Goal: Transaction & Acquisition: Purchase product/service

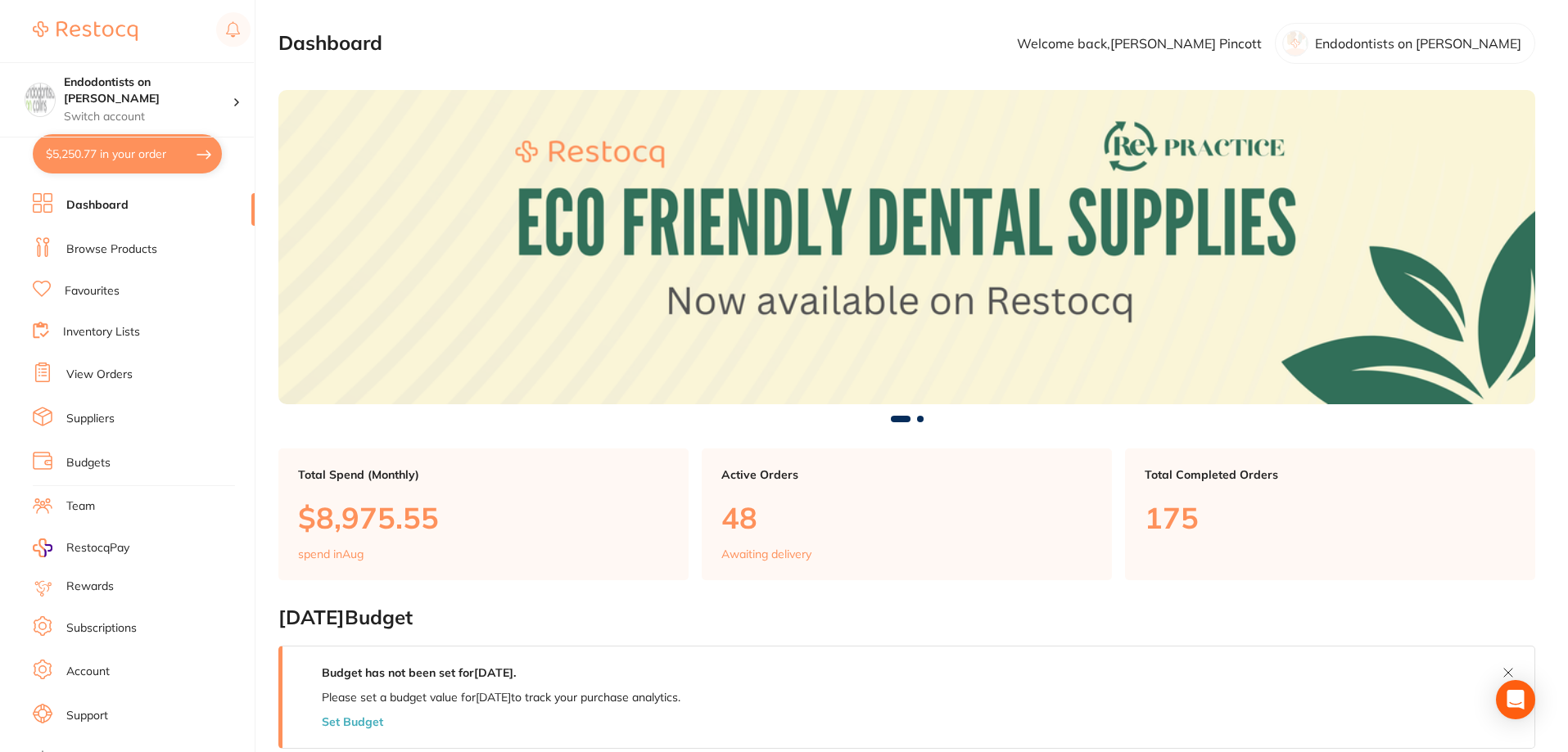
click at [124, 159] on button "$5,250.77 in your order" at bounding box center [128, 154] width 189 height 39
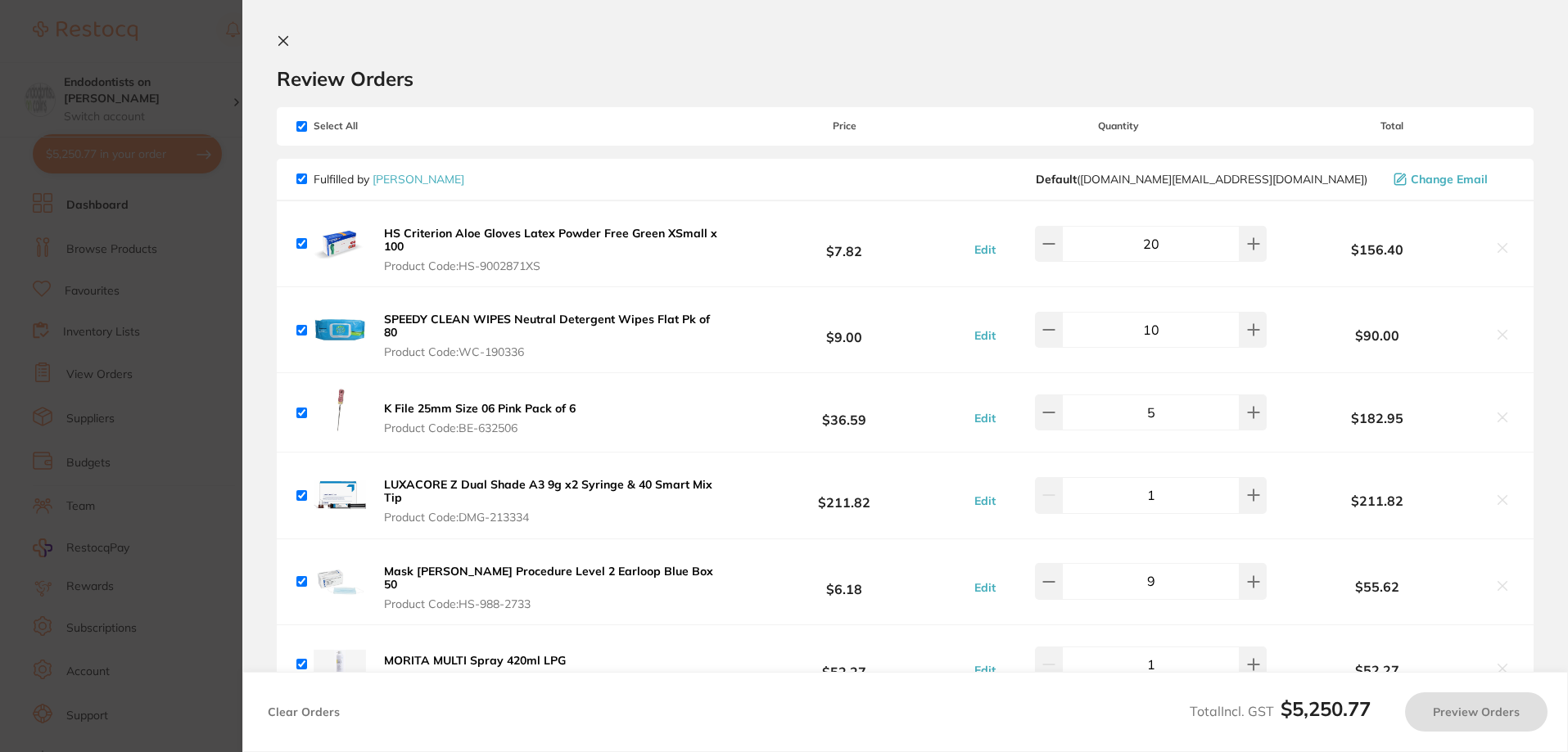
checkbox input "true"
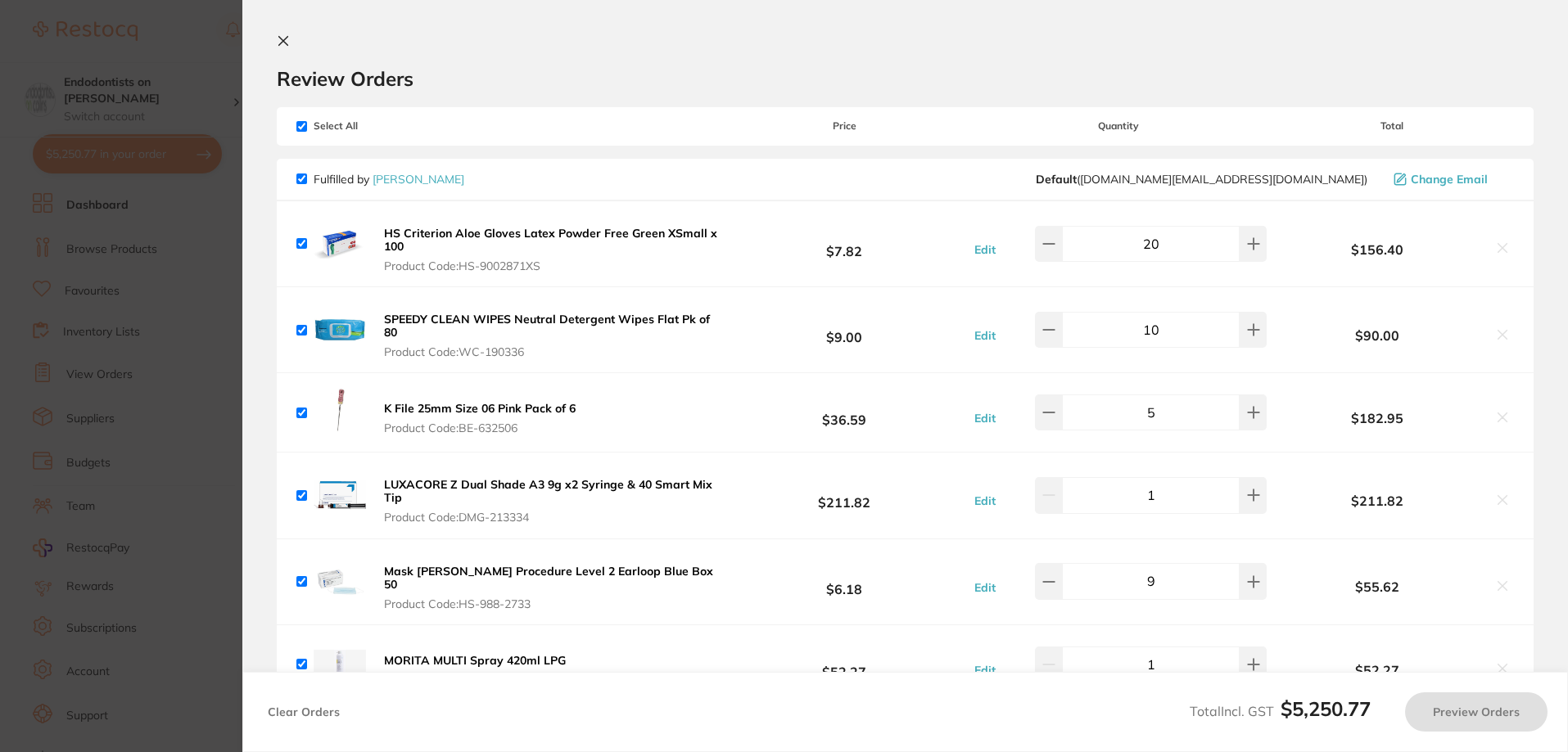
checkbox input "true"
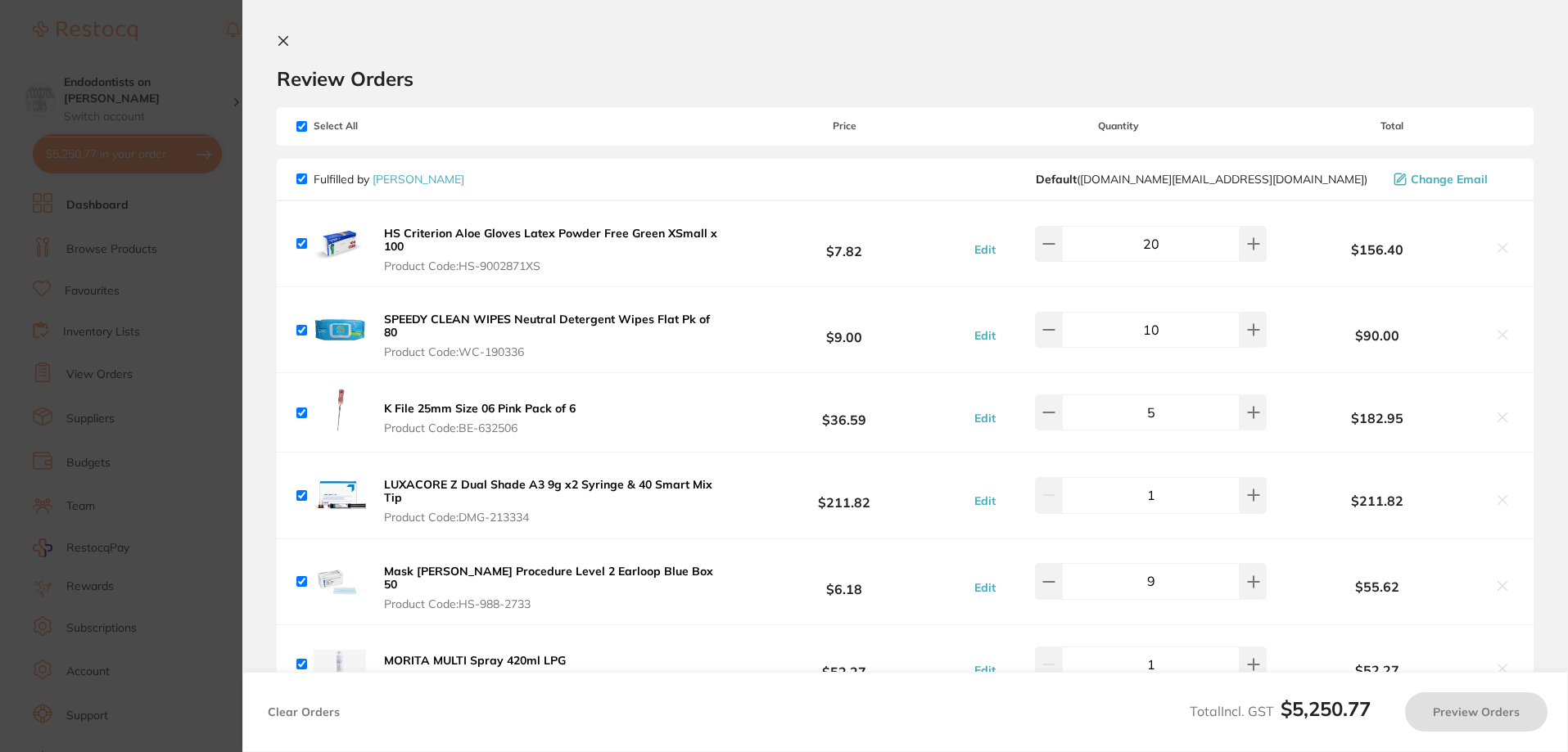
checkbox input "true"
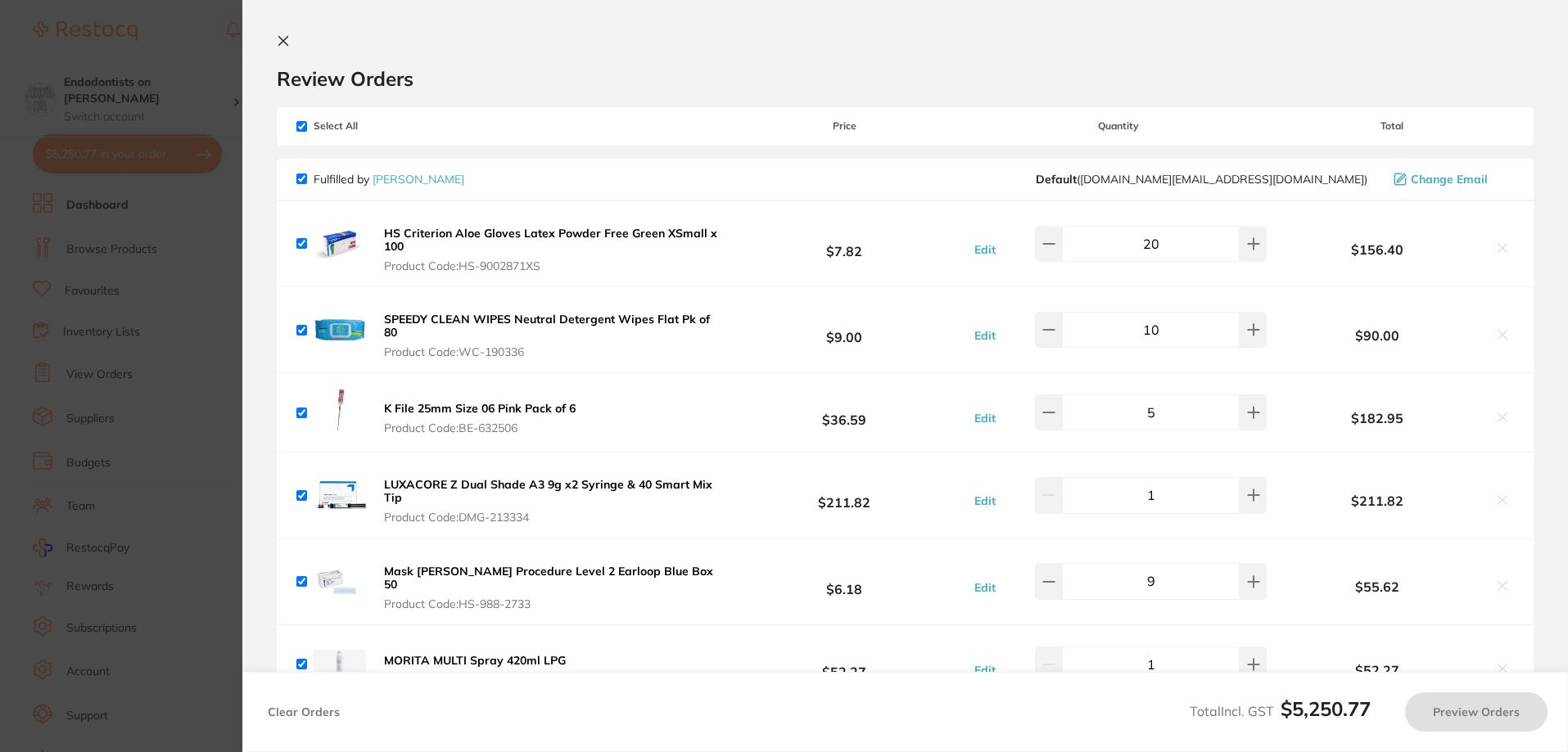
checkbox input "true"
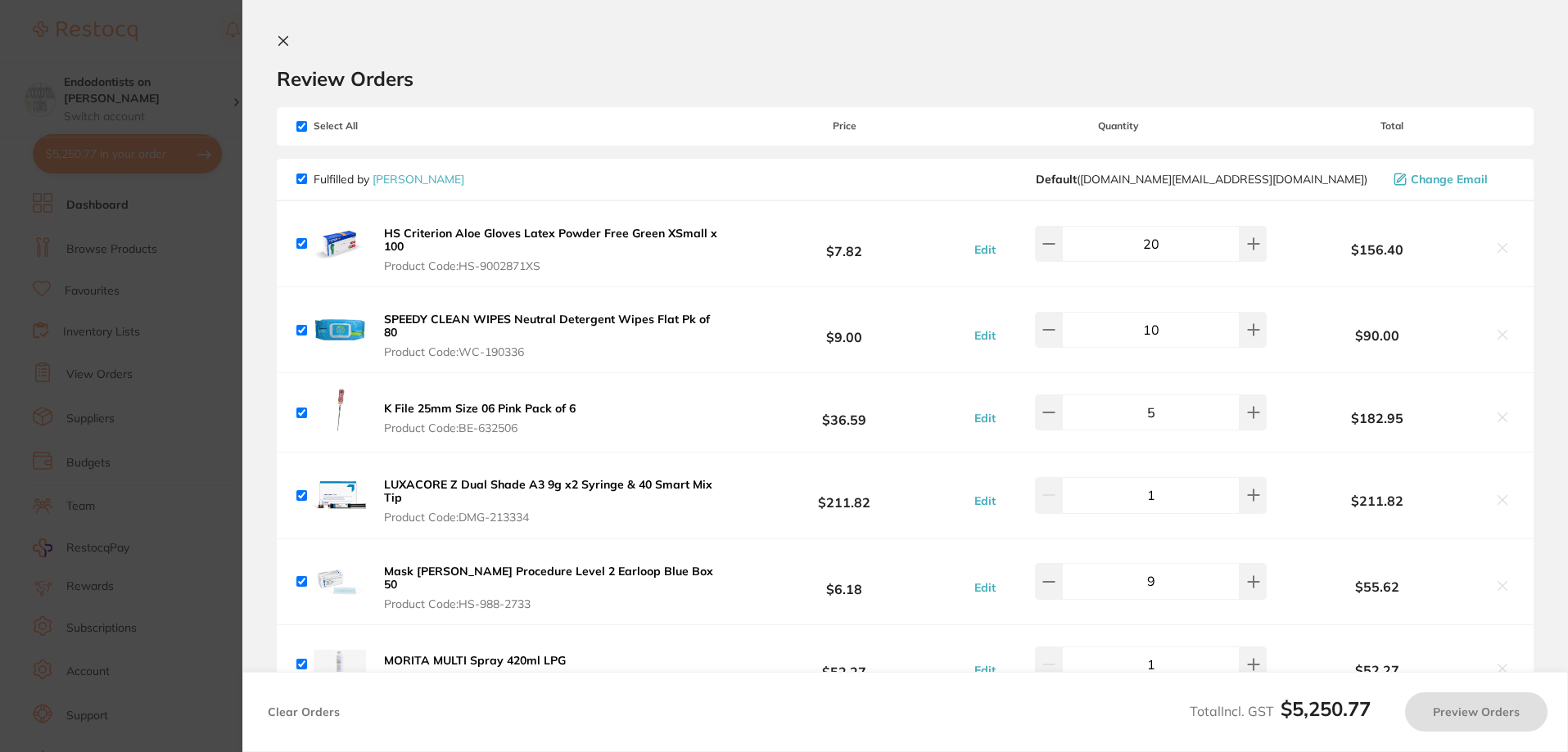
checkbox input "true"
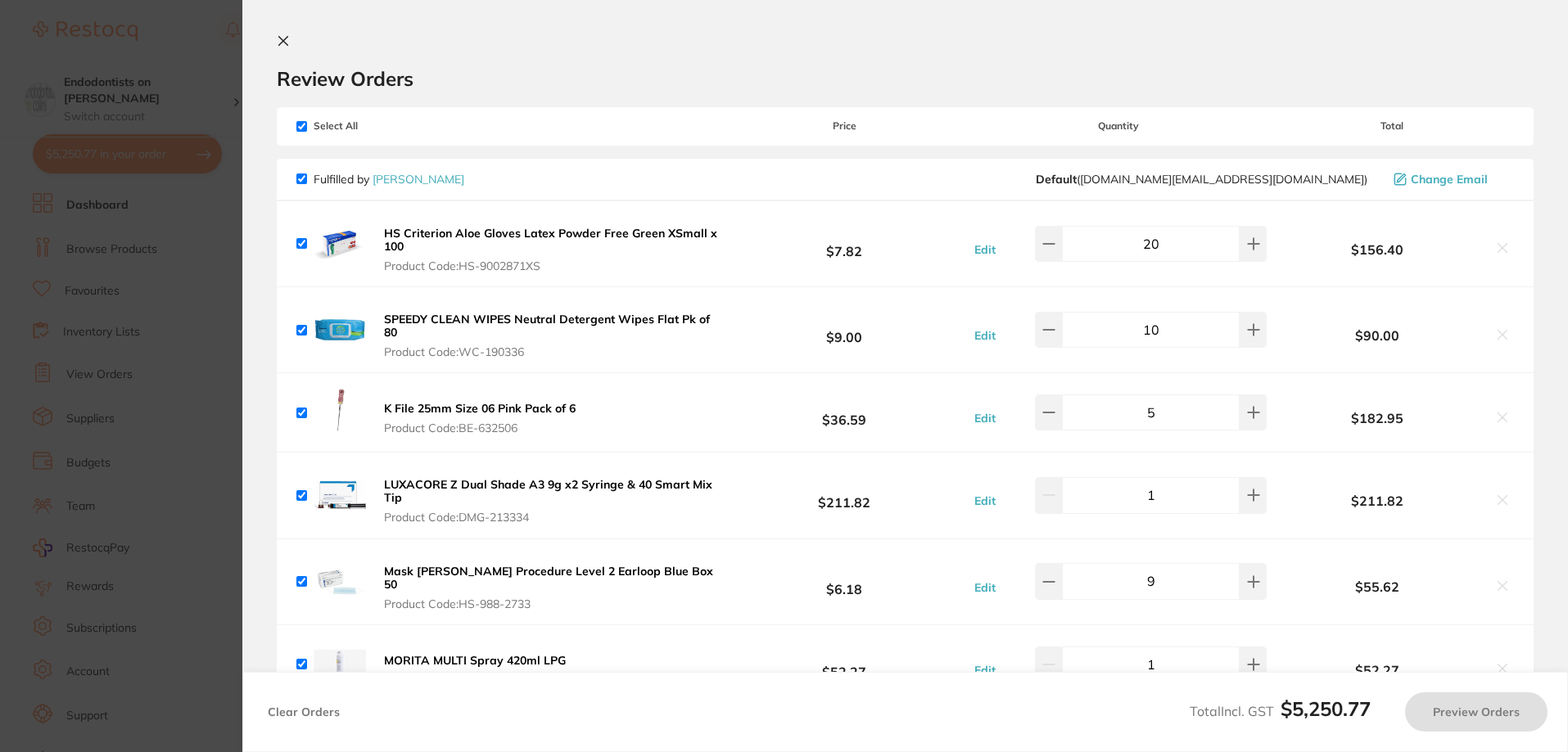
checkbox input "true"
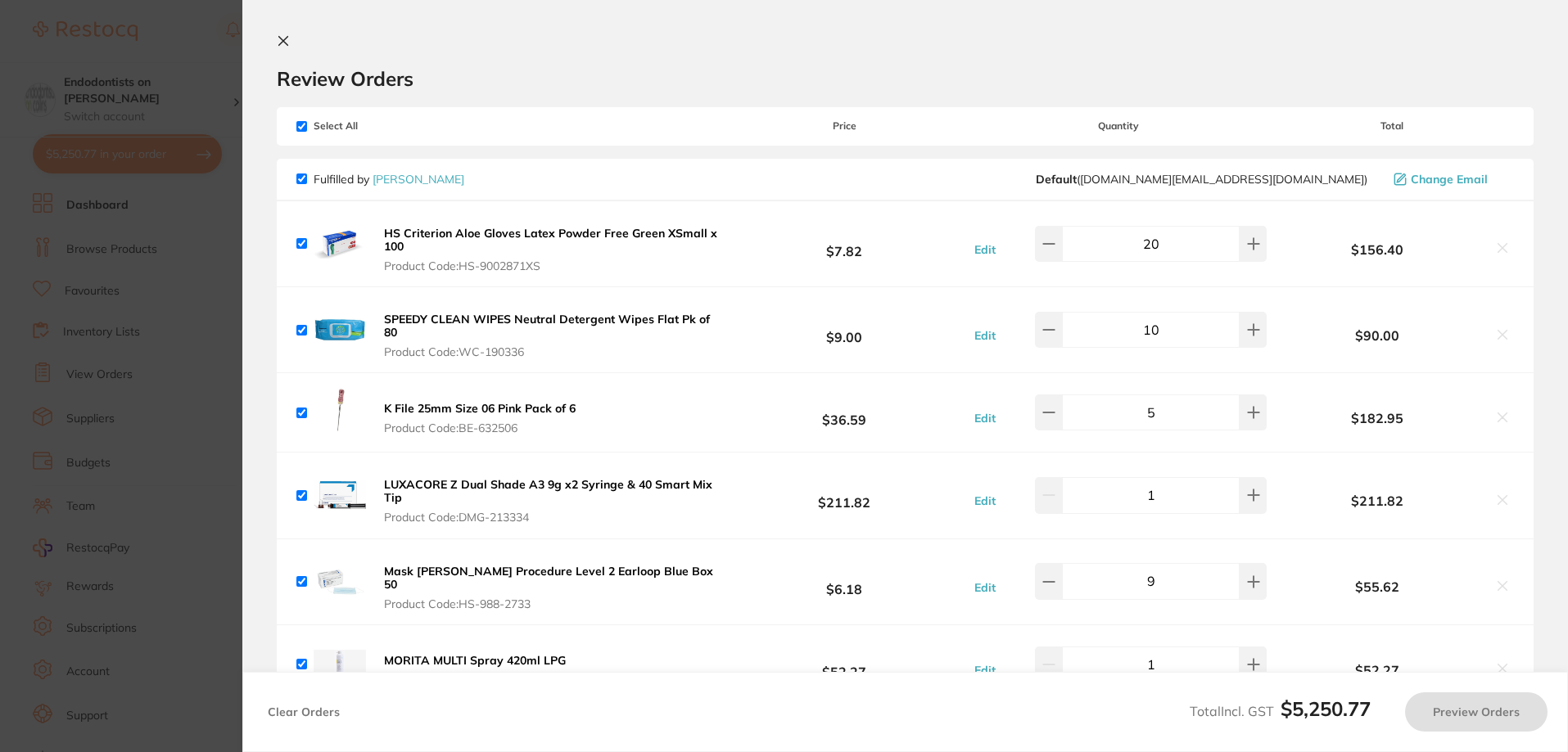
checkbox input "true"
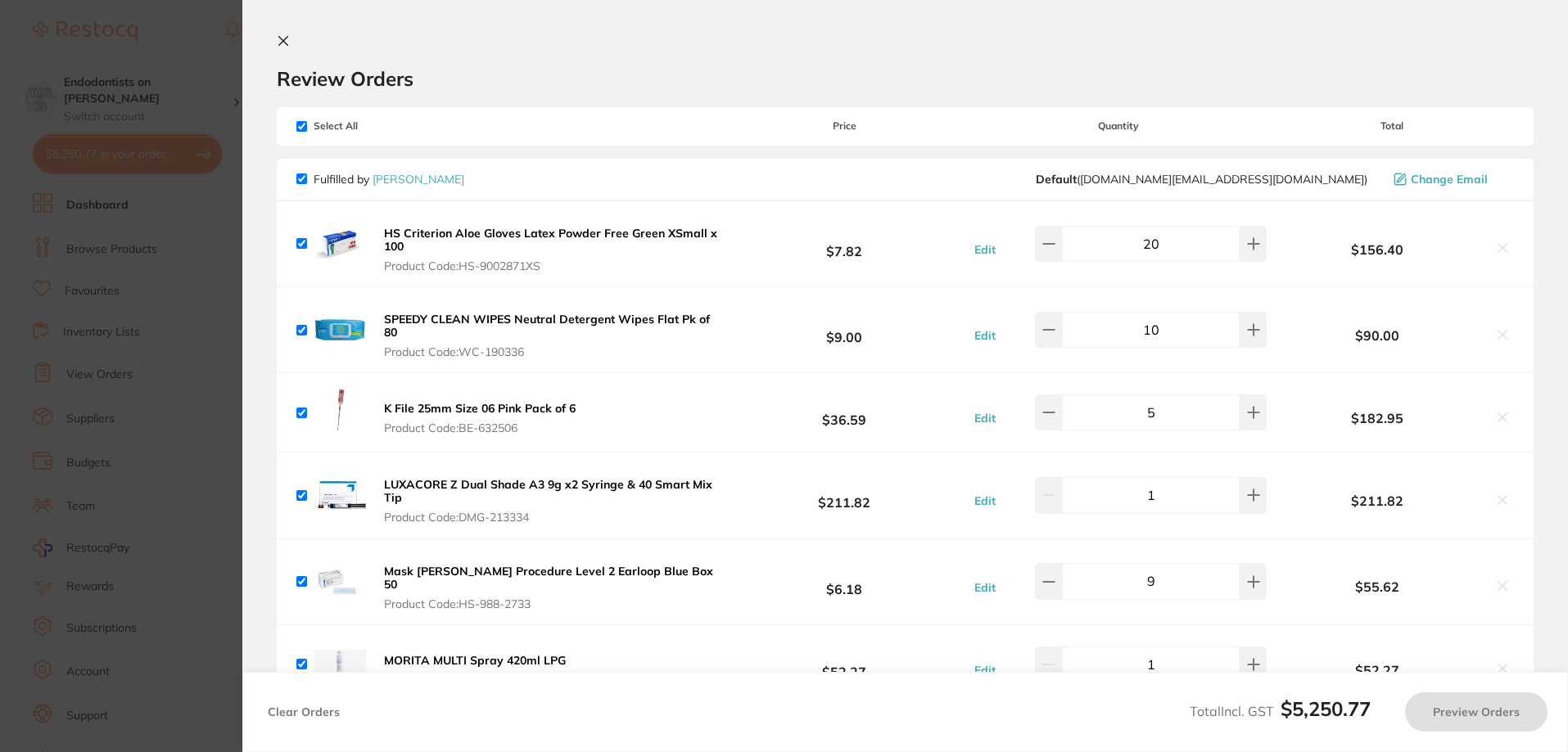
checkbox input "true"
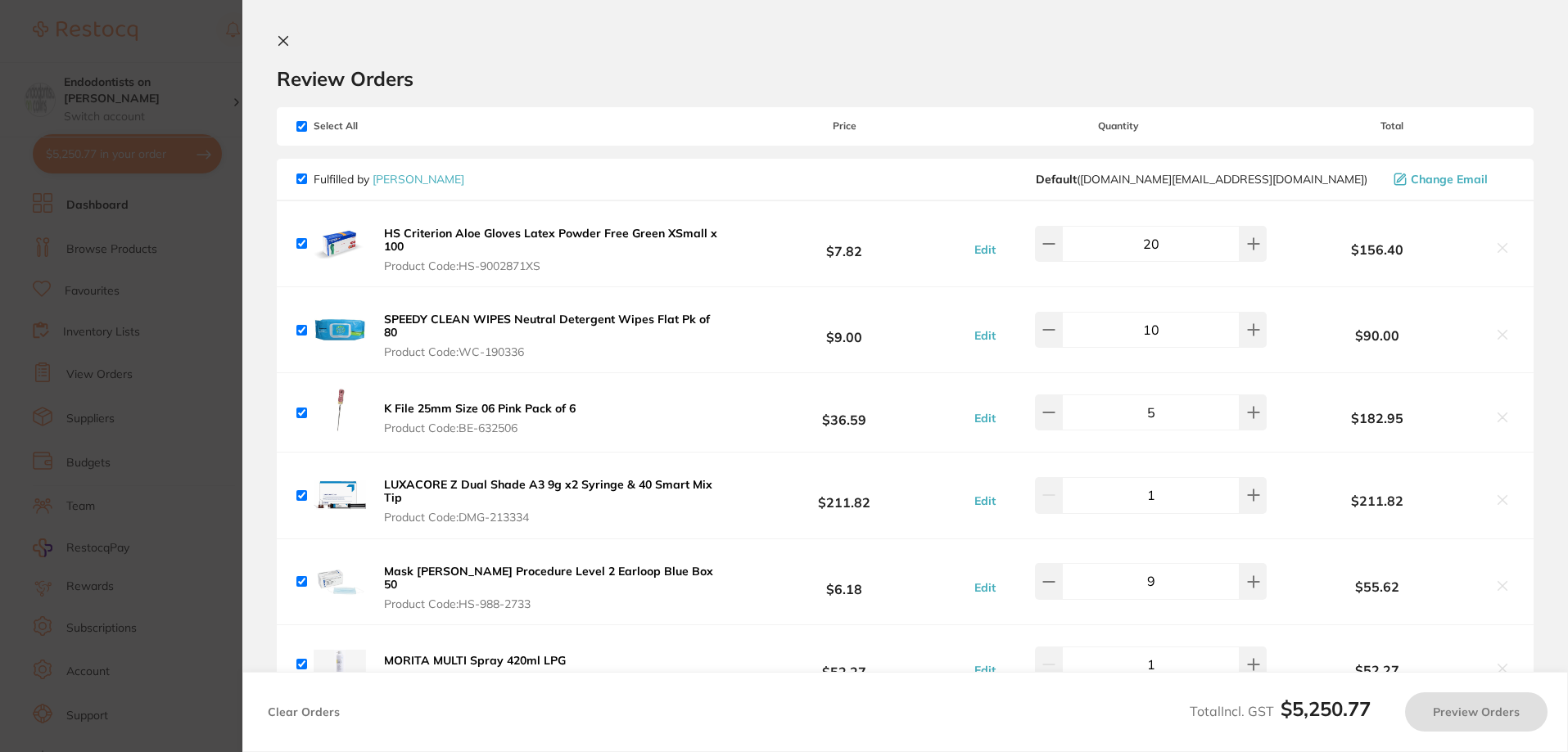
checkbox input "true"
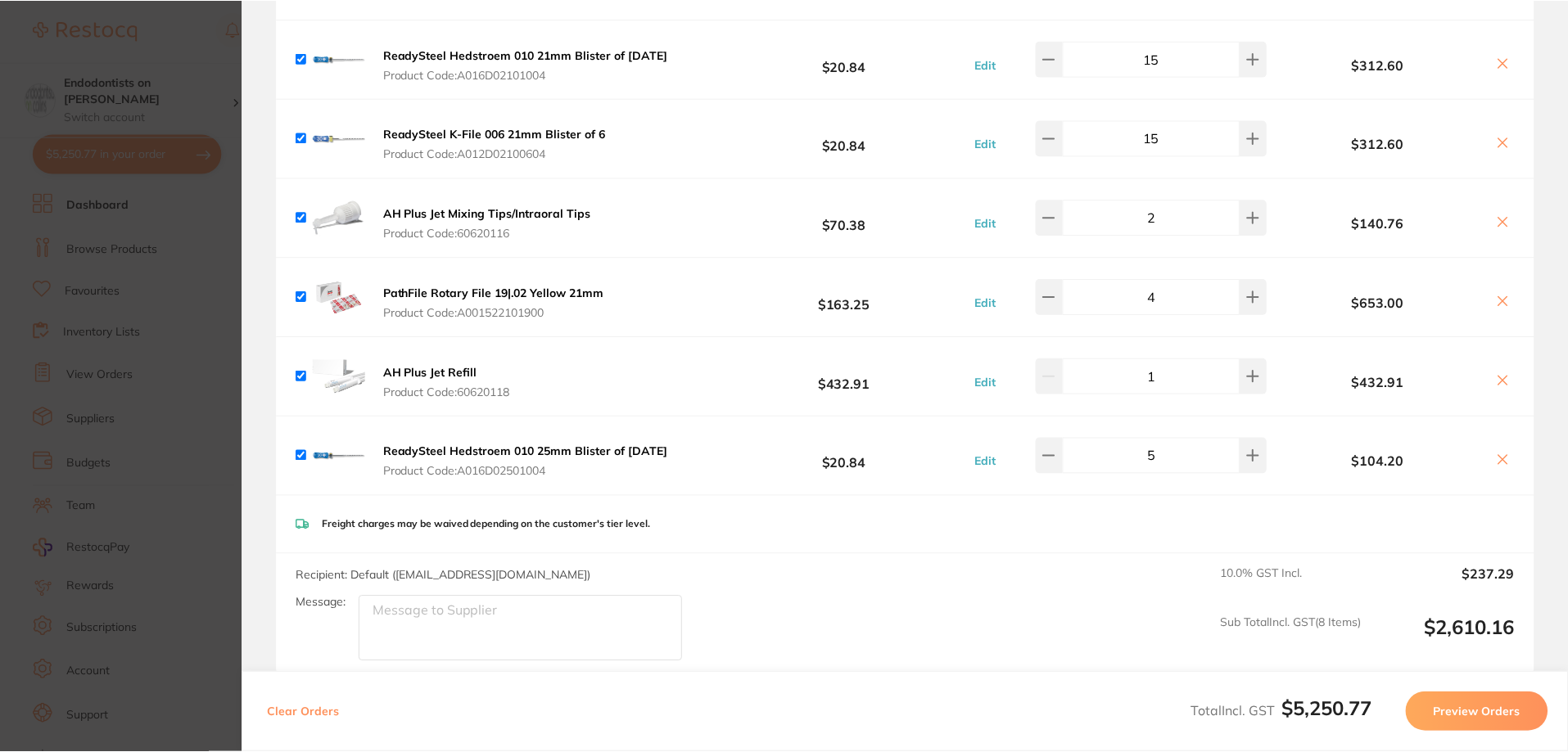
scroll to position [3972, 0]
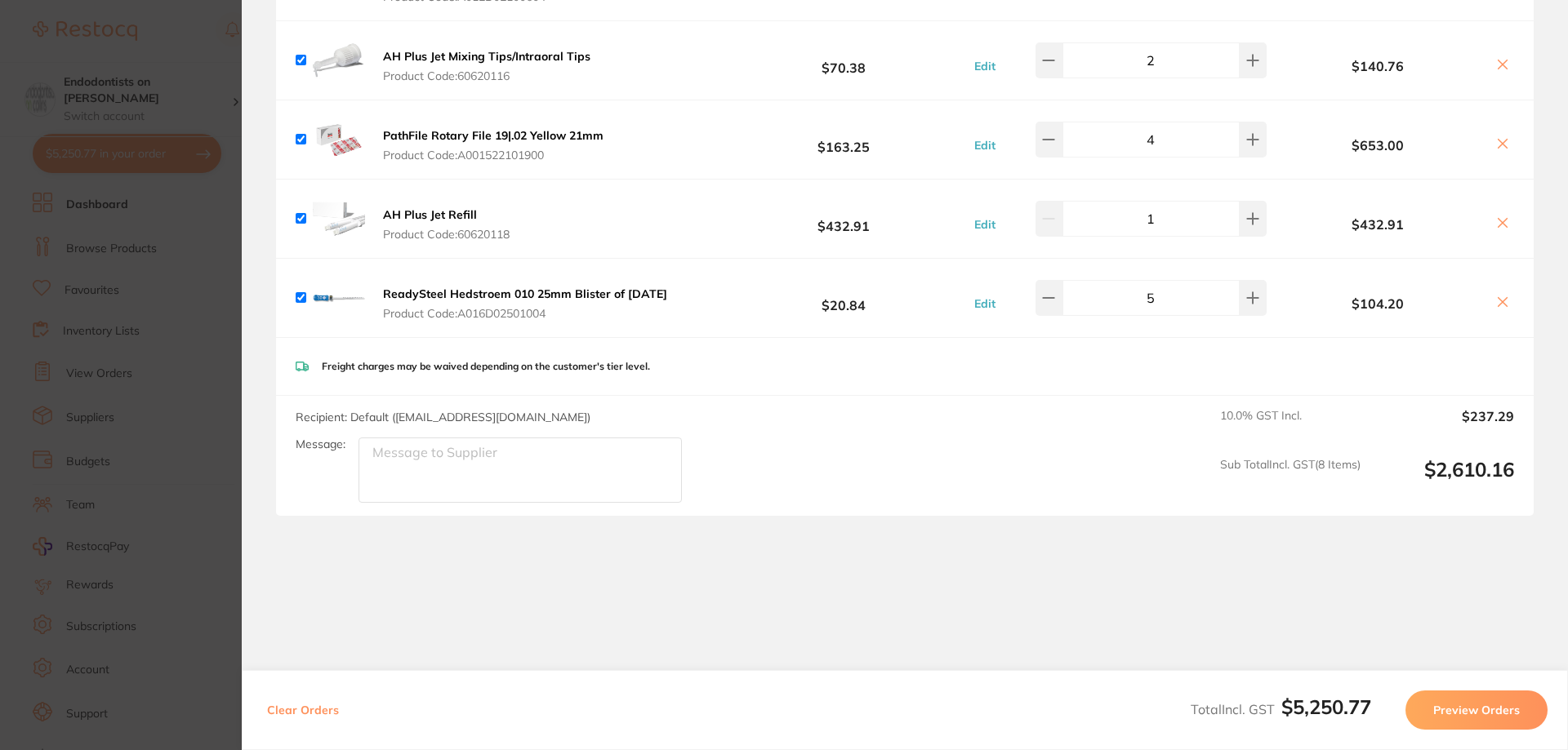
click at [162, 386] on section "Update RRP Set your pre negotiated price for this item. Item Agreed RRP (excl. …" at bounding box center [784, 375] width 1568 height 750
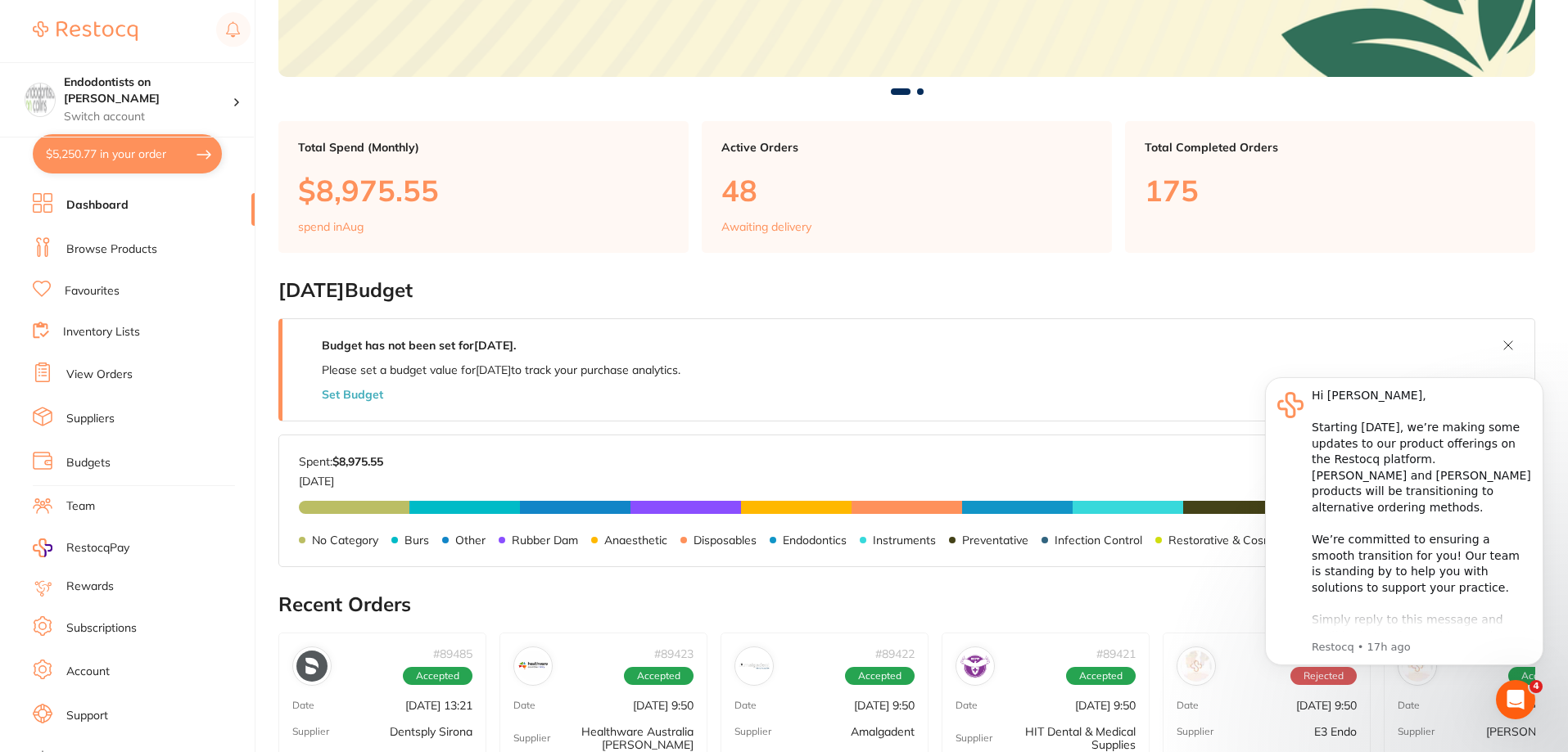
click at [108, 296] on link "Favourites" at bounding box center [91, 291] width 55 height 16
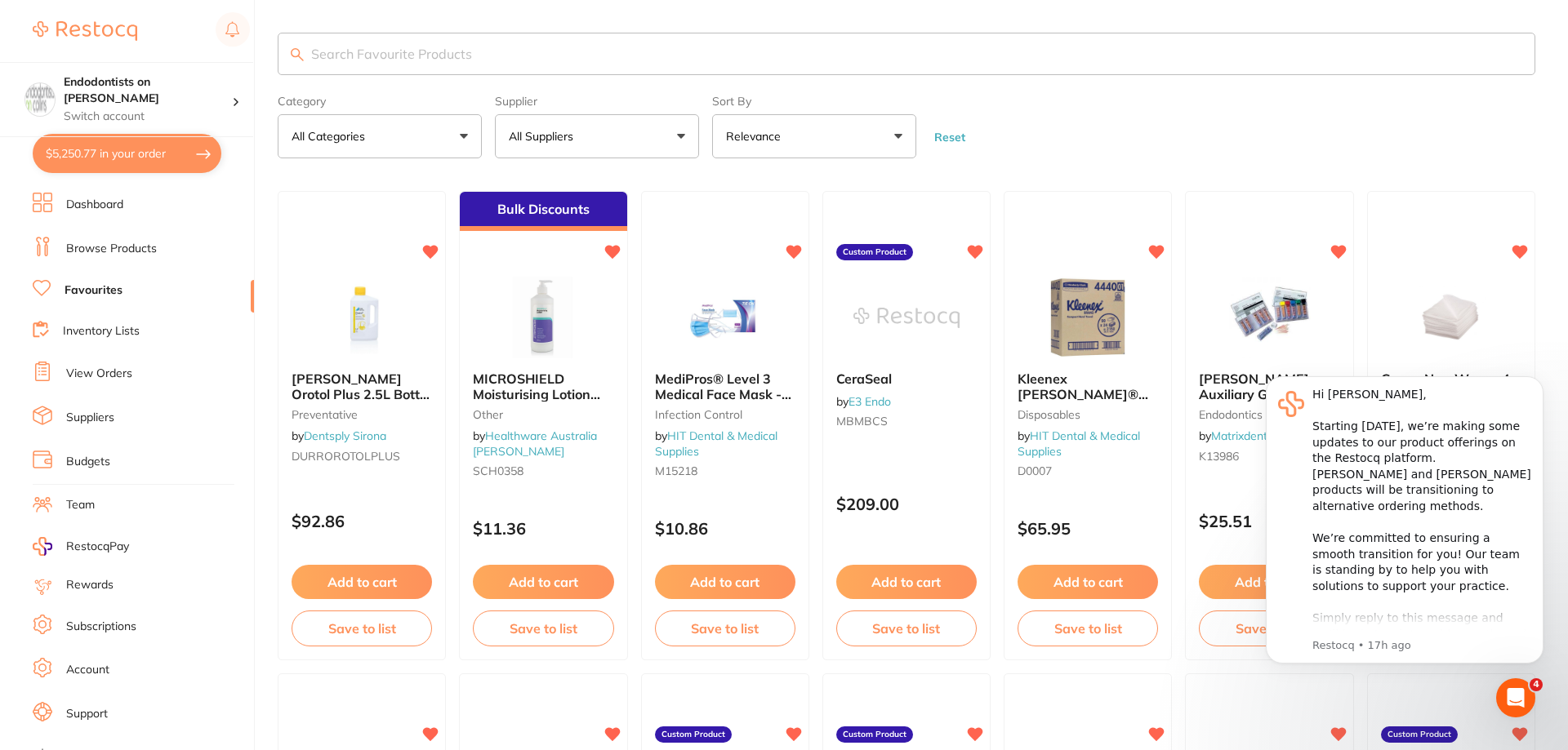
click at [353, 50] on input "search" at bounding box center [906, 54] width 1257 height 43
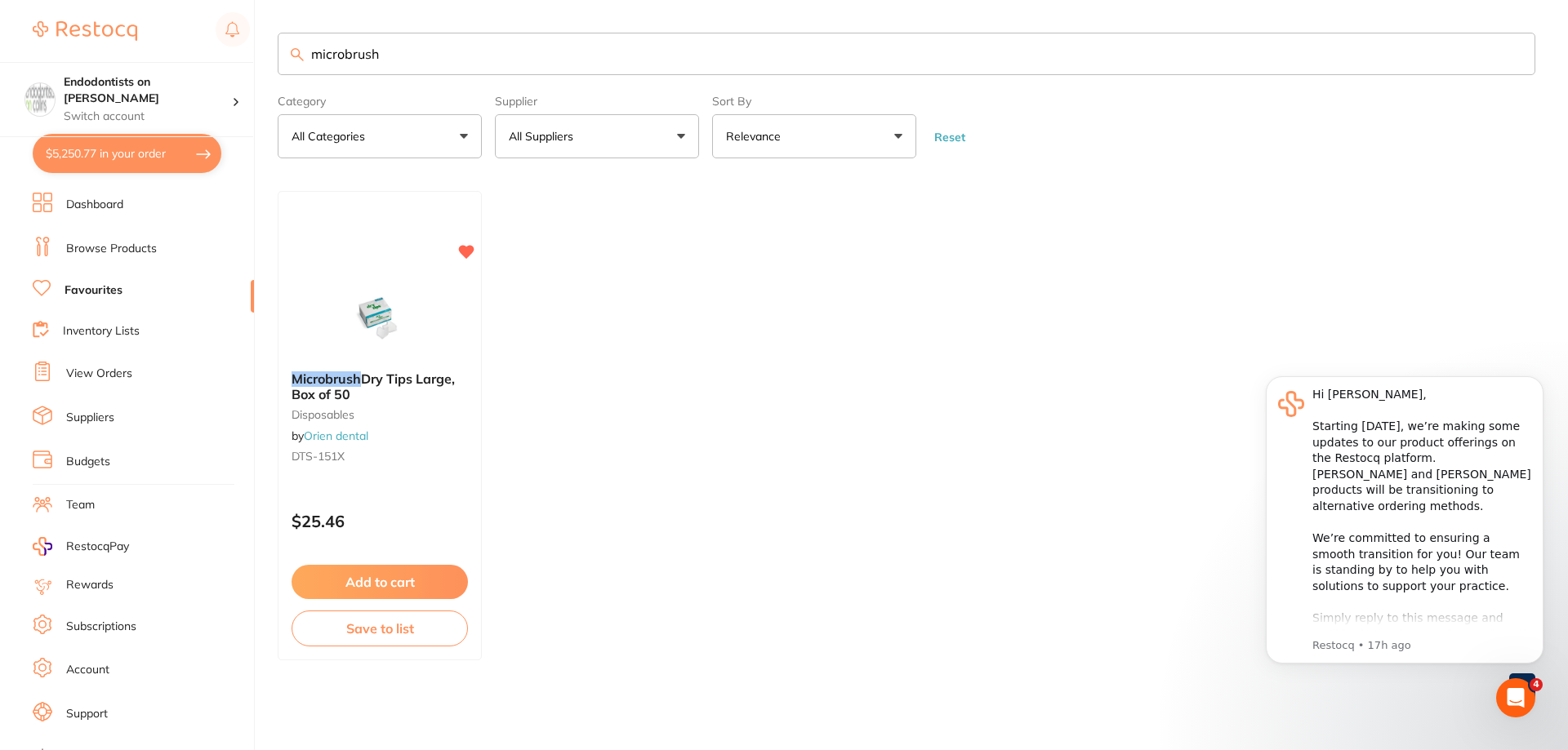
drag, startPoint x: 388, startPoint y: 50, endPoint x: 289, endPoint y: 49, distance: 99.0
click at [289, 49] on input "microbrush" at bounding box center [906, 54] width 1257 height 43
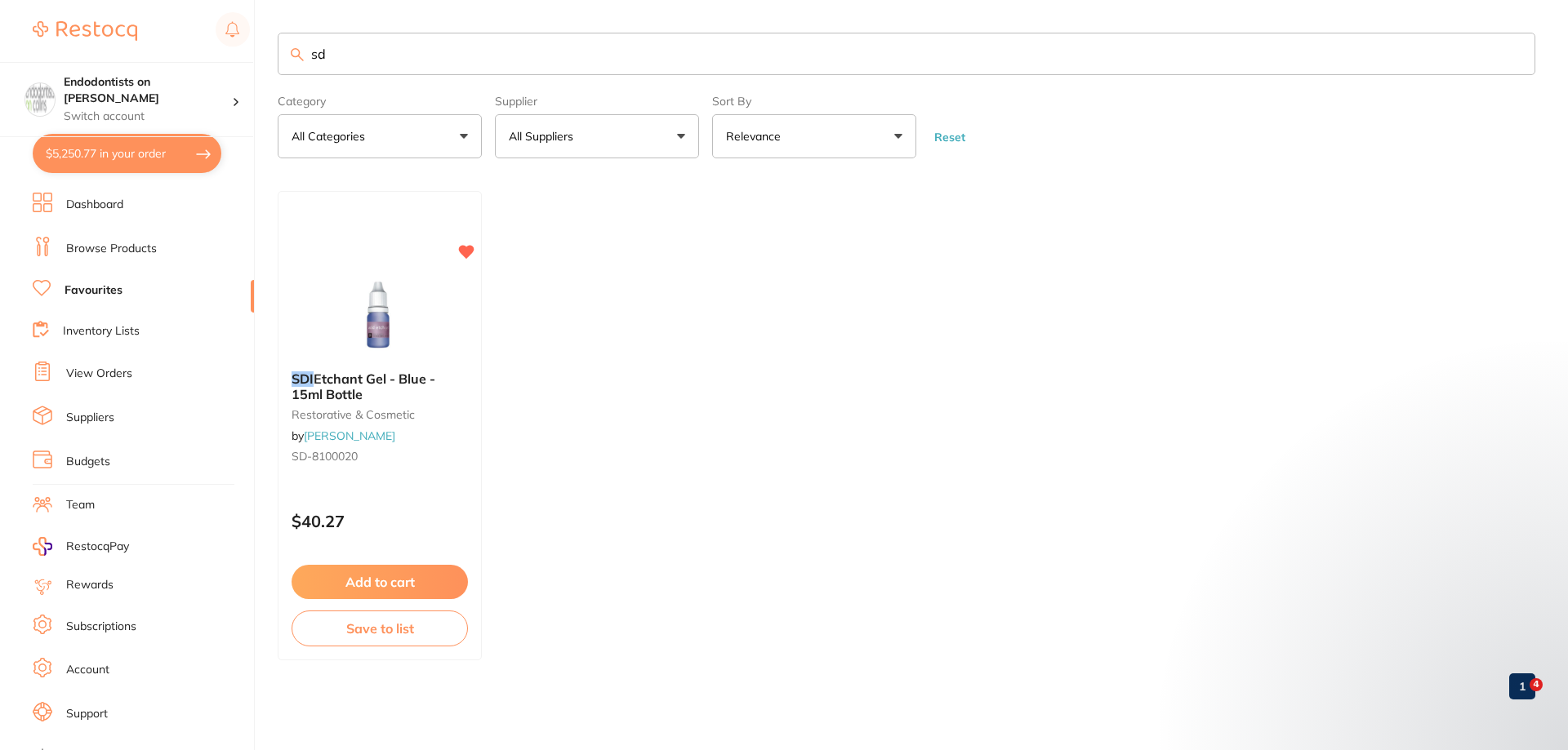
type input "s"
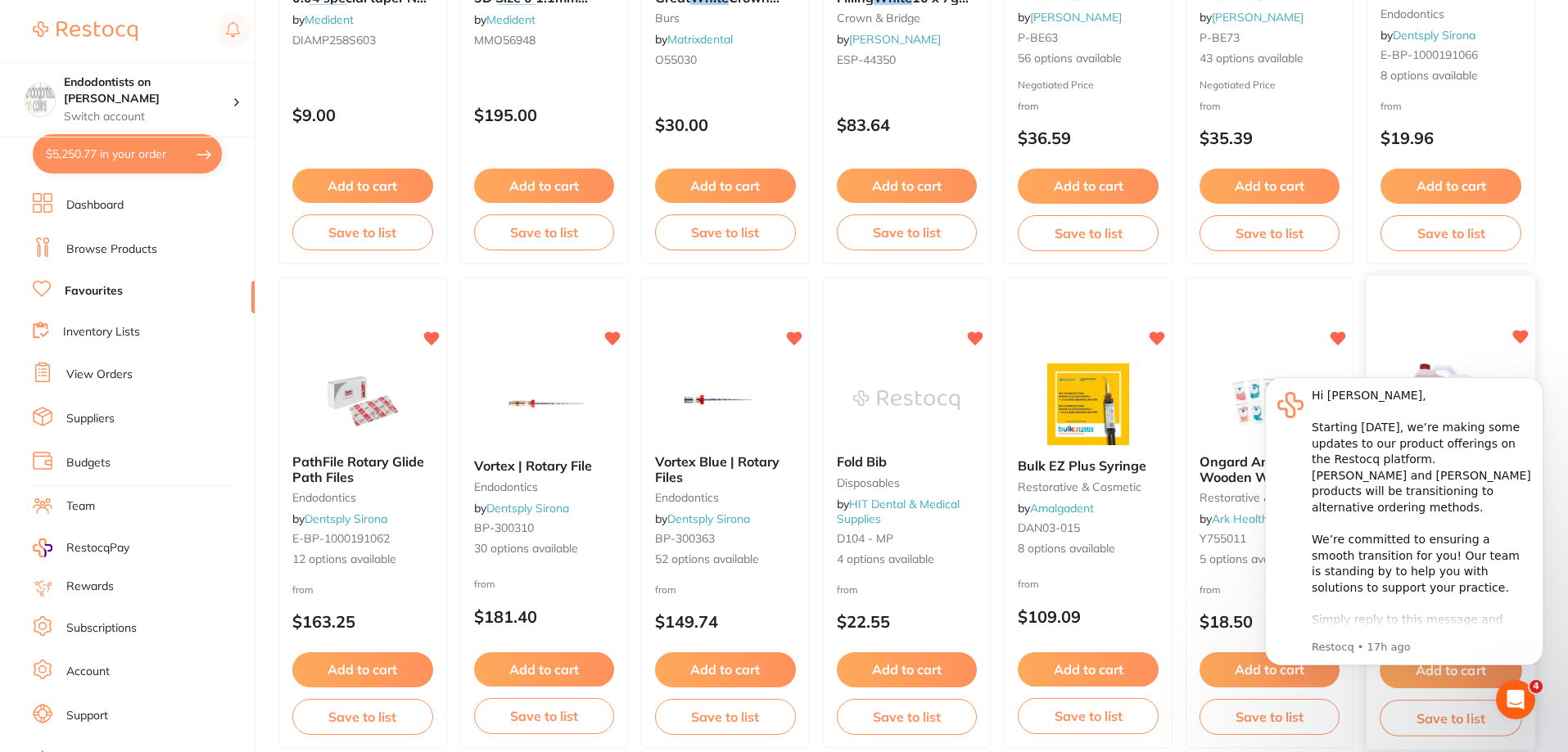
scroll to position [1365, 0]
drag, startPoint x: 1564, startPoint y: 664, endPoint x: 1564, endPoint y: 606, distance: 58.0
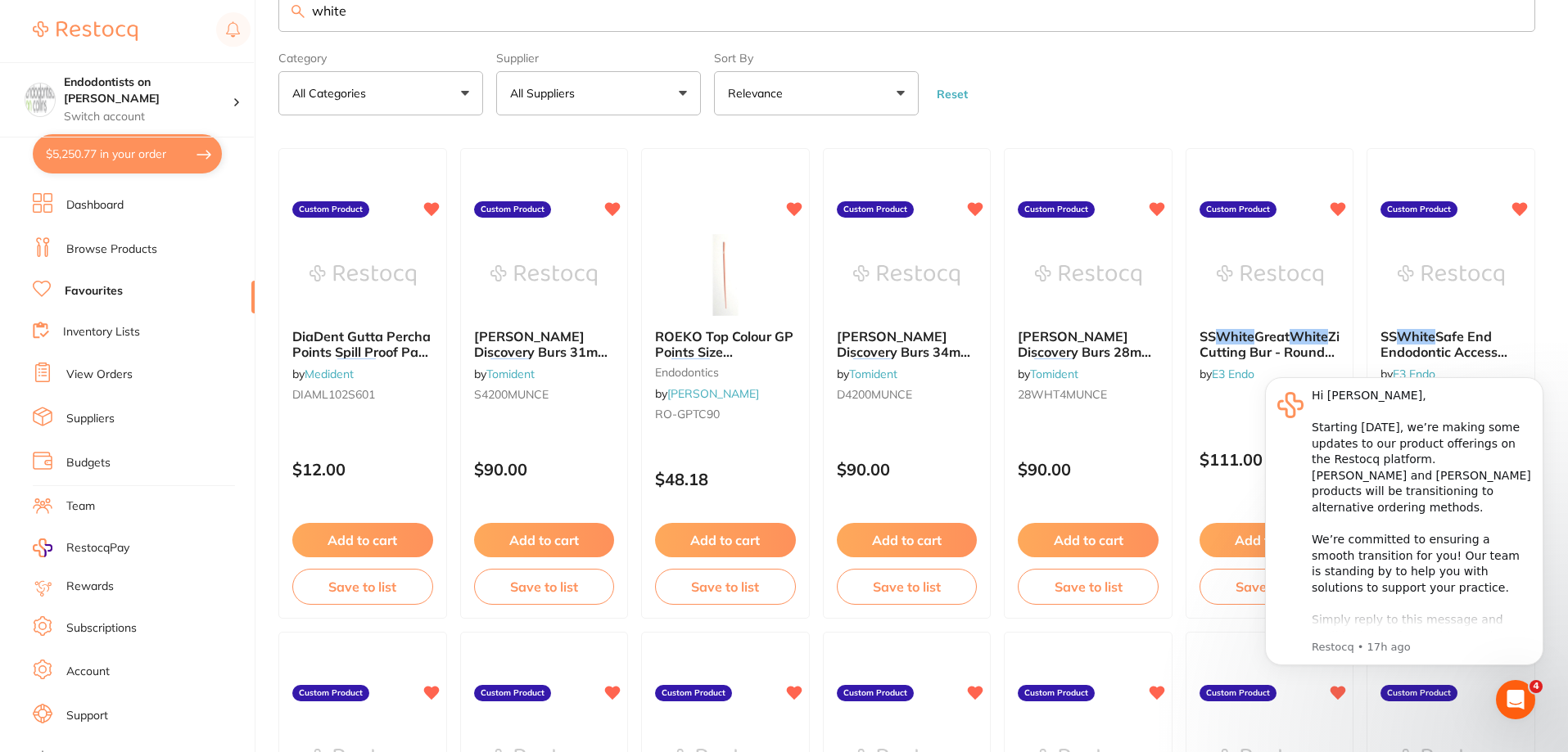
scroll to position [0, 0]
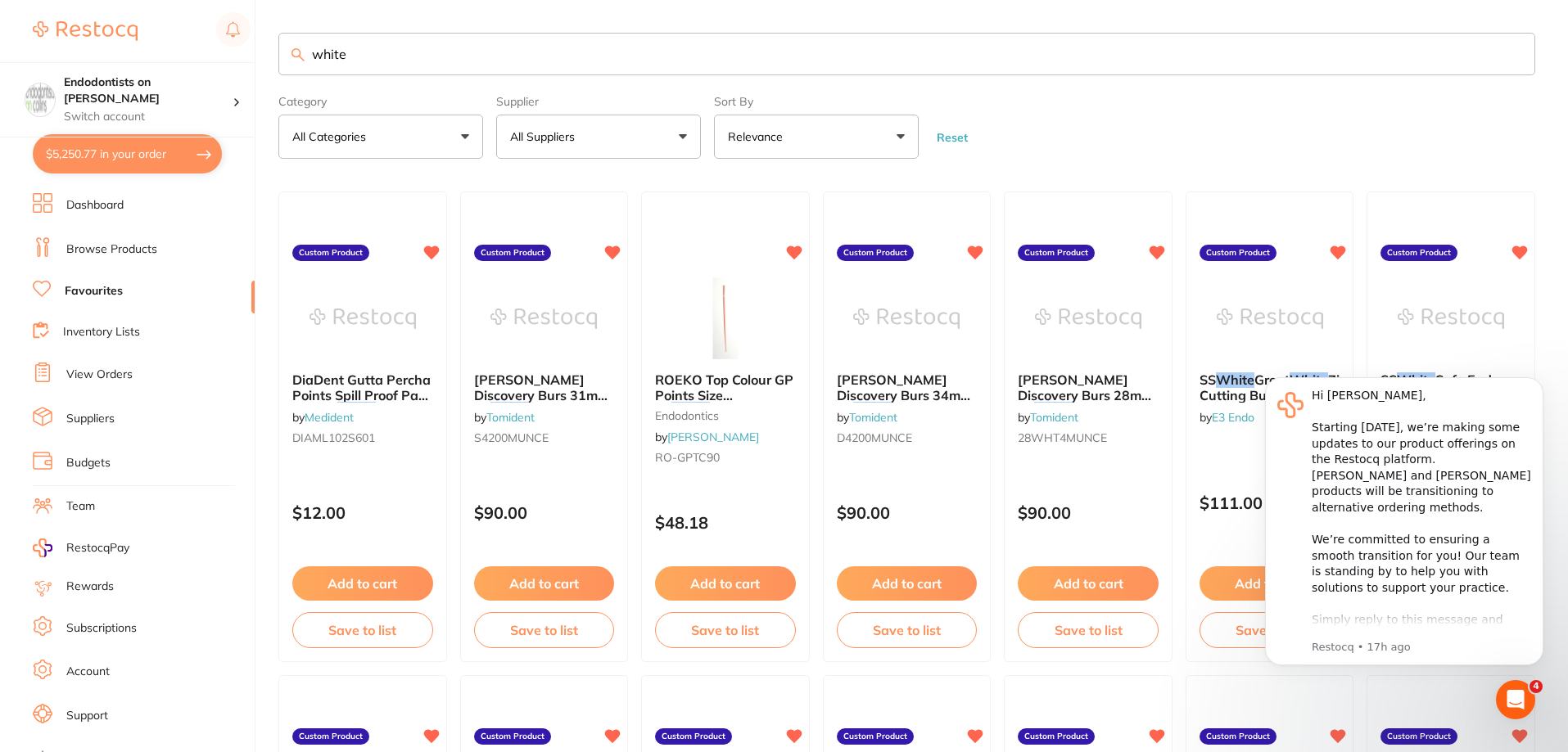
drag, startPoint x: 381, startPoint y: 51, endPoint x: 164, endPoint y: 33, distance: 217.7
click at [164, 33] on div "$5,250.77 Endodontists on Collins Switch account Endodontists on Collins $5,250…" at bounding box center [784, 376] width 1568 height 752
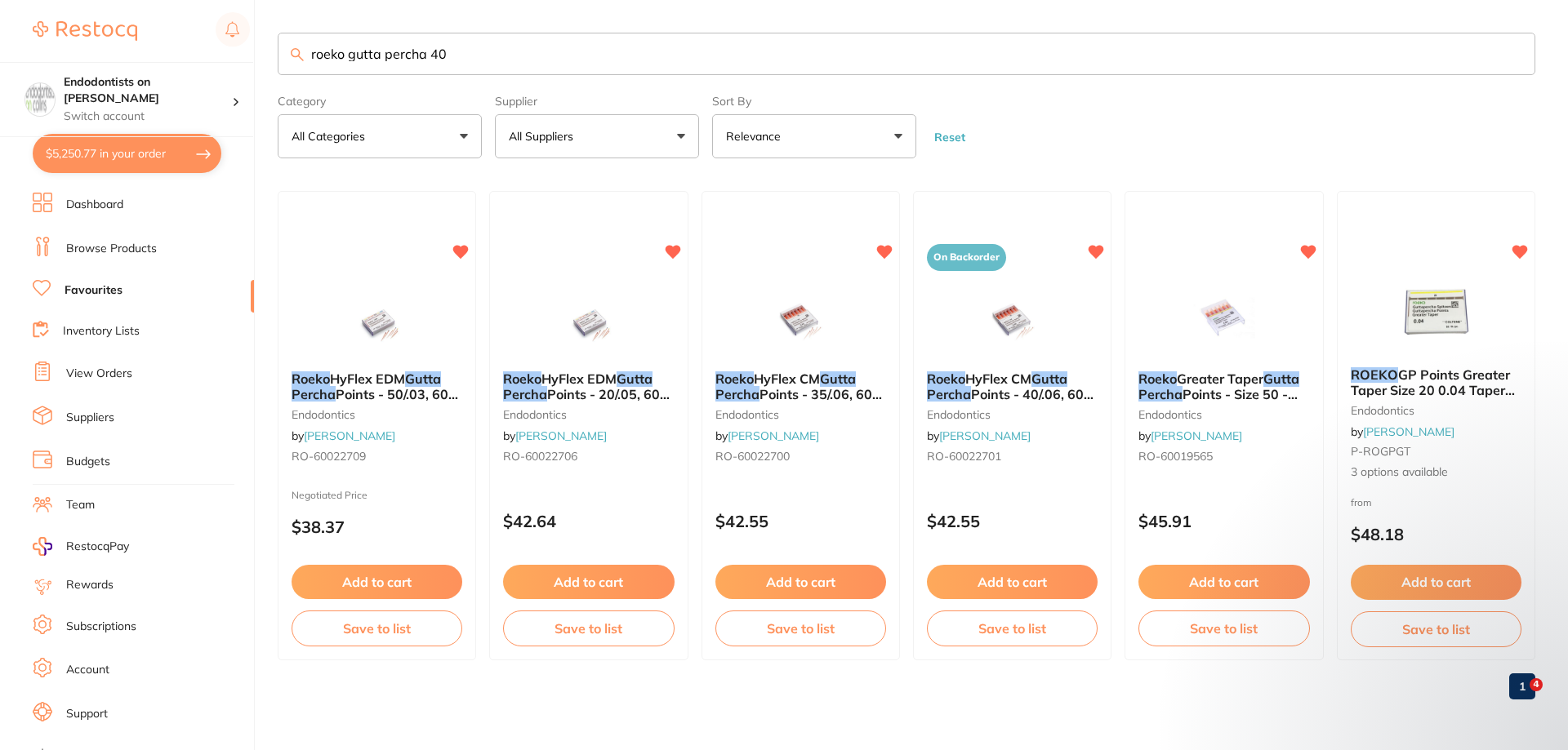
type input "roeko gutta percha 40"
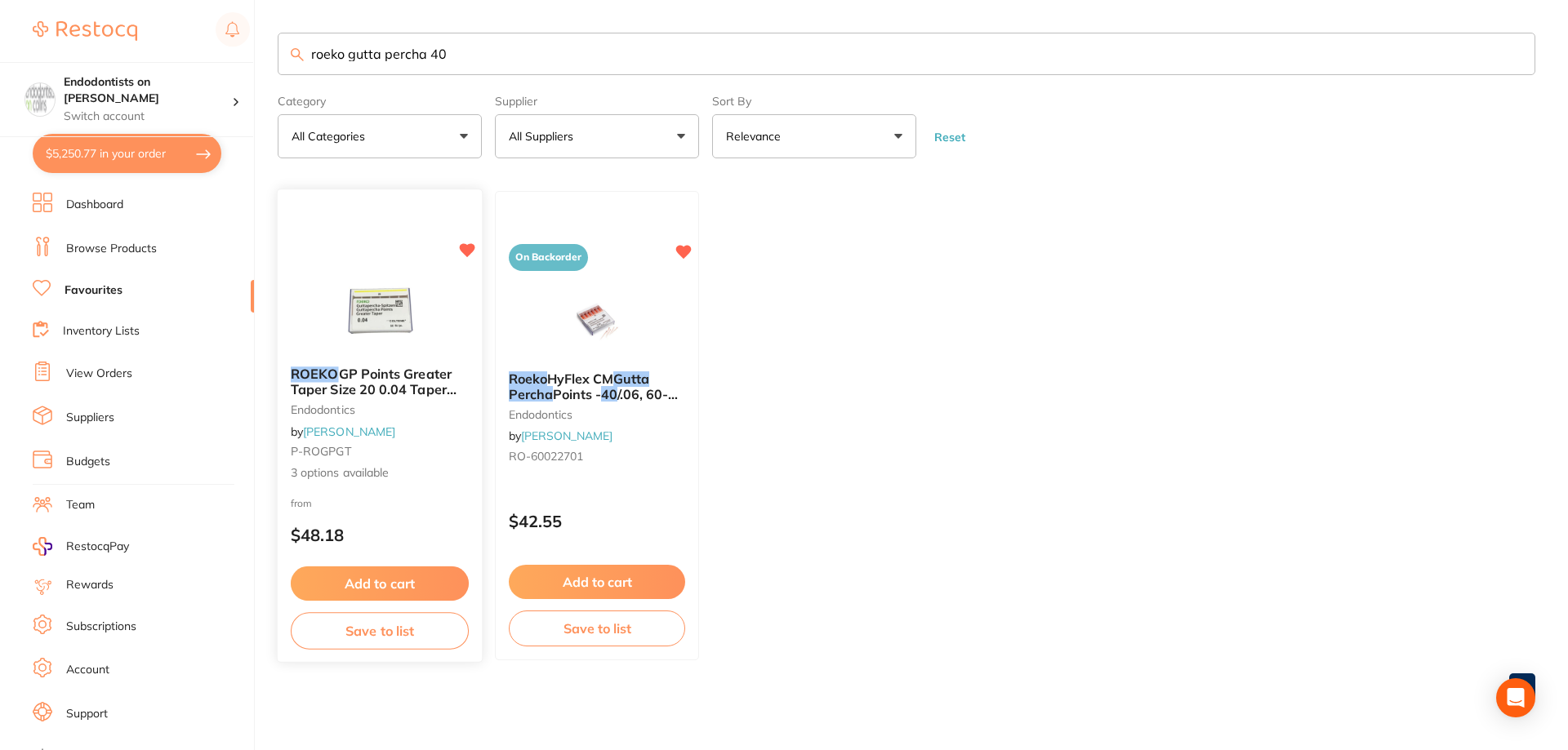
click at [388, 316] on img at bounding box center [380, 312] width 107 height 83
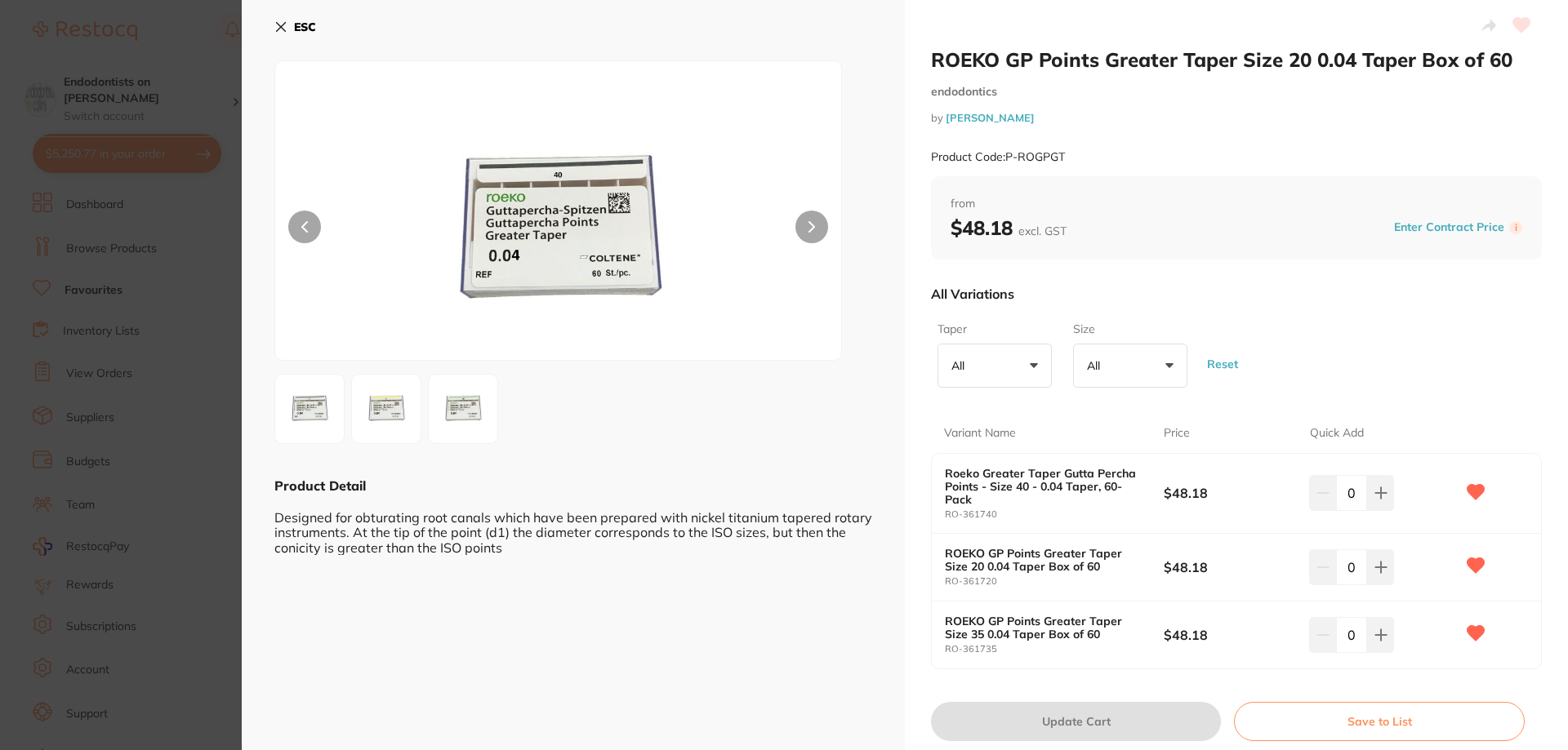
click at [1016, 361] on button "All +0" at bounding box center [994, 365] width 114 height 44
click at [988, 464] on li "0.04" at bounding box center [994, 459] width 102 height 34
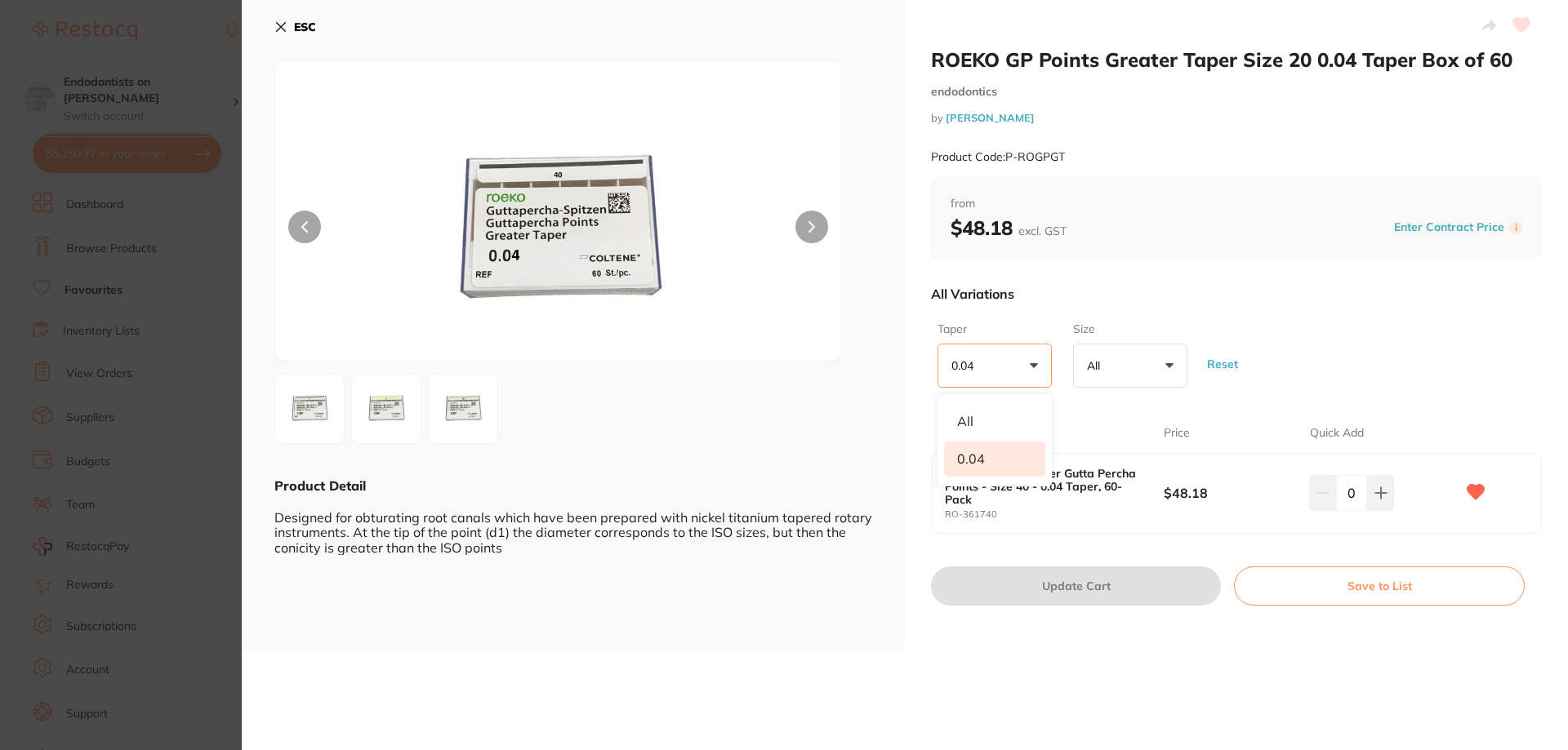
click at [1127, 363] on button "All +0" at bounding box center [1130, 365] width 114 height 44
click at [1119, 452] on li "40" at bounding box center [1131, 459] width 102 height 34
click at [1407, 379] on div "Taper 0.04 +0 All 0.04 Size 40 +0 All 40 Reset" at bounding box center [1237, 355] width 611 height 79
click at [1383, 500] on icon at bounding box center [1380, 493] width 13 height 13
type input "1"
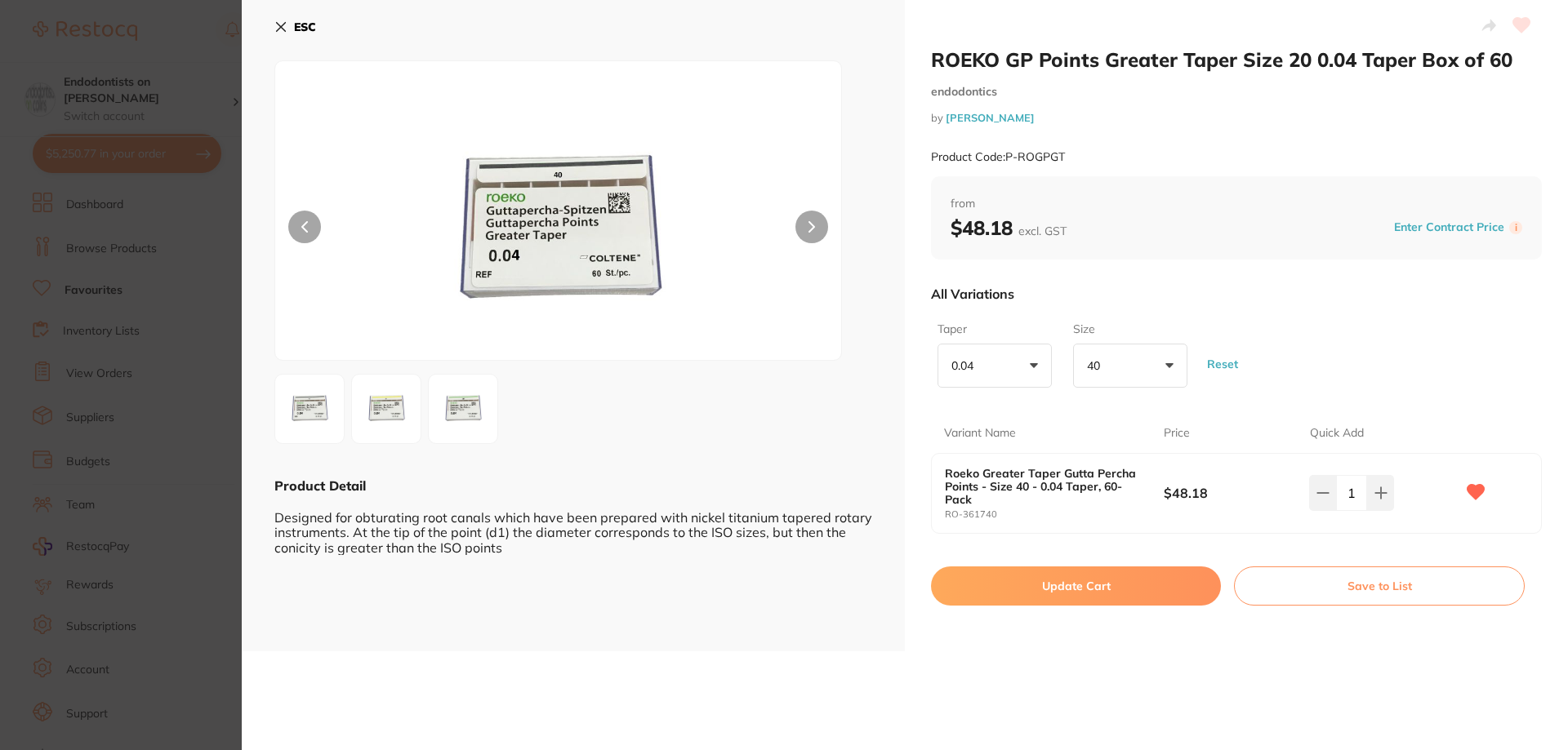
click at [1037, 582] on button "Update Cart" at bounding box center [1075, 586] width 290 height 39
checkbox input "false"
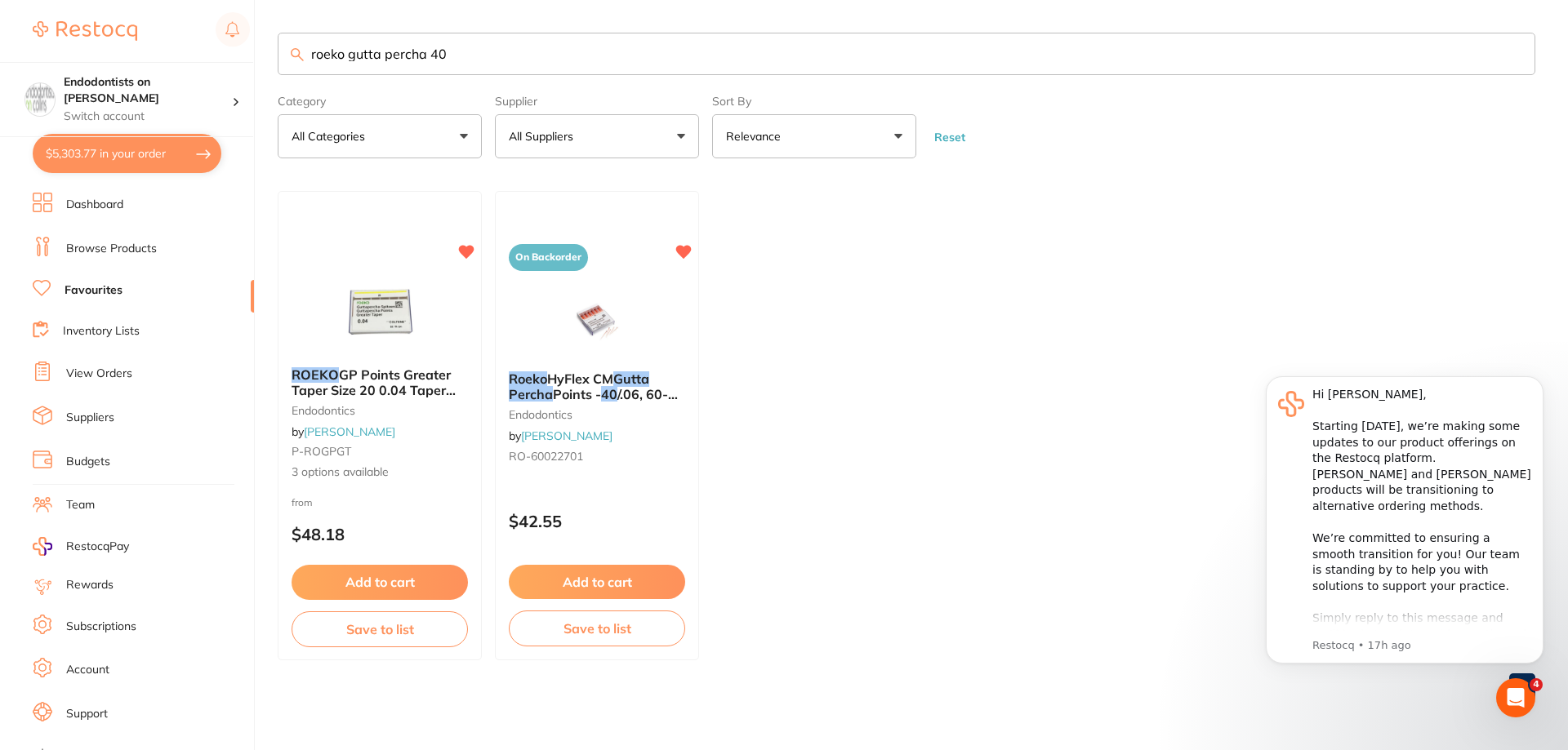
drag, startPoint x: 465, startPoint y: 53, endPoint x: 351, endPoint y: 62, distance: 114.4
click at [351, 62] on input "roeko gutta percha 40" at bounding box center [906, 54] width 1257 height 43
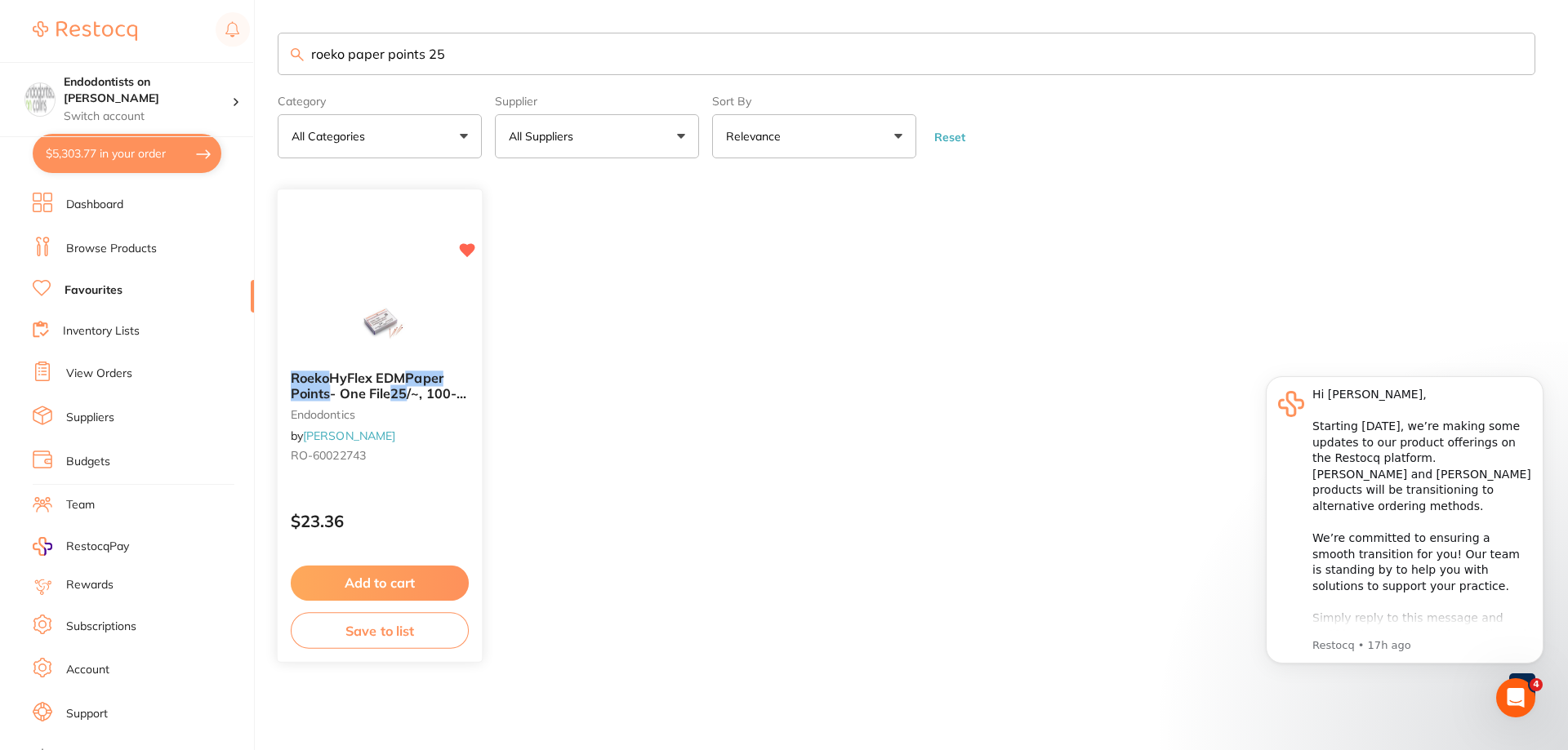
click at [378, 318] on img at bounding box center [380, 317] width 107 height 83
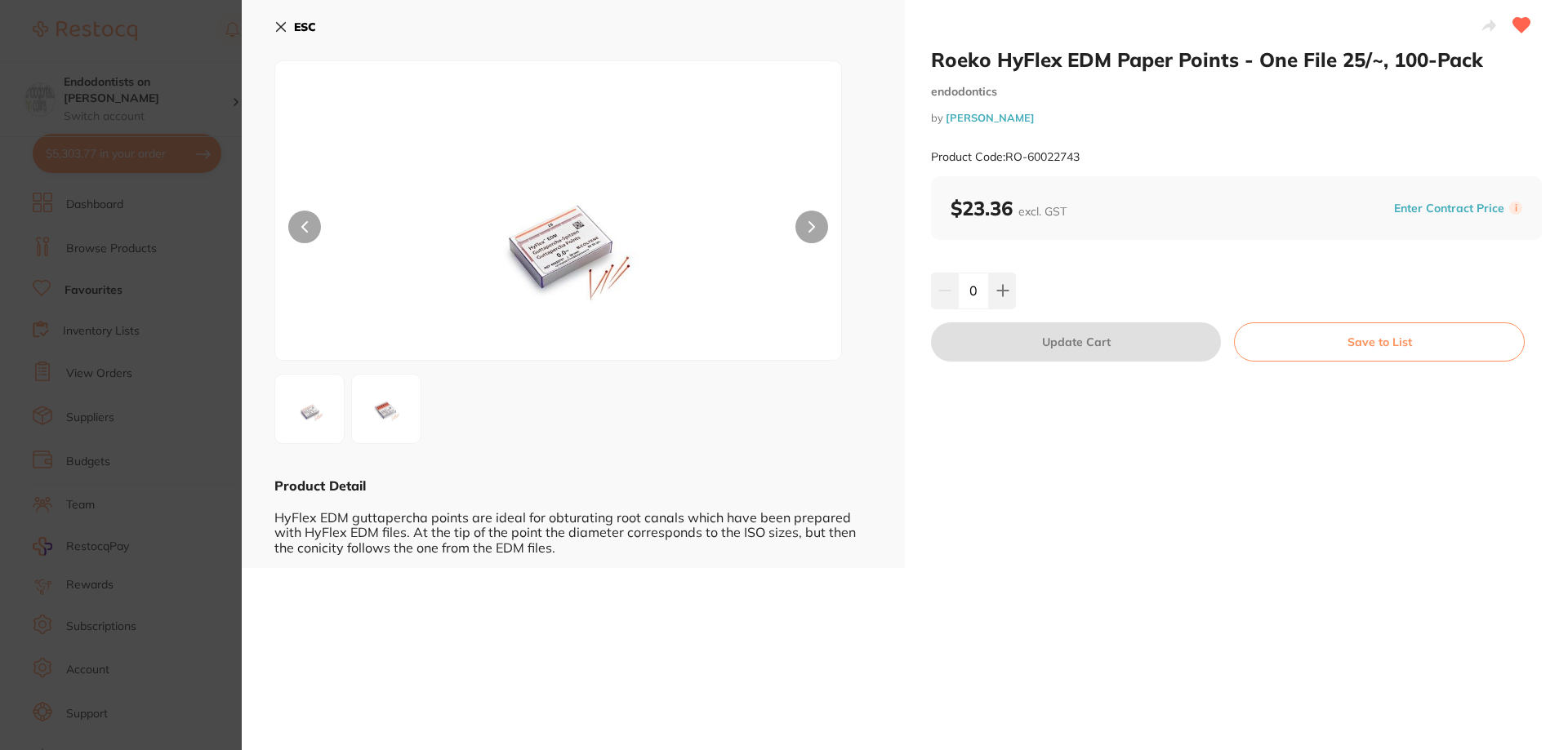
click at [381, 403] on img at bounding box center [387, 409] width 59 height 59
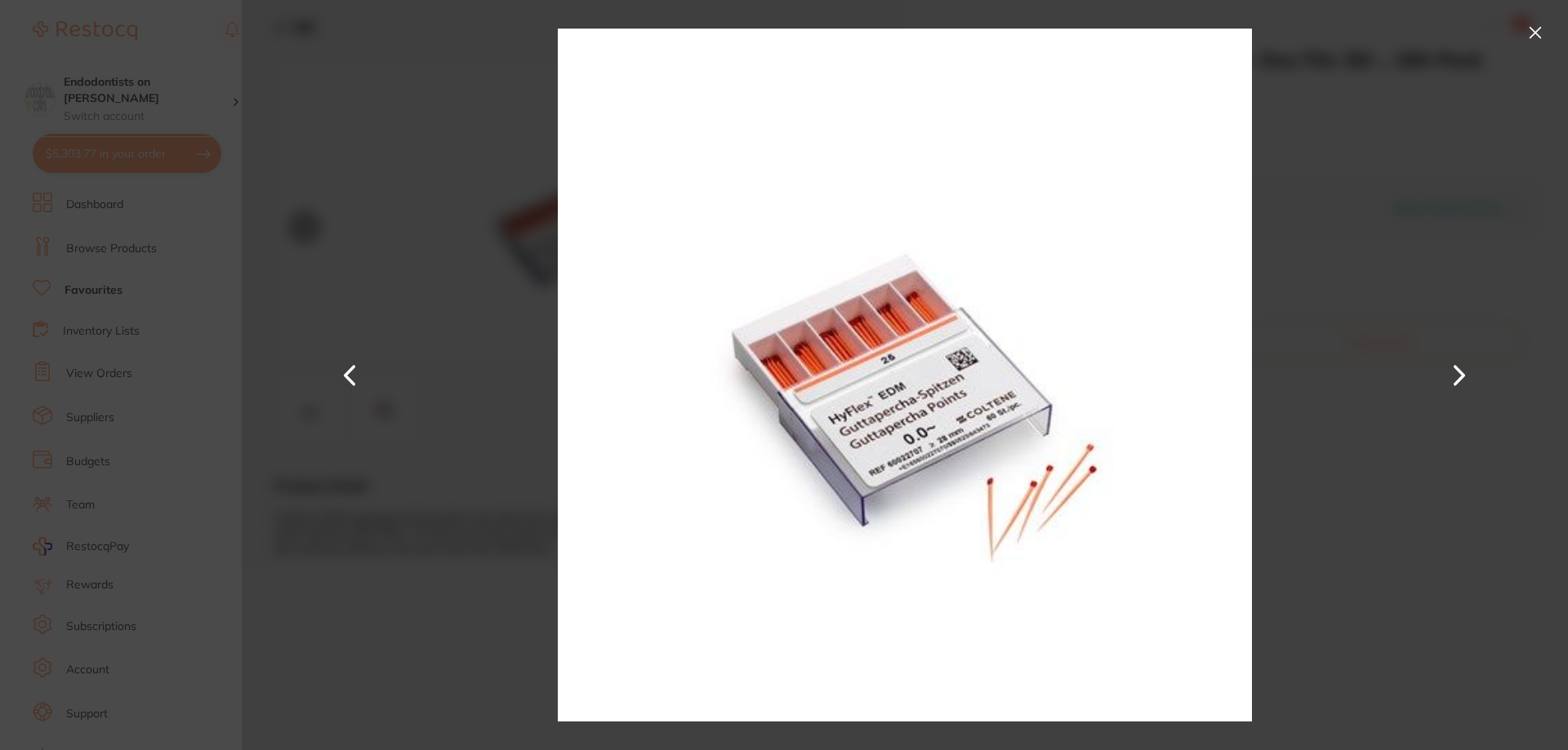
click at [181, 415] on section "Roeko HyFlex EDM Paper Points - One File 25/~, 100-Pack endodontics by Henry Sc…" at bounding box center [784, 375] width 1568 height 750
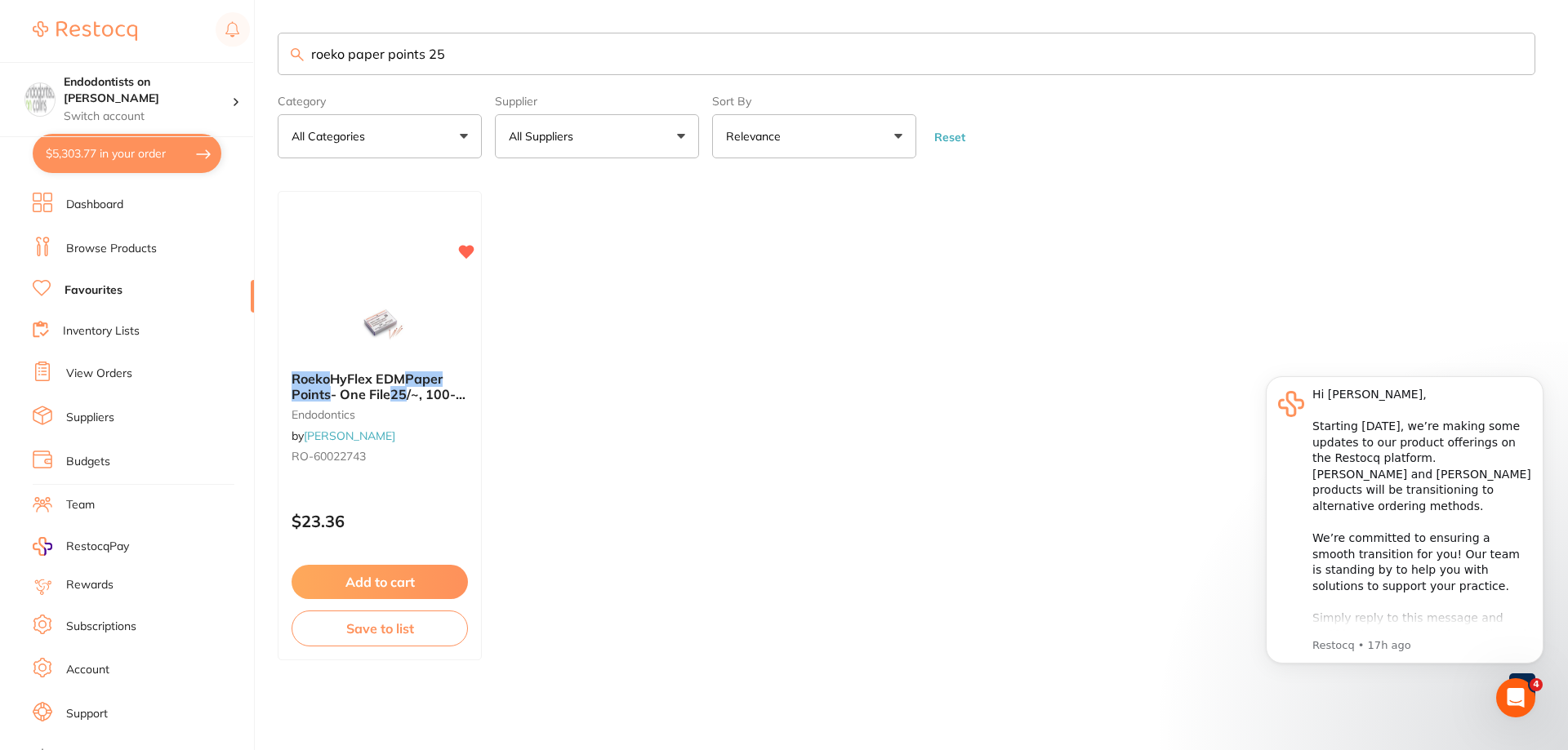
drag, startPoint x: 475, startPoint y: 59, endPoint x: 352, endPoint y: 56, distance: 123.0
click at [349, 58] on input "roeko paper points 25" at bounding box center [906, 54] width 1257 height 43
type input "roeko paper point"
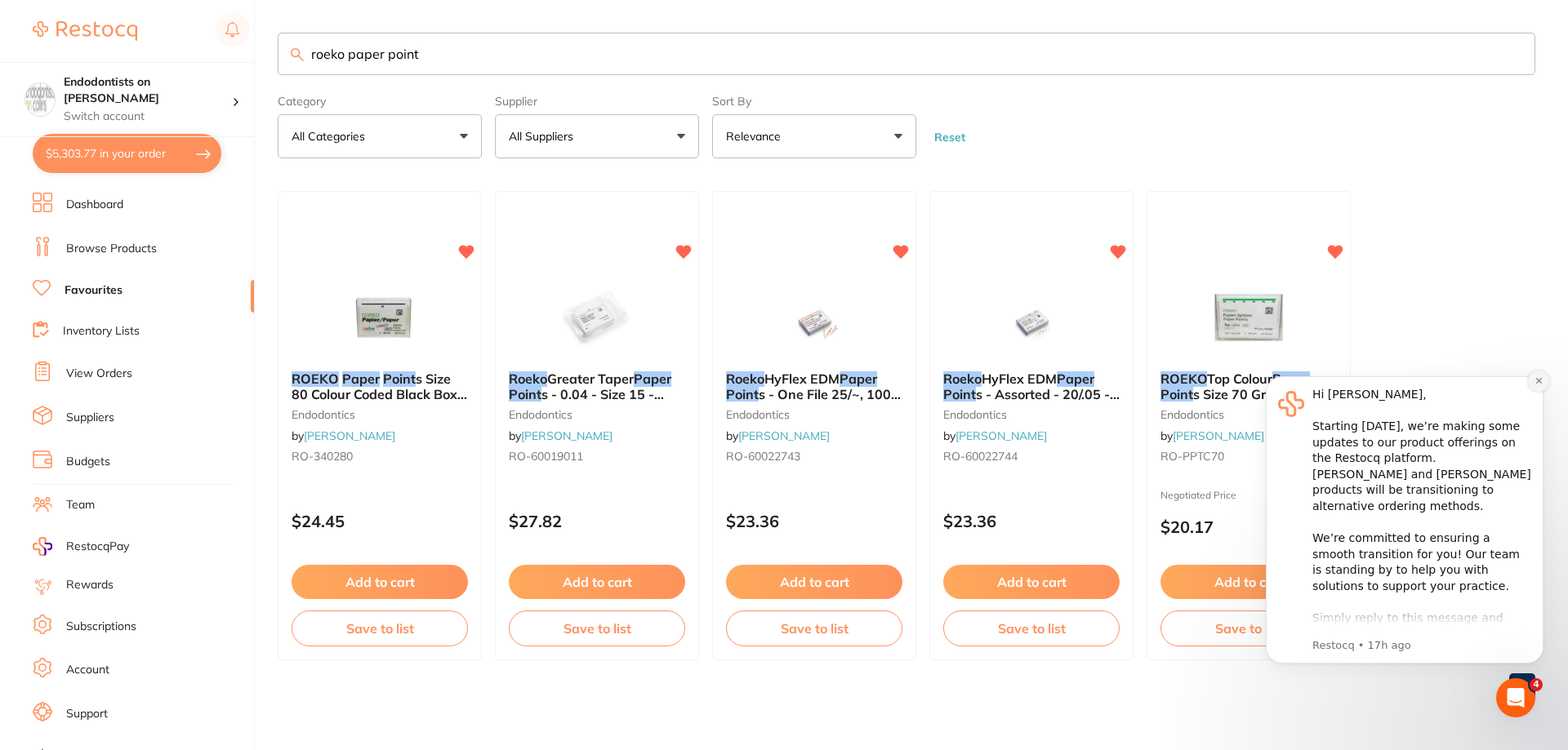
click at [1539, 374] on button "Dismiss notification" at bounding box center [1539, 381] width 21 height 21
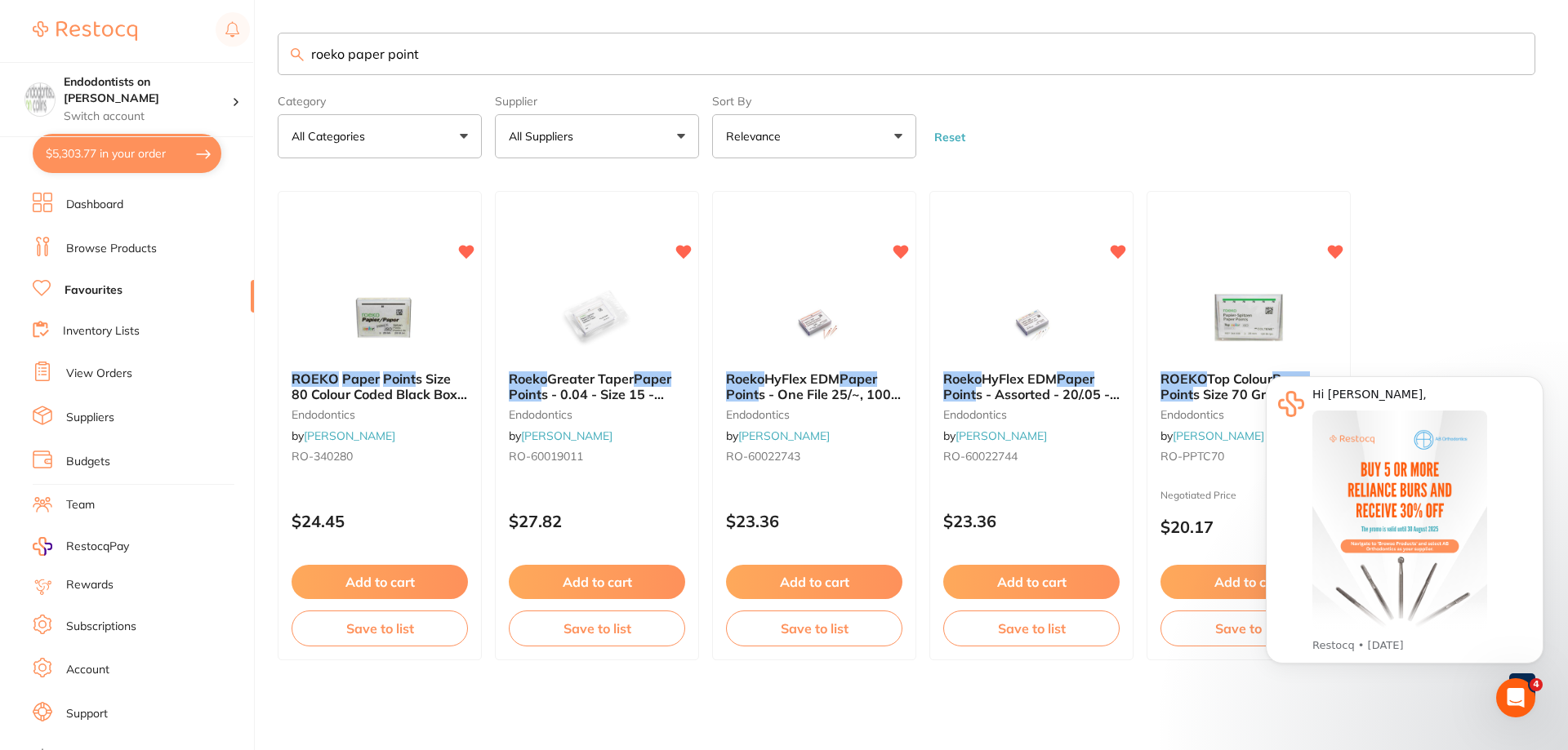
click at [1475, 281] on ul "ROEKO Paper Point s Size 80 Colour Coded Black Box of 120 endodontics by Henry …" at bounding box center [906, 425] width 1257 height 469
click at [1534, 380] on icon "Dismiss notification" at bounding box center [1539, 380] width 9 height 9
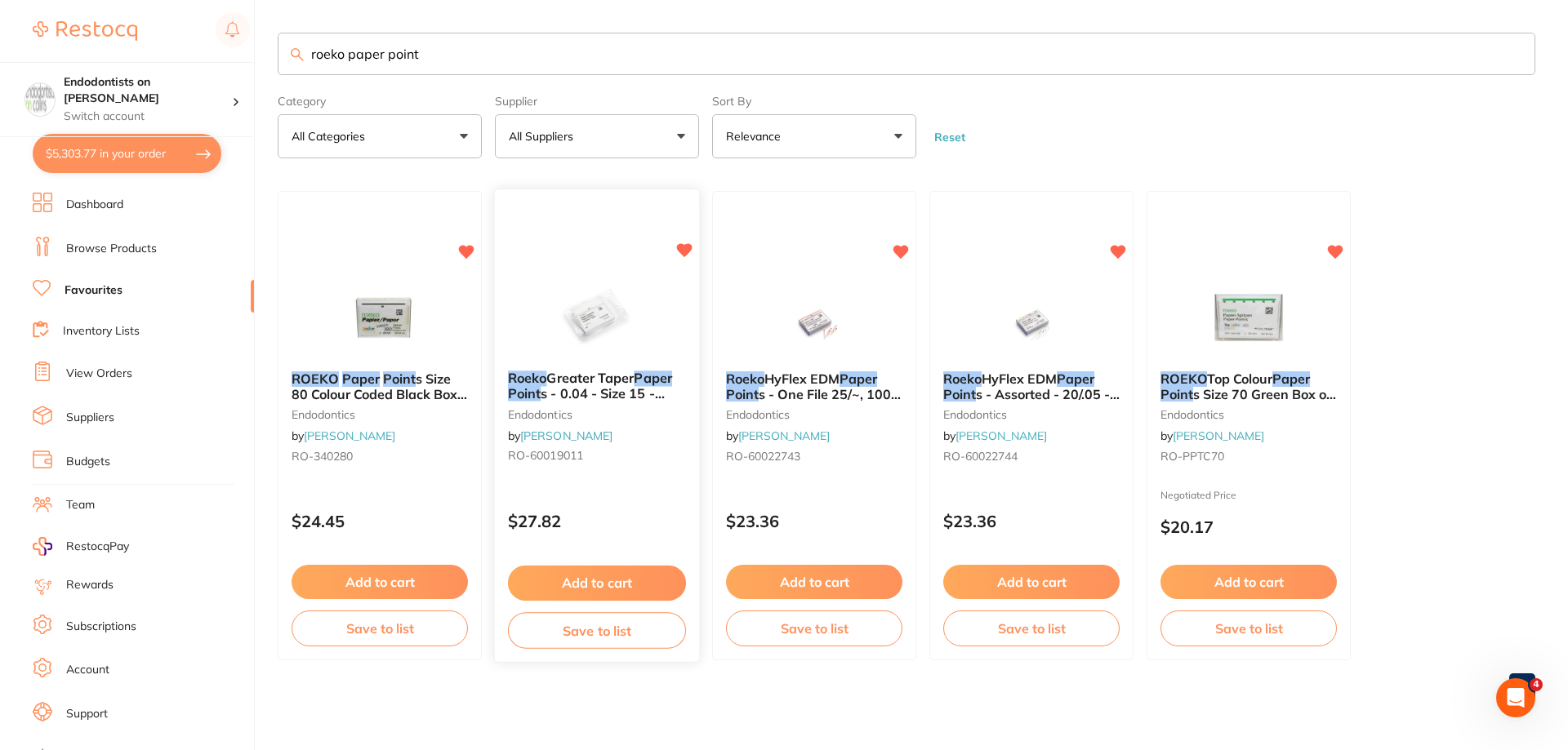
click at [595, 377] on span "Greater Taper" at bounding box center [590, 379] width 87 height 16
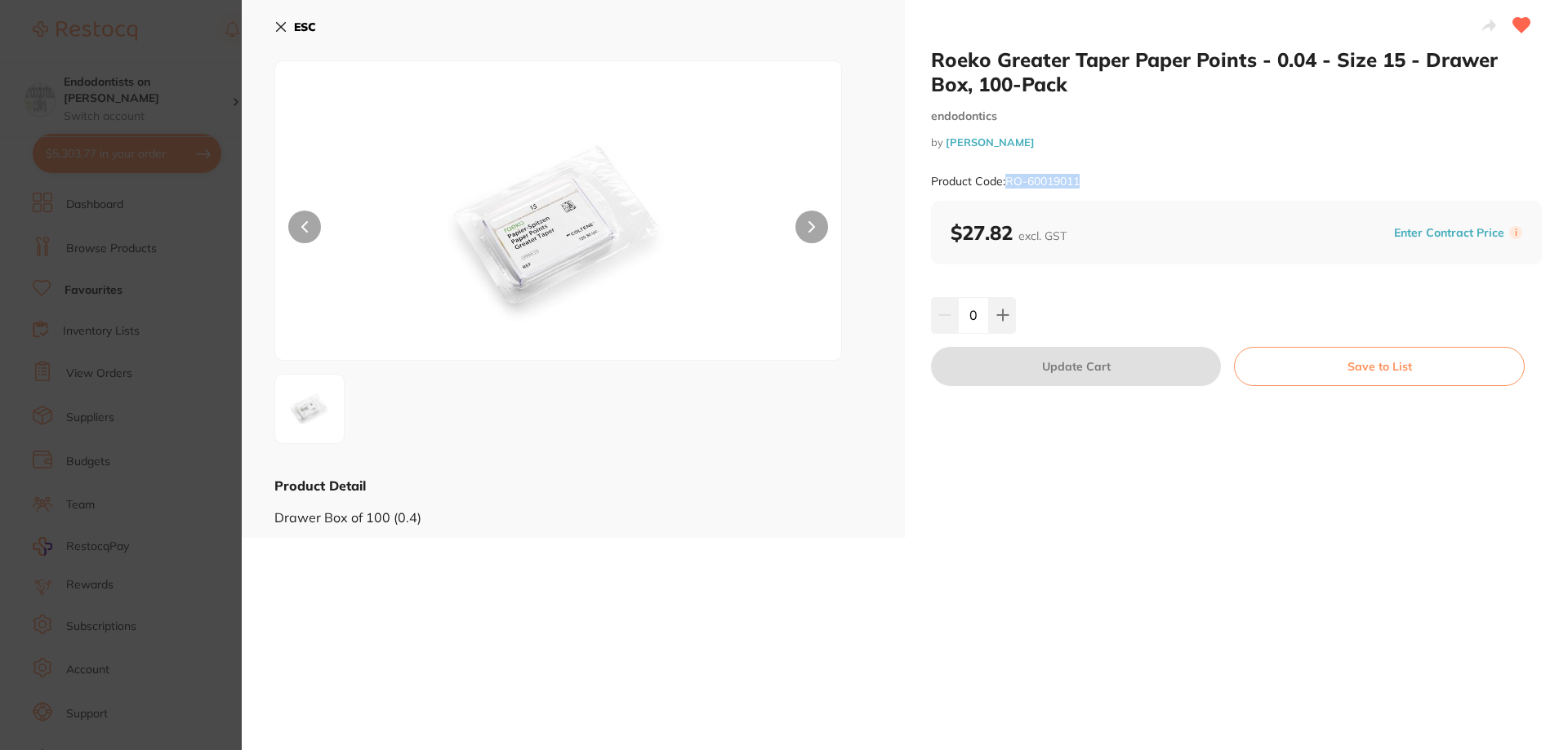
drag, startPoint x: 1095, startPoint y: 182, endPoint x: 1006, endPoint y: 181, distance: 89.0
click at [1006, 181] on div "Product Code: RO-60019011" at bounding box center [1237, 181] width 611 height 40
copy small "RO-60019011"
click at [157, 292] on section "Roeko Greater Taper Paper Points - 0.04 - Size 15 - Drawer Box, 100-Pack endodo…" at bounding box center [784, 375] width 1568 height 750
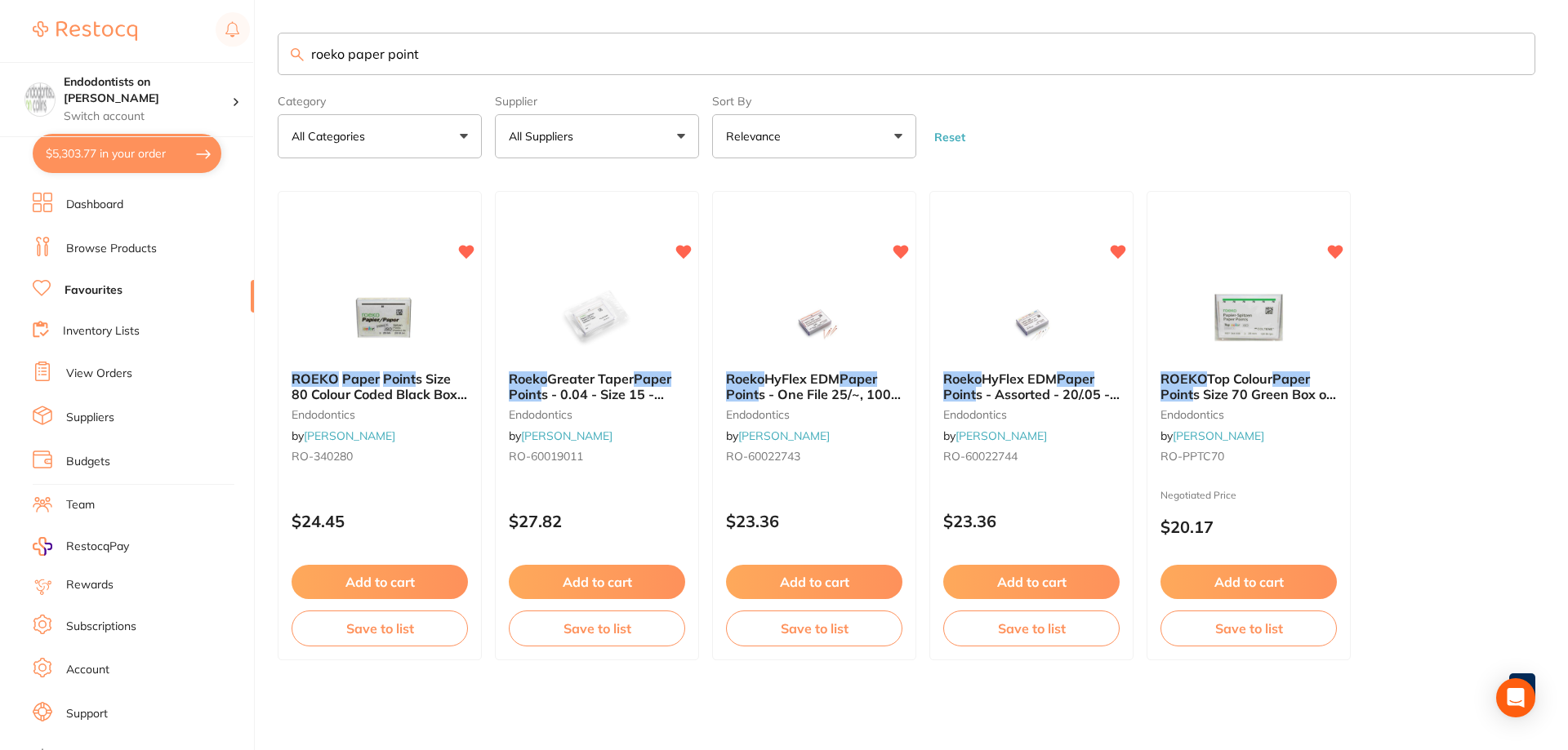
click at [127, 249] on link "Browse Products" at bounding box center [111, 249] width 91 height 16
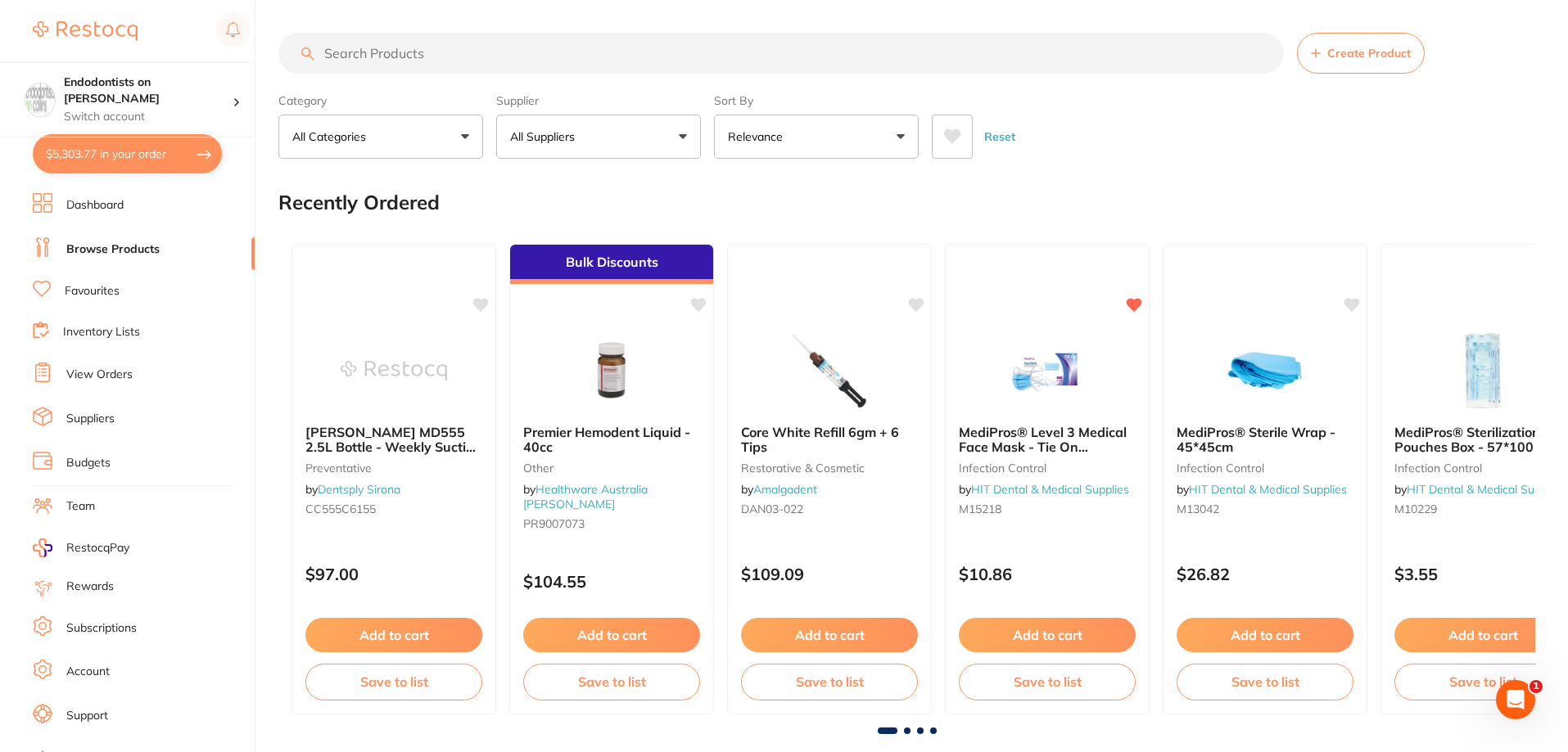
click at [375, 44] on input "search" at bounding box center [781, 54] width 1005 height 41
click at [631, 121] on button "All Suppliers" at bounding box center [598, 136] width 205 height 44
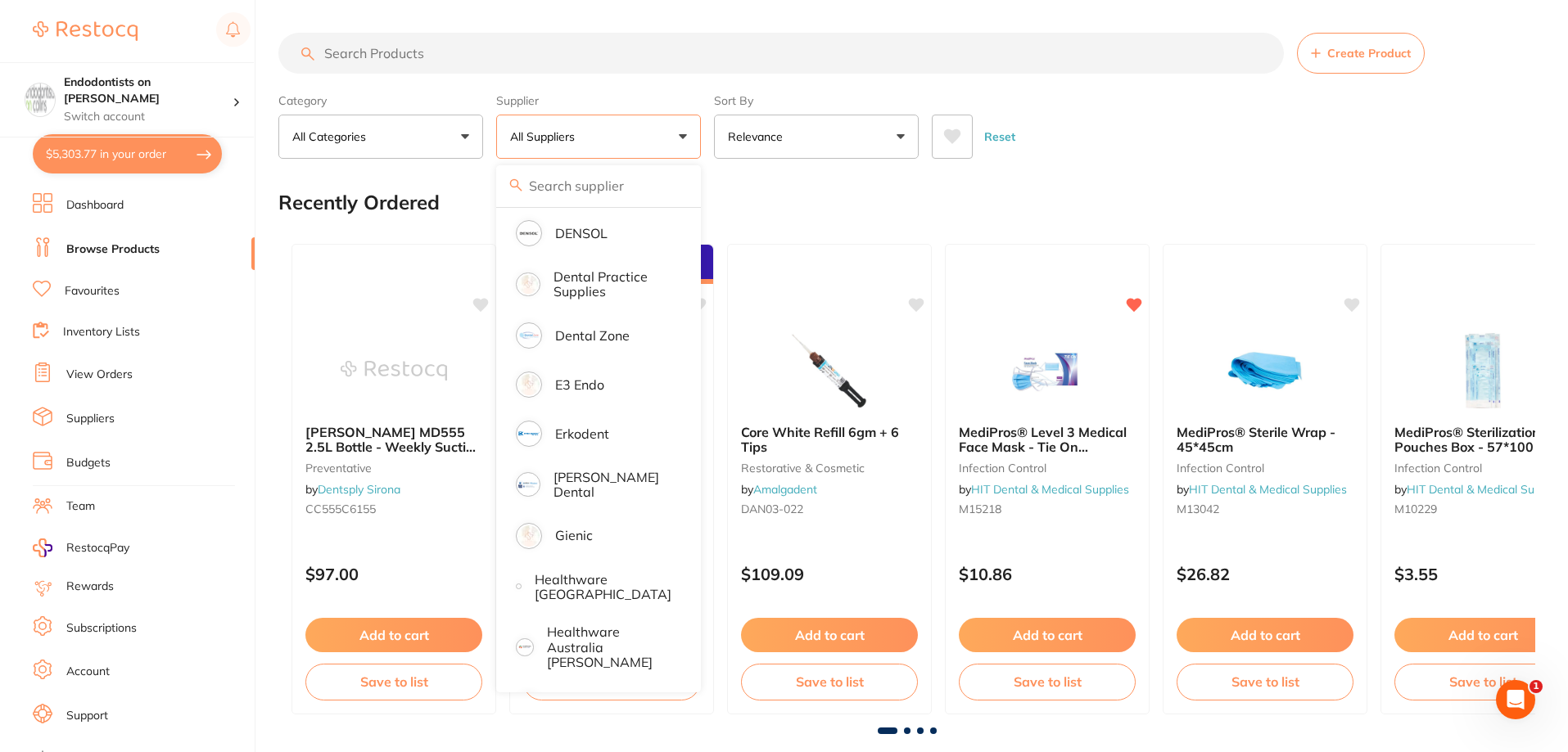
scroll to position [573, 0]
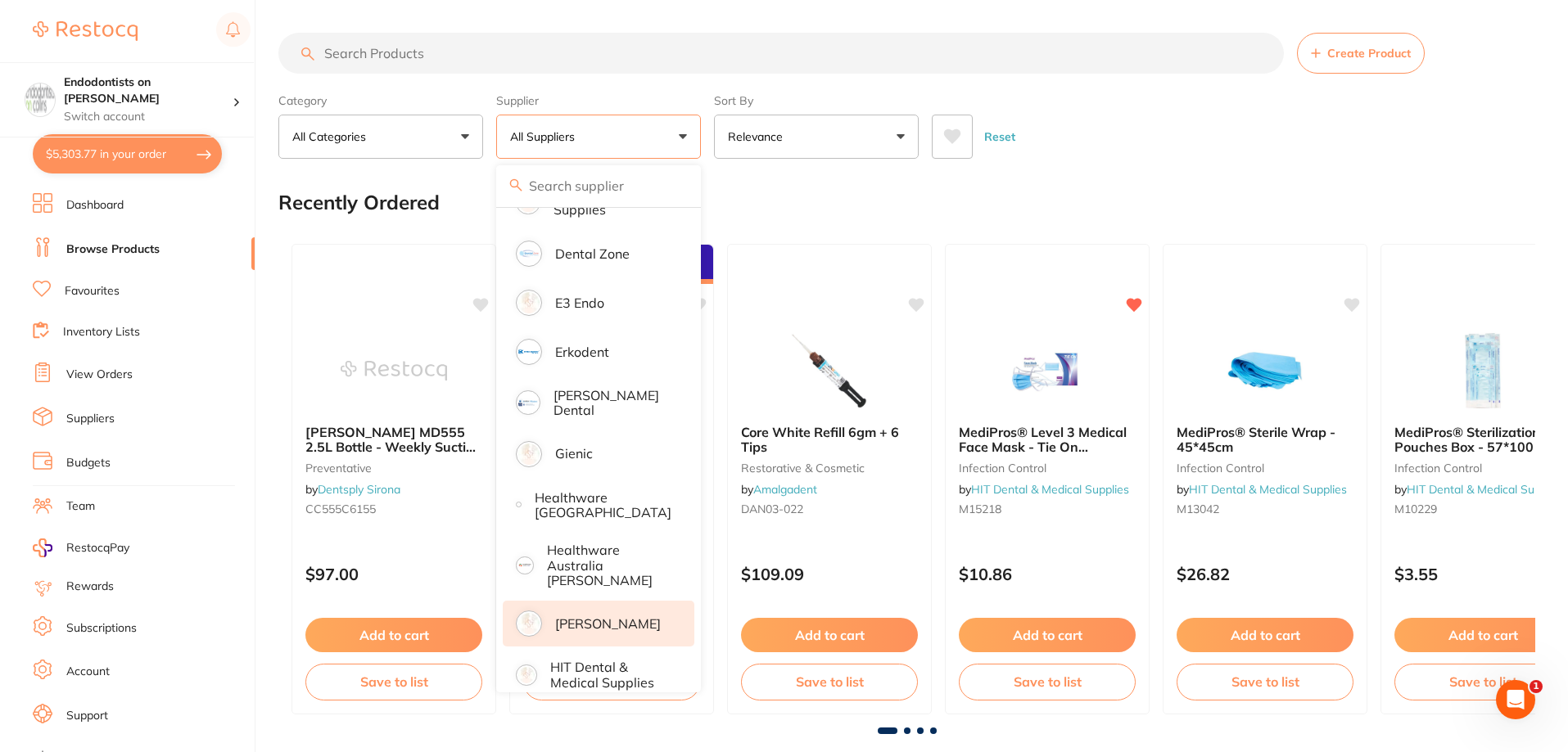
click at [583, 616] on p "[PERSON_NAME]" at bounding box center [608, 623] width 105 height 14
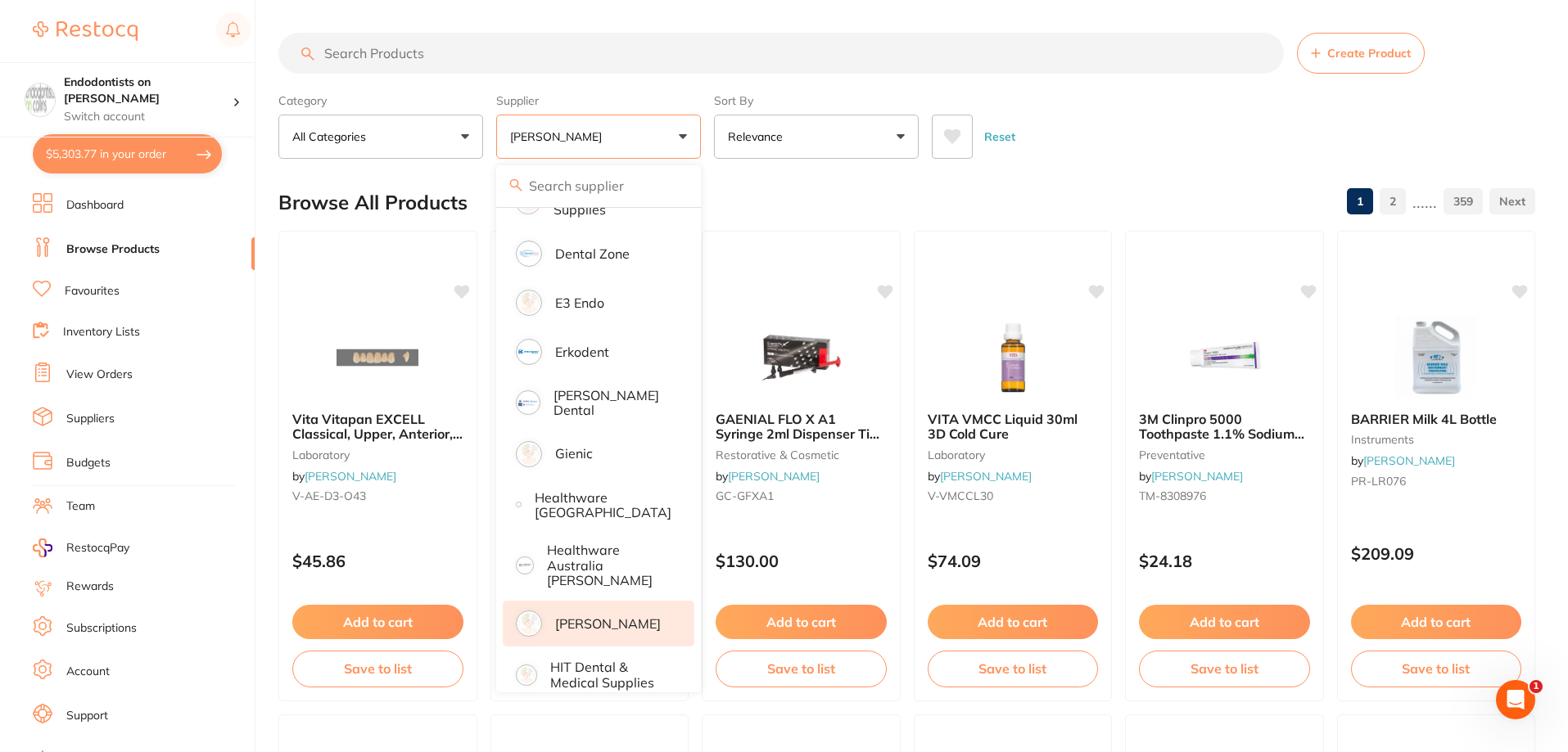
scroll to position [0, 0]
click at [443, 61] on input "search" at bounding box center [781, 54] width 1005 height 41
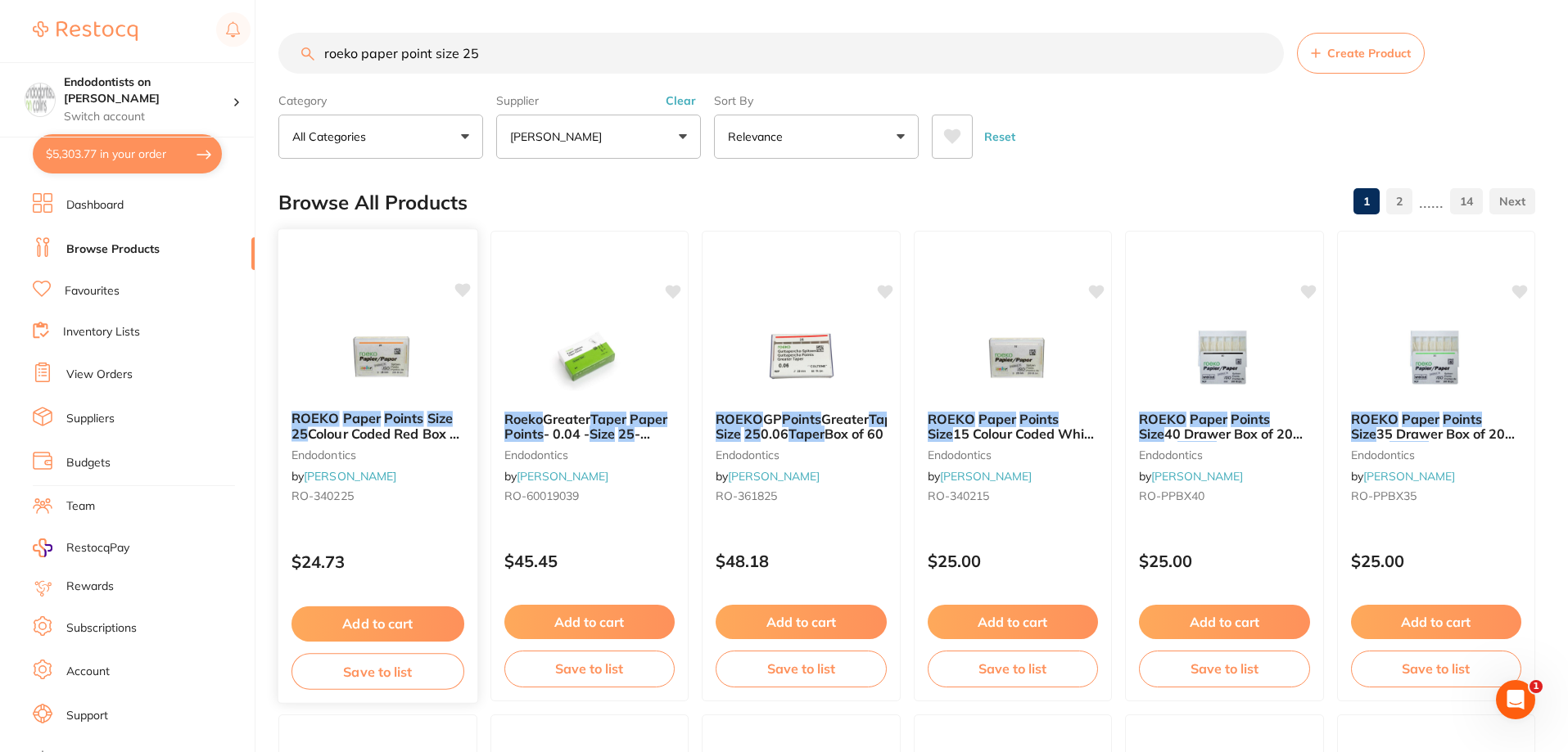
click at [364, 358] on div "ROEKO Paper Points Size 25 Colour Coded Red Box of 200 endodontics by Henry Sch…" at bounding box center [378, 466] width 201 height 475
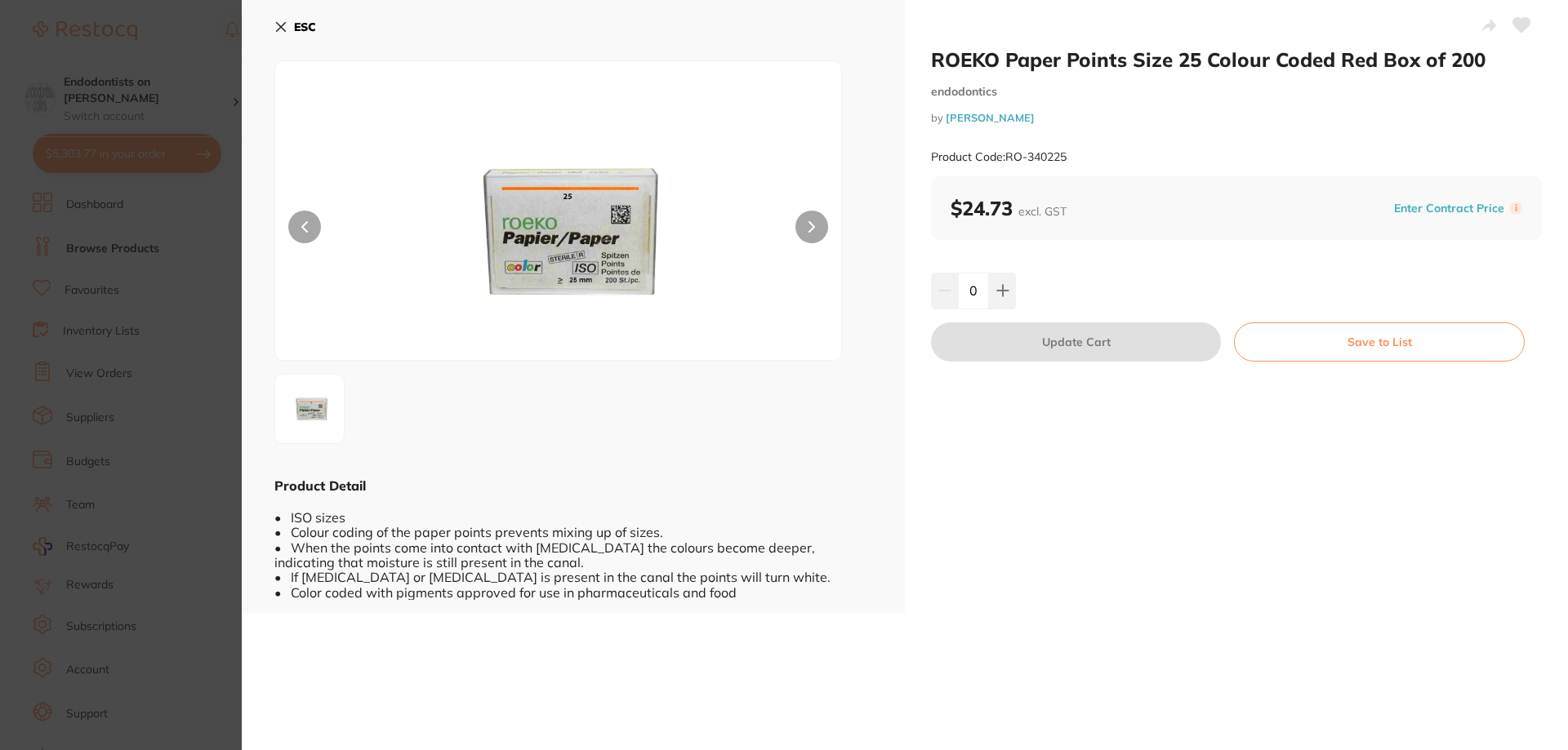
click at [161, 420] on section "ROEKO Paper Points Size 25 Colour Coded Red Box of 200 endodontics by Henry Sch…" at bounding box center [784, 375] width 1568 height 750
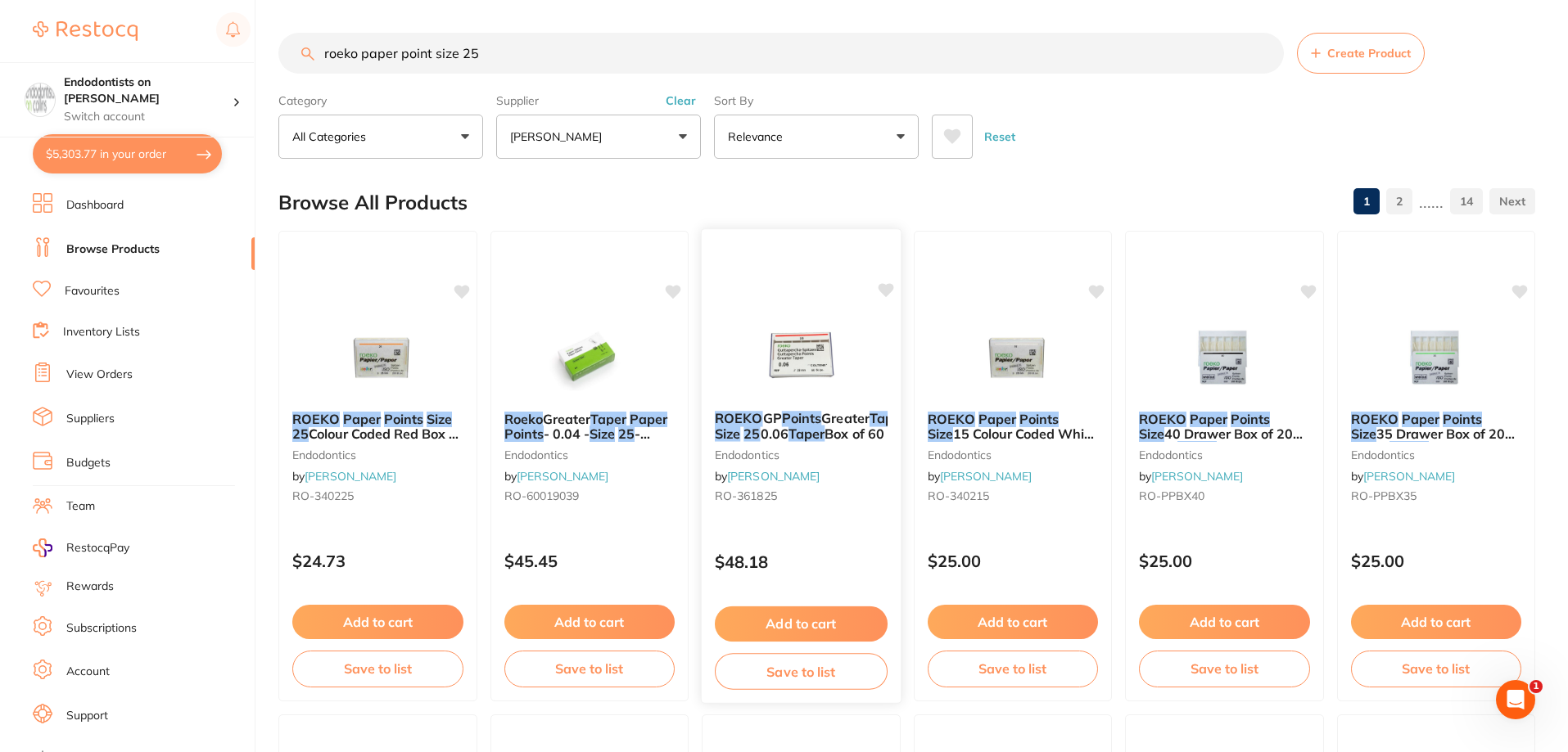
click at [799, 340] on img at bounding box center [801, 356] width 107 height 83
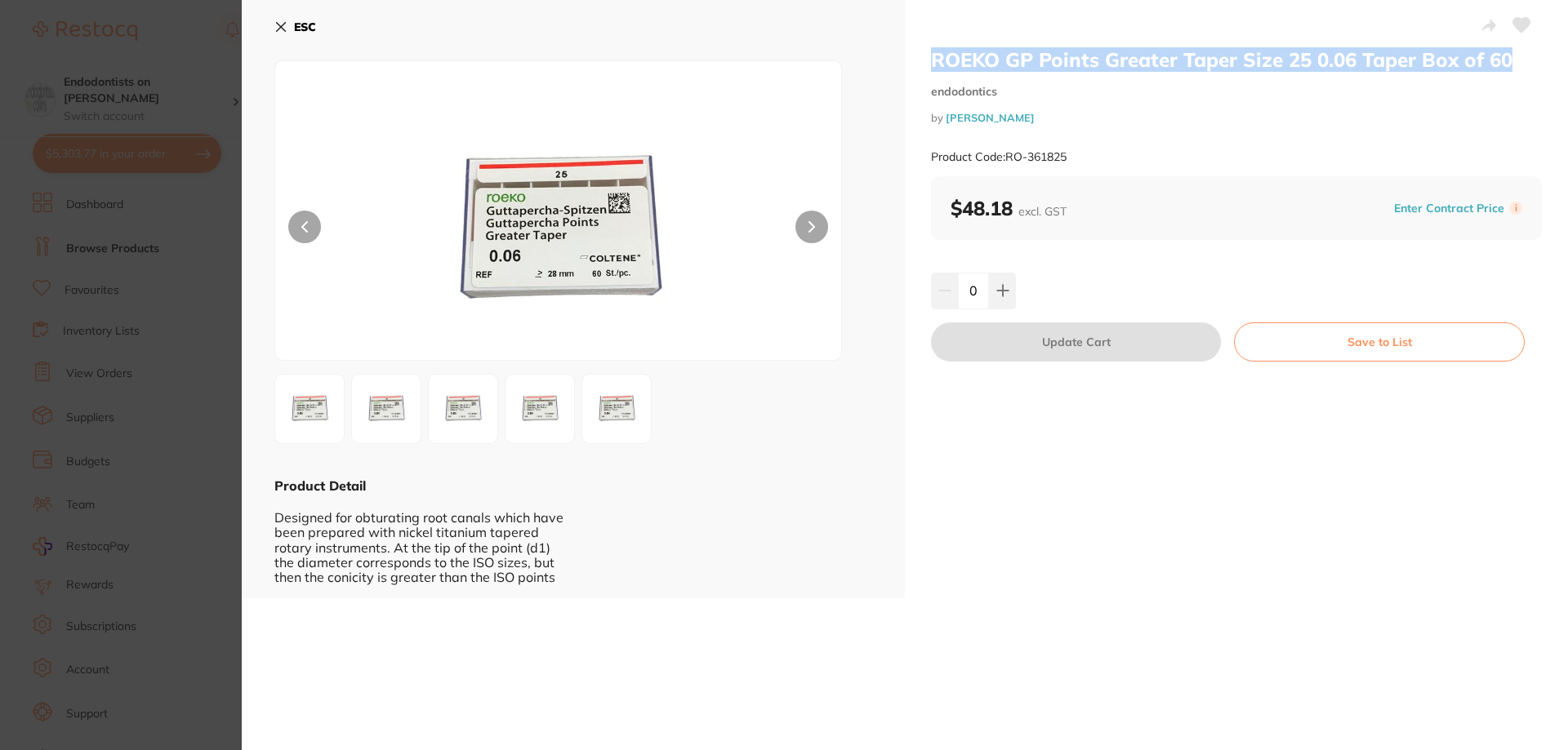
drag, startPoint x: 927, startPoint y: 61, endPoint x: 1507, endPoint y: 58, distance: 580.0
click at [1507, 58] on div "ROEKO GP Points Greater Taper Size 25 0.06 Taper Box of 60 endodontics by Henry…" at bounding box center [1236, 299] width 663 height 599
copy h2 "ROEKO GP Points Greater Taper Size 25 0.06 Taper Box of 60"
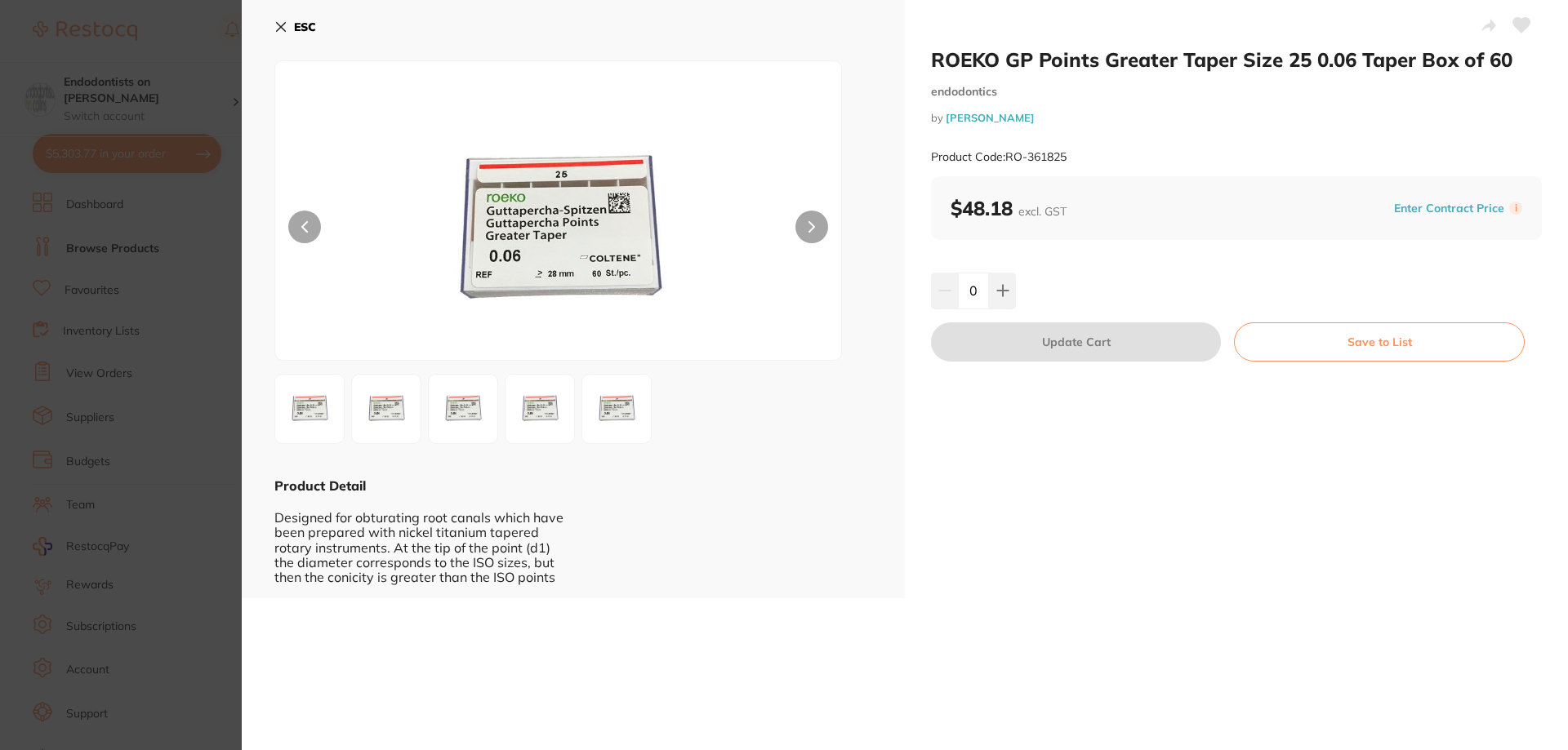
click at [102, 346] on section "ROEKO GP Points Greater Taper Size 25 0.06 Taper Box of 60 endodontics by Henry…" at bounding box center [784, 375] width 1568 height 750
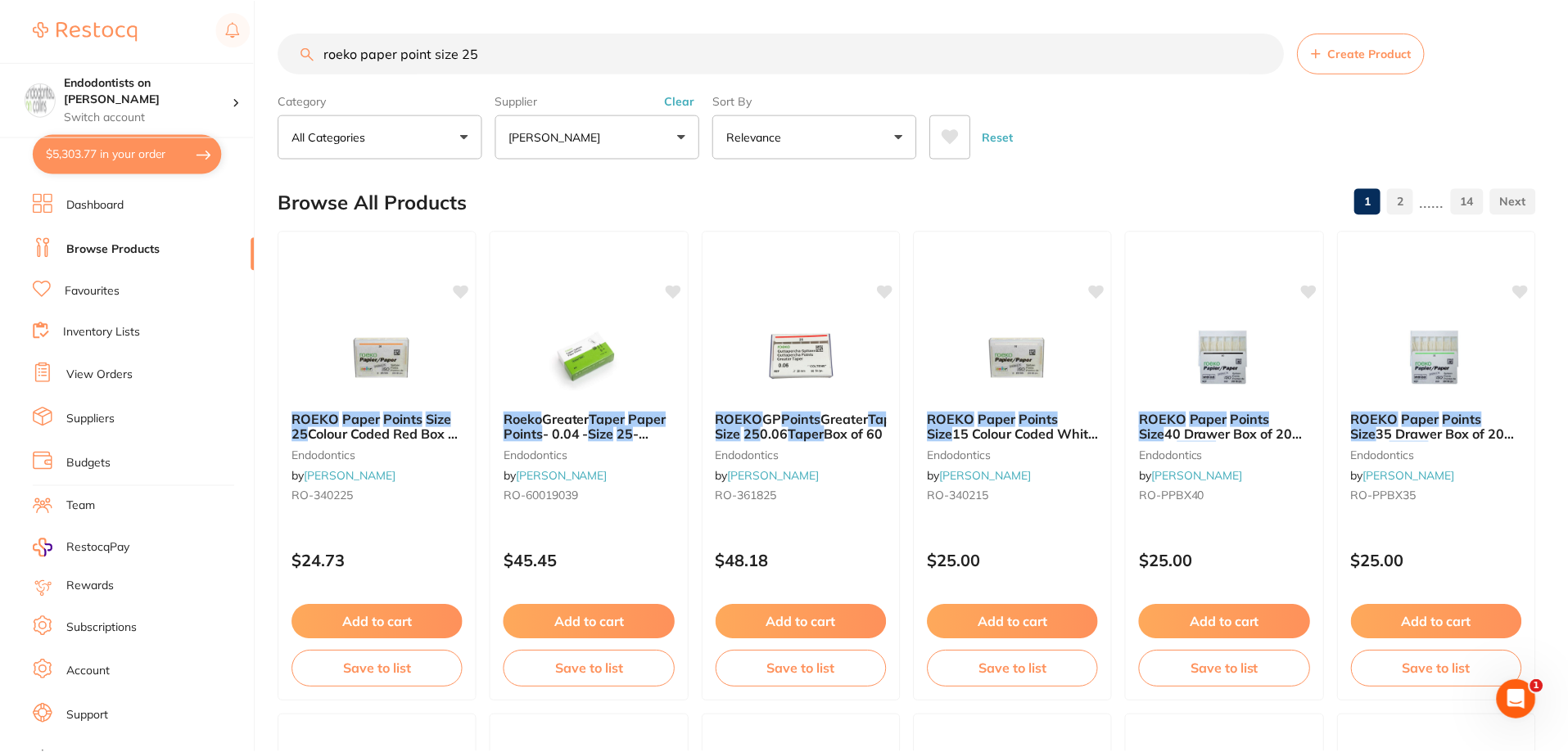
scroll to position [1, 0]
drag, startPoint x: 585, startPoint y: 54, endPoint x: 232, endPoint y: 48, distance: 353.1
click at [234, 49] on div "$5,303.77 Endodontists on Collins Switch account Endodontists on Collins $5,303…" at bounding box center [784, 375] width 1568 height 752
paste input "ROEKO GP Points Greater Taper Size 25 0.06 Taper Box of 60"
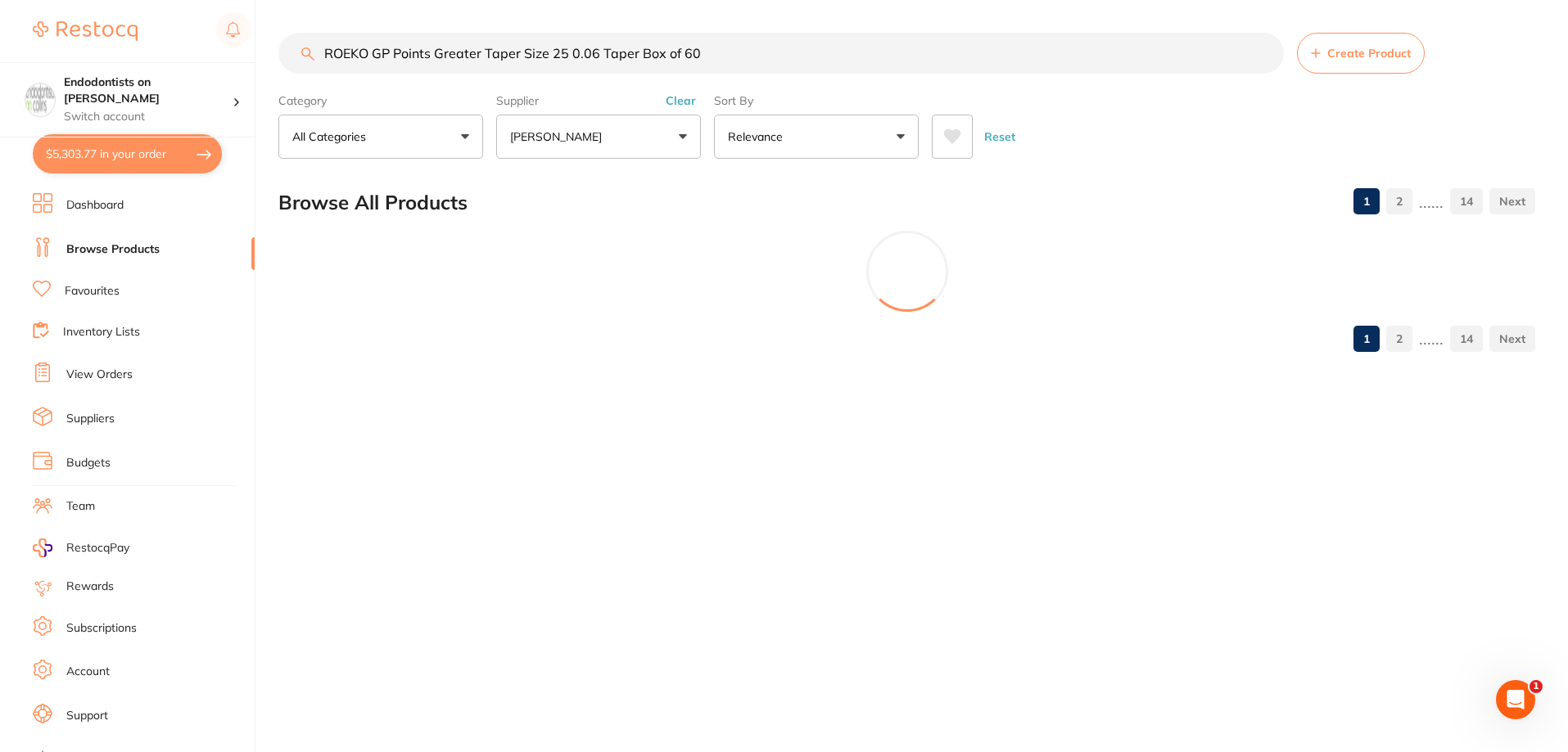
scroll to position [0, 0]
click at [593, 50] on input "ROEKO GP Points Greater Taper Size 25 0.06 Taper Box of 60" at bounding box center [783, 54] width 1009 height 41
click at [733, 54] on input "ROEKO GP Points Greater Taper Size 25 0.04 Taper Box of 60" at bounding box center [783, 54] width 1009 height 41
type input "ROEKO GP Points Greater Taper Size 25 0.04 Taper Box of 60"
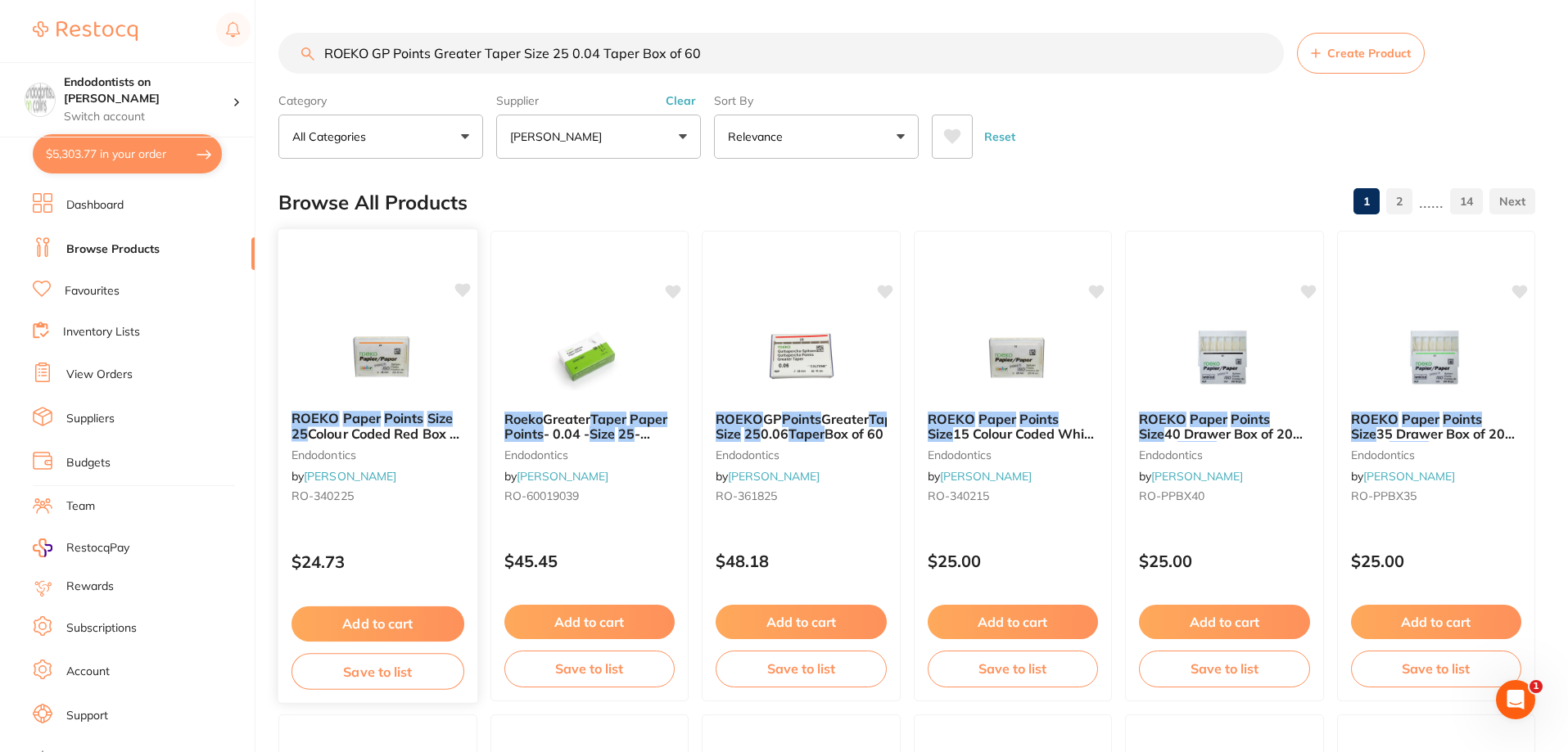
click at [398, 372] on img at bounding box center [378, 356] width 107 height 83
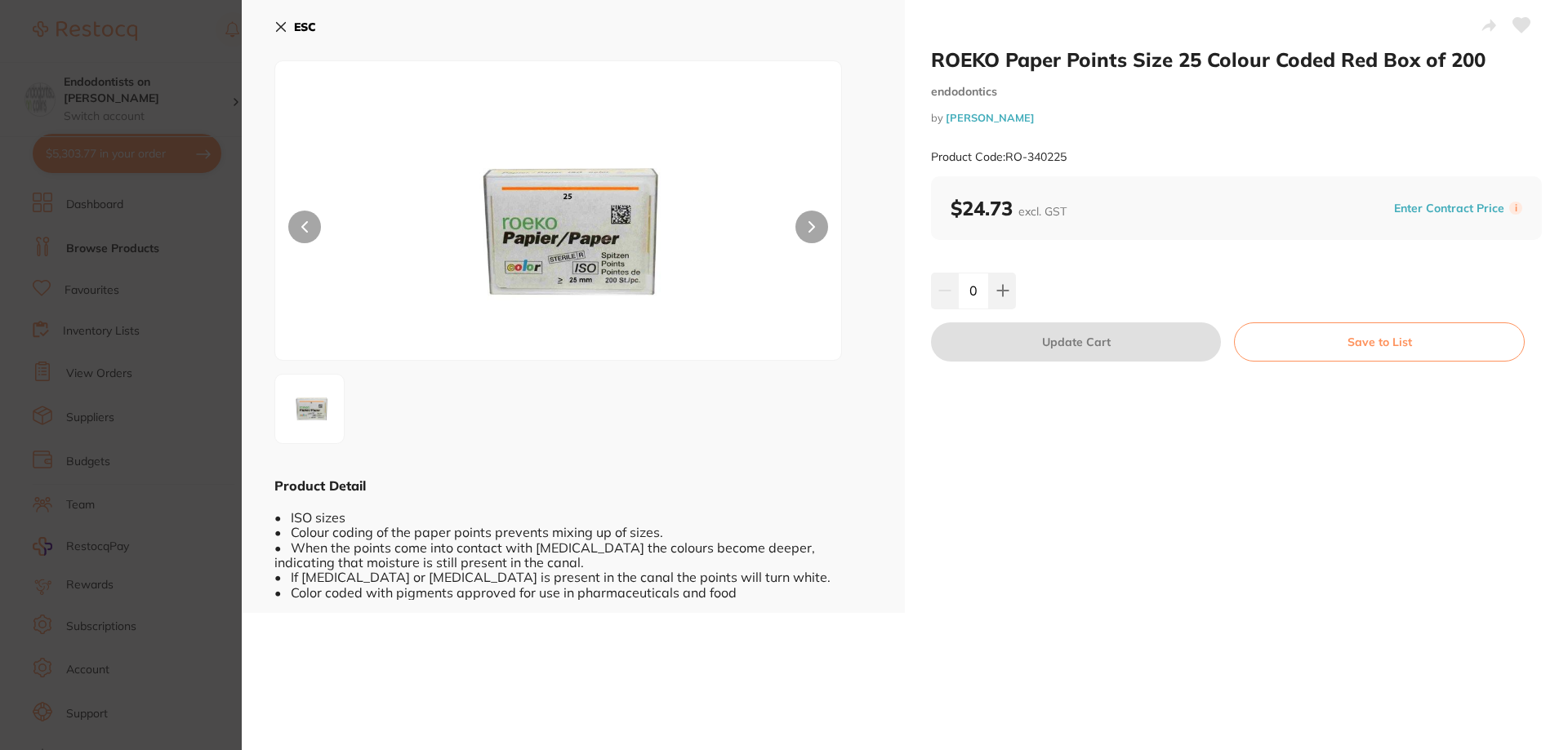
click at [820, 227] on button at bounding box center [812, 226] width 33 height 33
click at [171, 263] on section "ROEKO Paper Points Size 25 Colour Coded Red Box of 200 endodontics by Henry Sch…" at bounding box center [784, 375] width 1568 height 750
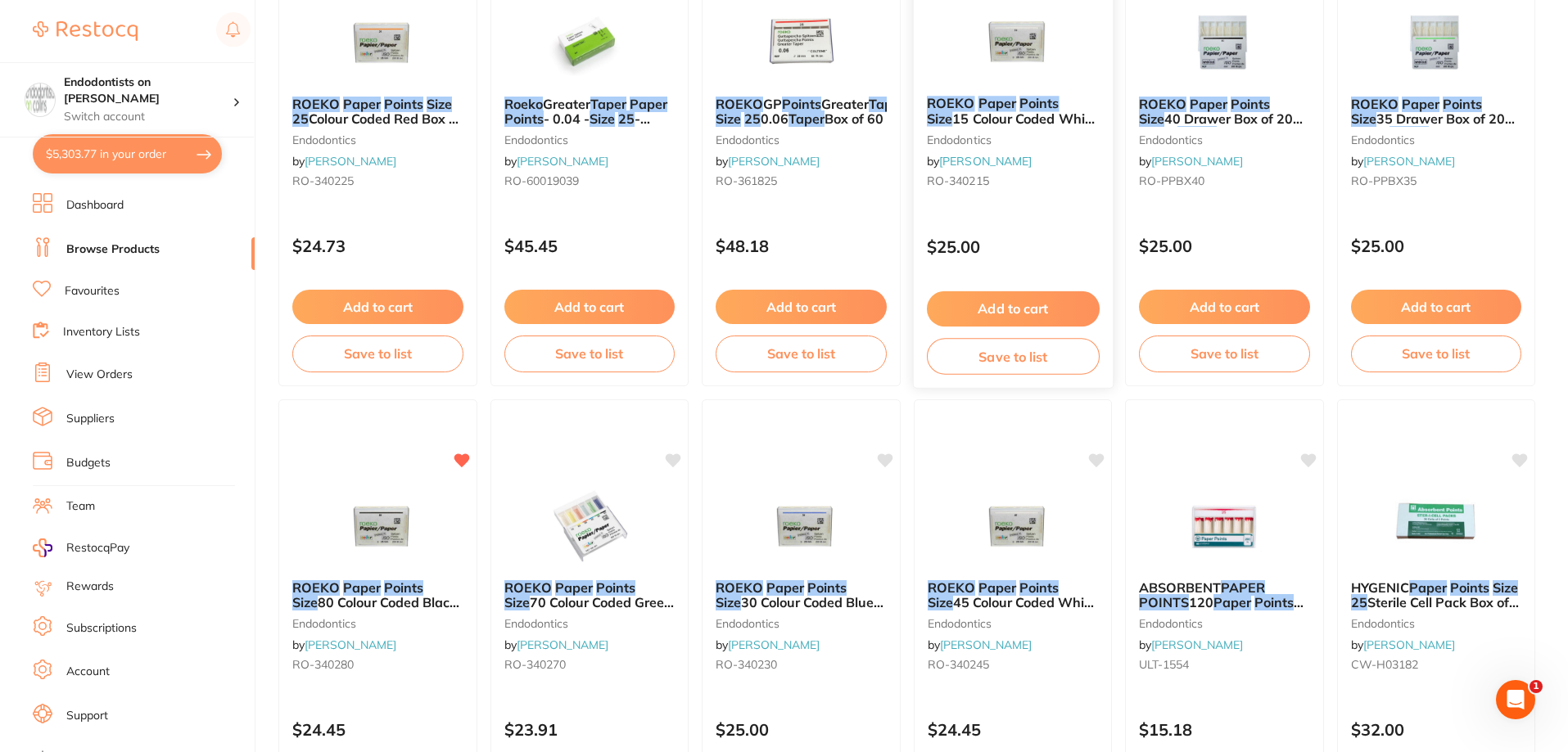
scroll to position [329, 0]
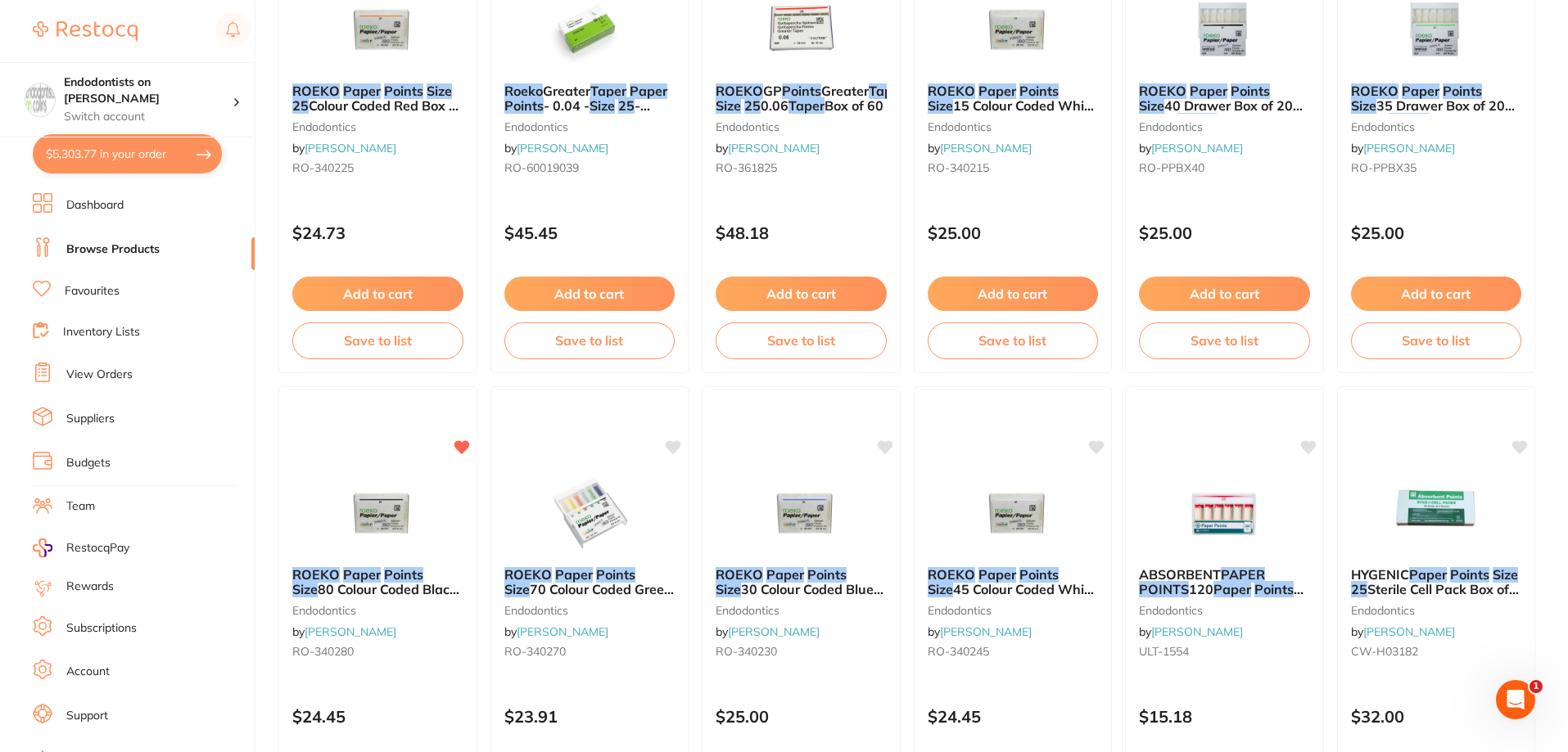
click at [71, 155] on button "$5,303.77 in your order" at bounding box center [128, 154] width 189 height 39
checkbox input "true"
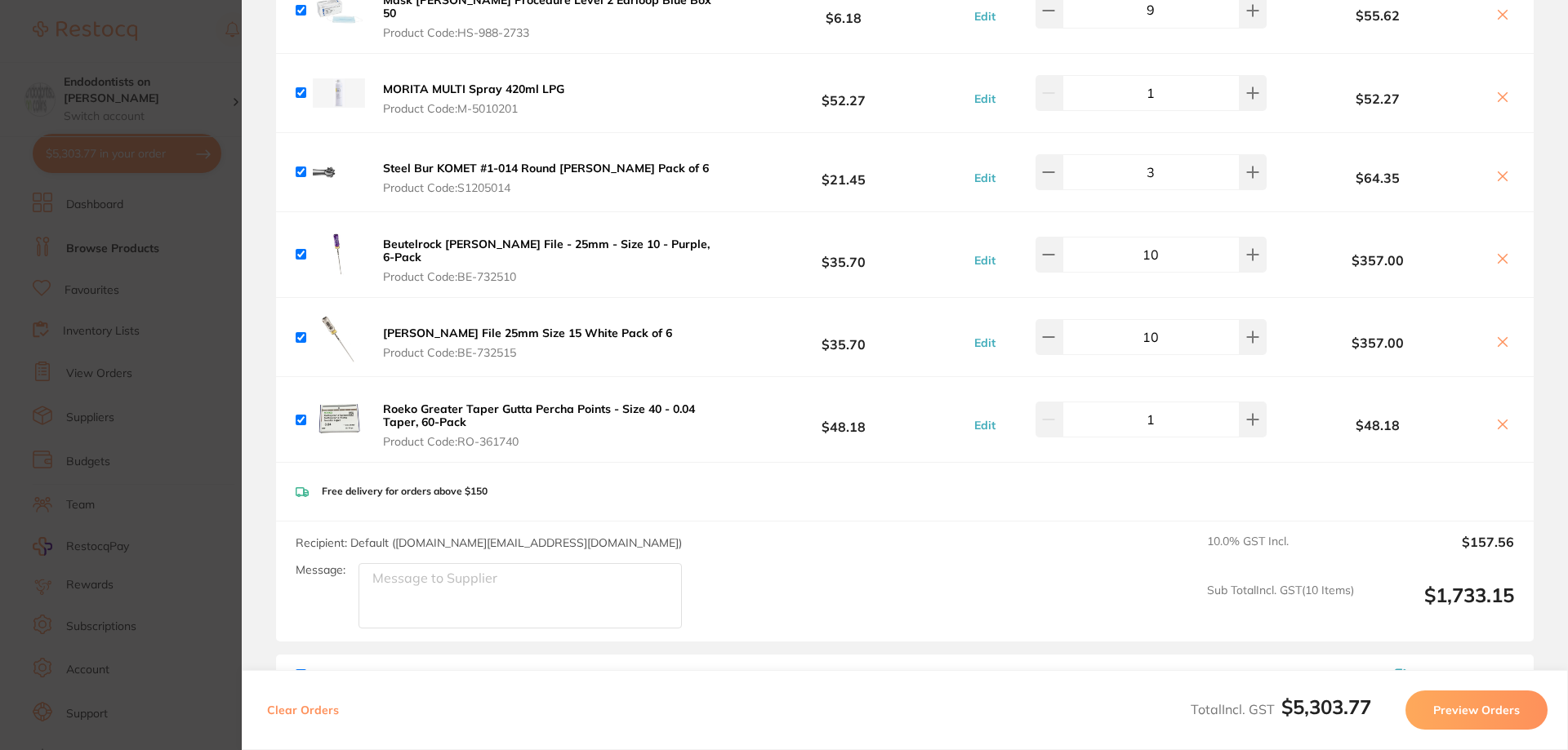
scroll to position [572, 0]
click at [542, 400] on b "Roeko Greater Taper Gutta Percha Points - Size 40 - 0.04 Taper, 60-Pack" at bounding box center [539, 413] width 312 height 28
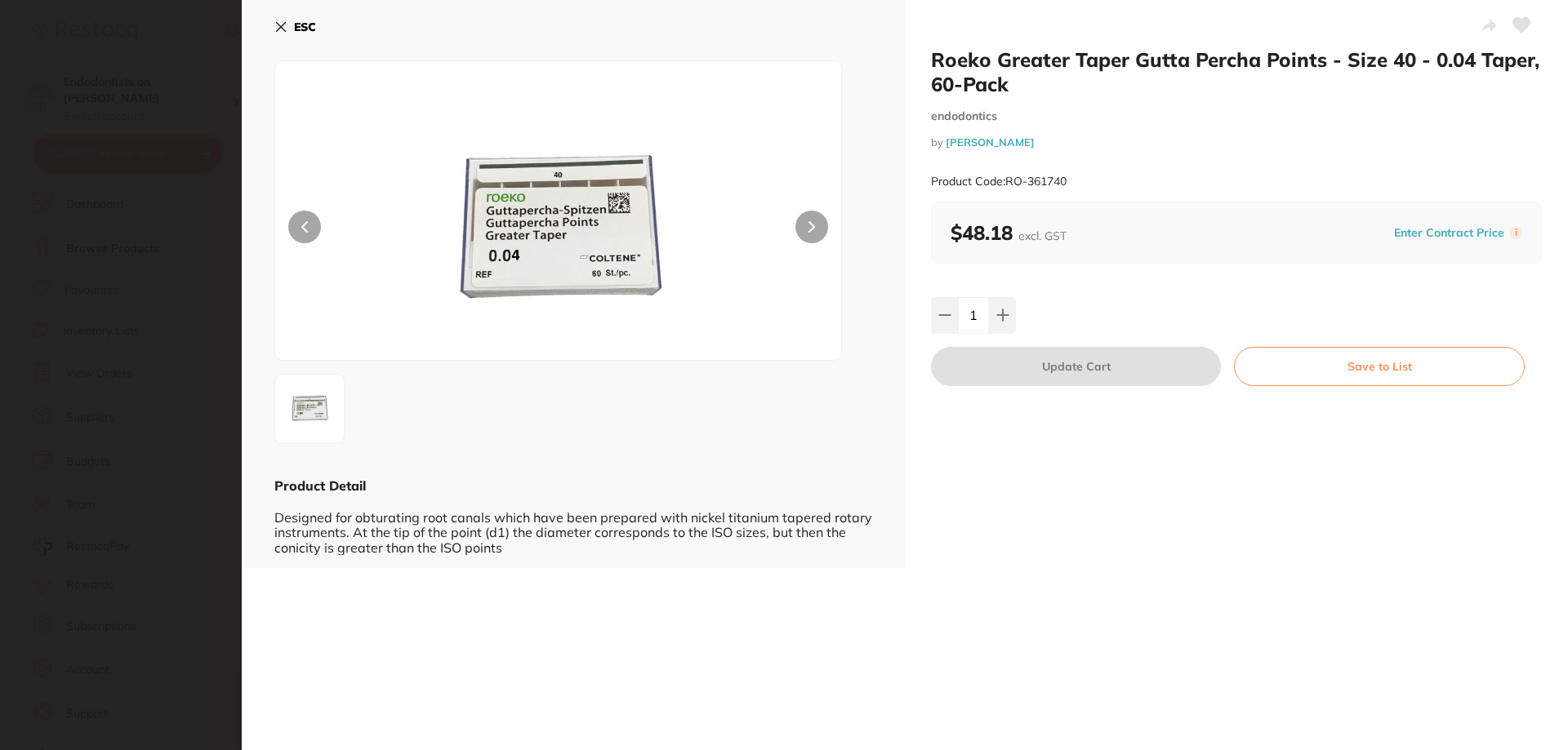
scroll to position [0, 0]
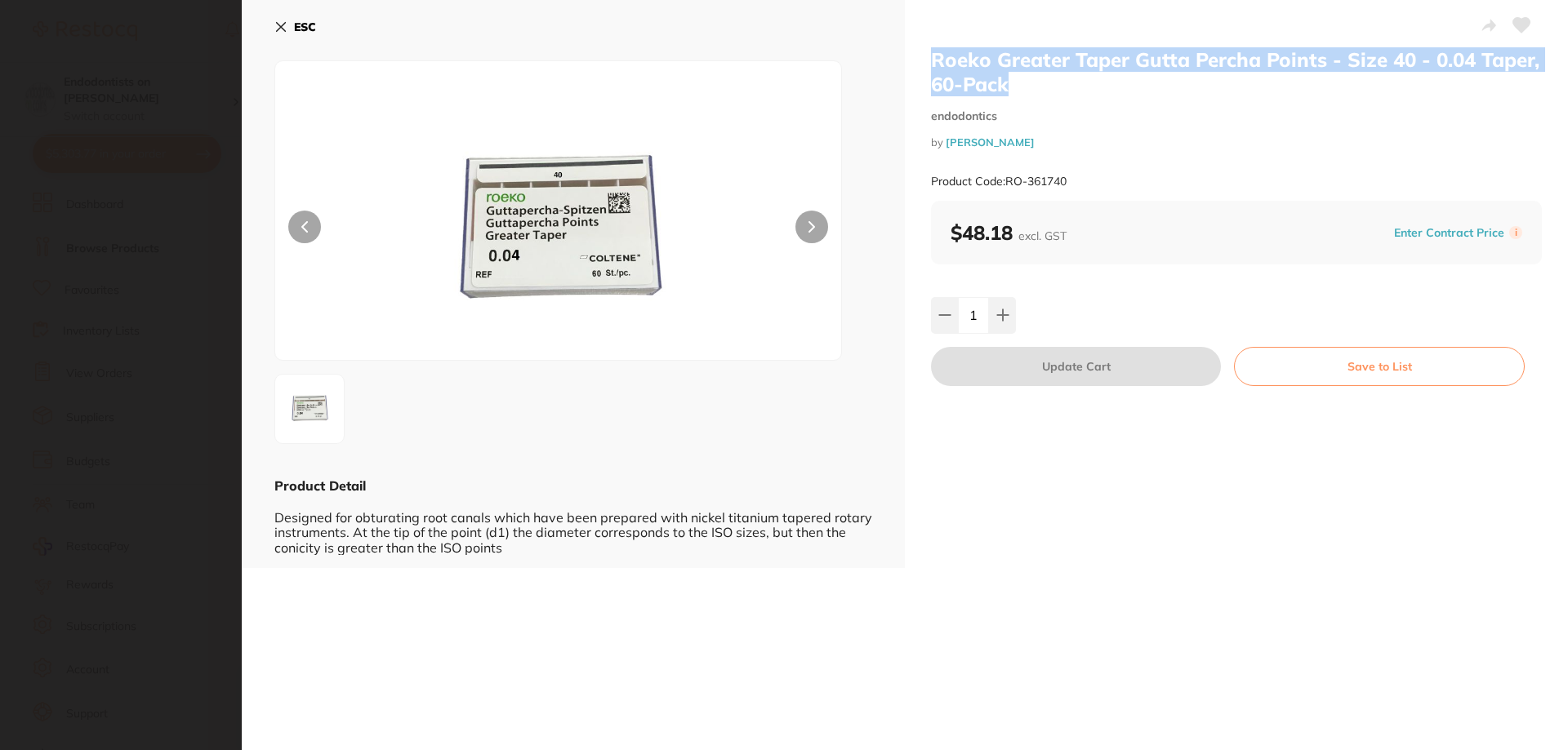
drag, startPoint x: 1036, startPoint y: 81, endPoint x: 920, endPoint y: 63, distance: 117.4
click at [920, 63] on div "Roeko Greater Taper Gutta Percha Points - Size 40 - 0.04 Taper, 60-Pack endodon…" at bounding box center [1236, 284] width 663 height 568
copy h2 "Roeko Greater Taper Gutta Percha Points - Size 40 - 0.04 Taper, 60-Pack"
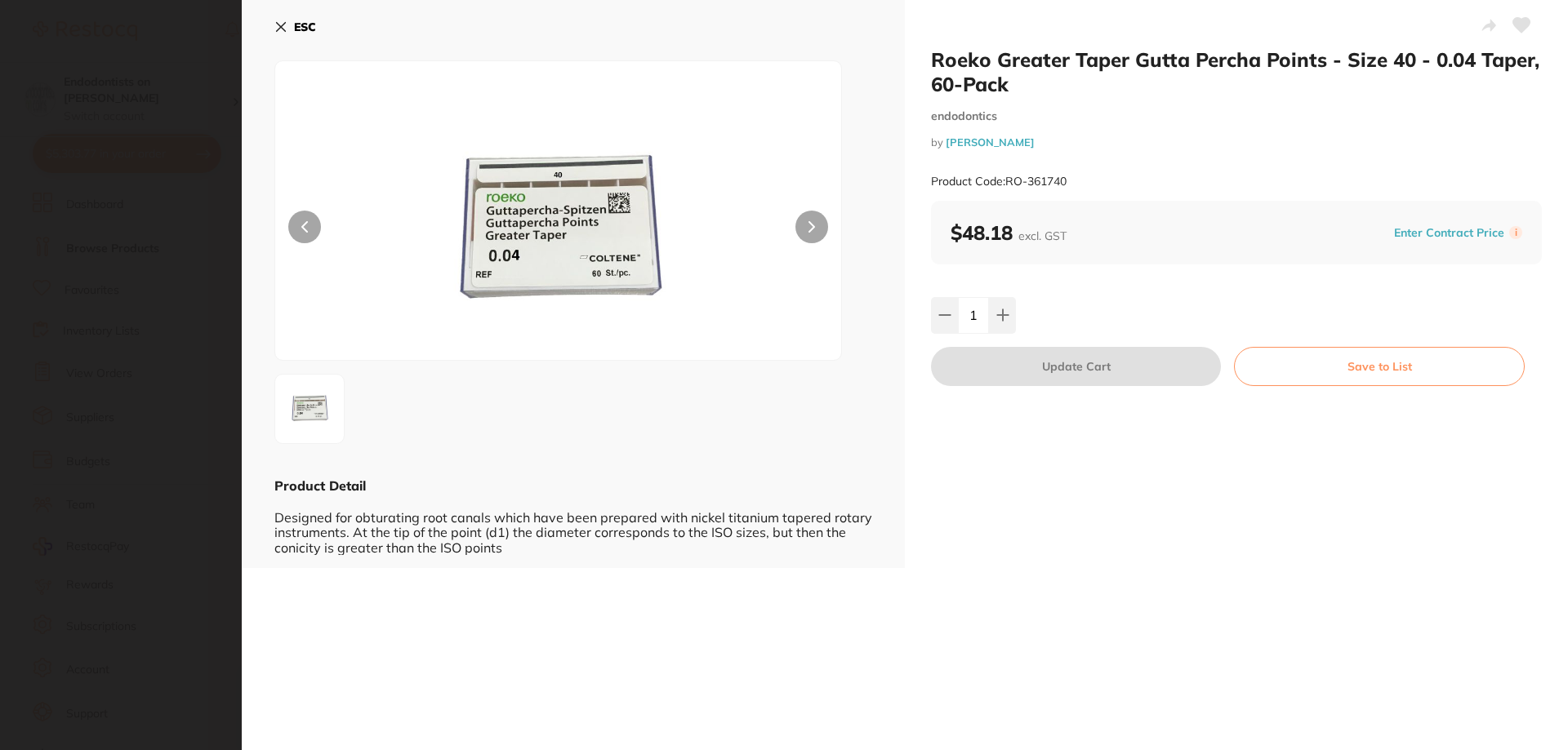
click at [127, 230] on section "Roeko Greater Taper Gutta Percha Points - Size 40 - 0.04 Taper, 60-Pack endodon…" at bounding box center [784, 375] width 1568 height 750
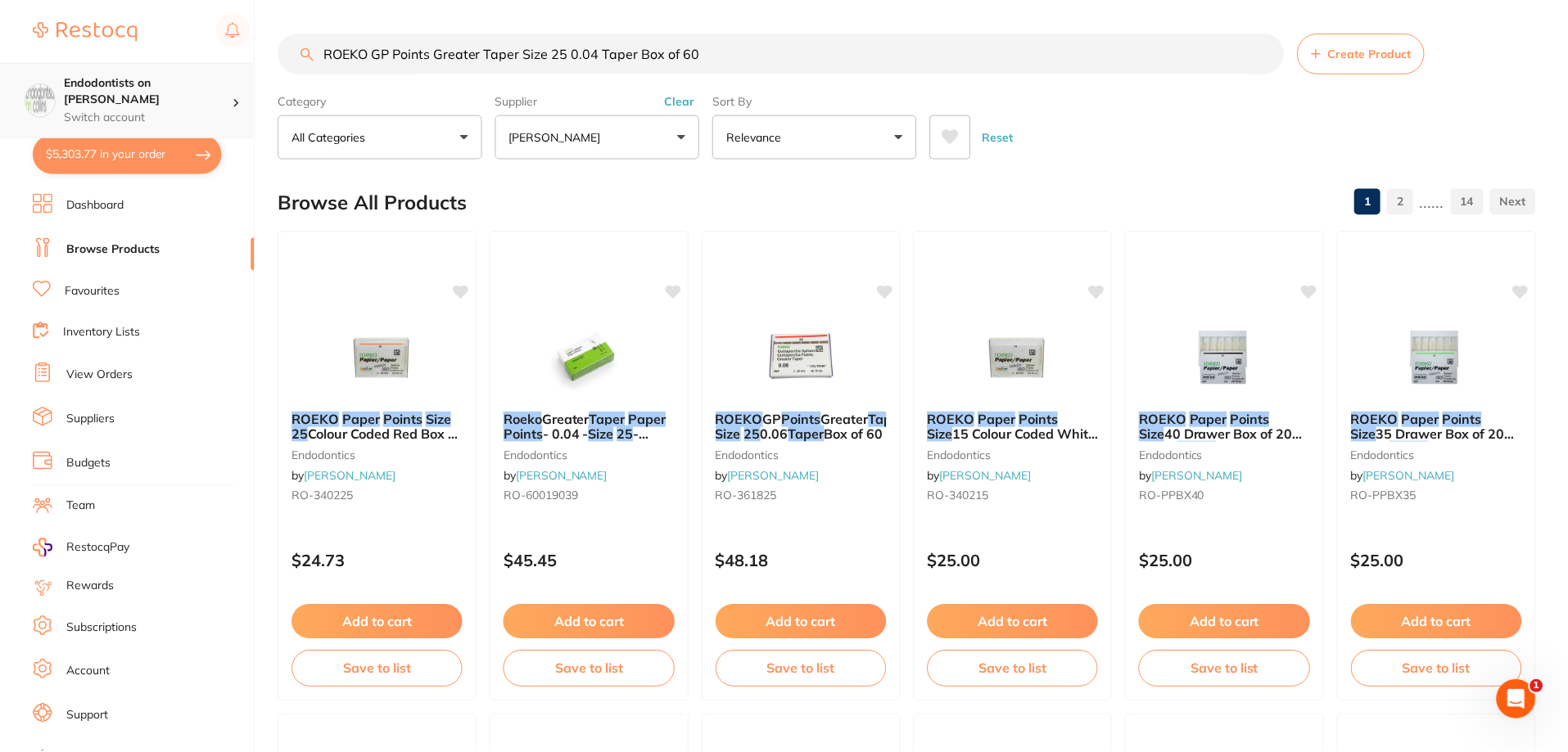
scroll to position [329, 0]
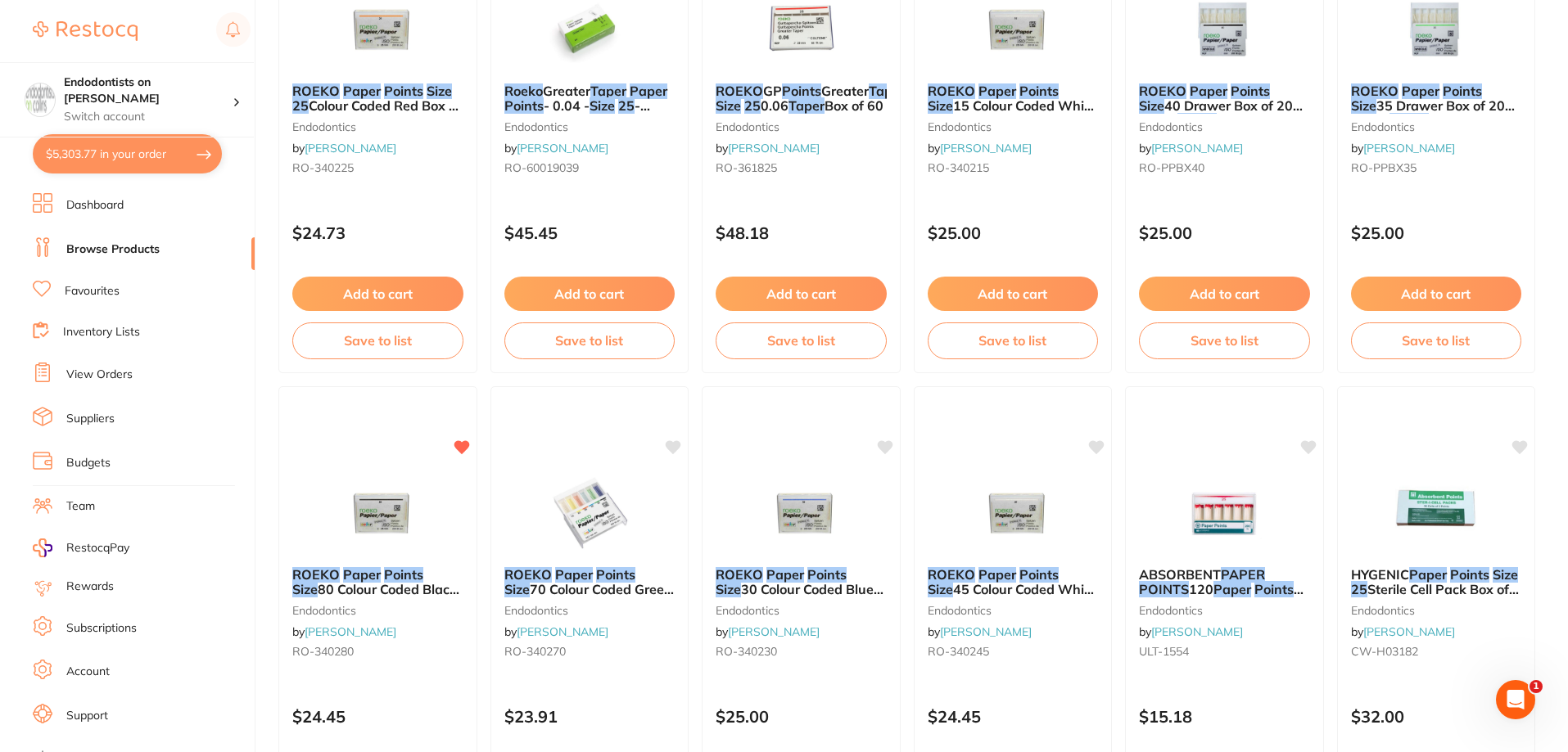
click at [102, 254] on link "Browse Products" at bounding box center [113, 249] width 93 height 16
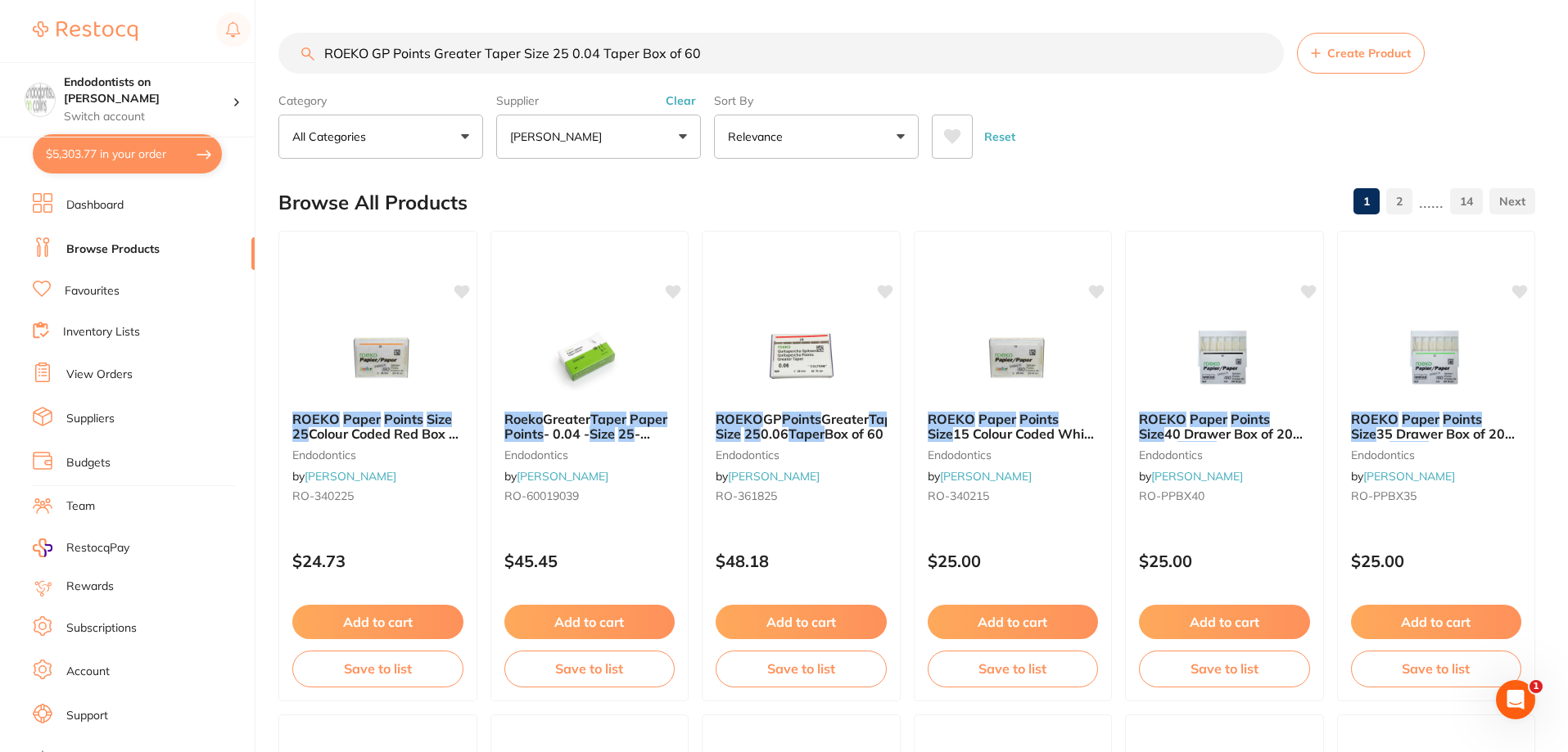
drag, startPoint x: 721, startPoint y: 61, endPoint x: 189, endPoint y: 62, distance: 532.0
click at [189, 62] on div "$5,303.77 Endodontists on Collins Switch account Endodontists on Collins $5,303…" at bounding box center [784, 376] width 1568 height 752
paste input "oeko Greater Taper Gutta Percha Points - Size 40 - 0.04 Taper, 60-Pack"
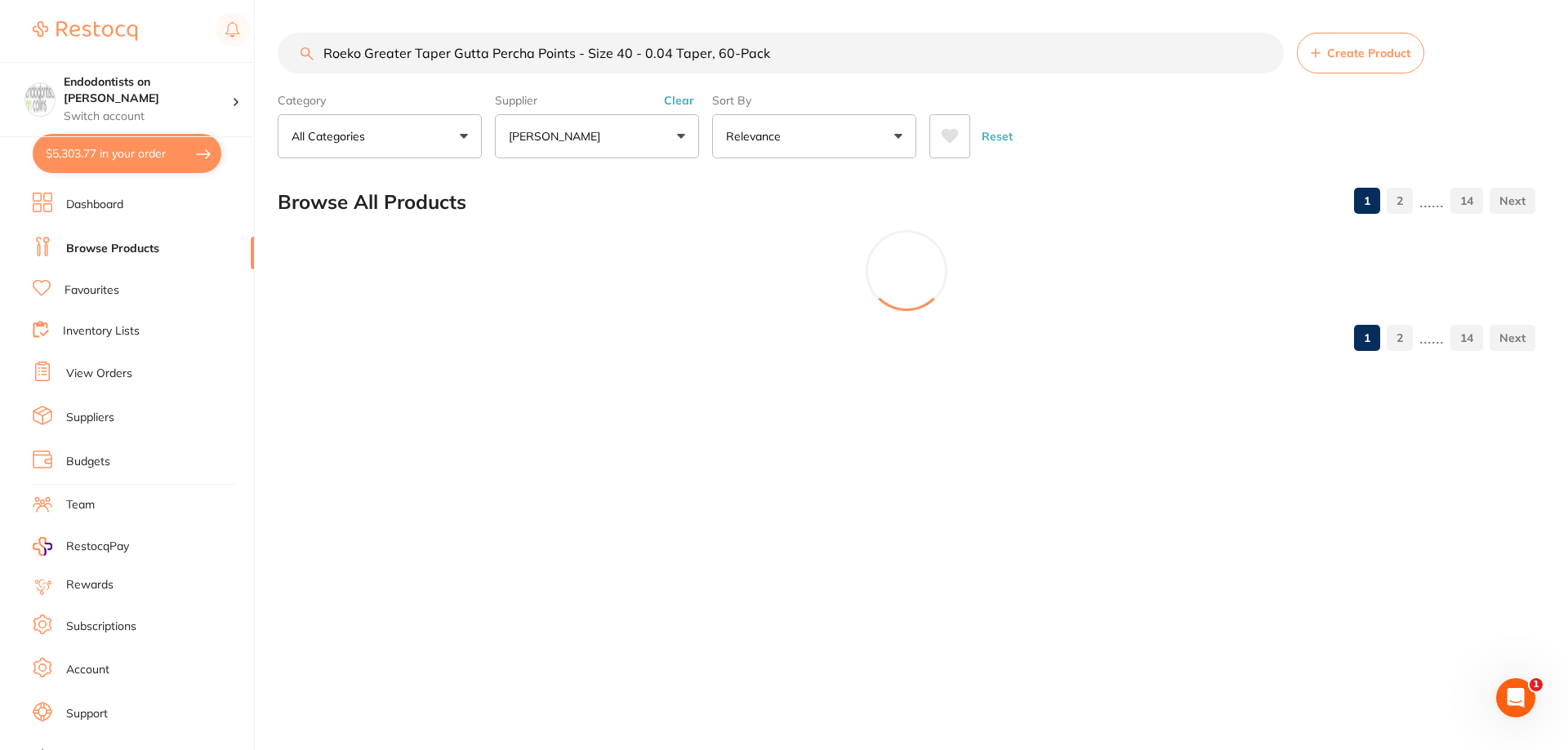
click at [621, 54] on input "Roeko Greater Taper Gutta Percha Points - Size 40 - 0.04 Taper, 60-Pack" at bounding box center [780, 53] width 1006 height 41
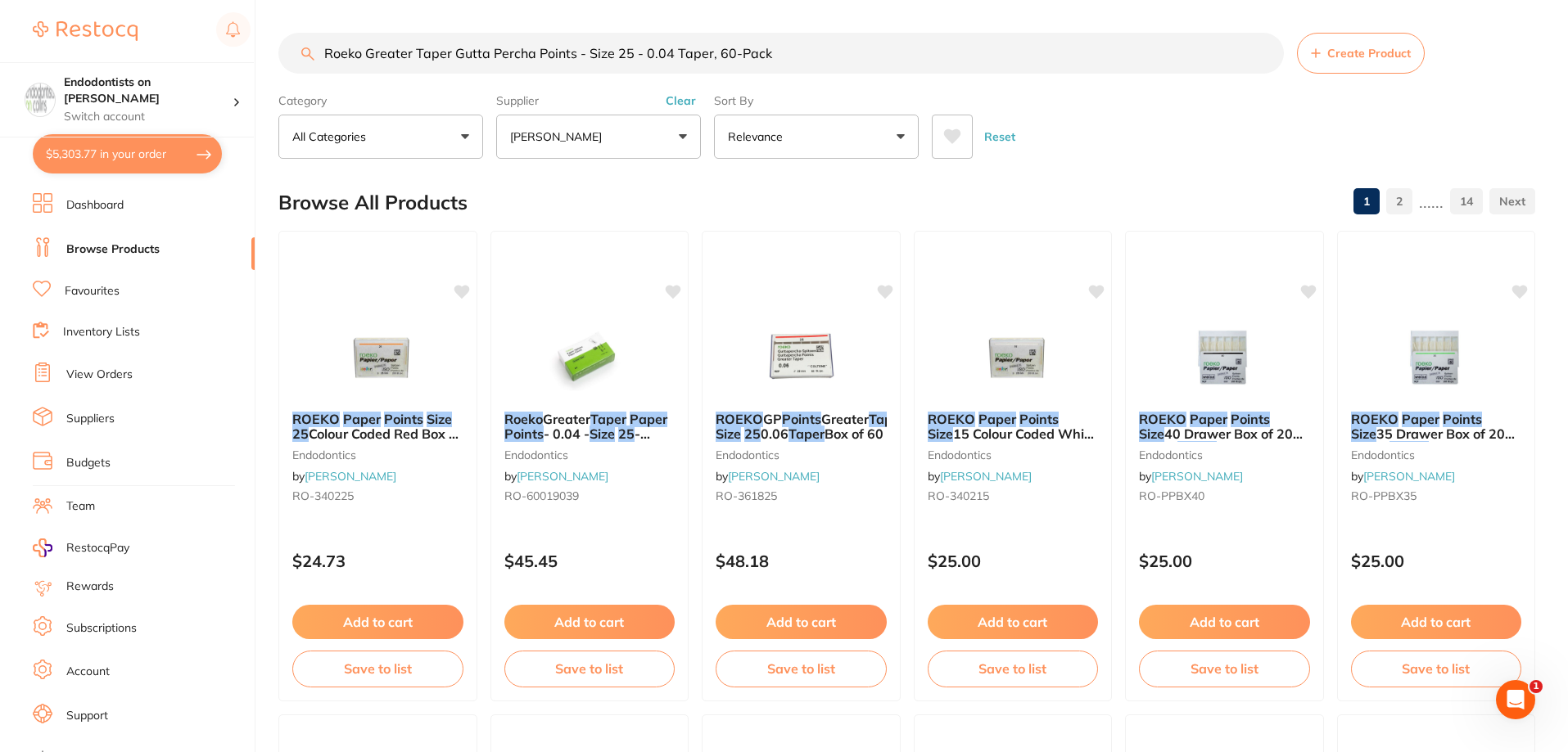
drag, startPoint x: 878, startPoint y: 53, endPoint x: 82, endPoint y: 46, distance: 796.0
click at [102, 36] on div "$5,303.77 Endodontists on Collins Switch account Endodontists on Collins $5,303…" at bounding box center [784, 376] width 1568 height 752
paste input "O-361725"
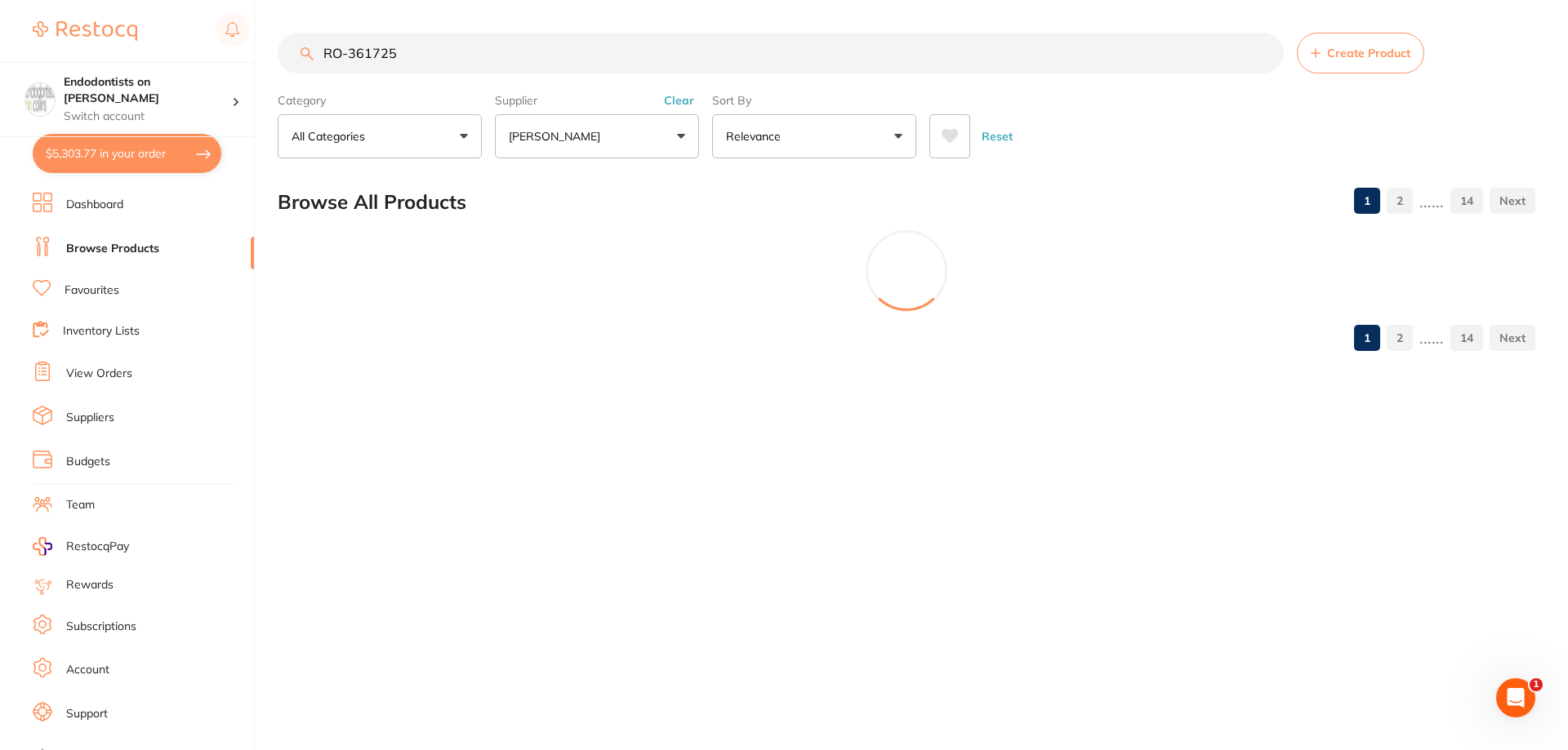
type input "RO-361725"
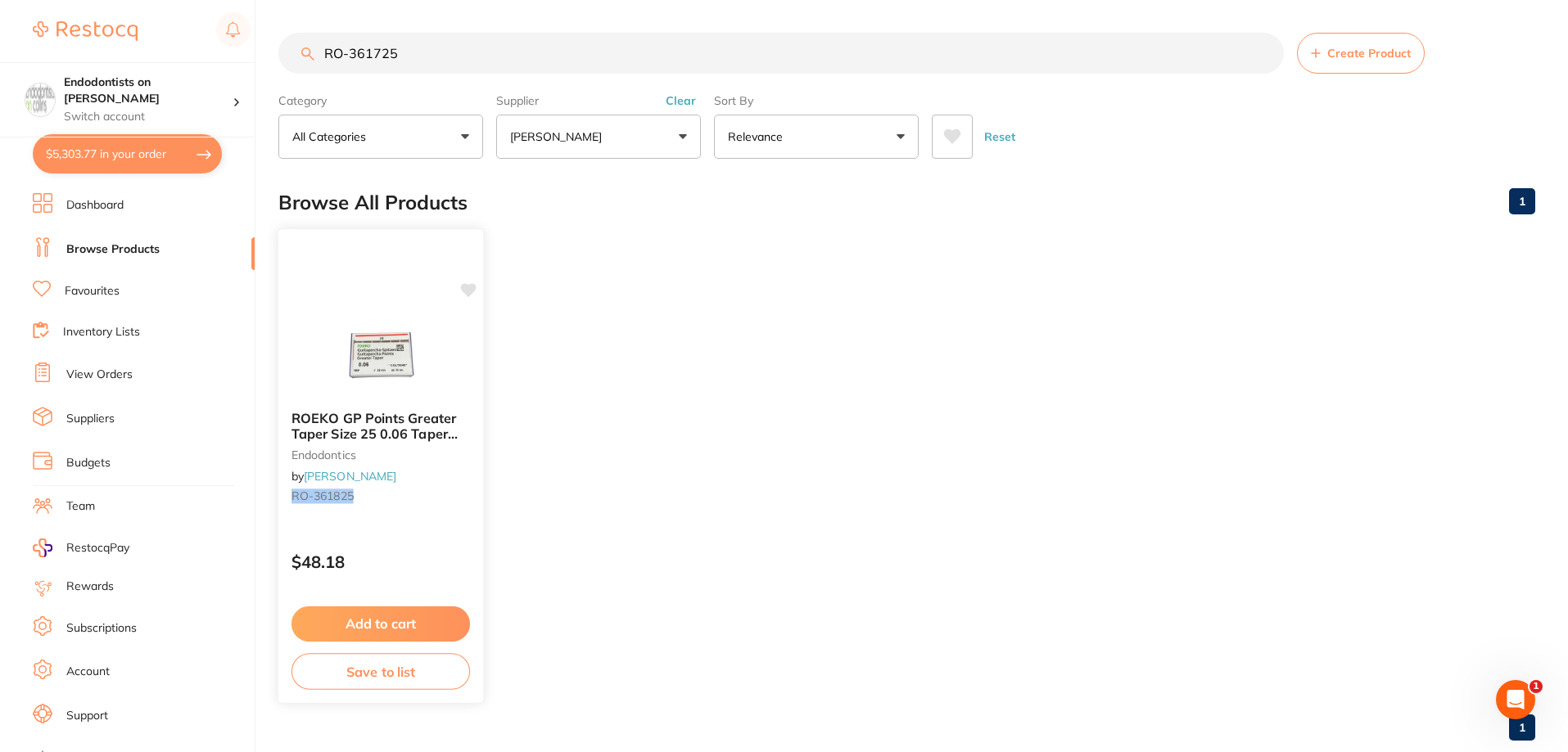
click at [474, 285] on icon at bounding box center [468, 290] width 15 height 14
click at [407, 623] on button "Add to cart" at bounding box center [381, 623] width 179 height 35
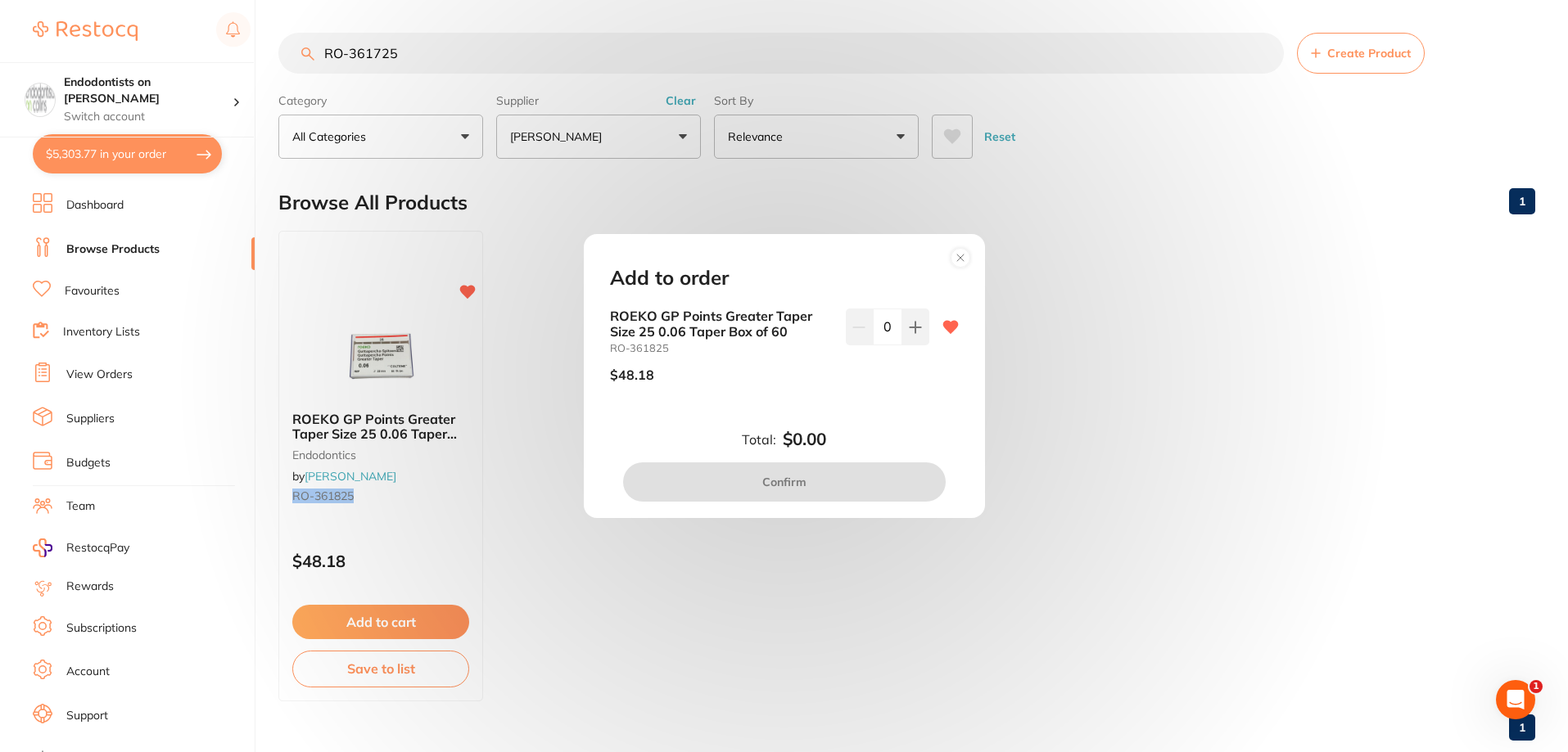
click at [956, 255] on circle at bounding box center [960, 257] width 19 height 19
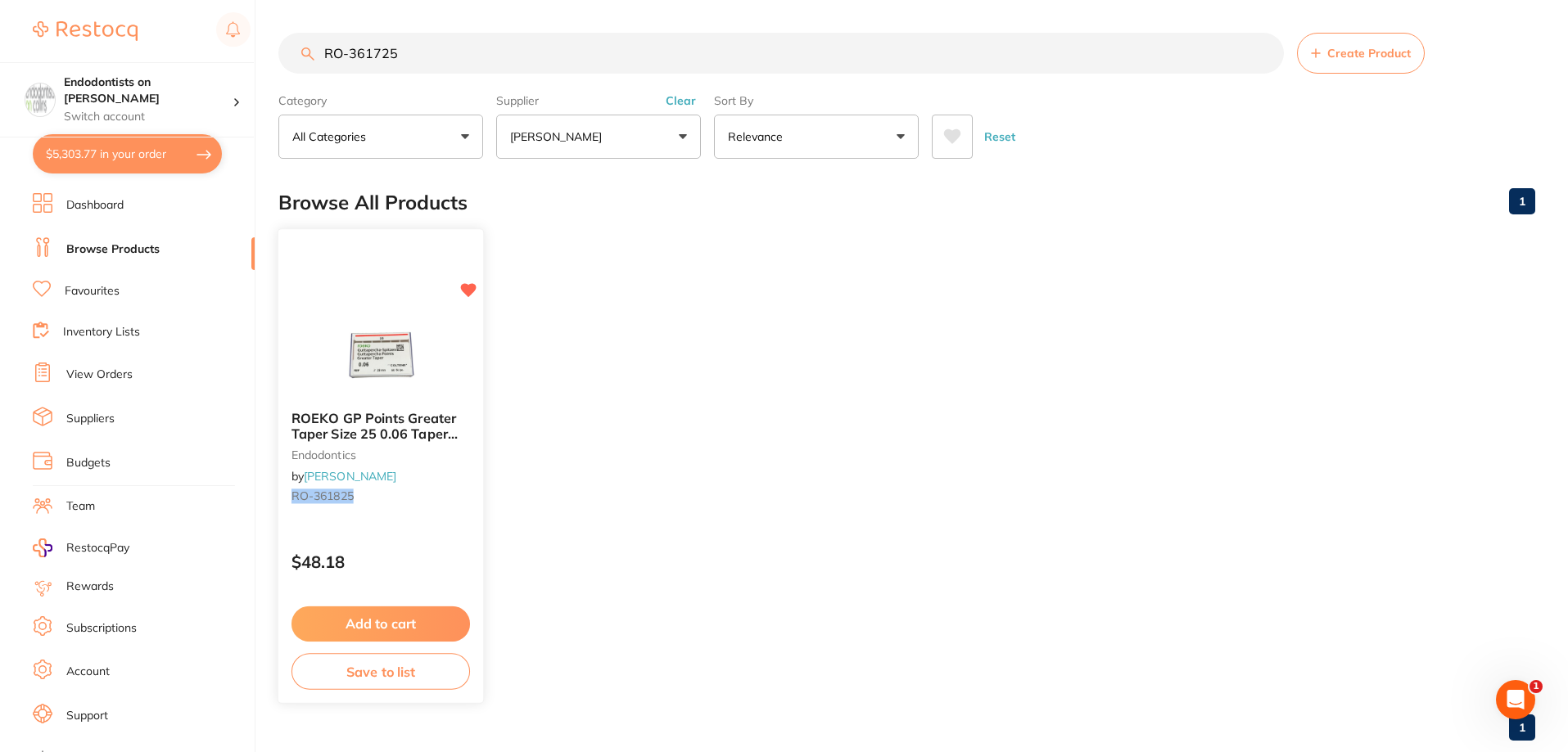
click at [464, 293] on icon at bounding box center [468, 290] width 16 height 16
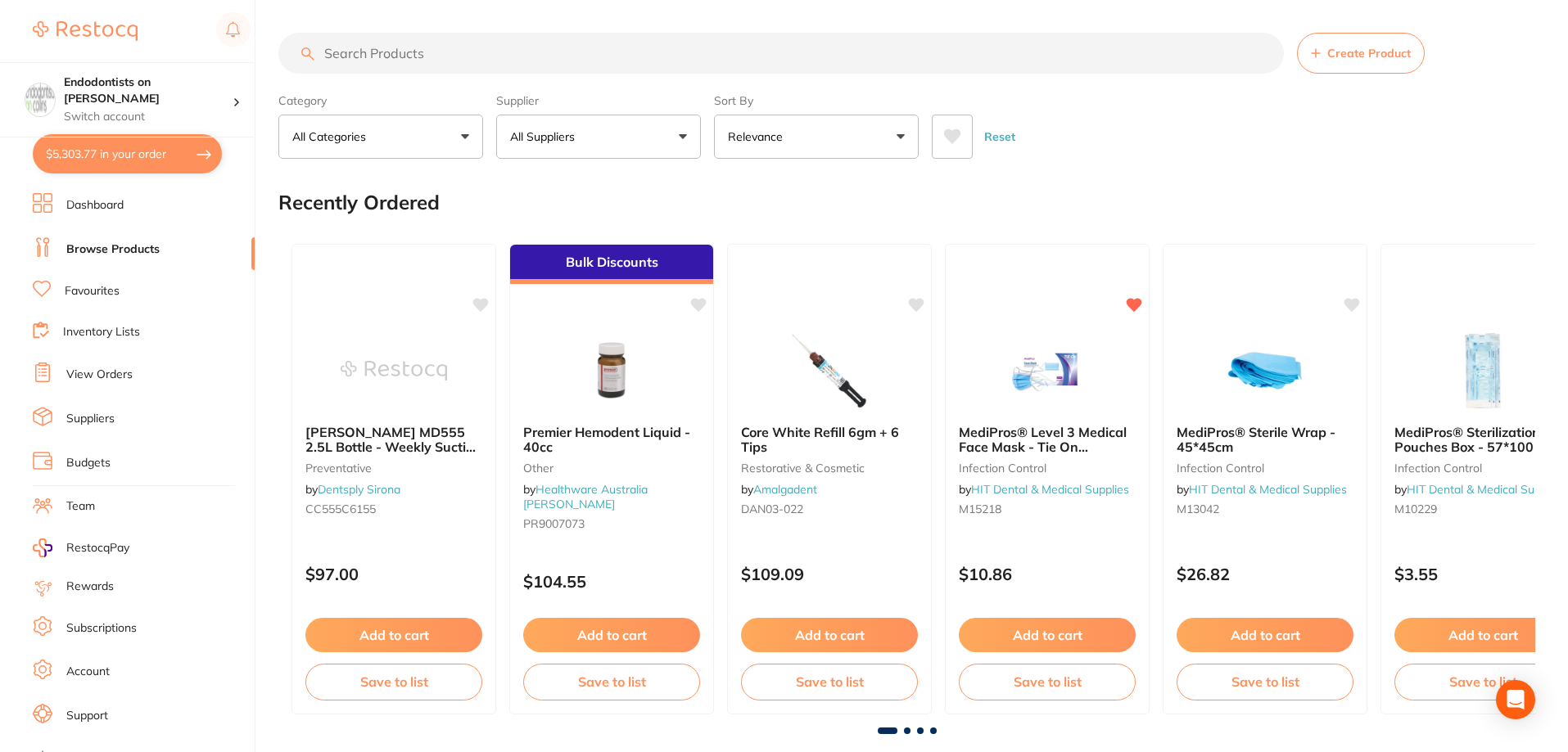
click at [377, 54] on input "search" at bounding box center [781, 54] width 1005 height 41
paste input "RO-361725"
type input "RO-361725"
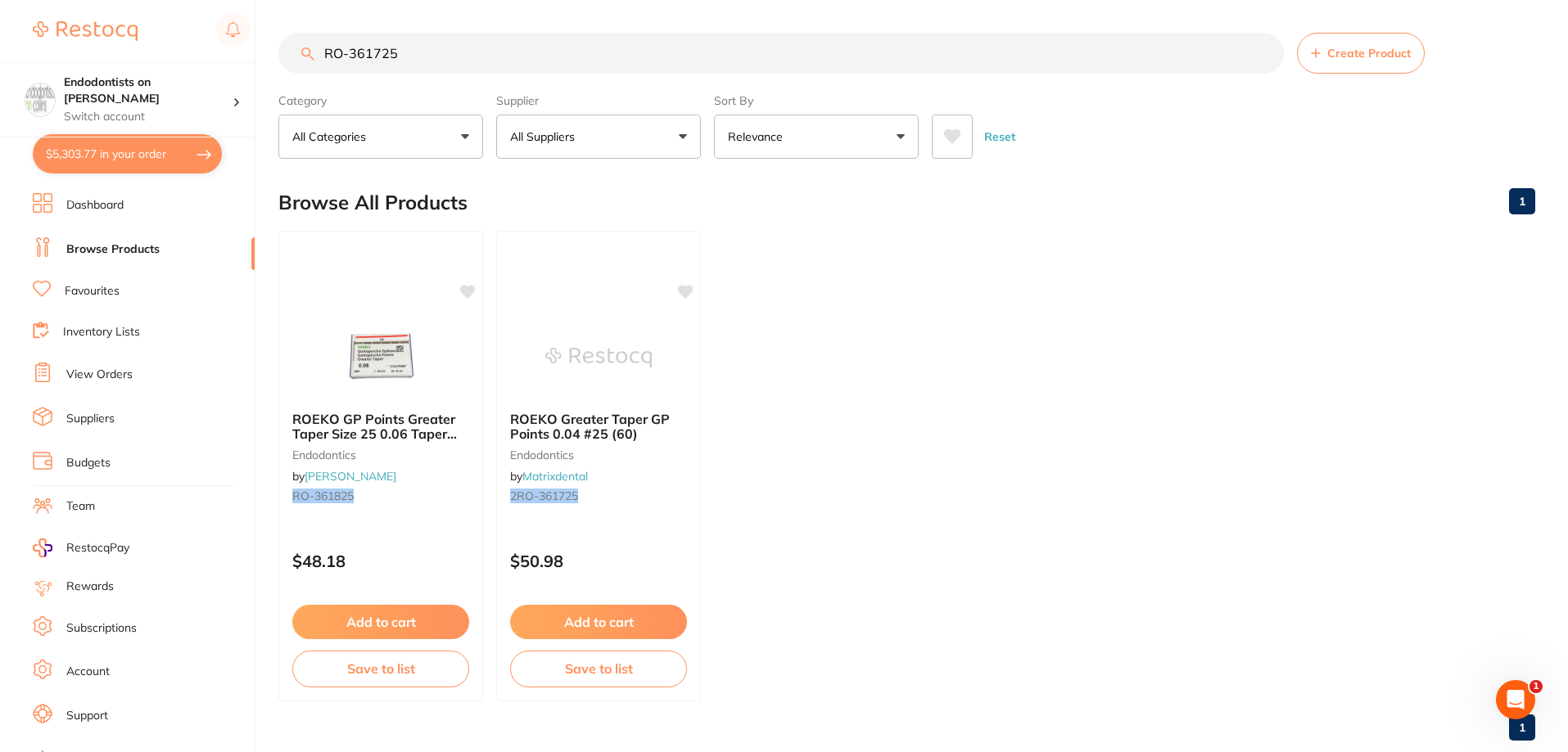
click at [96, 288] on link "Favourites" at bounding box center [91, 291] width 55 height 16
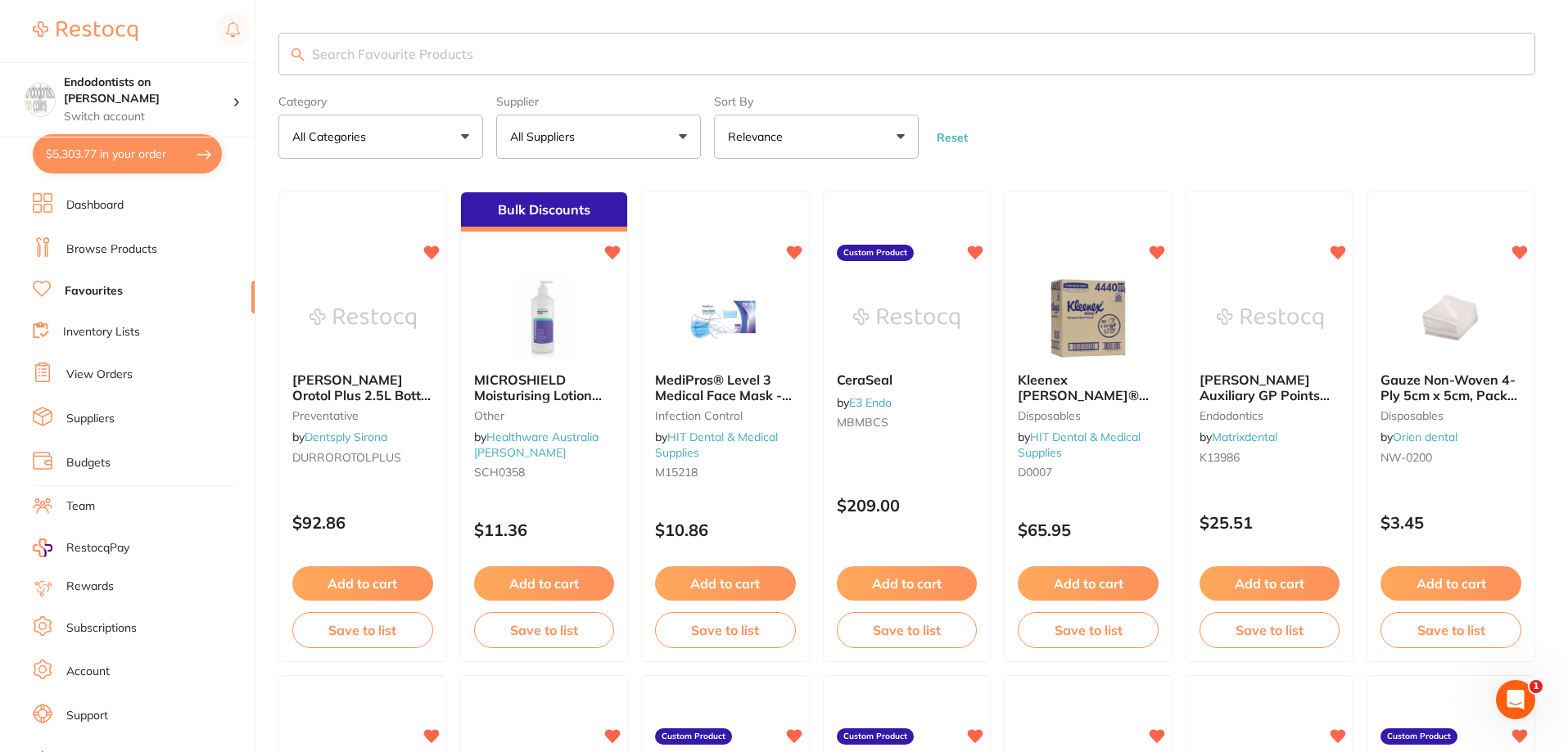
click at [115, 145] on button "$5,303.77 in your order" at bounding box center [128, 154] width 189 height 39
checkbox input "true"
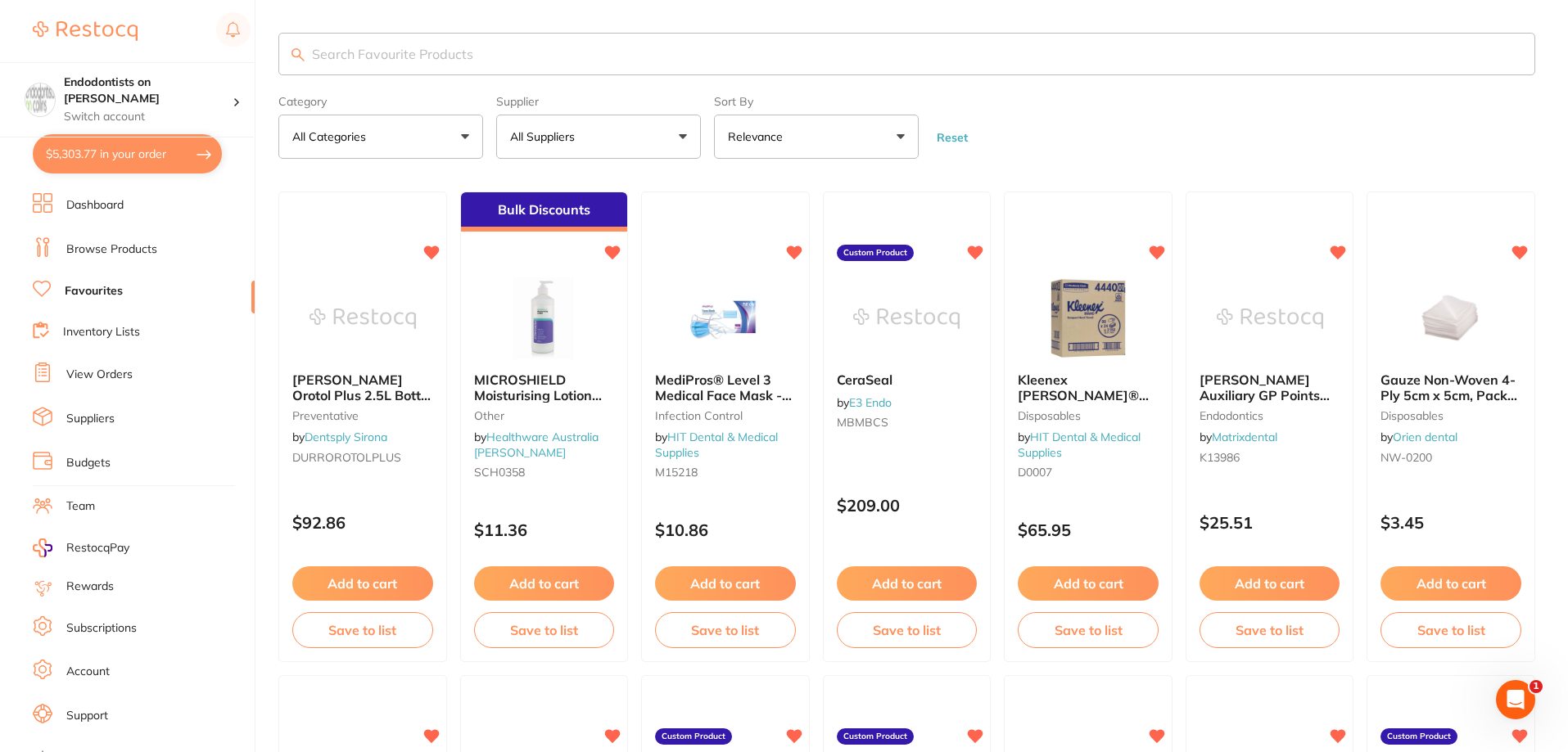
checkbox input "true"
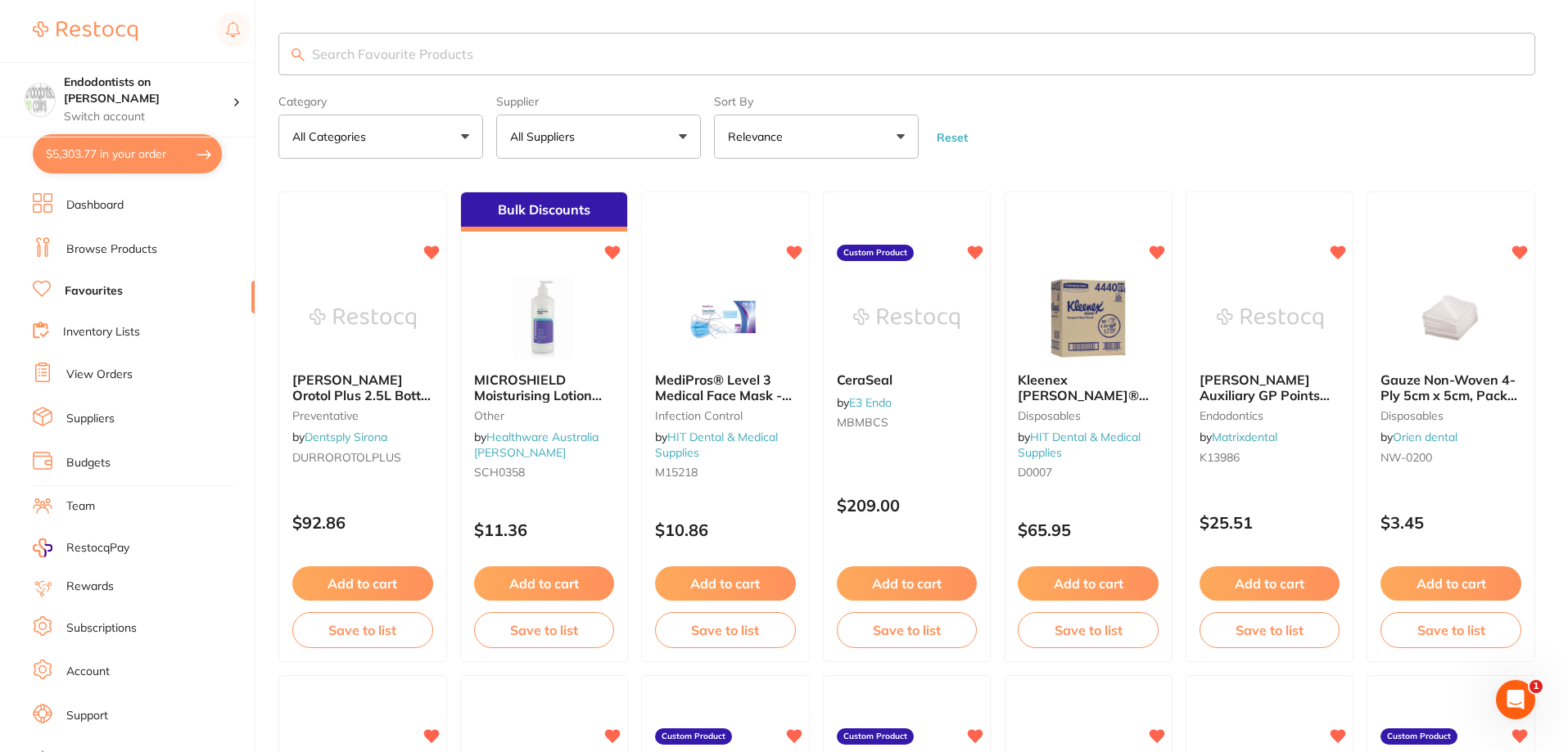
checkbox input "true"
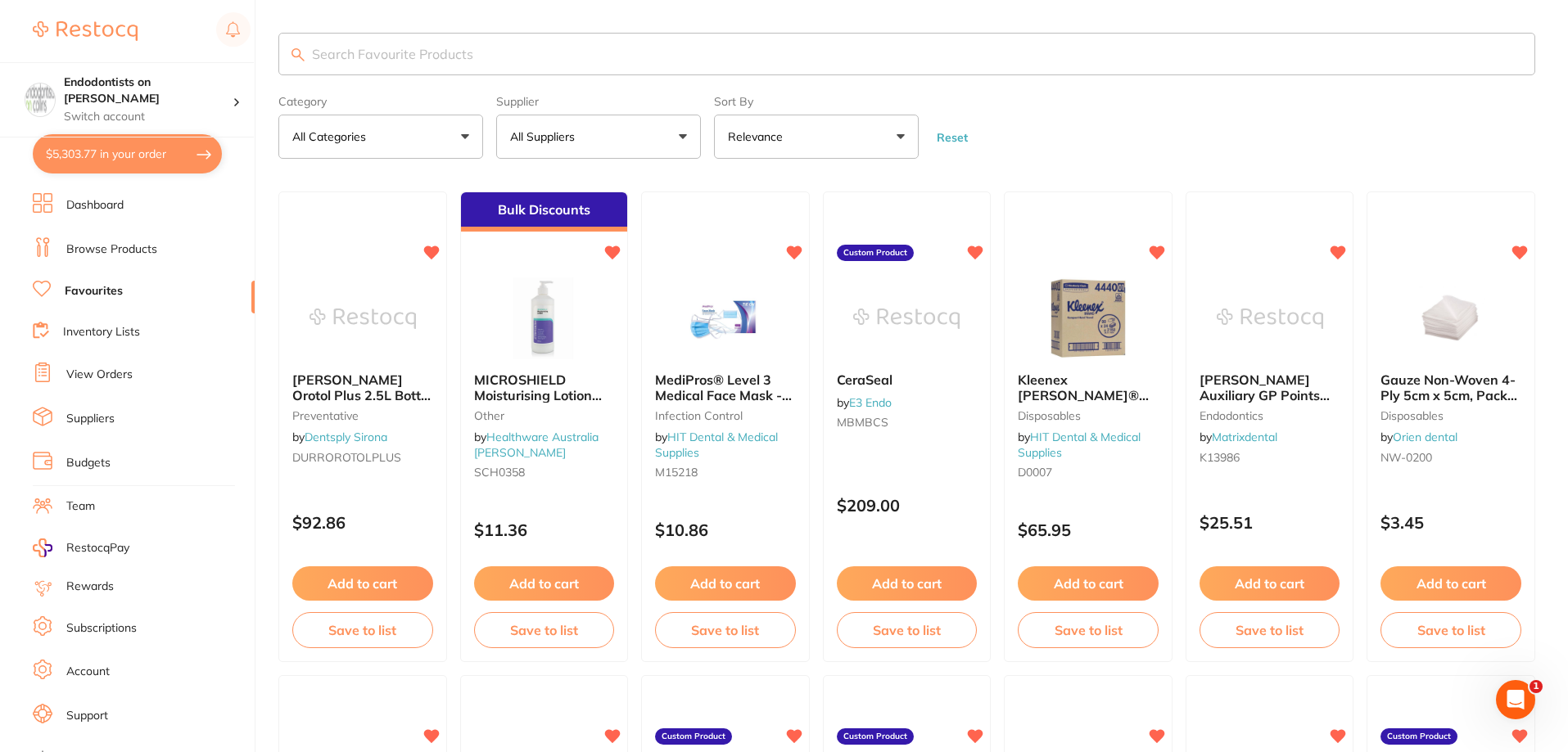
checkbox input "true"
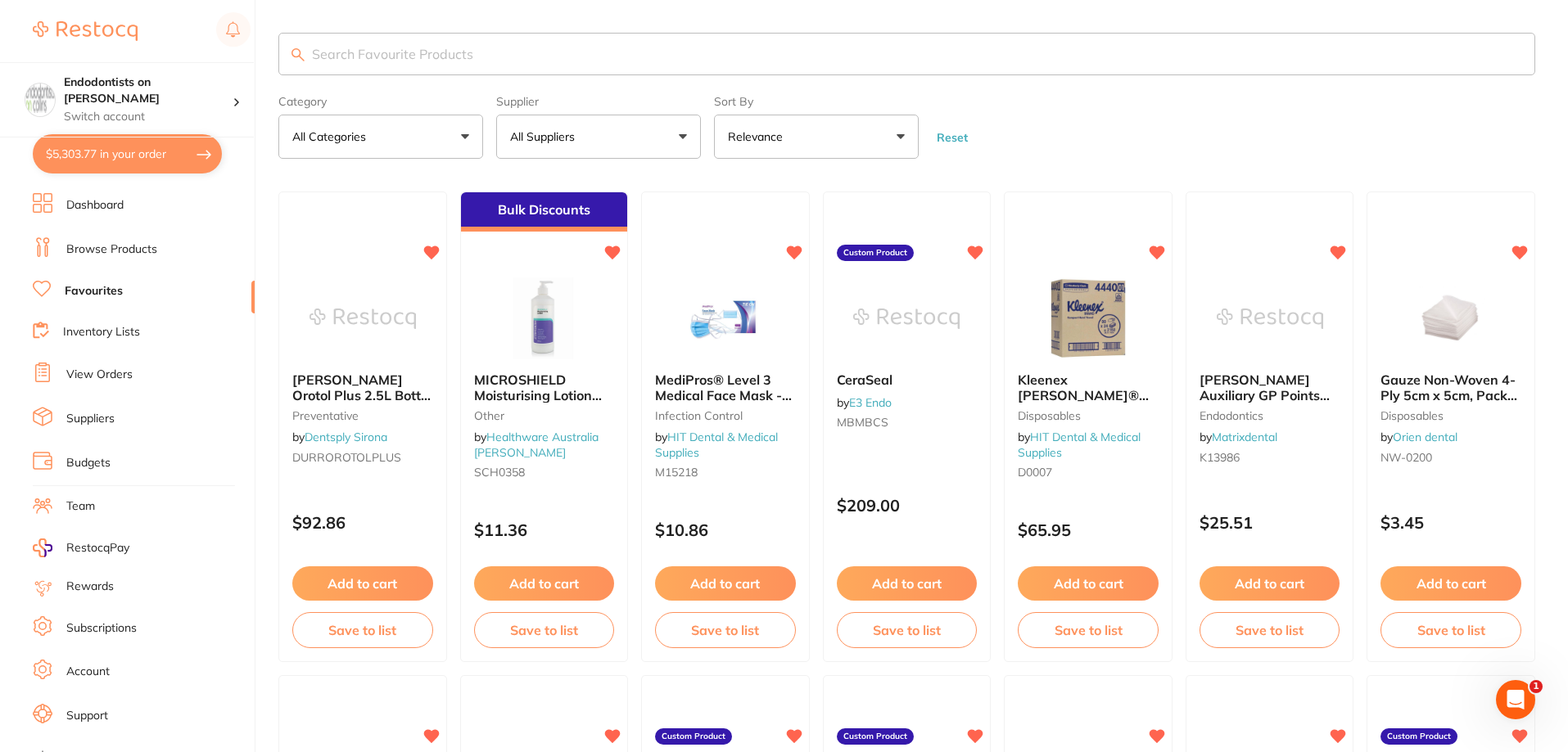
checkbox input "true"
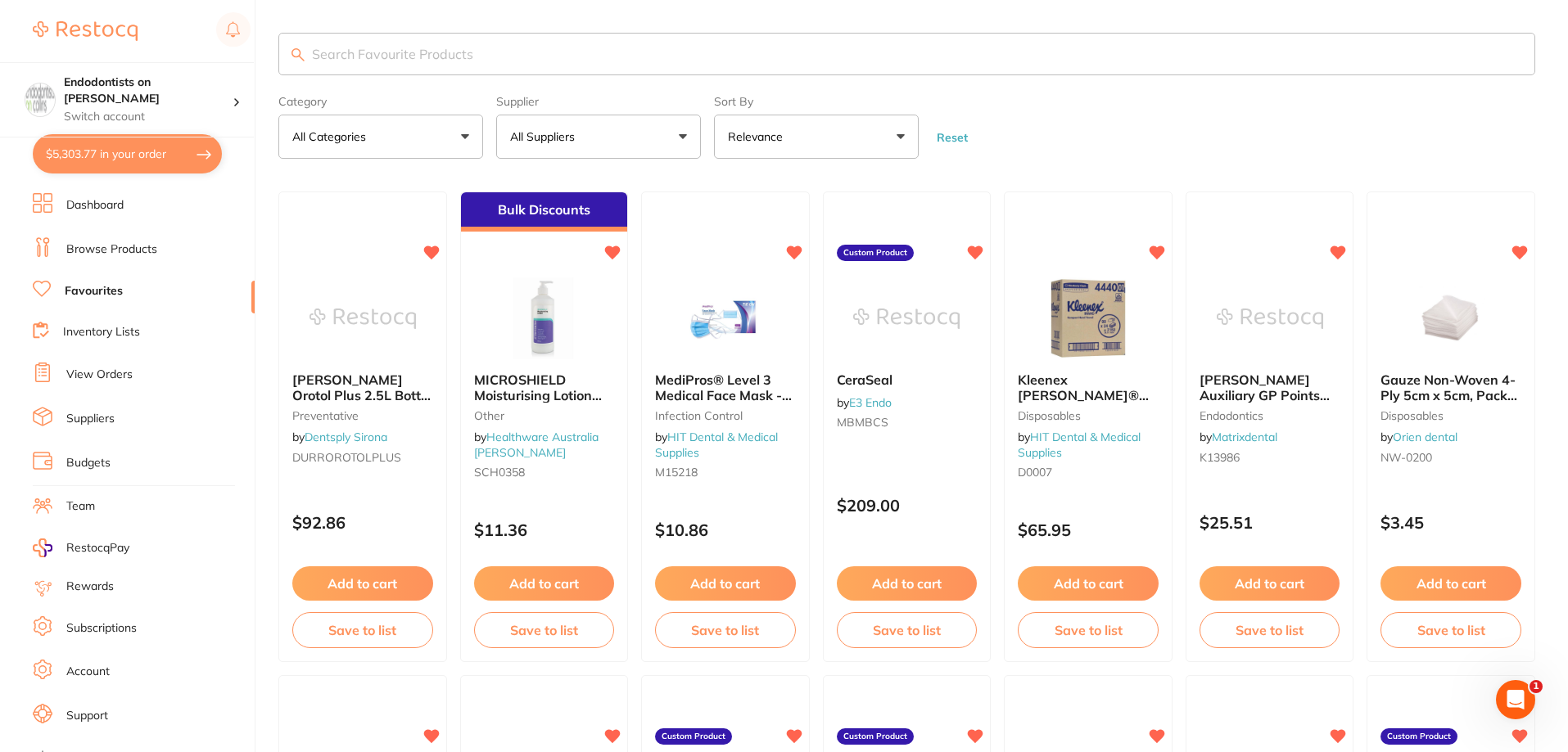
checkbox input "true"
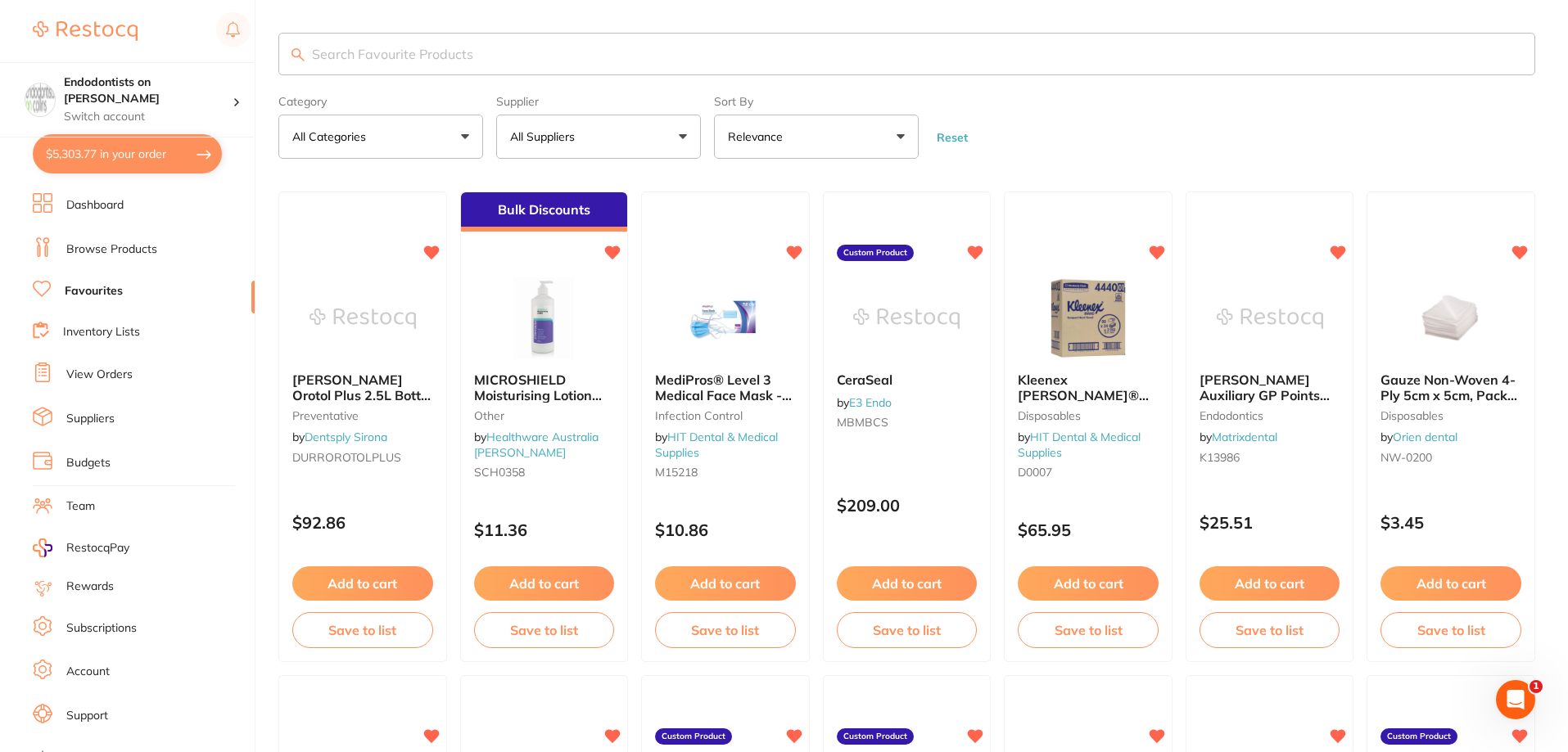
checkbox input "true"
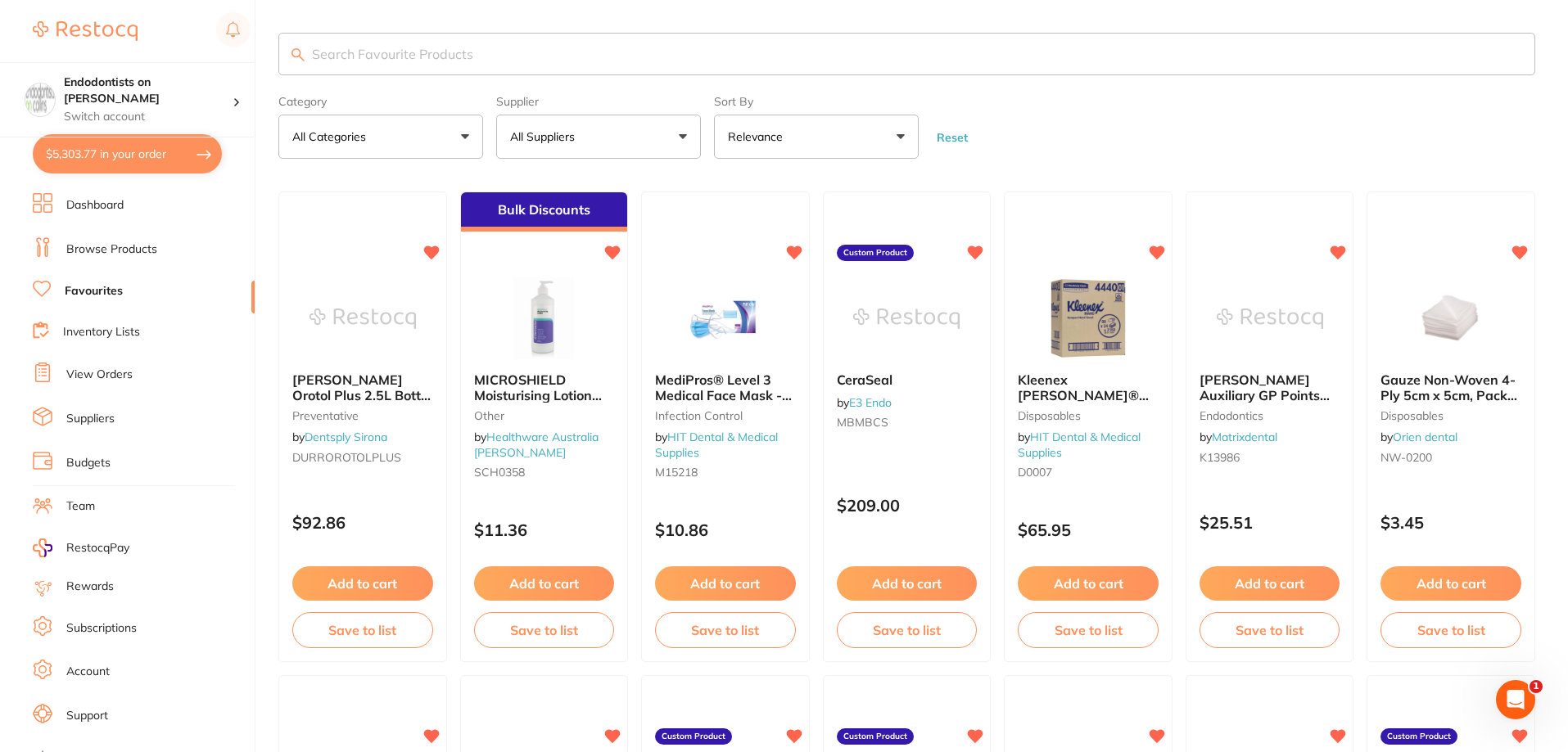
checkbox input "true"
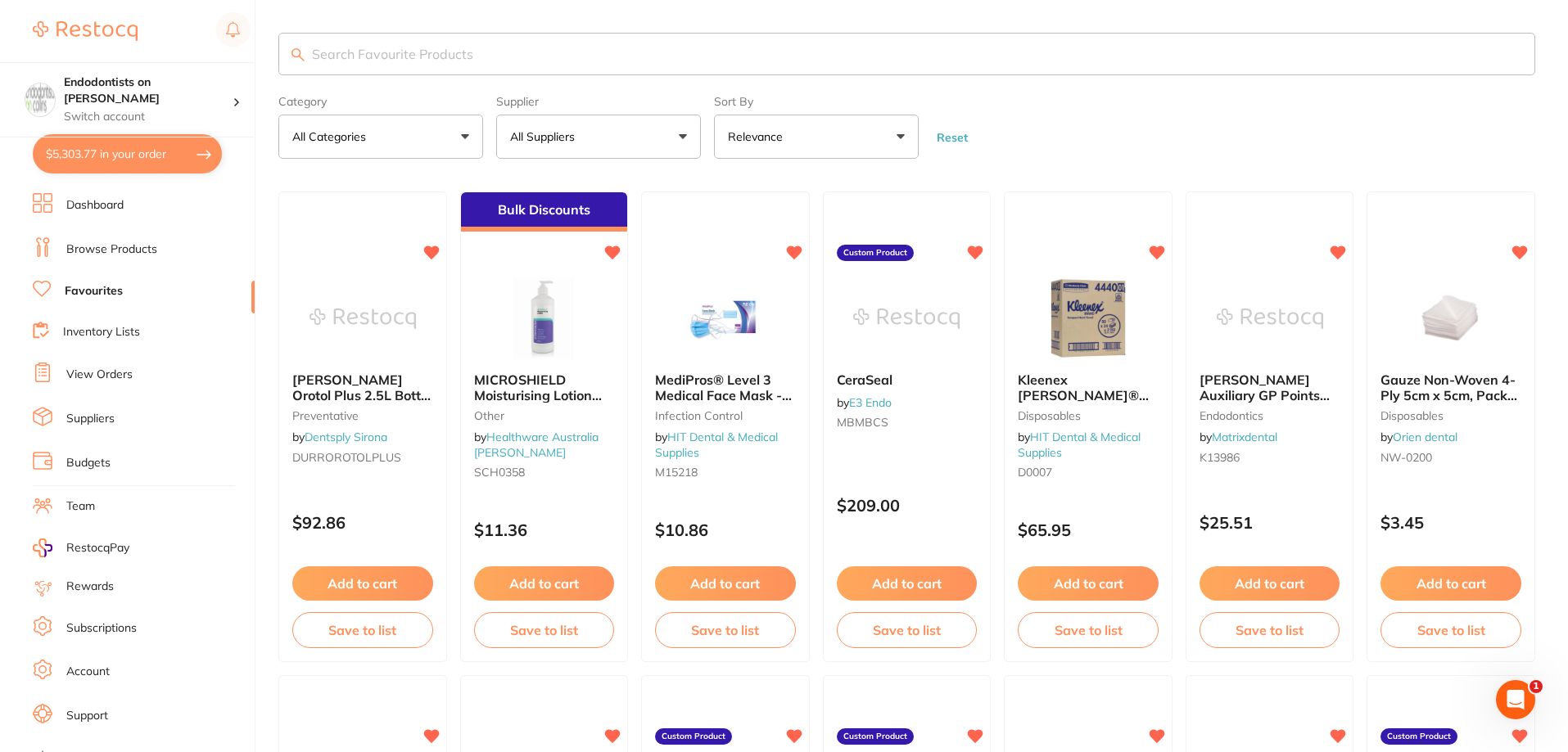
checkbox input "true"
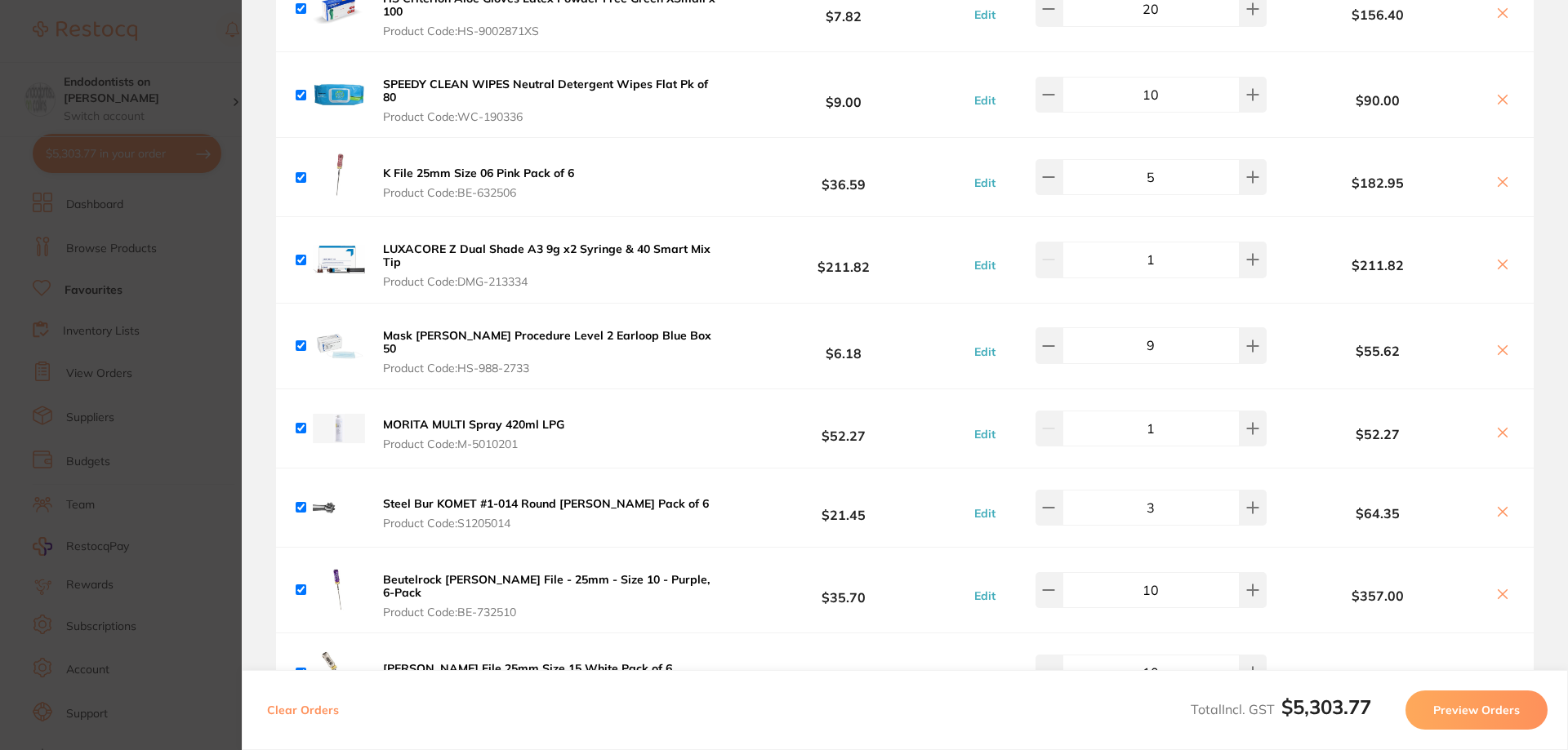
scroll to position [163, 0]
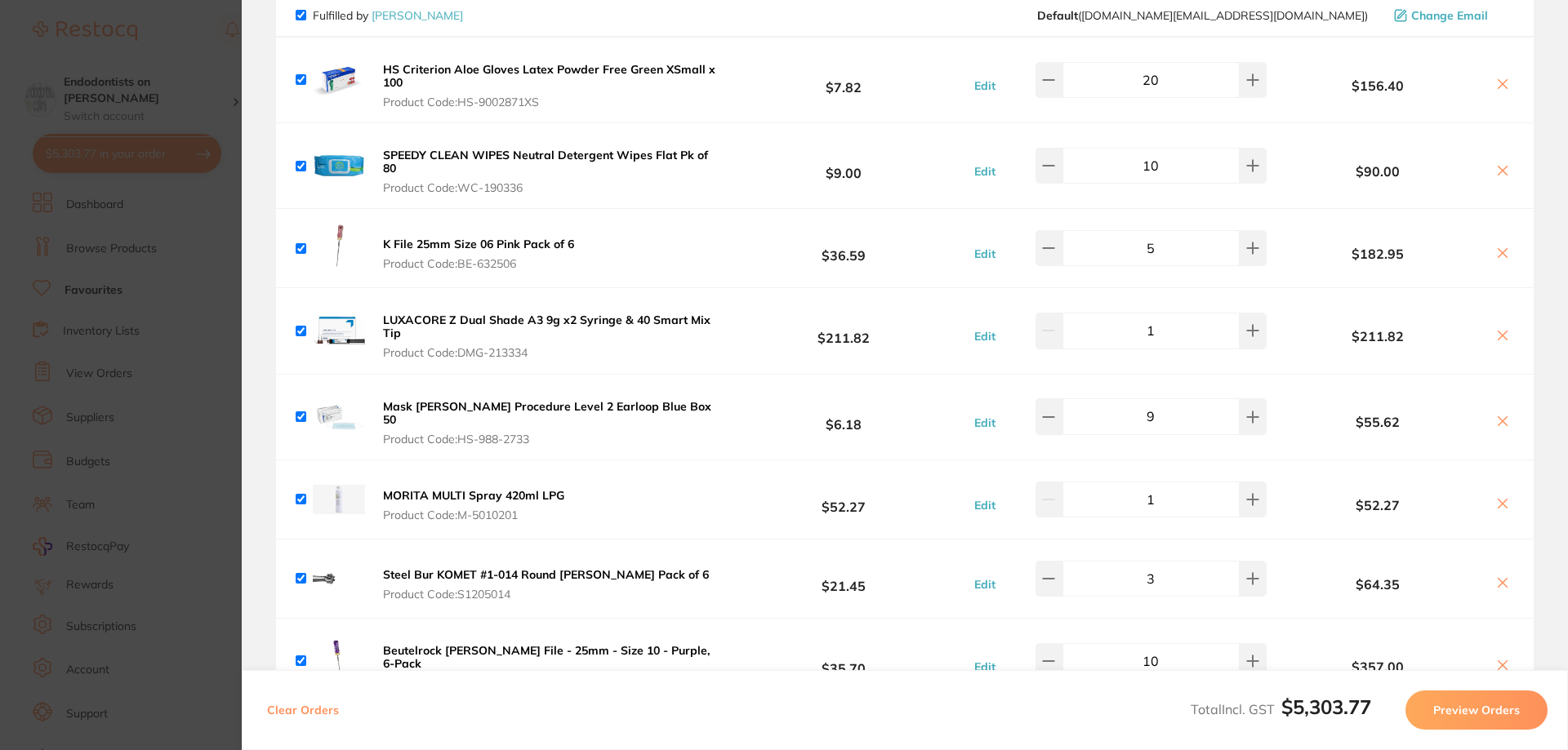
click at [479, 240] on b "K File 25mm Size 06 Pink Pack of 6" at bounding box center [478, 244] width 191 height 14
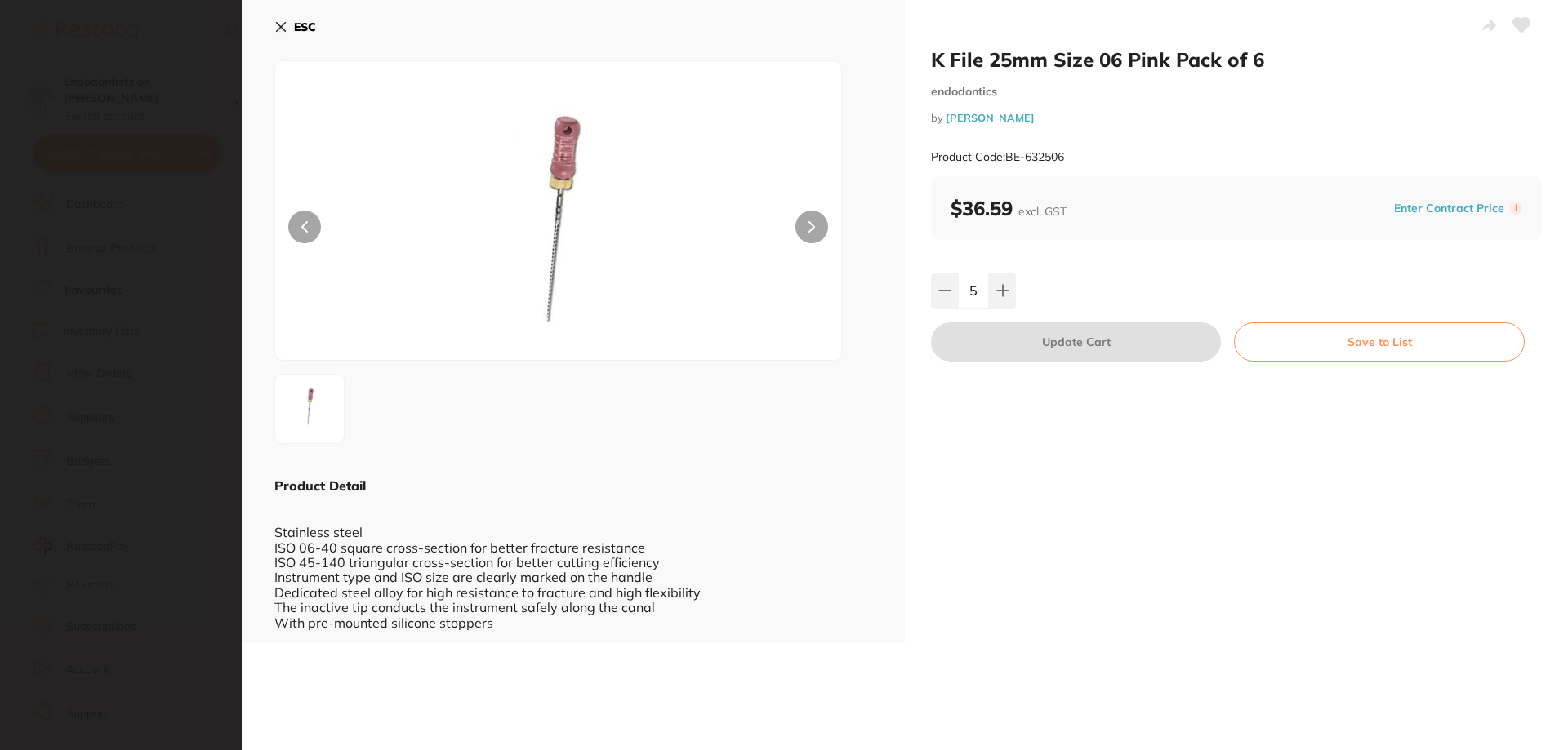
scroll to position [0, 0]
drag, startPoint x: 1077, startPoint y: 158, endPoint x: 1009, endPoint y: 167, distance: 68.6
click at [1009, 167] on div "Product Code: BE-632506" at bounding box center [1237, 157] width 611 height 40
copy small "BE-632506"
click at [193, 271] on section "K File 25mm Size 06 Pink Pack of 6 endodontics by Henry Schein Halas Product Co…" at bounding box center [784, 375] width 1568 height 750
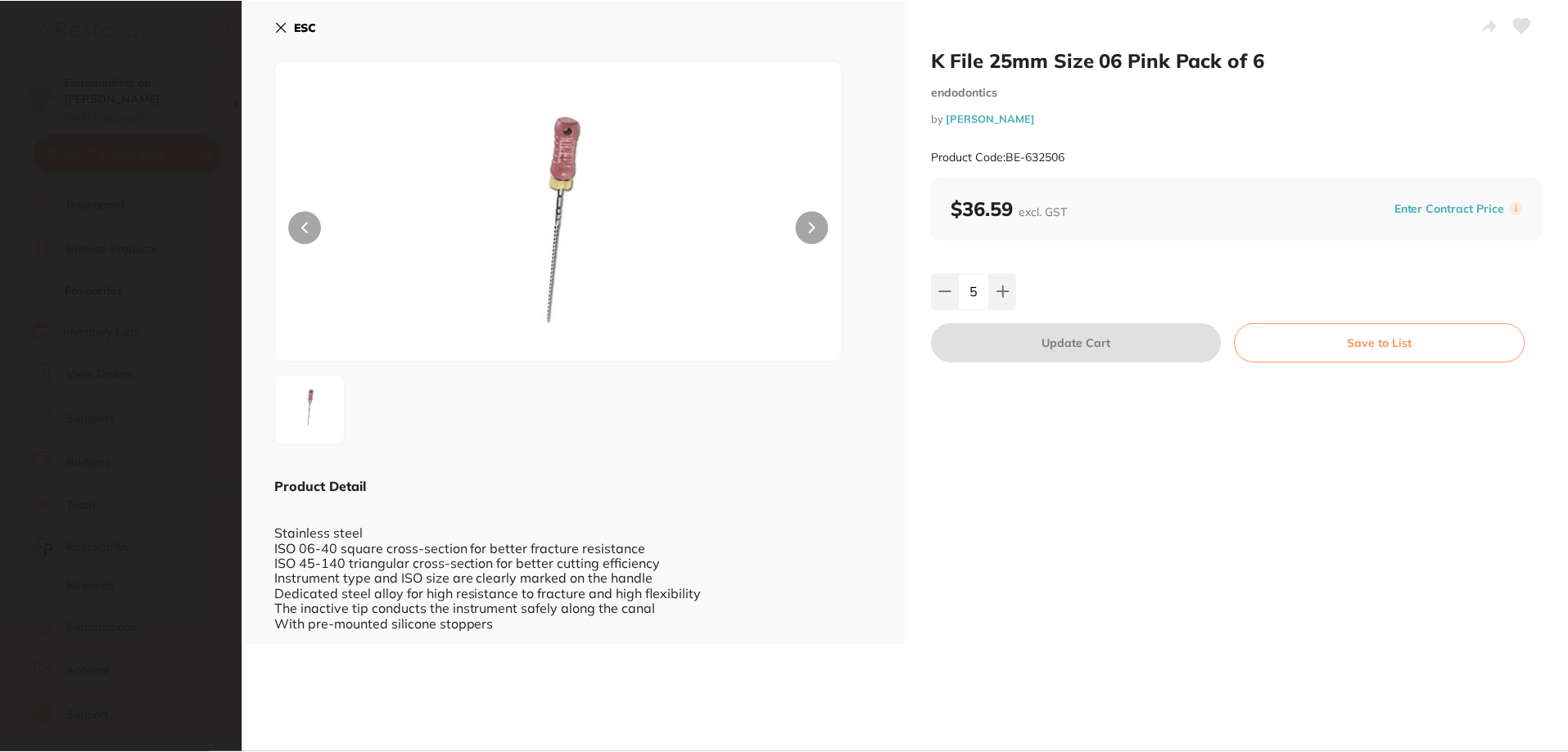
scroll to position [1, 0]
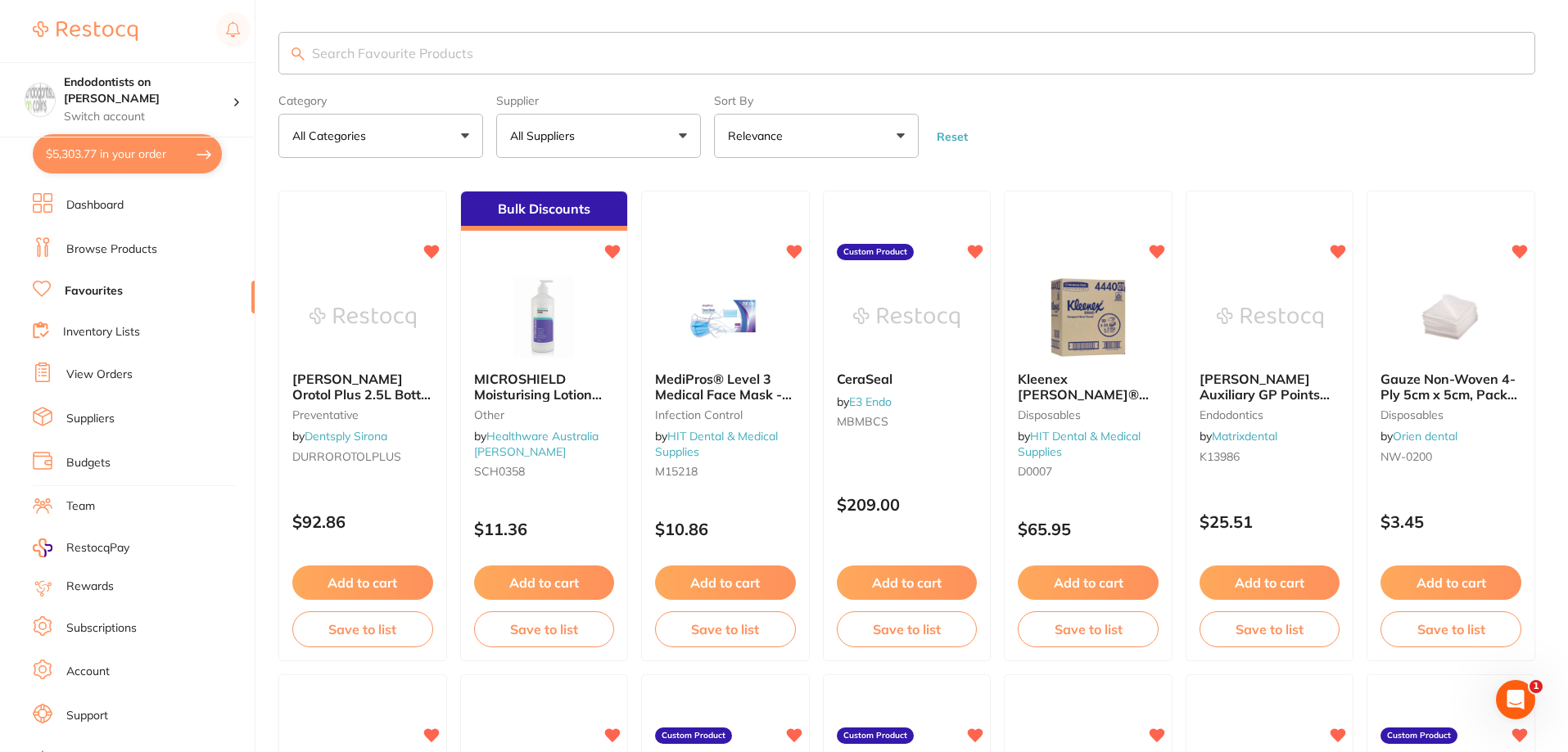
click at [331, 54] on input "search" at bounding box center [907, 54] width 1257 height 43
paste input "BE-632506"
type input "BE-632508"
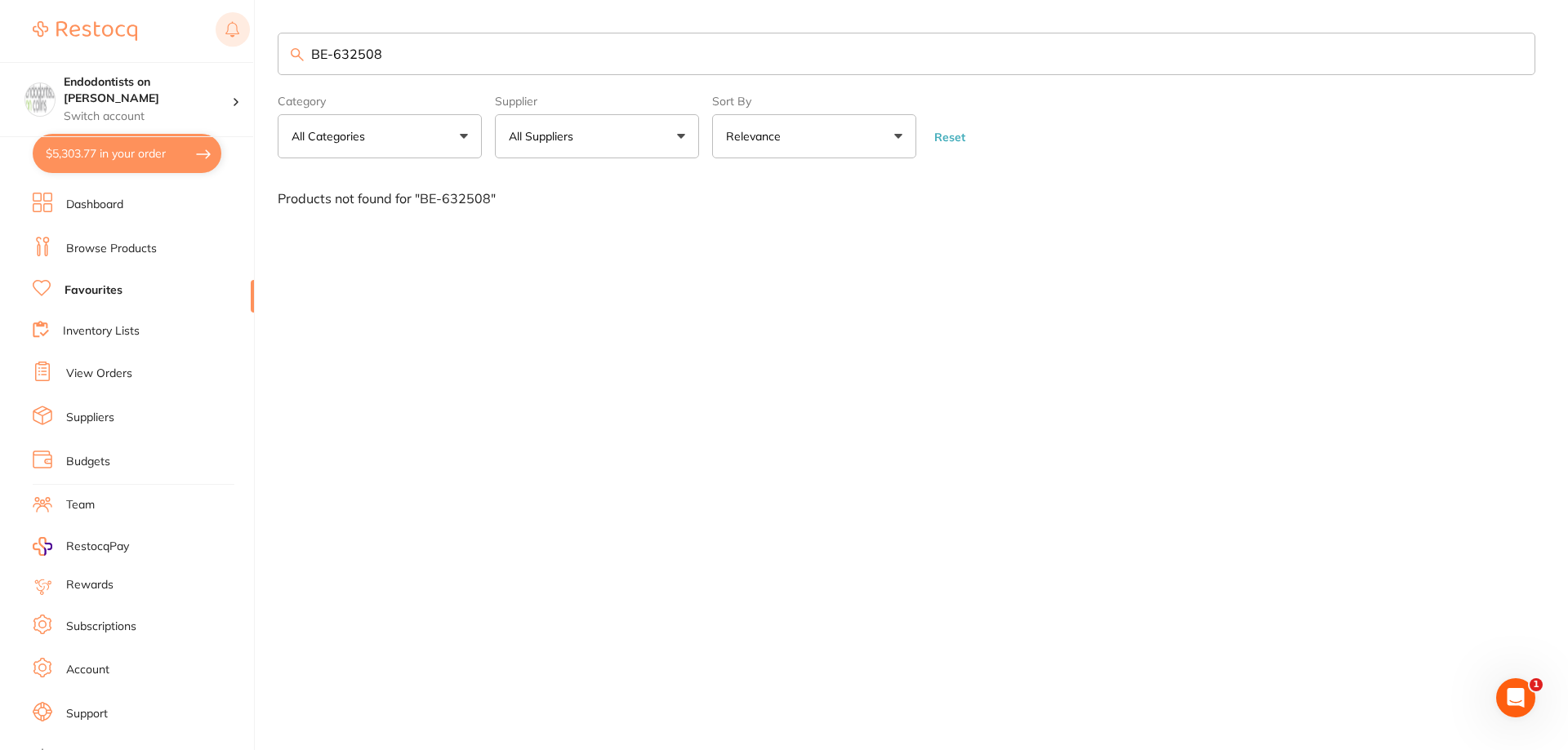
drag, startPoint x: 410, startPoint y: 60, endPoint x: 241, endPoint y: 42, distance: 170.0
click at [243, 42] on div "$5,303.77 Endodontists on Collins Switch account Endodontists on Collins $5,303…" at bounding box center [784, 375] width 1568 height 750
click at [132, 244] on link "Browse Products" at bounding box center [111, 249] width 91 height 16
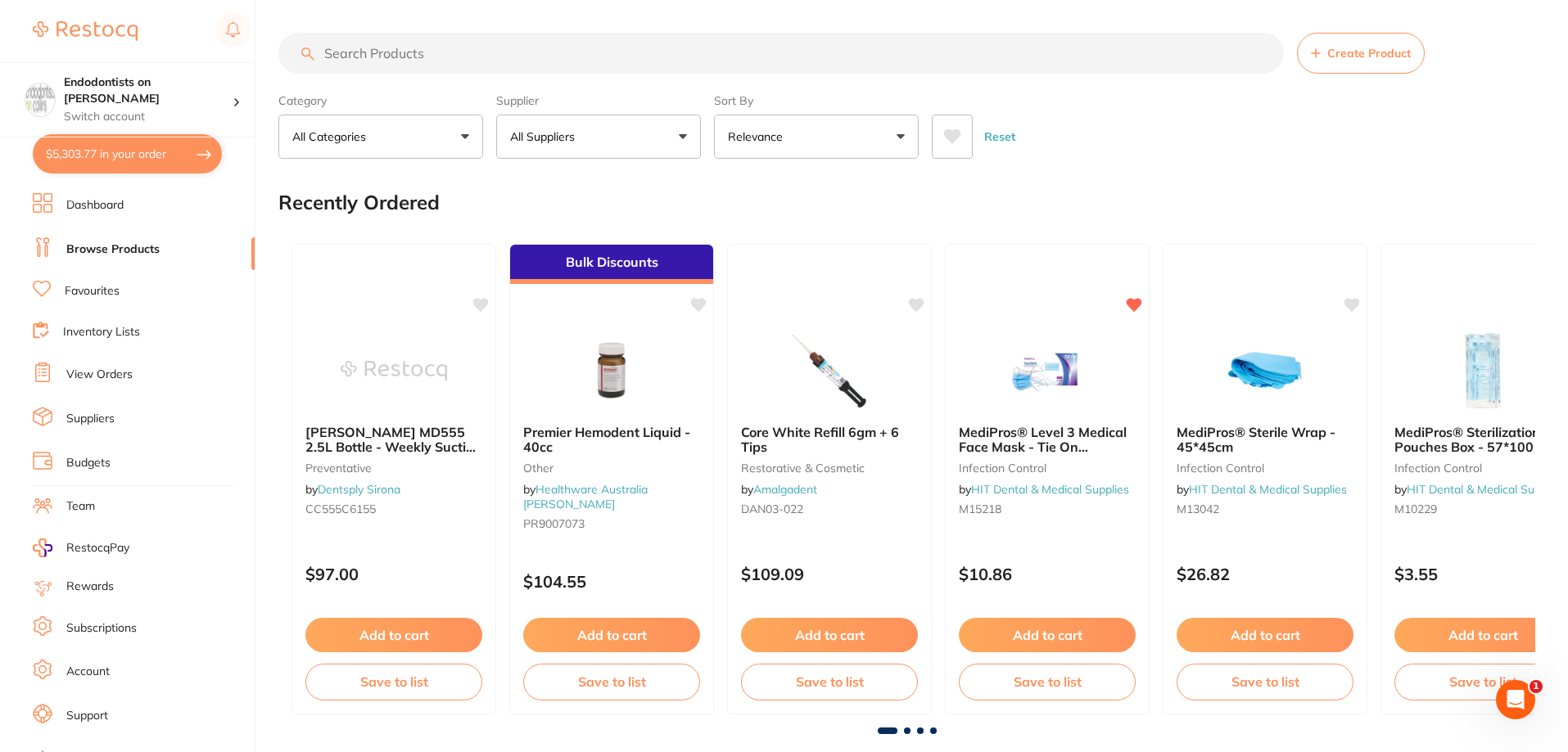
click at [348, 48] on input "search" at bounding box center [781, 54] width 1005 height 41
paste input "BE-632508"
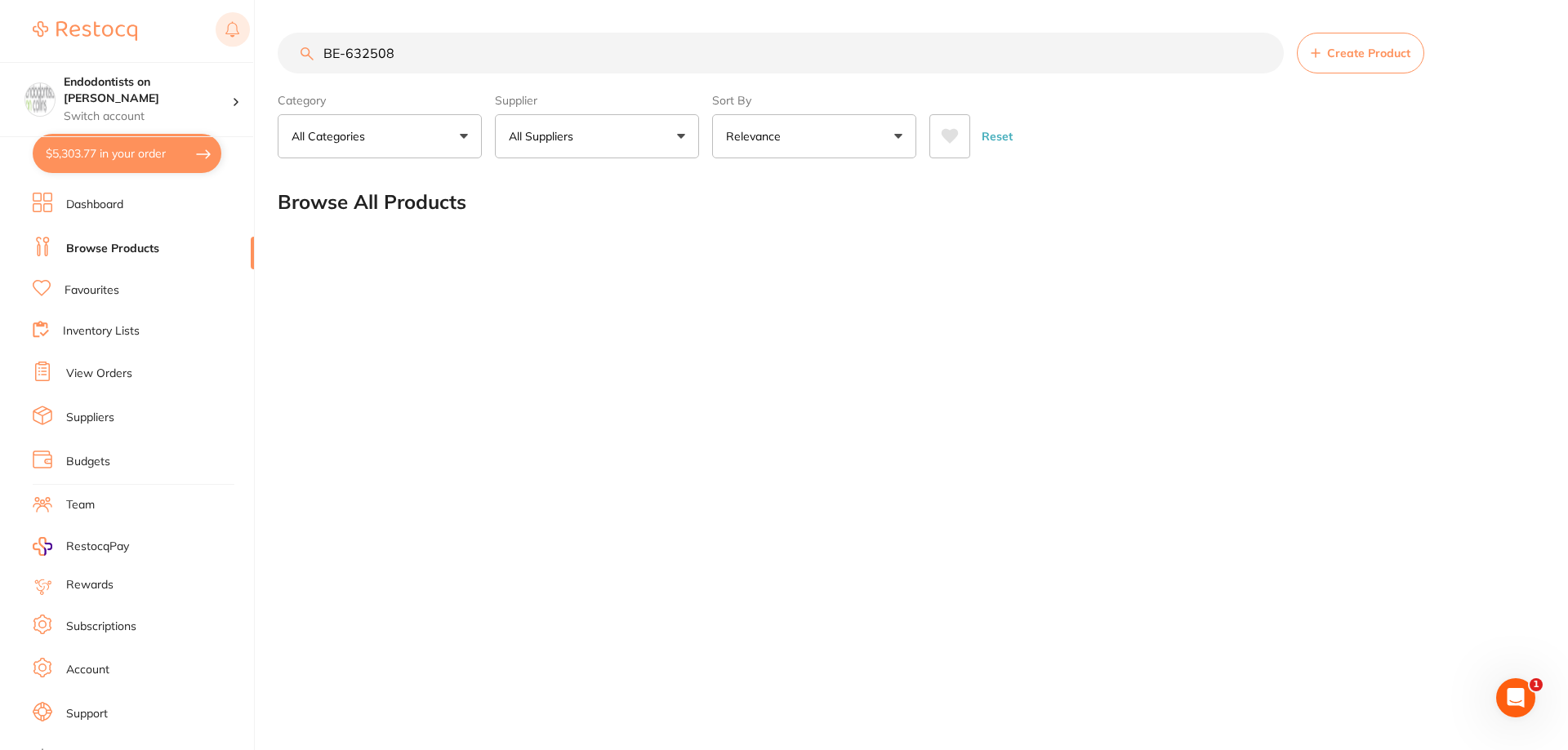
drag, startPoint x: 422, startPoint y: 53, endPoint x: 221, endPoint y: 48, distance: 201.1
click at [221, 48] on div "$5,303.77 Endodontists on Collins Switch account Endodontists on Collins $5,303…" at bounding box center [784, 375] width 1568 height 750
click at [106, 245] on link "Browse Products" at bounding box center [112, 249] width 93 height 16
drag, startPoint x: 435, startPoint y: 52, endPoint x: 172, endPoint y: 32, distance: 263.8
click at [179, 32] on div "$5,303.77 Endodontists on Collins Switch account Endodontists on Collins $5,303…" at bounding box center [784, 375] width 1568 height 750
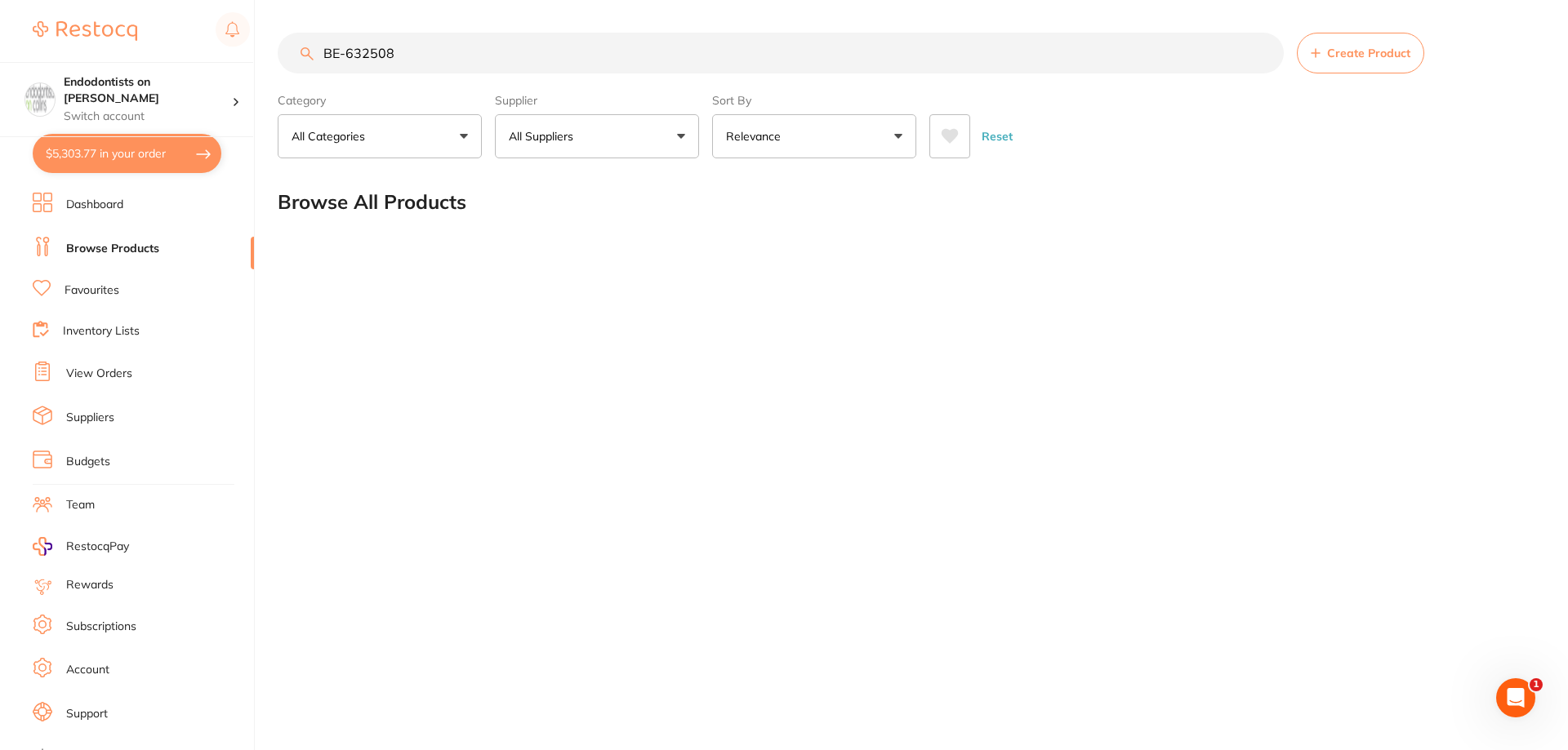
click at [414, 52] on input "BE-632508" at bounding box center [780, 53] width 1006 height 41
drag, startPoint x: 509, startPoint y: 65, endPoint x: 238, endPoint y: 51, distance: 271.4
click at [240, 51] on div "$5,303.77 Endodontists on Collins Switch account Endodontists on Collins $5,303…" at bounding box center [784, 375] width 1568 height 750
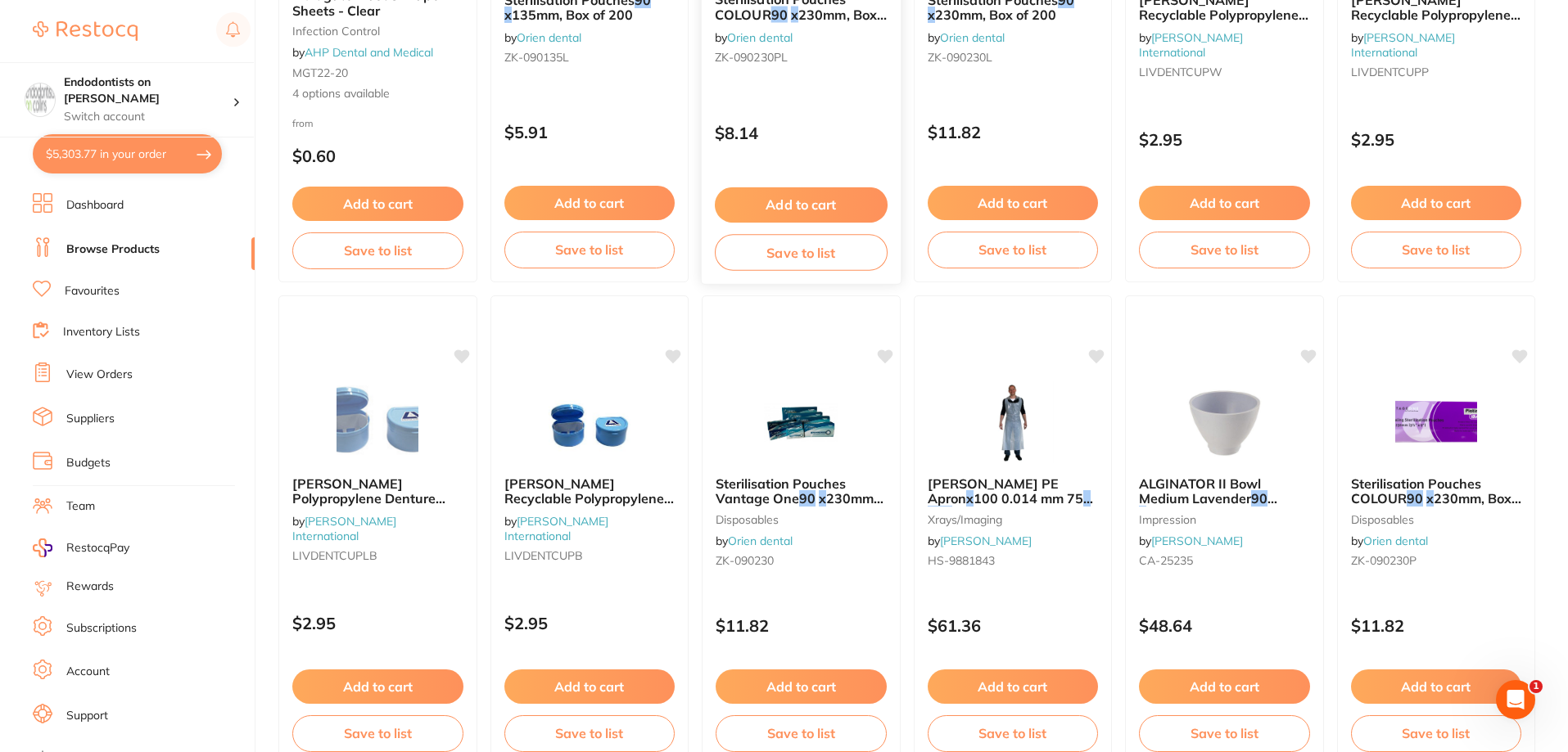
scroll to position [491, 0]
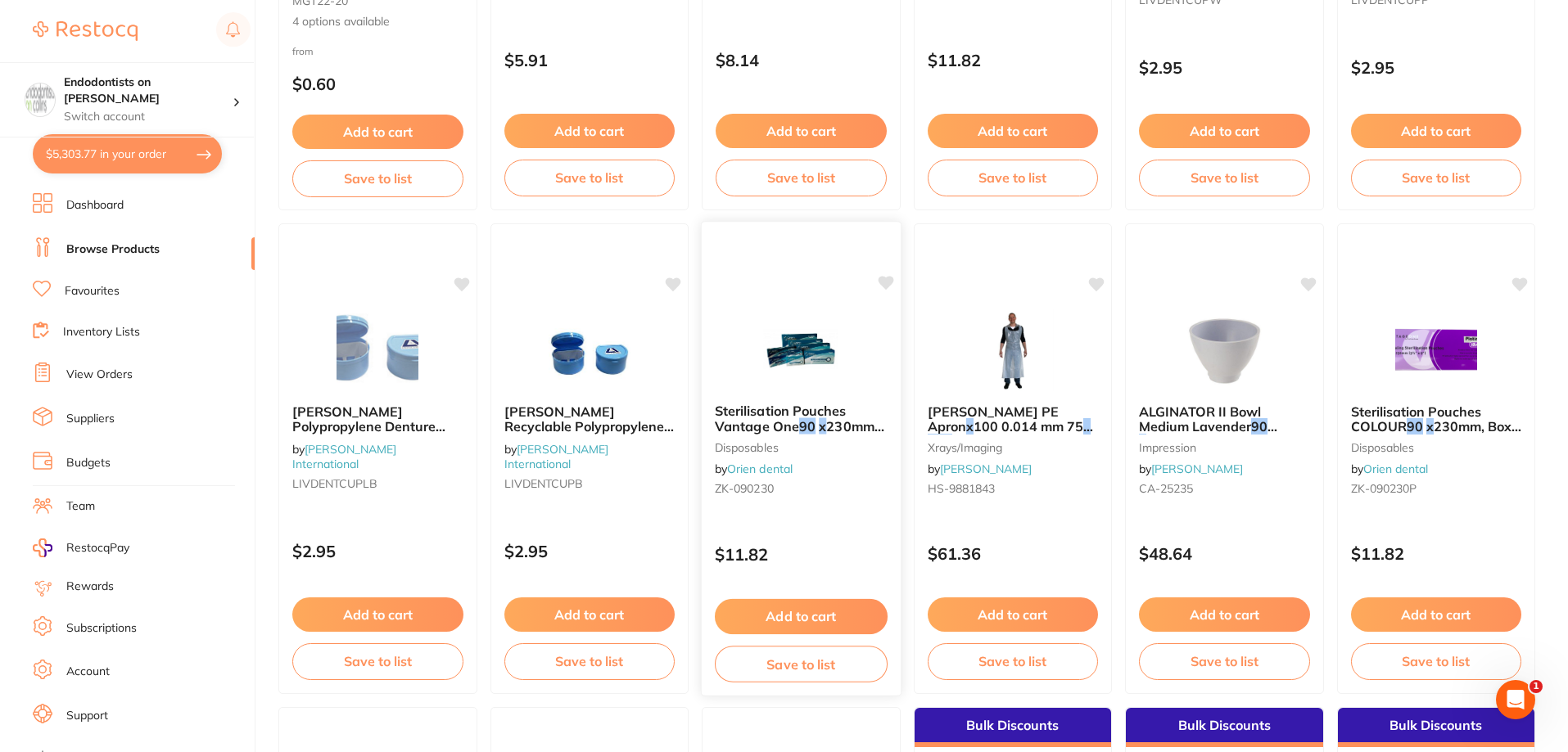
click at [815, 606] on button "Add to cart" at bounding box center [801, 616] width 172 height 35
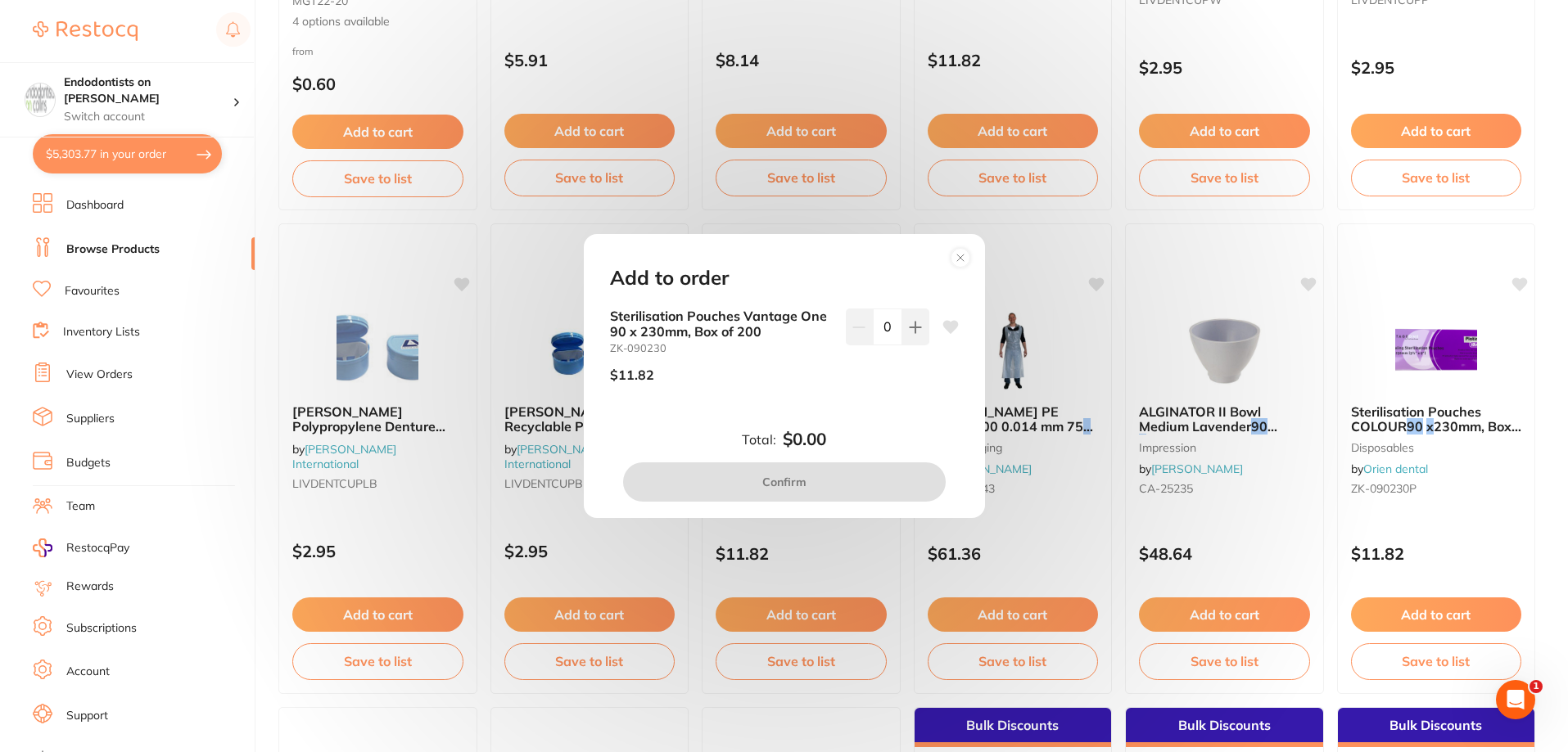
scroll to position [0, 0]
click at [963, 255] on icon at bounding box center [960, 257] width 6 height 6
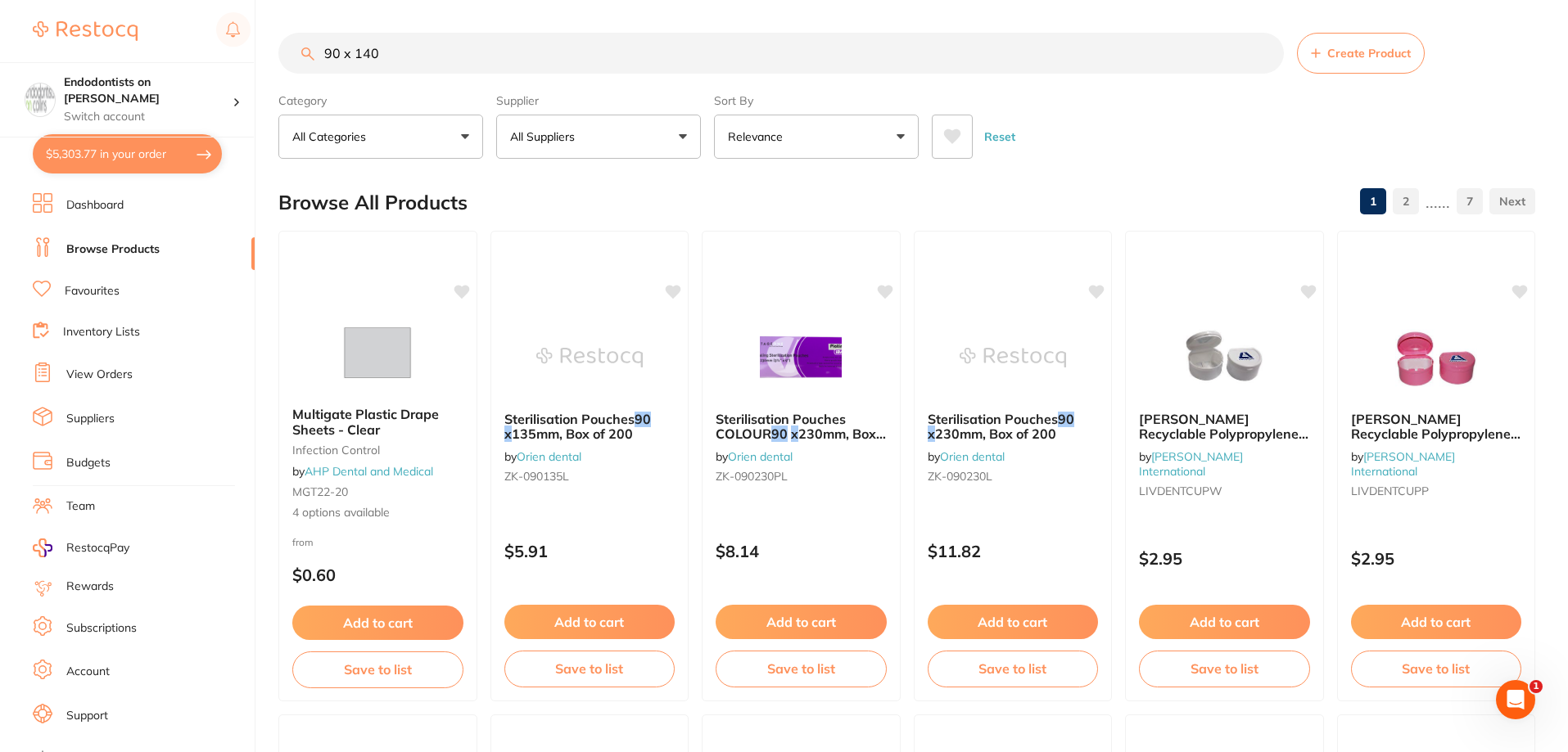
click at [426, 52] on input "90 x 140" at bounding box center [781, 54] width 1005 height 41
drag, startPoint x: 403, startPoint y: 66, endPoint x: 264, endPoint y: 59, distance: 139.2
click at [264, 59] on div "$5,303.77 Endodontists on Collins Switch account Endodontists on Collins $5,303…" at bounding box center [784, 376] width 1568 height 752
paste input "HS-9006155"
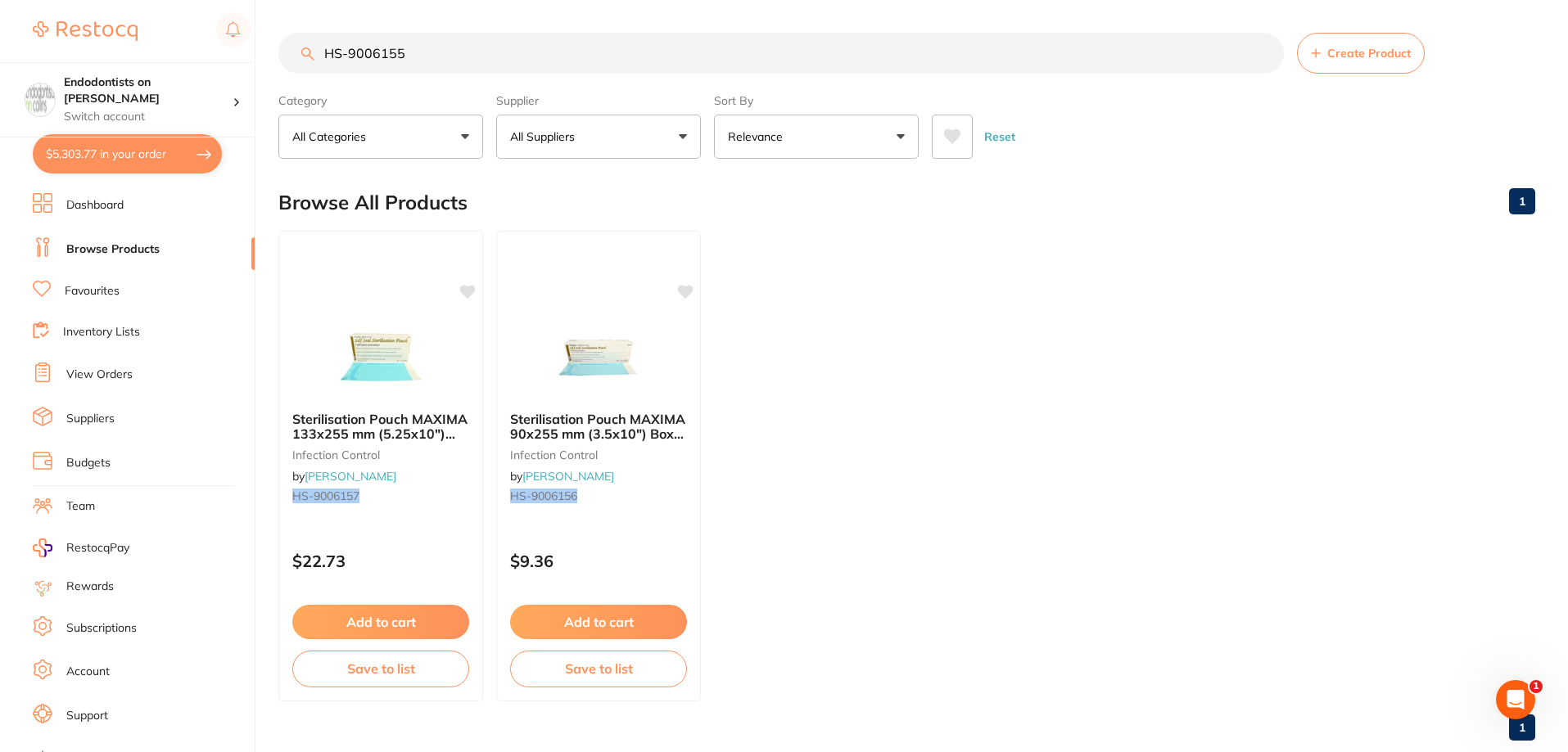
drag, startPoint x: 439, startPoint y: 55, endPoint x: 249, endPoint y: 54, distance: 190.0
click at [256, 52] on div "$5,303.77 Endodontists on Collins Switch account Endodontists on Collins $5,303…" at bounding box center [784, 376] width 1568 height 752
paste input "GC-FUJI7PINKEP"
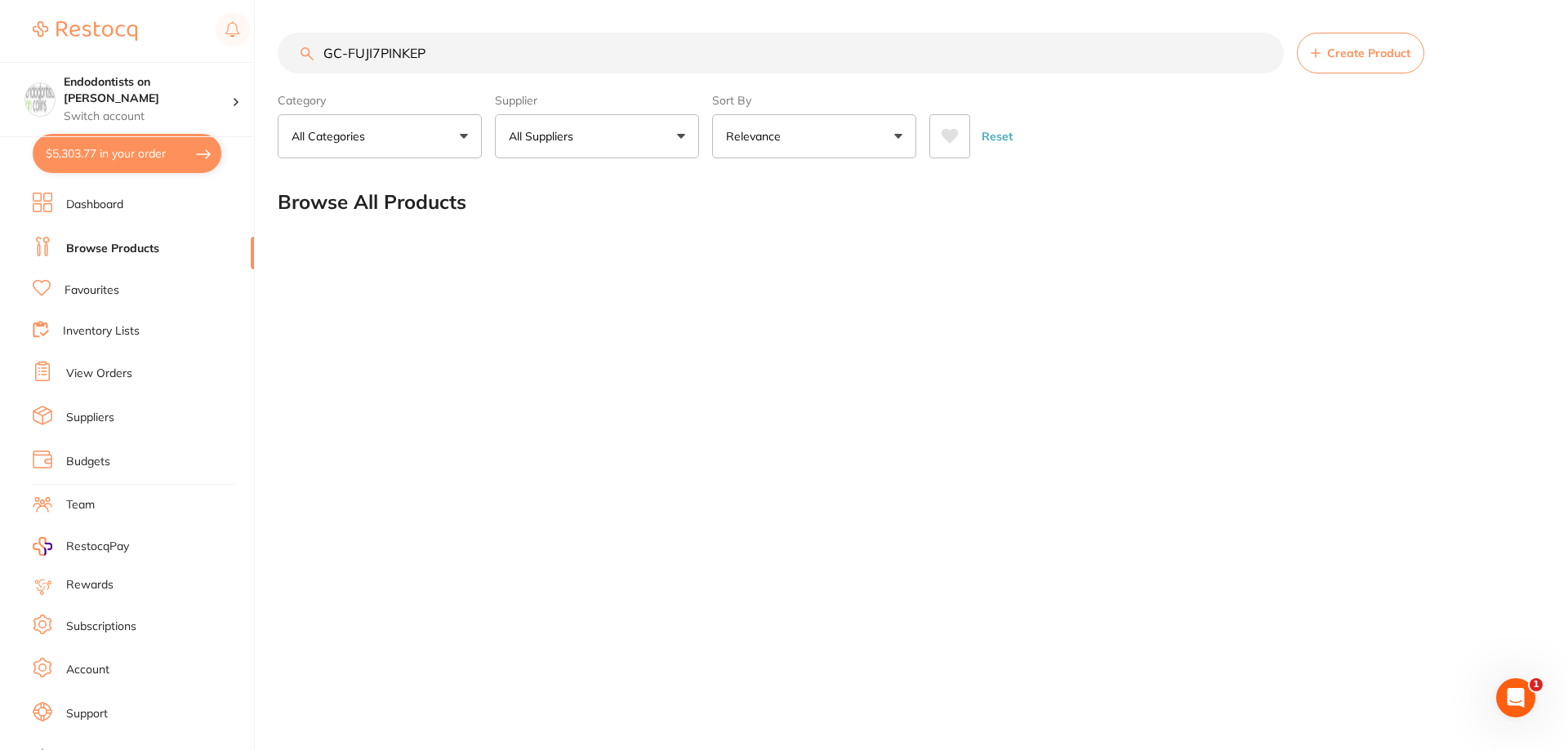
drag, startPoint x: 433, startPoint y: 51, endPoint x: 286, endPoint y: 51, distance: 147.0
click at [287, 51] on input "GC-FUJI7PINKEP" at bounding box center [780, 53] width 1006 height 41
paste input "CAPWHITE"
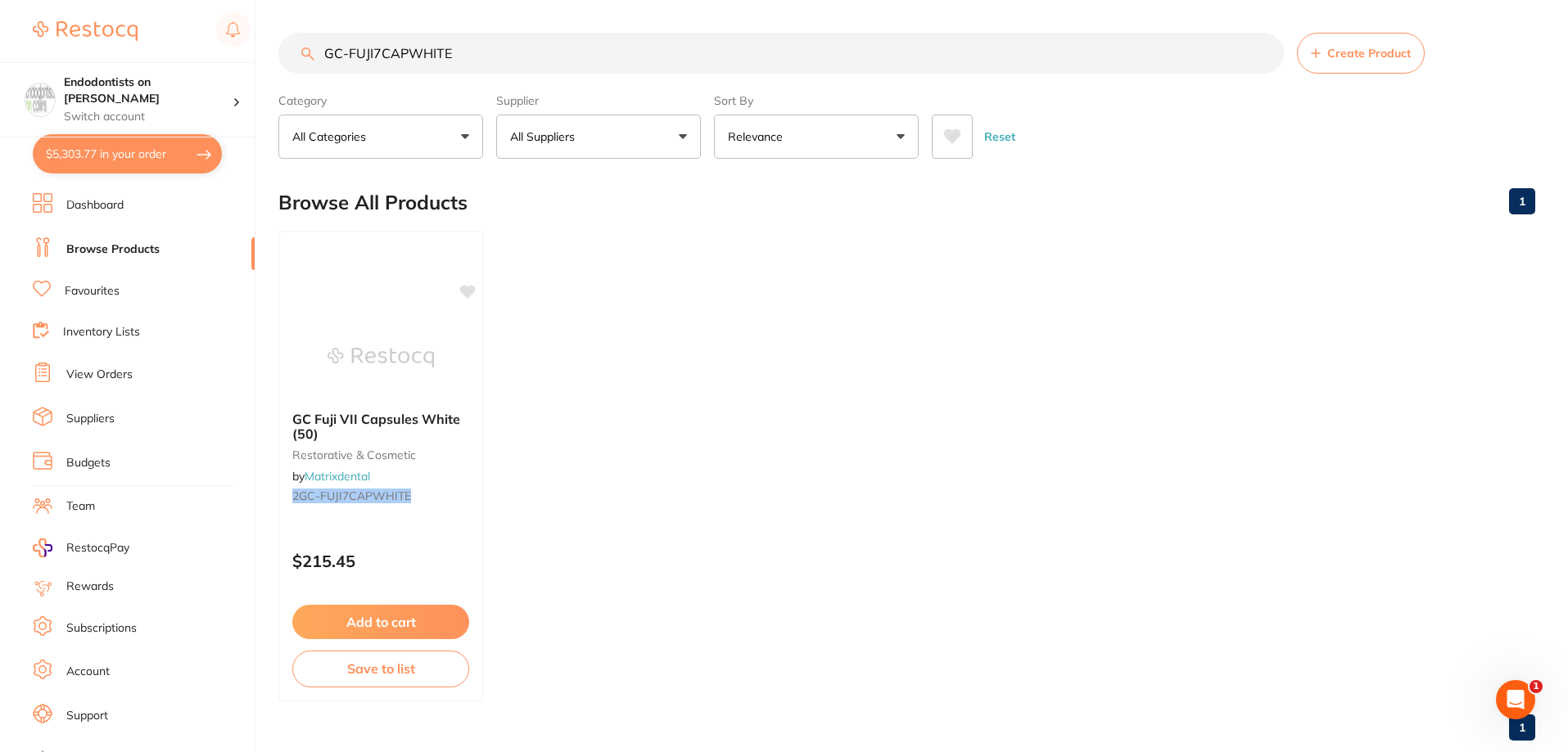
click at [143, 151] on button "$5,303.77 in your order" at bounding box center [128, 154] width 189 height 39
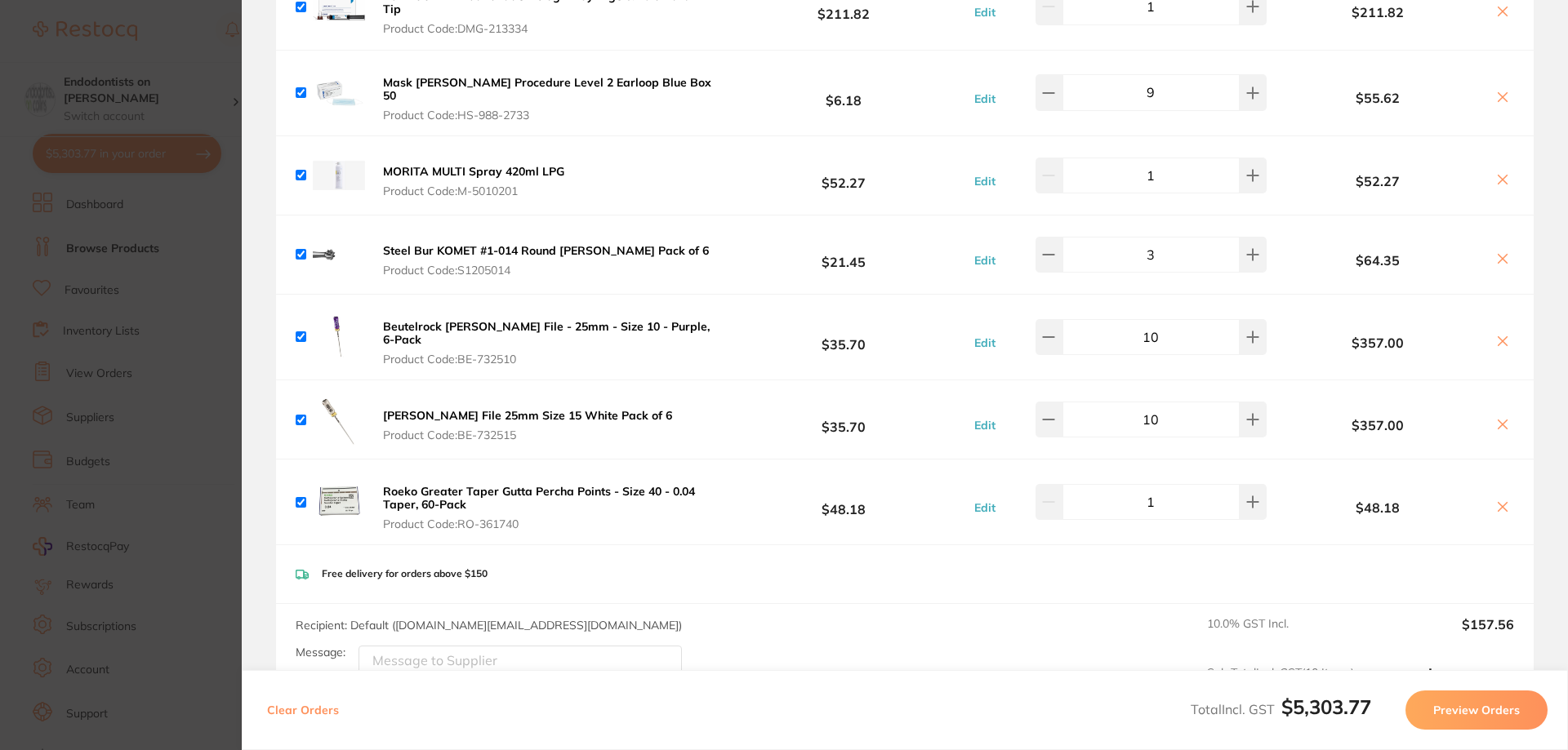
scroll to position [653, 0]
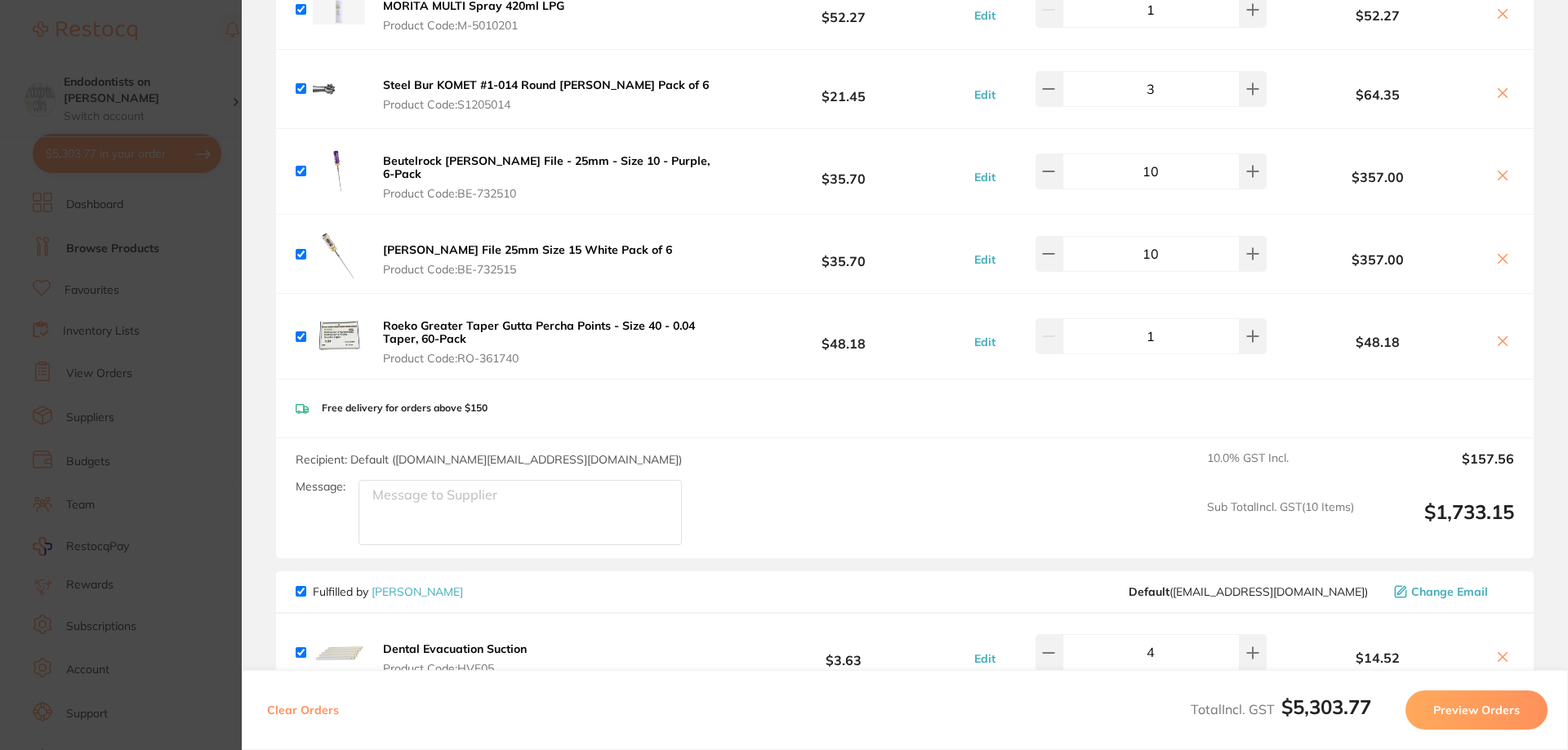
drag, startPoint x: 225, startPoint y: 240, endPoint x: 165, endPoint y: 234, distance: 60.3
click at [223, 240] on section "Update RRP Set your pre negotiated price for this item. Item Agreed RRP (excl. …" at bounding box center [784, 375] width 1568 height 750
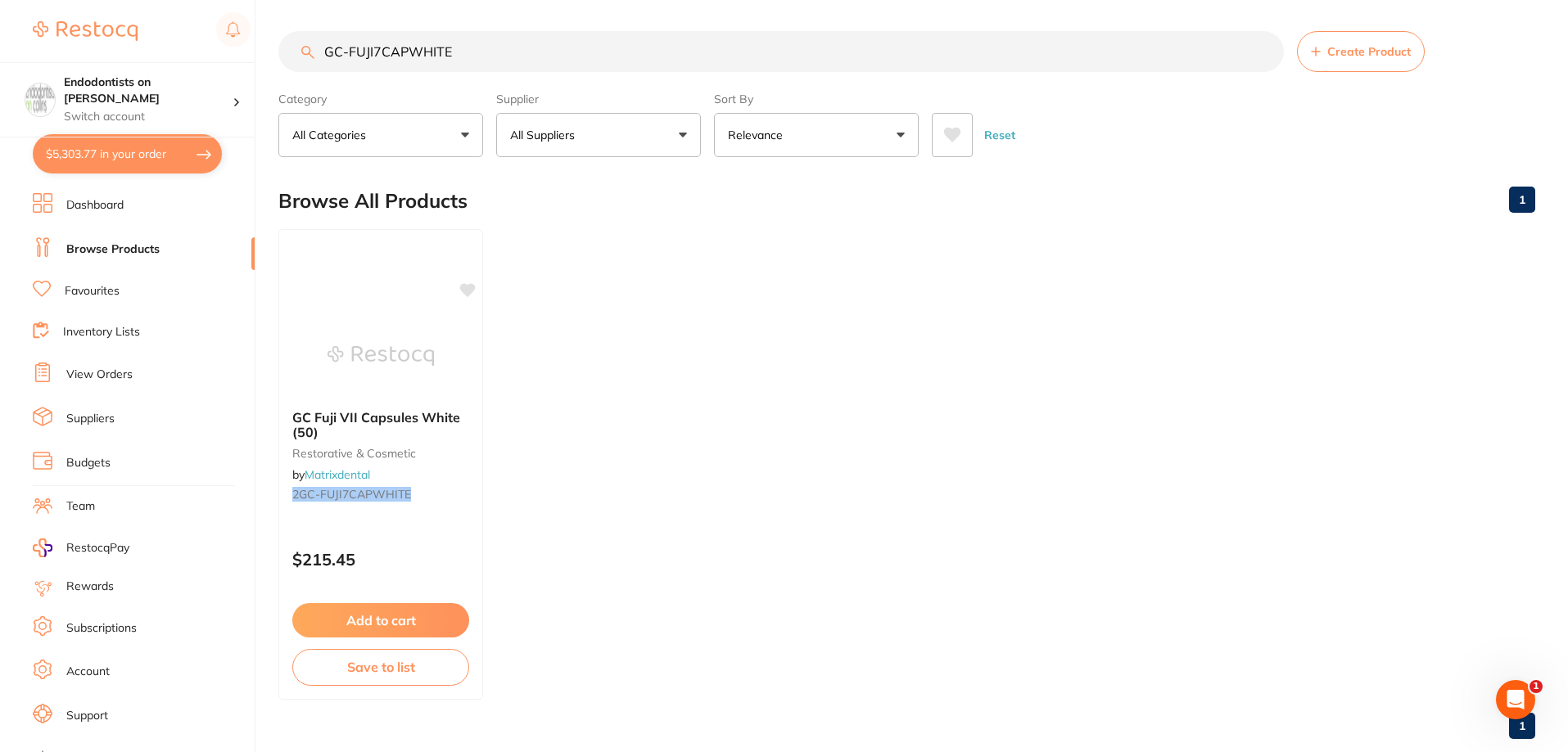
drag, startPoint x: 507, startPoint y: 36, endPoint x: 260, endPoint y: 36, distance: 247.0
click at [260, 36] on div "$5,303.77 Endodontists on Collins Switch account Endodontists on Collins $5,303…" at bounding box center [784, 374] width 1568 height 752
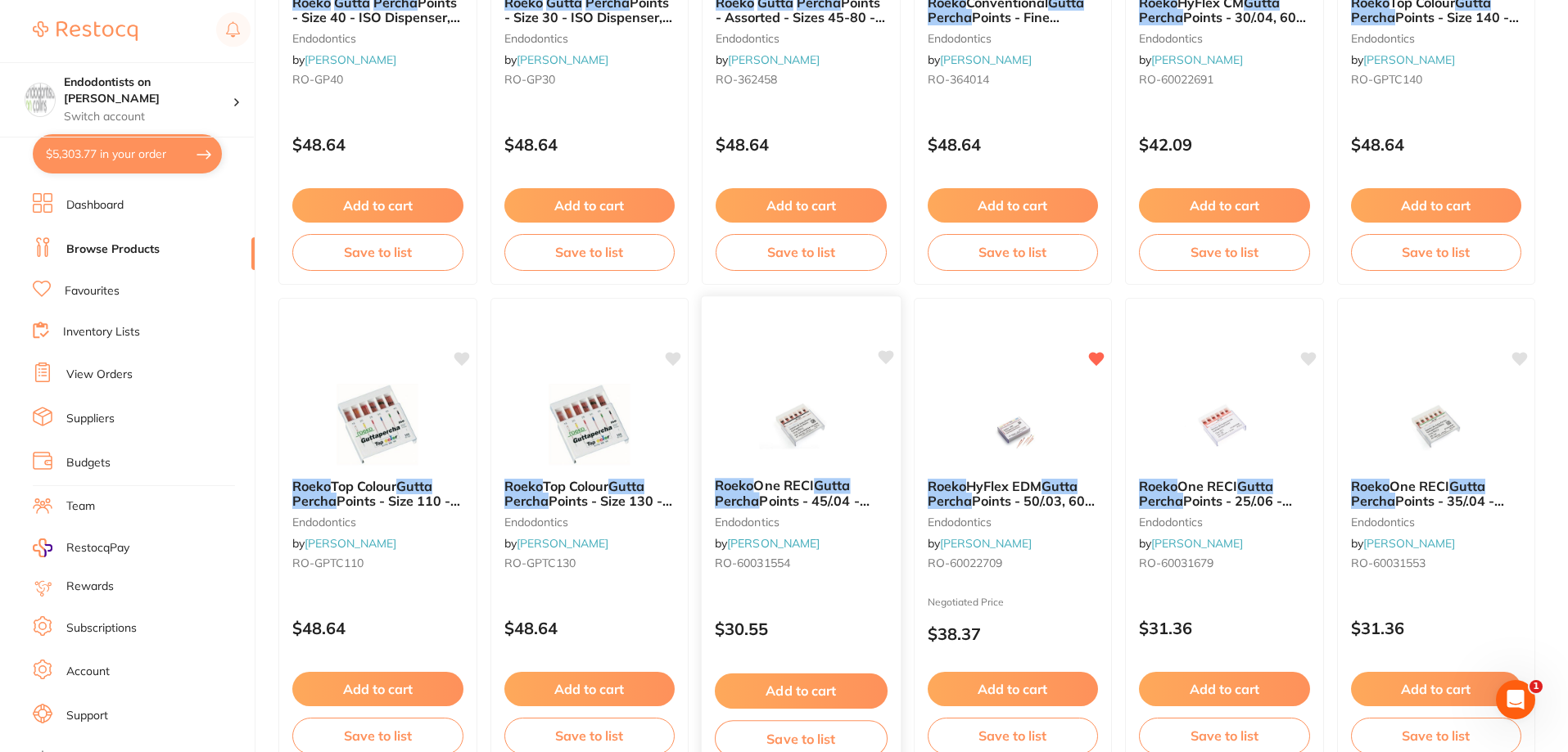
scroll to position [818, 0]
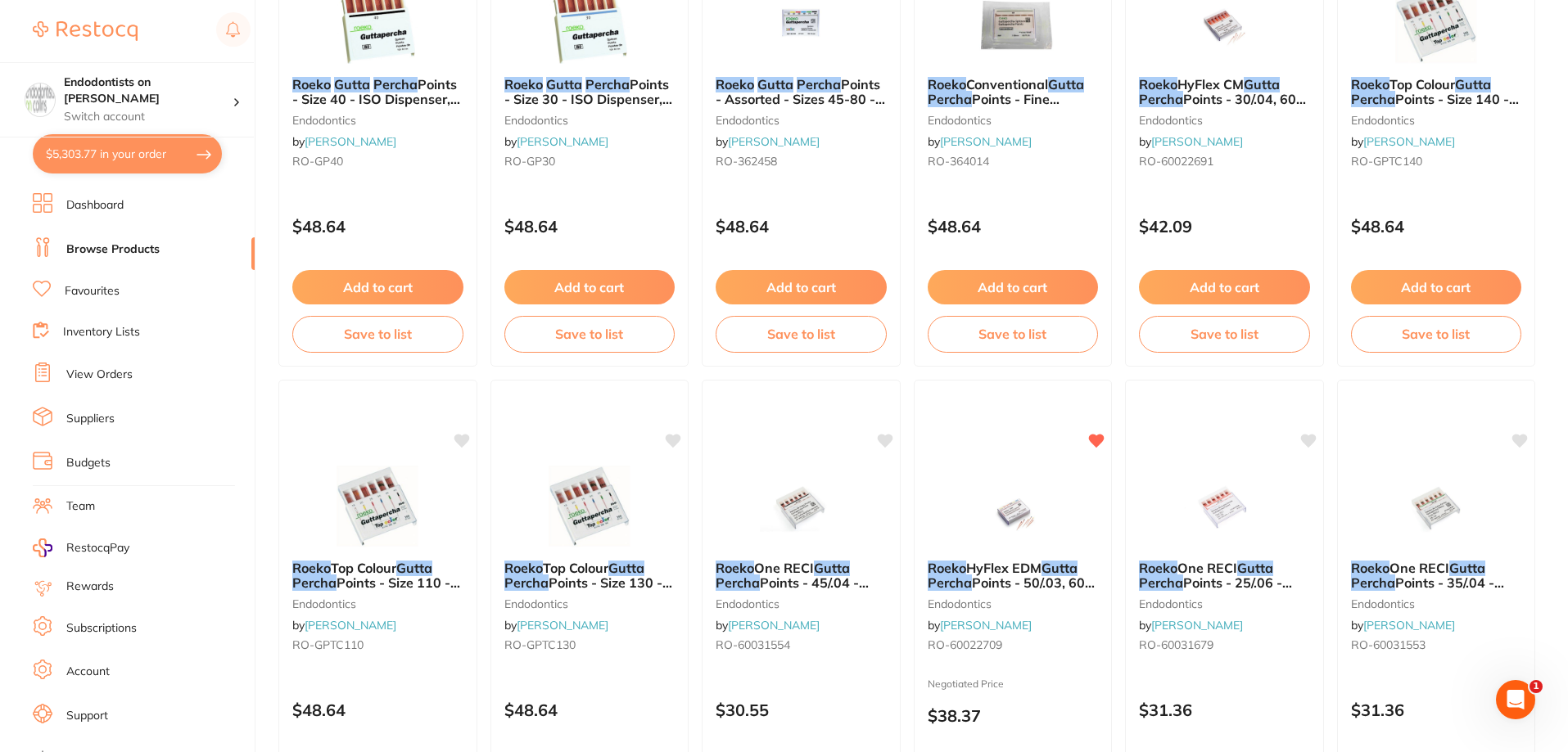
type input "roeko gutta percha"
click at [107, 288] on link "Favourites" at bounding box center [91, 291] width 55 height 16
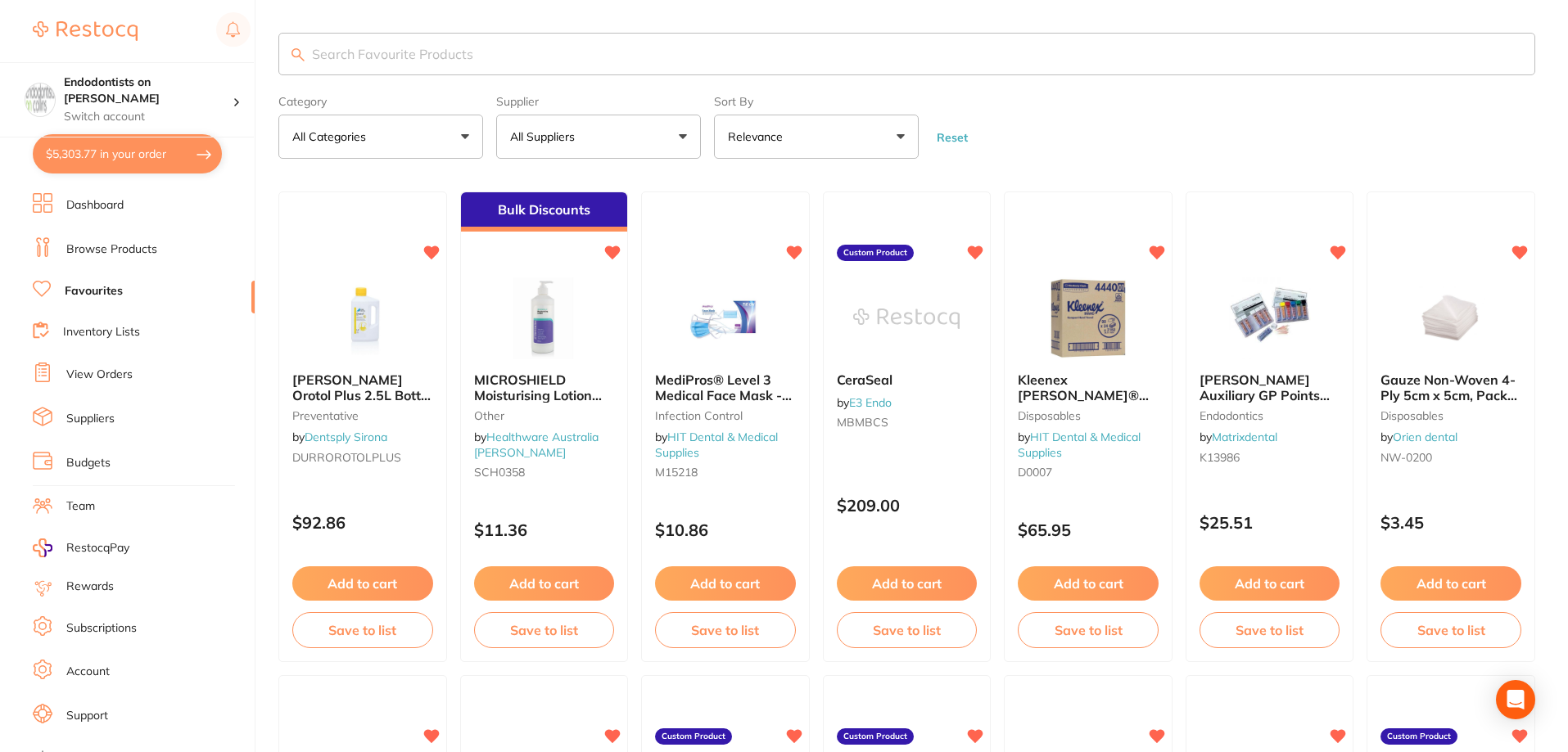
click at [348, 50] on input "search" at bounding box center [907, 54] width 1257 height 43
type input "1-3"
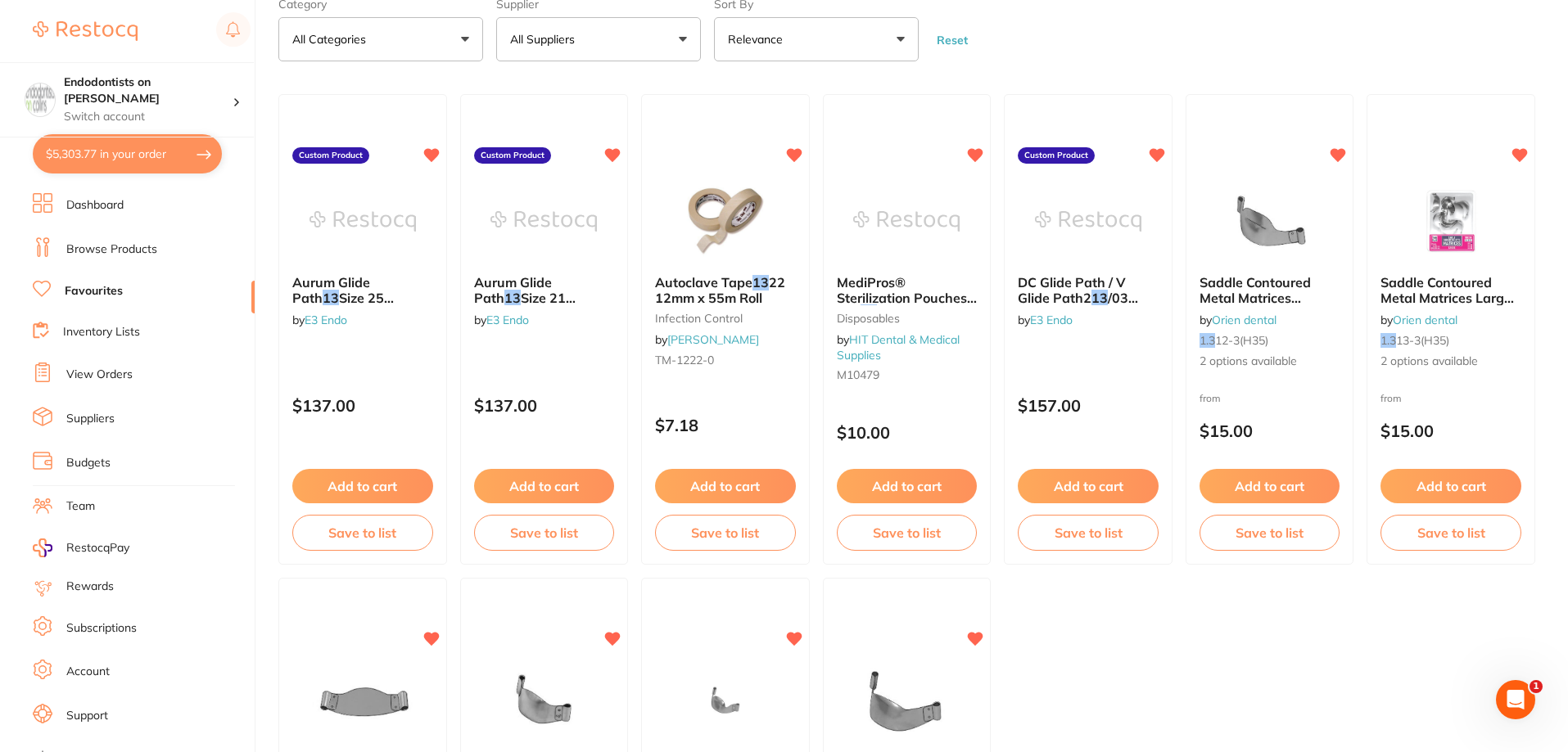
scroll to position [82, 0]
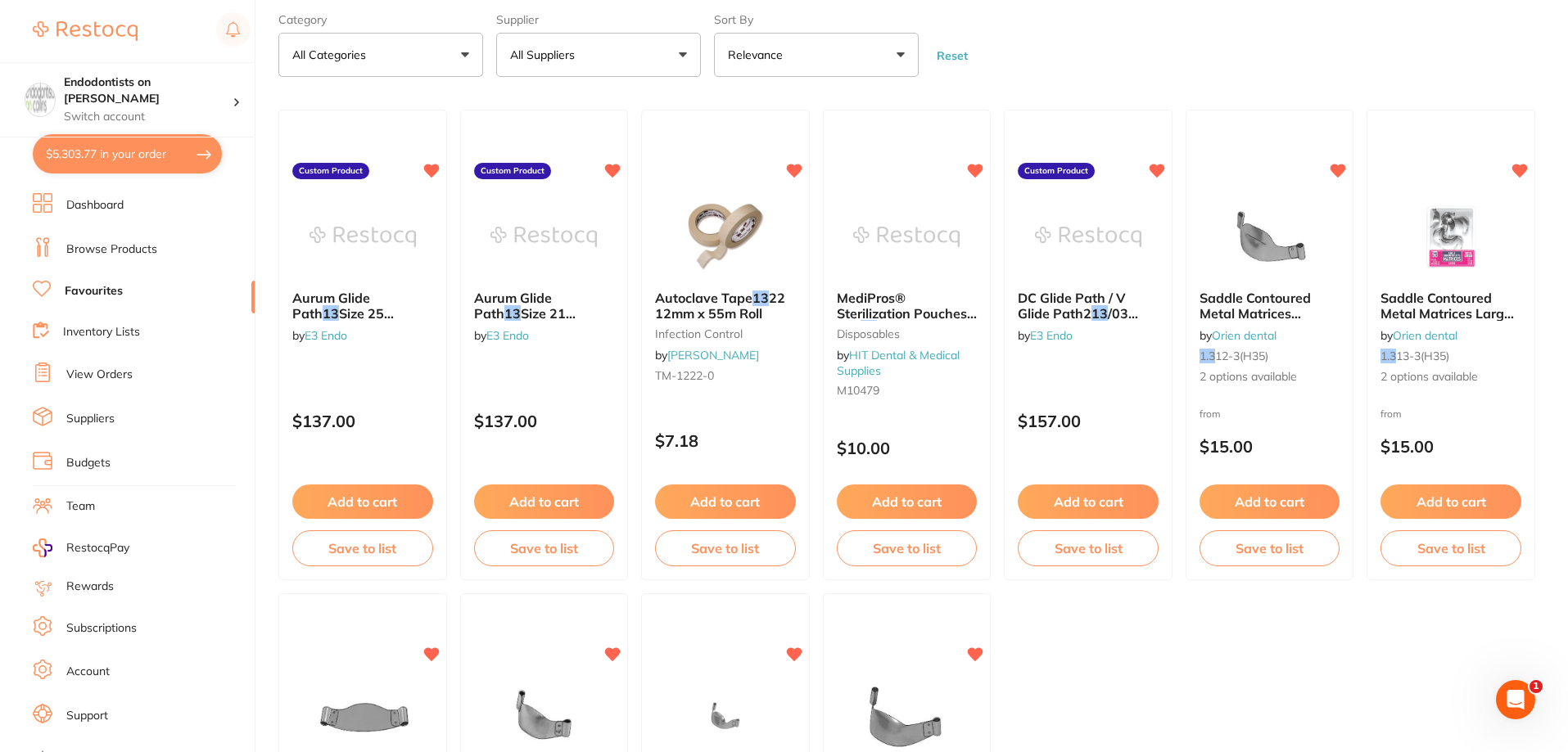
click at [96, 260] on li "Browse Products" at bounding box center [144, 249] width 222 height 24
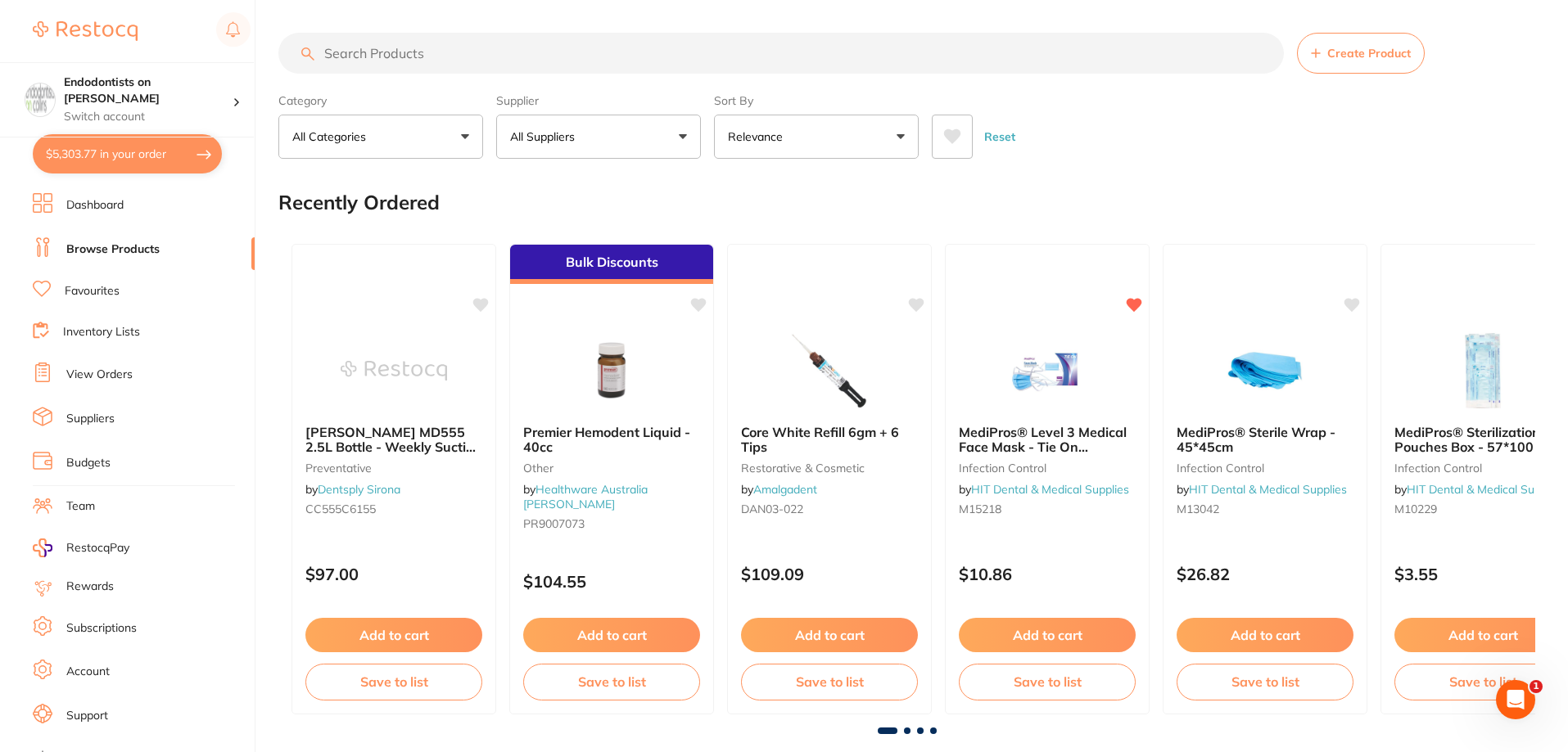
click at [362, 49] on input "search" at bounding box center [781, 54] width 1005 height 41
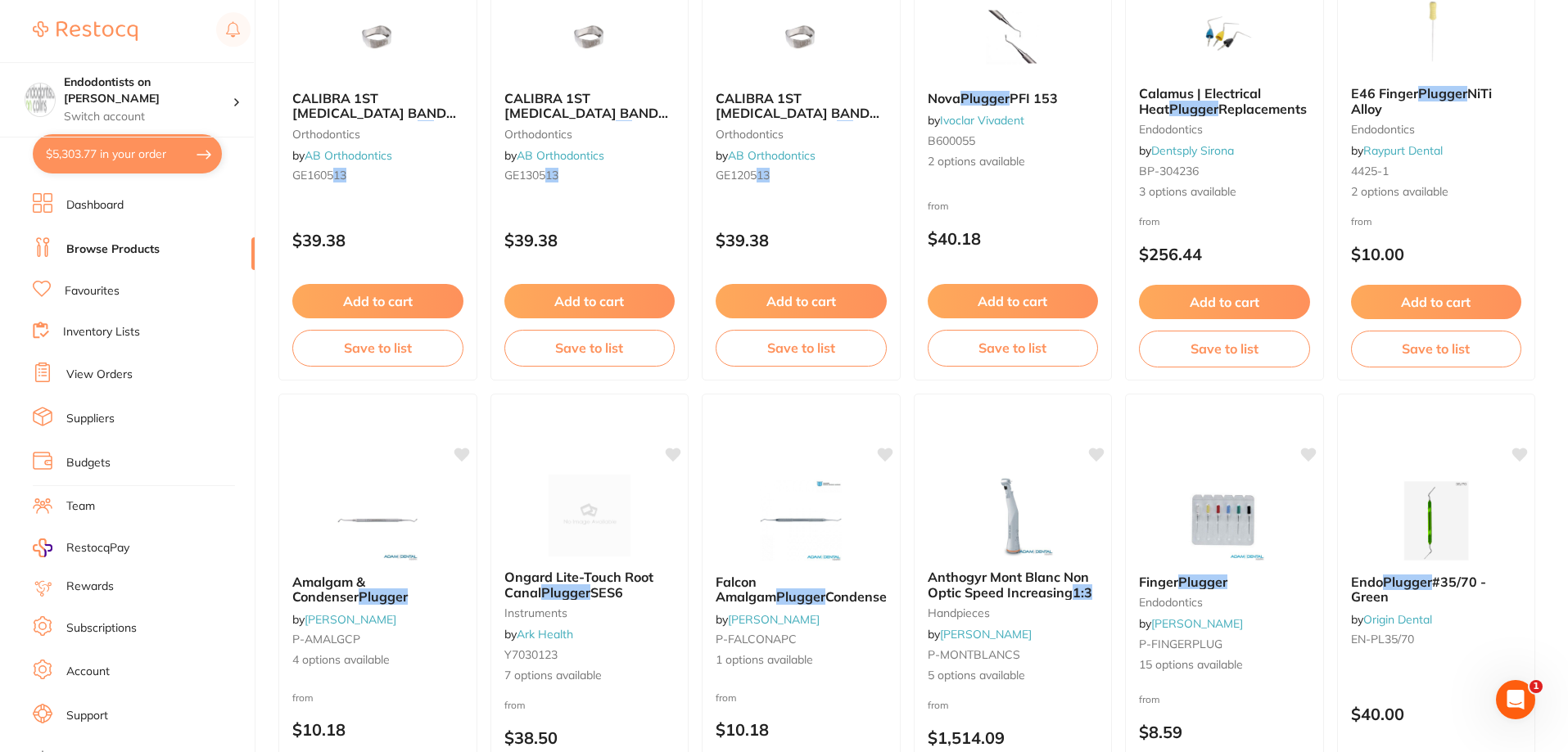
scroll to position [818, 0]
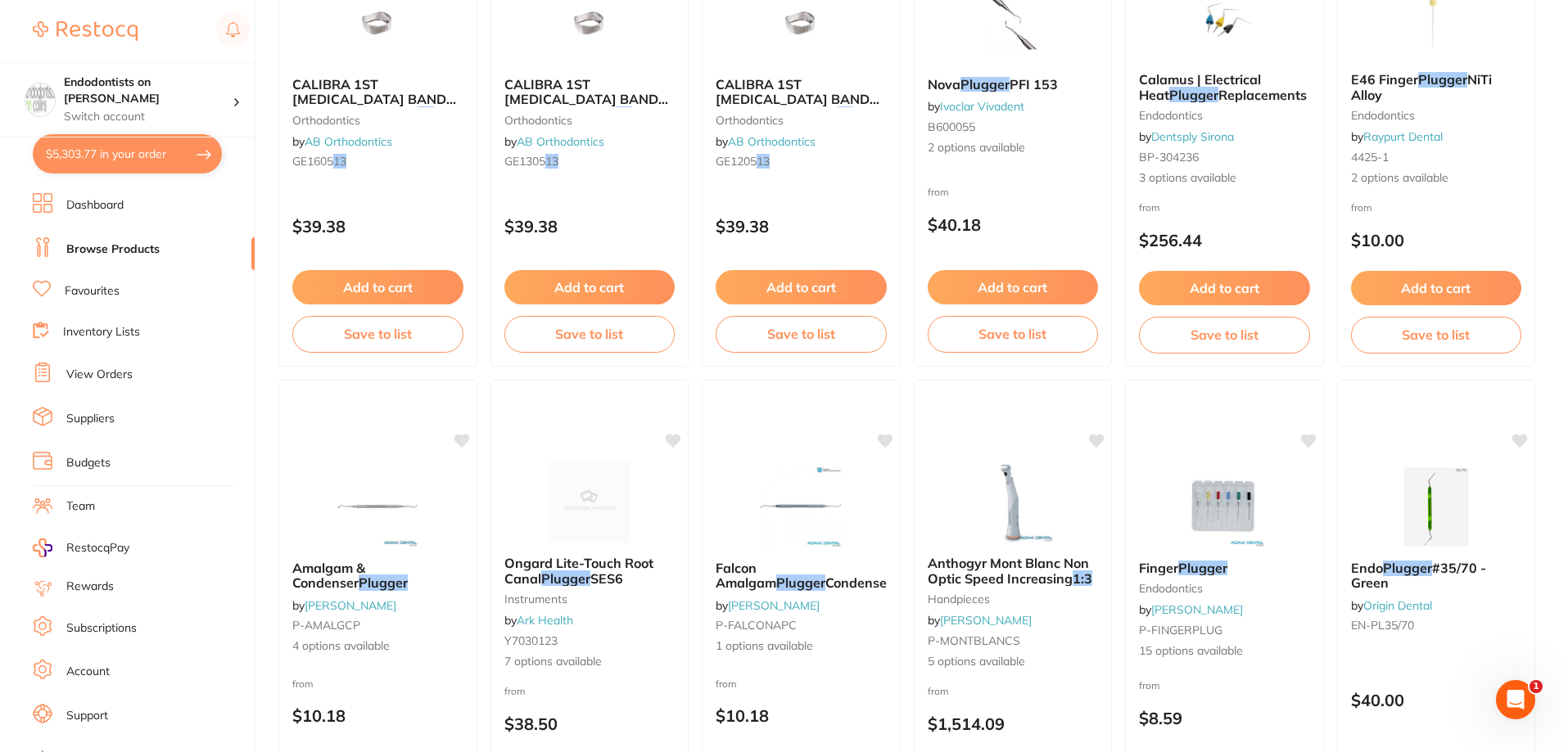
click at [143, 244] on link "Browse Products" at bounding box center [113, 249] width 93 height 16
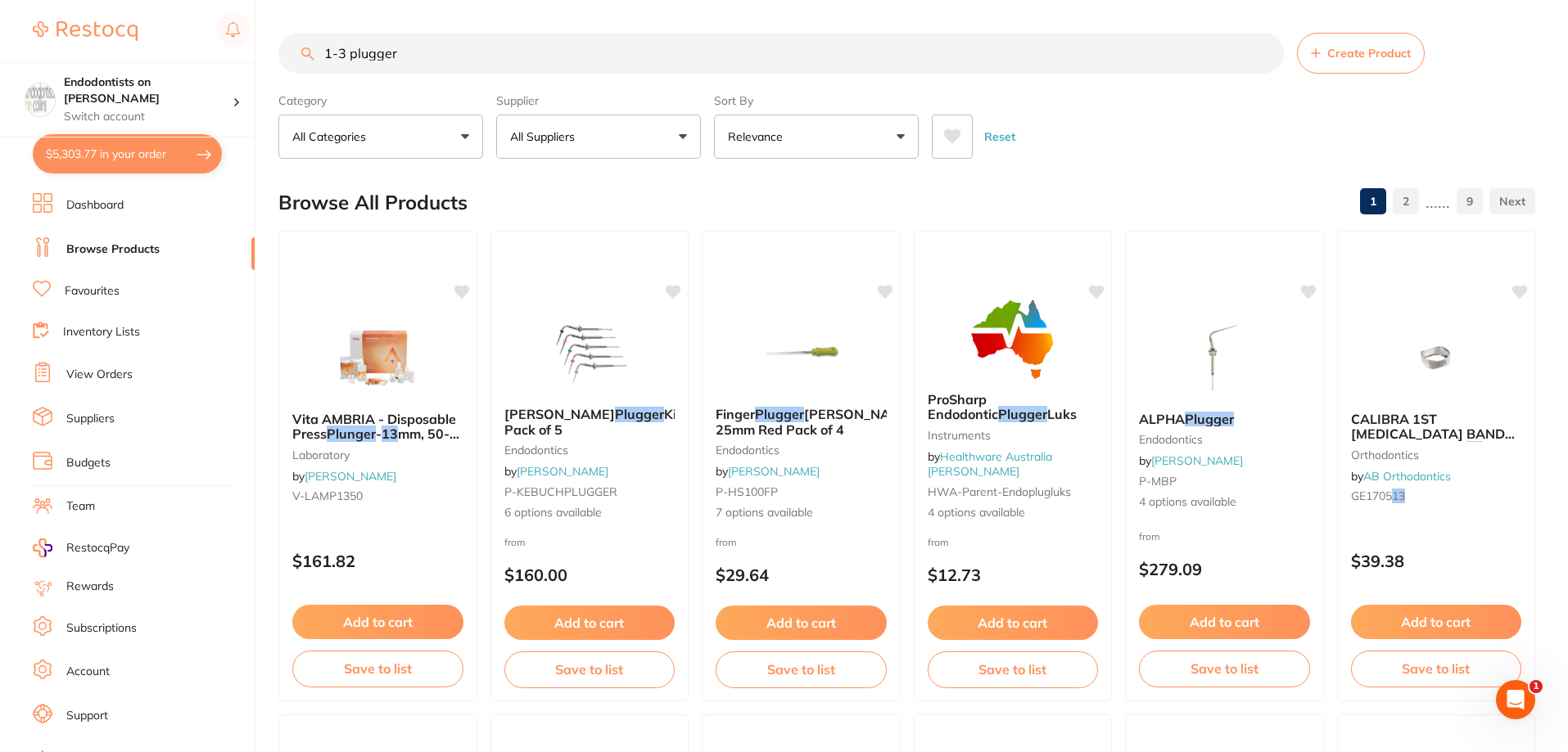
drag, startPoint x: 422, startPoint y: 63, endPoint x: 281, endPoint y: 60, distance: 141.0
click at [281, 60] on input "1-3 plugger" at bounding box center [781, 54] width 1005 height 41
paste input "HF-RCP1-3"
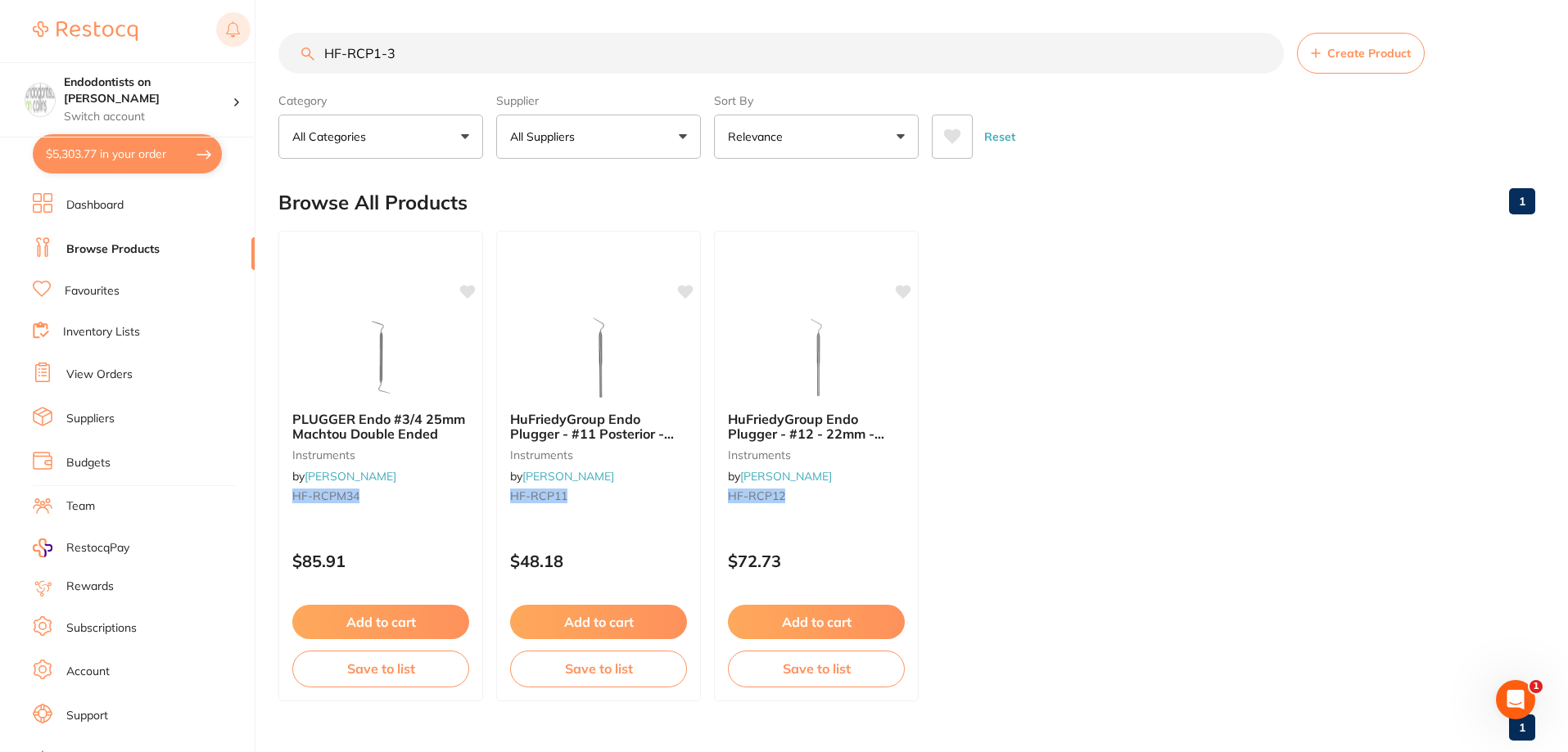
drag, startPoint x: 420, startPoint y: 46, endPoint x: 237, endPoint y: 49, distance: 183.0
click at [237, 49] on div "$5,303.77 Endodontists on Collins Switch account Endodontists on Collins $5,303…" at bounding box center [784, 376] width 1568 height 752
type input "plstic syringe sleeve"
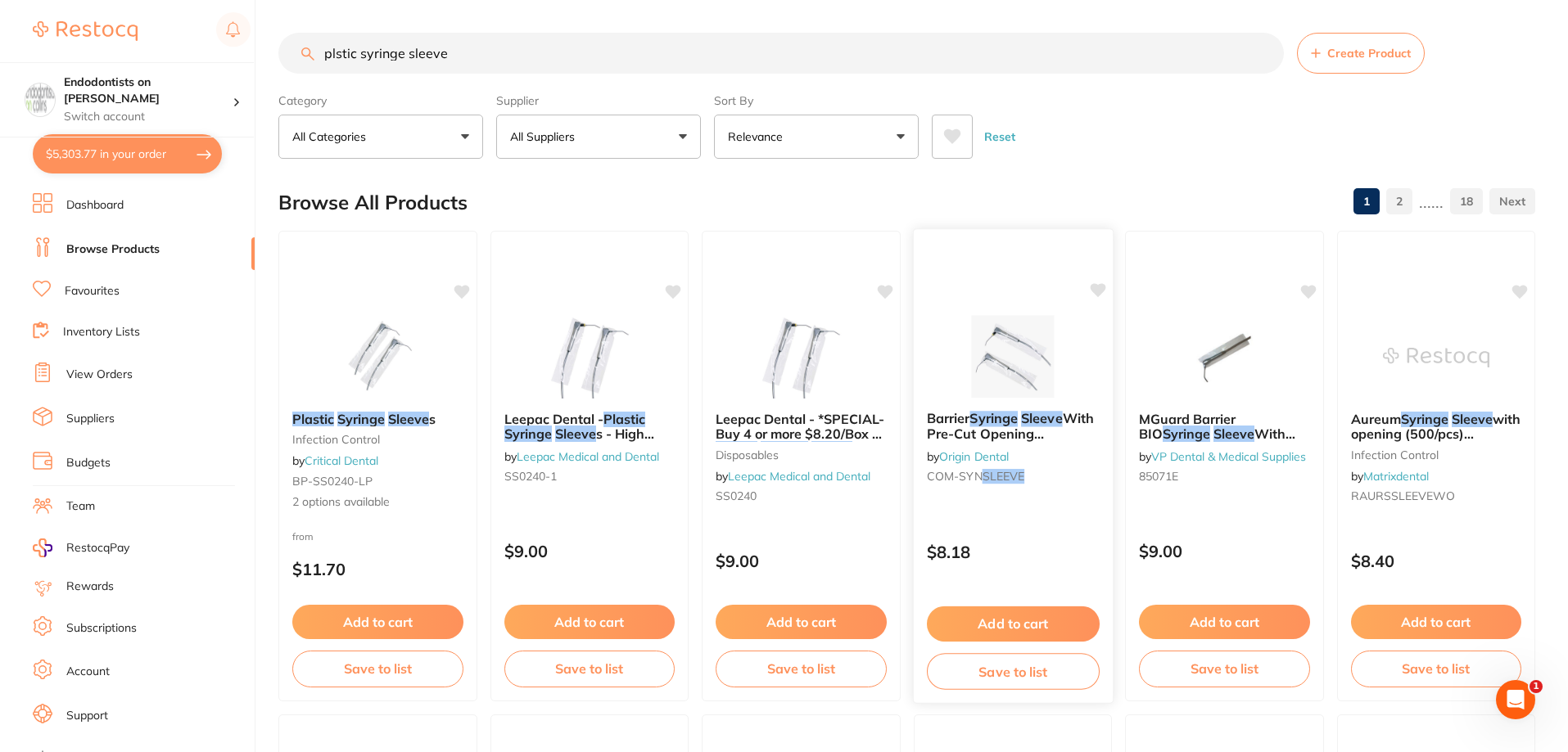
click at [1016, 397] on img at bounding box center [1012, 356] width 107 height 83
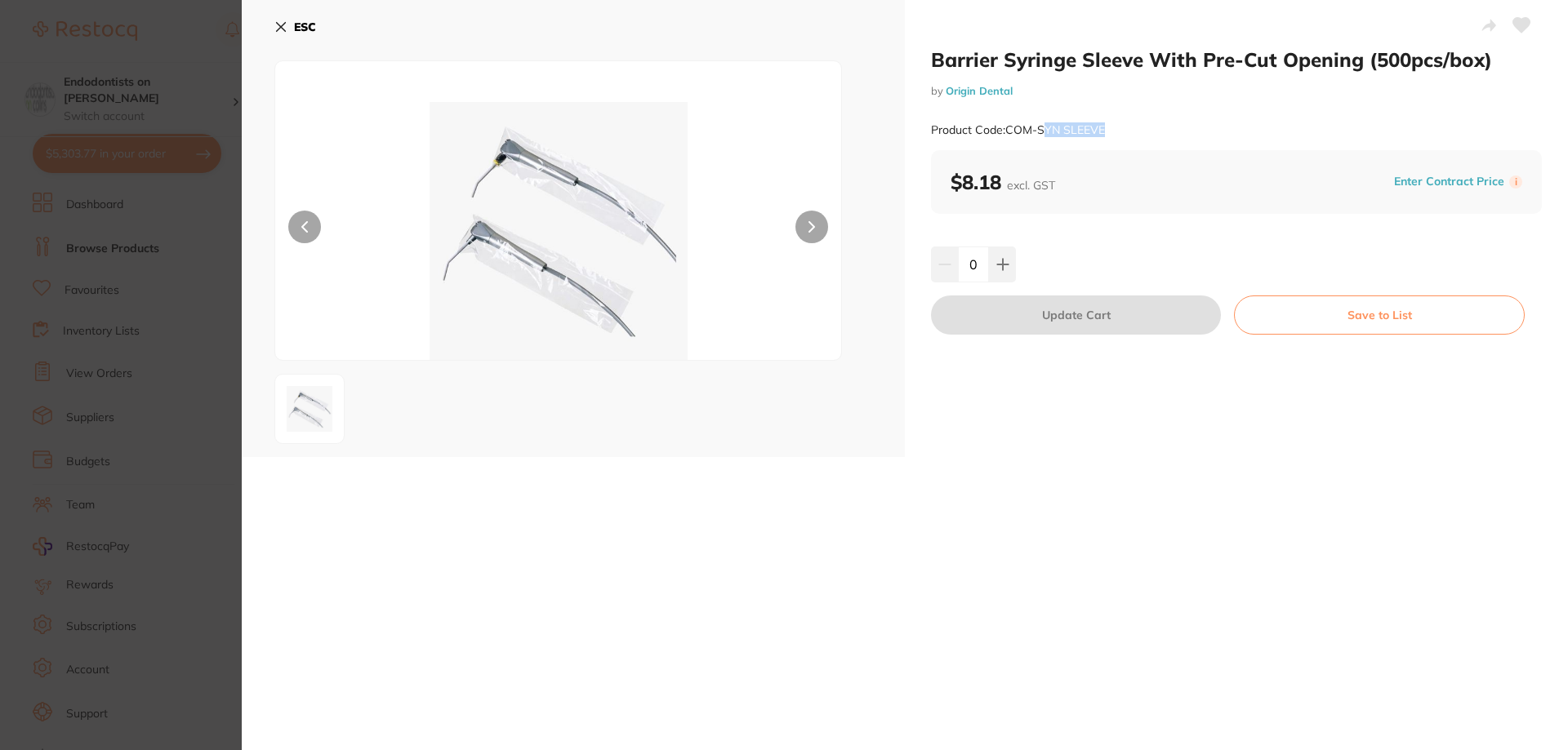
drag, startPoint x: 1105, startPoint y: 128, endPoint x: 1041, endPoint y: 130, distance: 64.0
click at [1041, 130] on div "Product Code: COM-SYN SLEEVE" at bounding box center [1237, 130] width 611 height 40
click at [1029, 92] on small "by Origin Dental" at bounding box center [1237, 91] width 611 height 12
click at [276, 33] on icon at bounding box center [281, 27] width 13 height 13
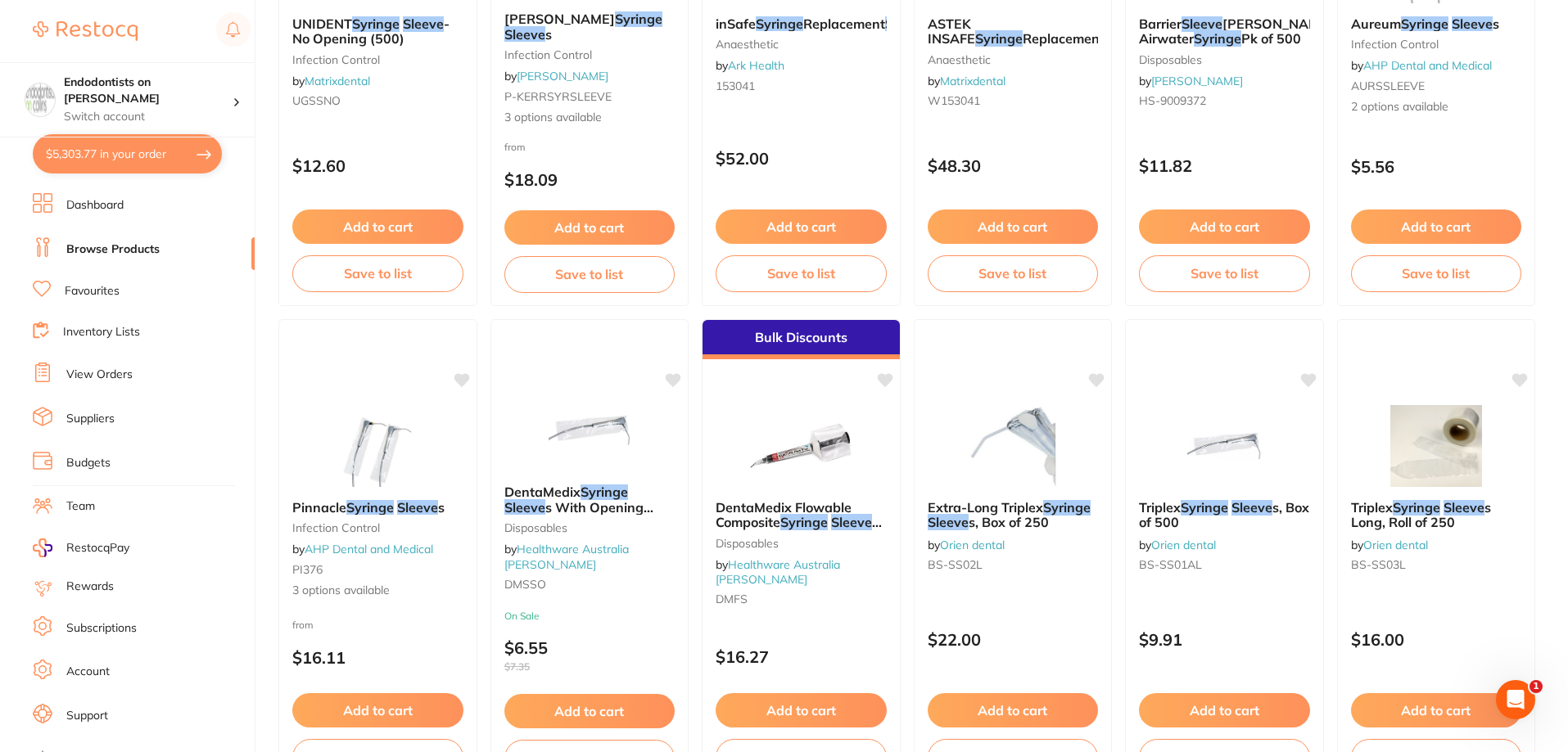
scroll to position [1391, 0]
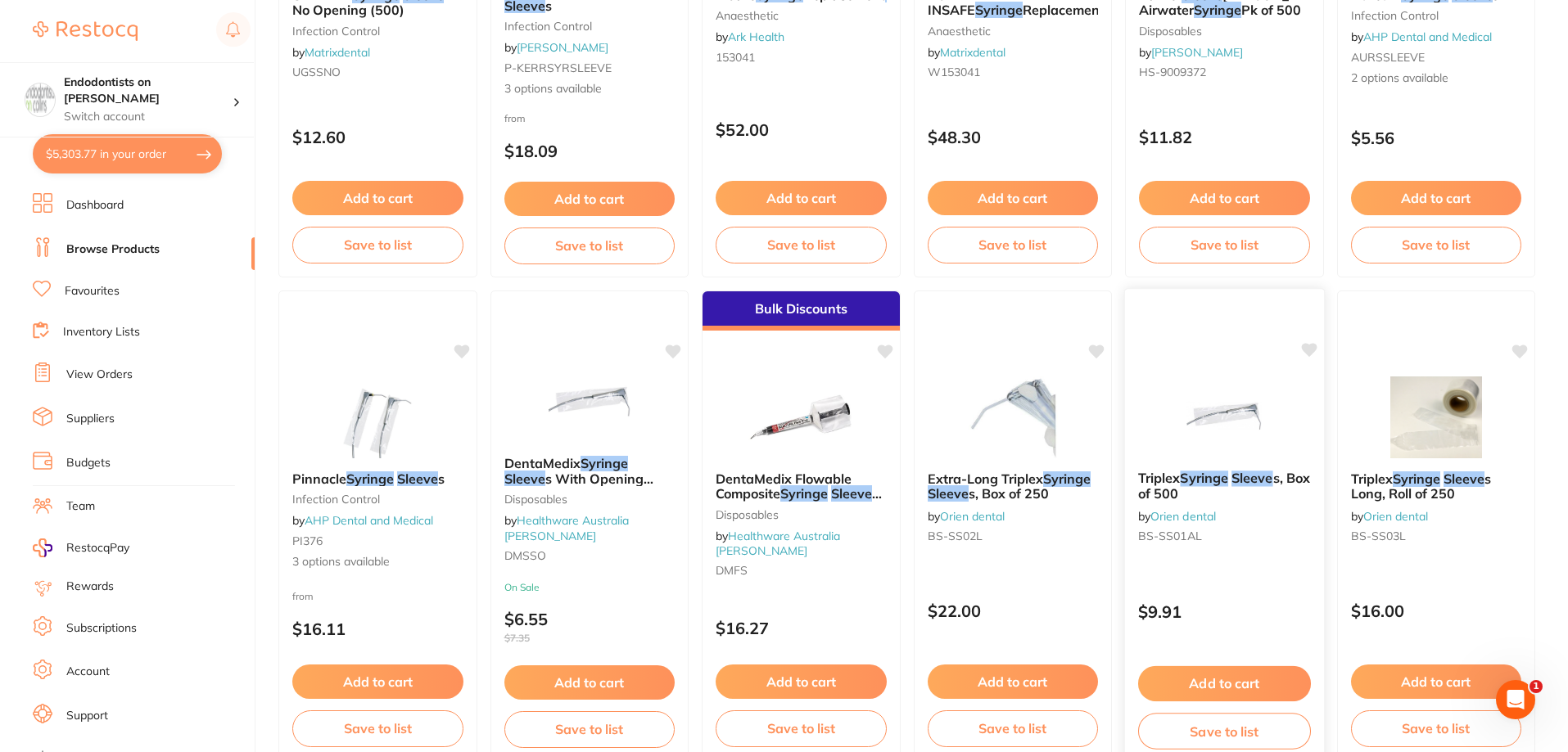
click at [1243, 430] on img at bounding box center [1225, 416] width 107 height 83
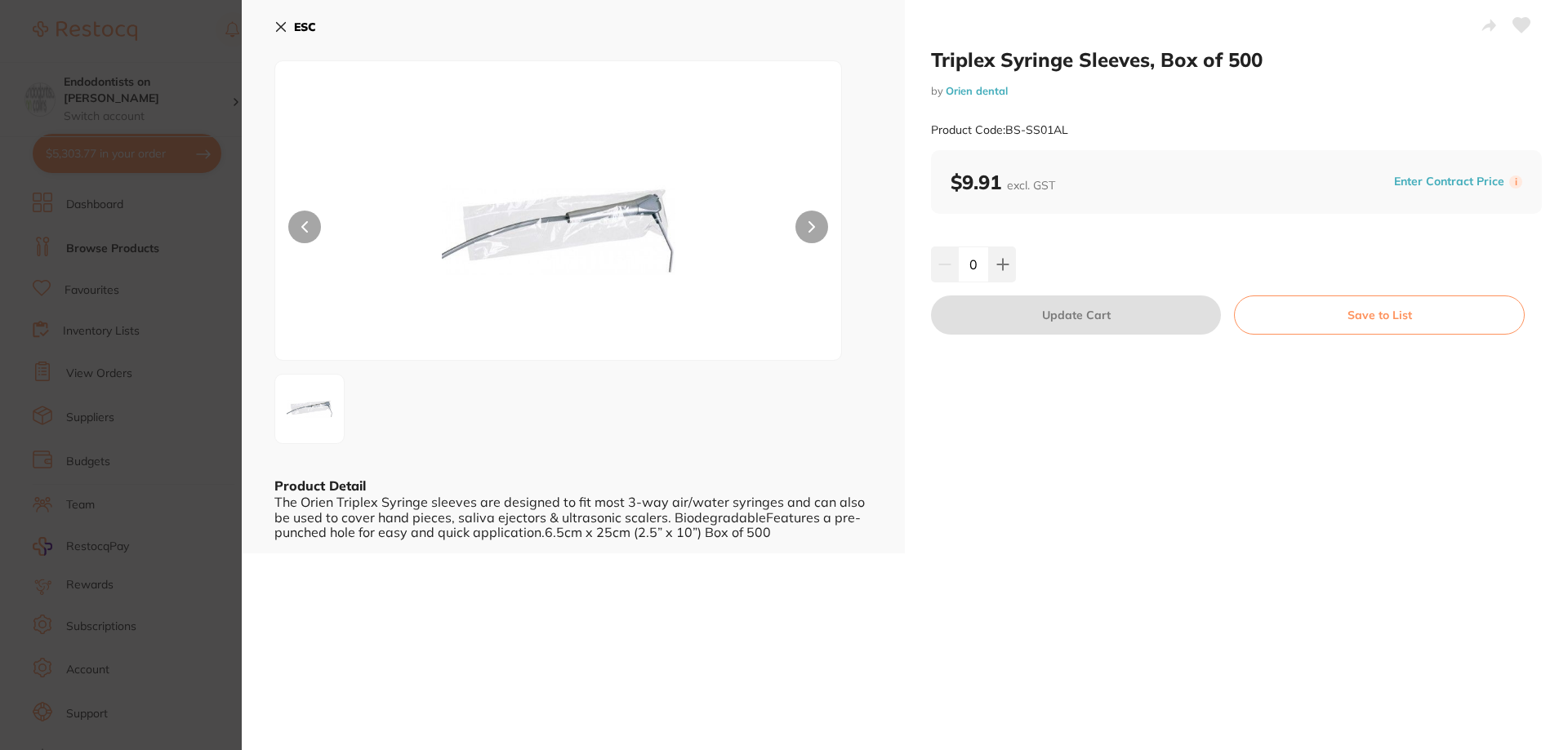
click at [1517, 24] on icon at bounding box center [1521, 25] width 17 height 14
click at [996, 262] on icon at bounding box center [1002, 265] width 13 height 13
type input "1"
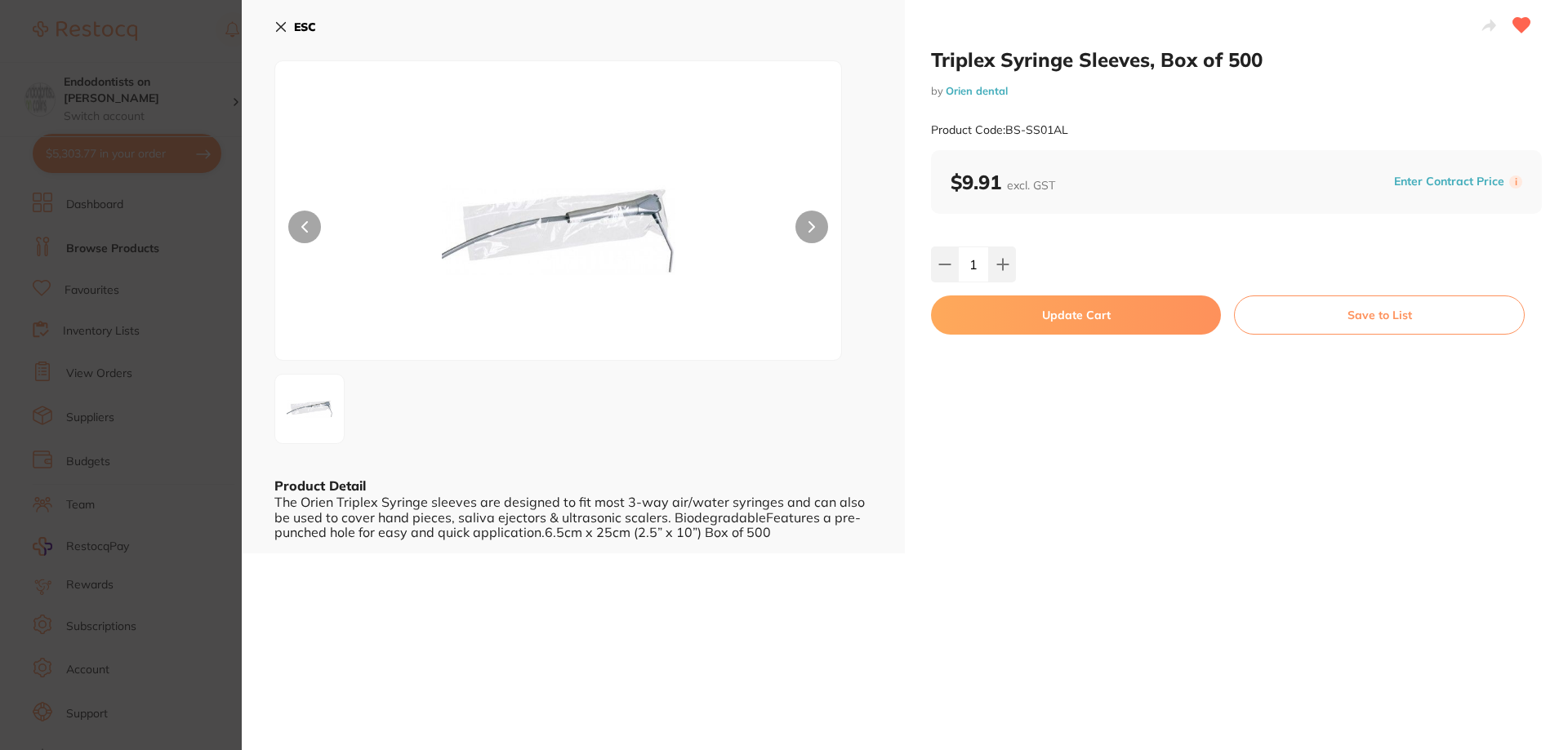
drag, startPoint x: 1037, startPoint y: 308, endPoint x: 1024, endPoint y: 271, distance: 39.2
click at [1037, 306] on button "Update Cart" at bounding box center [1075, 315] width 290 height 39
checkbox input "false"
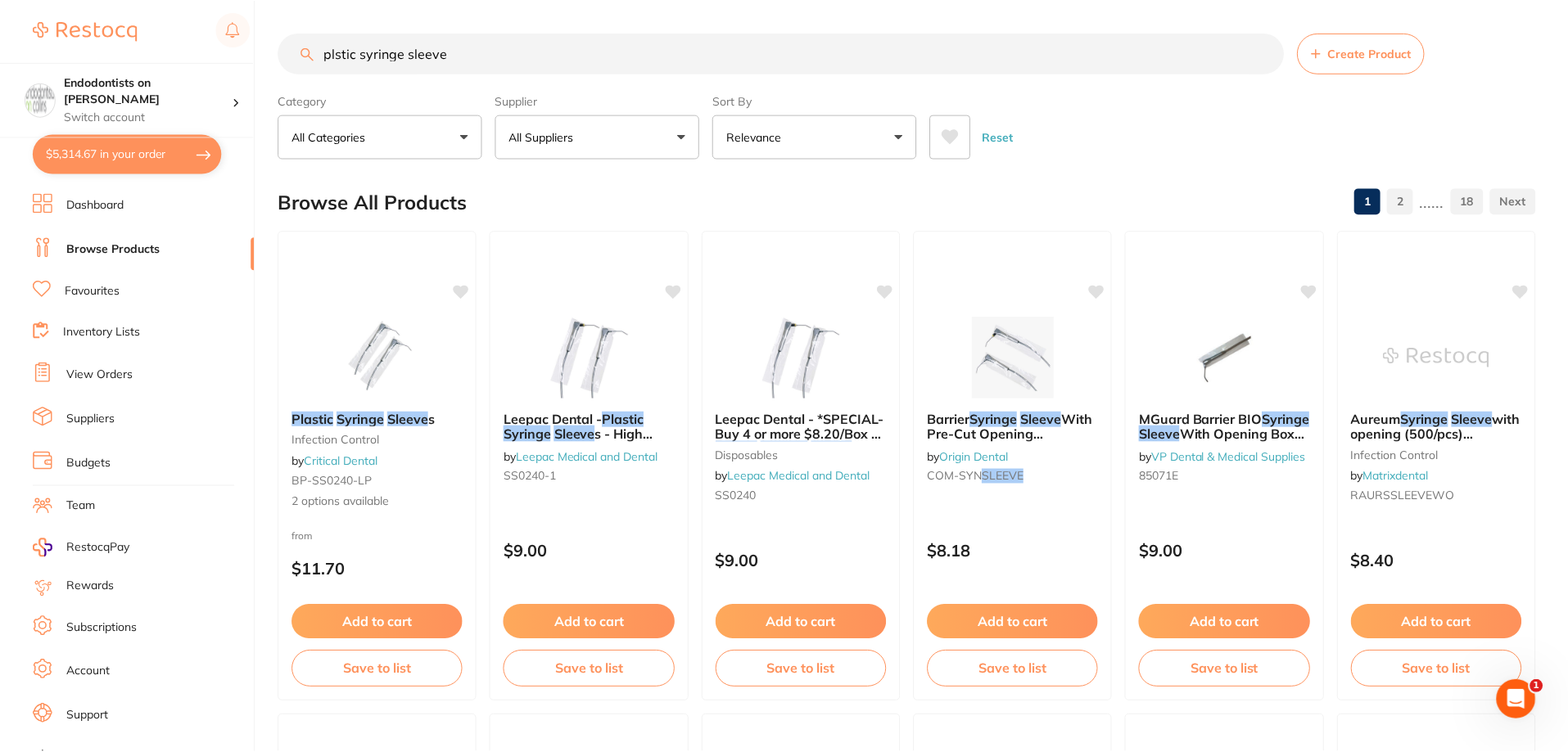
scroll to position [1391, 0]
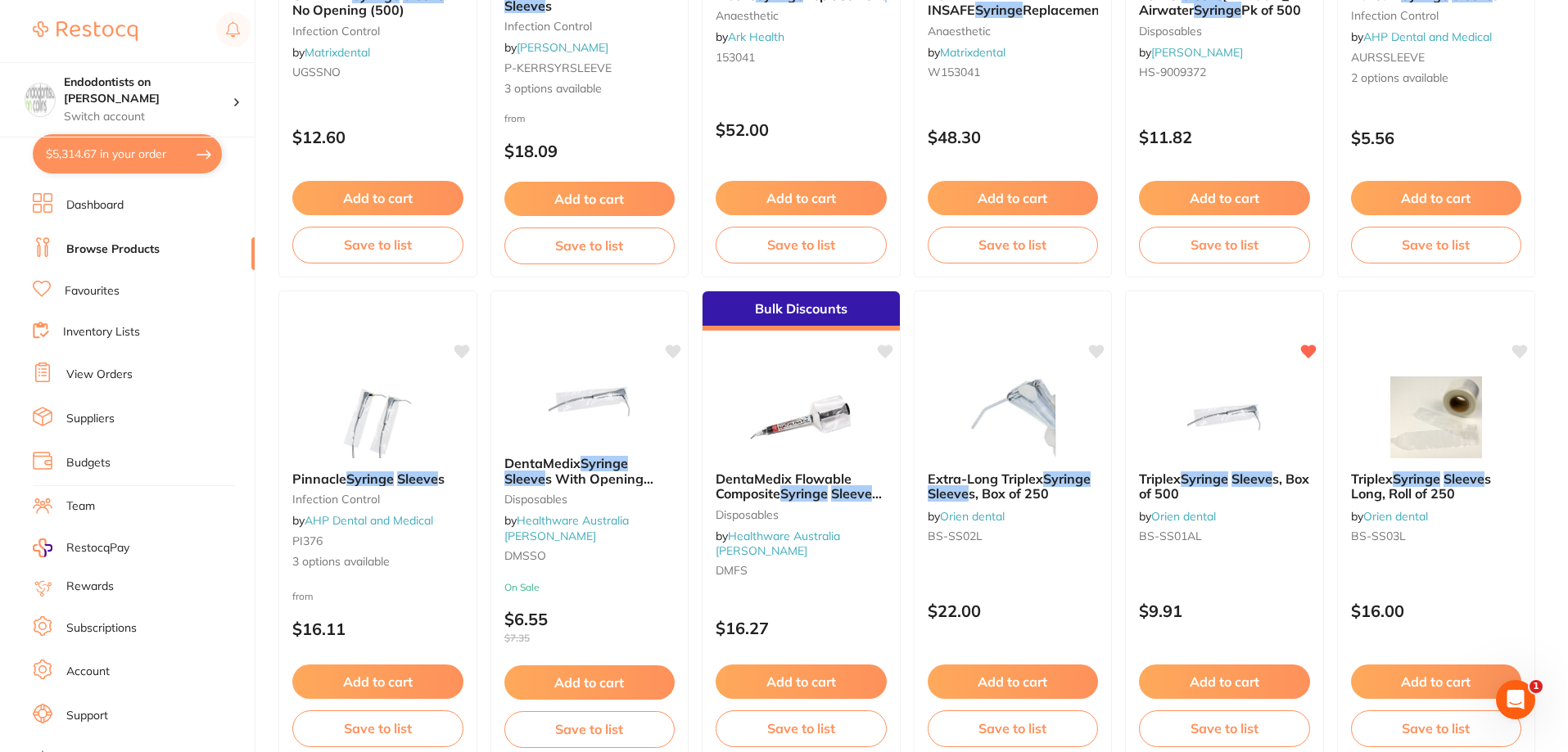
click at [91, 290] on link "Favourites" at bounding box center [91, 291] width 55 height 16
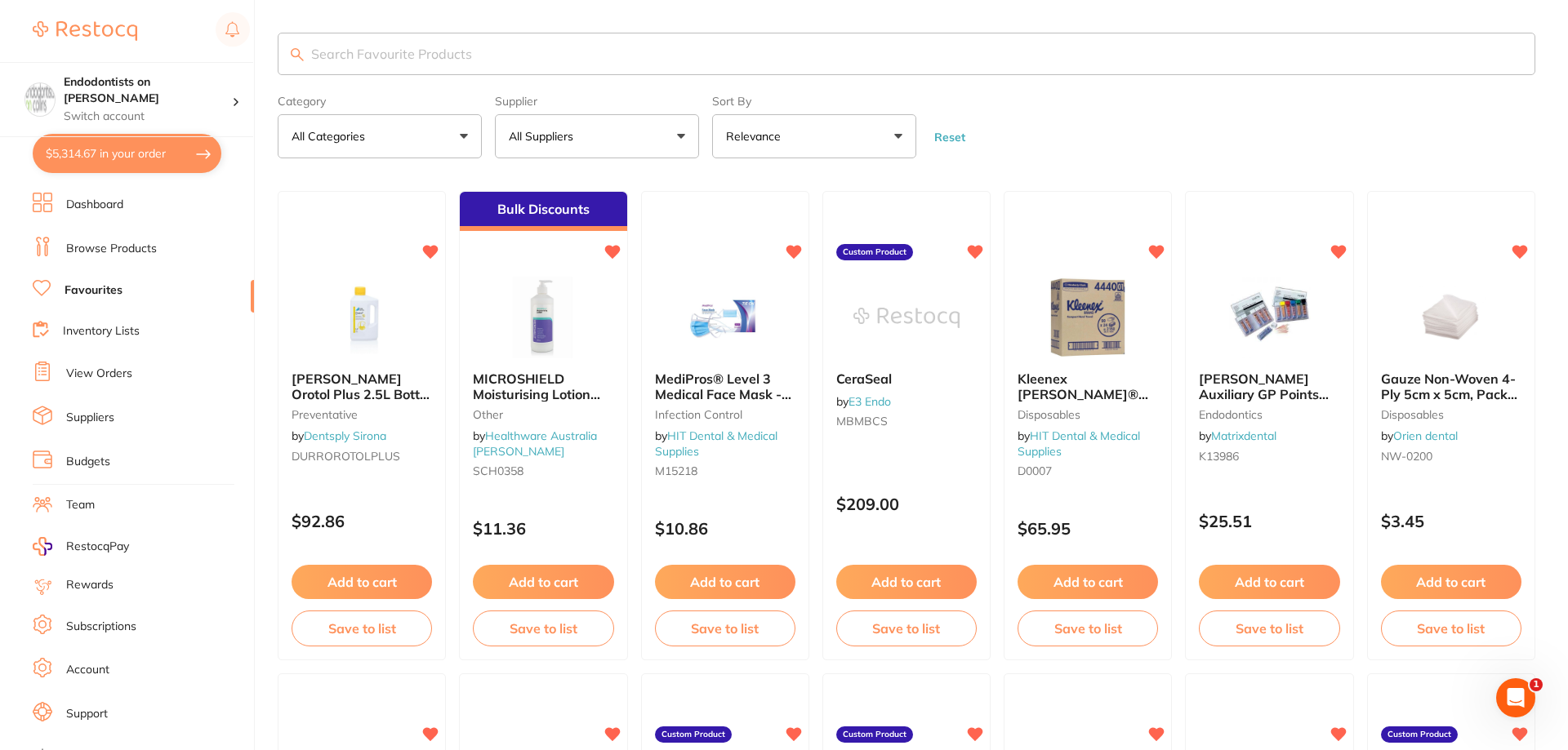
click at [408, 50] on input "search" at bounding box center [906, 54] width 1257 height 43
type input "isodam"
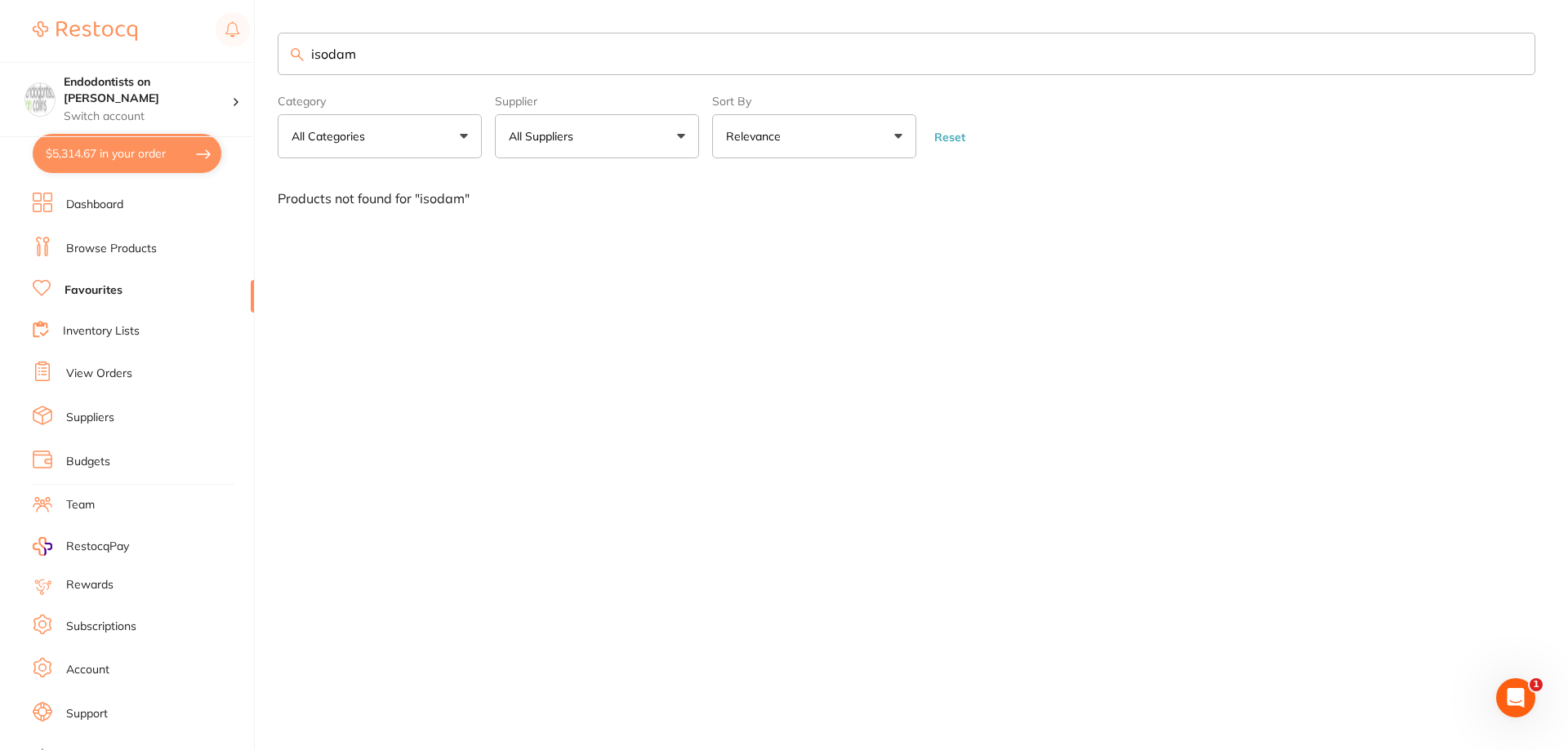
drag, startPoint x: 387, startPoint y: 61, endPoint x: 234, endPoint y: 59, distance: 153.0
click at [234, 59] on div "$5,314.67 Endodontists on Collins Switch account Endodontists on Collins $5,314…" at bounding box center [784, 375] width 1568 height 750
click at [125, 249] on link "Browse Products" at bounding box center [111, 249] width 91 height 16
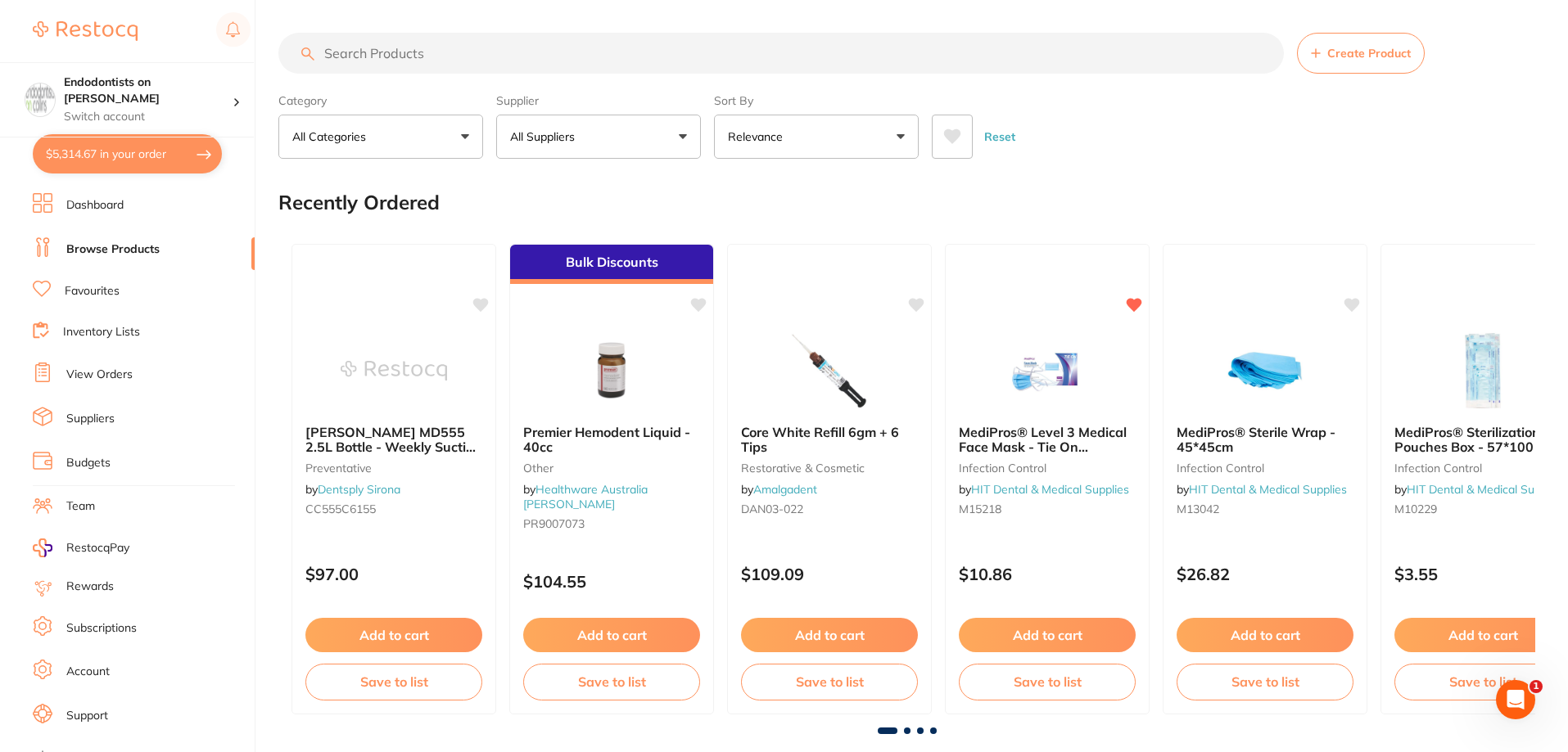
click at [377, 54] on input "search" at bounding box center [781, 54] width 1005 height 41
type input "isodam"
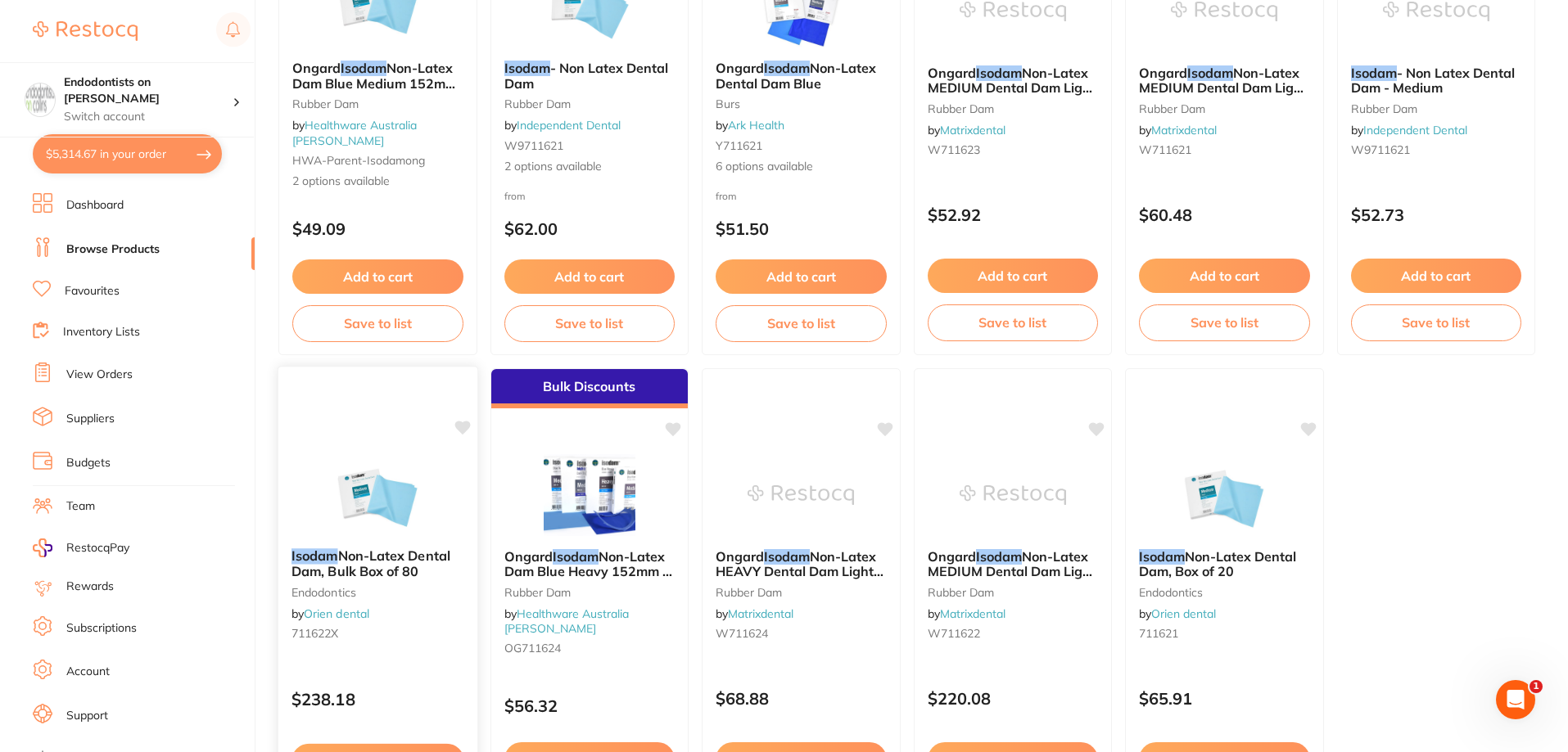
scroll to position [409, 0]
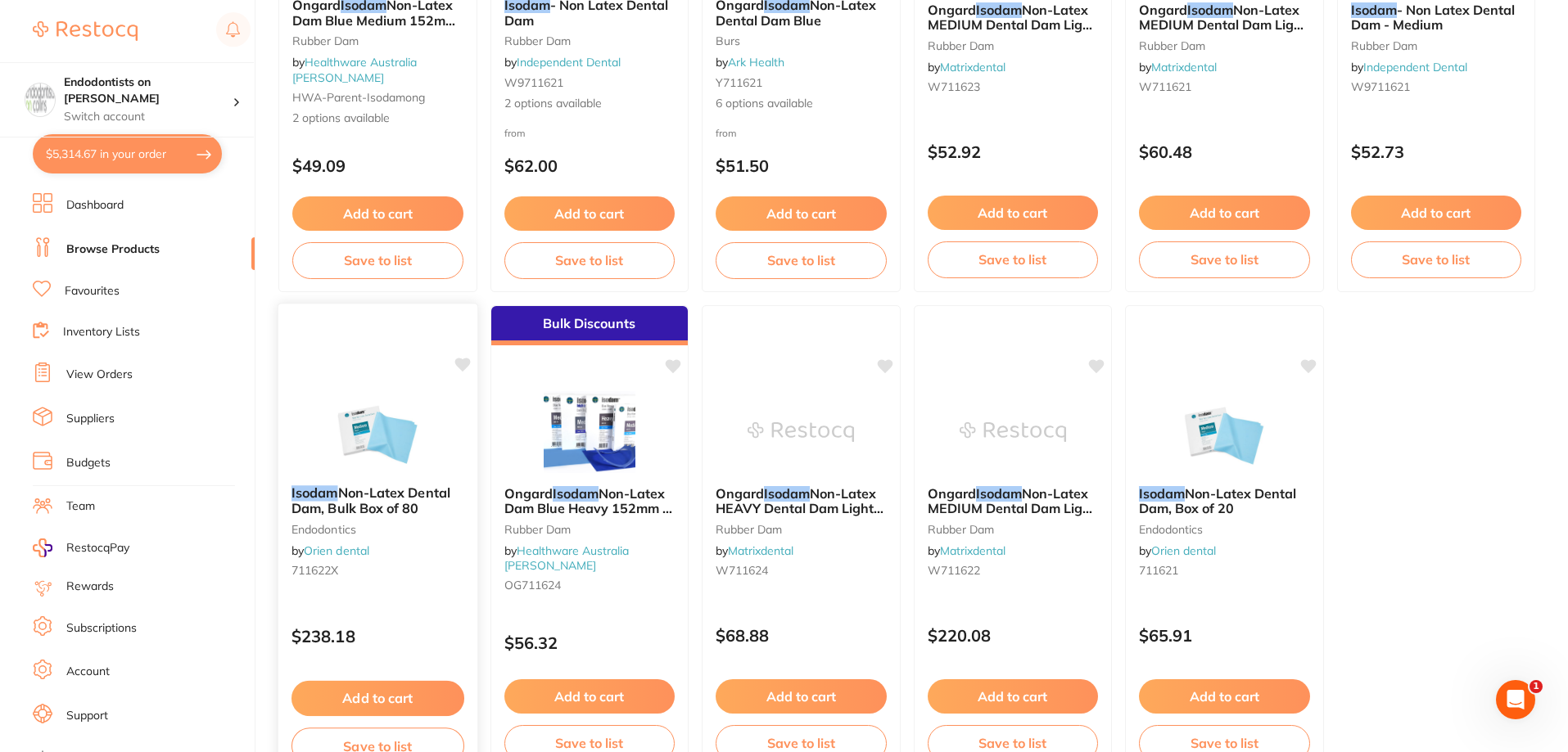
click at [358, 429] on img at bounding box center [378, 430] width 107 height 83
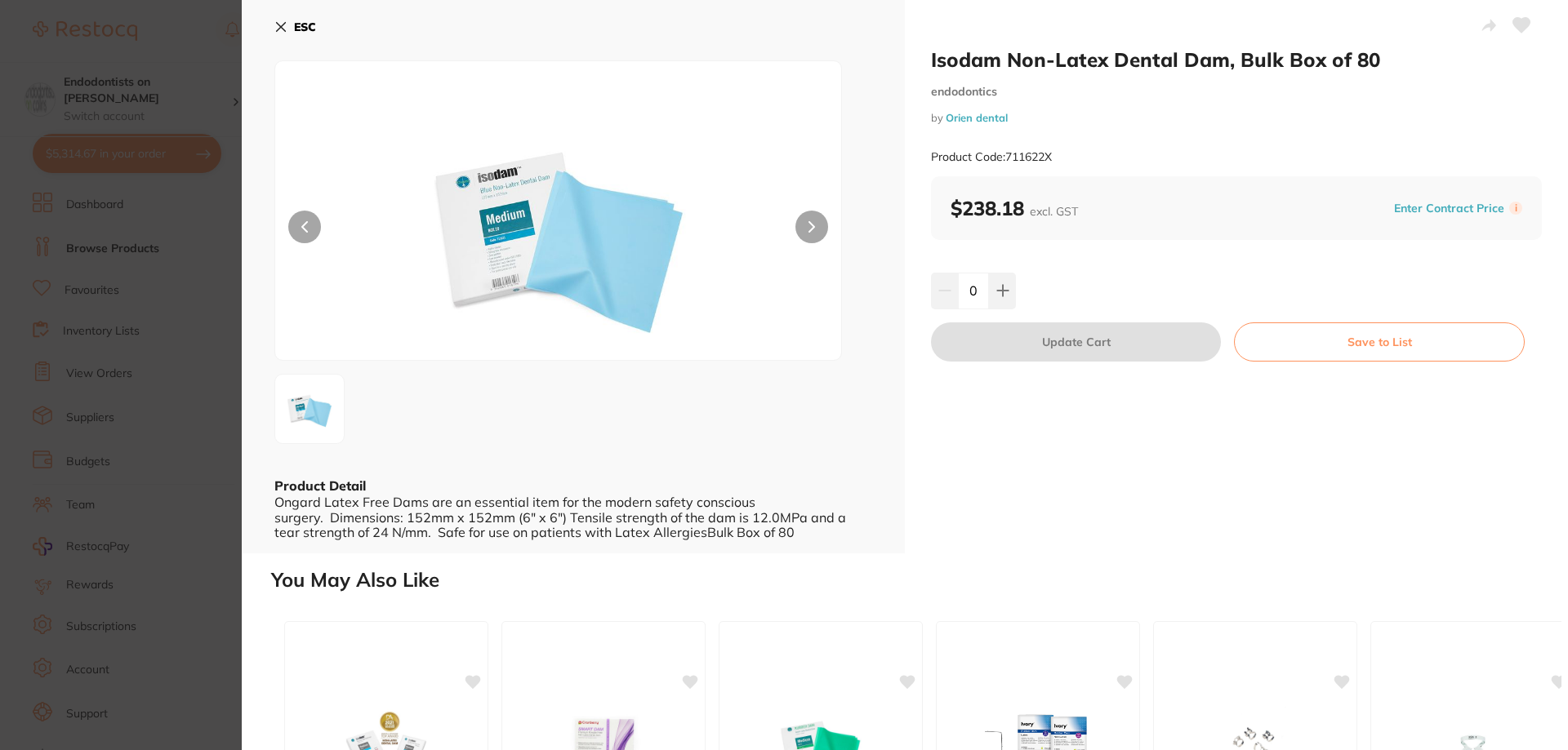
click at [168, 306] on section "Isodam Non-Latex Dental Dam, Bulk Box of 80 endodontics by Orien dental Product…" at bounding box center [784, 375] width 1568 height 750
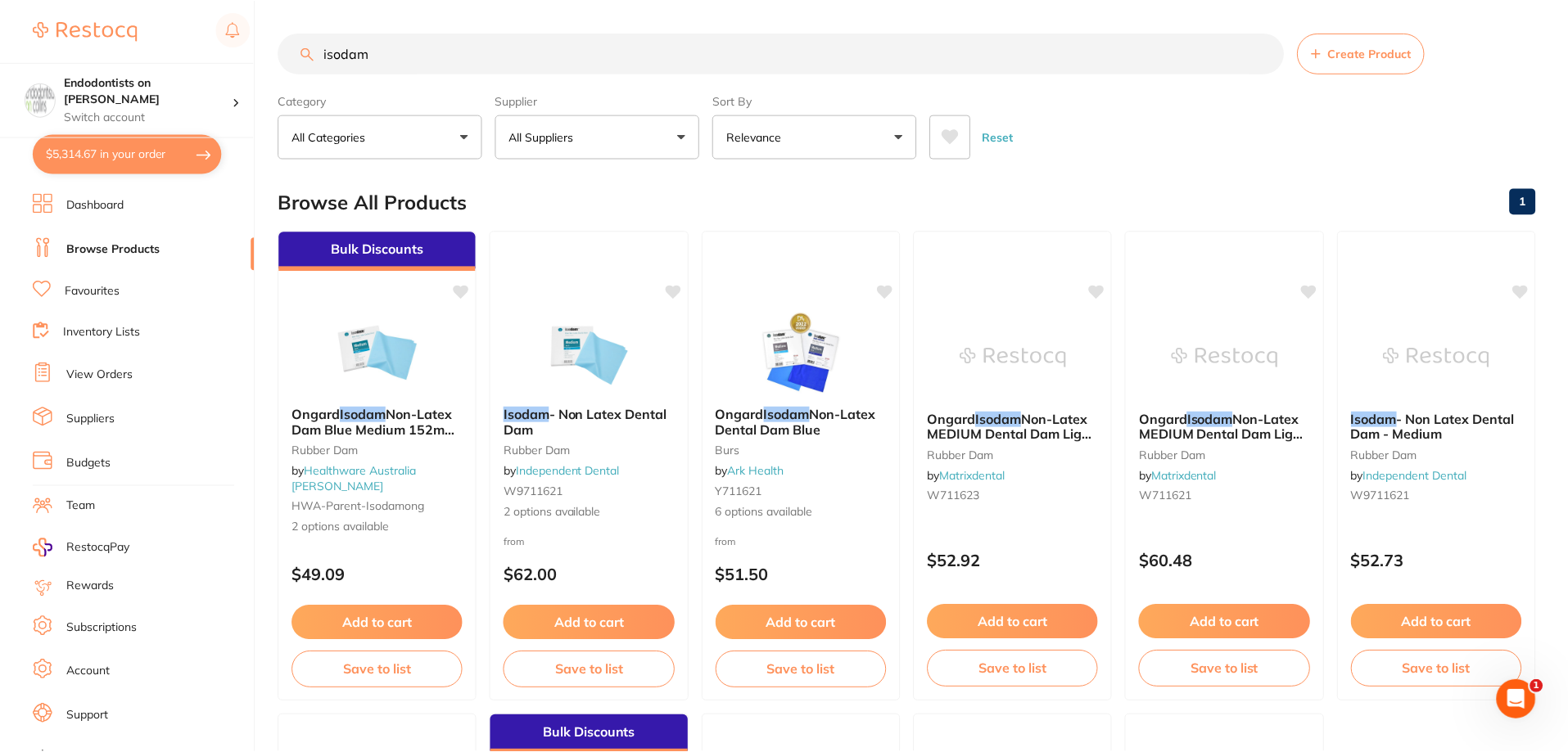
scroll to position [409, 0]
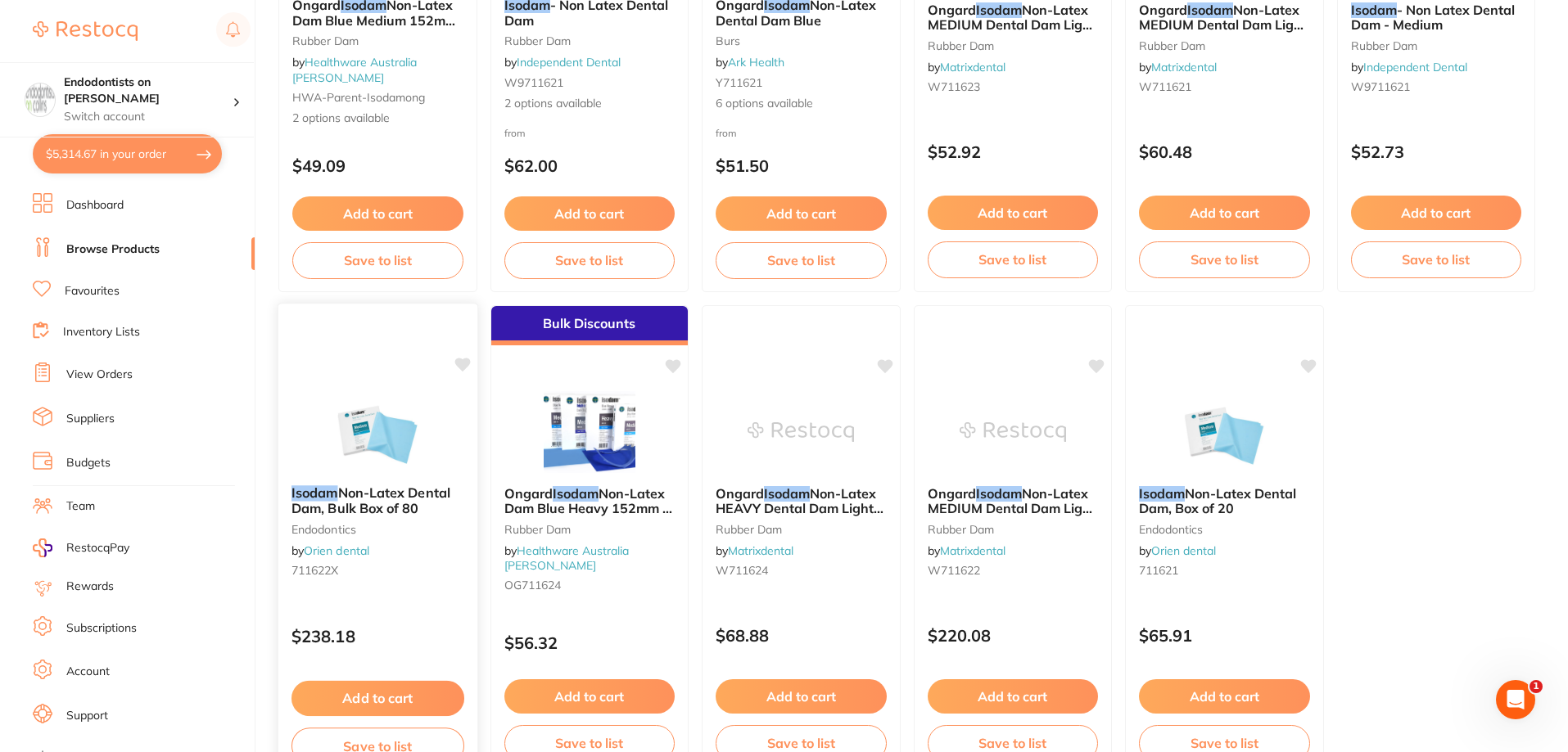
click at [457, 363] on icon at bounding box center [462, 365] width 15 height 14
click at [1025, 475] on div "Ongard Isodam Non-Latex MEDIUM Dental Dam Light Blue (80/pcs) 150x150mm rubber …" at bounding box center [1012, 535] width 199 height 125
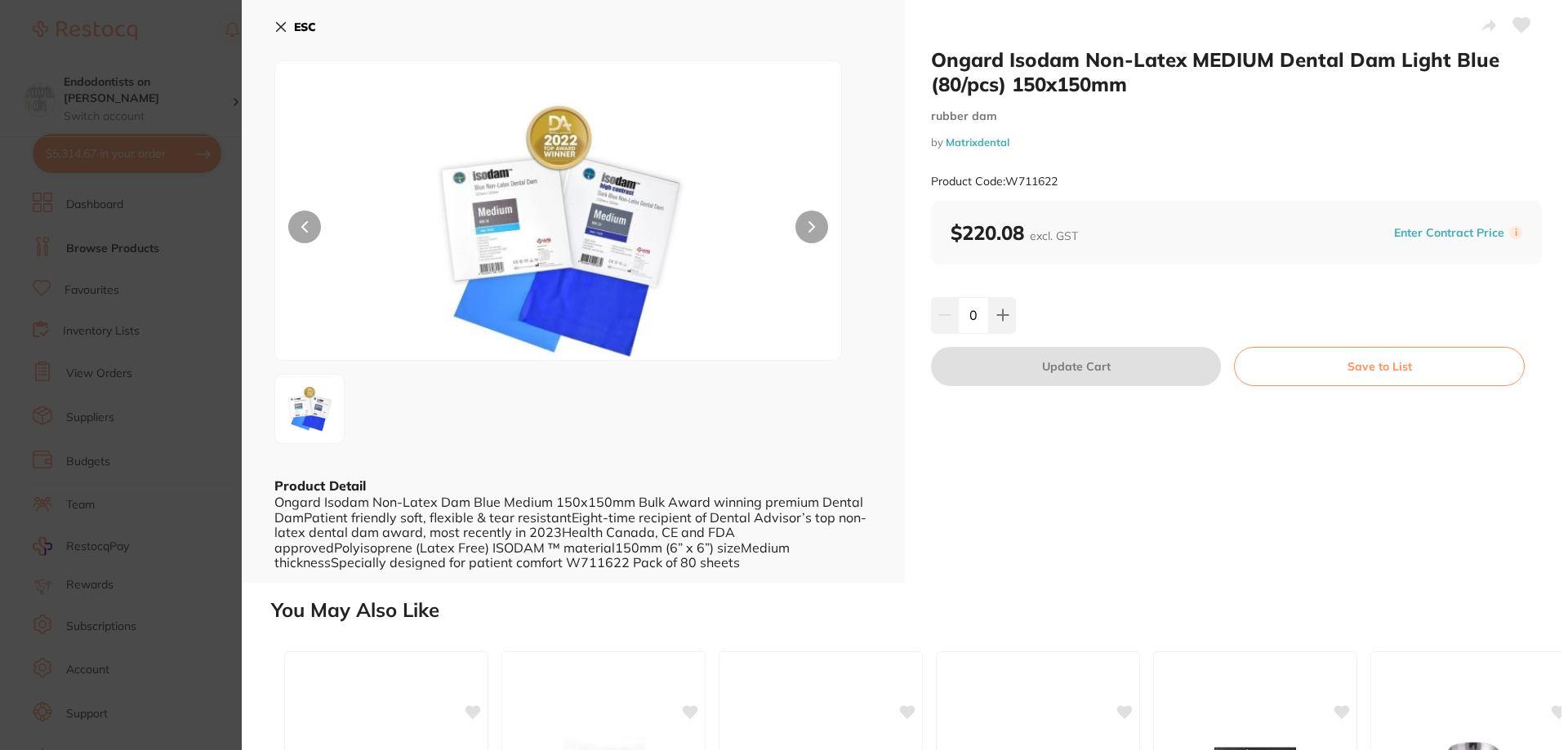
click at [142, 418] on section "Ongard Isodam Non-Latex MEDIUM Dental Dam Light Blue (80/pcs) 150x150mm rubber …" at bounding box center [784, 375] width 1568 height 750
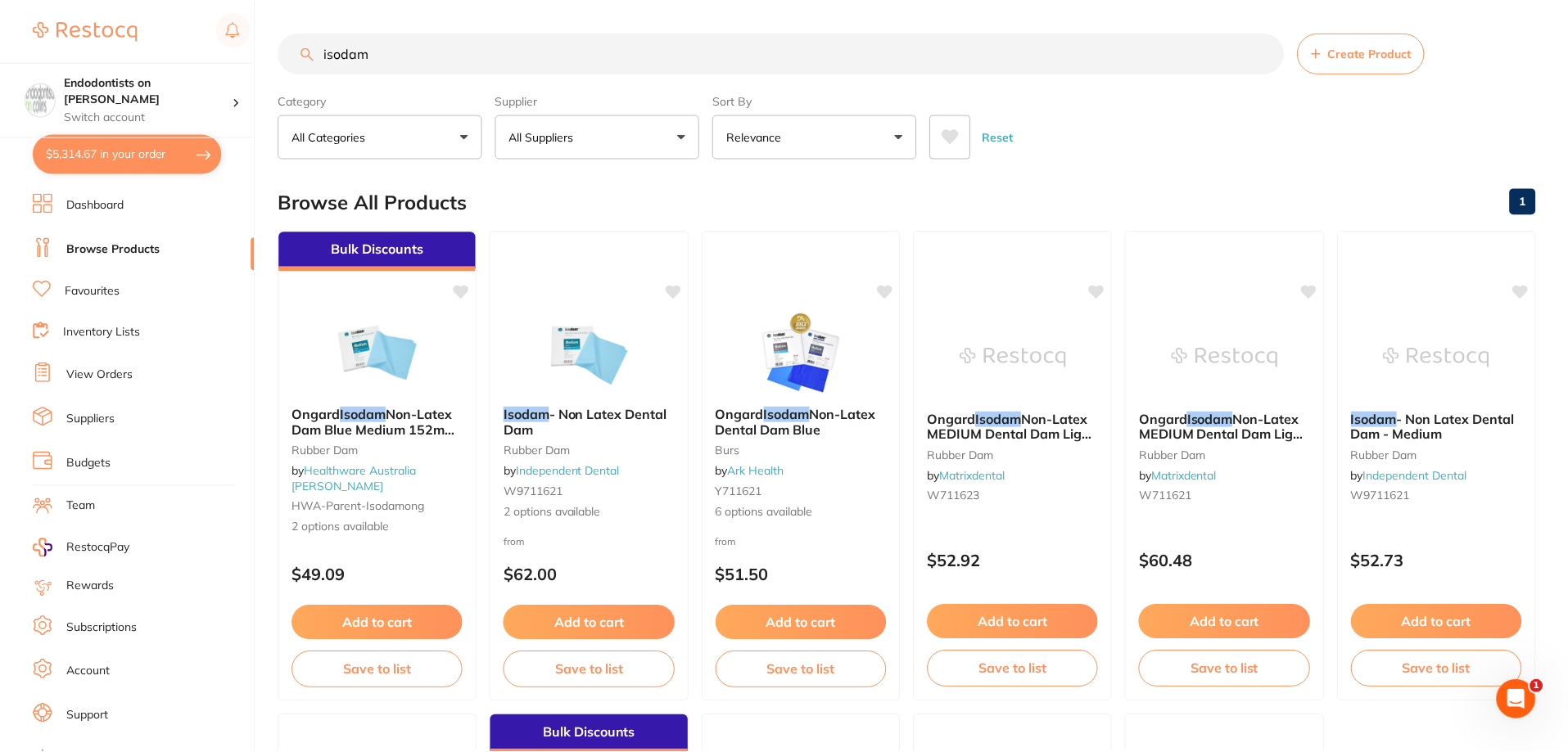
scroll to position [409, 0]
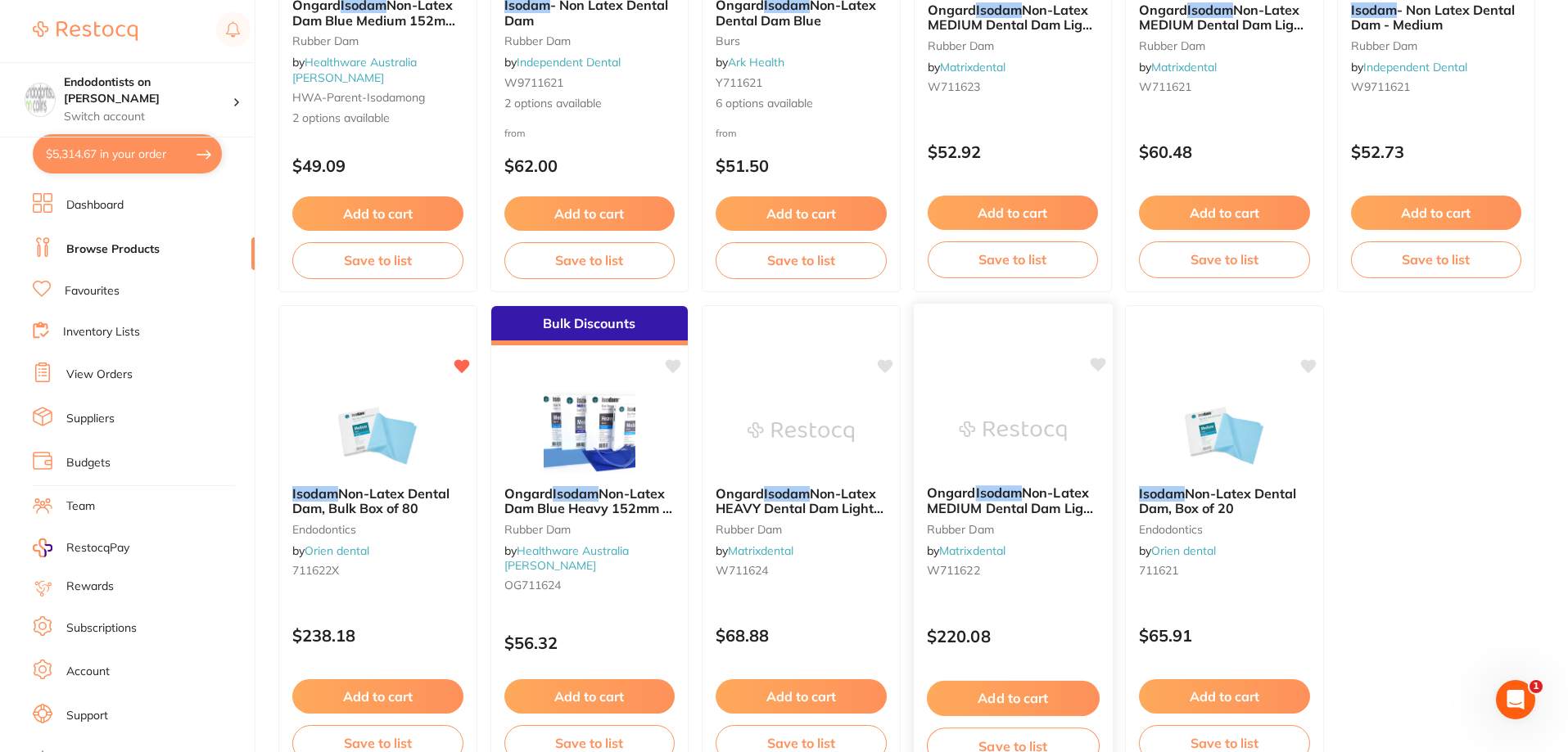
click at [1100, 363] on icon at bounding box center [1097, 365] width 15 height 14
click at [1024, 461] on img at bounding box center [1012, 430] width 107 height 83
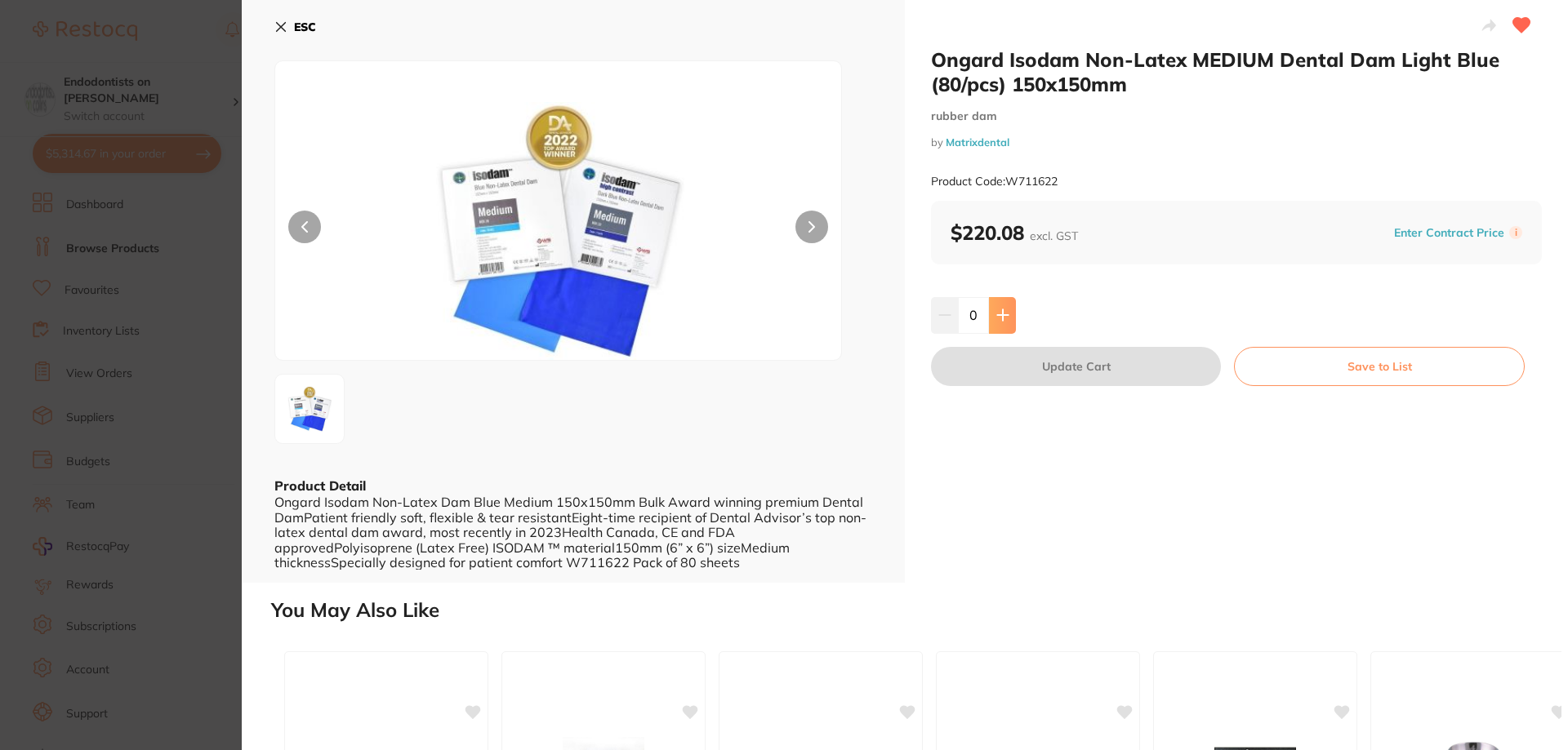
click at [1004, 326] on button at bounding box center [1002, 315] width 27 height 36
type input "1"
click at [1067, 360] on button "Update Cart" at bounding box center [1075, 367] width 290 height 39
checkbox input "false"
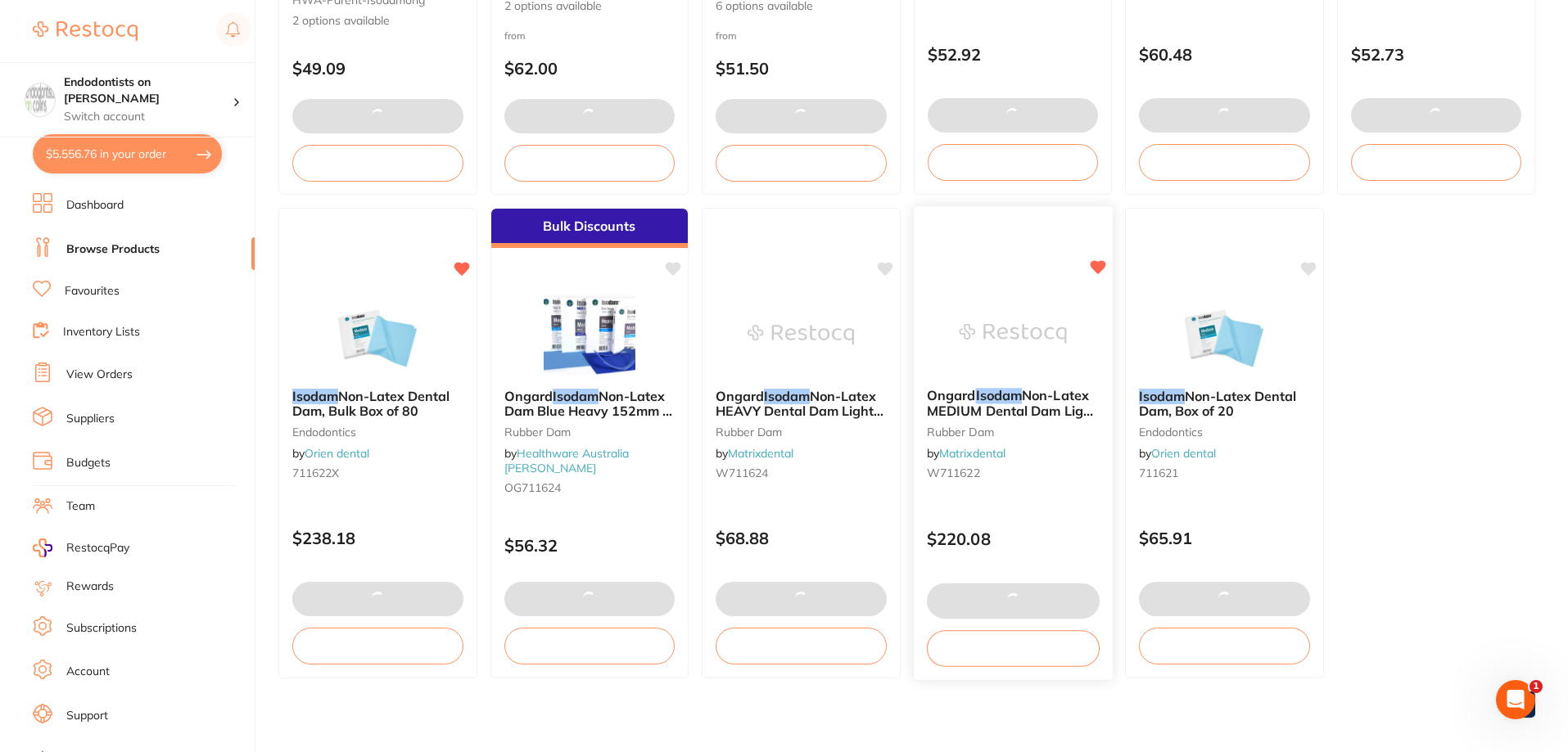
scroll to position [518, 0]
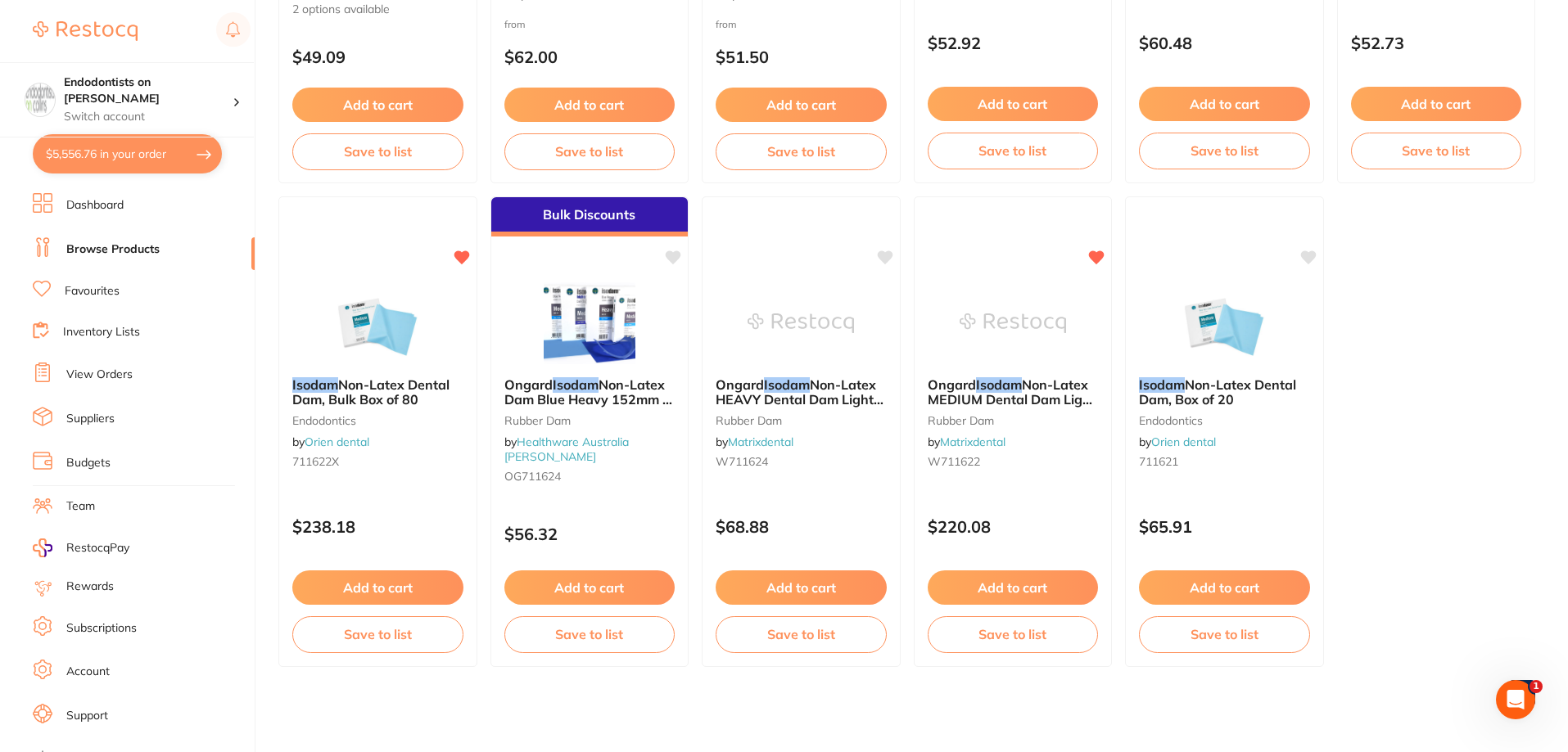
scroll to position [655, 0]
click at [1044, 375] on div "Ongard Isodam Non-Latex MEDIUM Dental Dam Light Blue (80/pcs) 150x150mm rubber …" at bounding box center [1012, 426] width 199 height 125
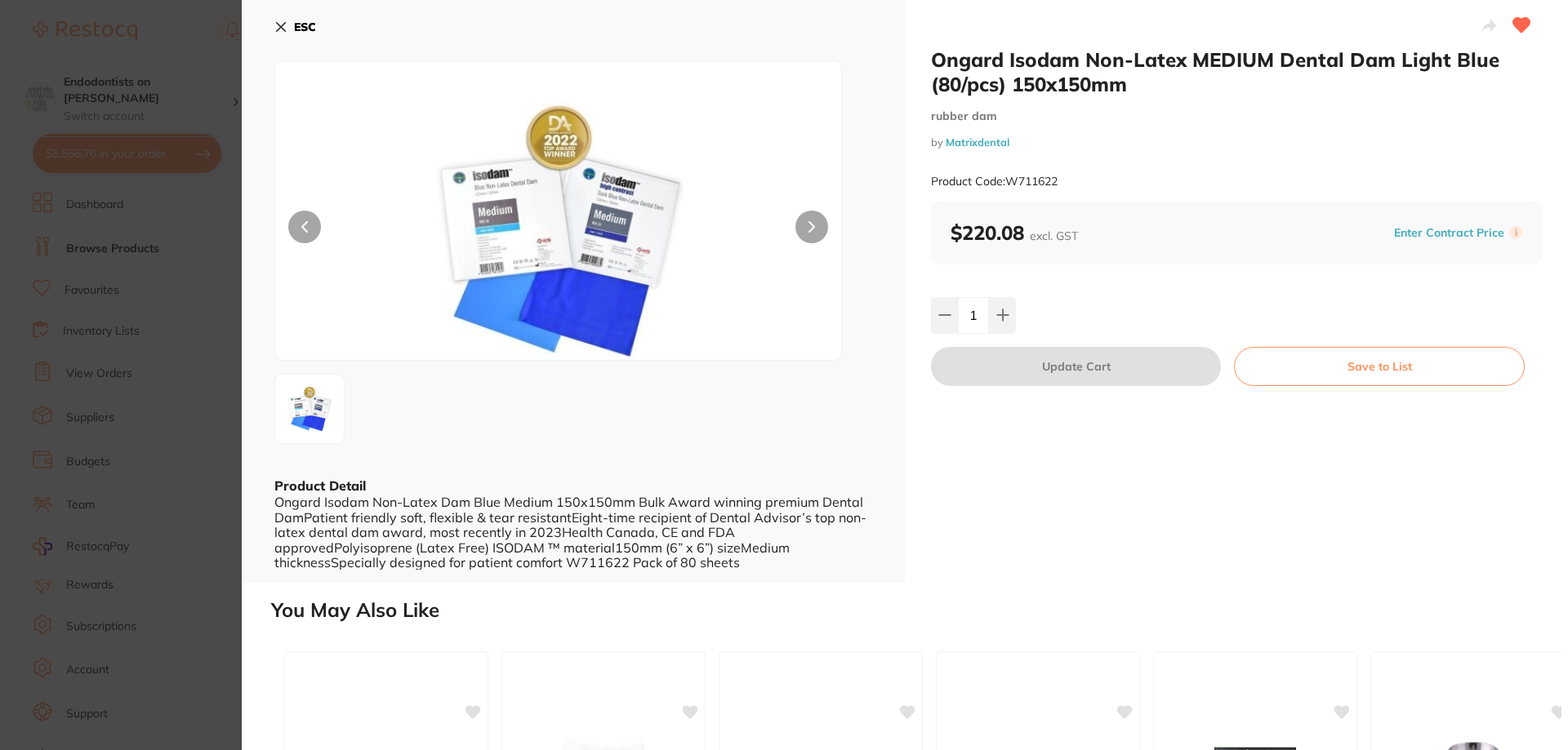
click at [199, 504] on section "Ongard Isodam Non-Latex MEDIUM Dental Dam Light Blue (80/pcs) 150x150mm rubber …" at bounding box center [784, 375] width 1568 height 750
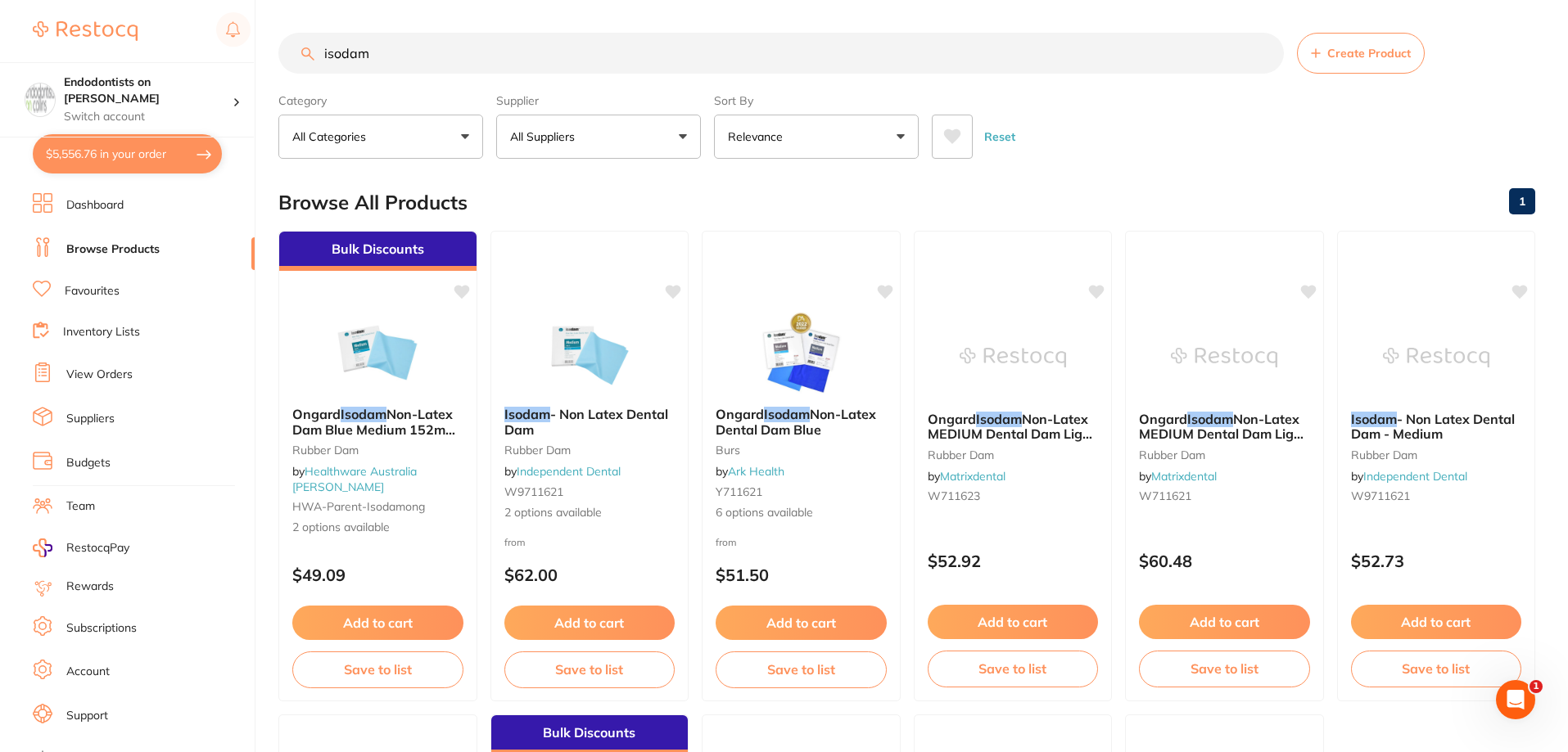
drag, startPoint x: 425, startPoint y: 50, endPoint x: 206, endPoint y: 54, distance: 219.0
click at [206, 54] on div "$5,556.76 Endodontists on Collins Switch account Endodontists on Collins $5,556…" at bounding box center [784, 376] width 1568 height 752
type input "magnetic bur stand"
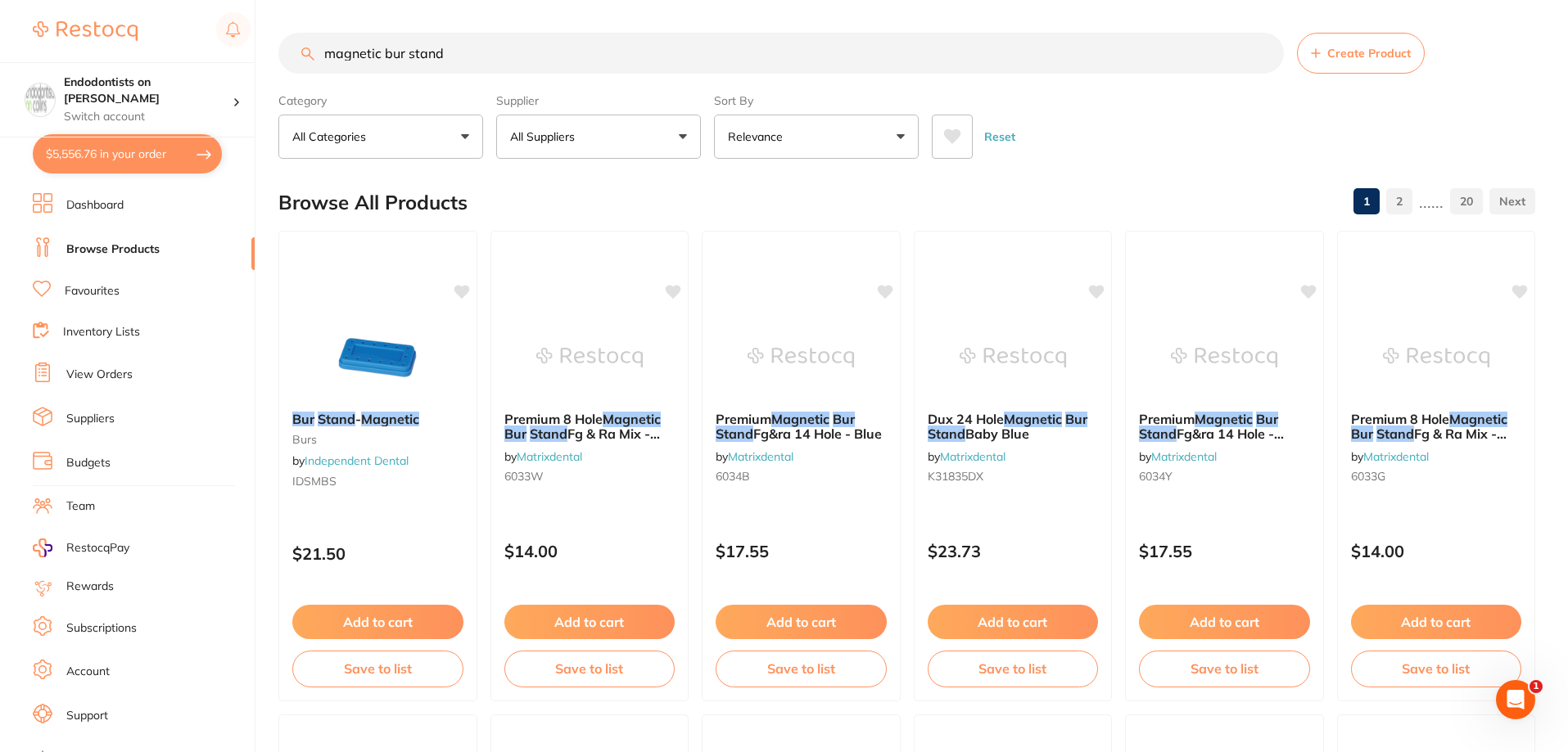
click at [580, 368] on img at bounding box center [589, 358] width 106 height 82
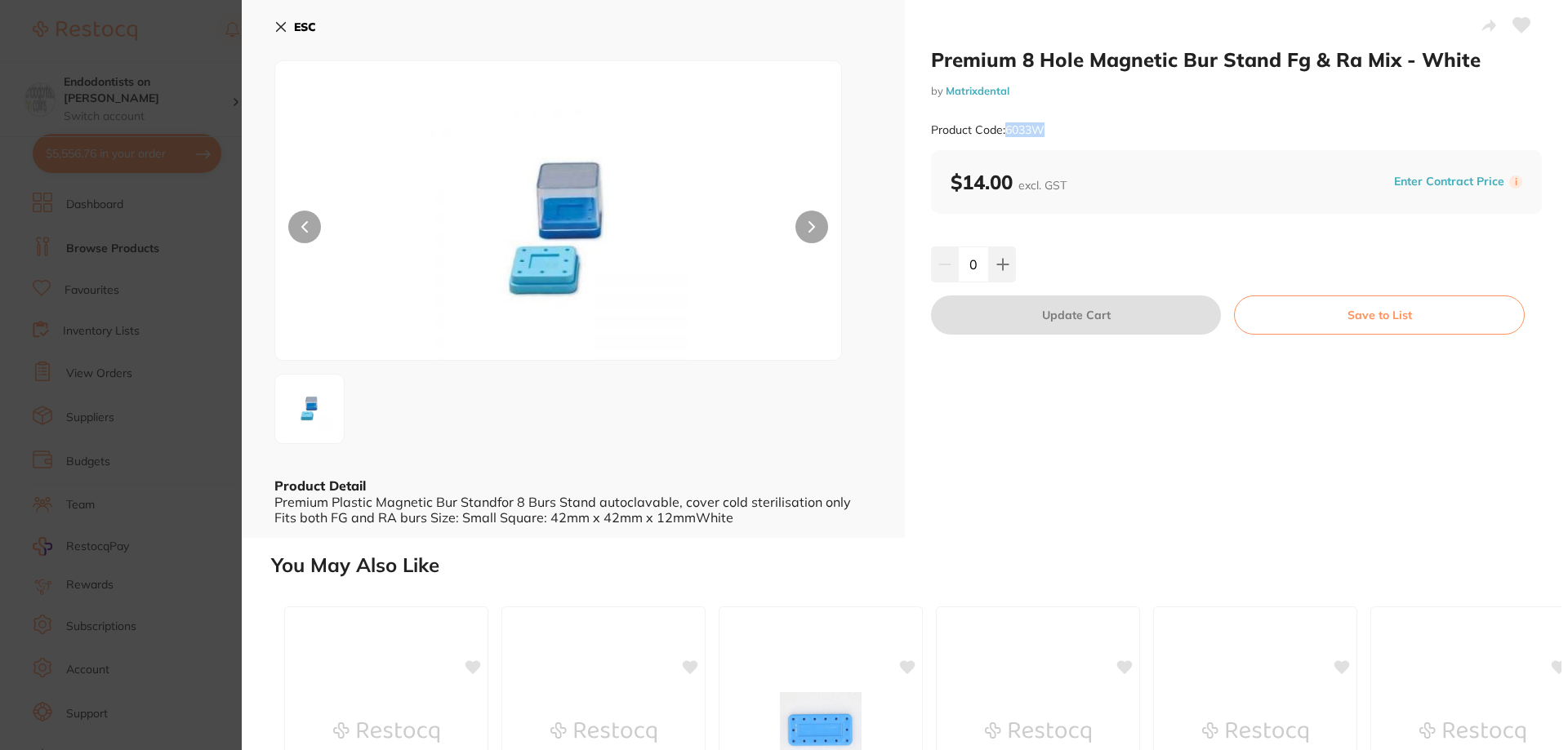
drag, startPoint x: 1059, startPoint y: 135, endPoint x: 1002, endPoint y: 132, distance: 57.1
click at [1002, 132] on div "Product Code: 6033W" at bounding box center [1237, 130] width 611 height 40
copy small "6033W"
drag, startPoint x: 274, startPoint y: 24, endPoint x: 313, endPoint y: 46, distance: 44.8
click at [274, 24] on div "ESC Product Detail Premium Plastic Magnetic Bur Standfor 8 Burs Stand autoclava…" at bounding box center [573, 269] width 663 height 538
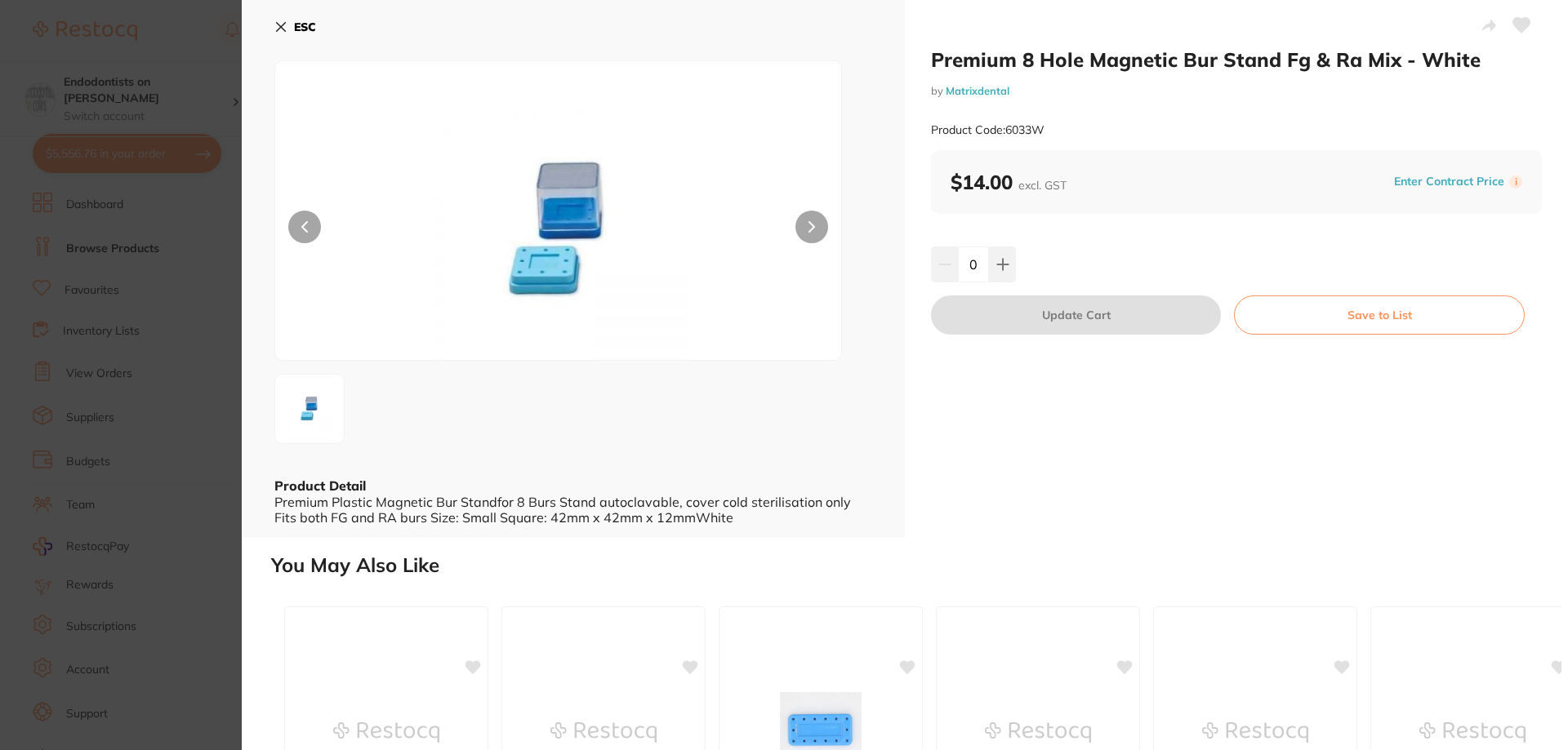
click at [282, 23] on icon at bounding box center [281, 27] width 13 height 13
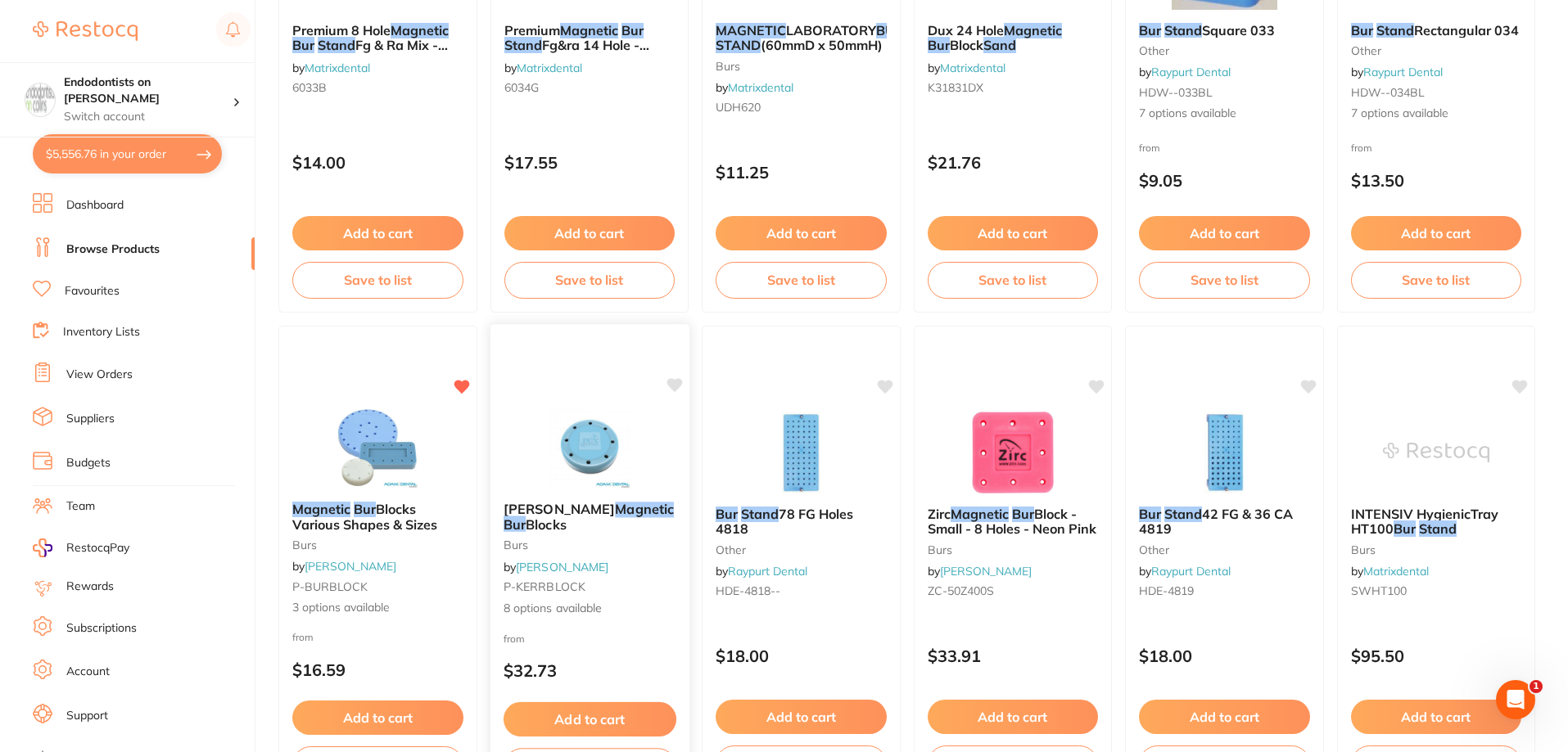
scroll to position [983, 0]
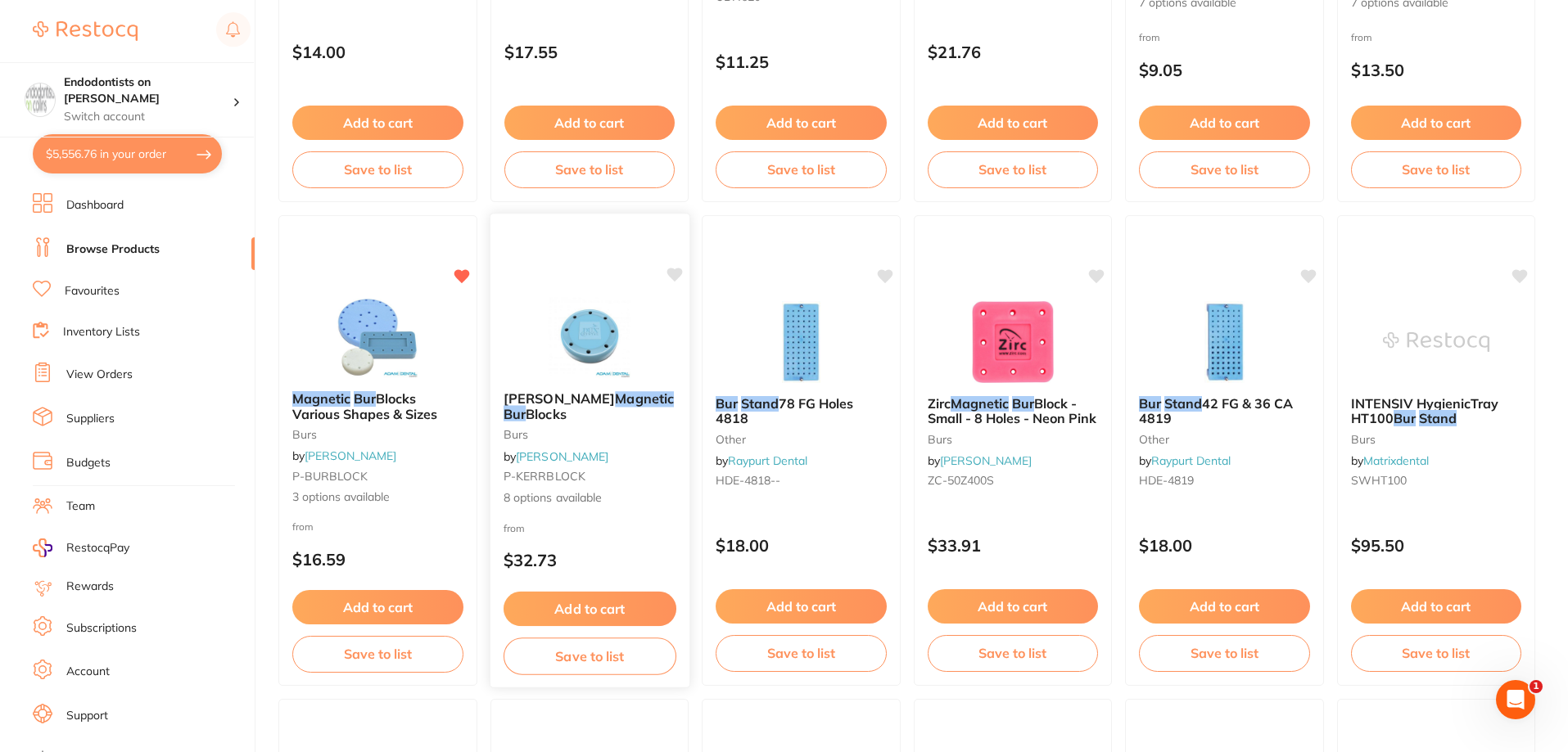
click at [583, 335] on img at bounding box center [589, 337] width 107 height 83
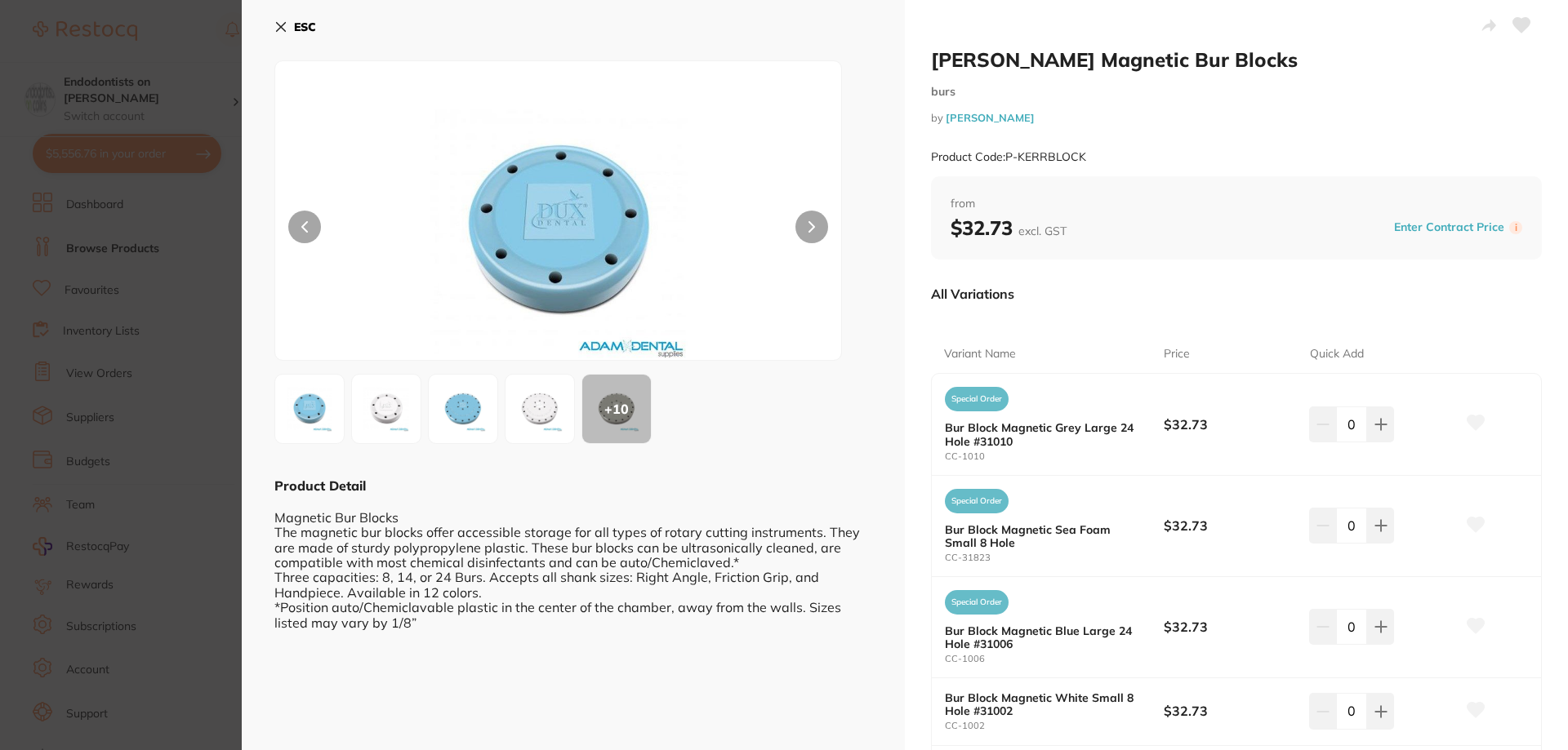
click at [535, 401] on img at bounding box center [540, 409] width 59 height 59
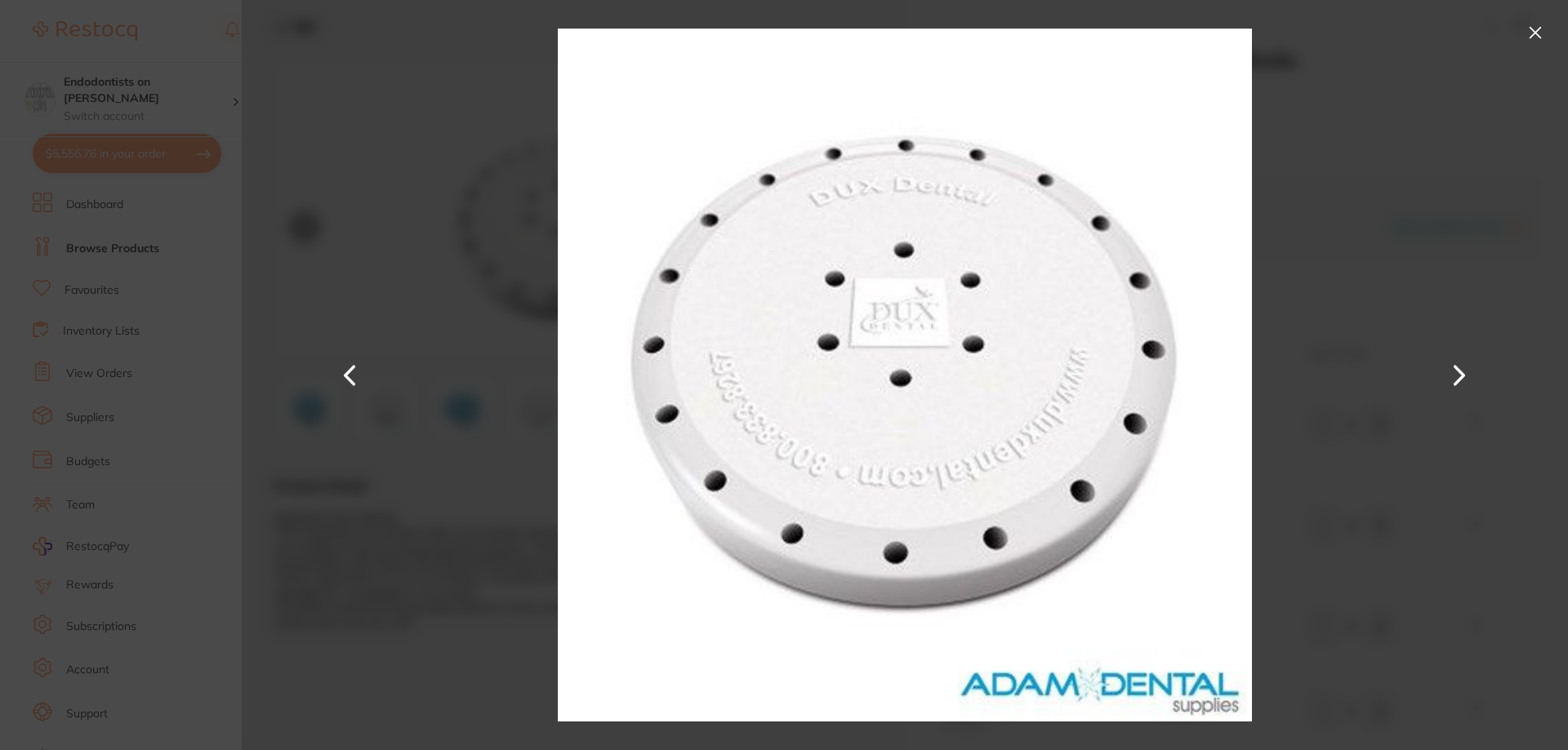
click at [224, 512] on section "Kerr Magnetic Bur Blocks burs by Adam Dental Product Code: P-KERRBLOCK ESC + 10…" at bounding box center [784, 375] width 1568 height 750
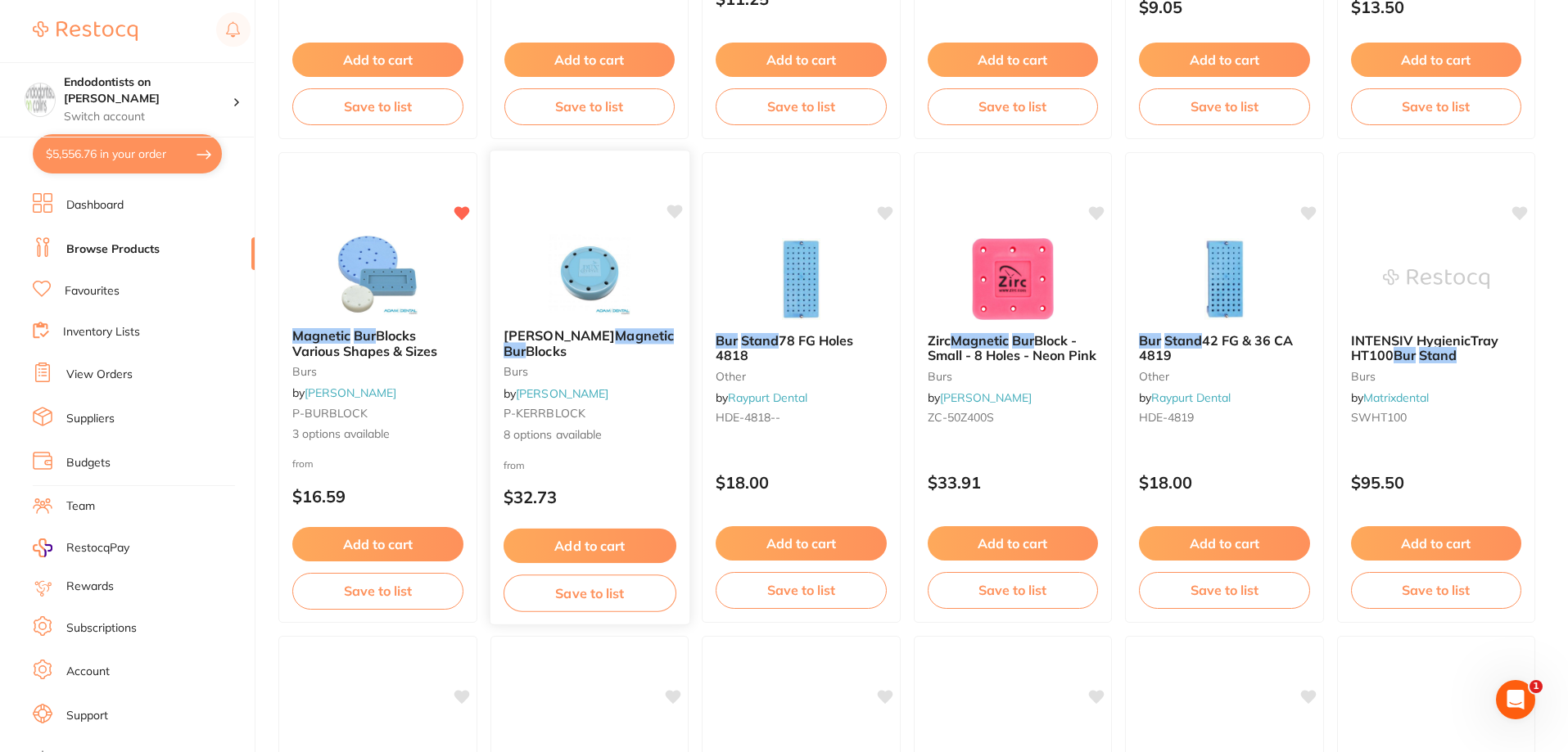
scroll to position [1065, 0]
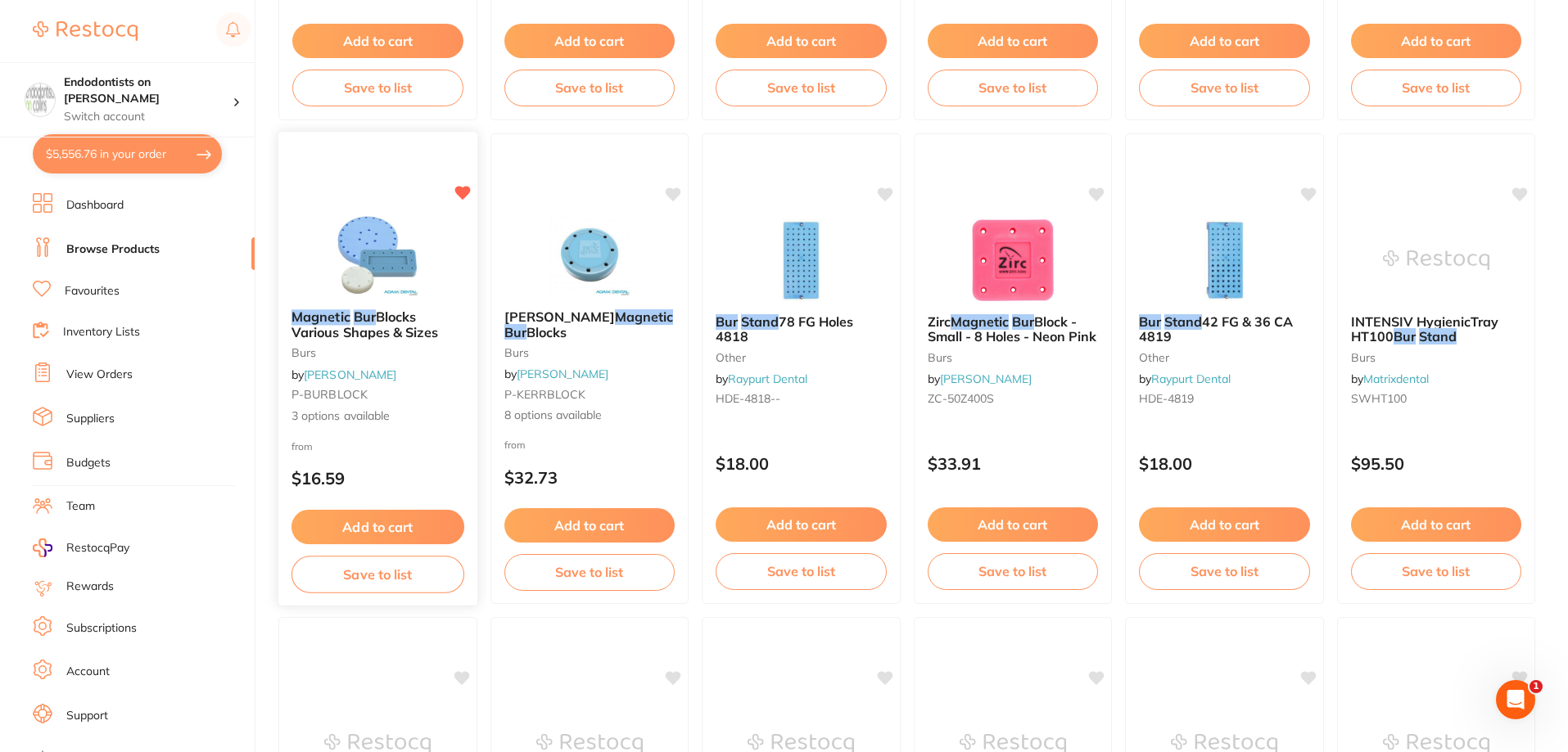
click at [325, 298] on div "Magnetic Bur Blocks Various Shapes & Sizes burs by Adam Dental P-BURBLOCK 3 opt…" at bounding box center [378, 367] width 199 height 142
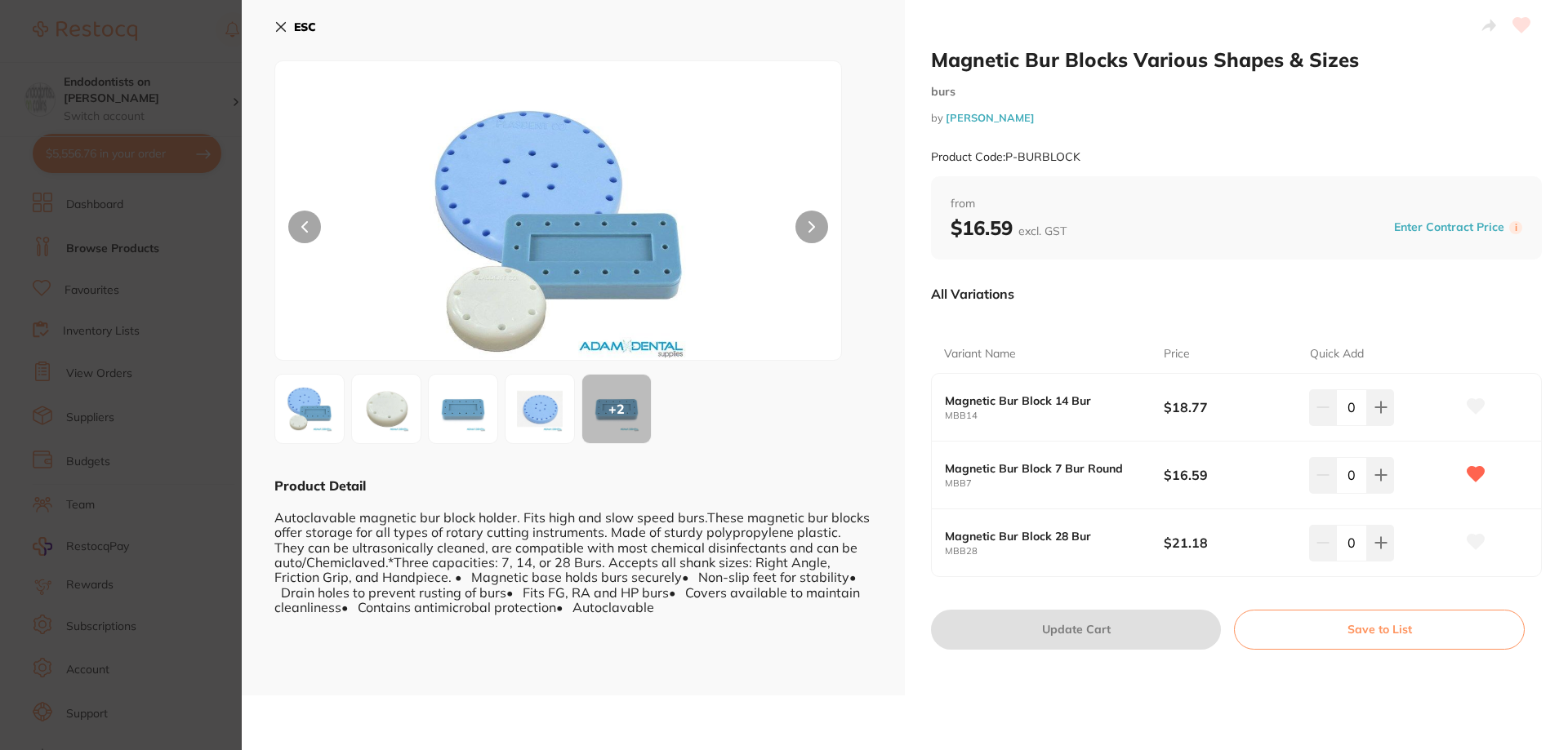
click at [396, 407] on img at bounding box center [387, 409] width 59 height 59
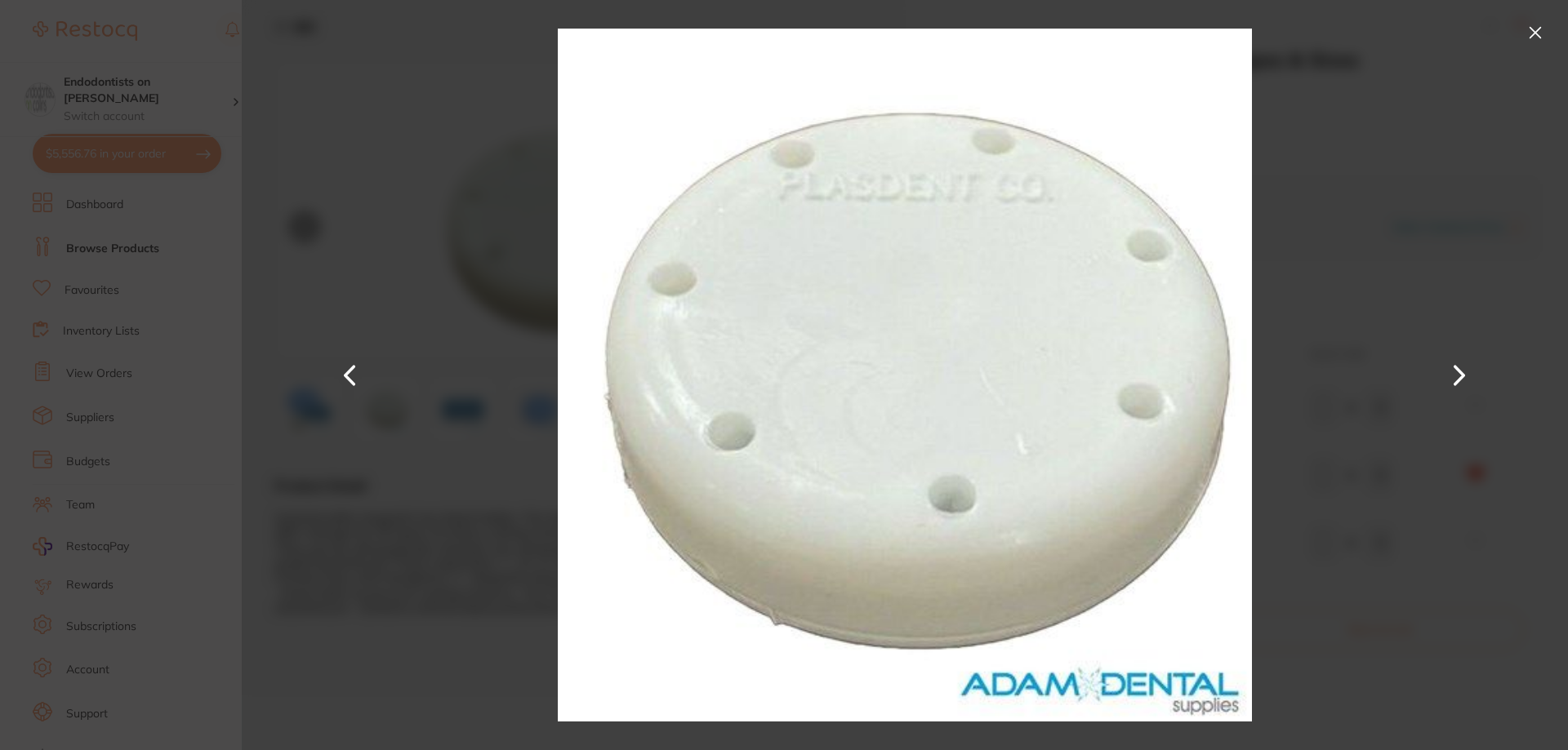
click at [247, 425] on div at bounding box center [904, 375] width 1326 height 750
click at [1452, 378] on button at bounding box center [1459, 376] width 39 height 376
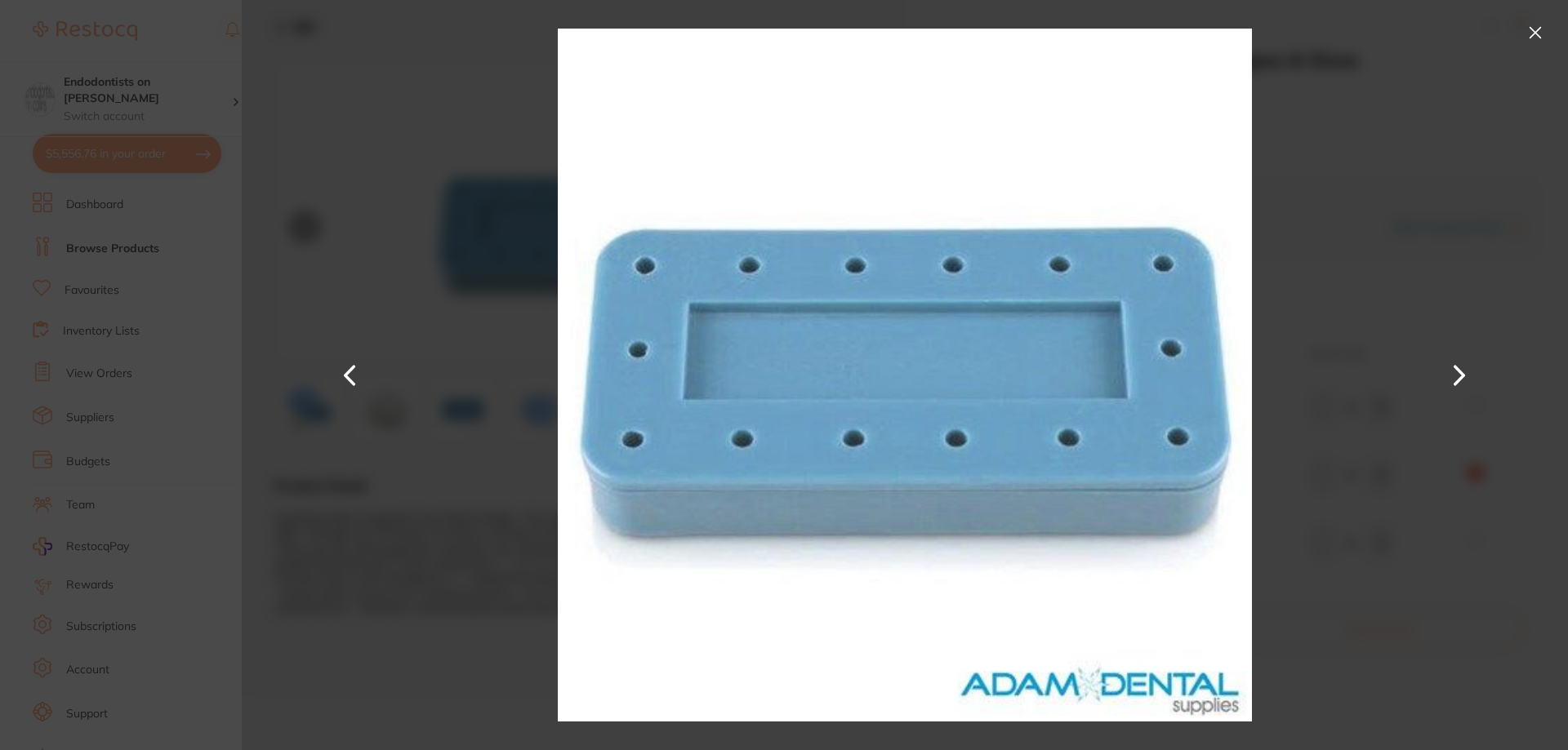
click at [1452, 378] on button at bounding box center [1459, 376] width 39 height 376
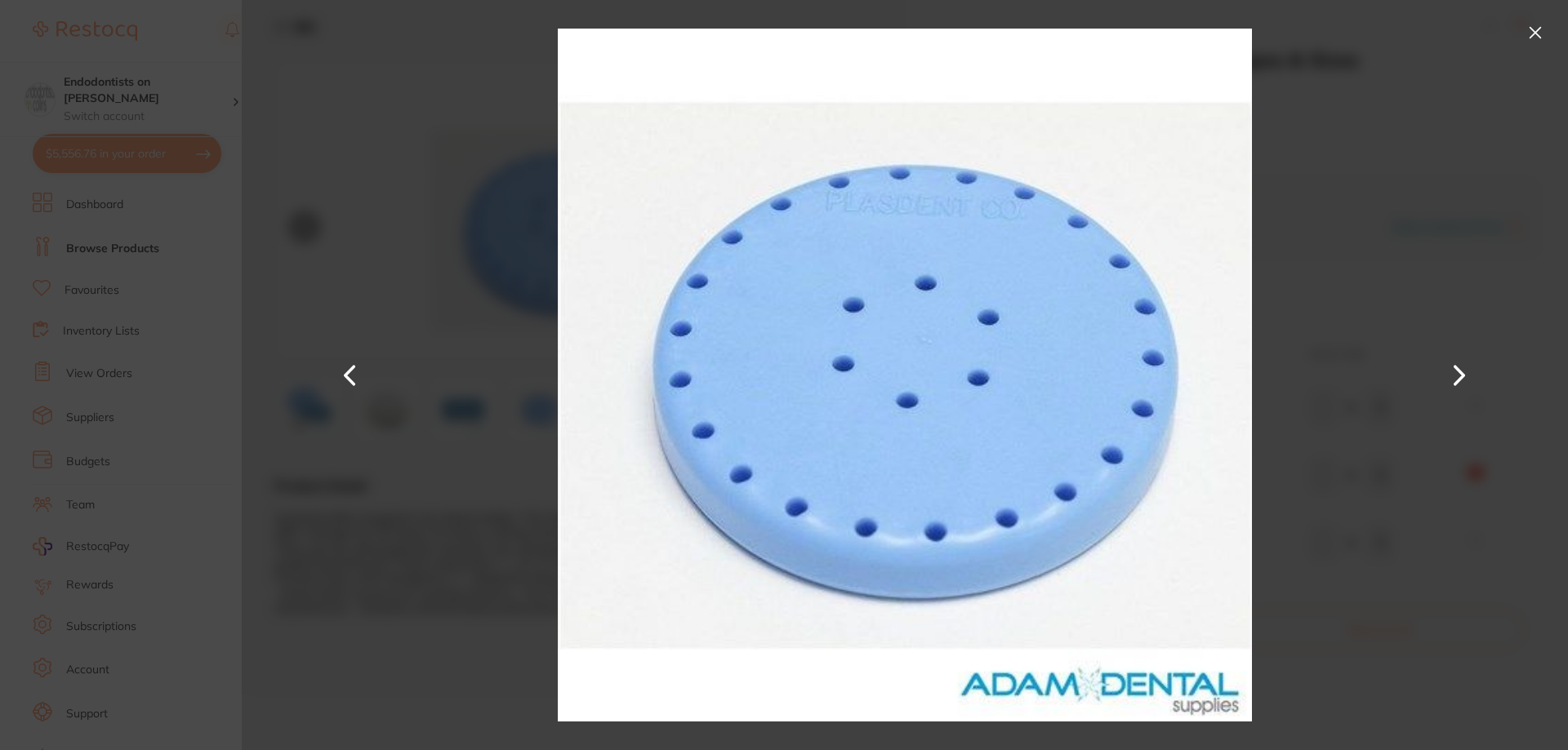
click at [1448, 376] on button at bounding box center [1459, 376] width 39 height 376
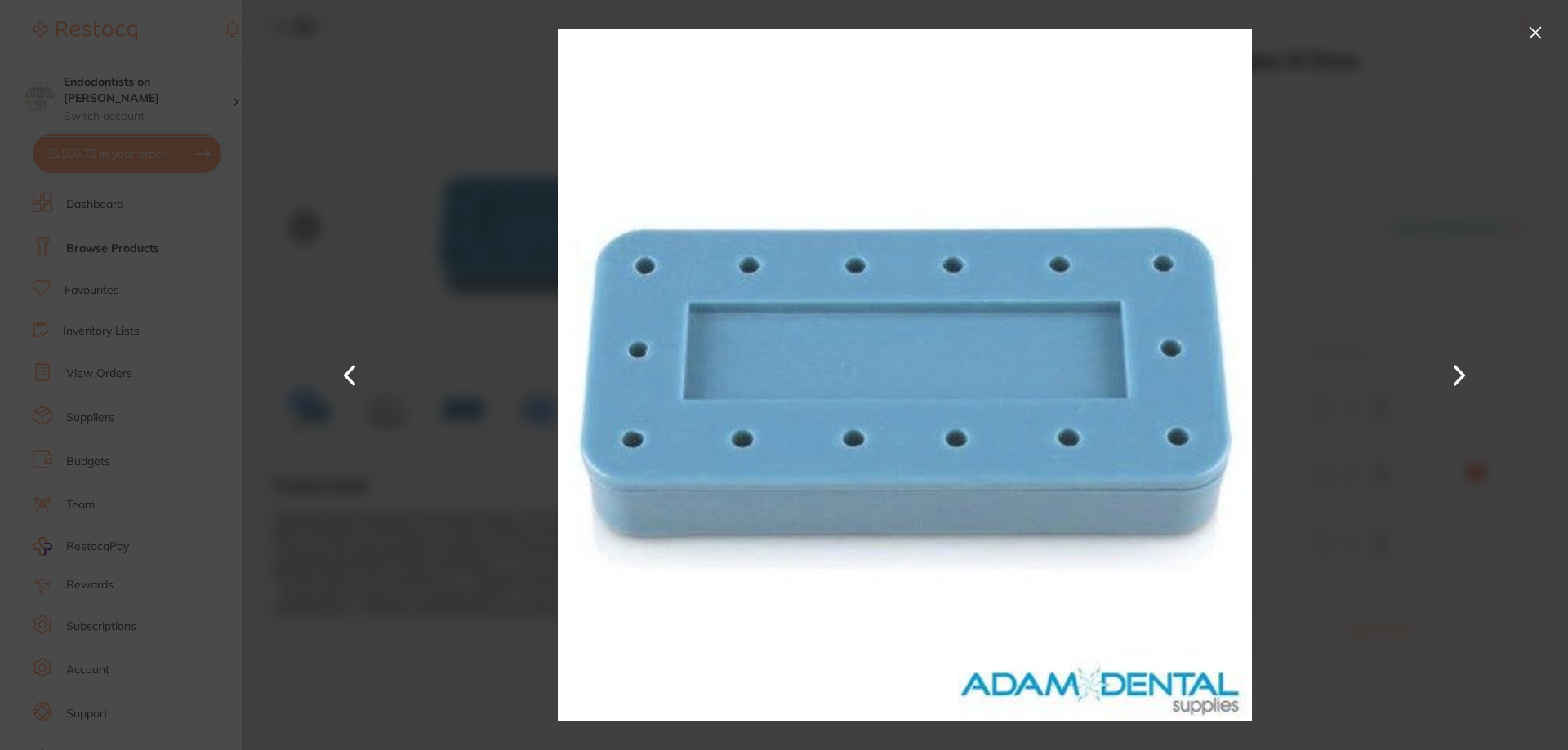
click at [353, 377] on button at bounding box center [350, 376] width 39 height 376
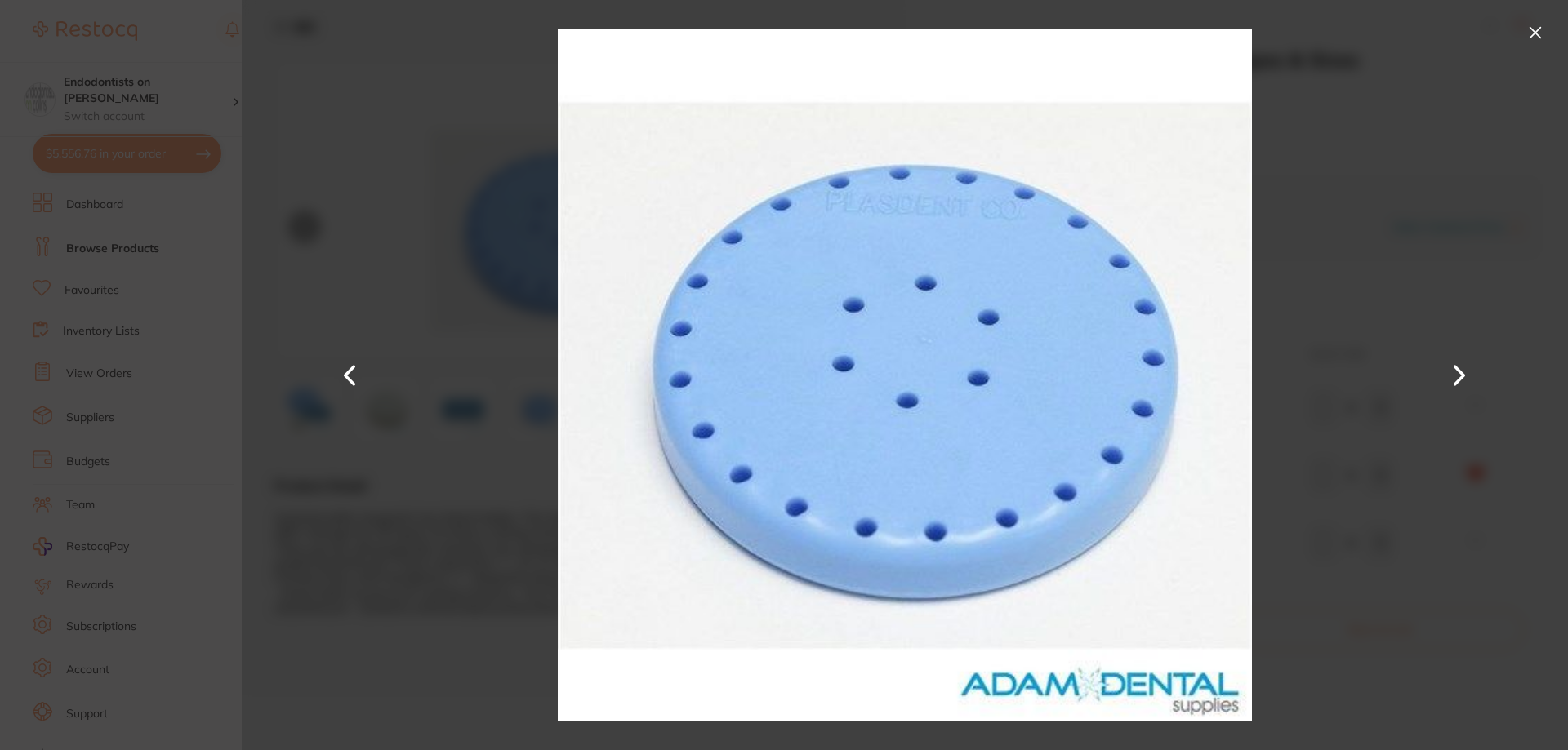
click at [1528, 34] on button at bounding box center [1534, 32] width 26 height 26
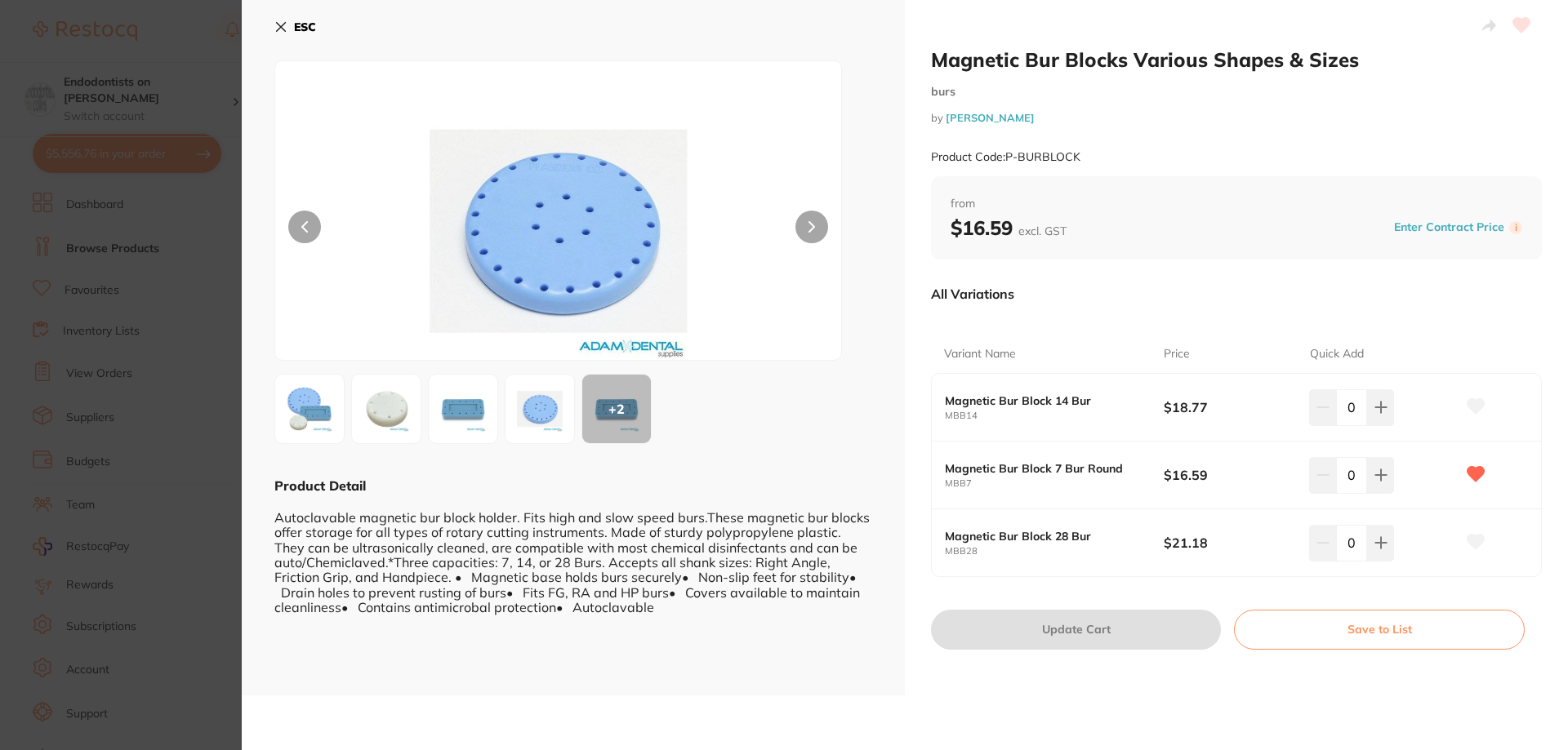
click at [292, 27] on button "ESC" at bounding box center [295, 27] width 42 height 28
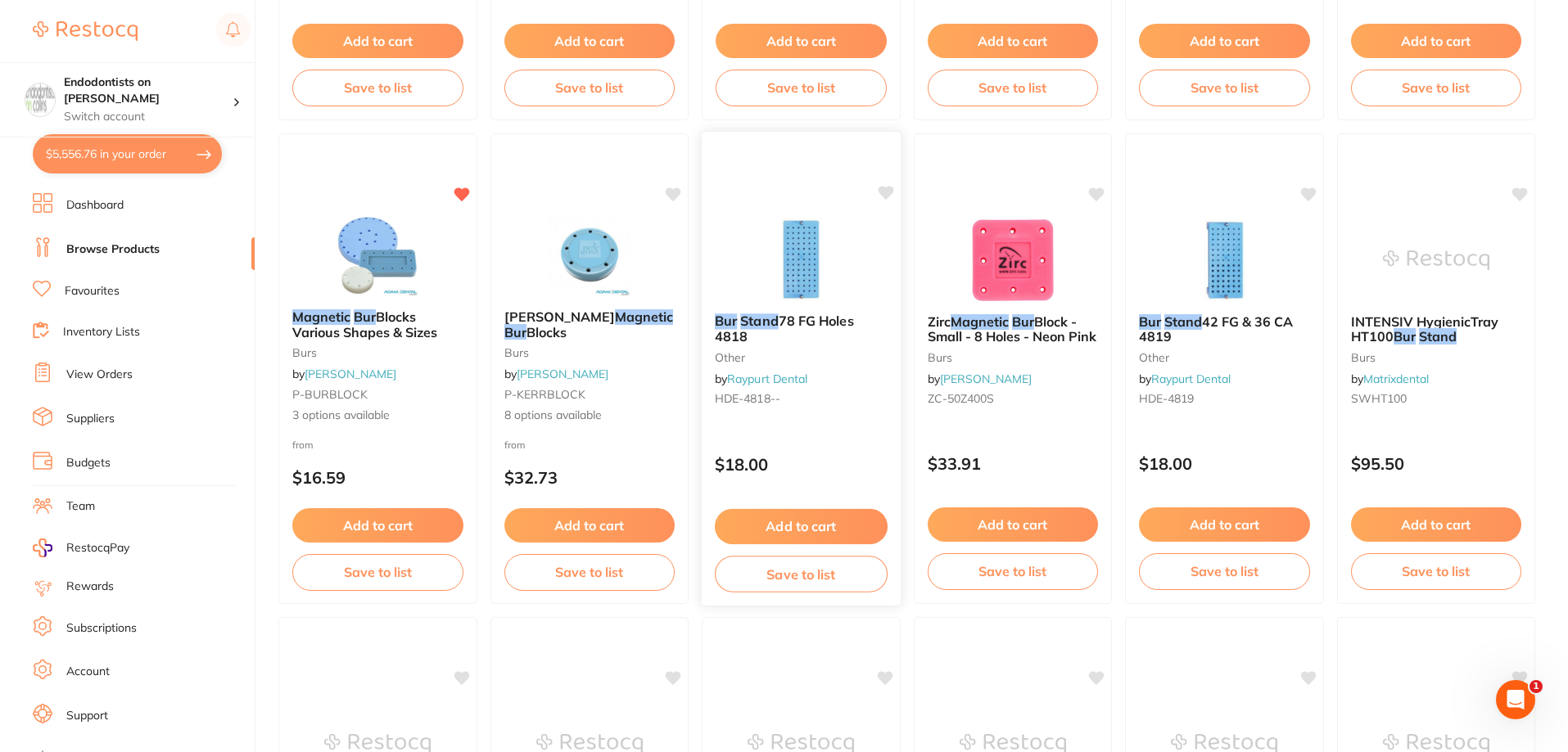
scroll to position [1064, 0]
click at [594, 522] on button "Add to cart" at bounding box center [589, 528] width 172 height 35
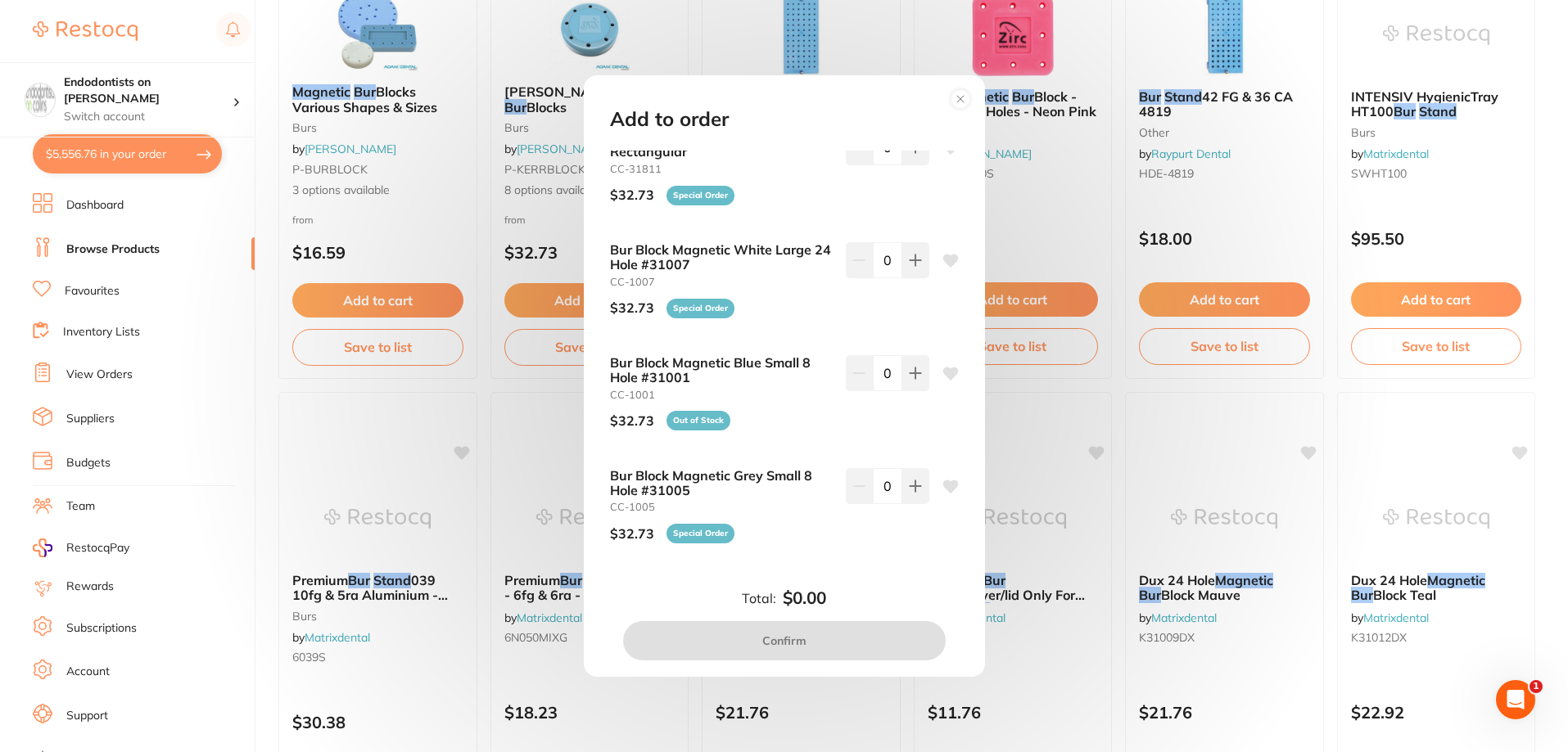
scroll to position [1309, 0]
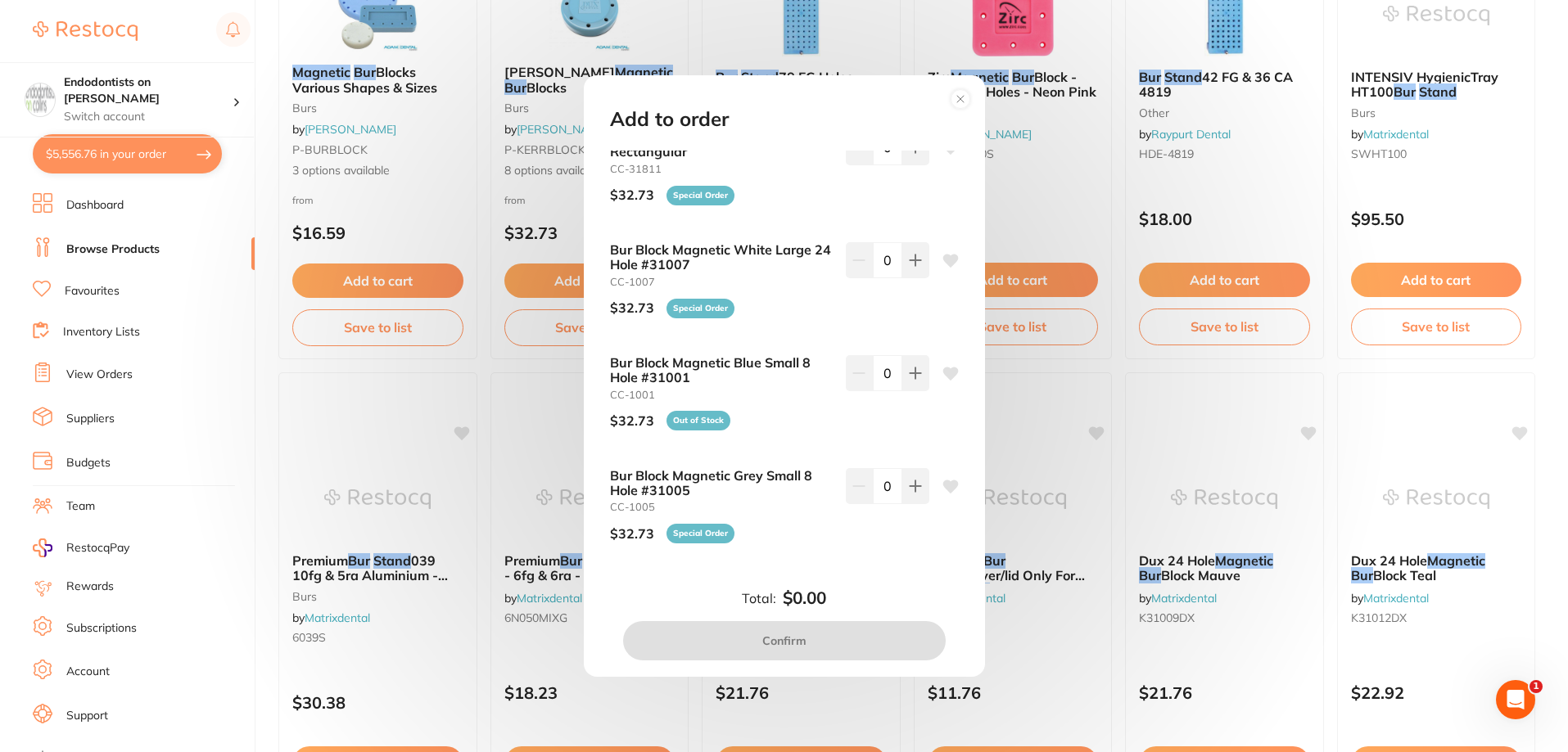
click at [946, 368] on icon at bounding box center [950, 373] width 15 height 13
type input "1"
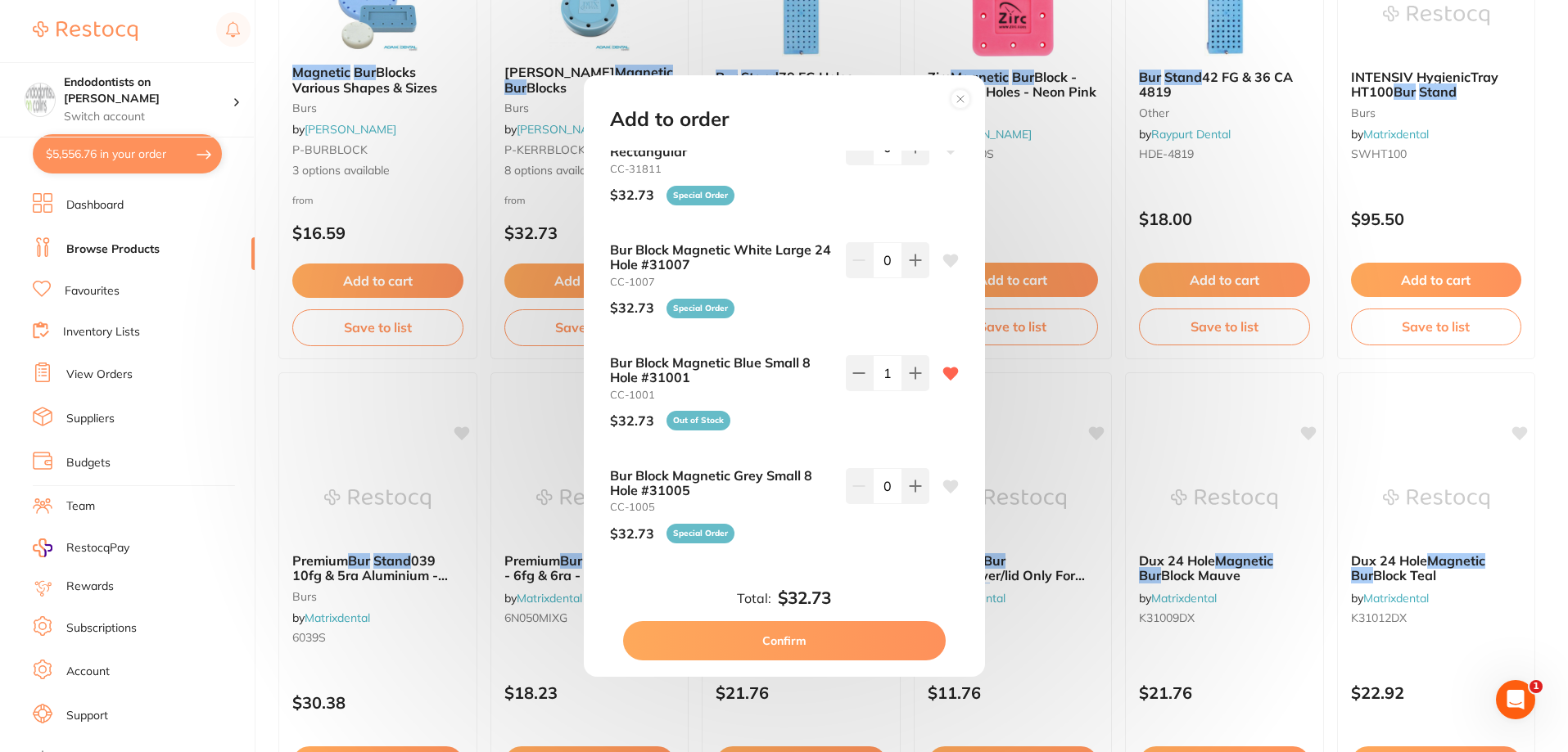
click at [830, 642] on button "Confirm" at bounding box center [784, 641] width 323 height 39
checkbox input "false"
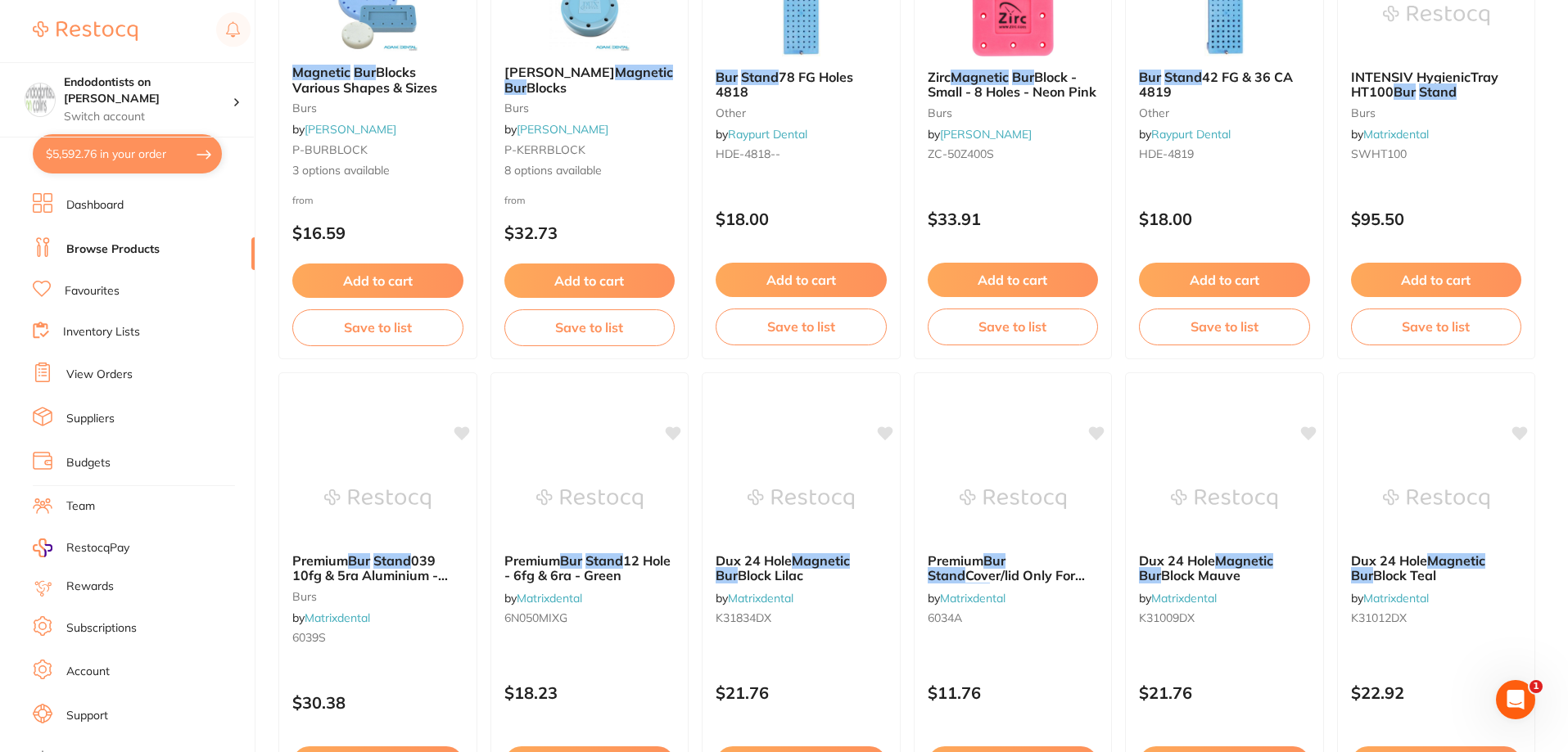
click at [111, 291] on link "Favourites" at bounding box center [91, 291] width 55 height 16
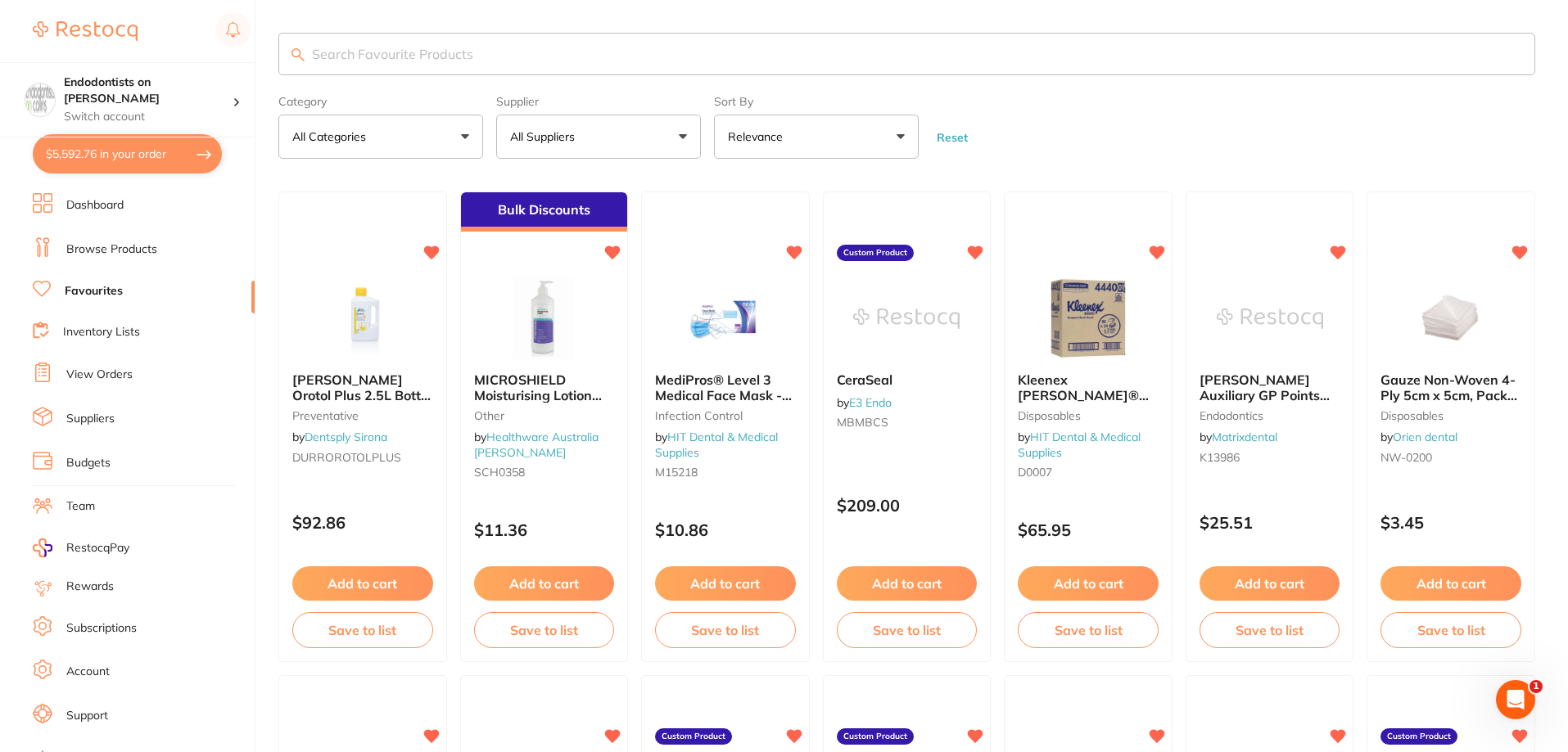
click at [557, 54] on input "search" at bounding box center [907, 54] width 1257 height 43
type input "cotton pellet"
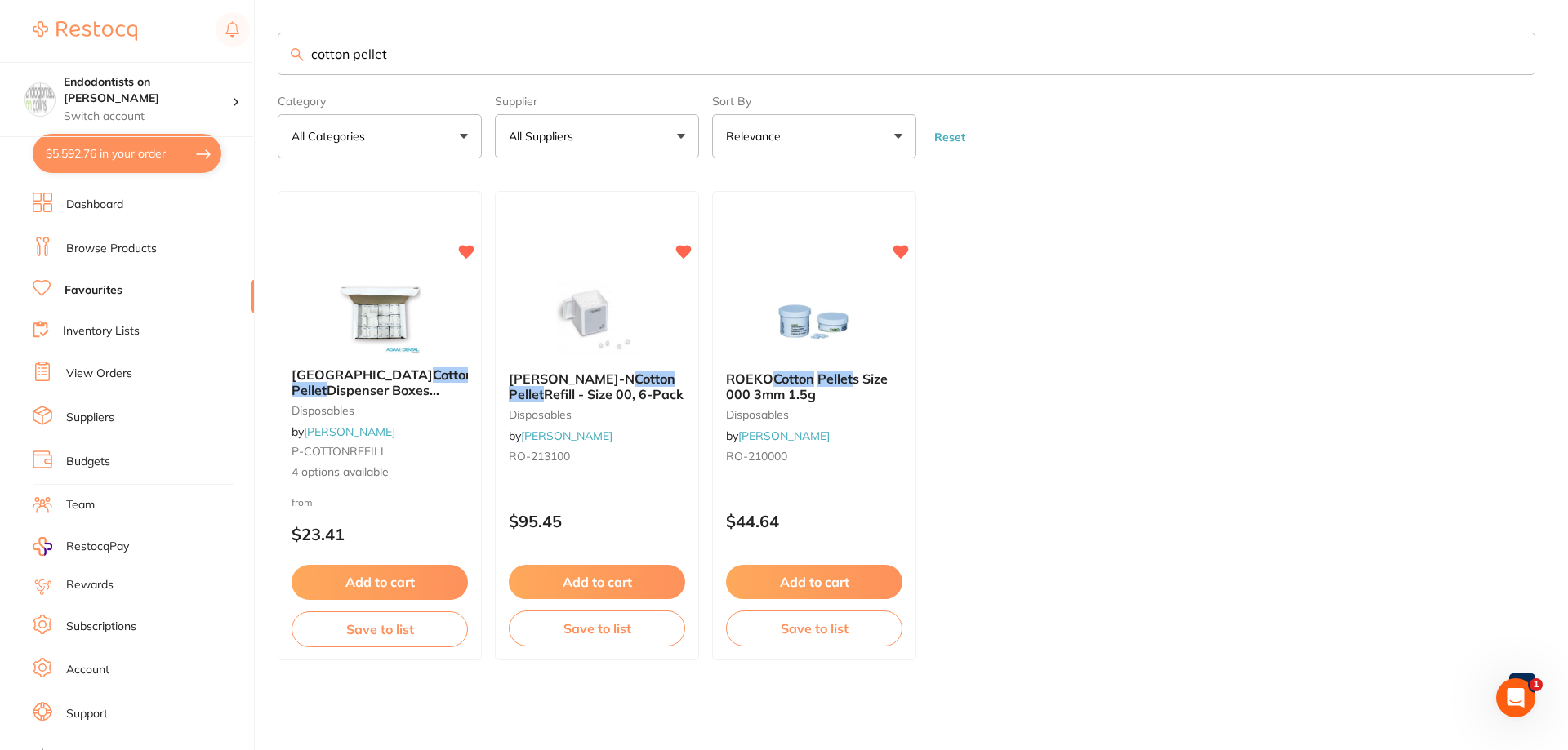
drag, startPoint x: 1482, startPoint y: 558, endPoint x: 1471, endPoint y: 559, distance: 11.0
click at [1482, 558] on ul "Richmond Cotton Pellet Dispenser Boxes Various Sizes disposables by Adam Dental…" at bounding box center [906, 425] width 1257 height 469
click at [584, 295] on img at bounding box center [596, 317] width 107 height 83
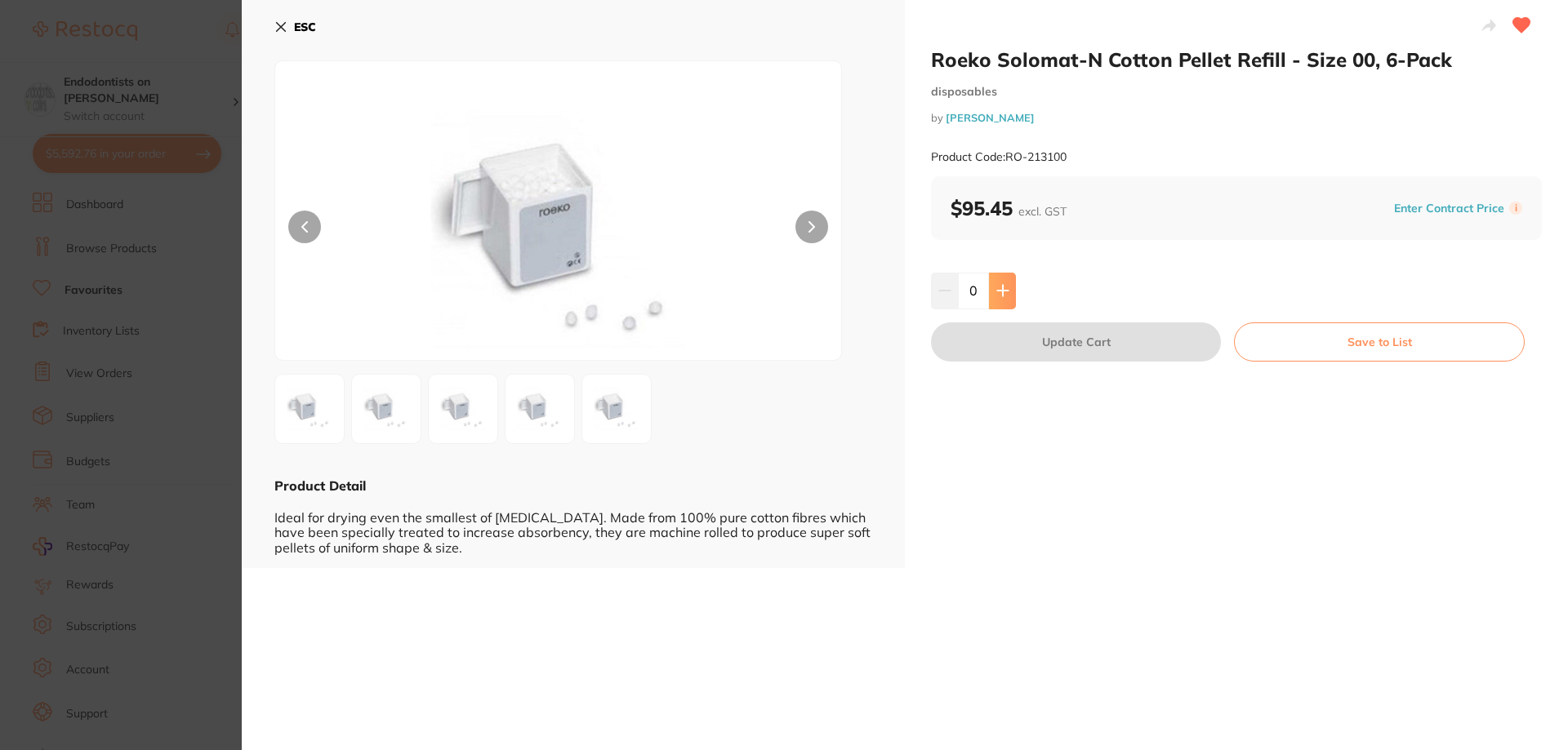
click at [1000, 282] on button at bounding box center [1002, 290] width 27 height 36
type input "1"
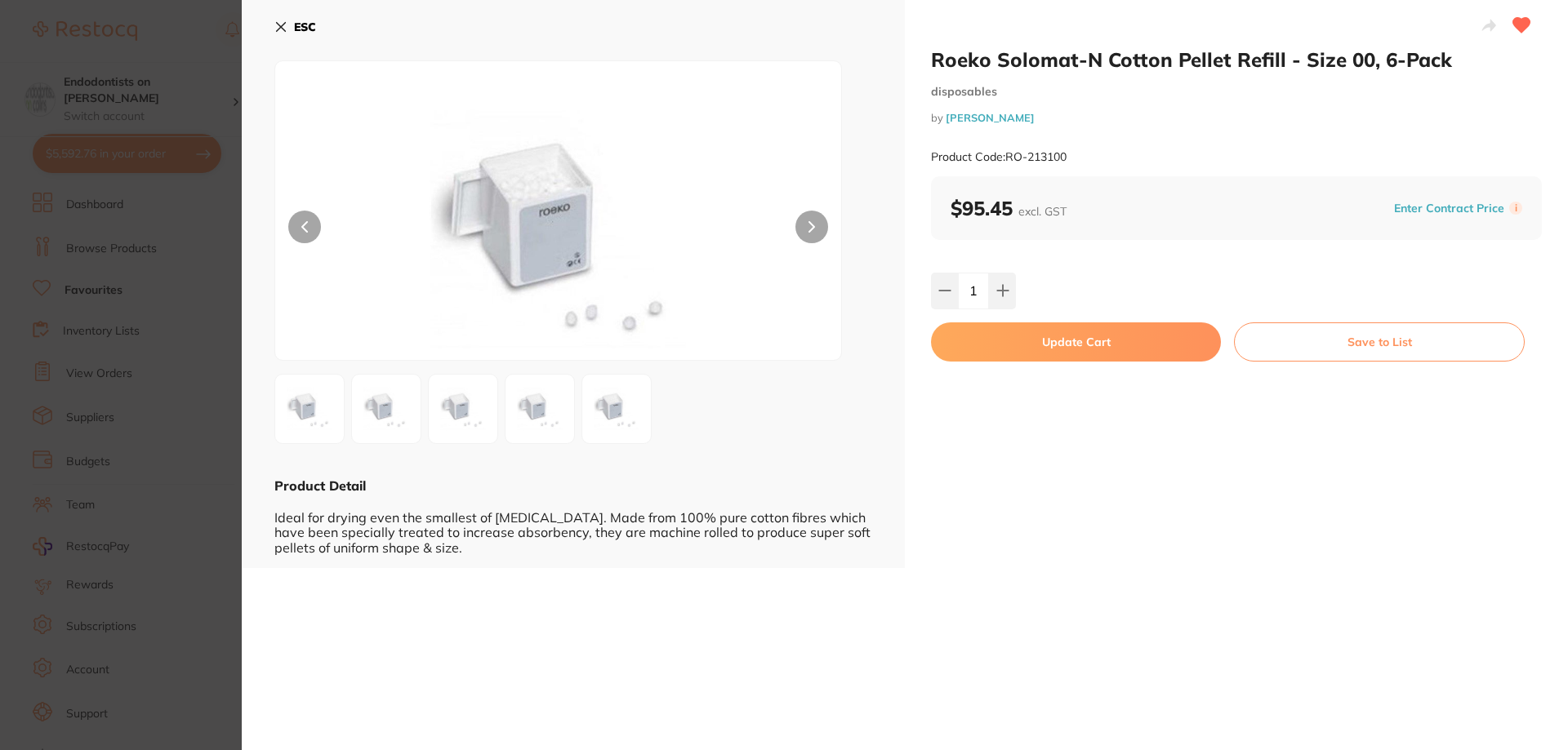
click at [1047, 345] on button "Update Cart" at bounding box center [1075, 342] width 290 height 39
checkbox input "false"
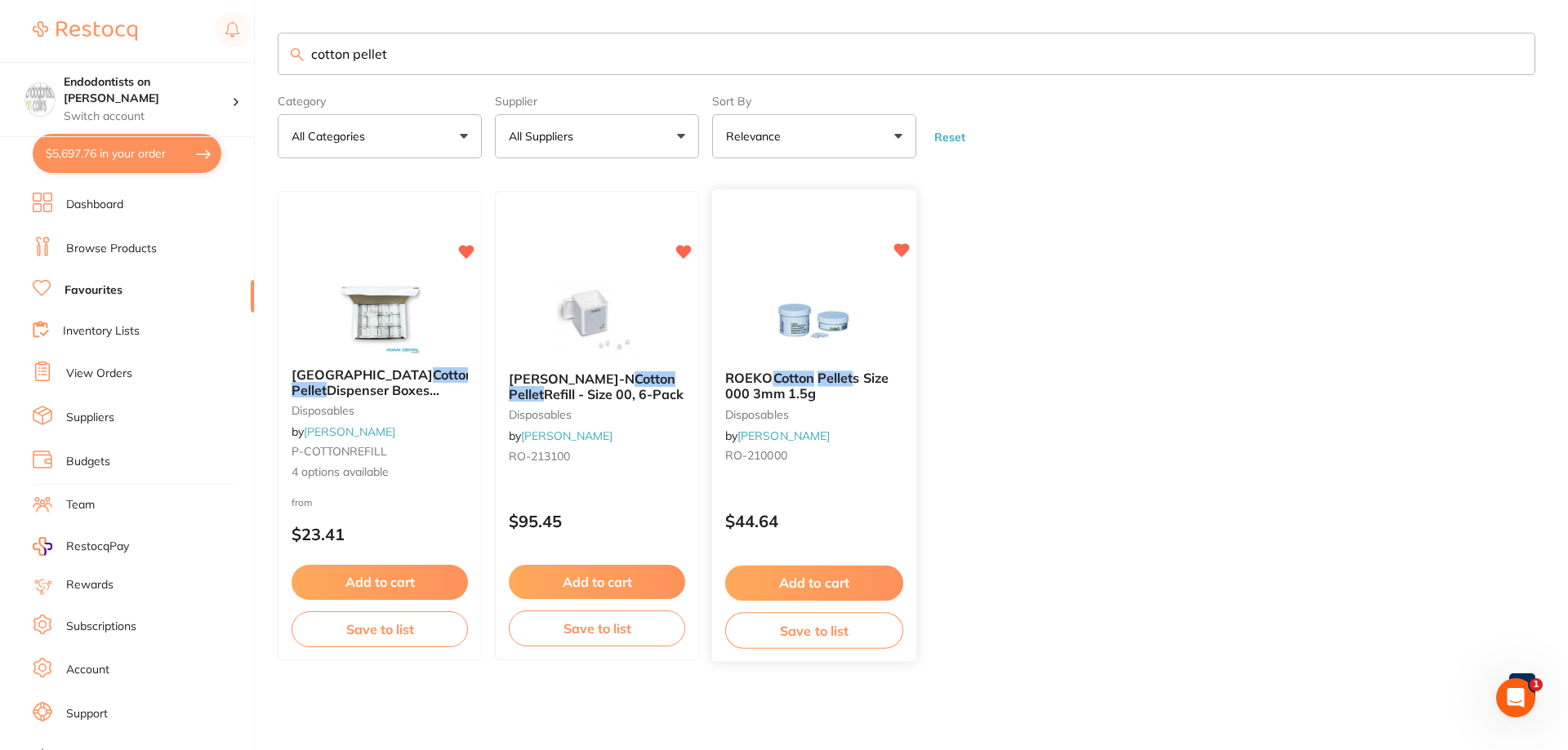
click at [817, 582] on button "Add to cart" at bounding box center [814, 583] width 178 height 35
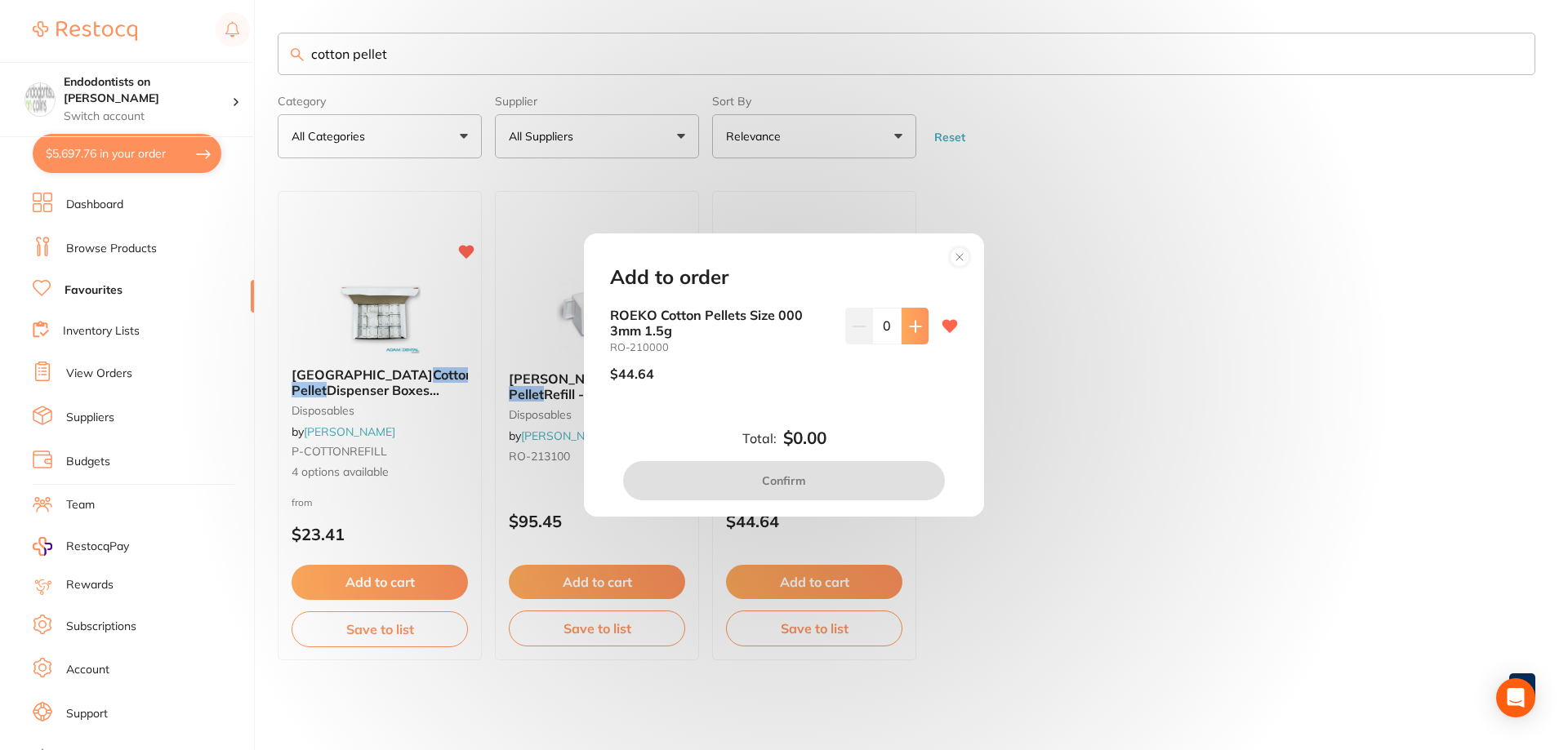
click at [912, 328] on icon at bounding box center [915, 326] width 13 height 13
type input "1"
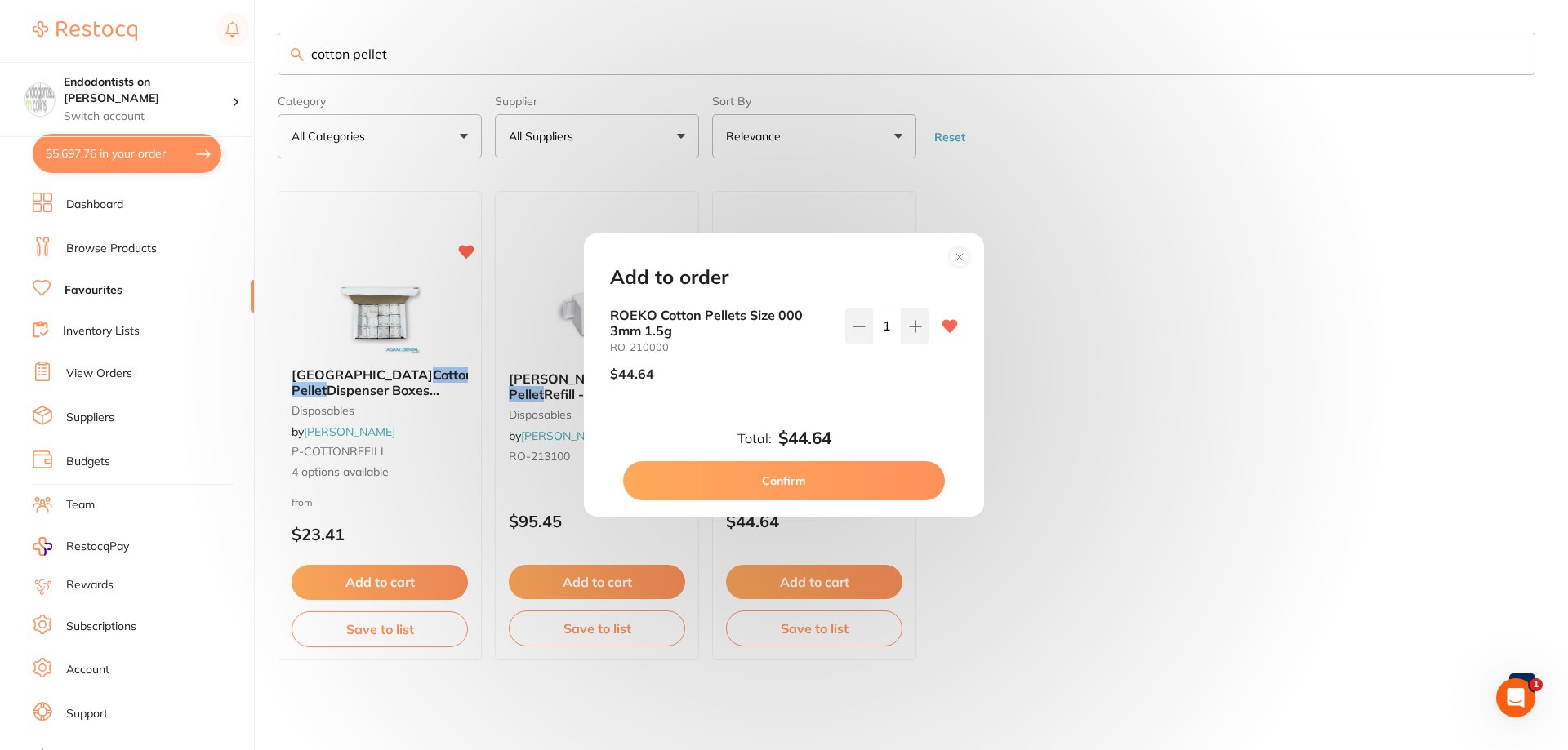
click at [850, 490] on button "Confirm" at bounding box center [783, 481] width 322 height 39
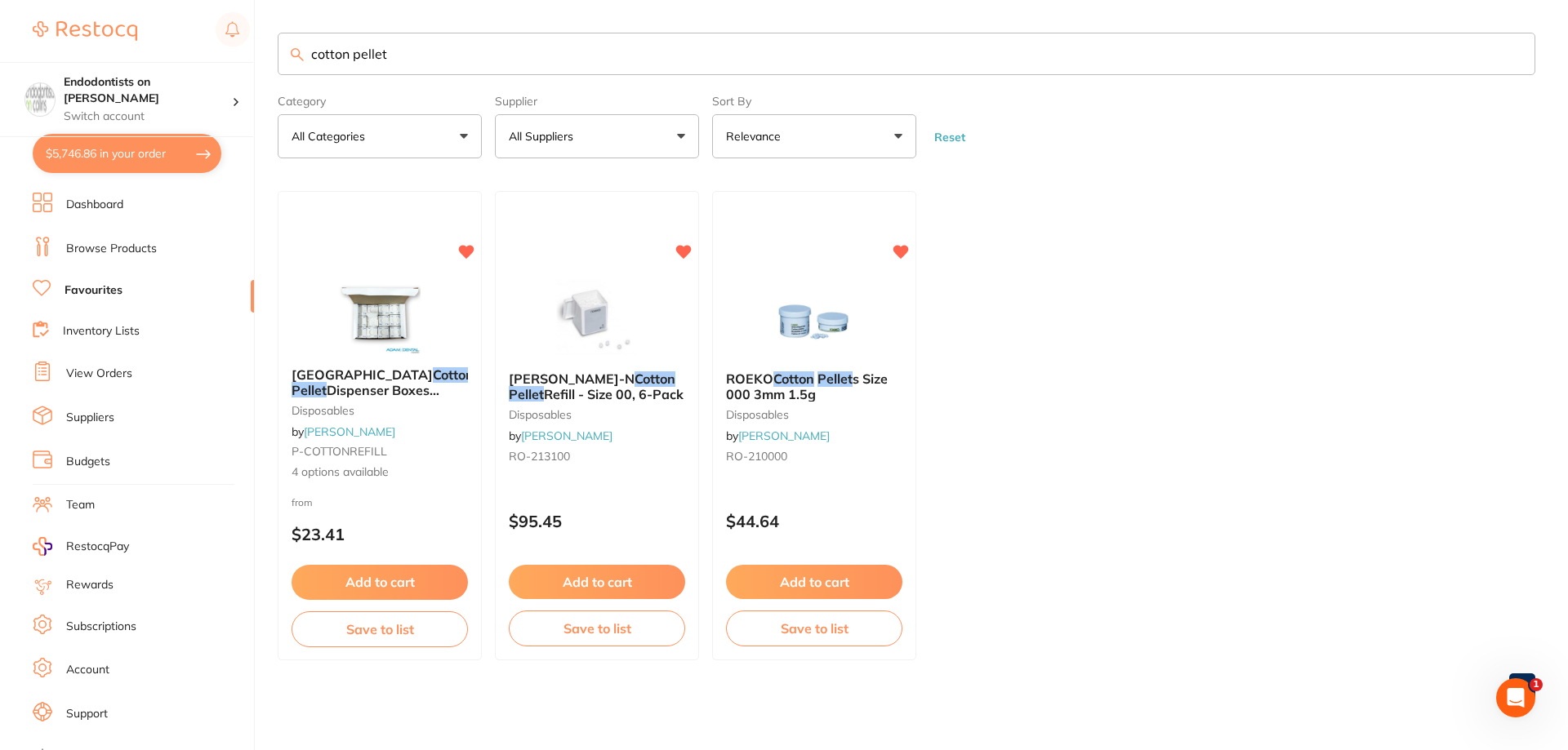
drag, startPoint x: 418, startPoint y: 68, endPoint x: 209, endPoint y: 38, distance: 211.1
click at [209, 38] on div "$5,746.86 Endodontists on Collins Switch account Endodontists on Collins $5,746…" at bounding box center [784, 375] width 1568 height 750
type input "x-81270P"
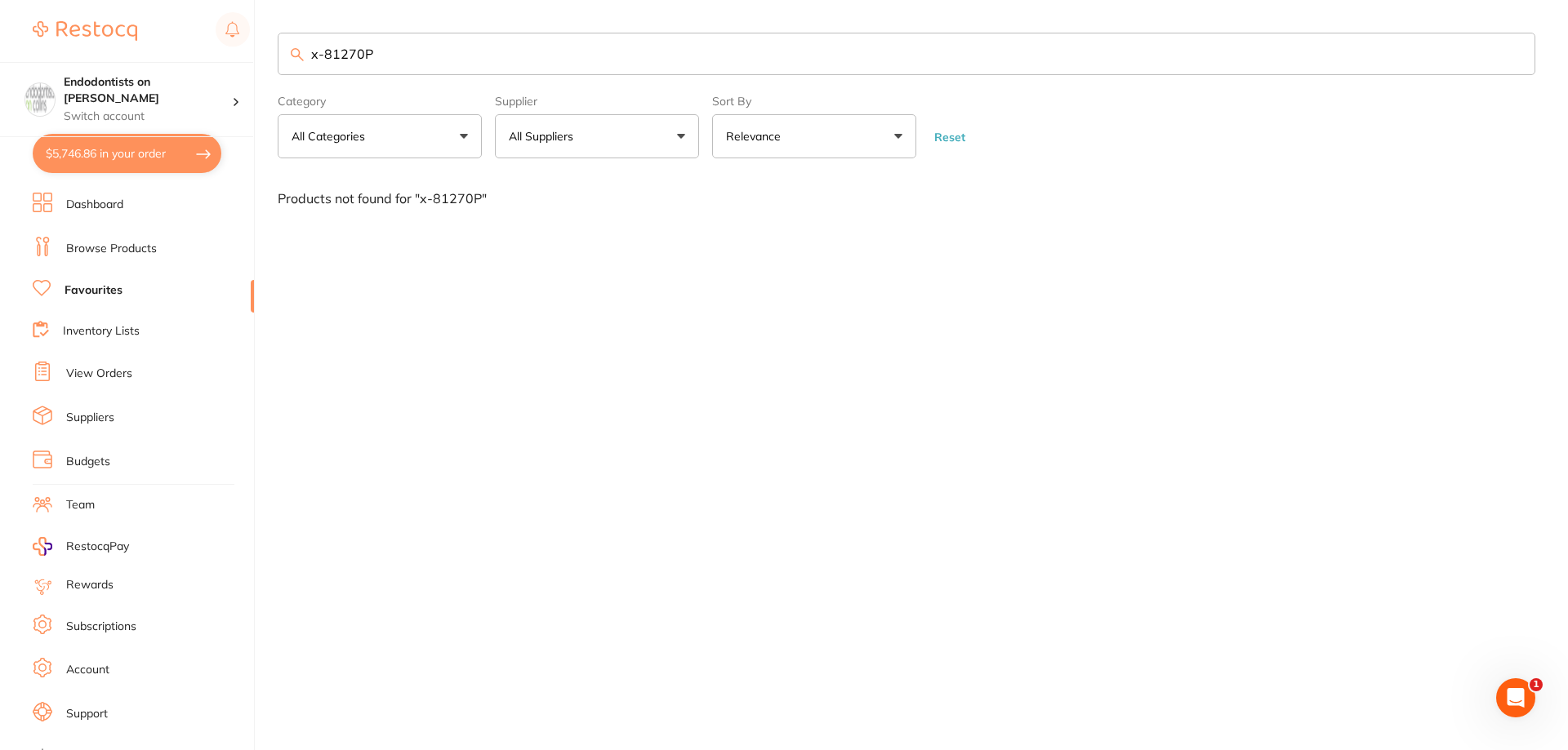
drag, startPoint x: 401, startPoint y: 58, endPoint x: 192, endPoint y: 32, distance: 210.6
click at [192, 32] on div "$5,746.86 Endodontists on Collins Switch account Endodontists on Collins $5,746…" at bounding box center [784, 375] width 1568 height 750
click at [83, 249] on link "Browse Products" at bounding box center [111, 249] width 91 height 16
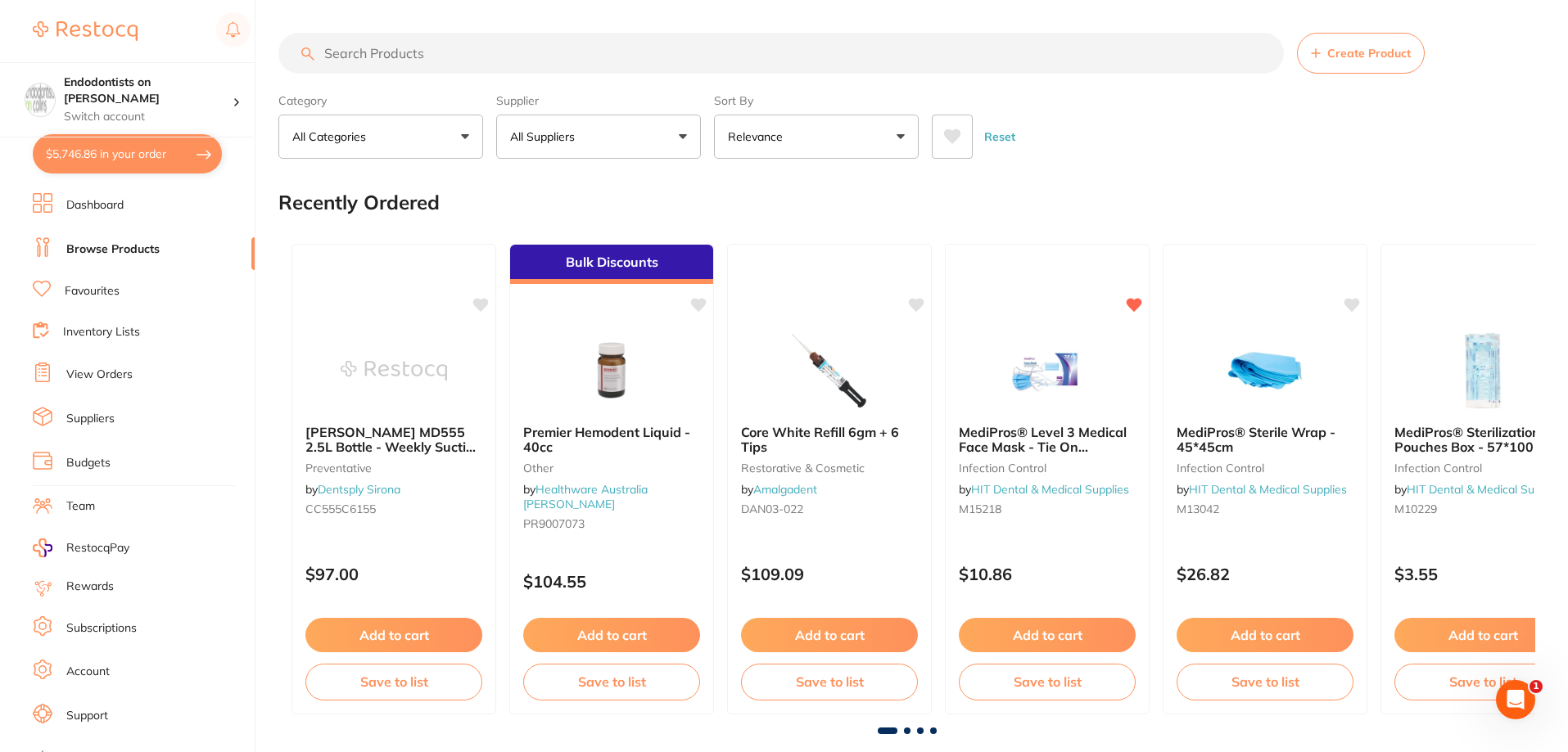
click at [361, 56] on input "search" at bounding box center [781, 54] width 1005 height 41
paste input "x-81270P"
type input "x-81270P"
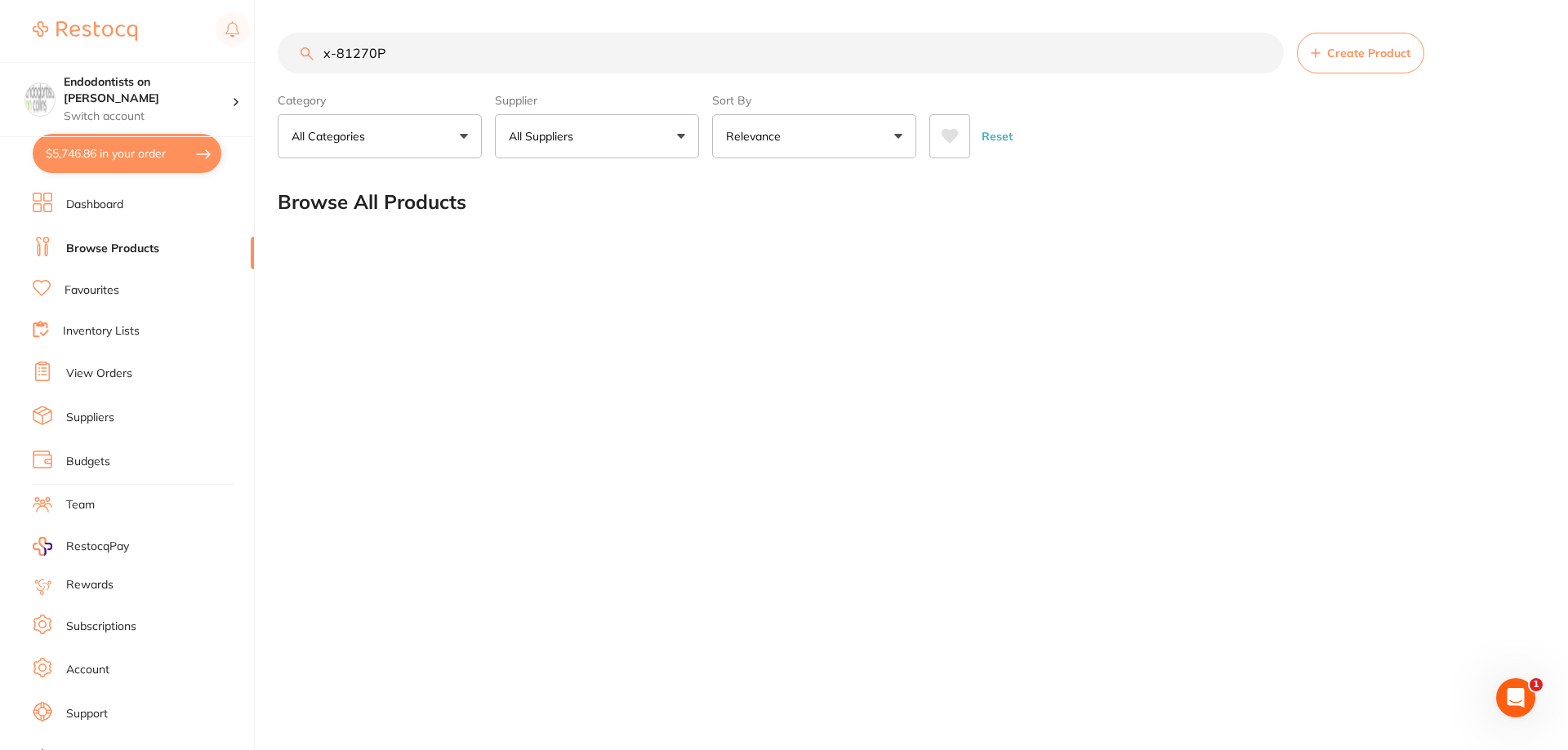
drag, startPoint x: 398, startPoint y: 63, endPoint x: 99, endPoint y: 53, distance: 299.2
click at [99, 53] on div "$5,746.86 Endodontists on Collins Switch account Endodontists on Collins $5,746…" at bounding box center [784, 375] width 1568 height 750
paste input "x-81270P"
drag, startPoint x: 387, startPoint y: 44, endPoint x: 121, endPoint y: 8, distance: 268.4
click at [121, 8] on div "$5,746.86 Endodontists on Collins Switch account Endodontists on Collins $5,746…" at bounding box center [784, 375] width 1568 height 750
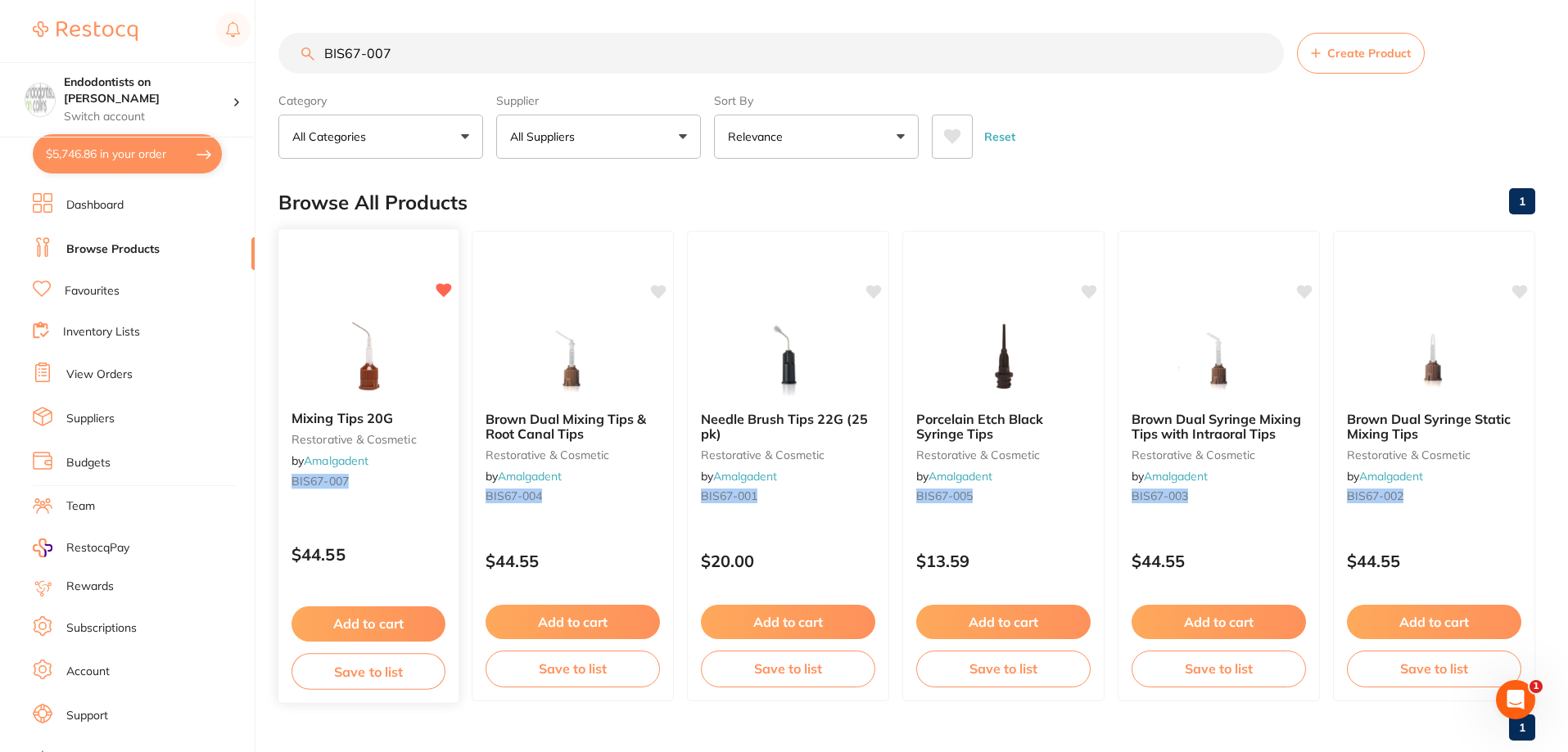
type input "BIS67-007"
click at [370, 617] on button "Add to cart" at bounding box center [368, 623] width 154 height 35
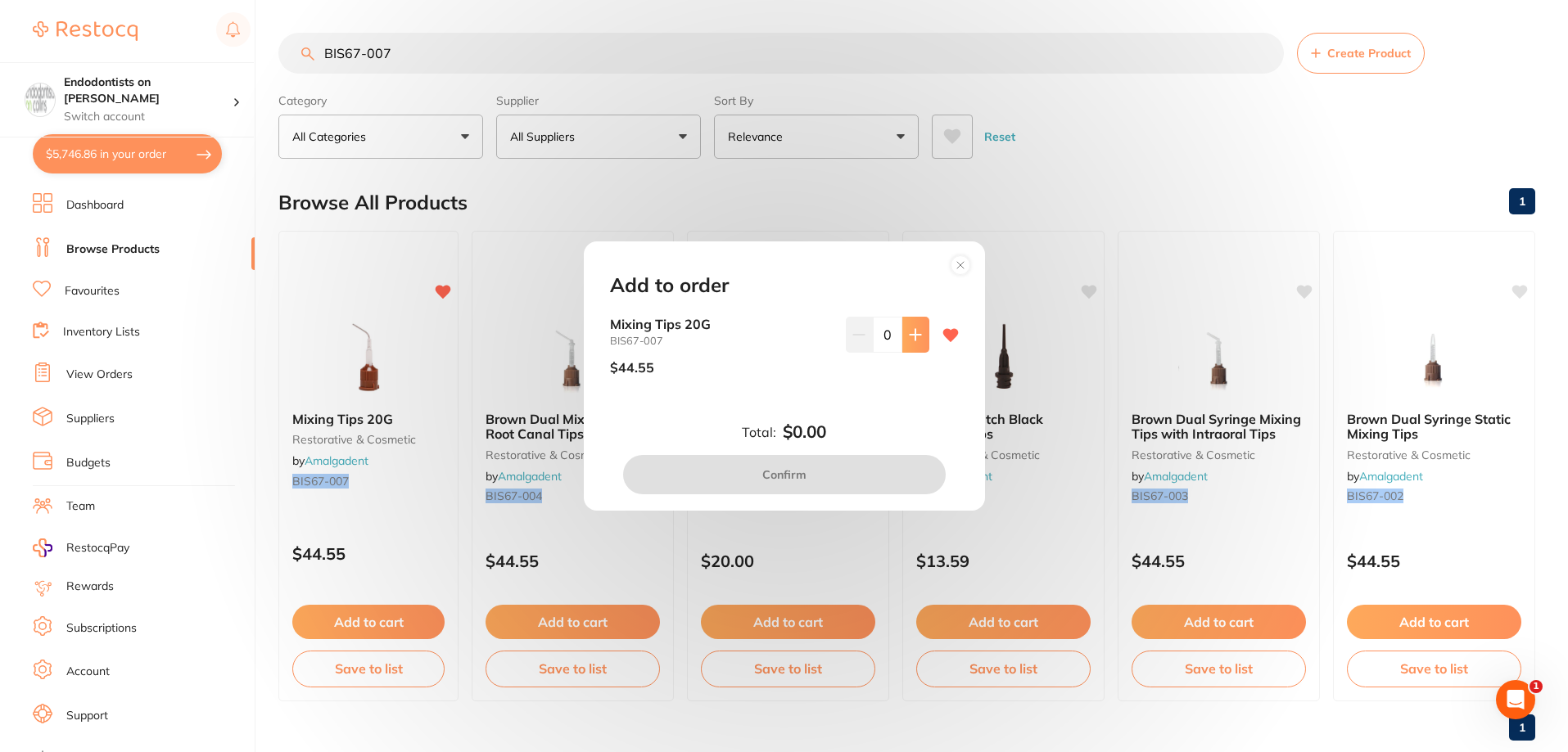
click at [912, 326] on button at bounding box center [916, 335] width 27 height 36
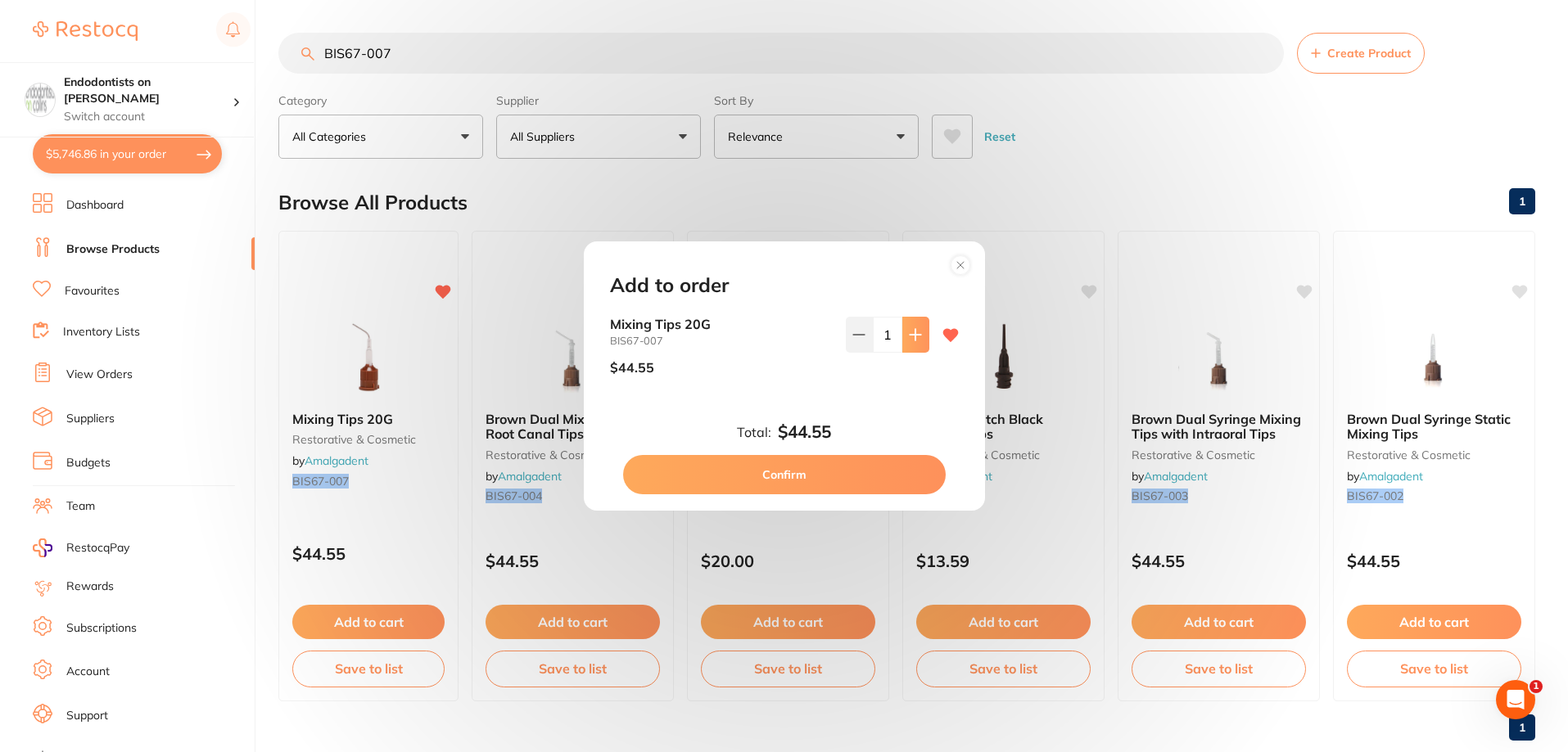
click at [912, 326] on button at bounding box center [916, 335] width 27 height 36
type input "2"
click at [855, 480] on button "Confirm" at bounding box center [784, 475] width 323 height 39
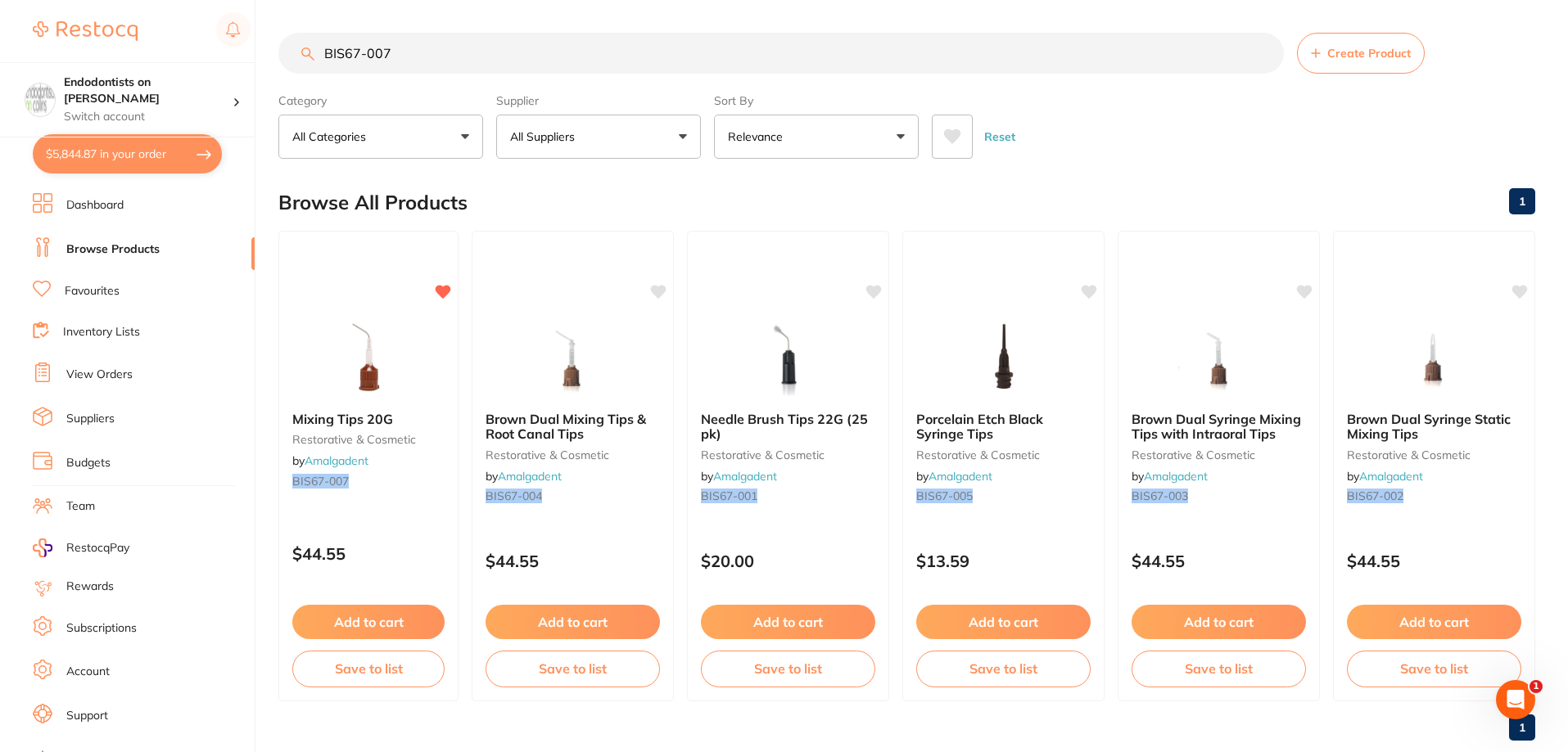
click at [133, 162] on button "$5,844.87 in your order" at bounding box center [128, 154] width 189 height 39
checkbox input "true"
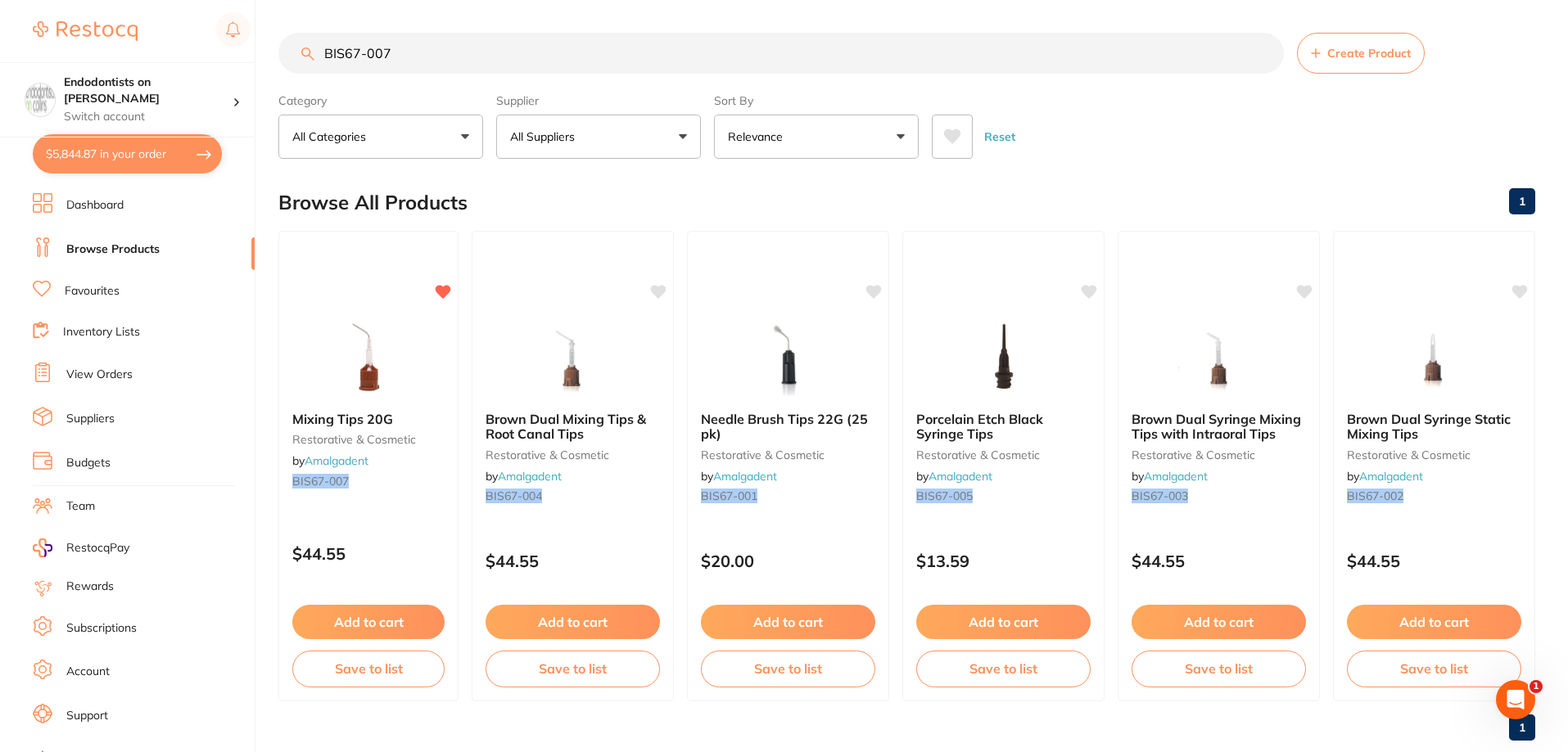
checkbox input "true"
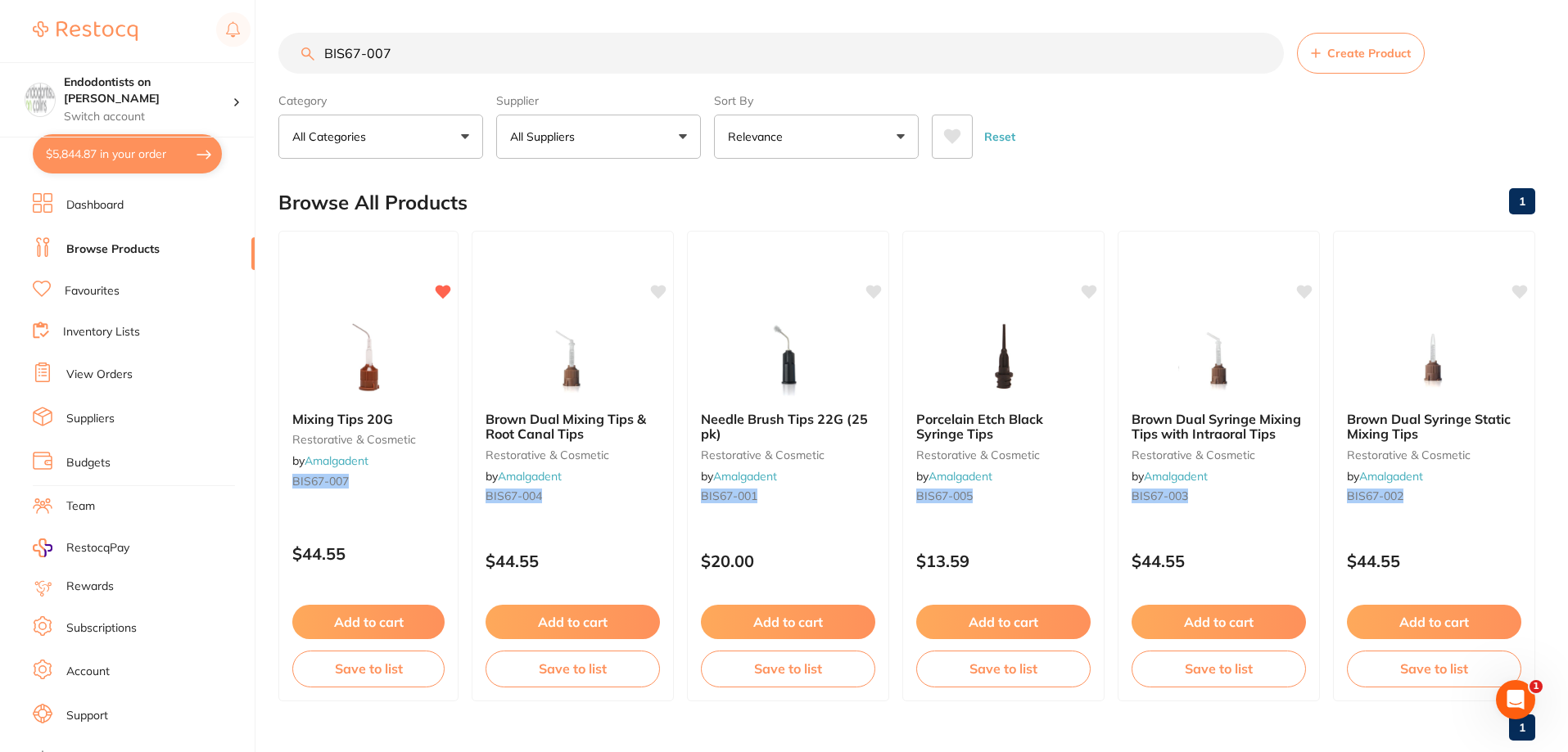
checkbox input "true"
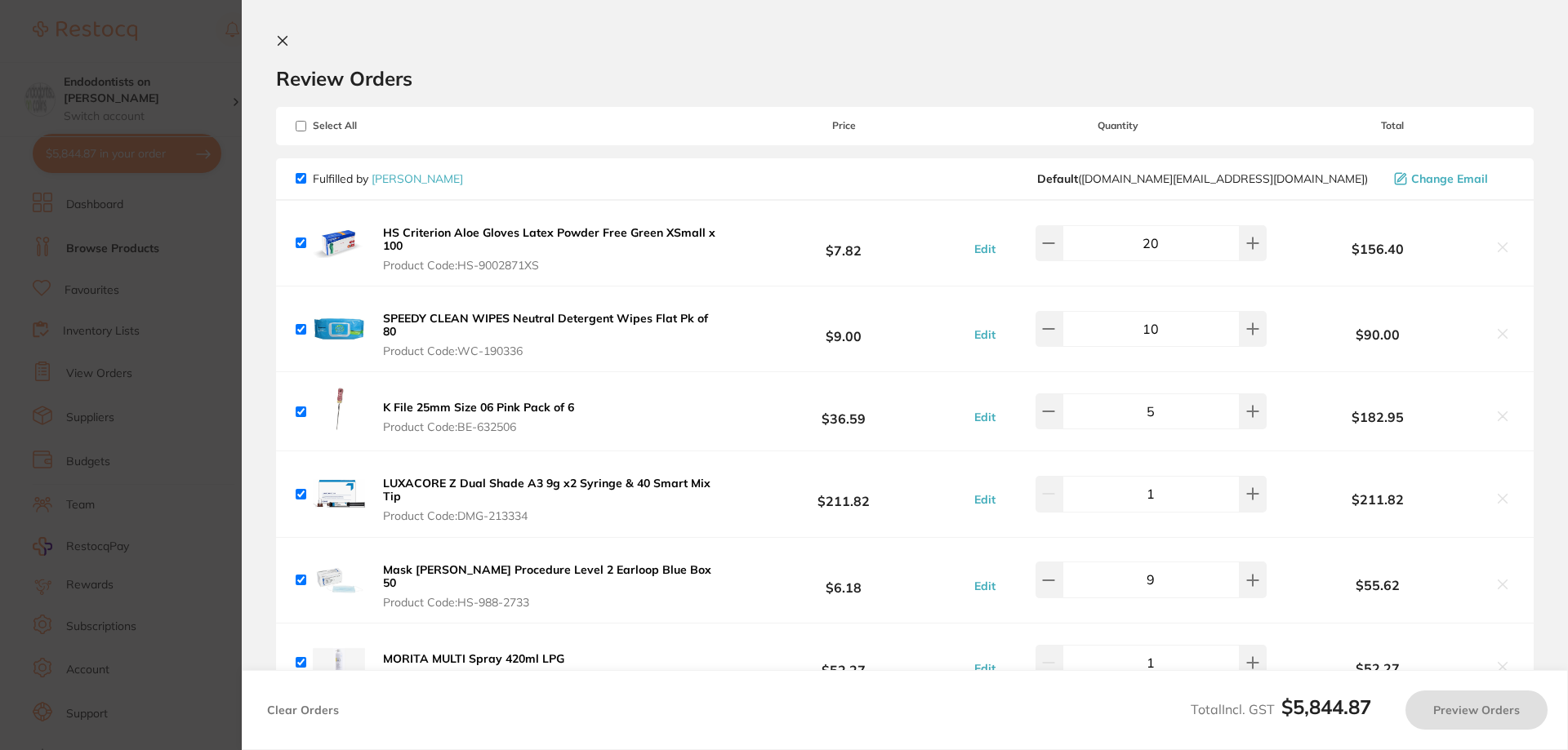
checkbox input "true"
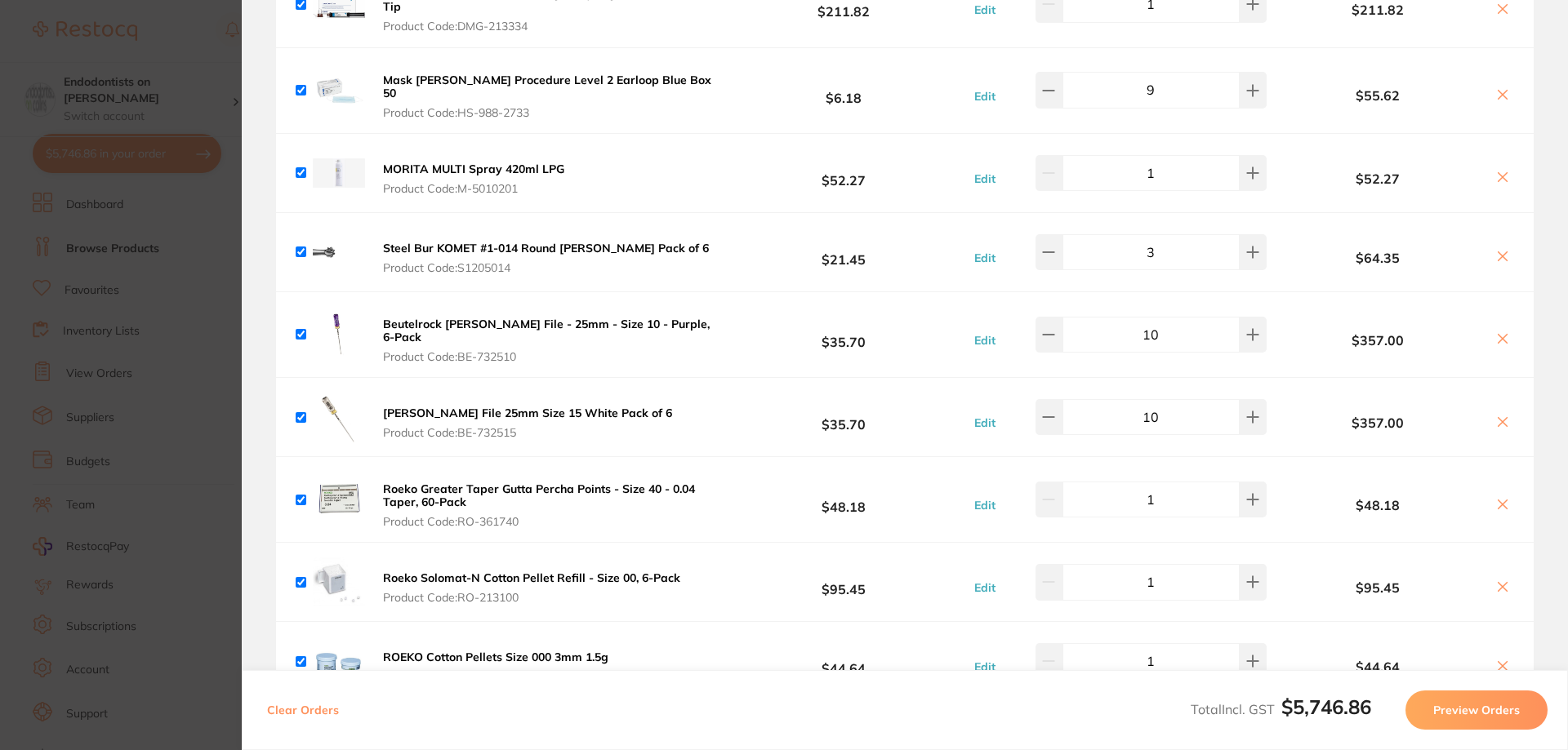
scroll to position [327, 0]
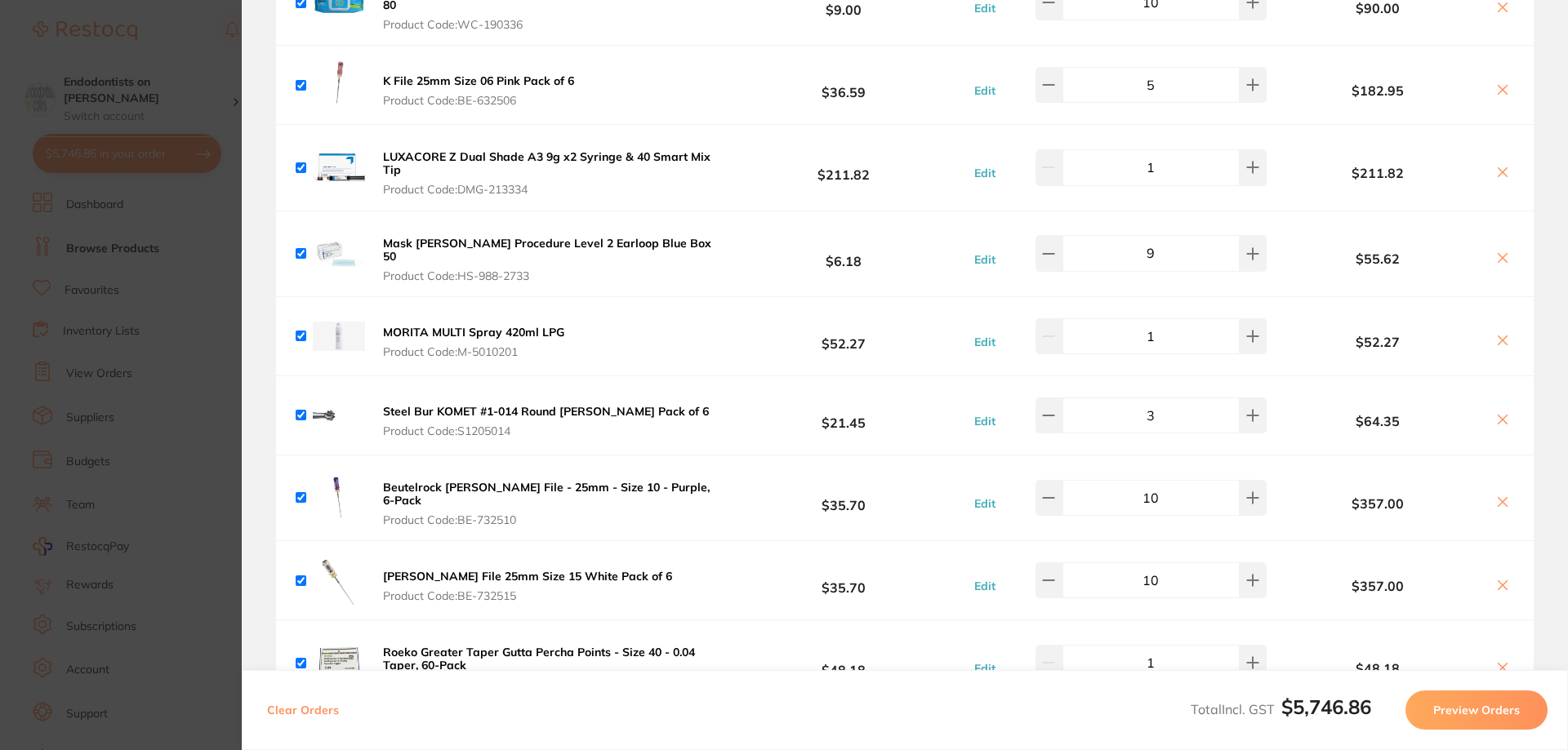
click at [468, 78] on b "K File 25mm Size 06 Pink Pack of 6" at bounding box center [478, 80] width 191 height 14
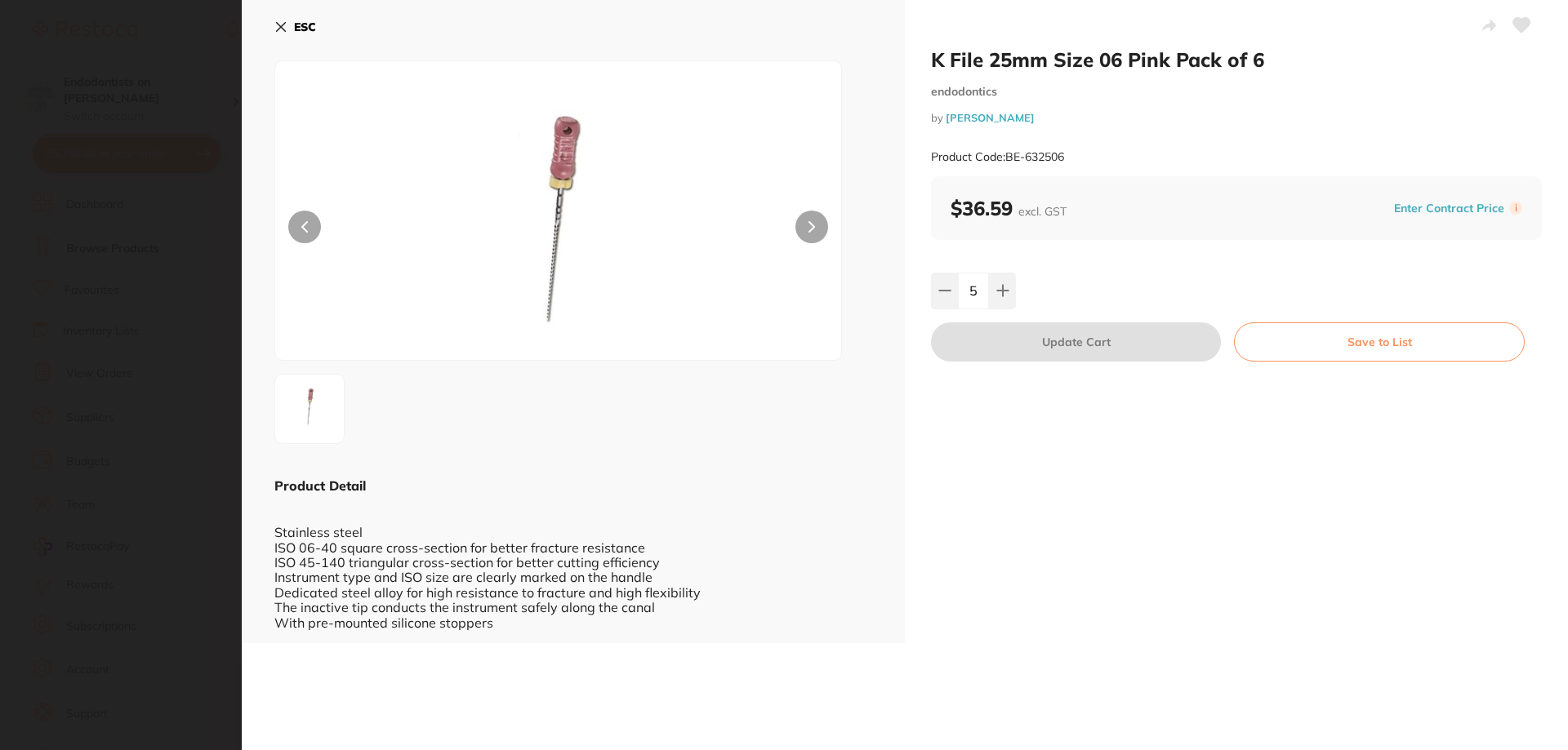
scroll to position [0, 0]
drag, startPoint x: 1074, startPoint y: 157, endPoint x: 1006, endPoint y: 159, distance: 68.0
click at [1006, 159] on div "Product Code: BE-632506" at bounding box center [1237, 157] width 611 height 40
copy small "BE-632506"
drag, startPoint x: 292, startPoint y: 29, endPoint x: 269, endPoint y: 71, distance: 47.9
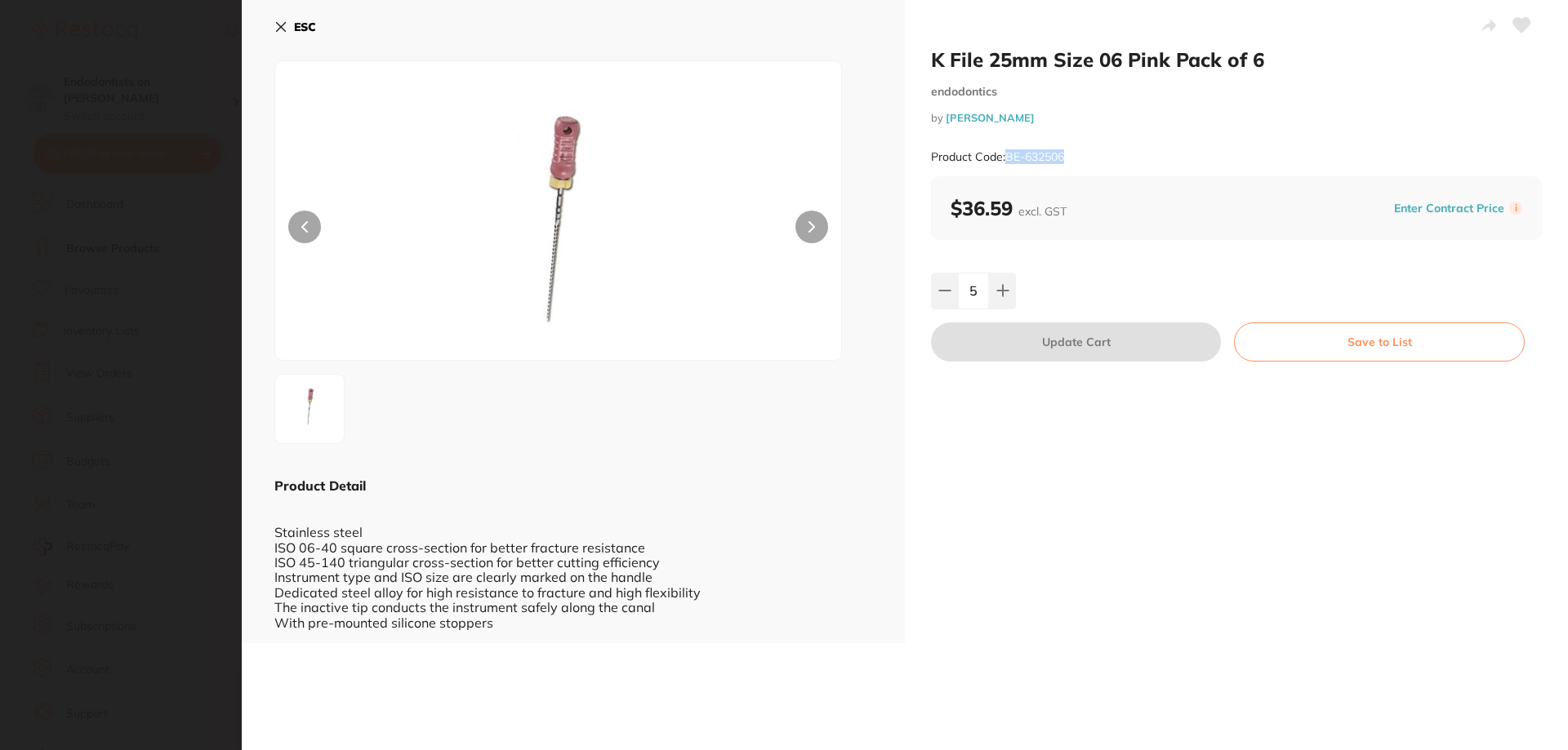
click at [290, 29] on button "ESC" at bounding box center [295, 27] width 42 height 28
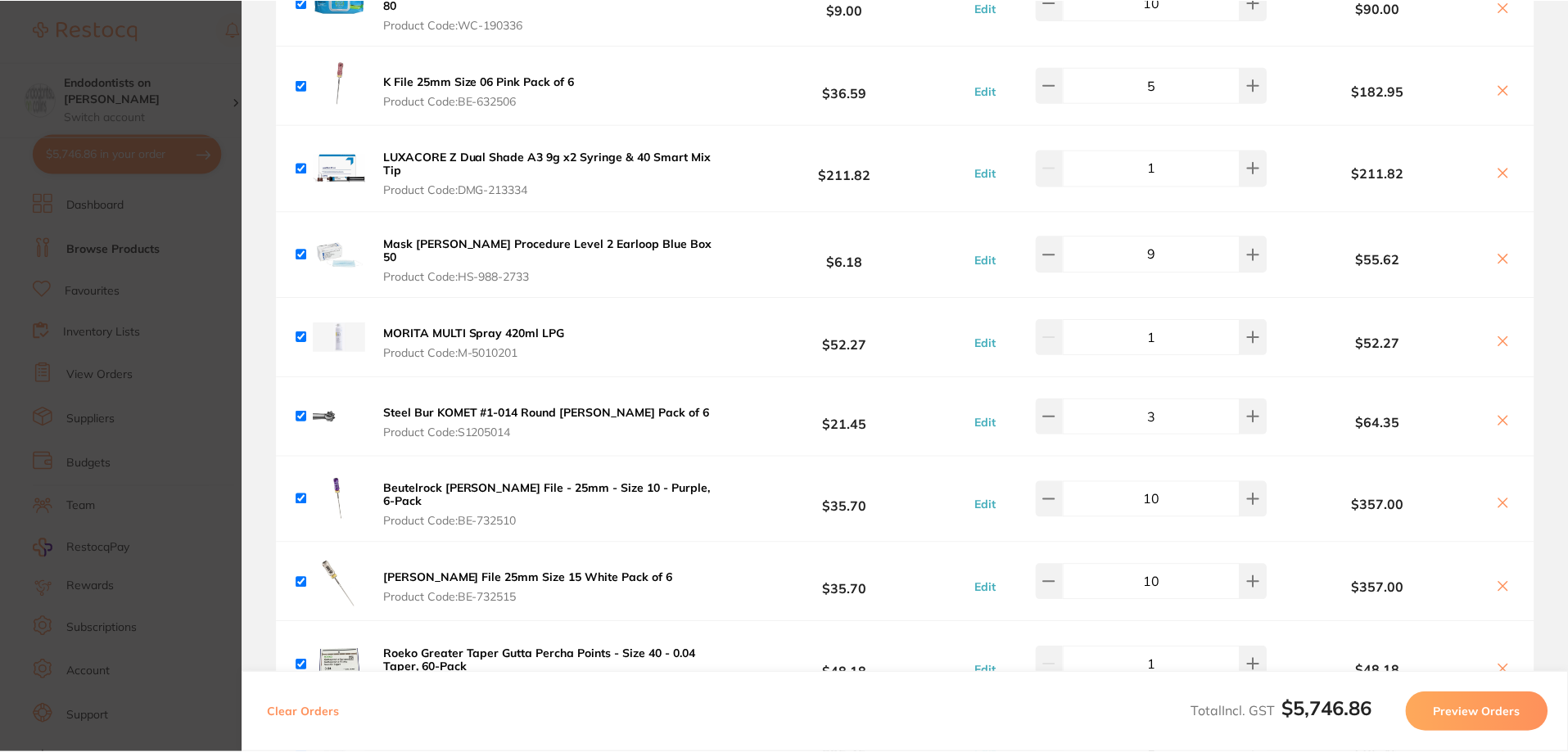
scroll to position [34, 0]
click at [94, 249] on section "Update RRP Set your pre negotiated price for this item. Item Agreed RRP (excl. …" at bounding box center [784, 376] width 1568 height 752
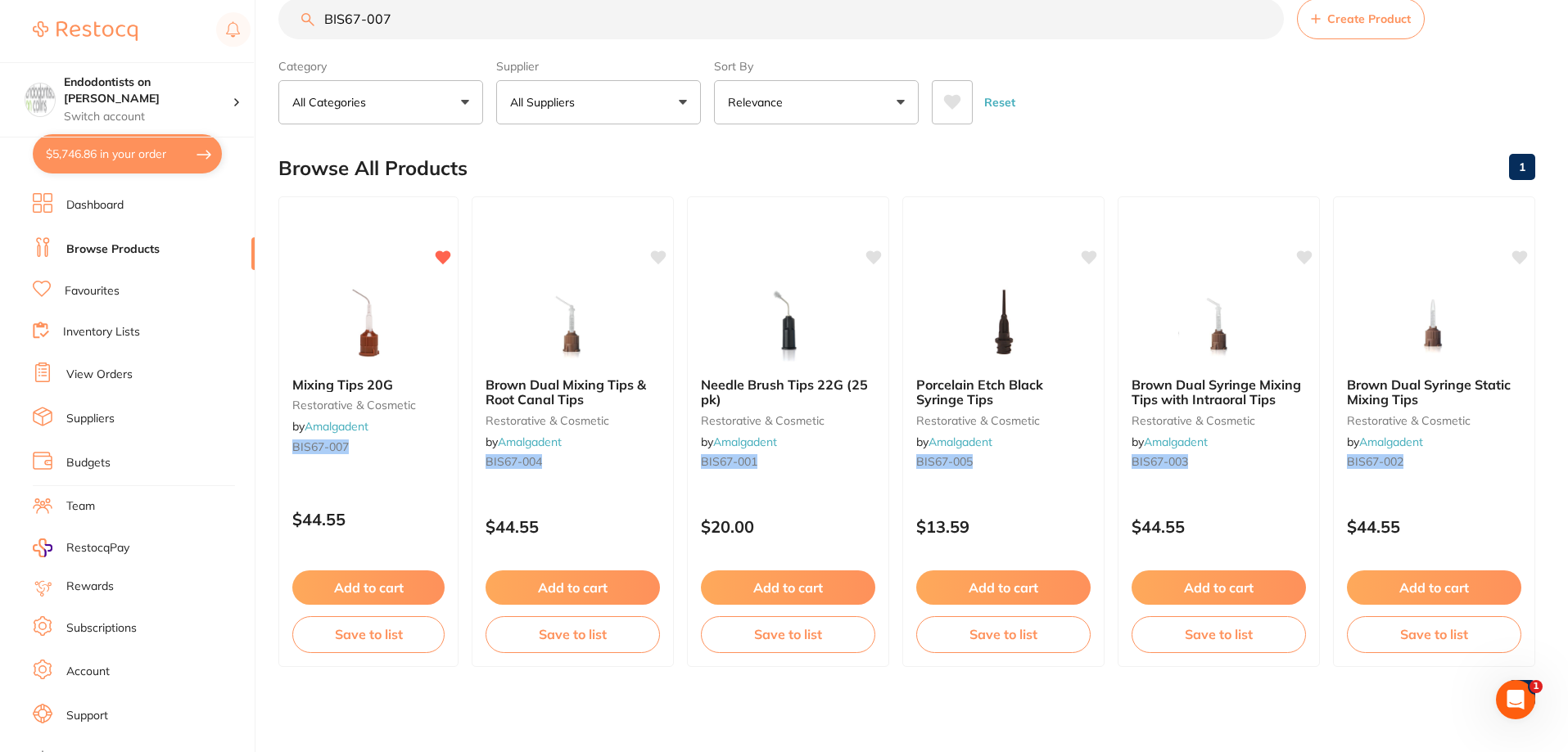
click at [150, 246] on link "Browse Products" at bounding box center [113, 249] width 93 height 16
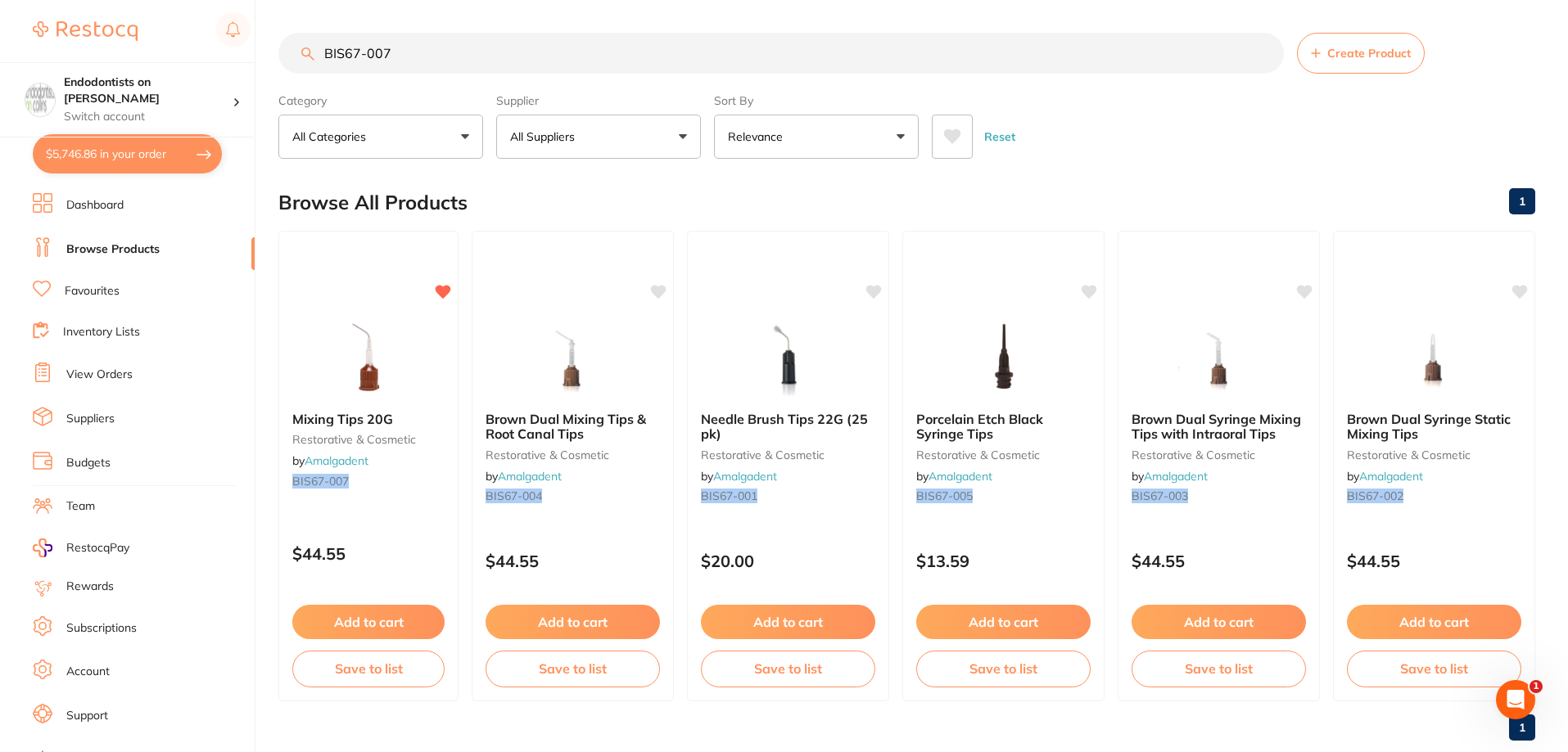
drag, startPoint x: 430, startPoint y: 57, endPoint x: 260, endPoint y: 48, distance: 170.2
click at [260, 48] on div "$5,746.86 Endodontists on Collins Switch account Endodontists on Collins $5,746…" at bounding box center [784, 376] width 1568 height 752
paste input "E-632506"
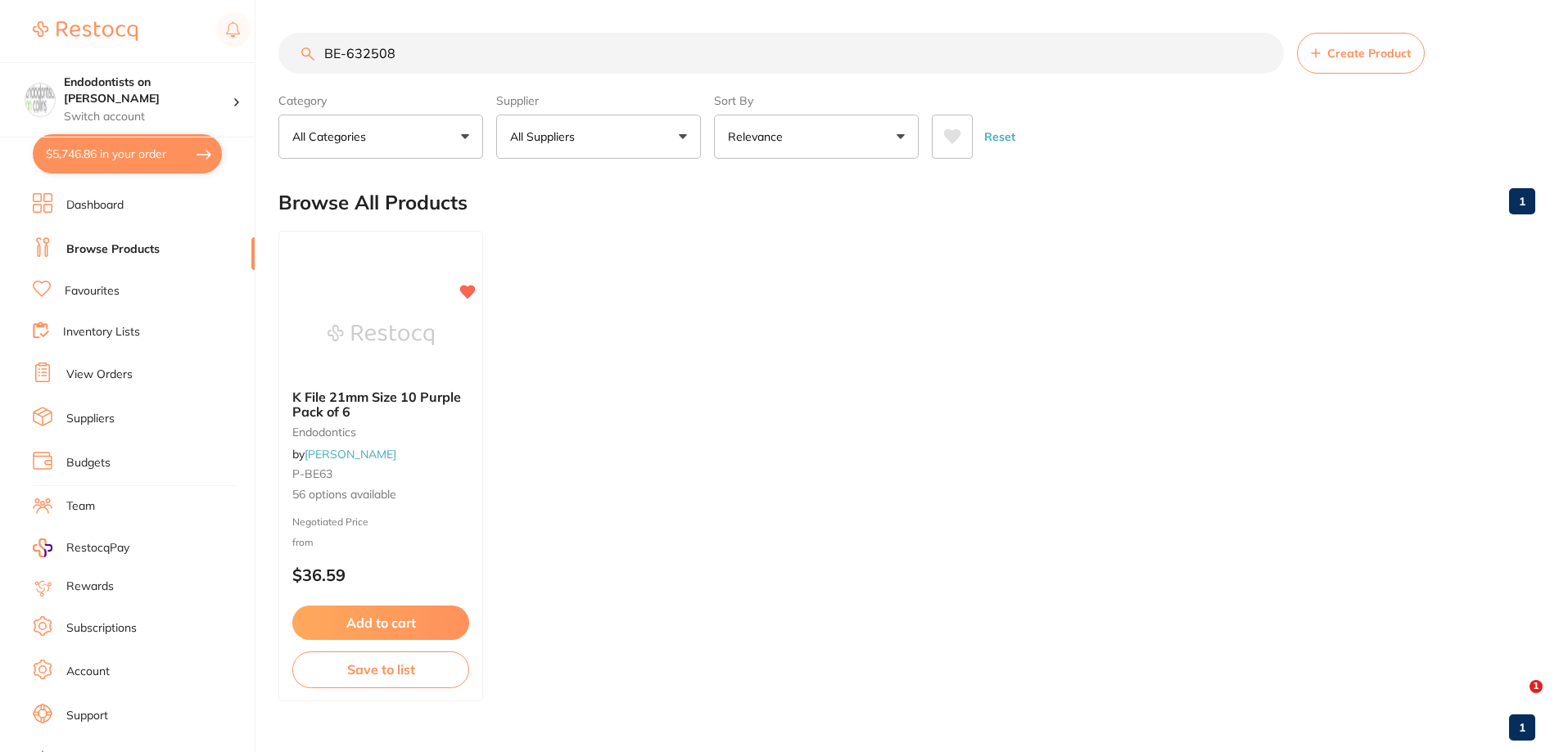
type input "BE-632508"
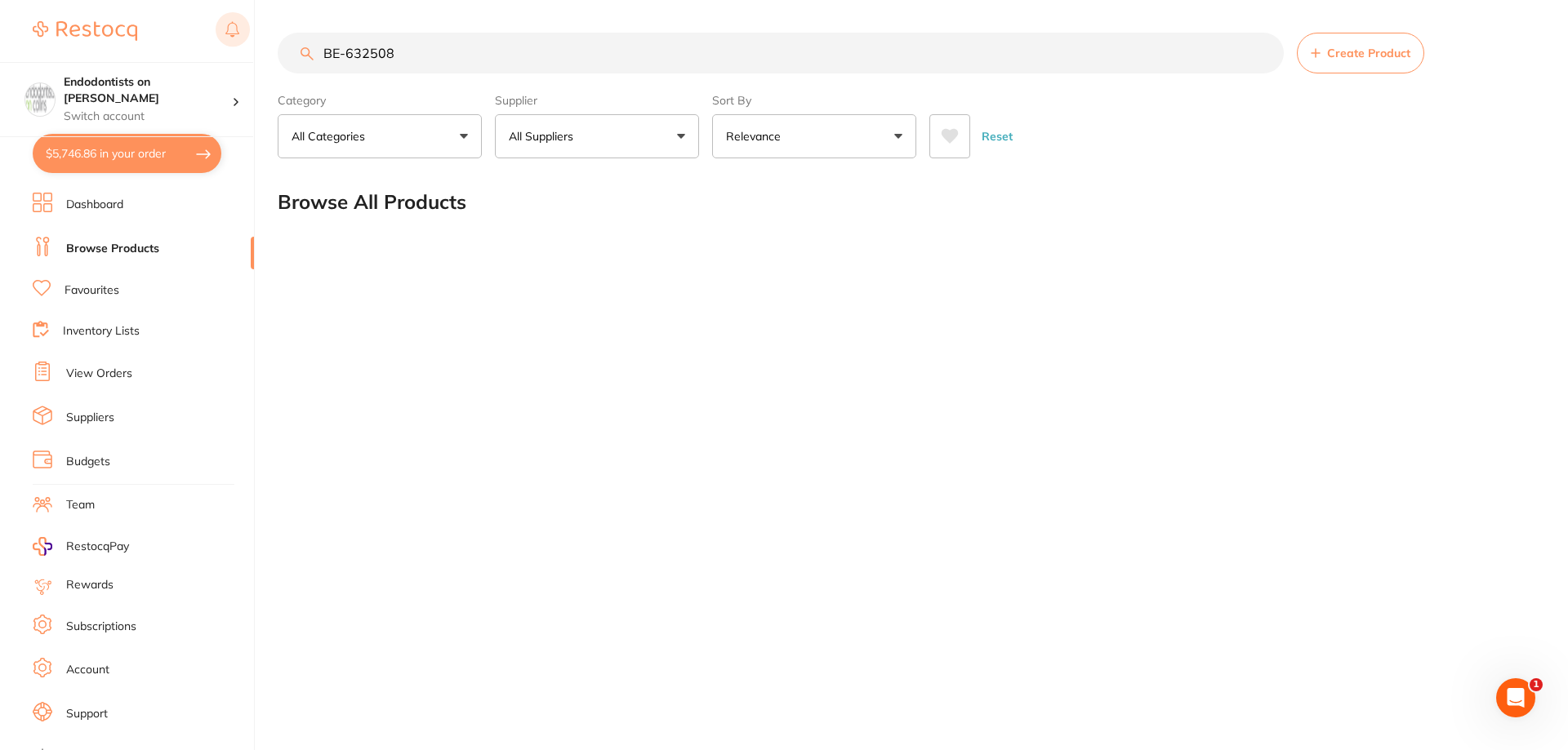
drag, startPoint x: 361, startPoint y: 58, endPoint x: 245, endPoint y: 45, distance: 116.7
click at [245, 45] on div "$5,746.86 Endodontists on Collins Switch account Endodontists on Collins $5,746…" at bounding box center [784, 375] width 1568 height 750
paste input "HS-900615"
type input "HS-9006158"
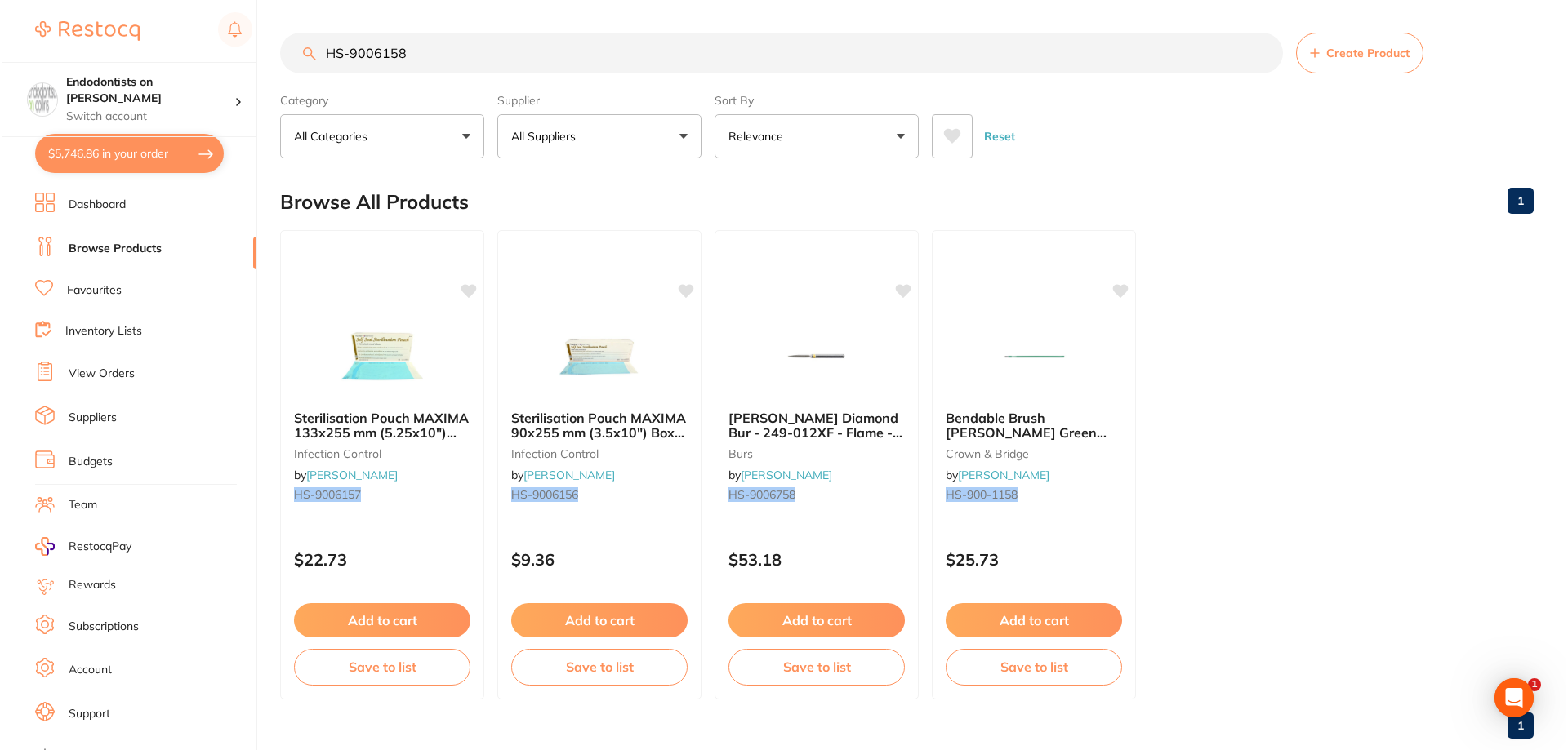
scroll to position [0, 0]
click at [112, 248] on link "Browse Products" at bounding box center [112, 249] width 93 height 16
click at [122, 158] on button "$5,746.86 in your order" at bounding box center [127, 153] width 189 height 39
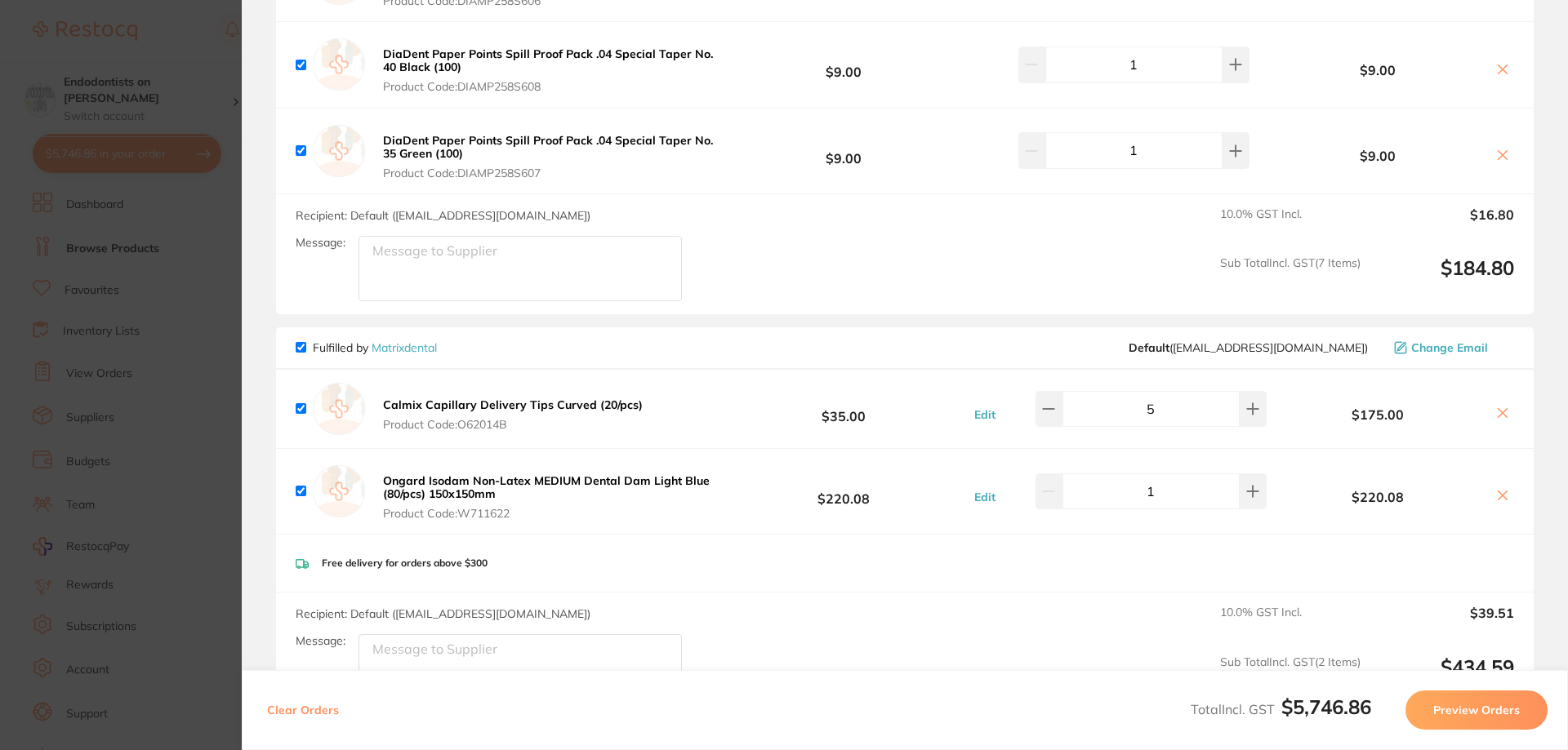
scroll to position [3347, 0]
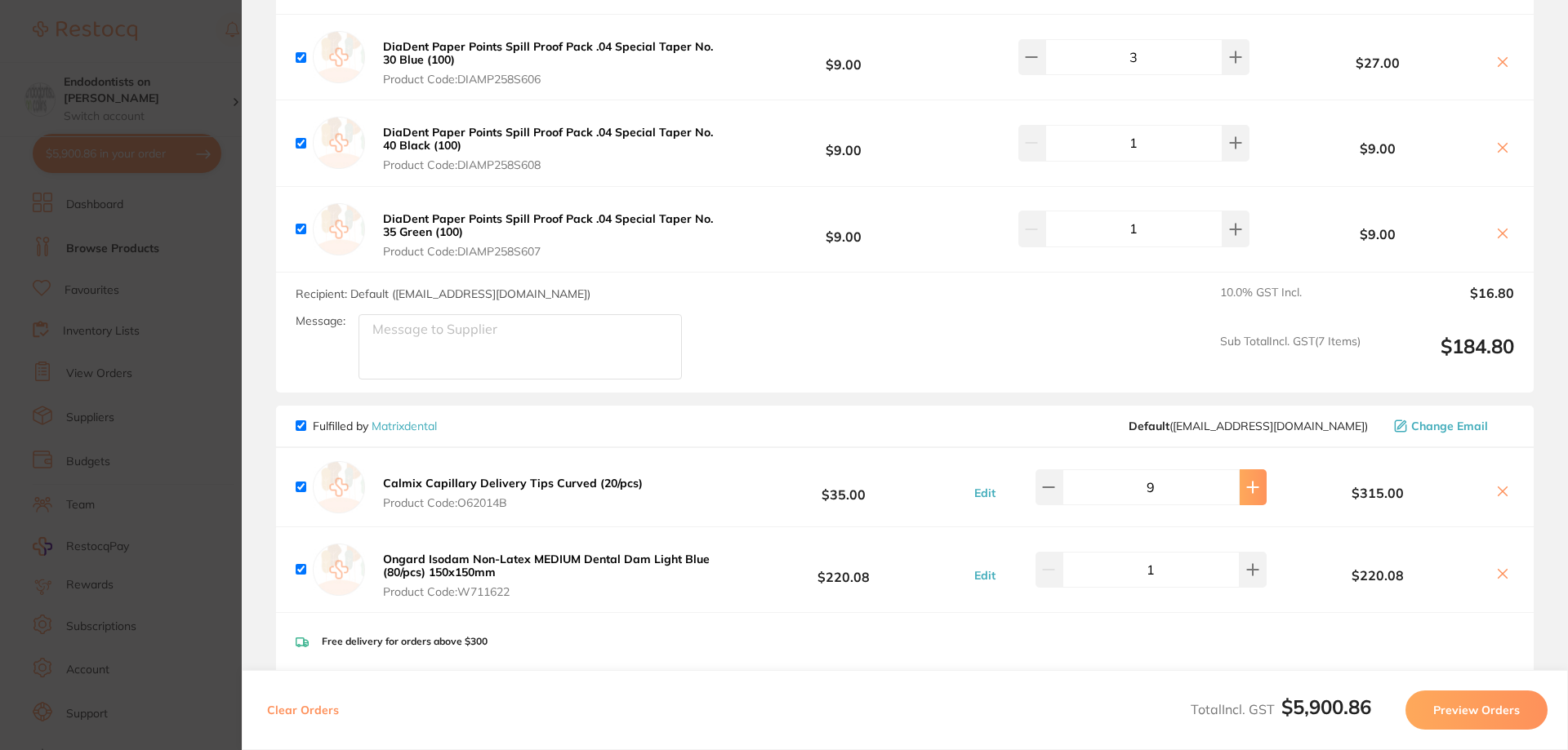
type input "10"
click at [226, 493] on section "Update RRP Set your pre negotiated price for this item. Item Agreed RRP (excl. …" at bounding box center [784, 375] width 1568 height 750
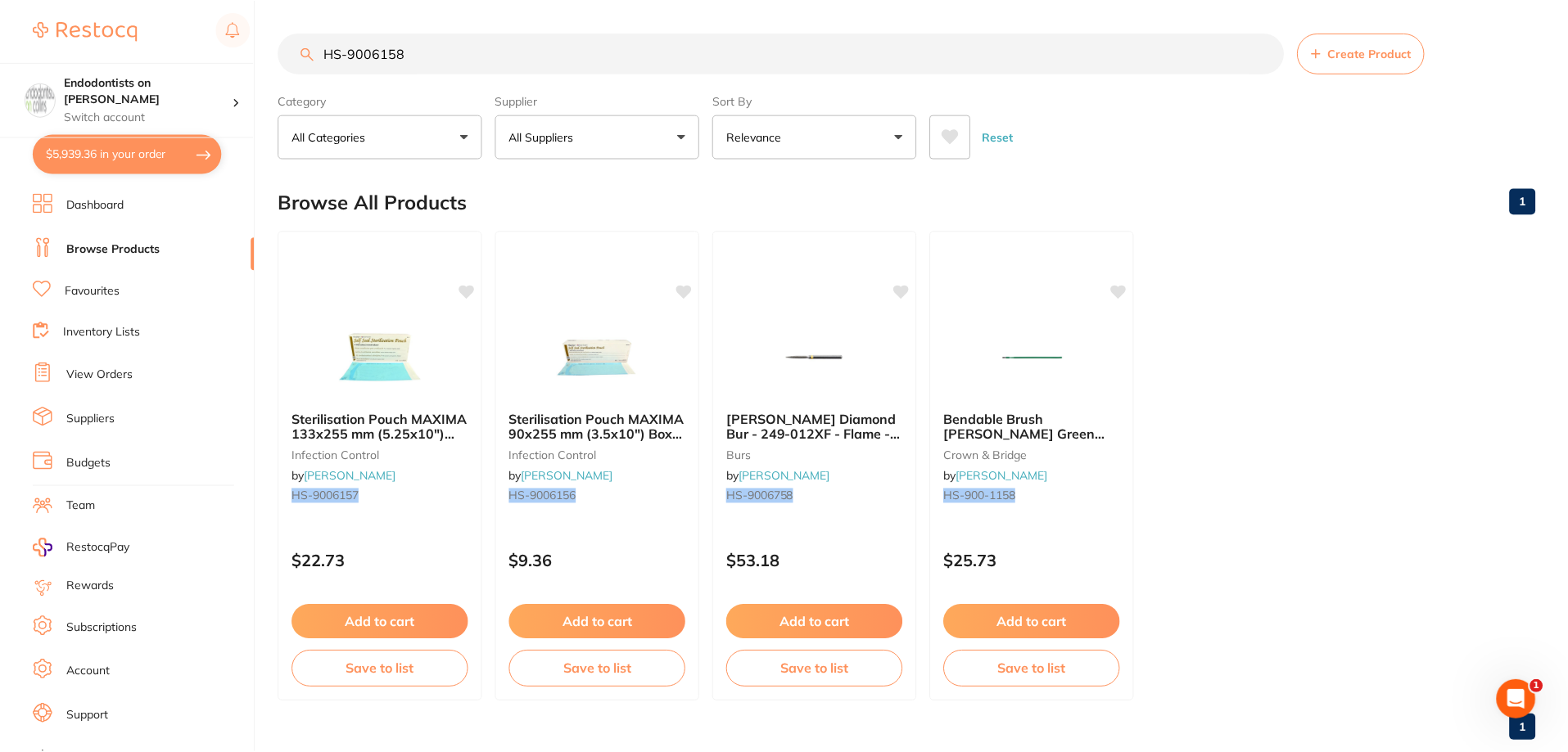
scroll to position [34, 0]
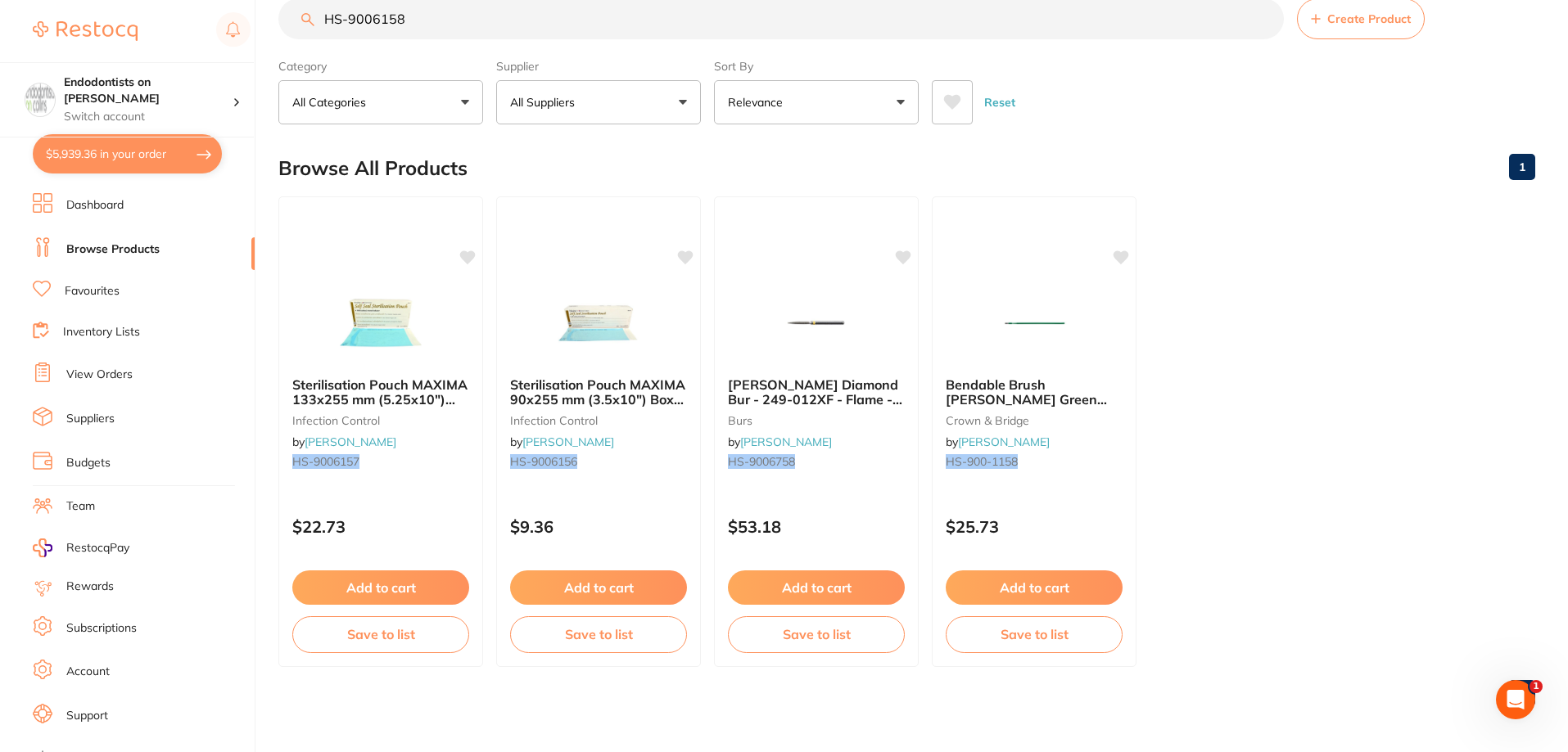
checkbox input "false"
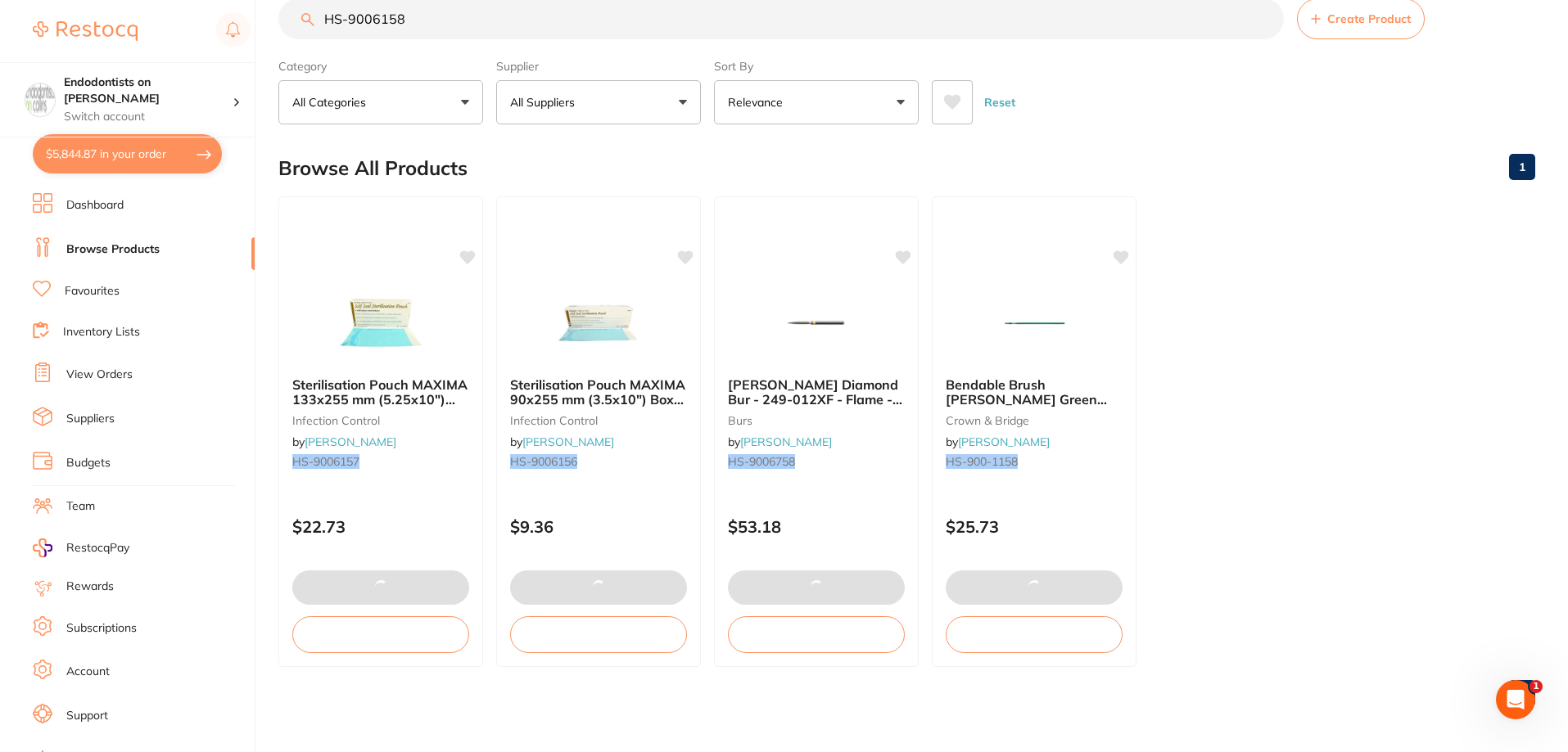
type input "9"
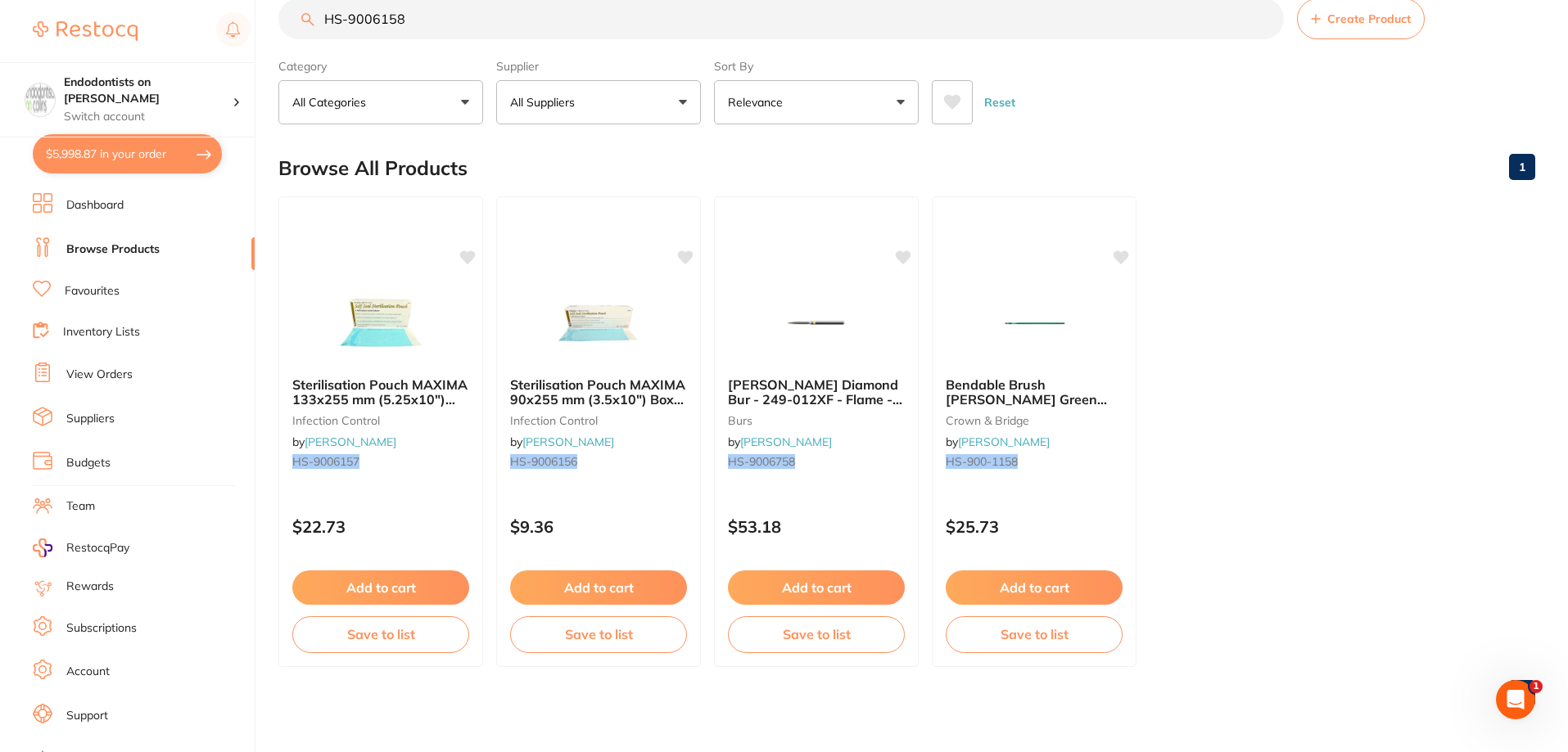
drag, startPoint x: 85, startPoint y: 144, endPoint x: 99, endPoint y: 182, distance: 40.5
click at [85, 144] on button "$5,998.87 in your order" at bounding box center [128, 154] width 189 height 39
checkbox input "true"
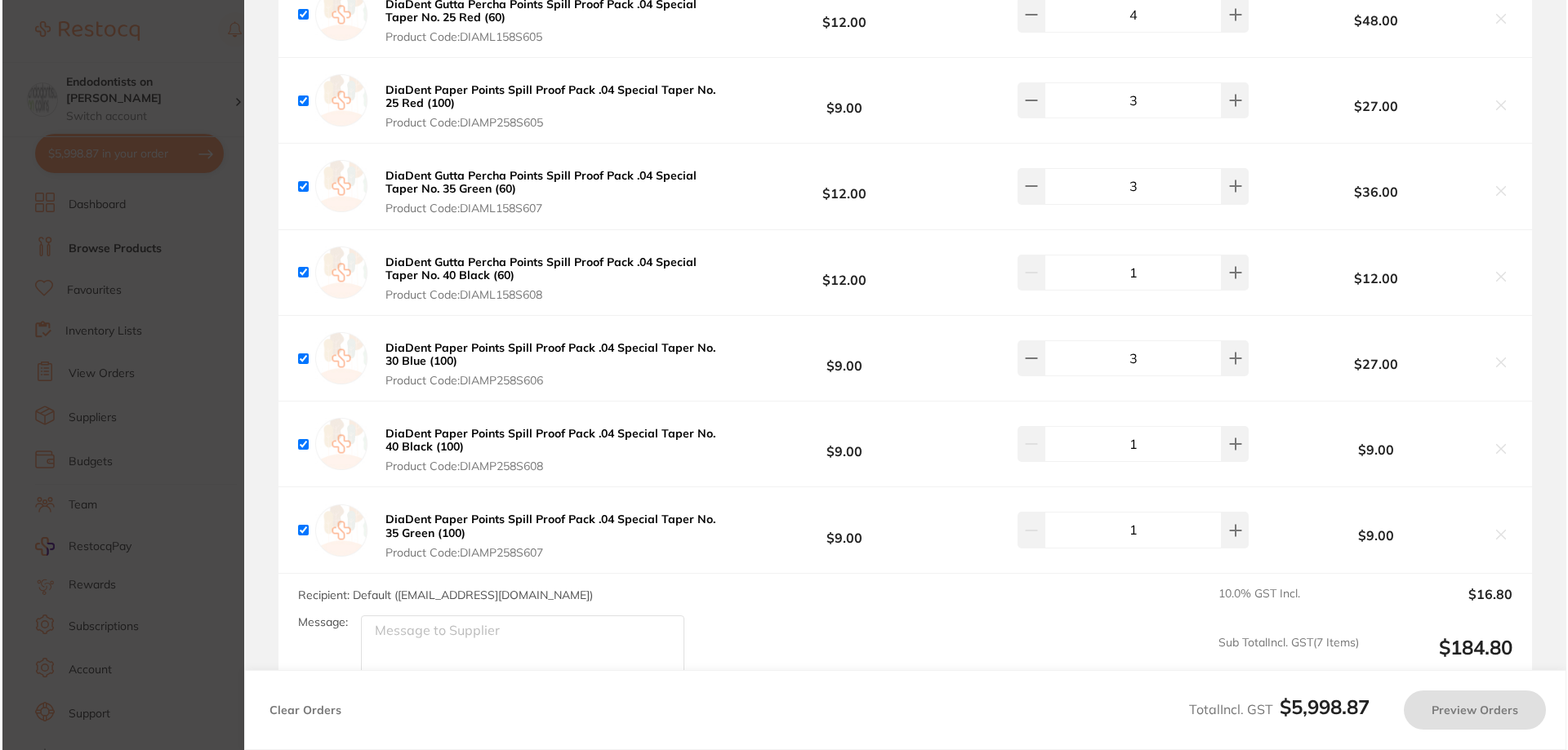
scroll to position [0, 0]
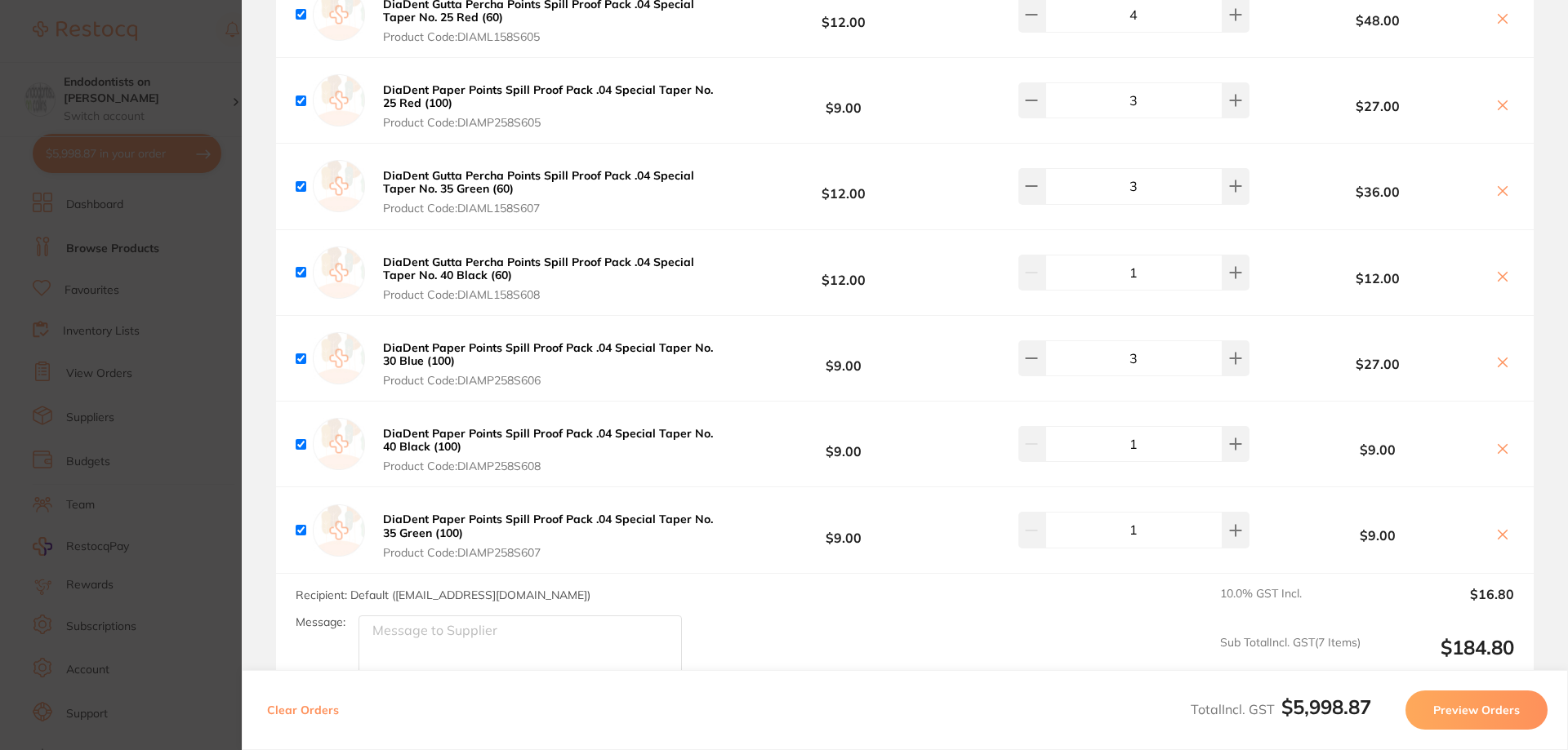
click at [1460, 717] on button "Preview Orders" at bounding box center [1475, 710] width 142 height 39
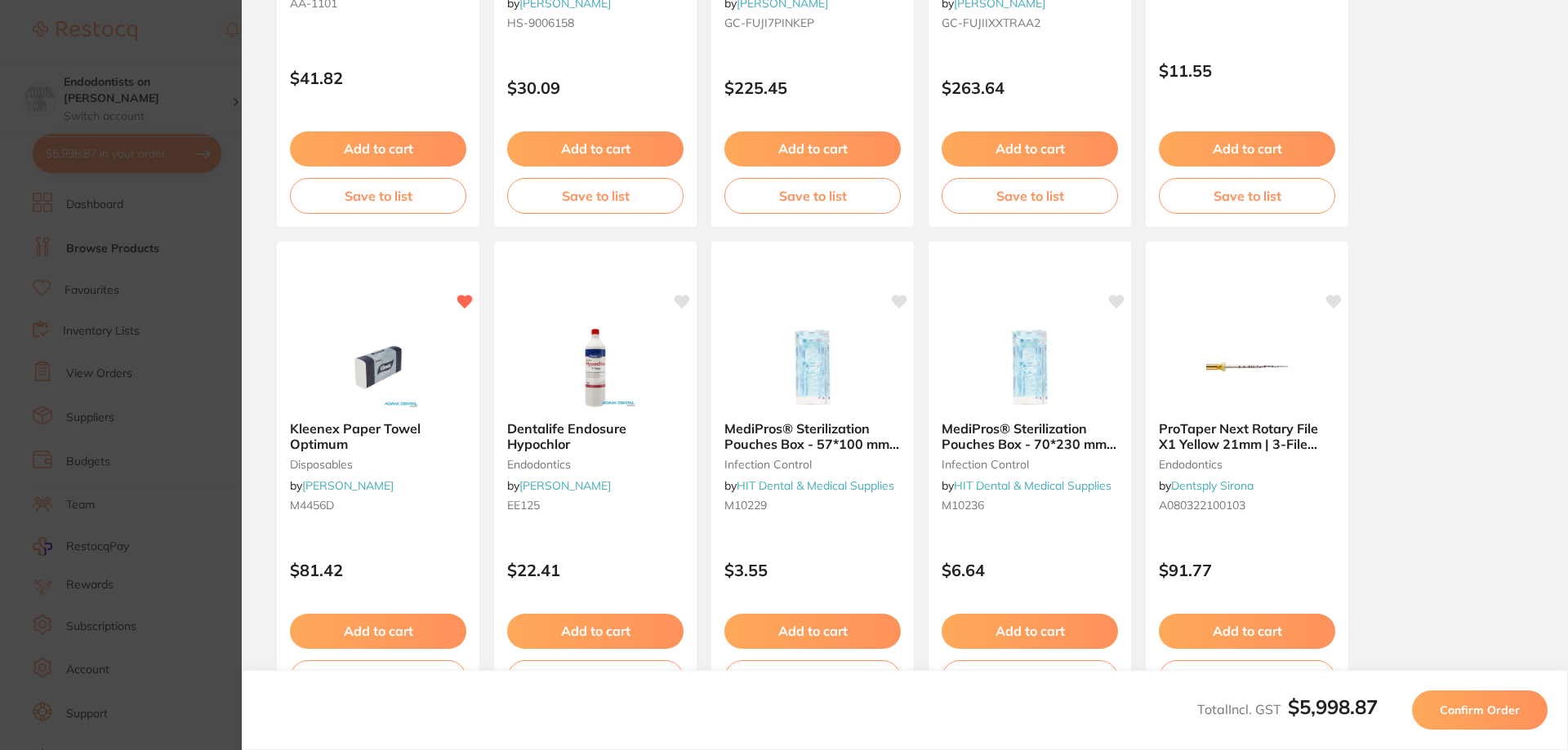
scroll to position [408, 0]
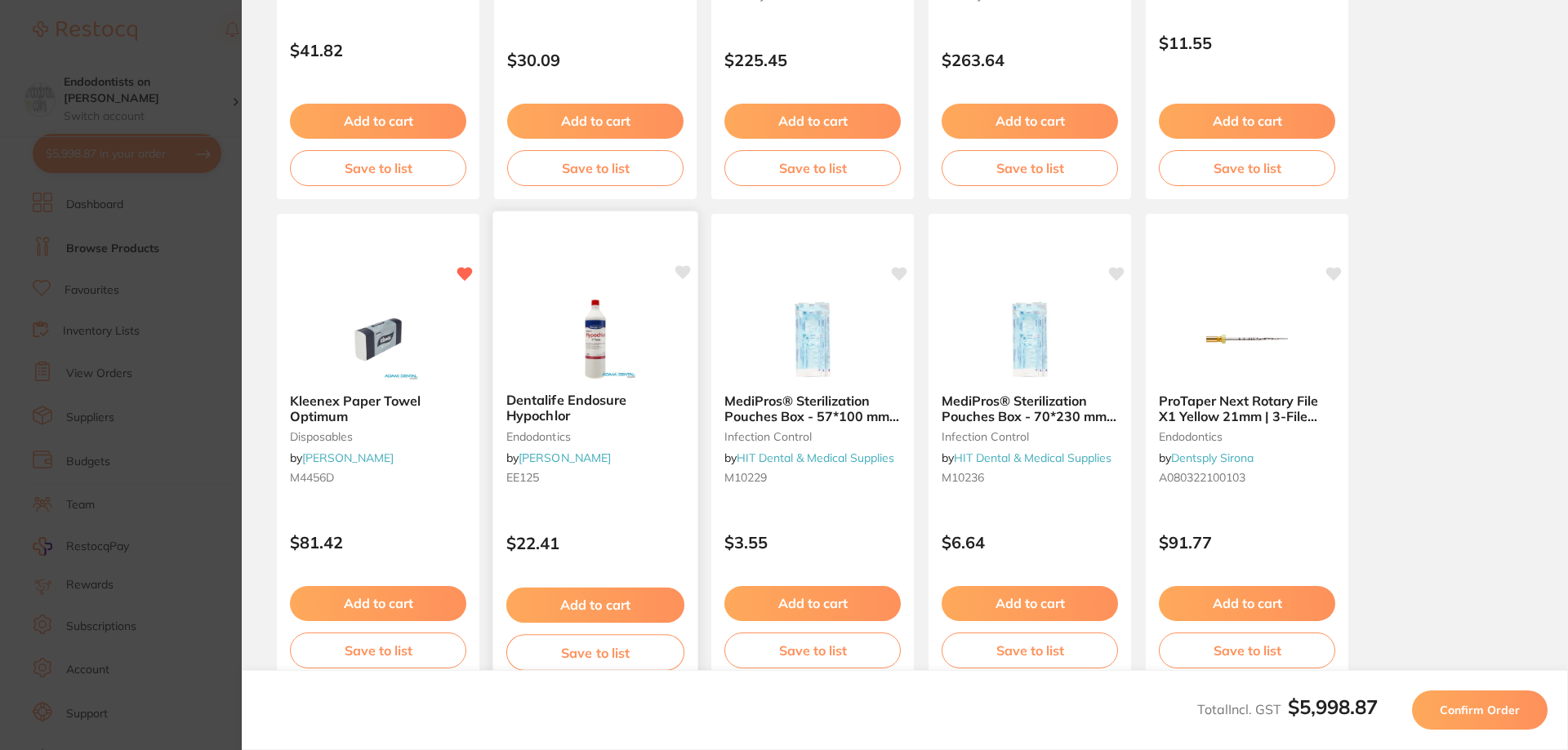
click at [682, 269] on icon at bounding box center [682, 273] width 15 height 14
drag, startPoint x: 897, startPoint y: 269, endPoint x: 929, endPoint y: 267, distance: 32.1
click at [899, 269] on icon at bounding box center [899, 274] width 15 height 13
click at [1120, 273] on icon at bounding box center [1117, 273] width 15 height 14
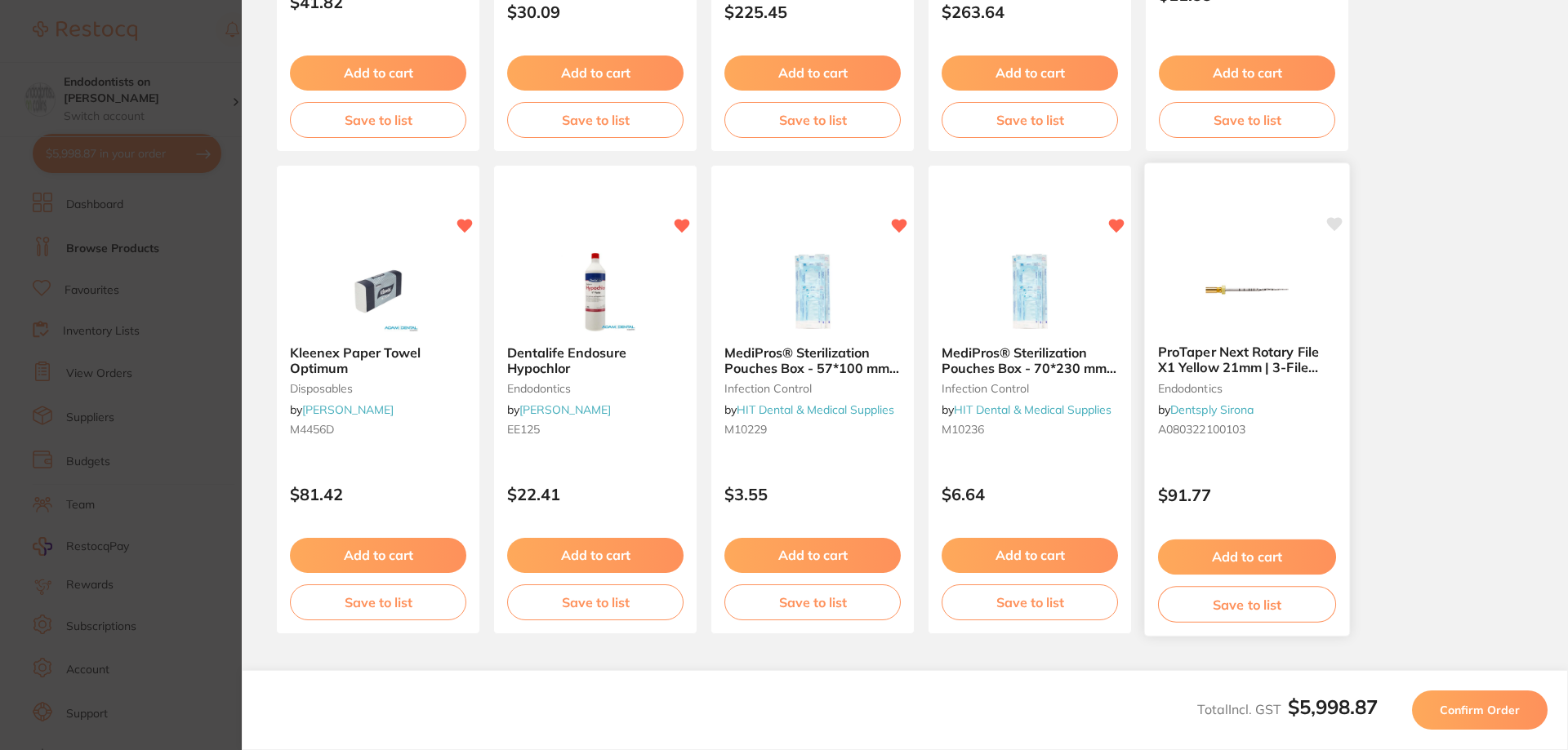
click at [1336, 225] on icon at bounding box center [1334, 225] width 15 height 14
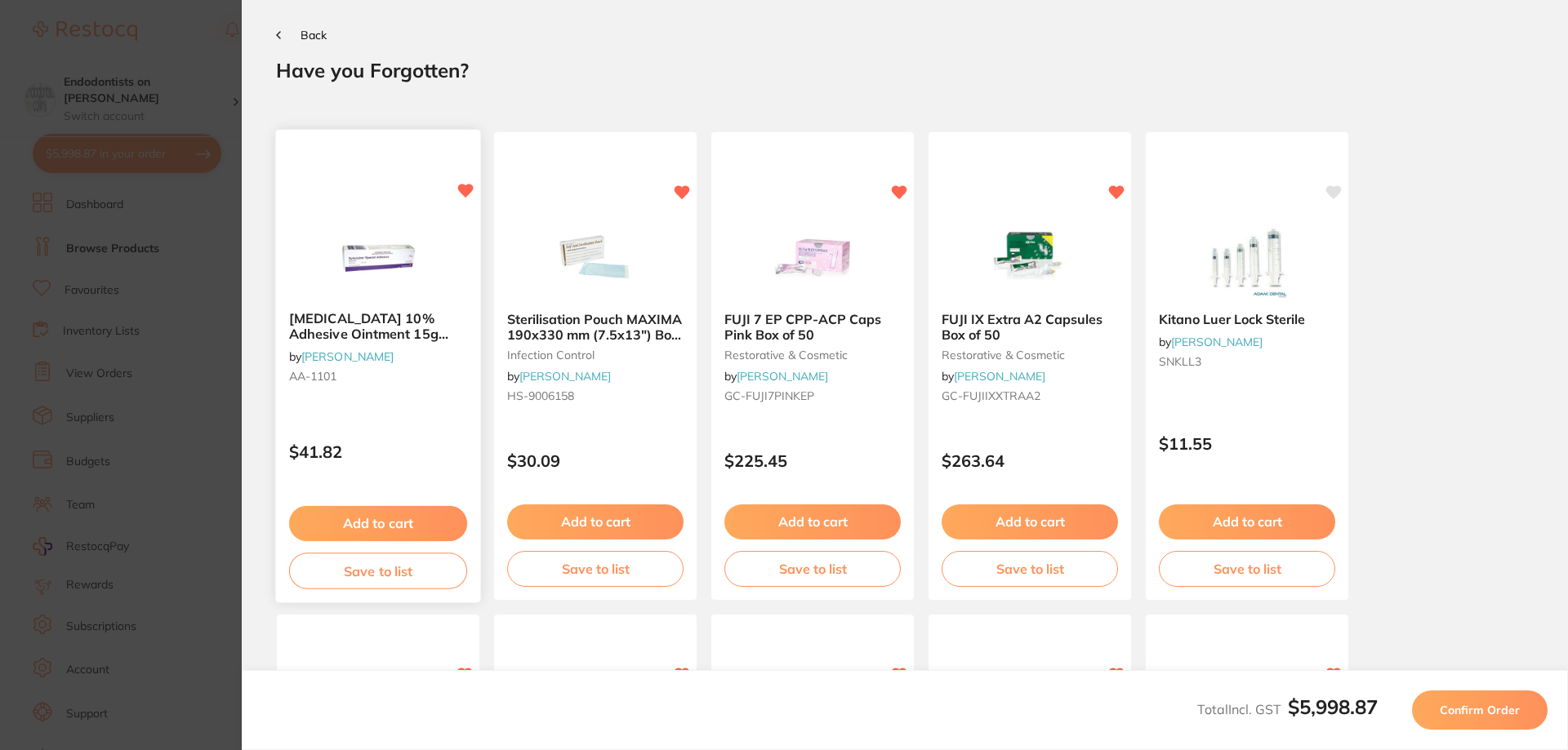
scroll to position [0, 0]
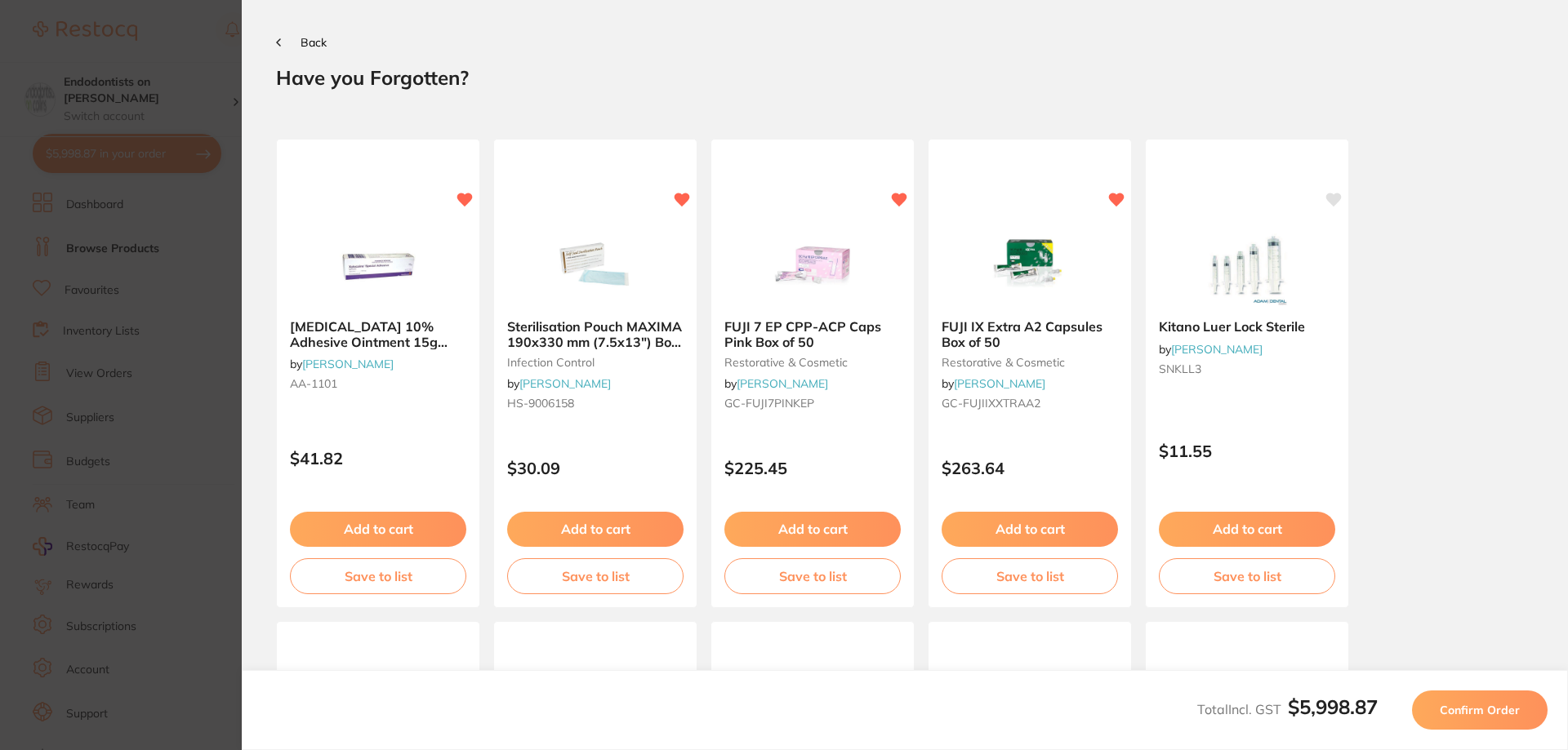
click at [171, 260] on section "Update RRP Set your pre negotiated price for this item. Item Agreed RRP (excl. …" at bounding box center [784, 375] width 1568 height 750
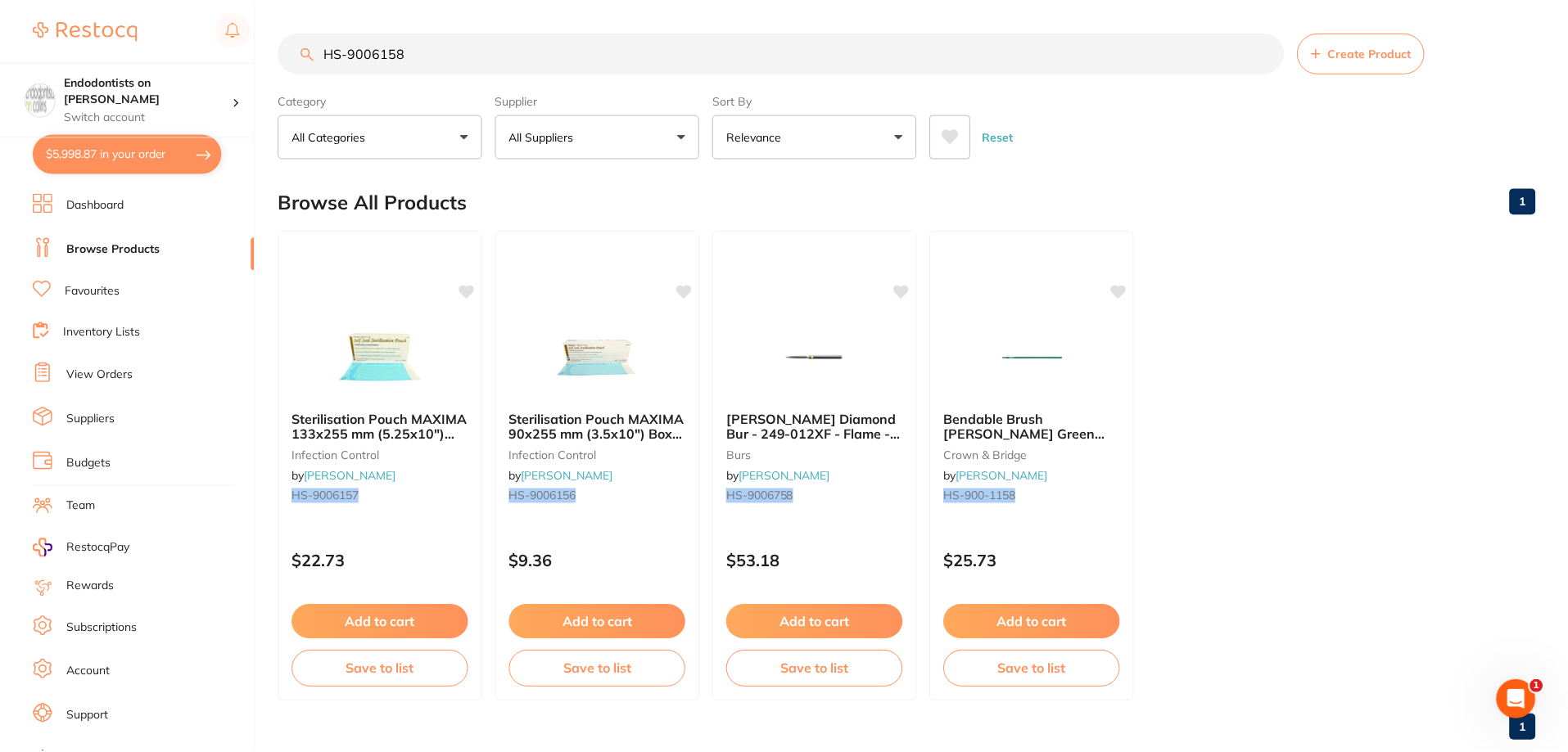
scroll to position [34, 0]
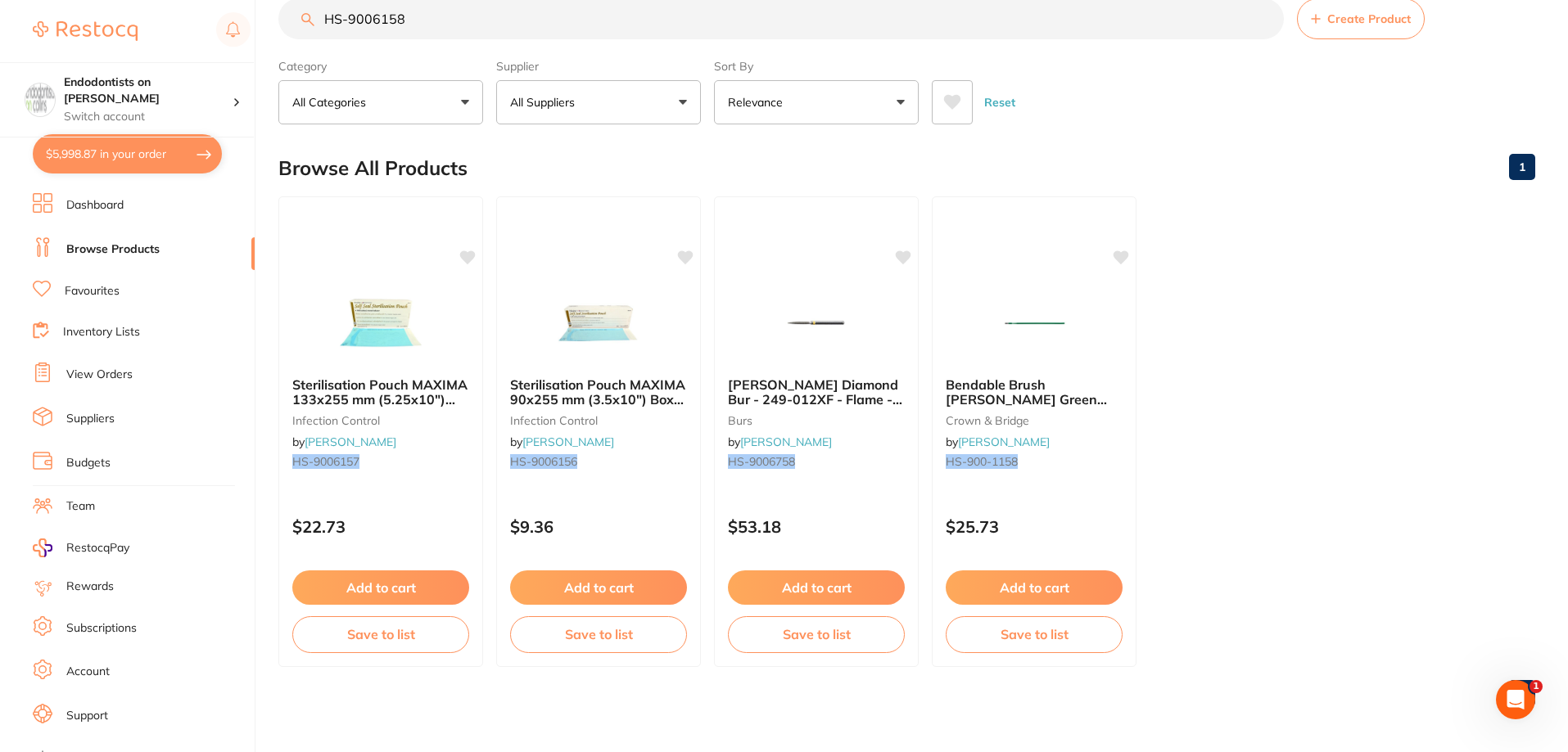
drag, startPoint x: 426, startPoint y: 21, endPoint x: 256, endPoint y: 22, distance: 170.0
click at [256, 22] on div "$5,998.87 Endodontists on Collins Switch account Endodontists on Collins $5,998…" at bounding box center [784, 342] width 1568 height 752
type input "small paper towel"
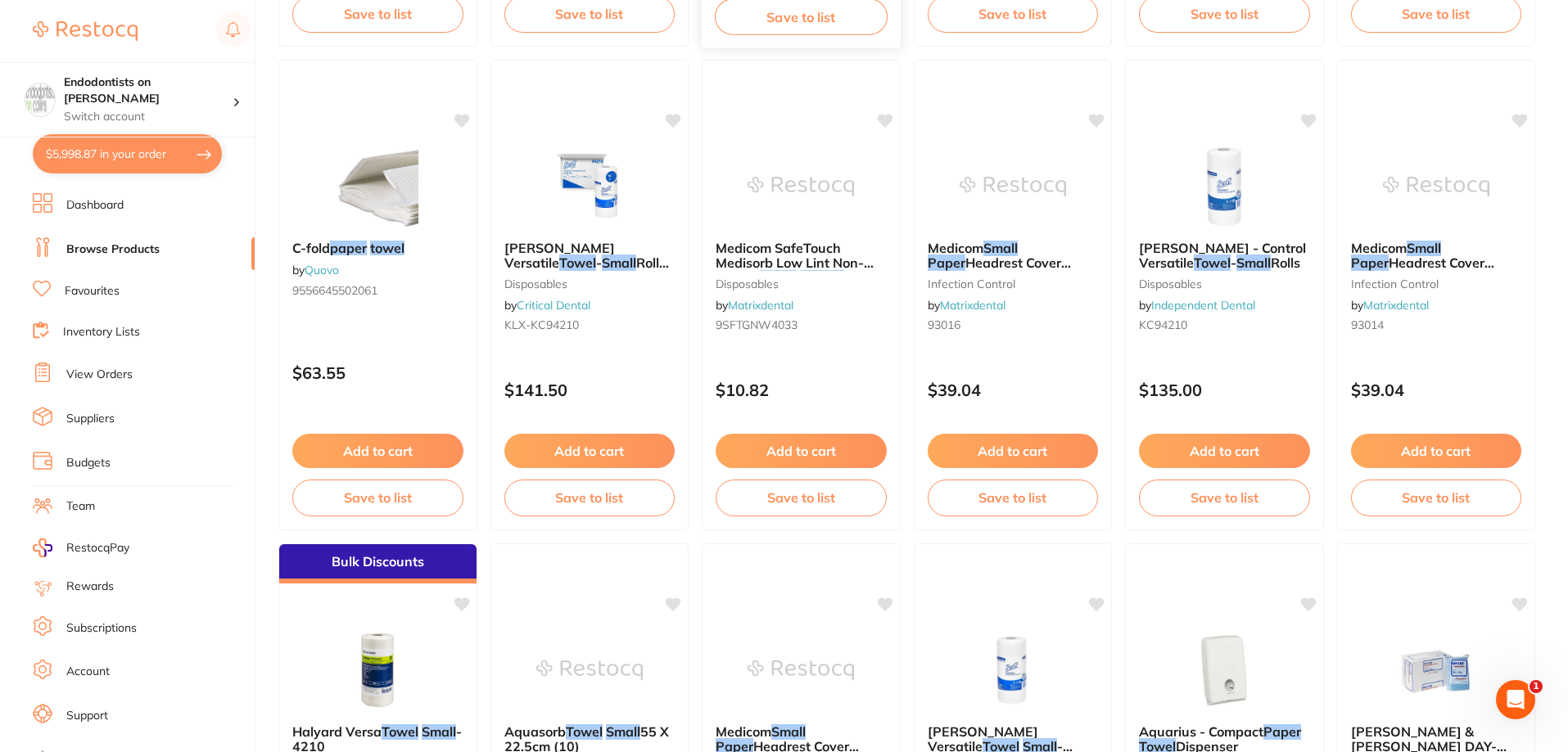
scroll to position [818, 0]
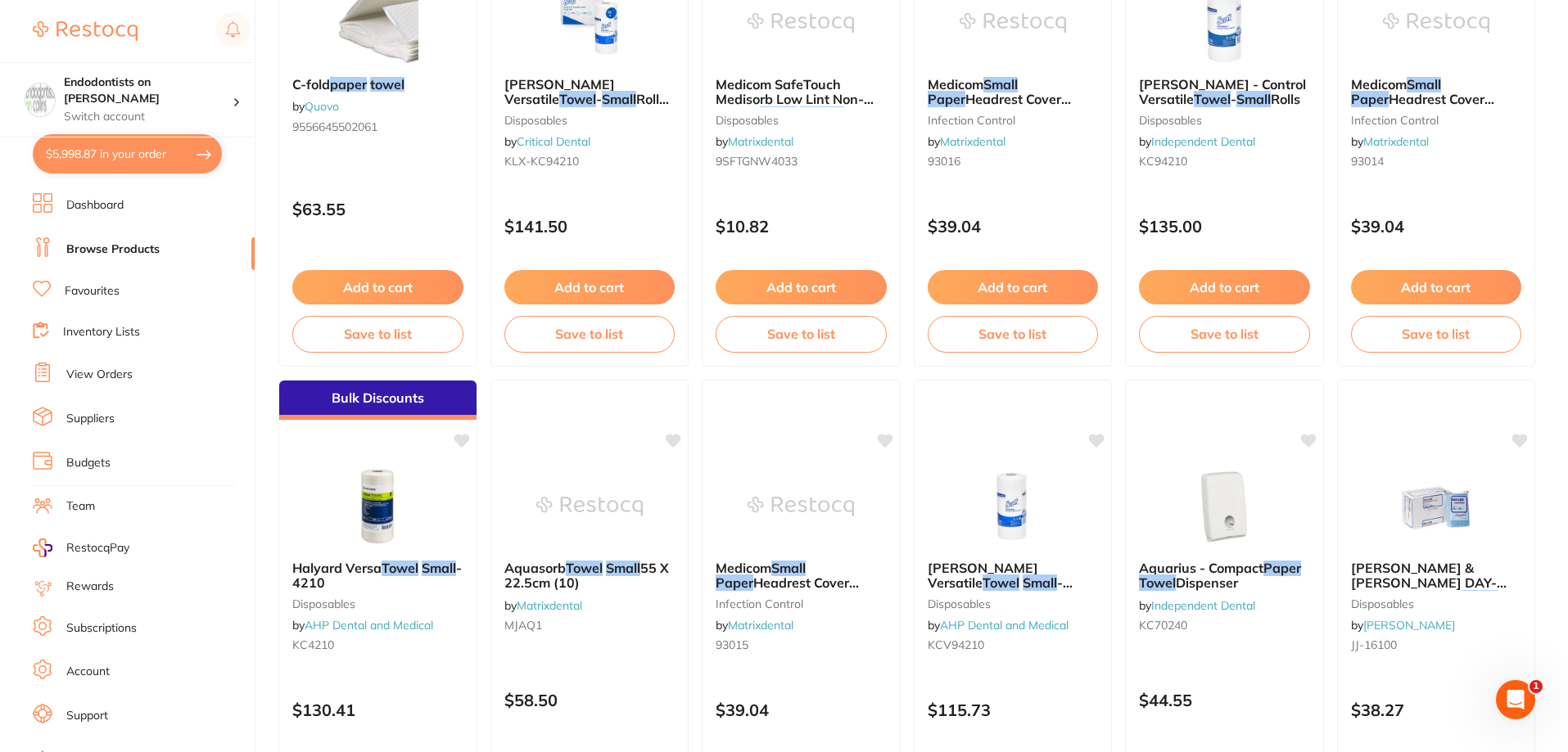
click at [89, 282] on li "Favourites" at bounding box center [144, 291] width 222 height 21
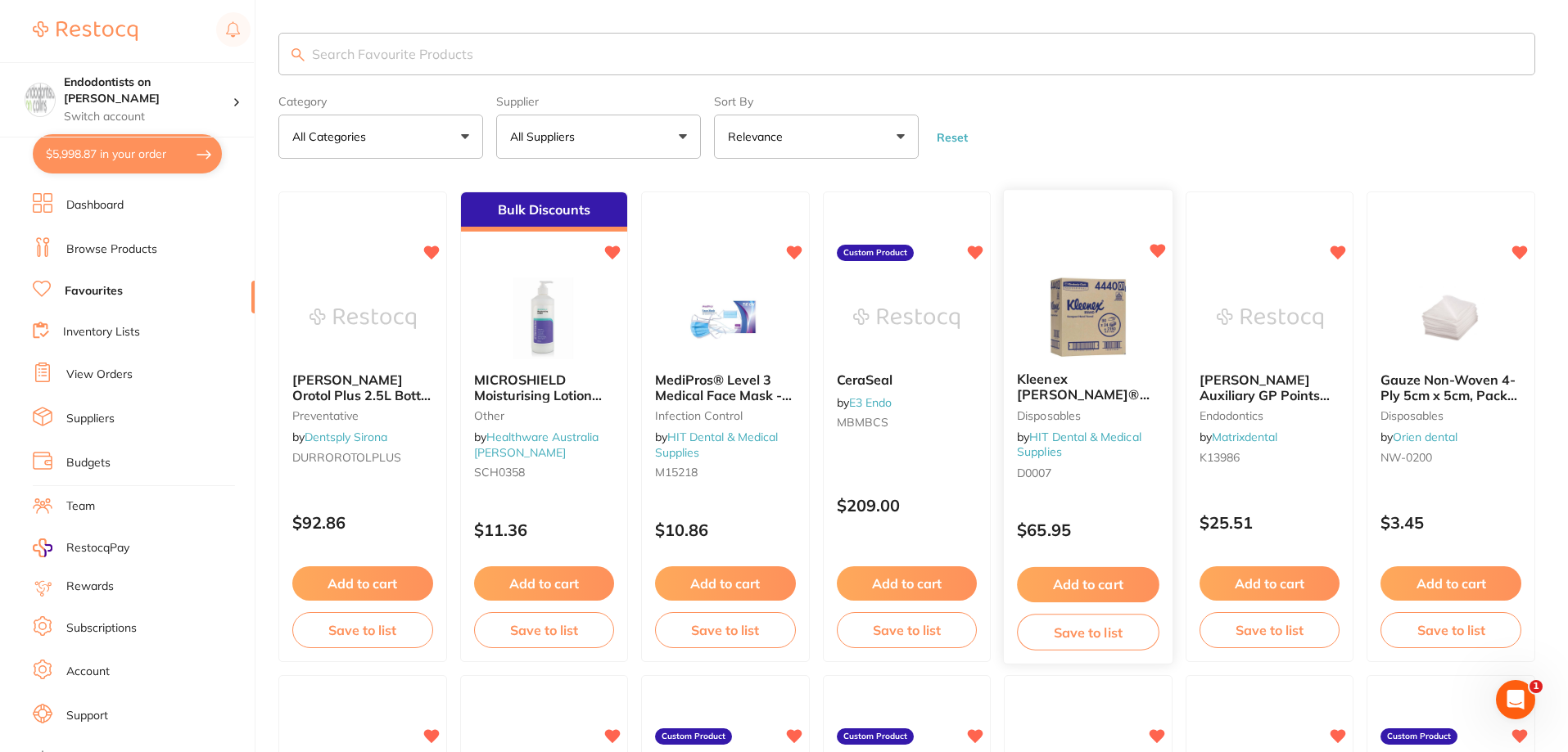
click at [1084, 588] on button "Add to cart" at bounding box center [1087, 584] width 142 height 35
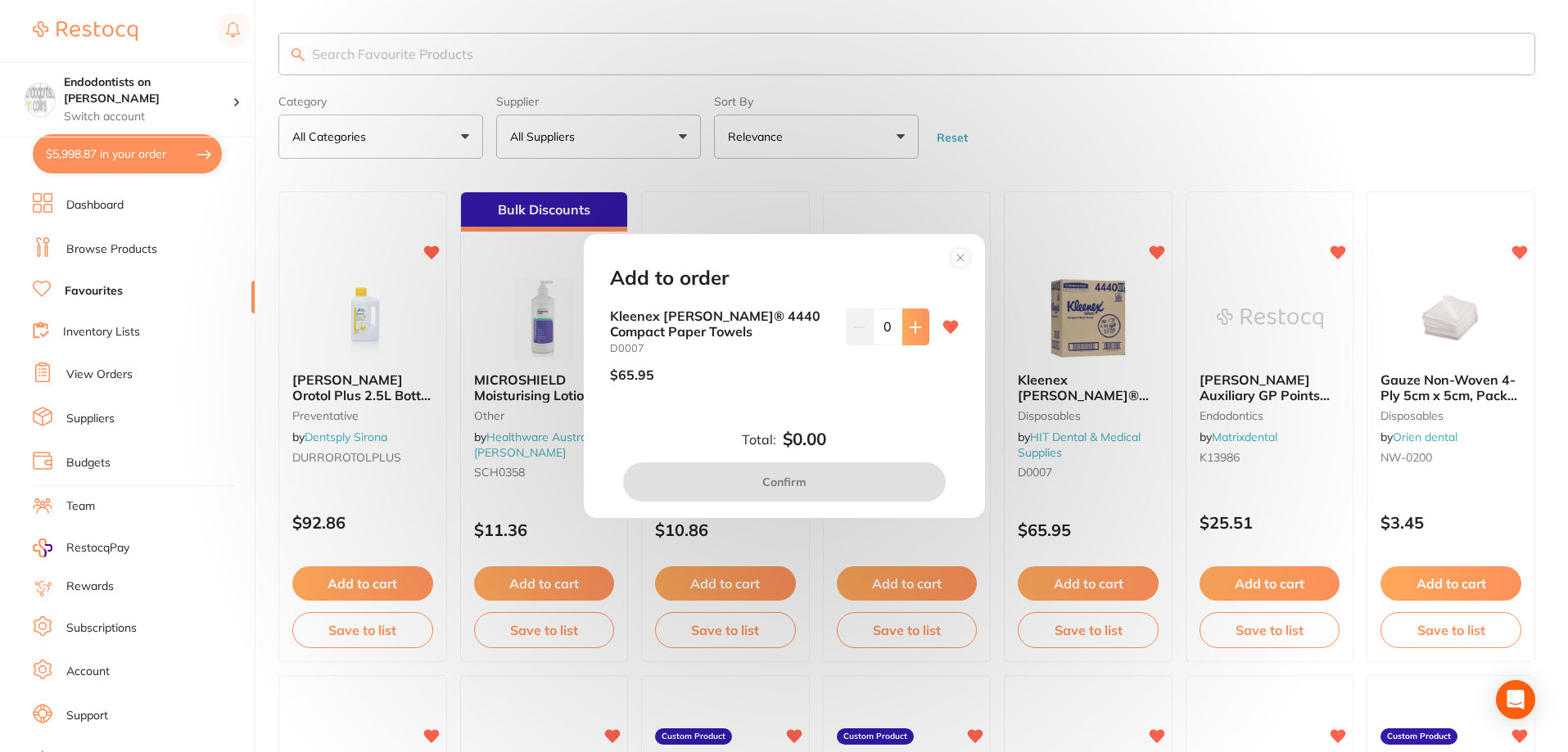
click at [912, 332] on icon at bounding box center [915, 327] width 11 height 11
type input "1"
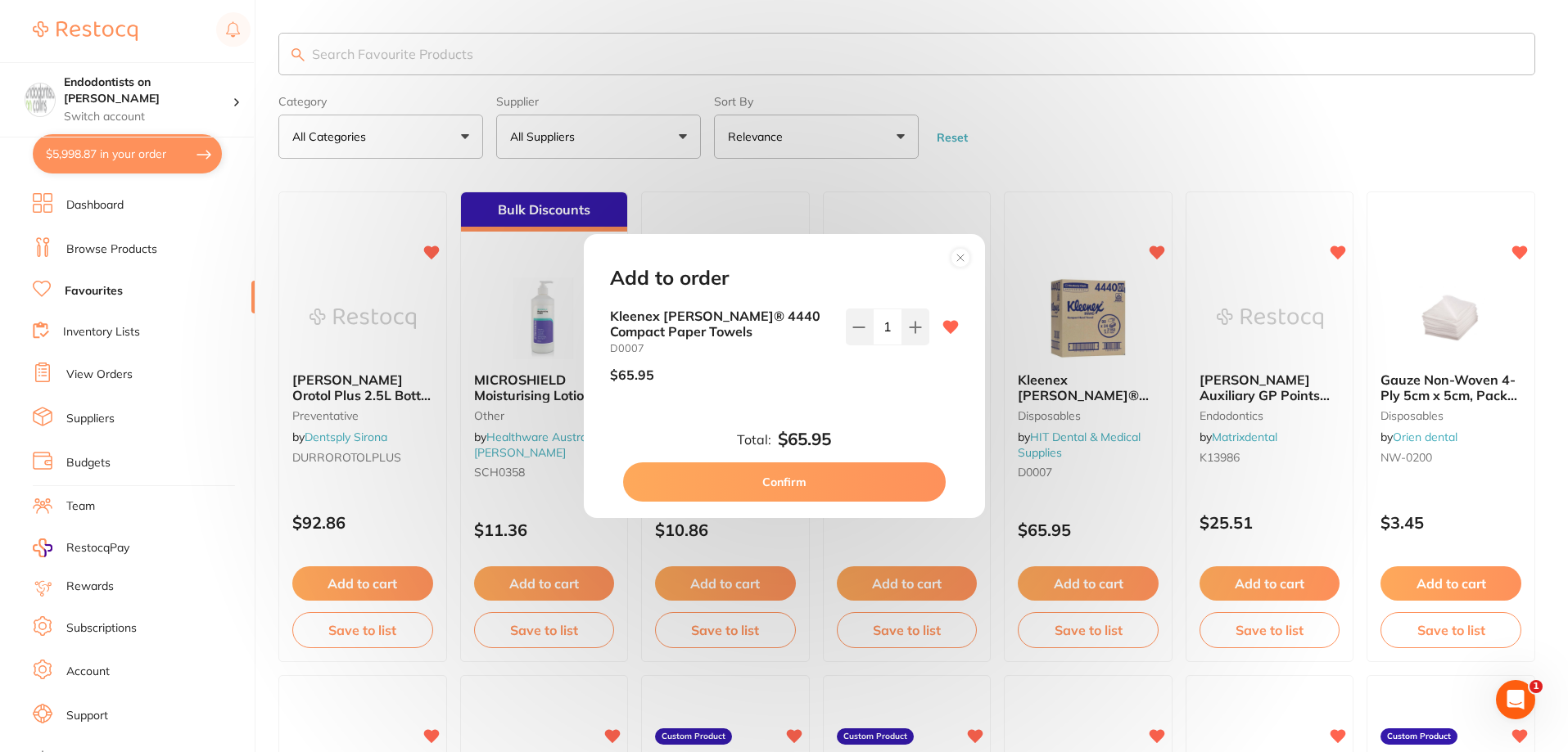
click at [800, 473] on button "Confirm" at bounding box center [784, 482] width 323 height 39
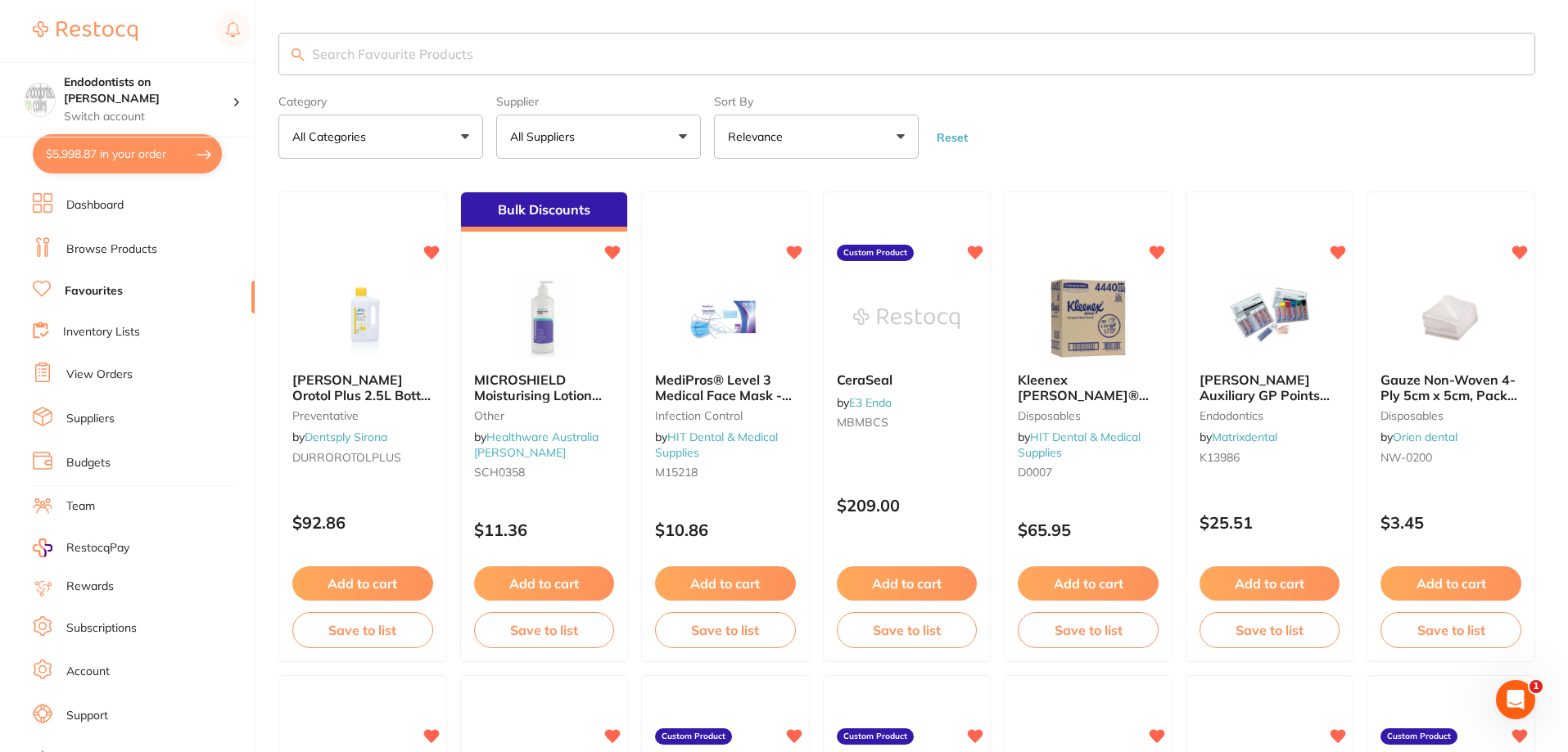
checkbox input "false"
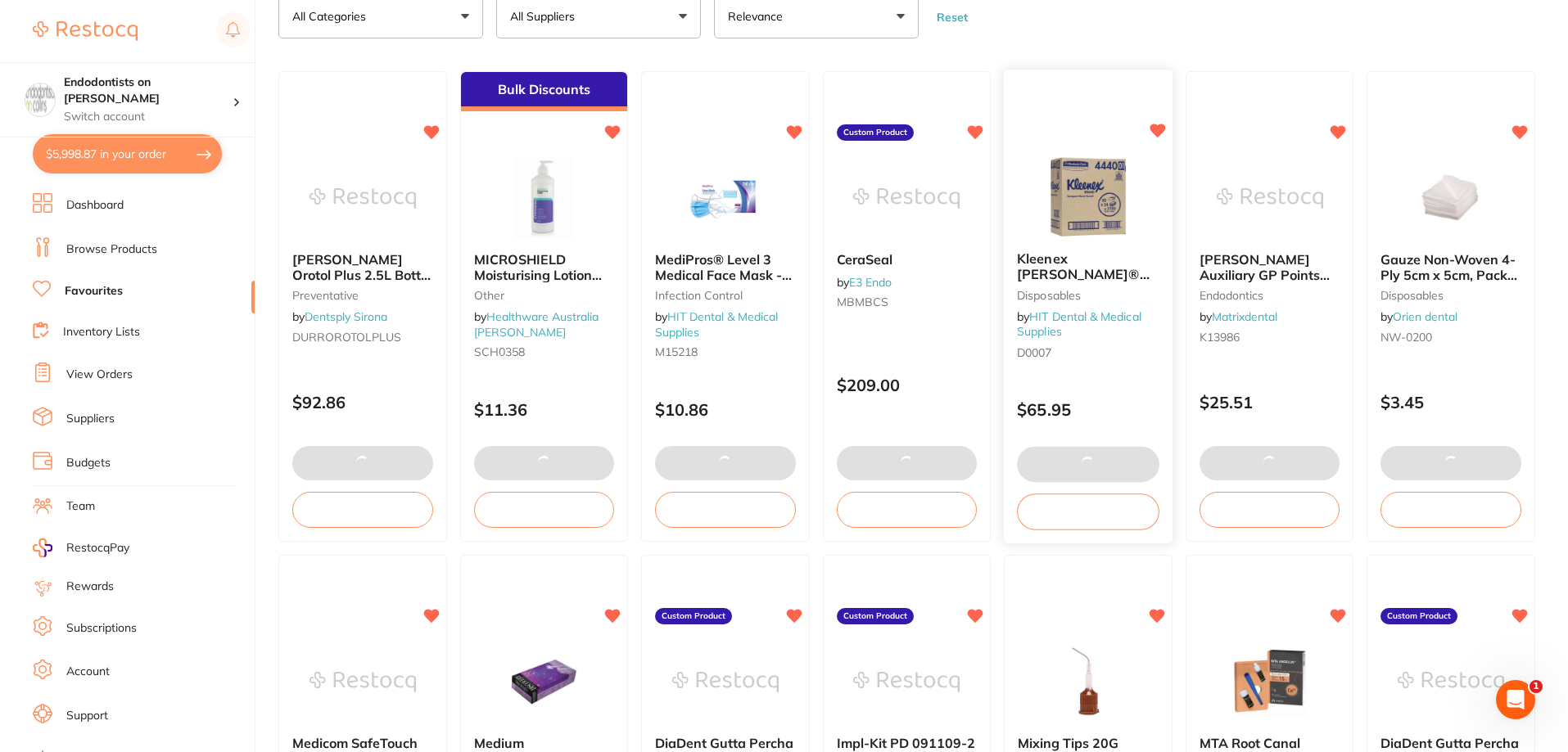
checkbox input "true"
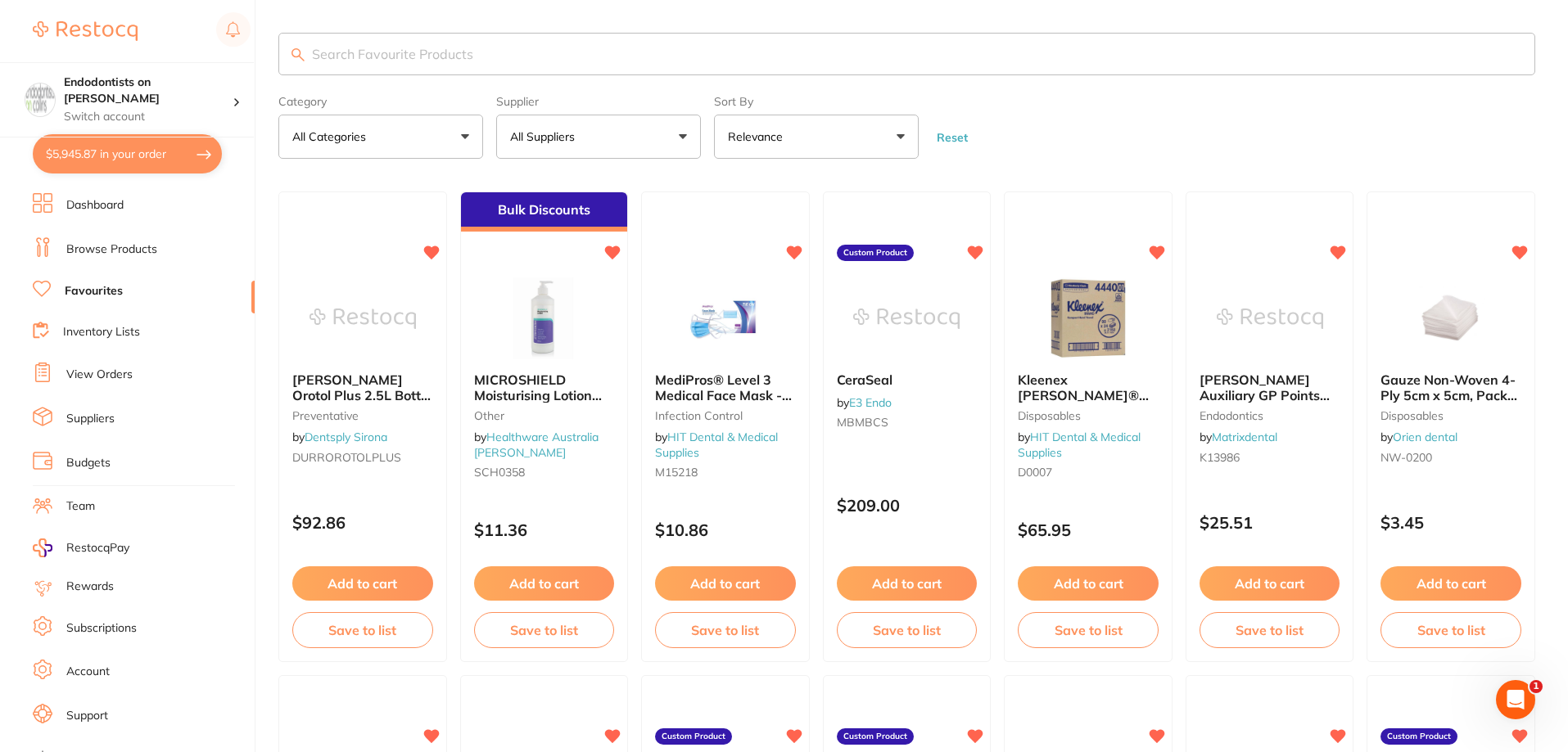
click at [524, 52] on input "search" at bounding box center [907, 54] width 1257 height 43
type input "white"
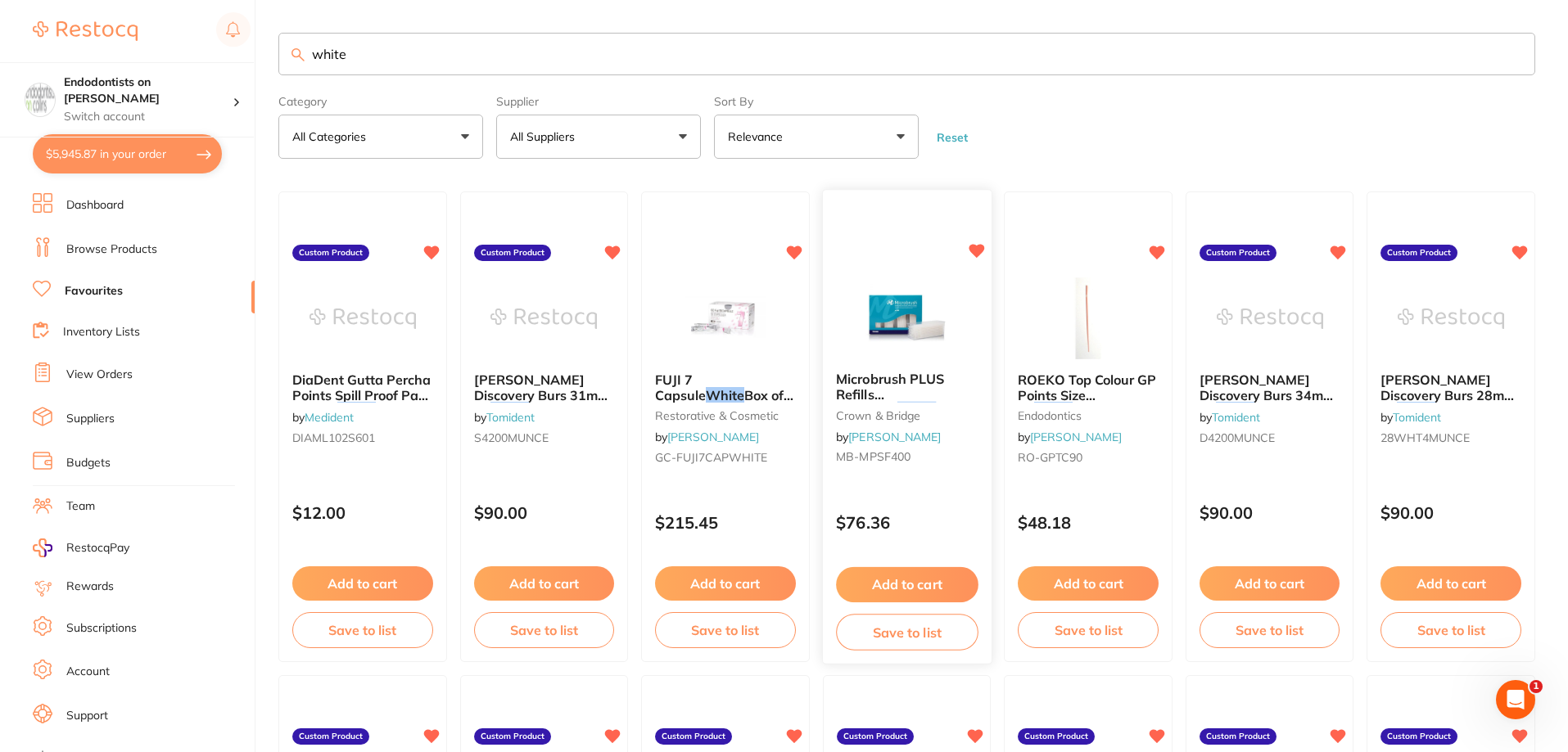
click at [901, 584] on button "Add to cart" at bounding box center [907, 584] width 142 height 35
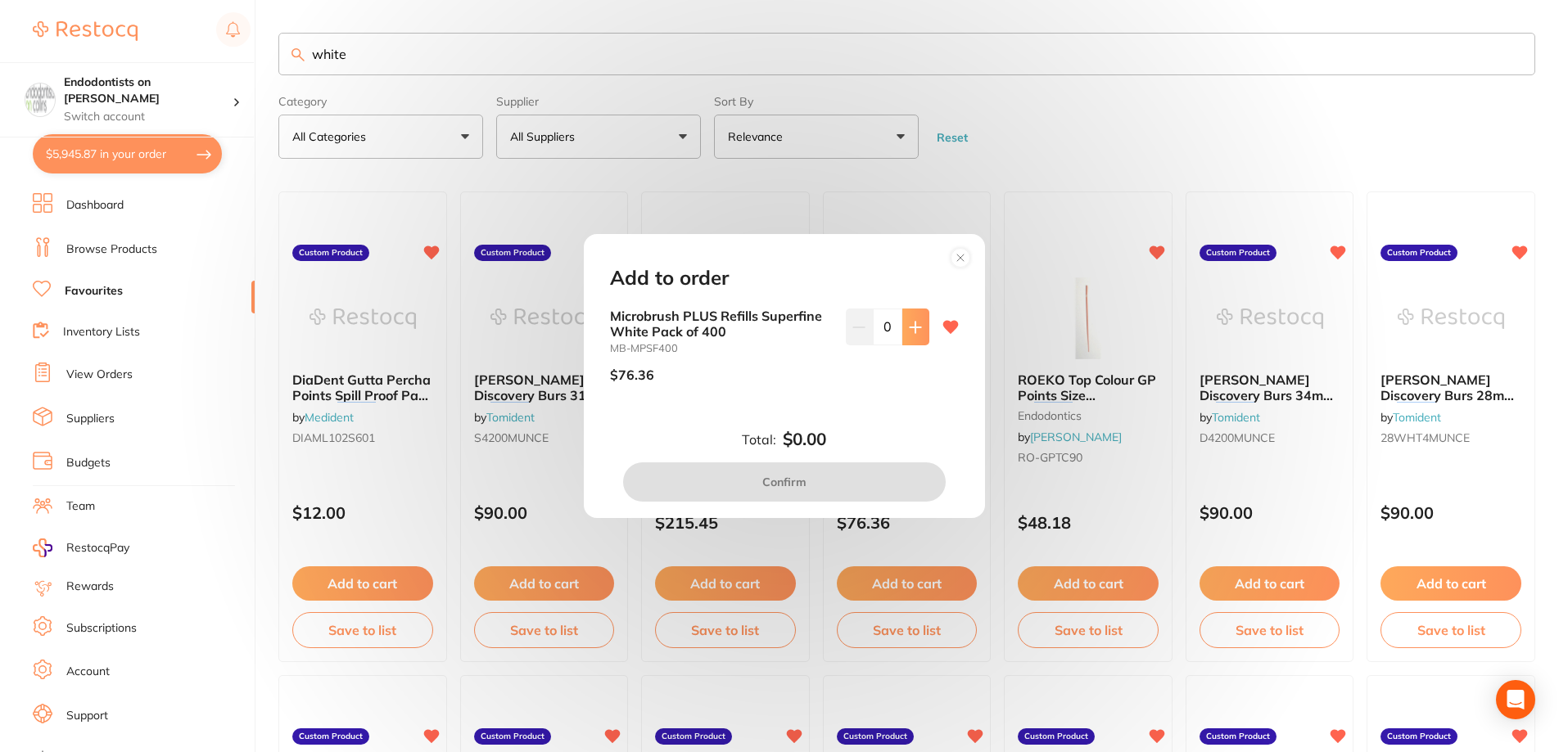
click at [918, 319] on button at bounding box center [916, 327] width 27 height 36
type input "1"
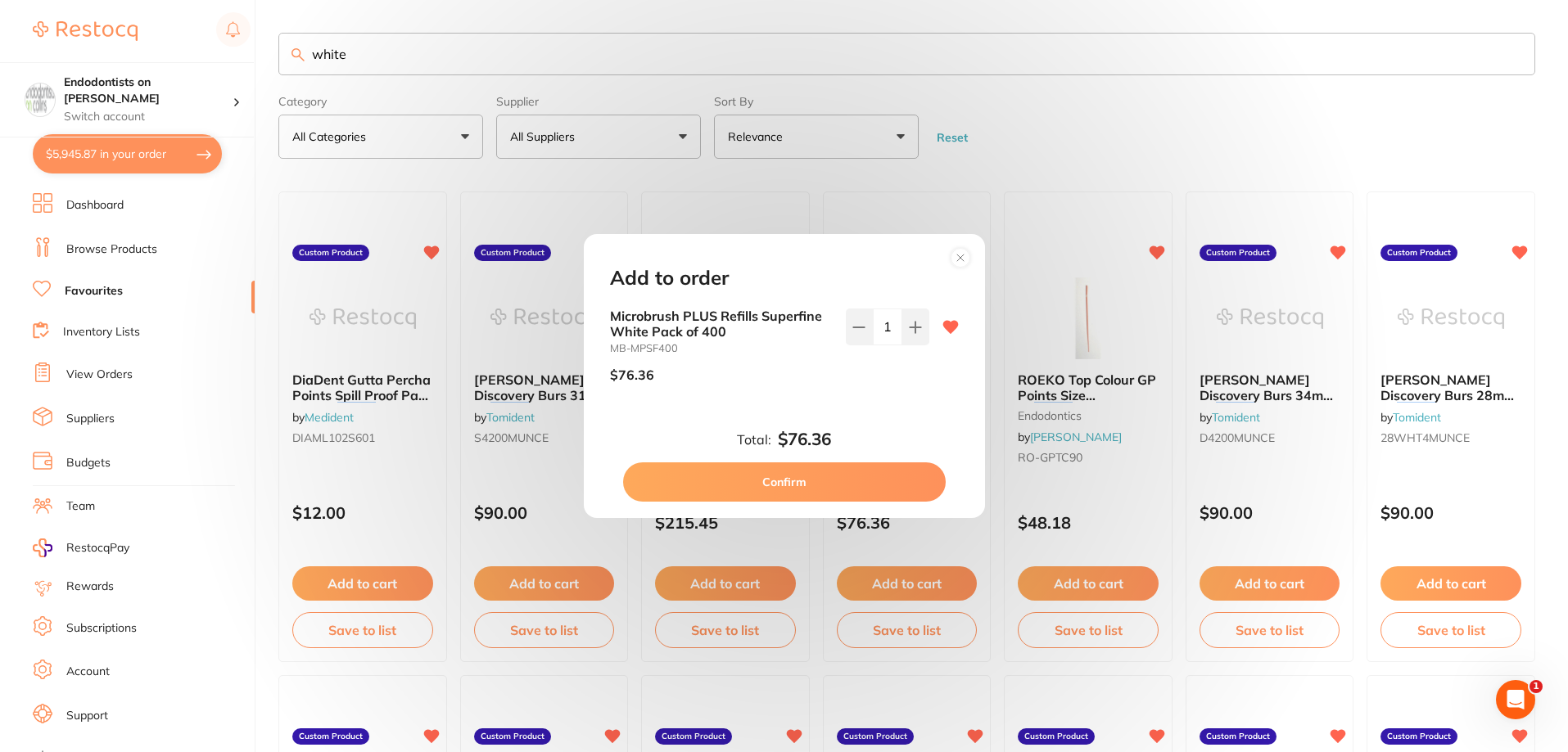
click at [826, 488] on button "Confirm" at bounding box center [784, 482] width 323 height 39
checkbox input "false"
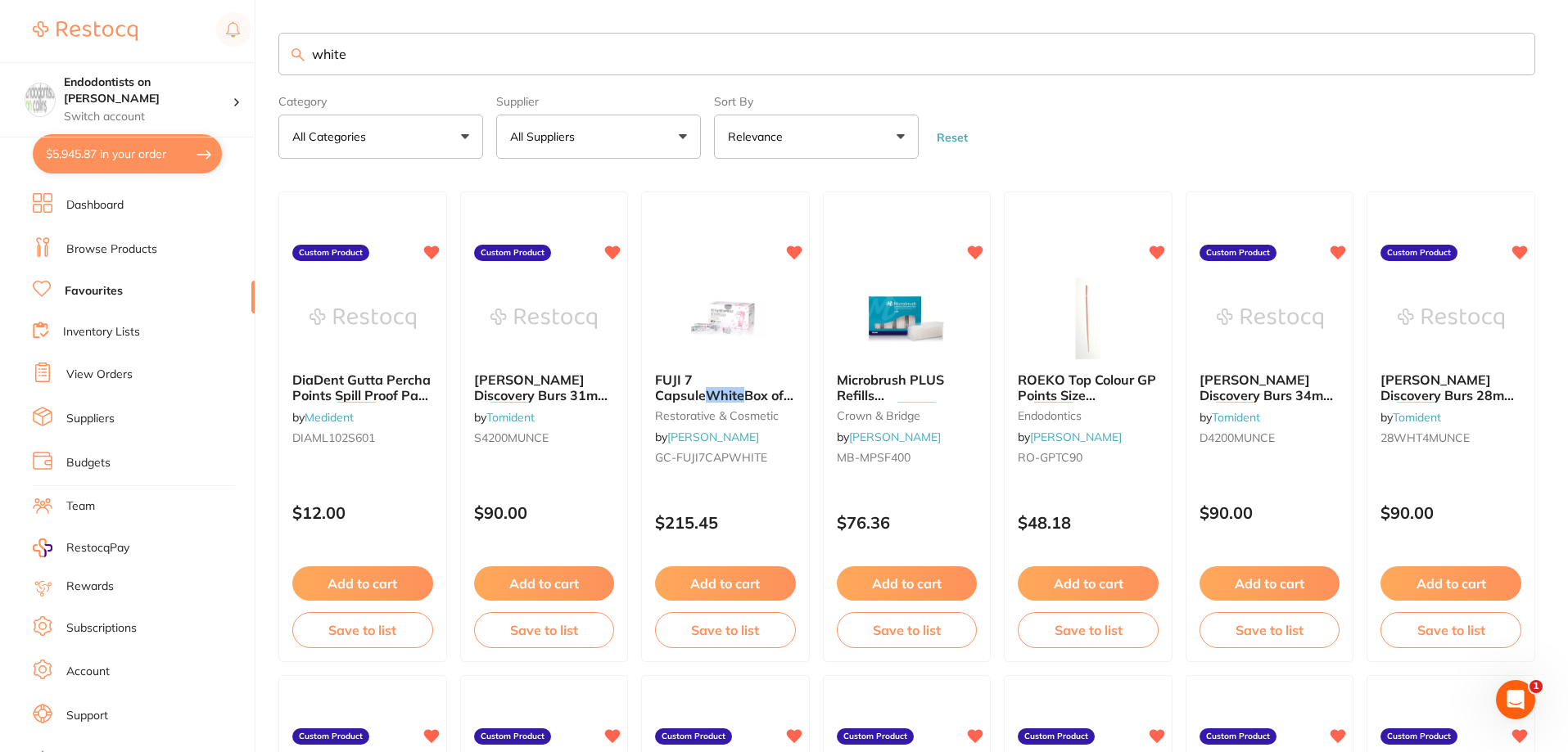
drag, startPoint x: 737, startPoint y: 582, endPoint x: 753, endPoint y: 574, distance: 17.9
click at [736, 582] on button "Add to cart" at bounding box center [725, 583] width 141 height 34
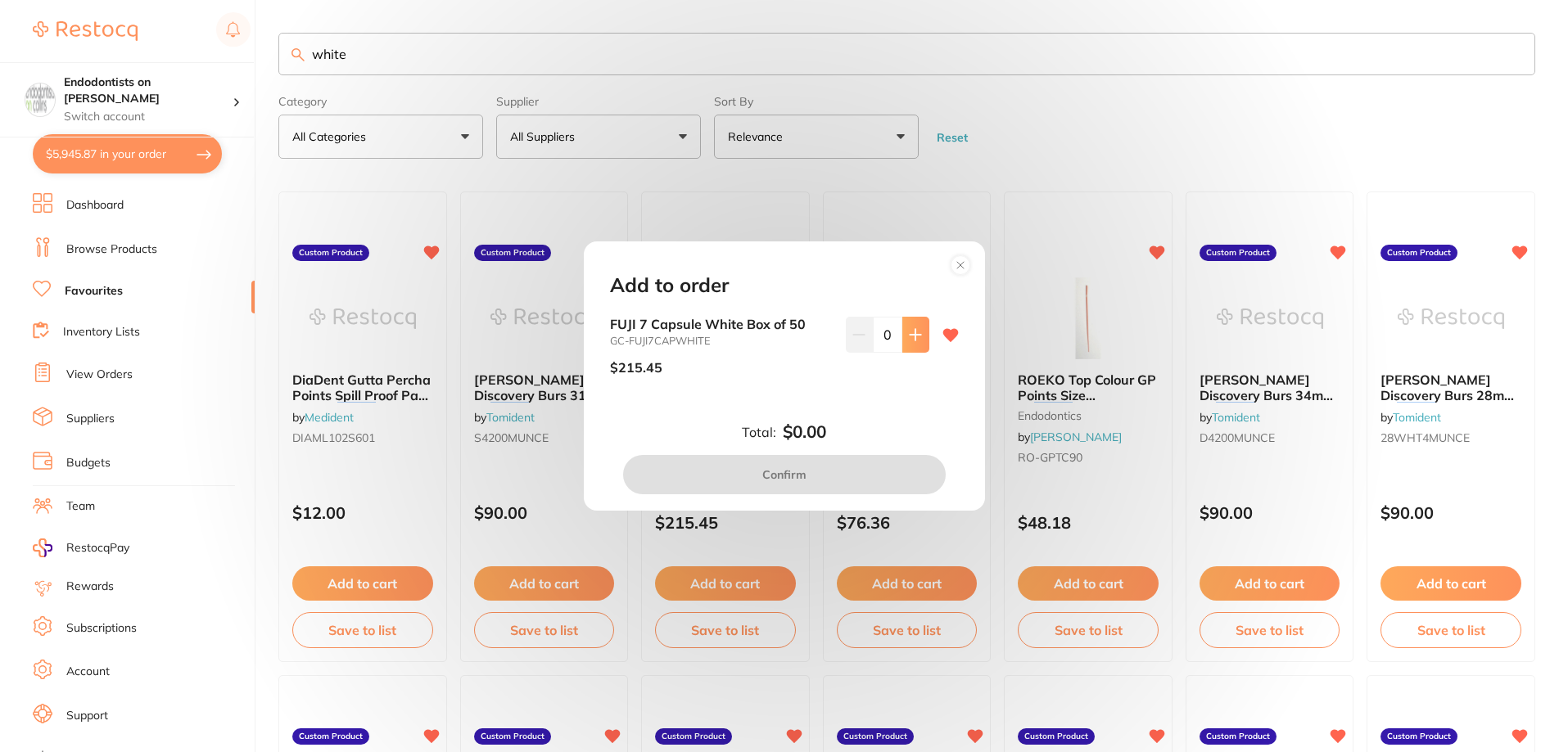
click at [910, 335] on icon at bounding box center [915, 334] width 11 height 11
type input "1"
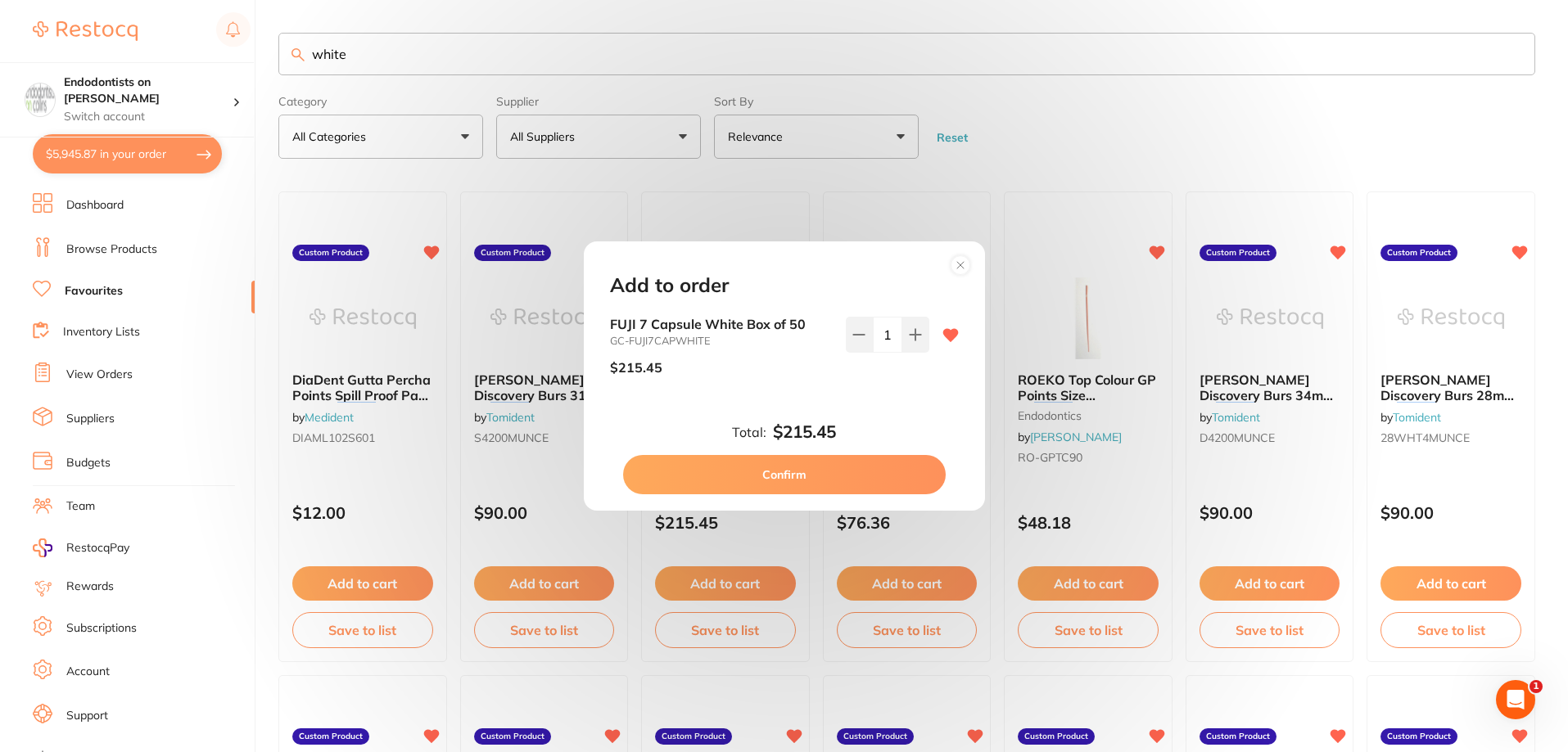
click at [770, 474] on button "Confirm" at bounding box center [784, 475] width 323 height 39
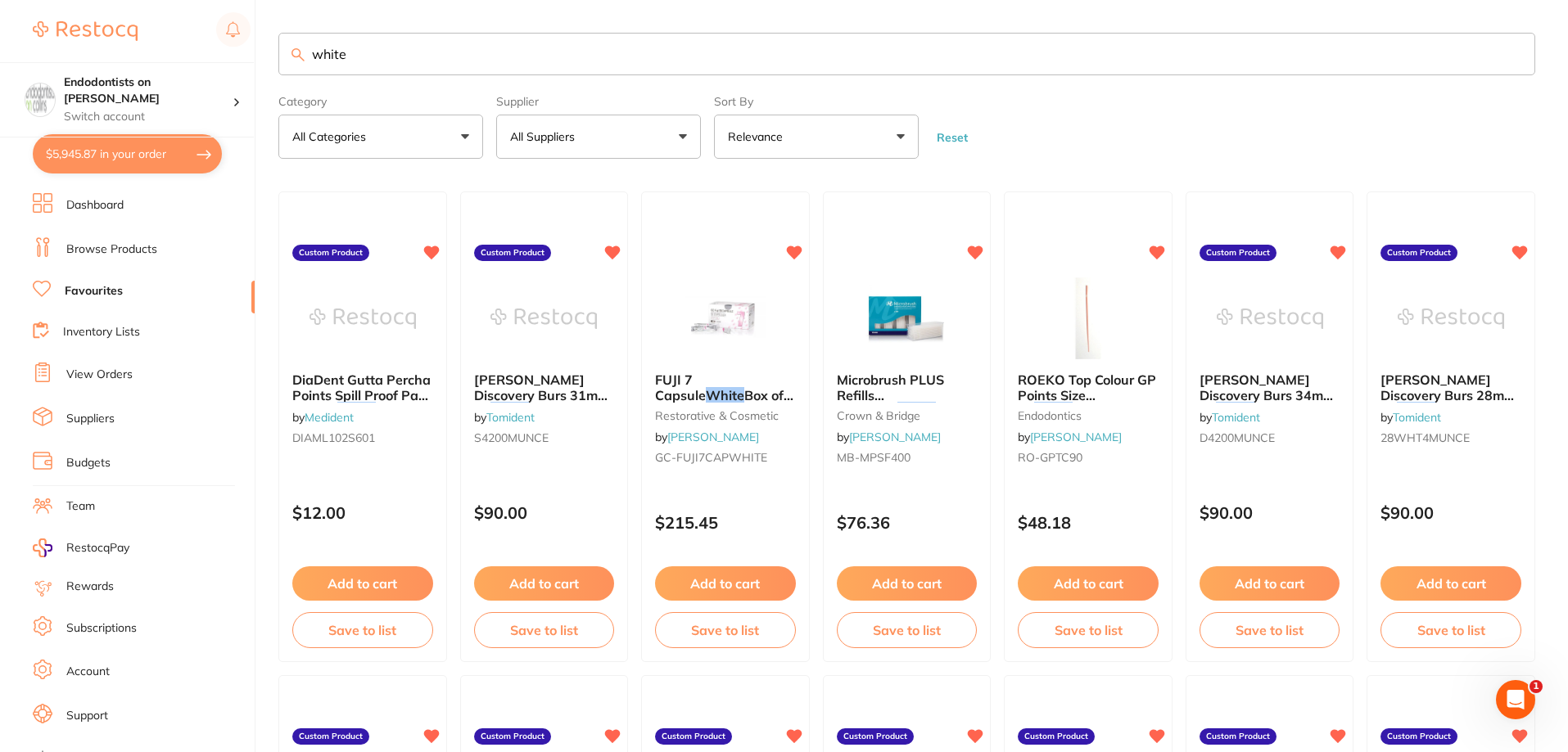
drag, startPoint x: 378, startPoint y: 54, endPoint x: 171, endPoint y: 15, distance: 210.6
click at [171, 15] on div "$5,945.87 Endodontists on Collins Switch account Endodontists on Collins $5,945…" at bounding box center [784, 376] width 1568 height 752
type input "pink"
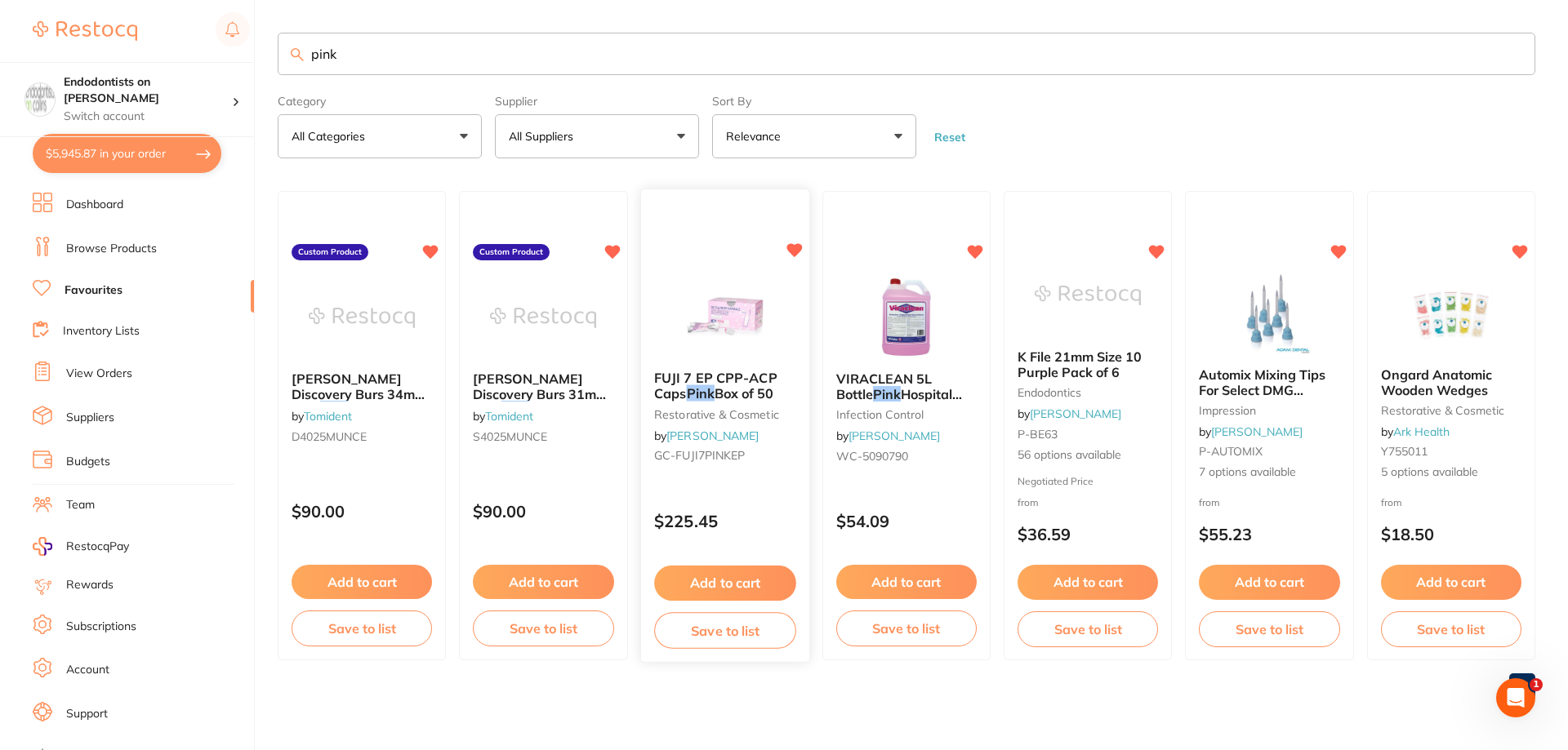
click at [745, 575] on button "Add to cart" at bounding box center [724, 583] width 142 height 35
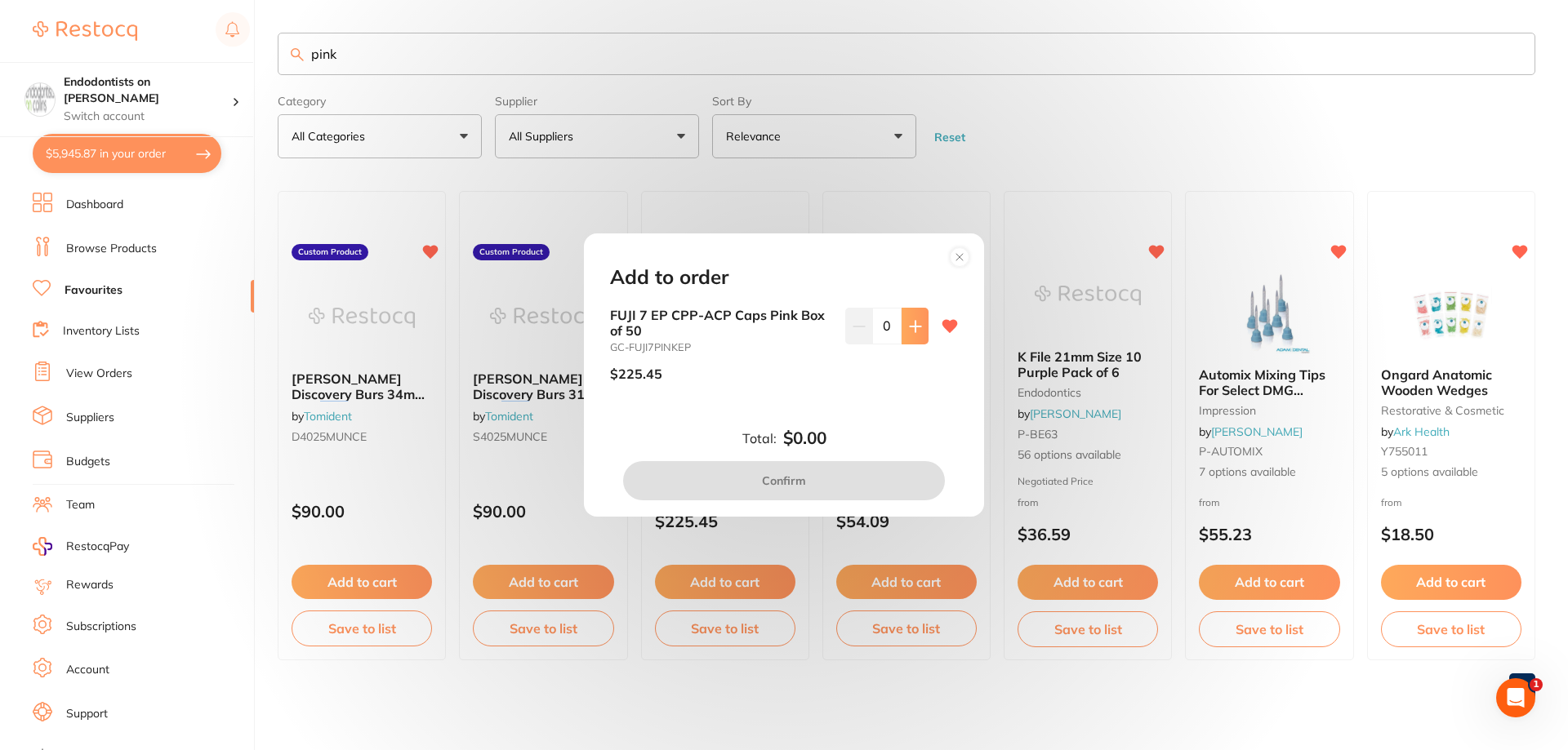
click at [919, 338] on button at bounding box center [915, 326] width 27 height 36
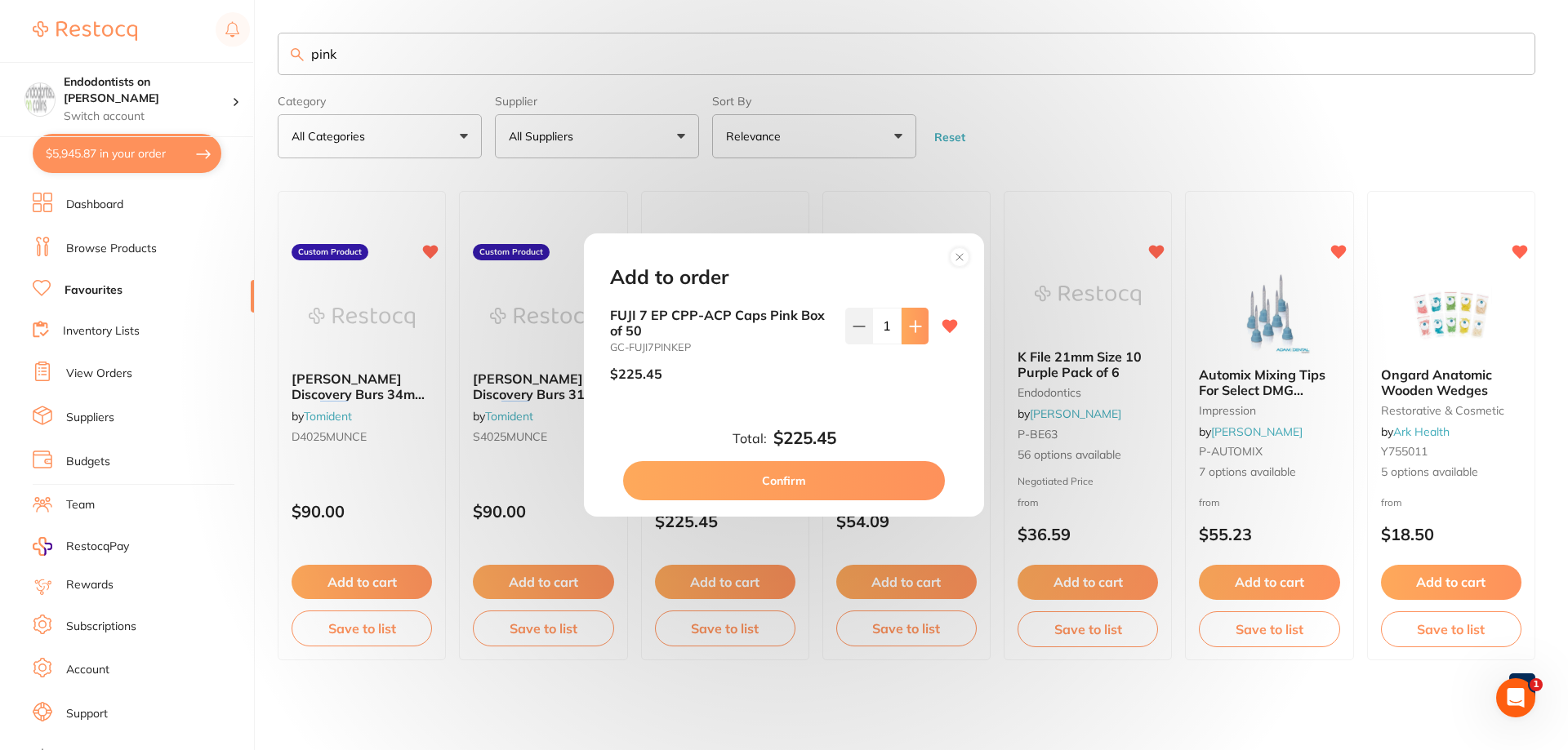
click at [919, 338] on button at bounding box center [915, 326] width 27 height 36
type input "2"
click at [886, 480] on button "Confirm" at bounding box center [783, 481] width 322 height 39
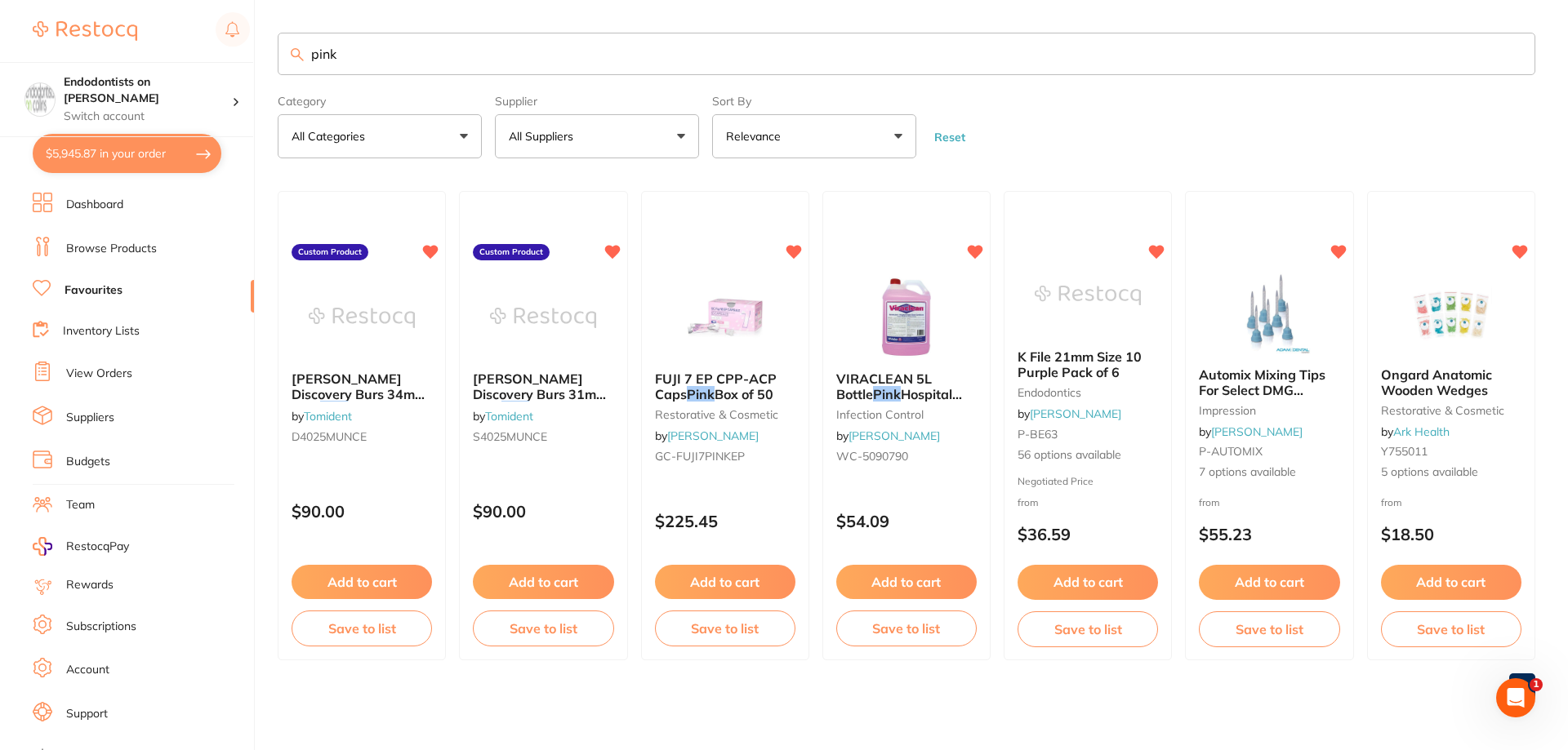
drag, startPoint x: 437, startPoint y: 56, endPoint x: 19, endPoint y: 35, distance: 418.5
click at [19, 35] on div "$5,945.87 Endodontists on Collins Switch account Endodontists on Collins $5,945…" at bounding box center [784, 375] width 1568 height 750
type input "90 x140"
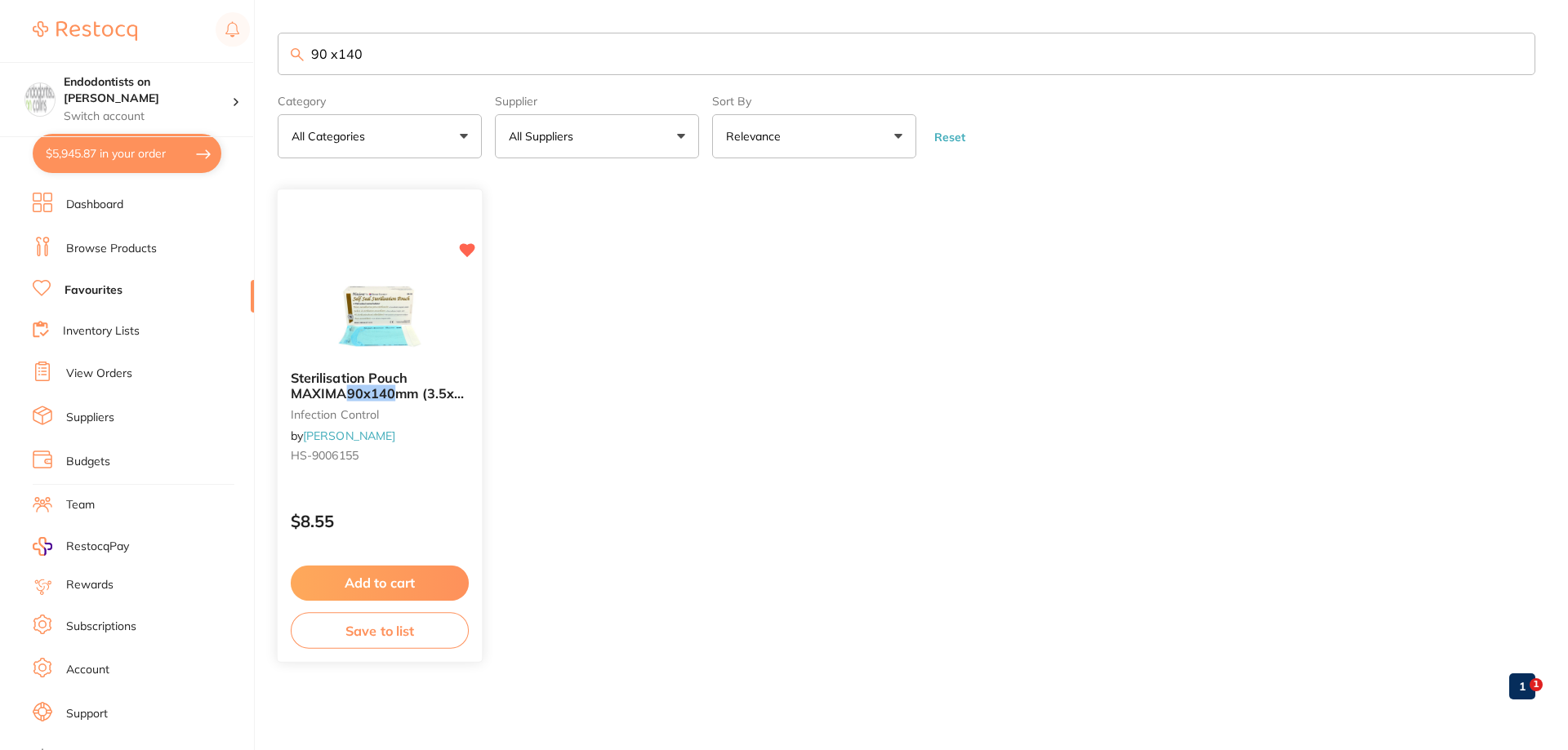
click at [427, 591] on button "Add to cart" at bounding box center [380, 583] width 178 height 35
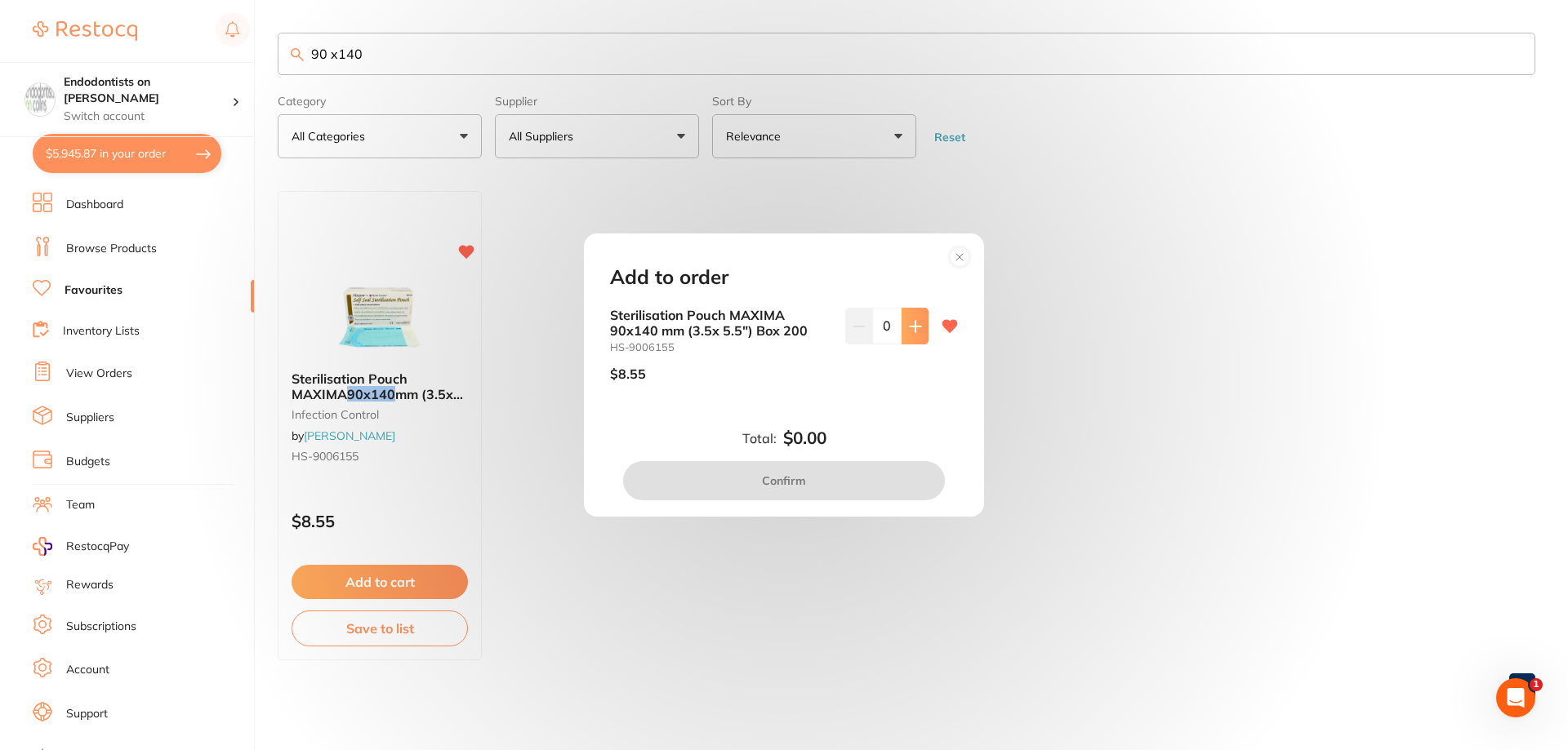
click at [909, 318] on button at bounding box center [915, 326] width 27 height 36
type input "1"
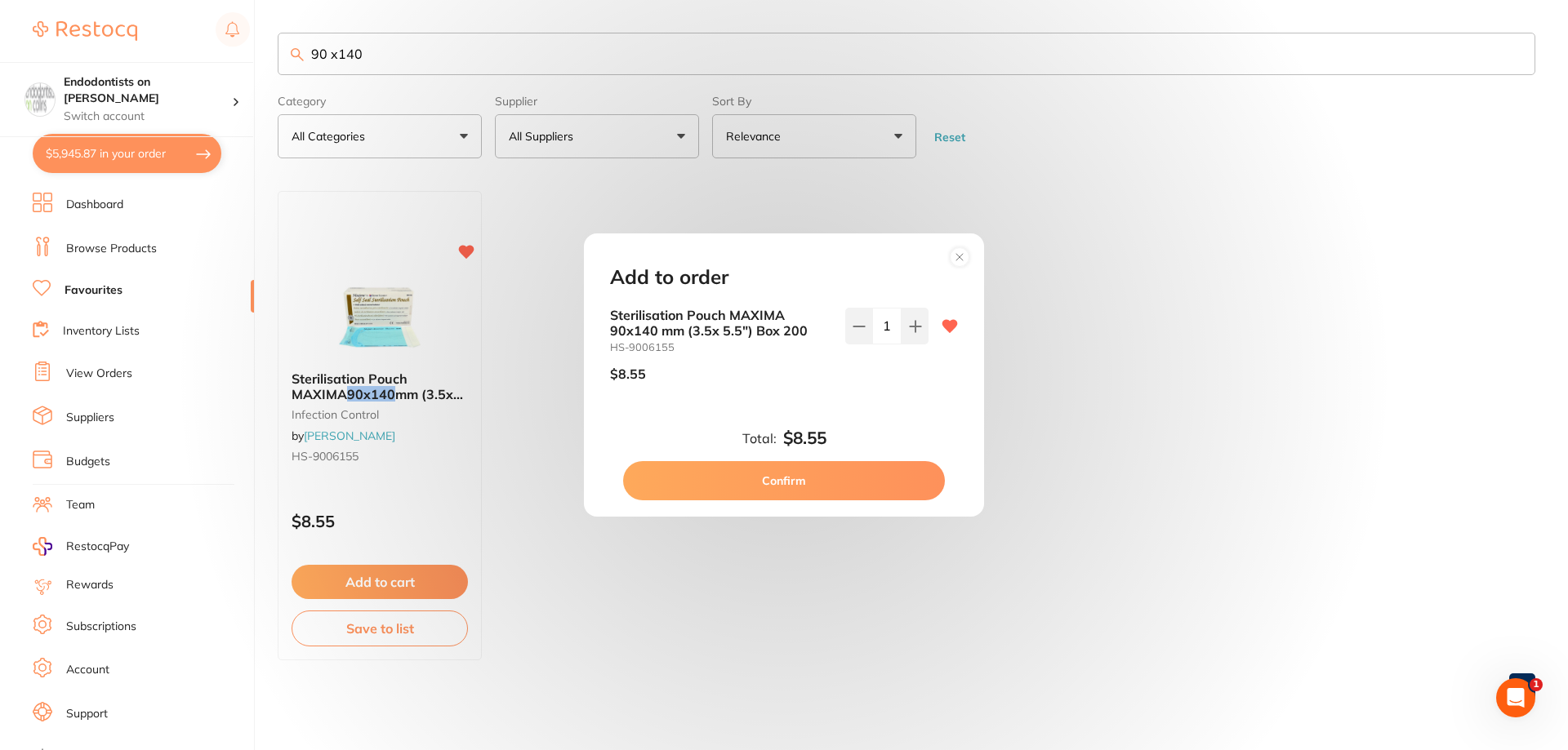
click at [870, 485] on button "Confirm" at bounding box center [783, 481] width 322 height 39
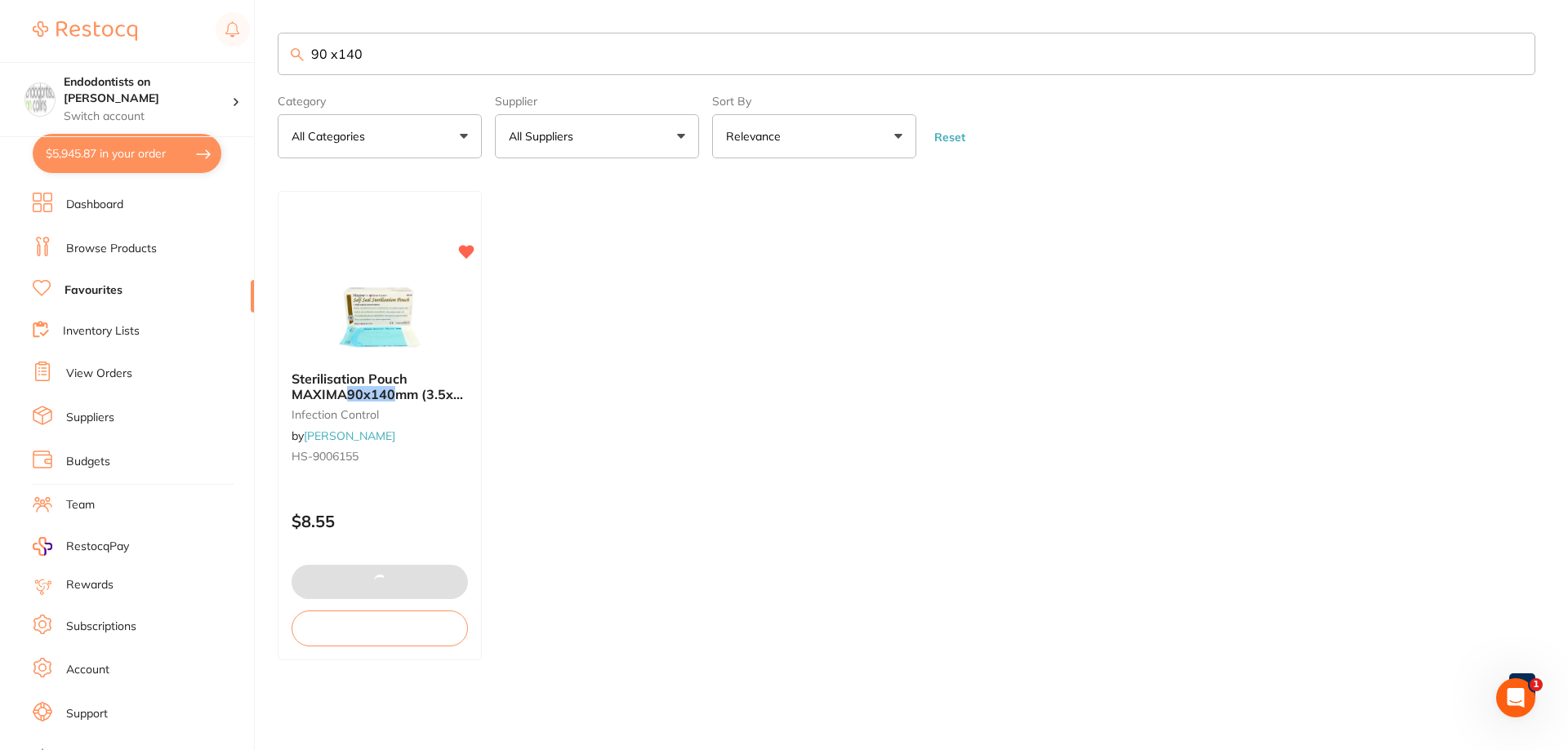
drag, startPoint x: 410, startPoint y: 55, endPoint x: 192, endPoint y: 52, distance: 218.0
click at [211, 53] on div "$5,945.87 Endodontists on Collins Switch account Endodontists on Collins $5,945…" at bounding box center [784, 375] width 1568 height 750
type input "1-3"
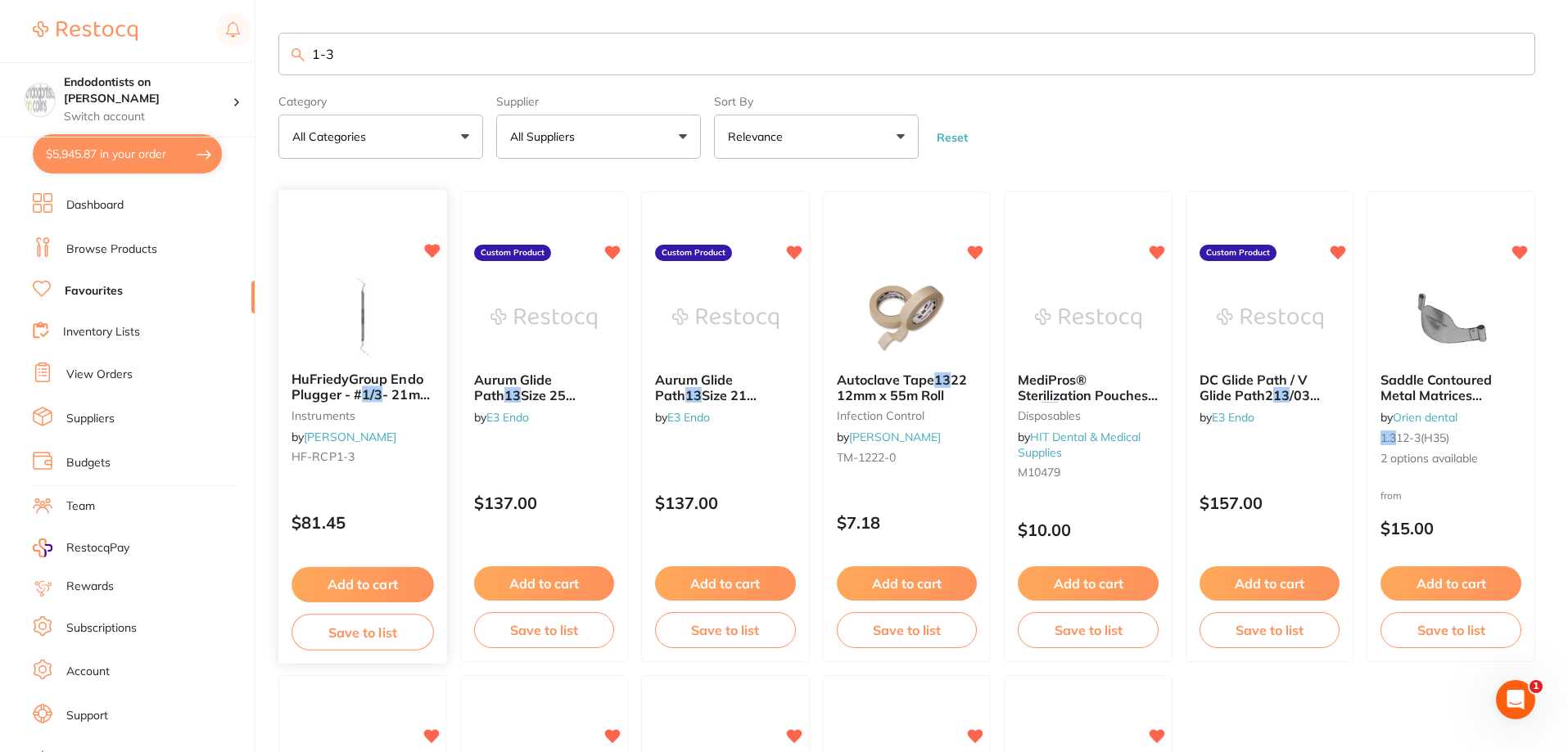
click at [396, 577] on button "Add to cart" at bounding box center [362, 584] width 142 height 35
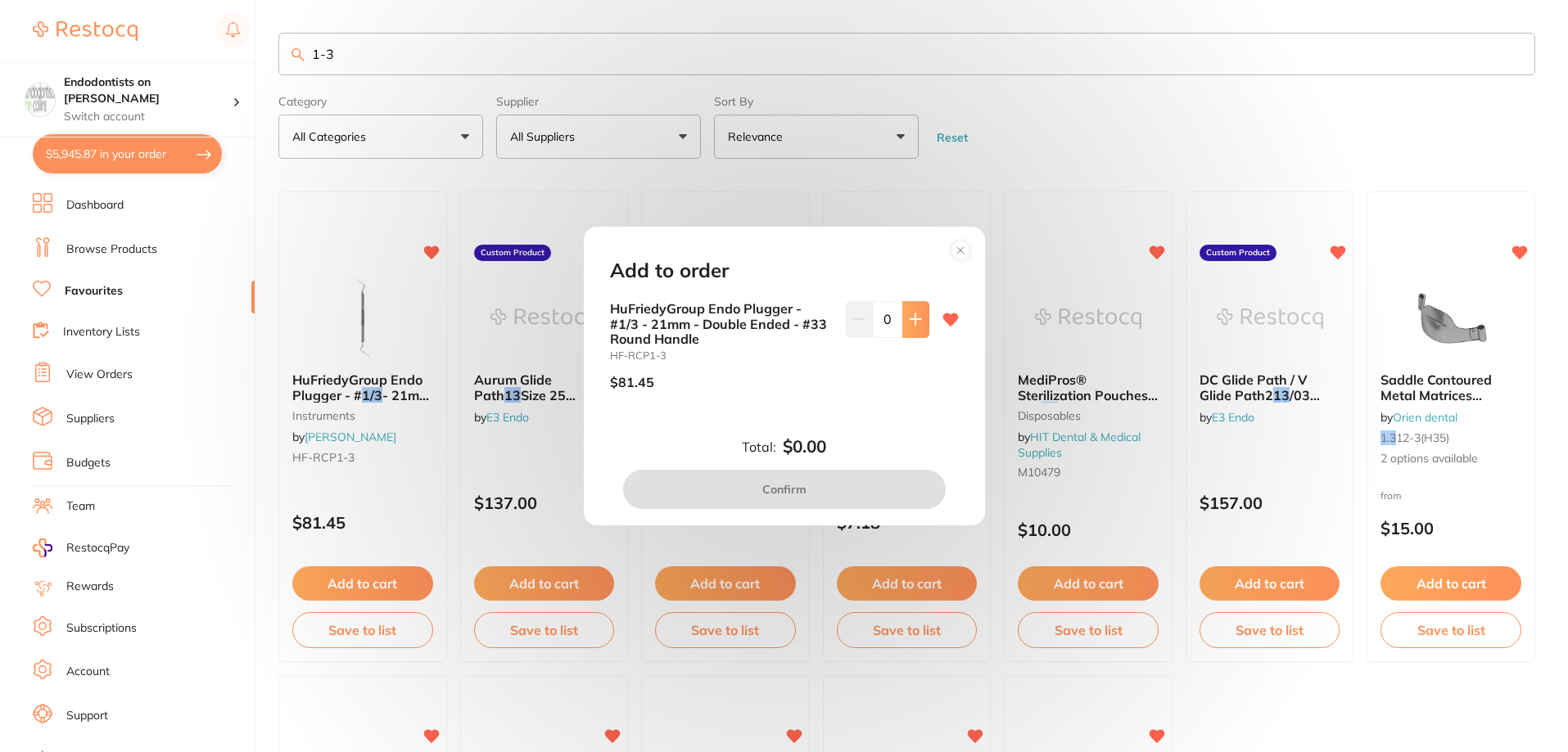
click at [910, 319] on icon at bounding box center [915, 320] width 11 height 11
type input "1"
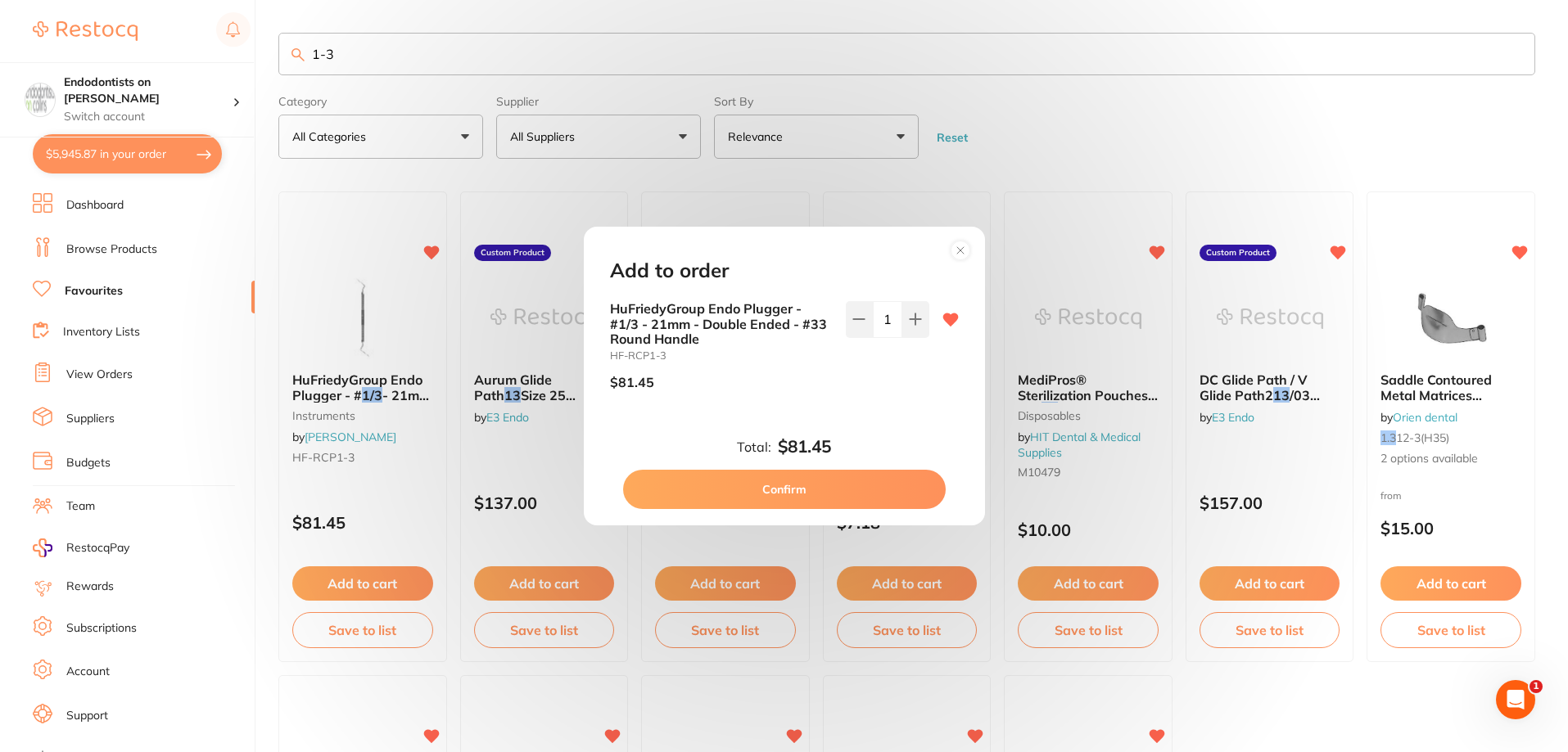
click at [843, 497] on button "Confirm" at bounding box center [784, 489] width 323 height 39
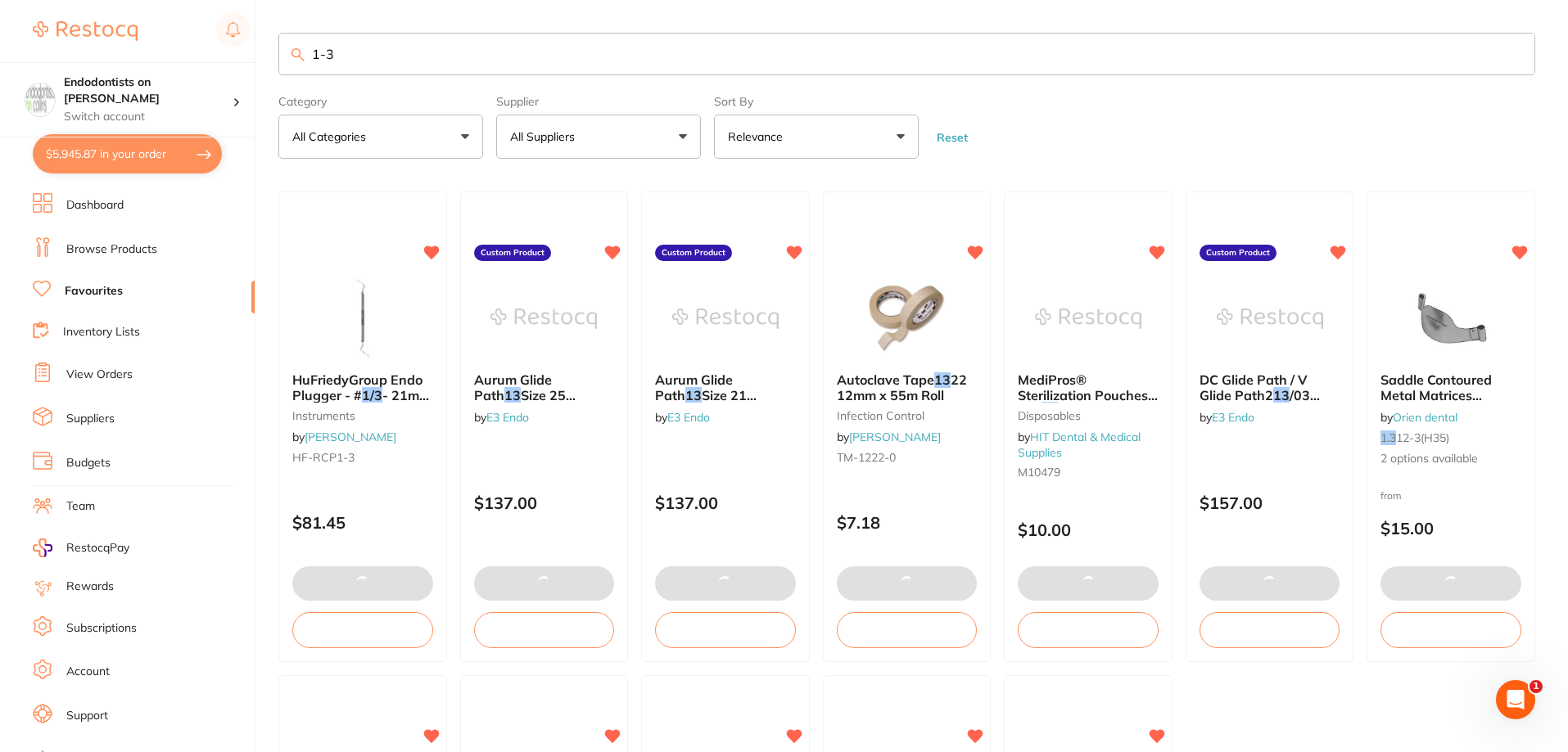
drag, startPoint x: 382, startPoint y: 51, endPoint x: 146, endPoint y: 51, distance: 236.0
click at [146, 51] on div "$5,945.87 Endodontists on Collins Switch account Endodontists on Collins $5,945…" at bounding box center [784, 376] width 1568 height 752
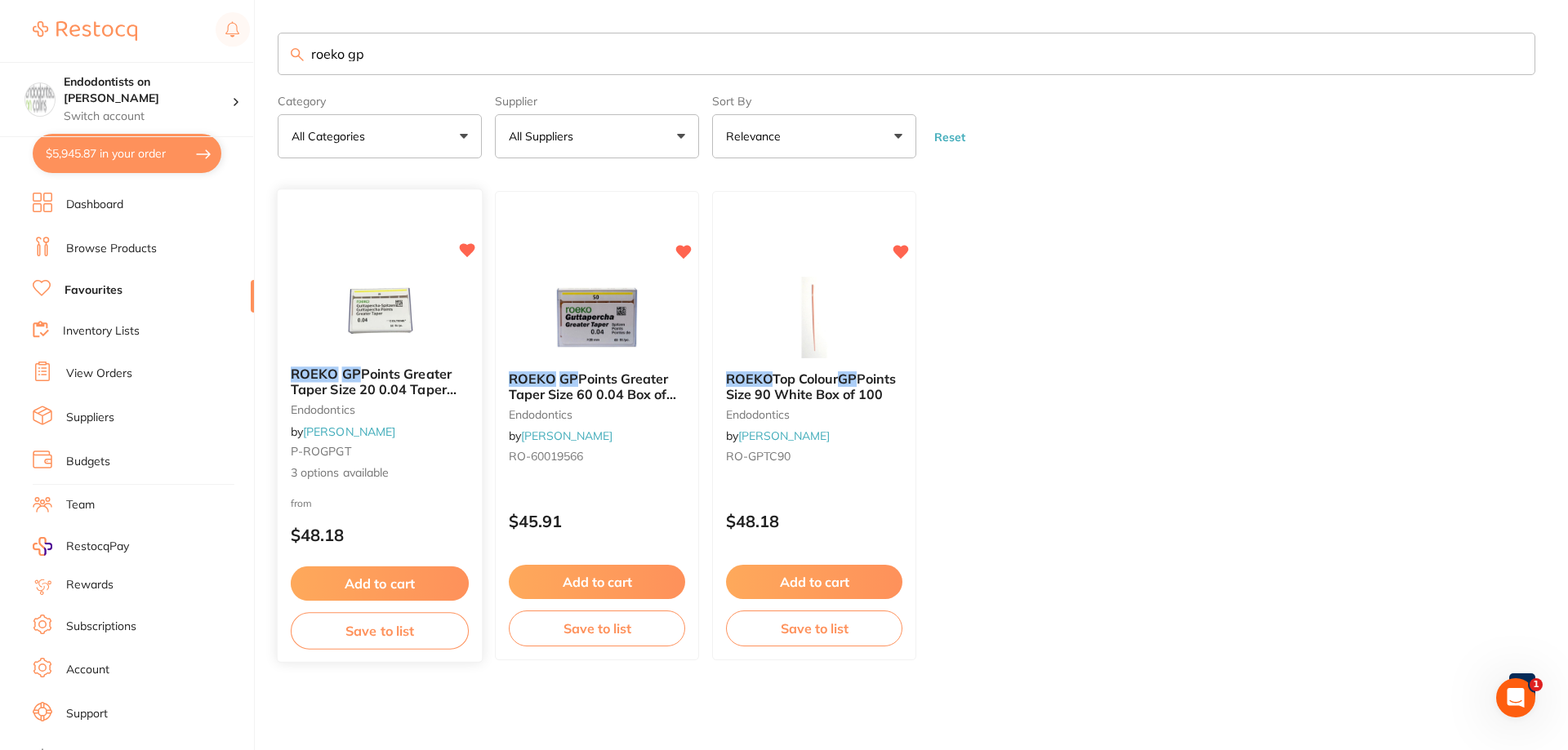
type input "roeko gp"
click at [396, 583] on button "Add to cart" at bounding box center [380, 583] width 178 height 35
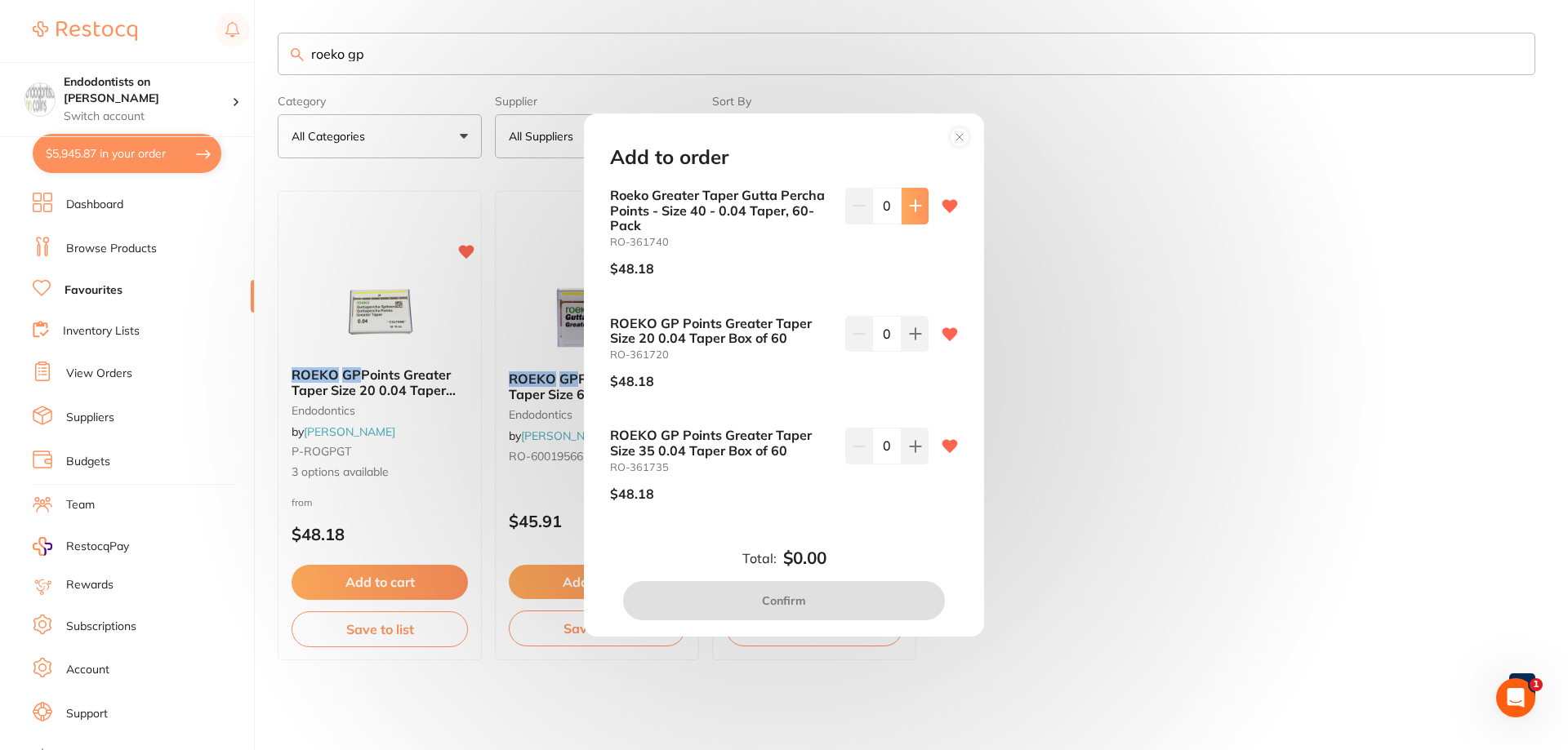
click at [902, 209] on button at bounding box center [915, 206] width 27 height 36
type input "1"
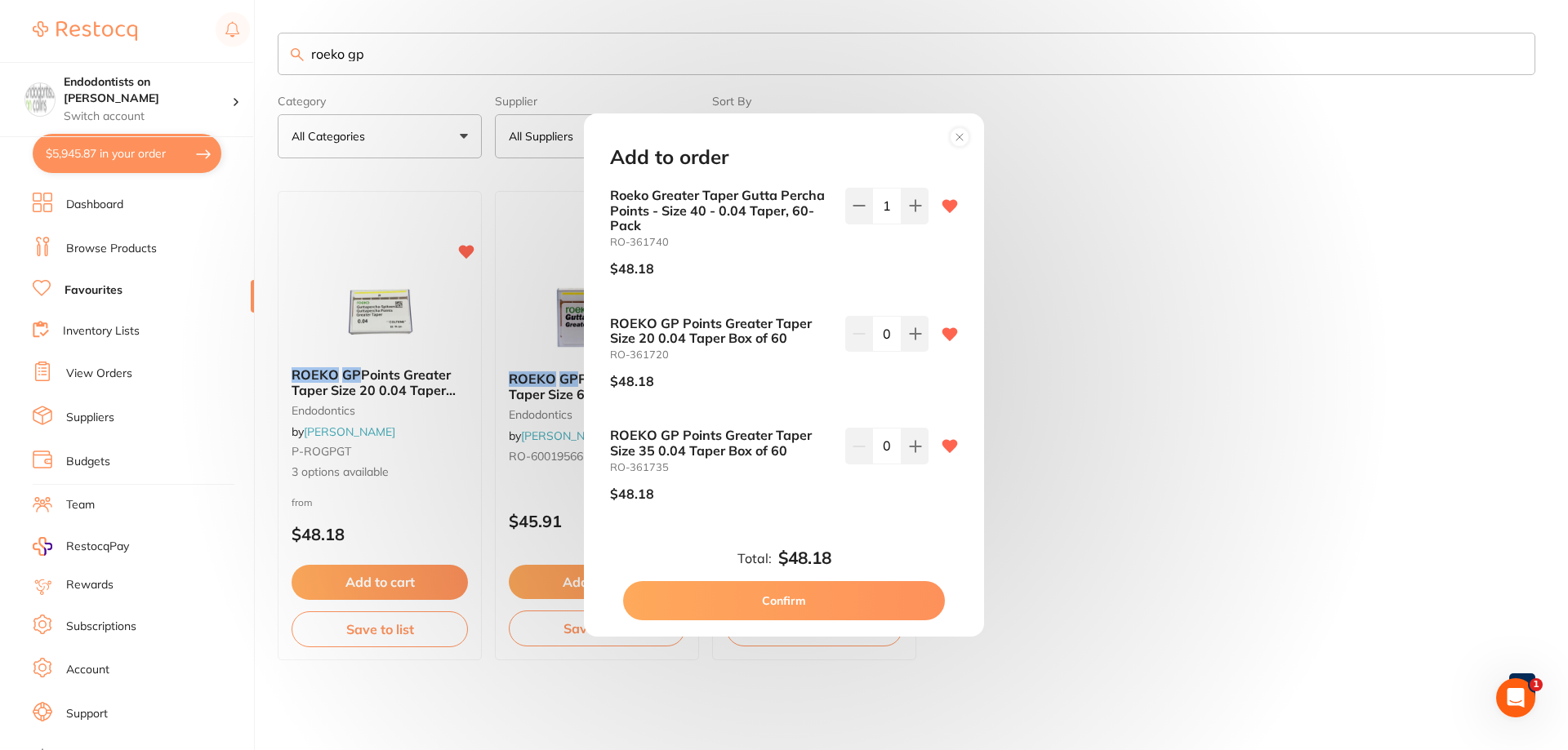
click at [812, 600] on button "Confirm" at bounding box center [783, 601] width 322 height 39
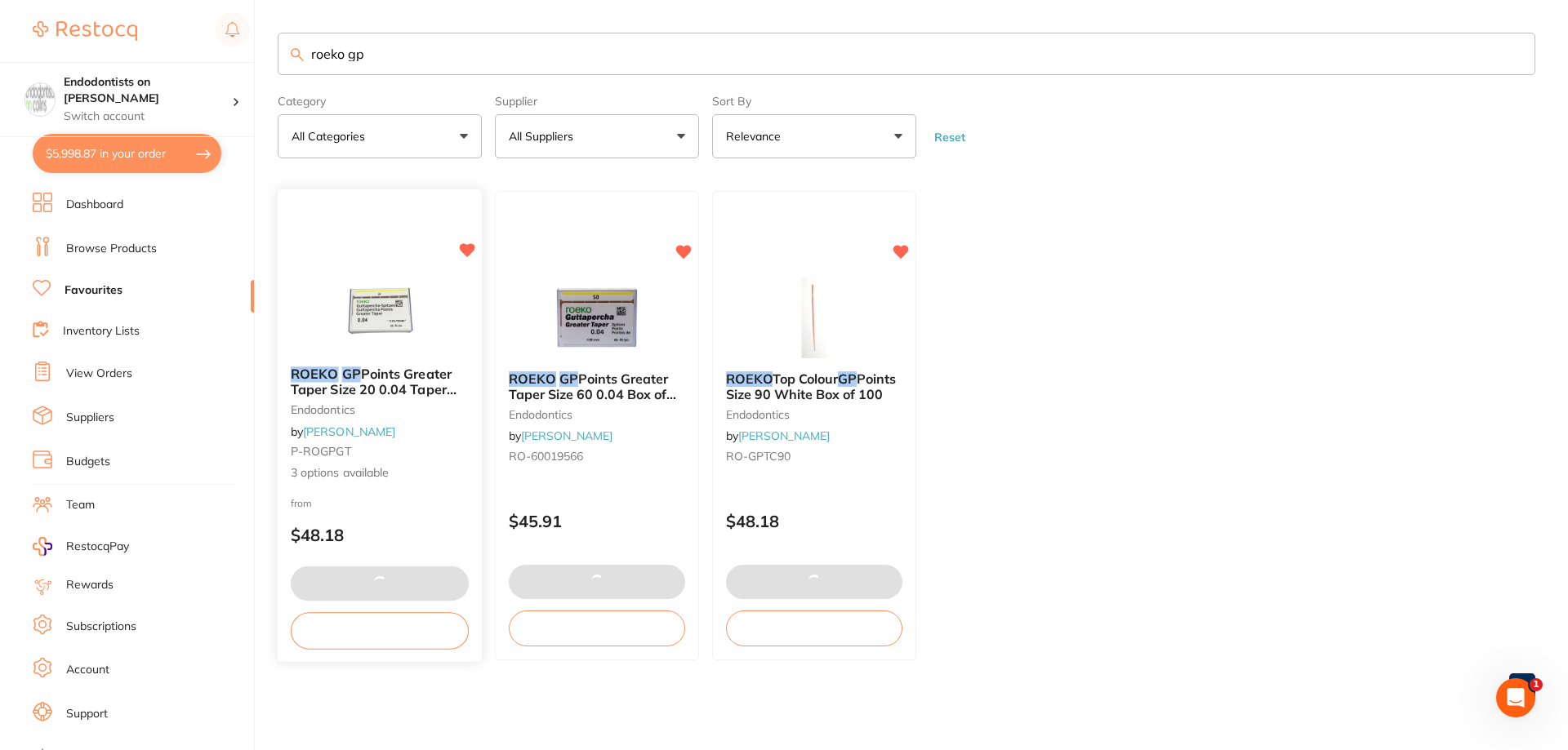
click at [374, 318] on img at bounding box center [380, 312] width 107 height 83
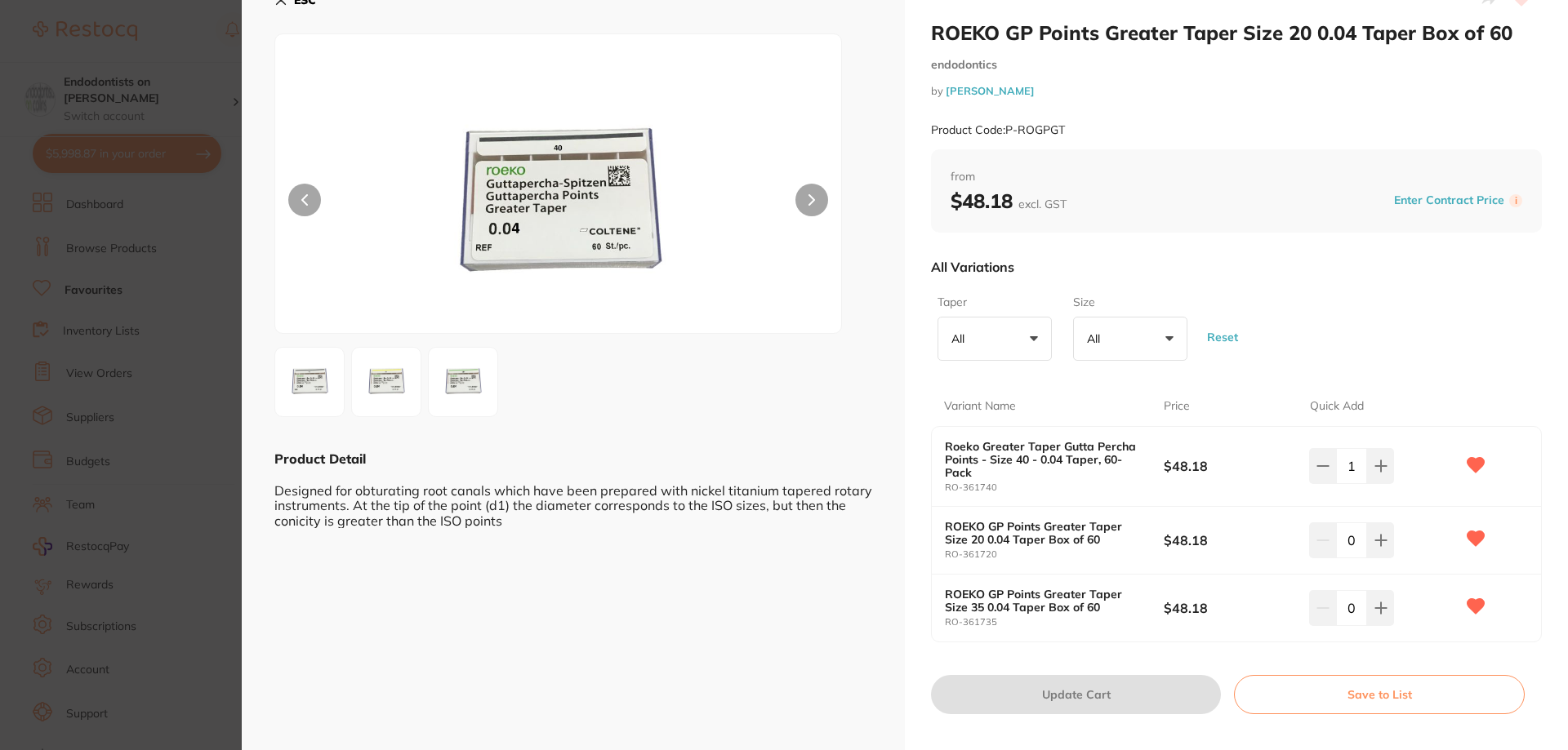
scroll to position [49, 0]
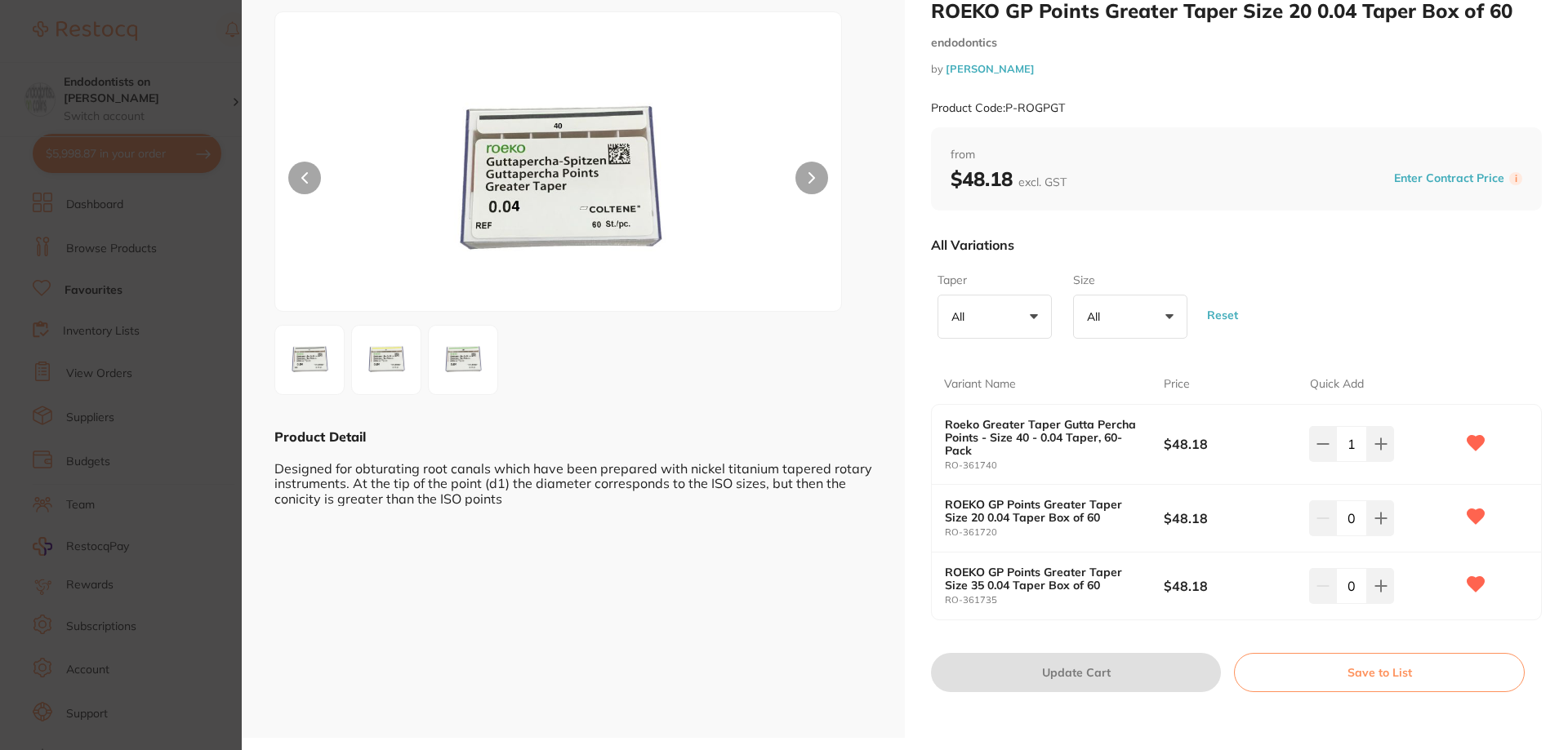
click at [187, 547] on section "ROEKO GP Points Greater Taper Size 20 0.04 Taper Box of 60 endodontics by Henry…" at bounding box center [784, 375] width 1568 height 750
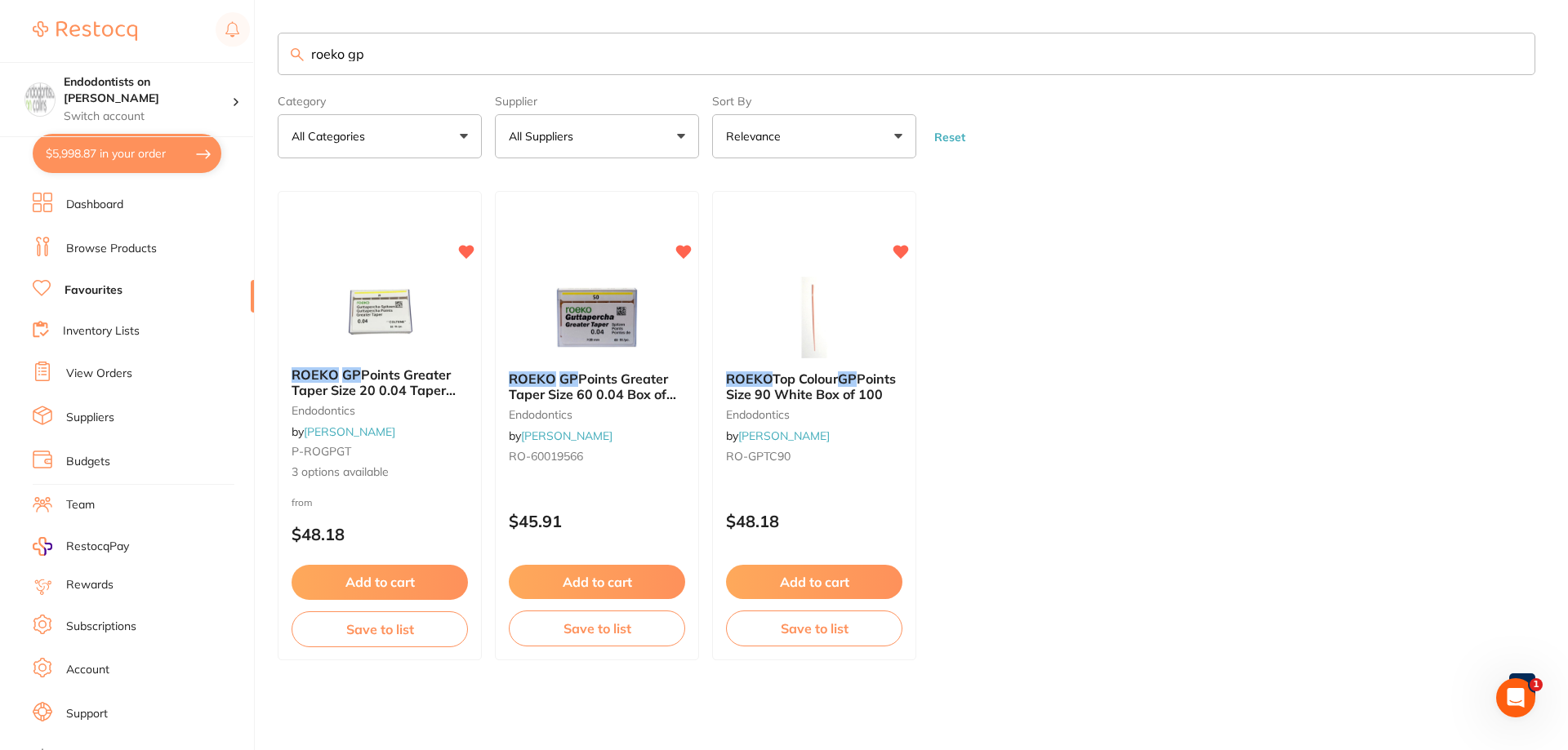
drag, startPoint x: 391, startPoint y: 60, endPoint x: 202, endPoint y: 42, distance: 189.9
click at [202, 42] on div "$5,998.87 Endodontists on Collins Switch account Endodontists on Collins $5,998…" at bounding box center [784, 375] width 1568 height 750
type input "190 x 330"
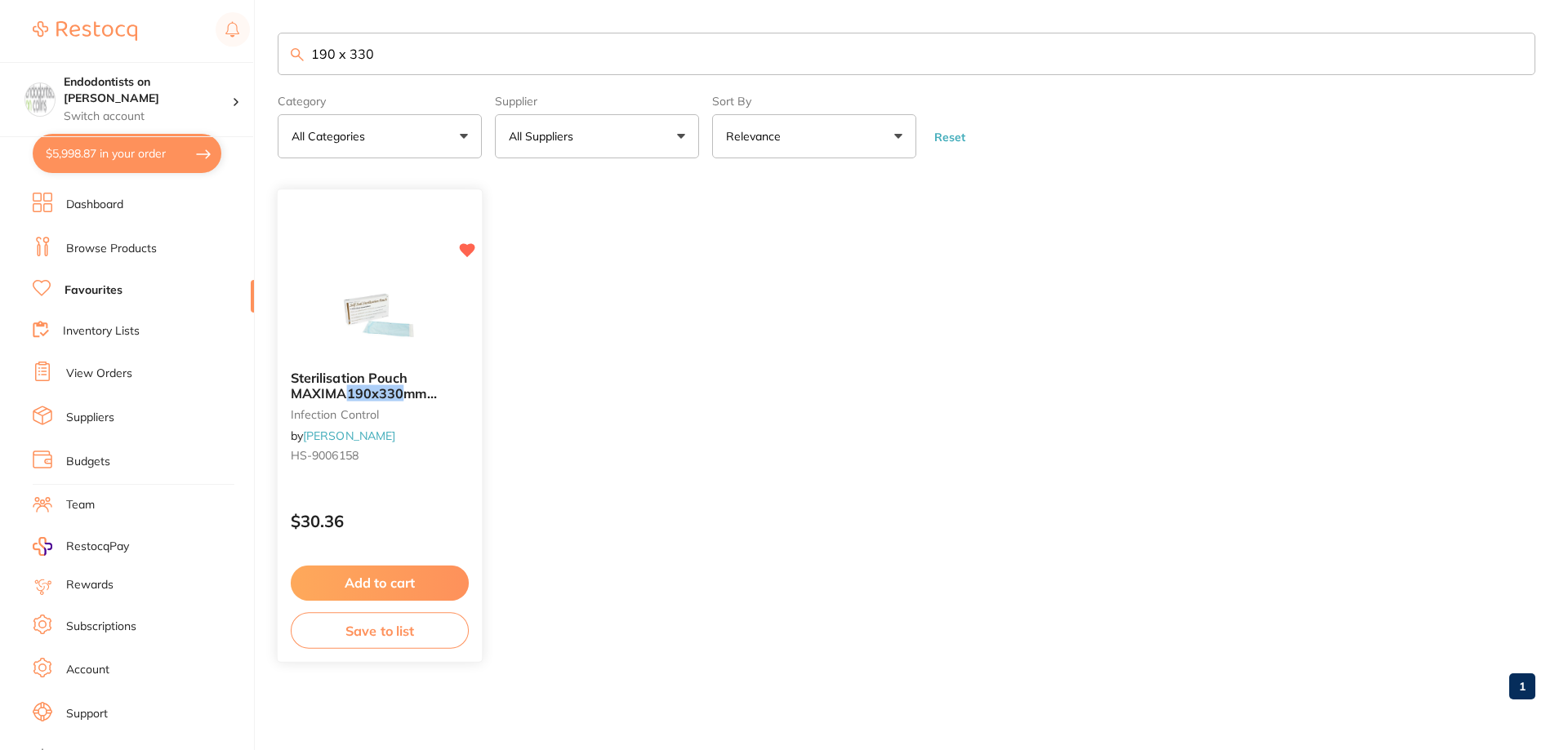
click at [385, 583] on button "Add to cart" at bounding box center [380, 583] width 178 height 35
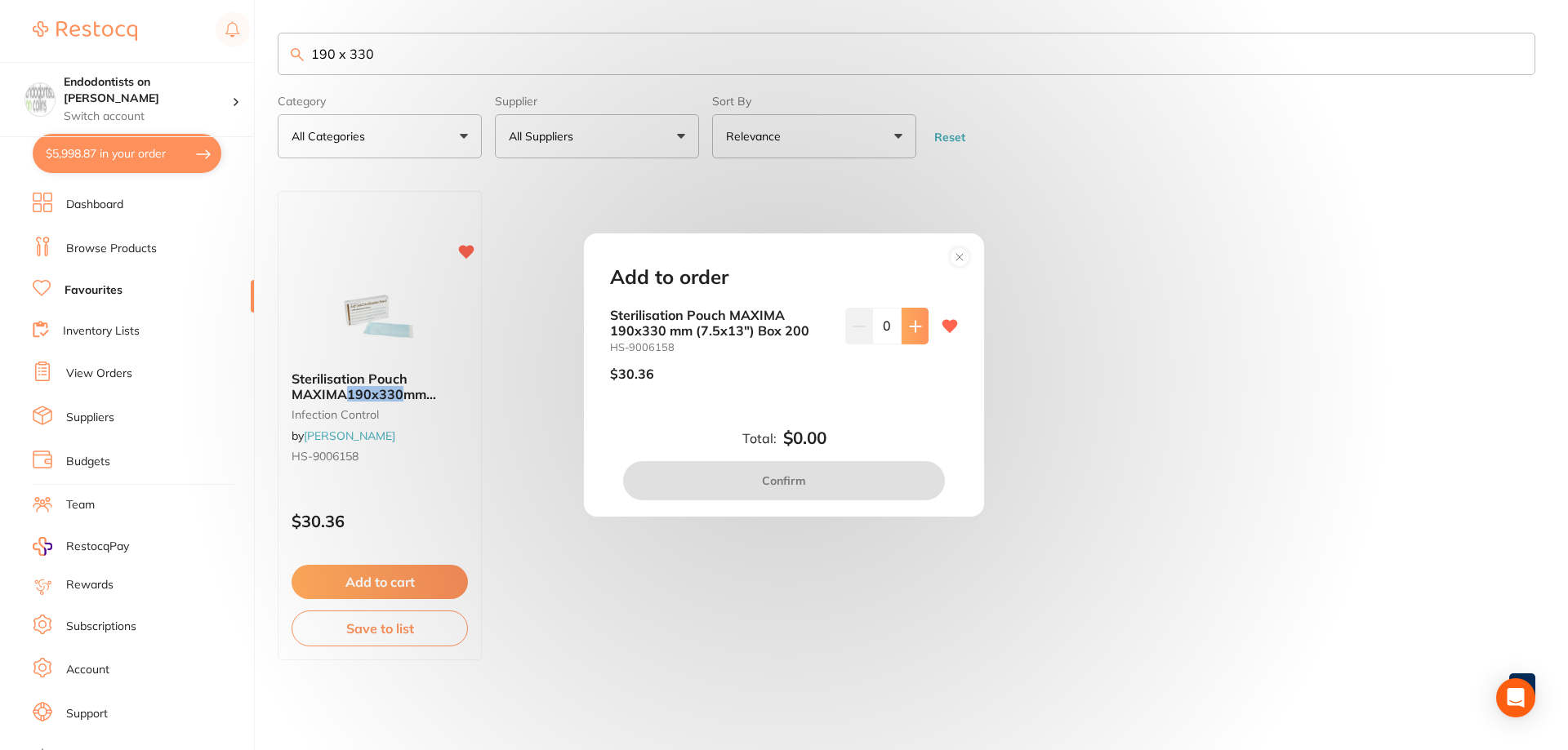
click at [916, 331] on icon at bounding box center [915, 326] width 13 height 13
type input "1"
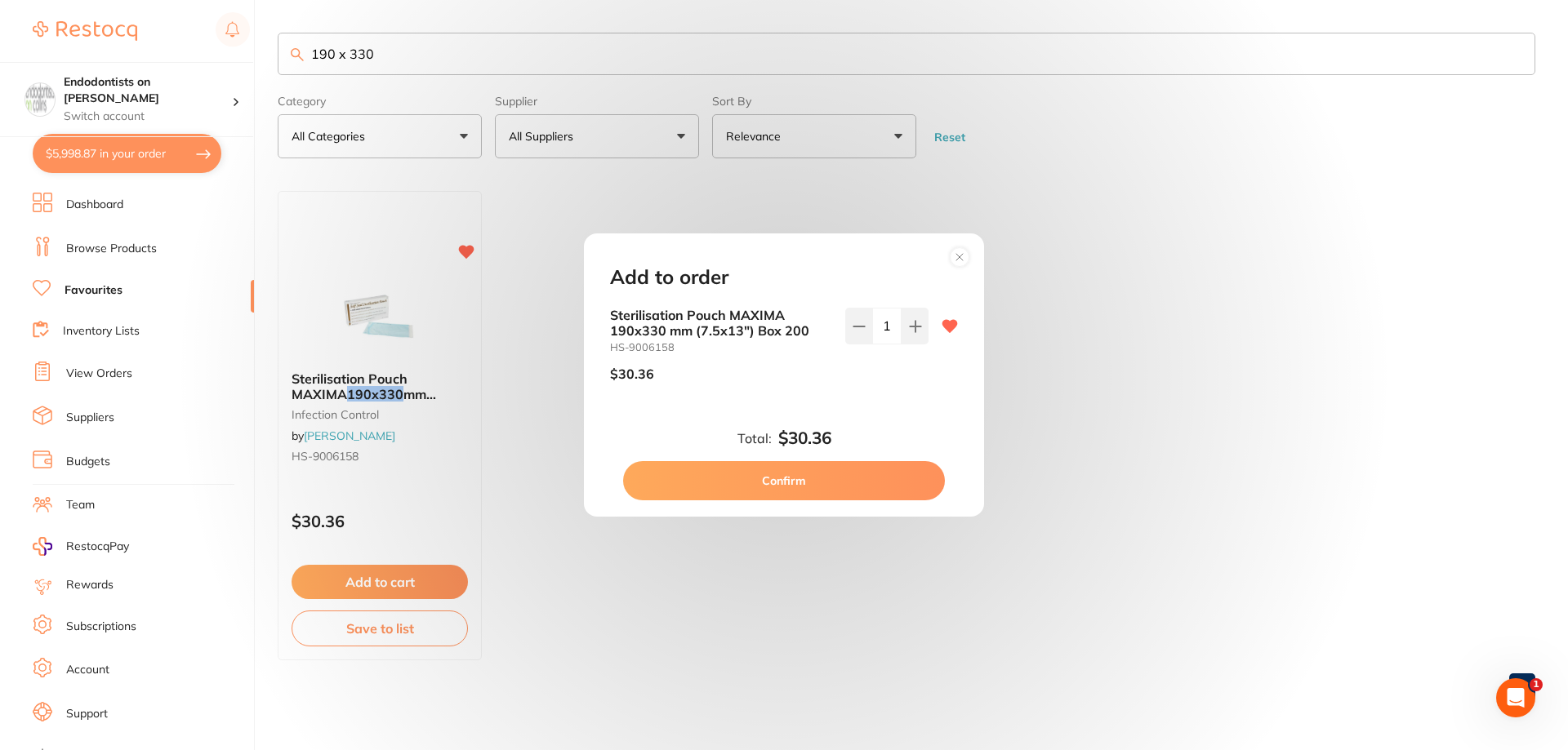
click at [888, 487] on button "Confirm" at bounding box center [783, 481] width 322 height 39
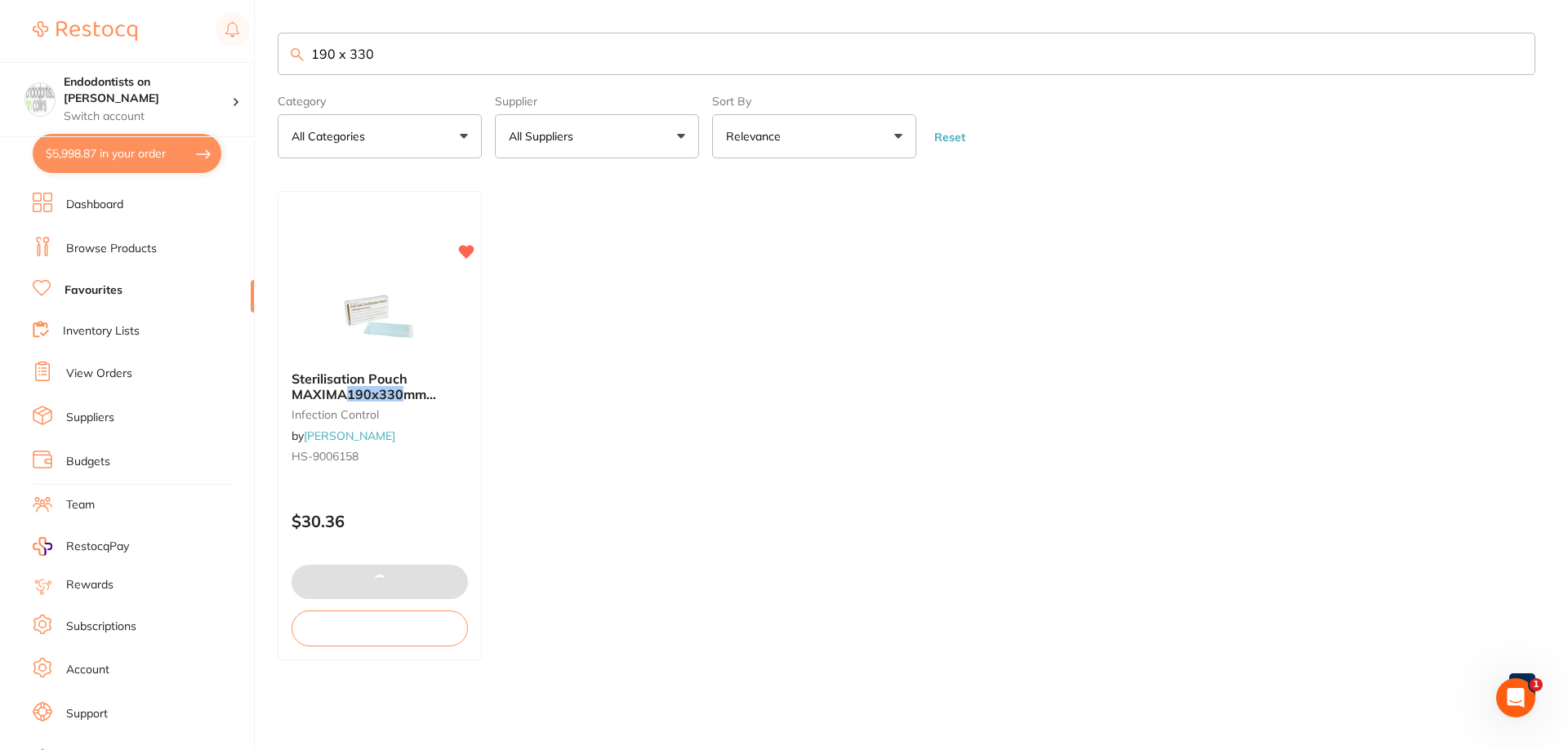
drag, startPoint x: 425, startPoint y: 69, endPoint x: 139, endPoint y: 51, distance: 286.6
click at [139, 51] on div "$5,998.87 Endodontists on Collins Switch account Endodontists on Collins $5,998…" at bounding box center [784, 375] width 1568 height 750
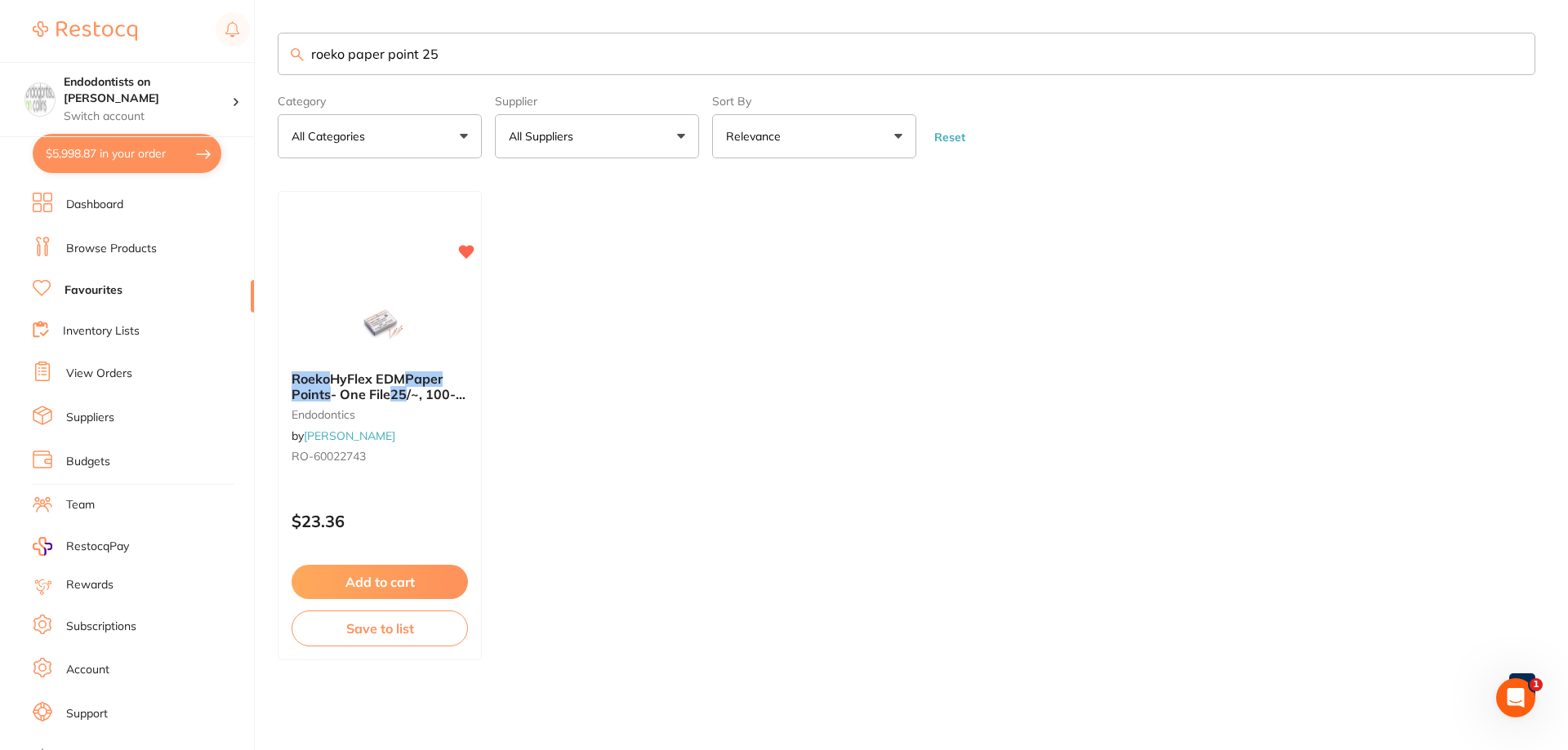
drag, startPoint x: 478, startPoint y: 61, endPoint x: 347, endPoint y: 61, distance: 131.0
click at [347, 61] on input "roeko paper point 25" at bounding box center [906, 54] width 1257 height 43
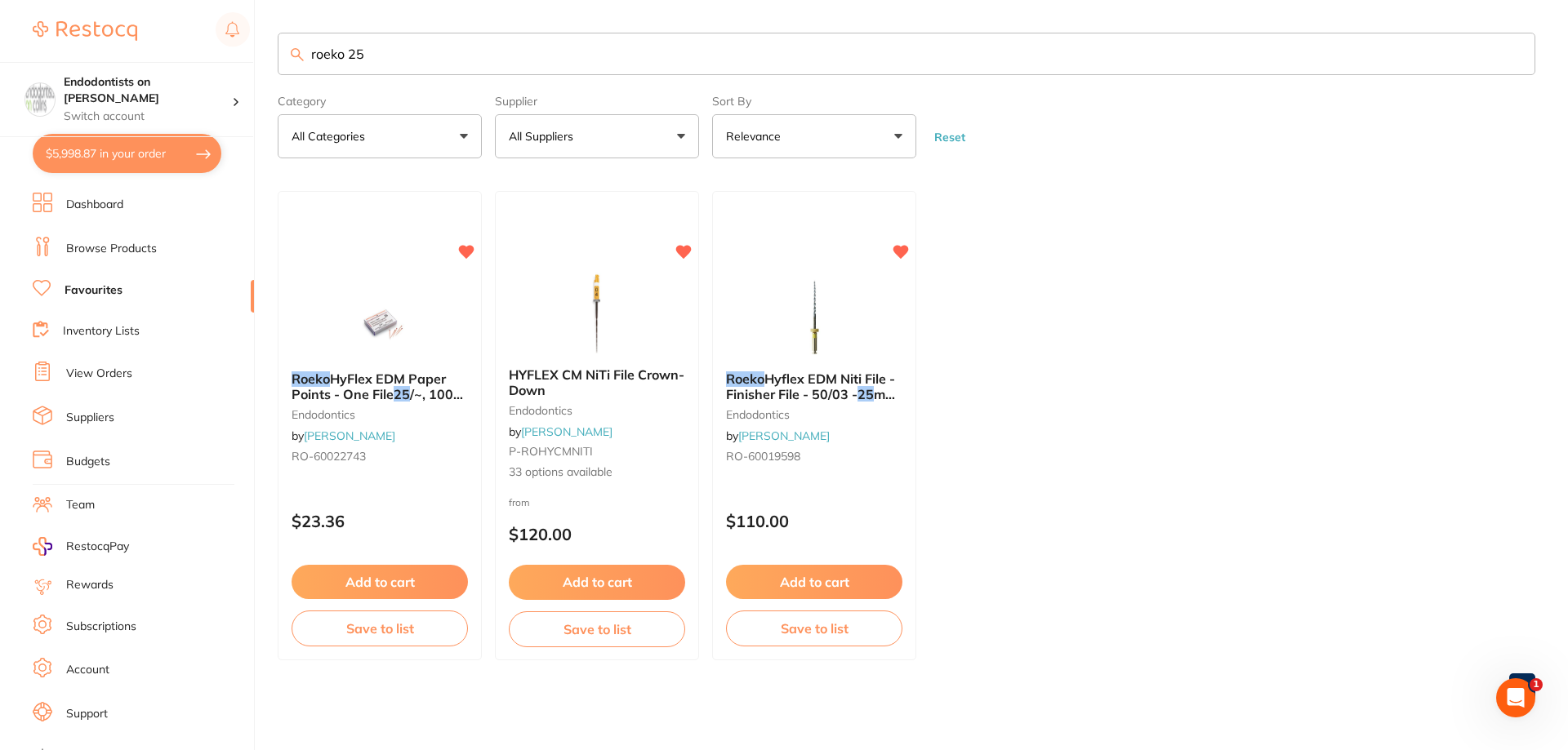
click at [1005, 441] on ul "Roeko HyFlex EDM Paper Points - One File 25 /~, 100-Pack endodontics by Henry S…" at bounding box center [906, 425] width 1257 height 469
drag, startPoint x: 403, startPoint y: 47, endPoint x: 220, endPoint y: 47, distance: 183.0
click at [220, 47] on div "$5,998.87 Endodontists on Collins Switch account Endodontists on Collins $5,998…" at bounding box center [784, 375] width 1568 height 750
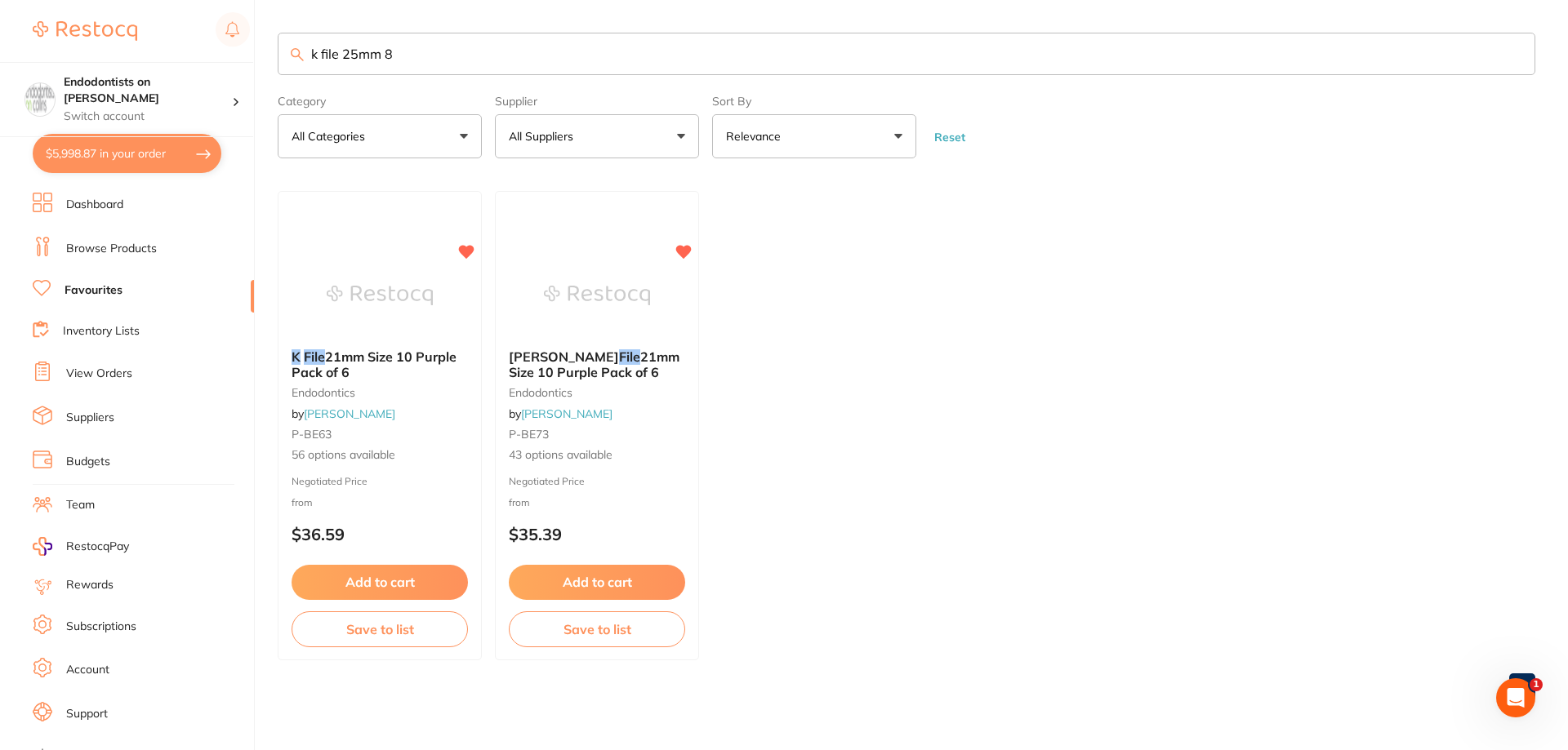
click at [407, 578] on button "Add to cart" at bounding box center [380, 582] width 176 height 34
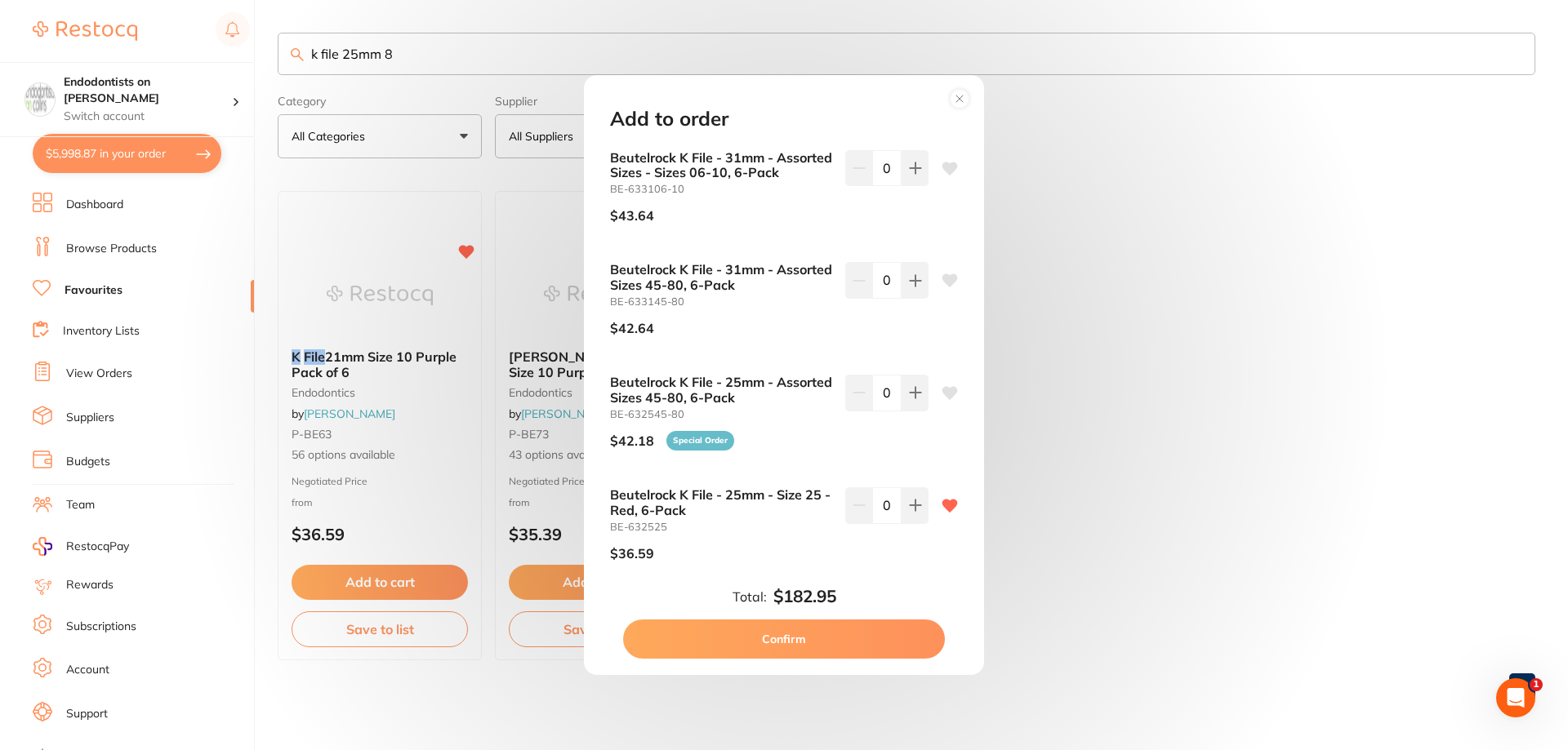
click at [1335, 374] on div "Add to order Beutelrock K File - 31mm - Assorted Sizes - Sizes 06-10, 6-Pack BE…" at bounding box center [784, 375] width 1568 height 750
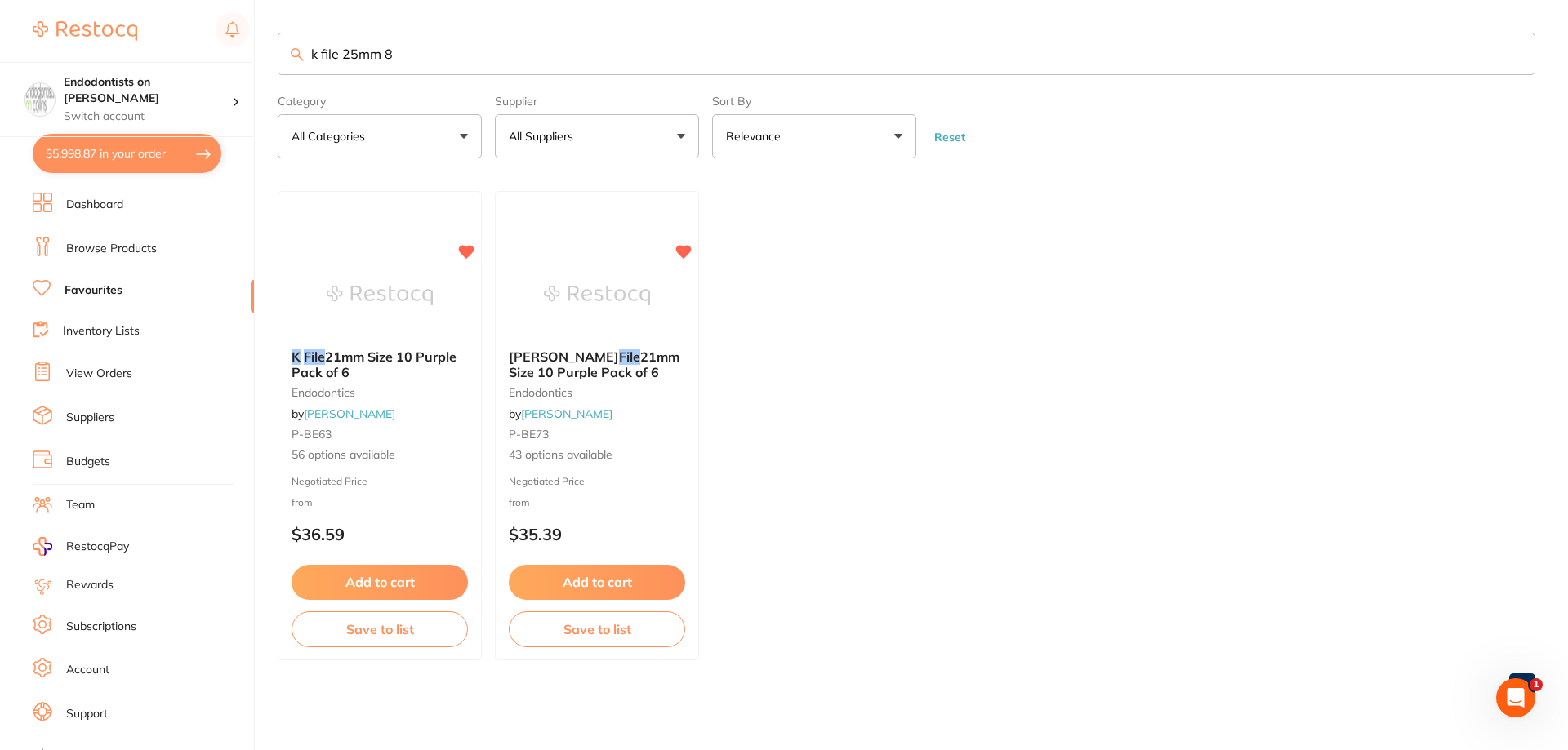
drag, startPoint x: 434, startPoint y: 50, endPoint x: 194, endPoint y: 36, distance: 240.4
click at [194, 36] on div "$5,998.87 Endodontists on Collins Switch account Endodontists on Collins $5,998…" at bounding box center [784, 375] width 1568 height 750
paste input "RO-361725"
type input "RO-361725"
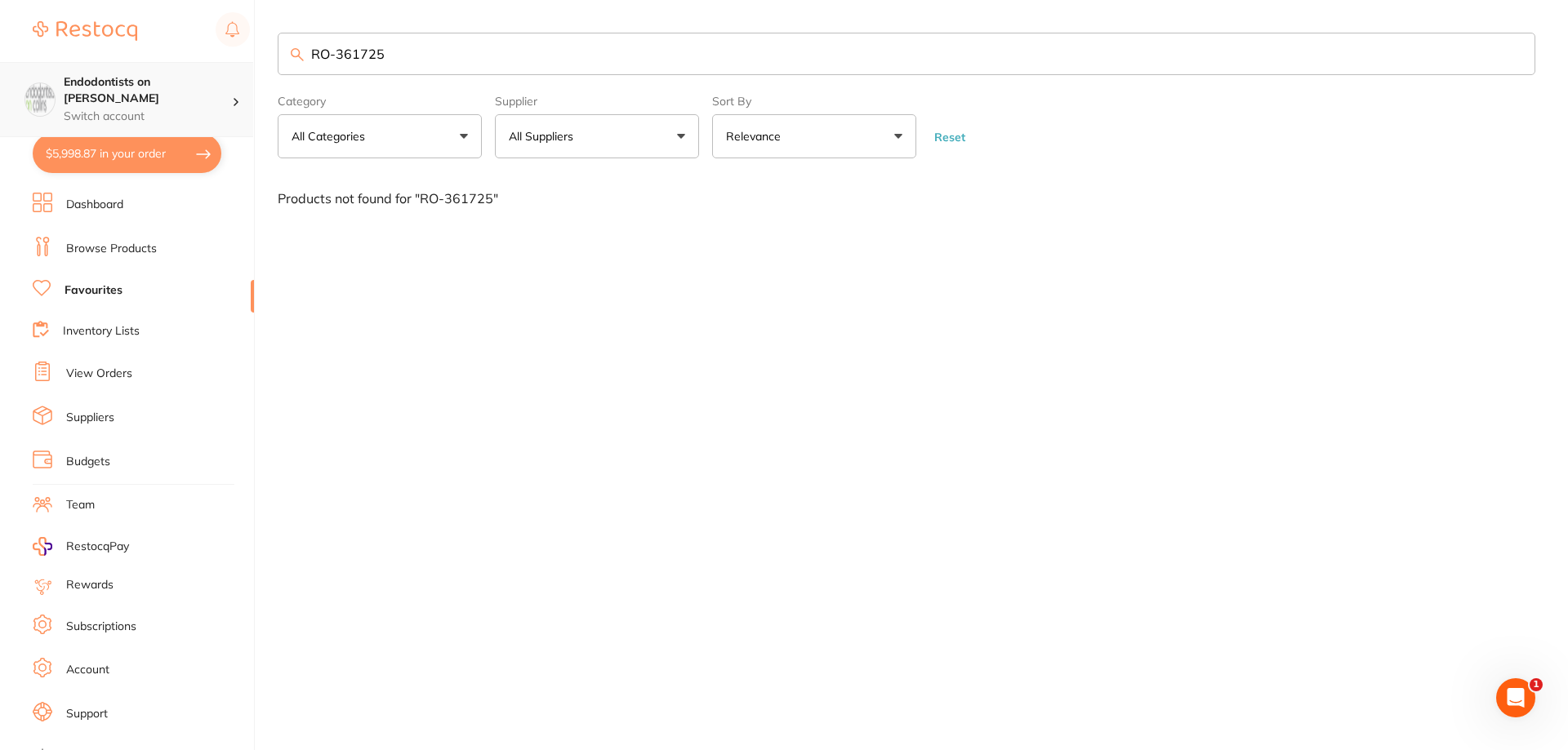
scroll to position [1, 0]
drag, startPoint x: 297, startPoint y: 66, endPoint x: 235, endPoint y: 67, distance: 62.0
click at [240, 66] on div "$5,998.87 Endodontists on Collins Switch account Endodontists on Collins $5,998…" at bounding box center [784, 375] width 1568 height 750
click at [142, 249] on link "Browse Products" at bounding box center [111, 249] width 91 height 16
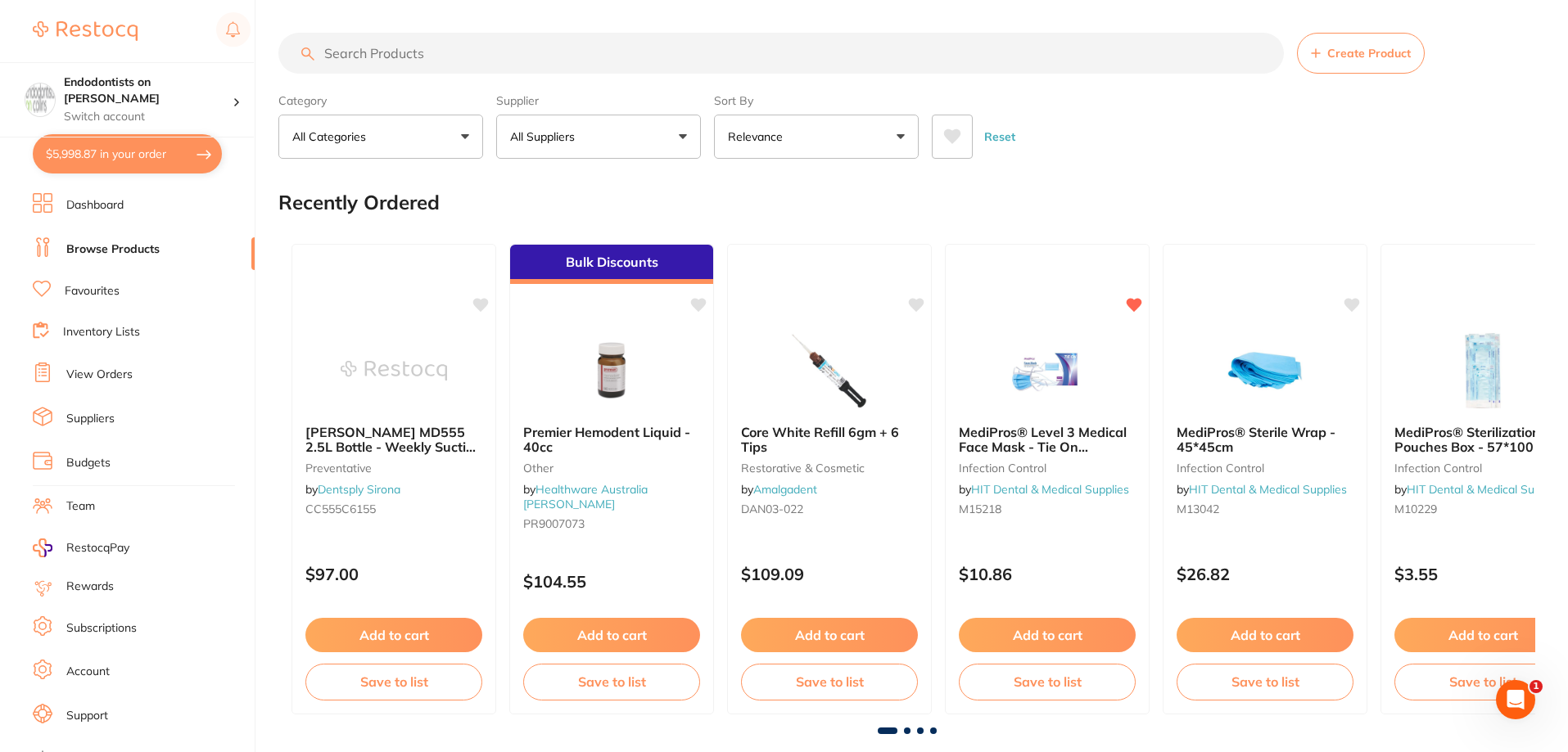
click at [367, 52] on input "search" at bounding box center [781, 54] width 1005 height 41
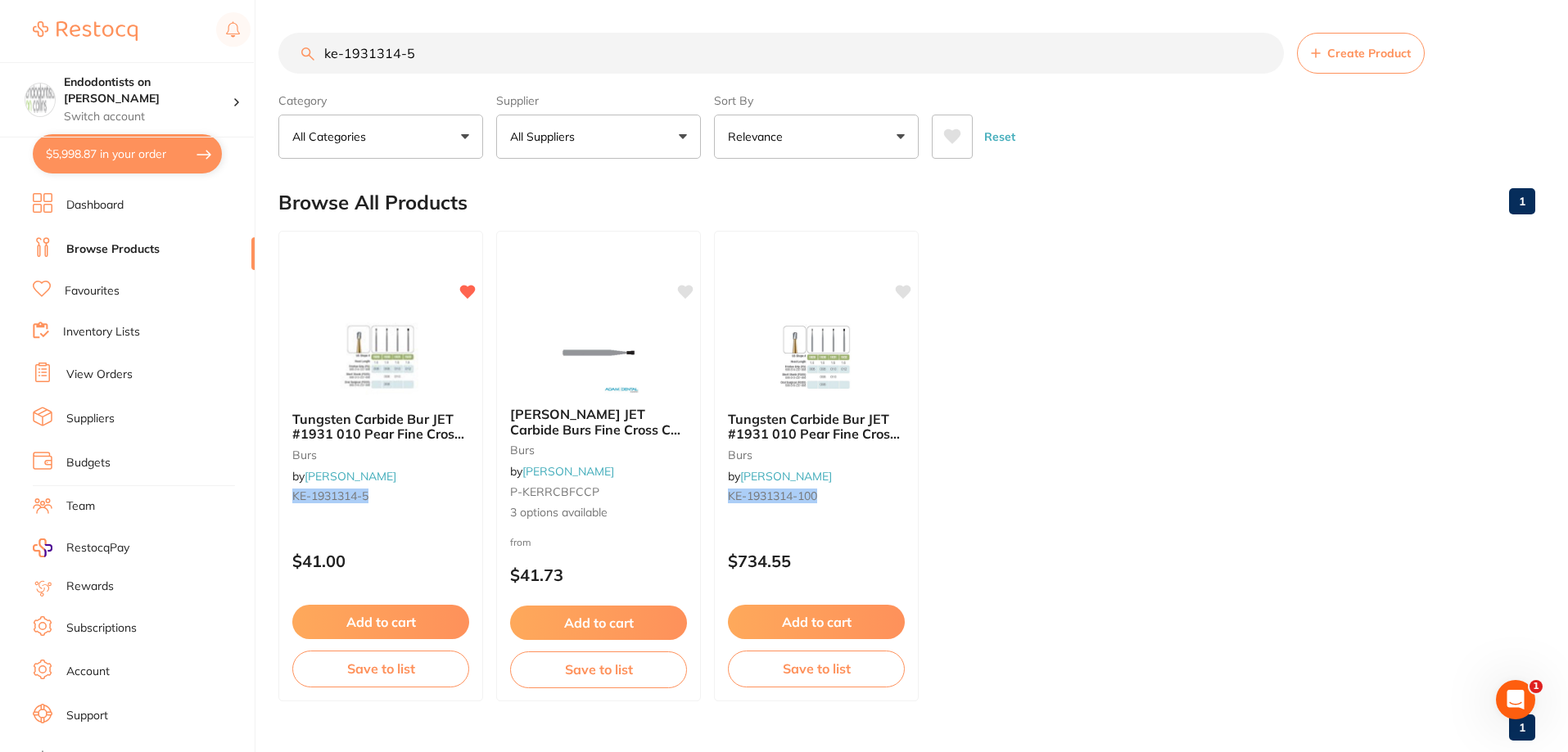
type input "ke-1931314-5"
click at [361, 367] on img at bounding box center [381, 356] width 107 height 83
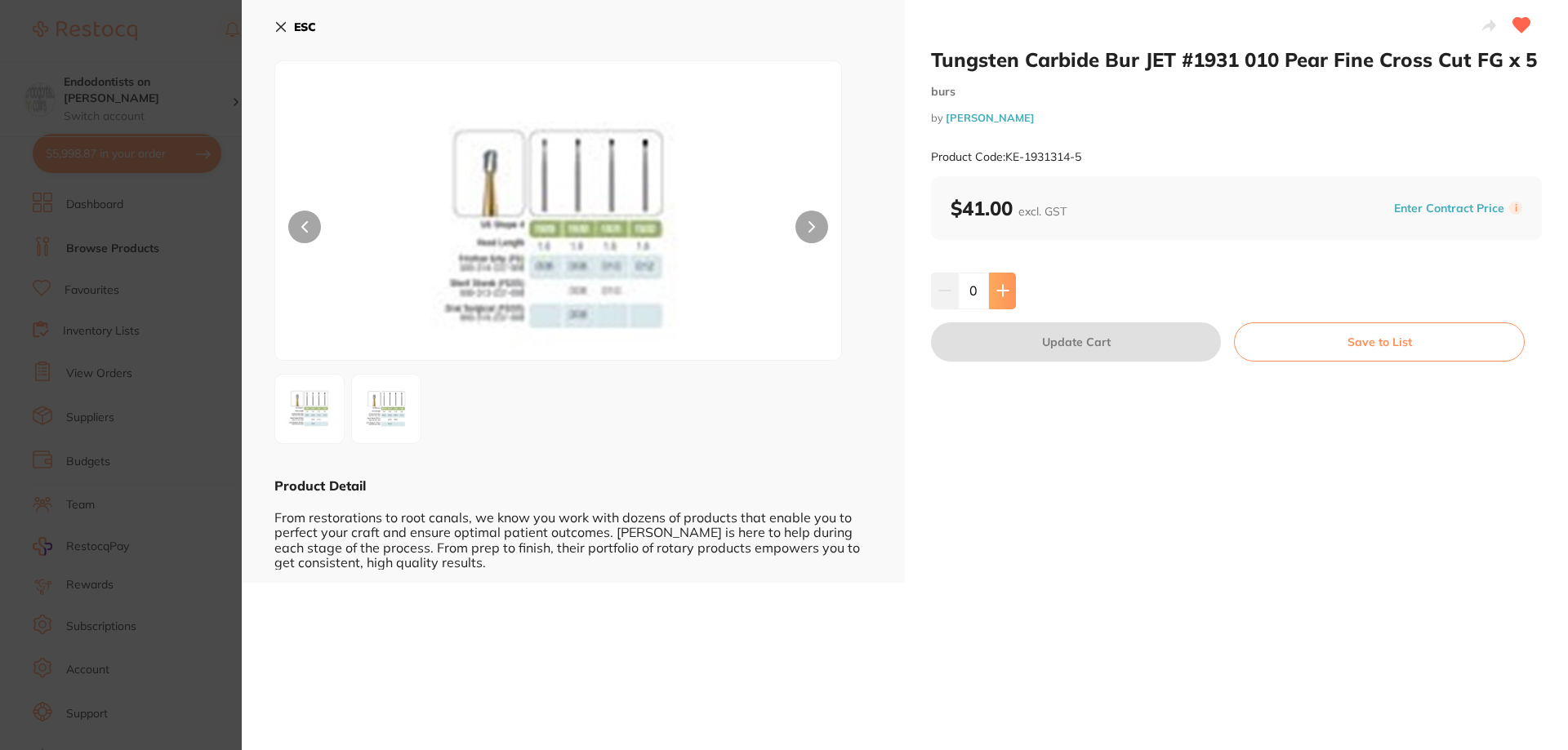
click at [999, 306] on button at bounding box center [1002, 290] width 27 height 36
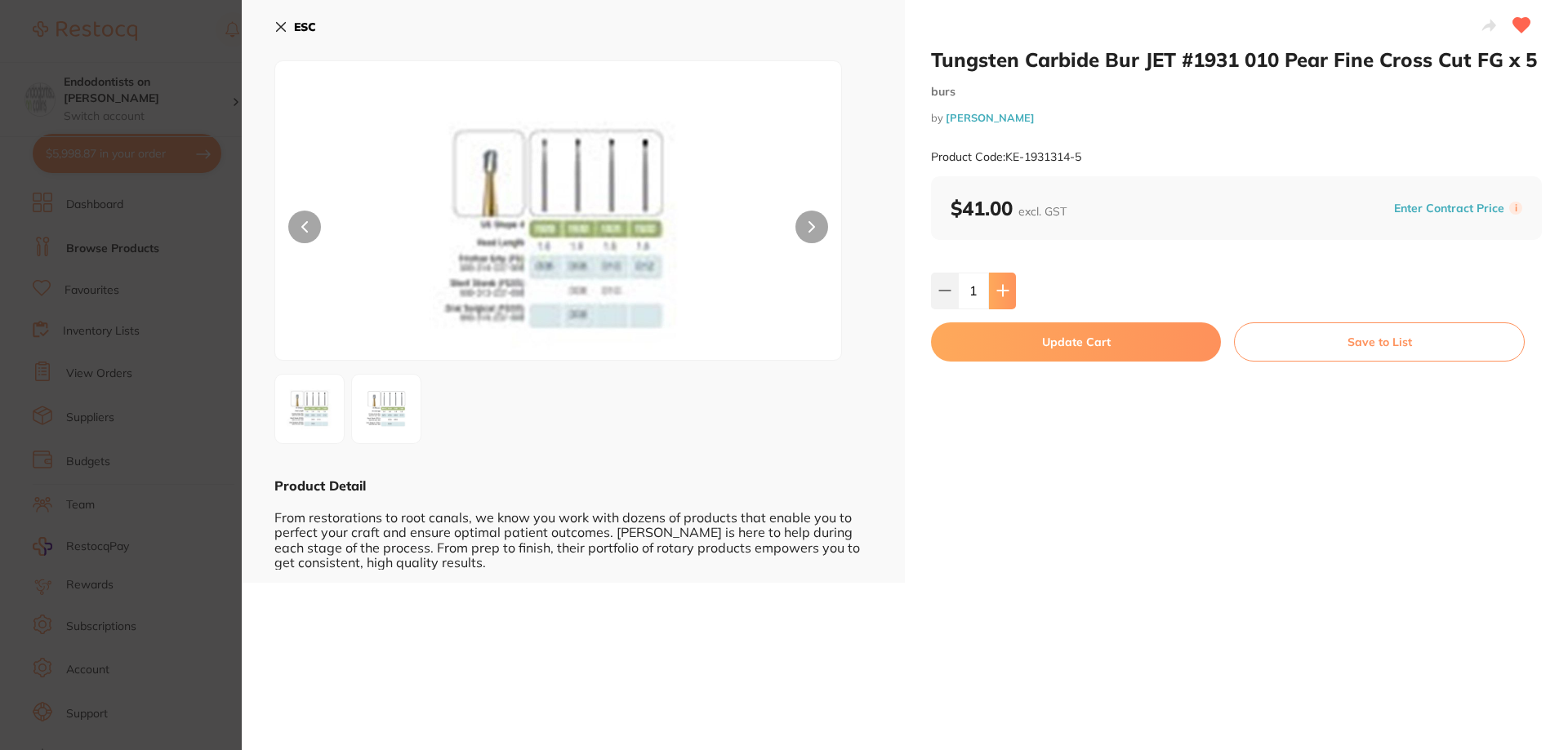
click at [1004, 305] on button at bounding box center [1002, 290] width 27 height 36
type input "2"
click at [1047, 352] on button "Update Cart" at bounding box center [1075, 342] width 290 height 39
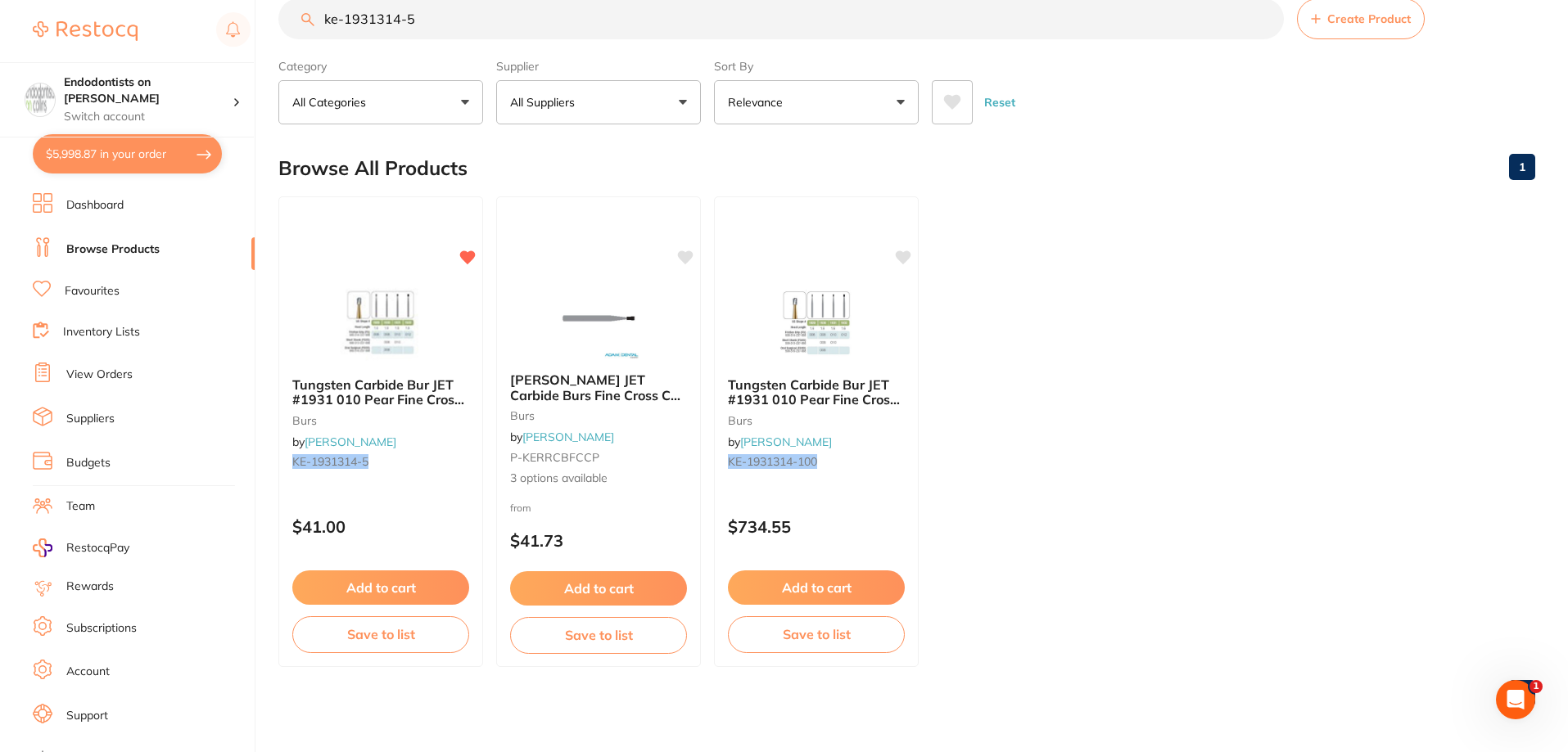
scroll to position [1, 0]
drag, startPoint x: 438, startPoint y: 30, endPoint x: 289, endPoint y: 29, distance: 149.0
click at [289, 29] on input "ke-1931314-5" at bounding box center [781, 19] width 1005 height 41
paste input "RO-361730"
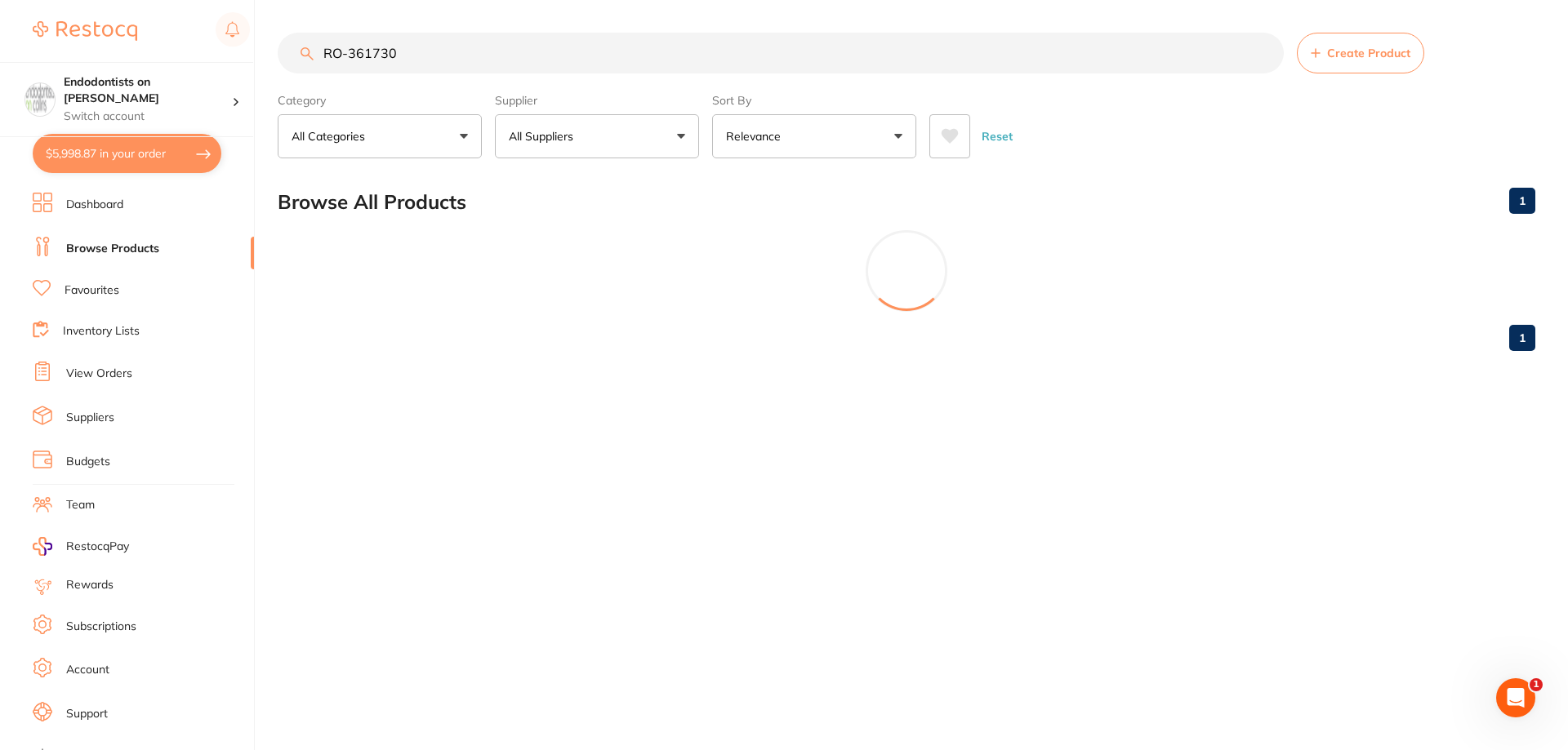
type input "RO-361730"
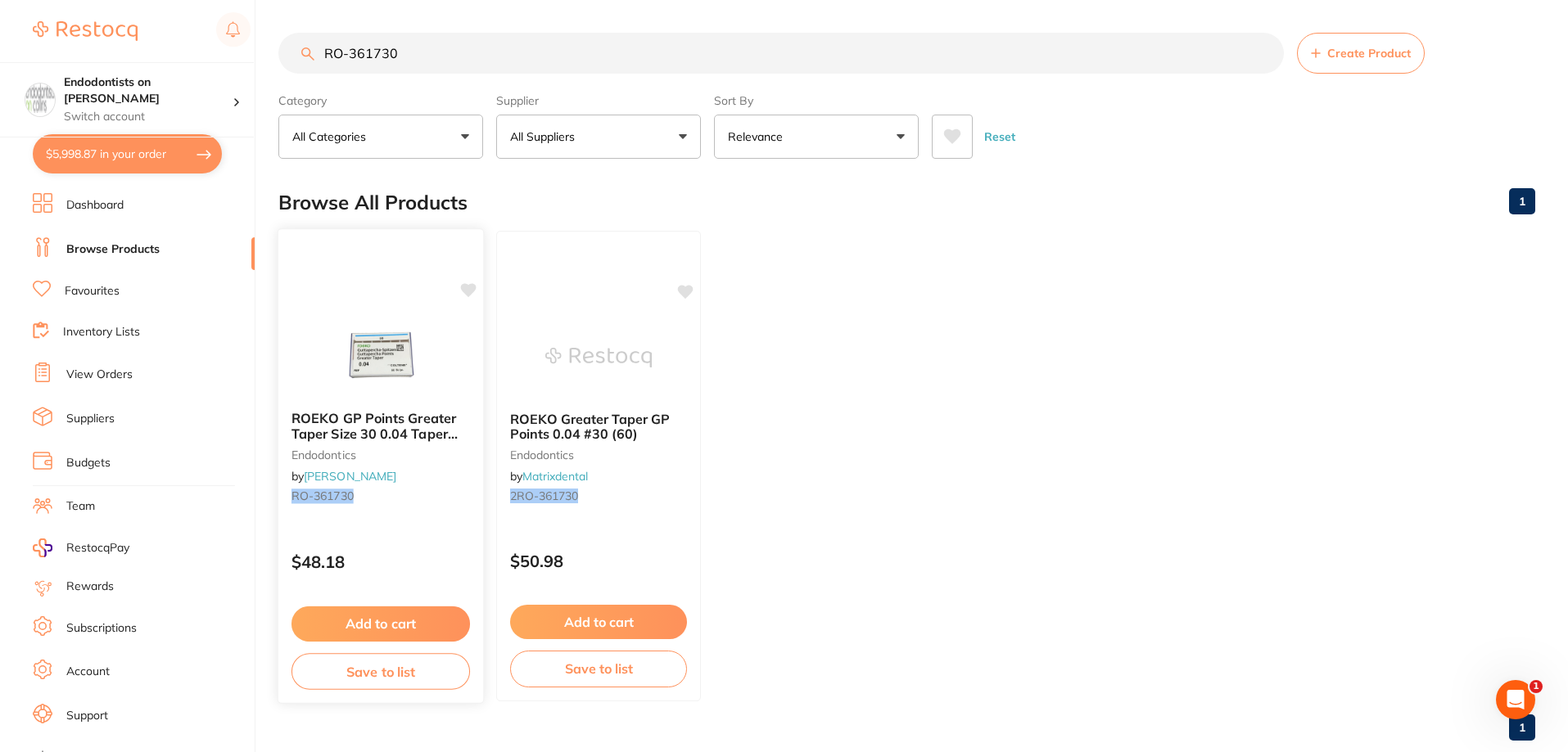
click at [390, 608] on button "Add to cart" at bounding box center [381, 623] width 179 height 35
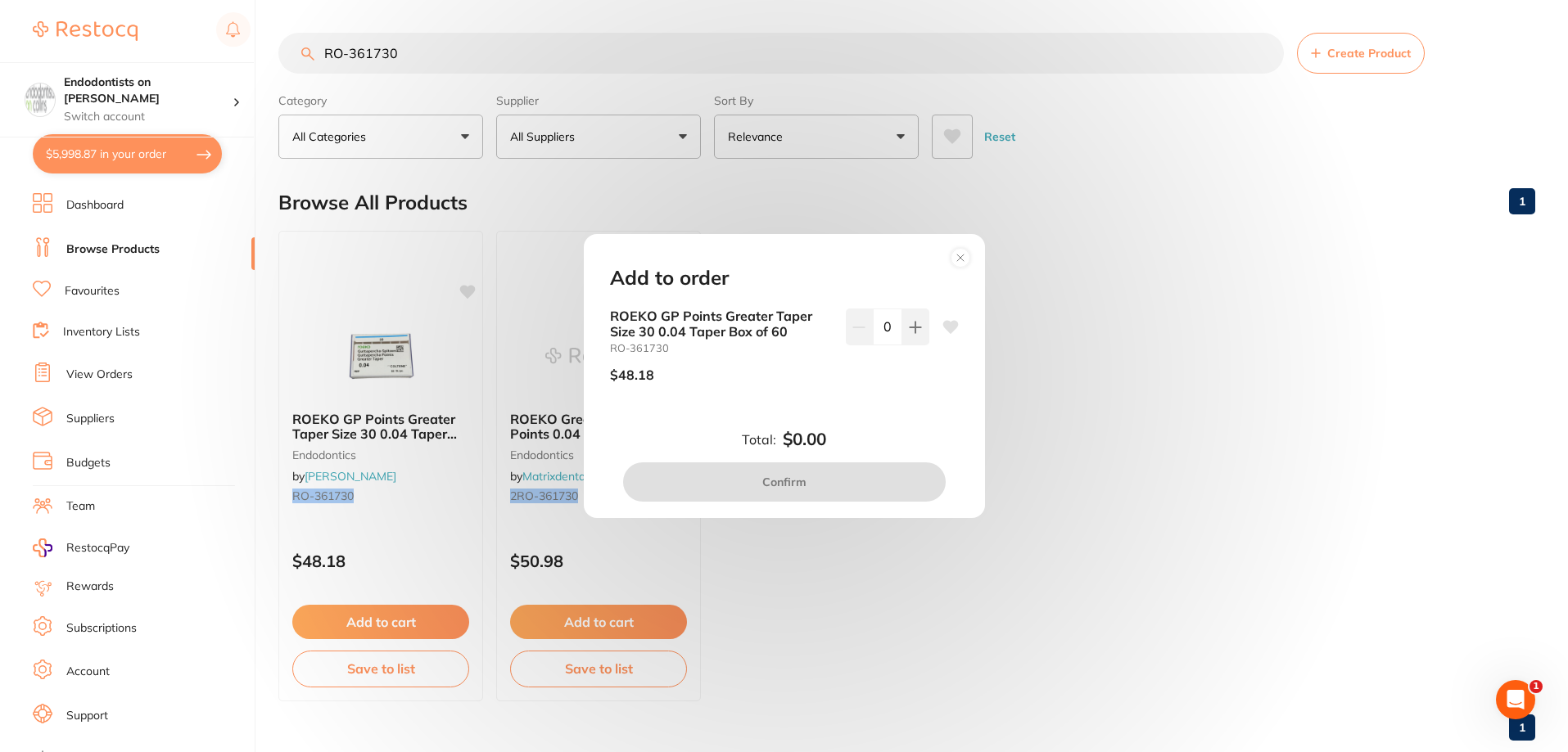
click at [946, 325] on icon at bounding box center [950, 327] width 15 height 13
click at [909, 330] on icon at bounding box center [915, 327] width 13 height 13
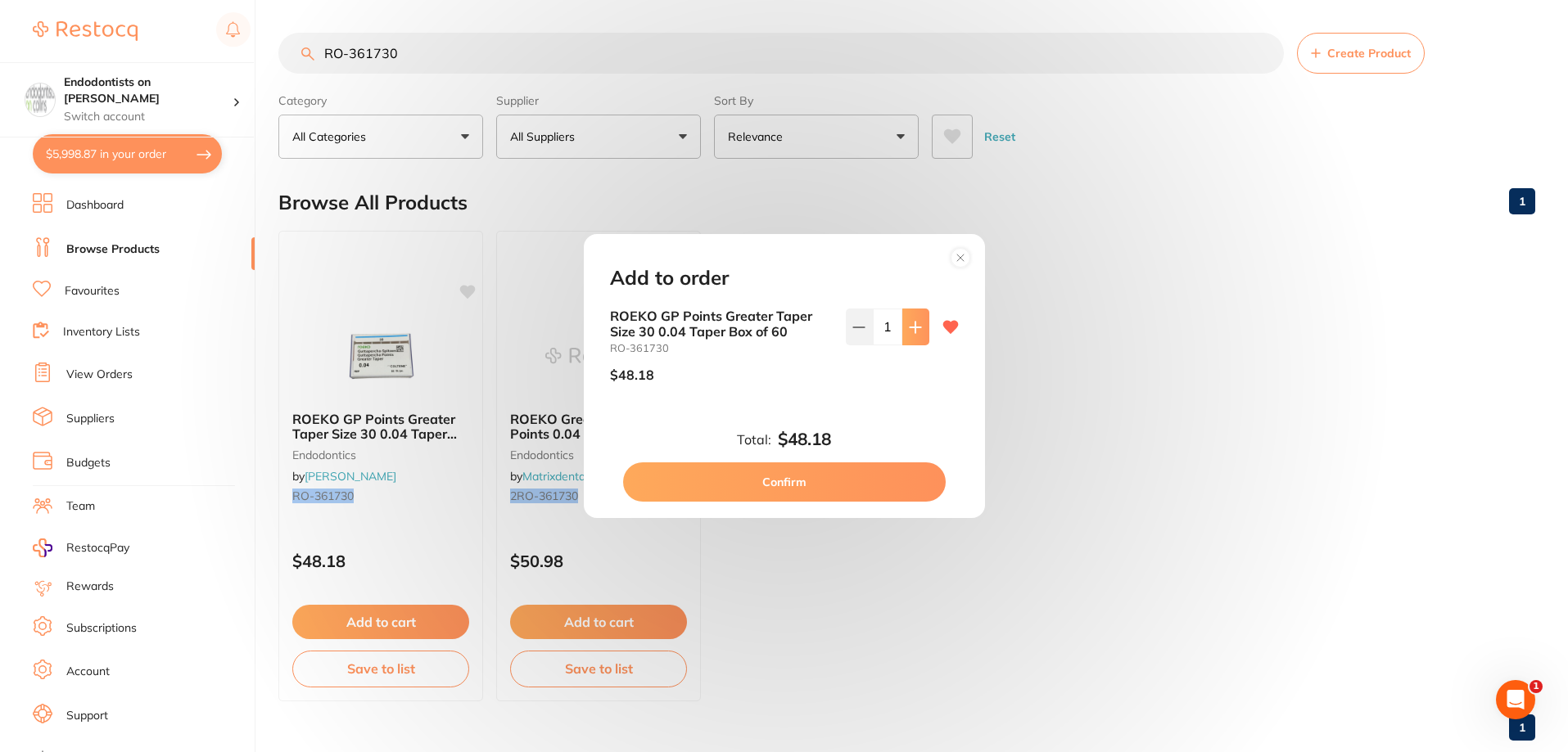
click at [909, 330] on icon at bounding box center [915, 327] width 13 height 13
click at [910, 332] on icon at bounding box center [915, 327] width 11 height 11
type input "4"
click at [822, 475] on button "Confirm" at bounding box center [784, 482] width 323 height 39
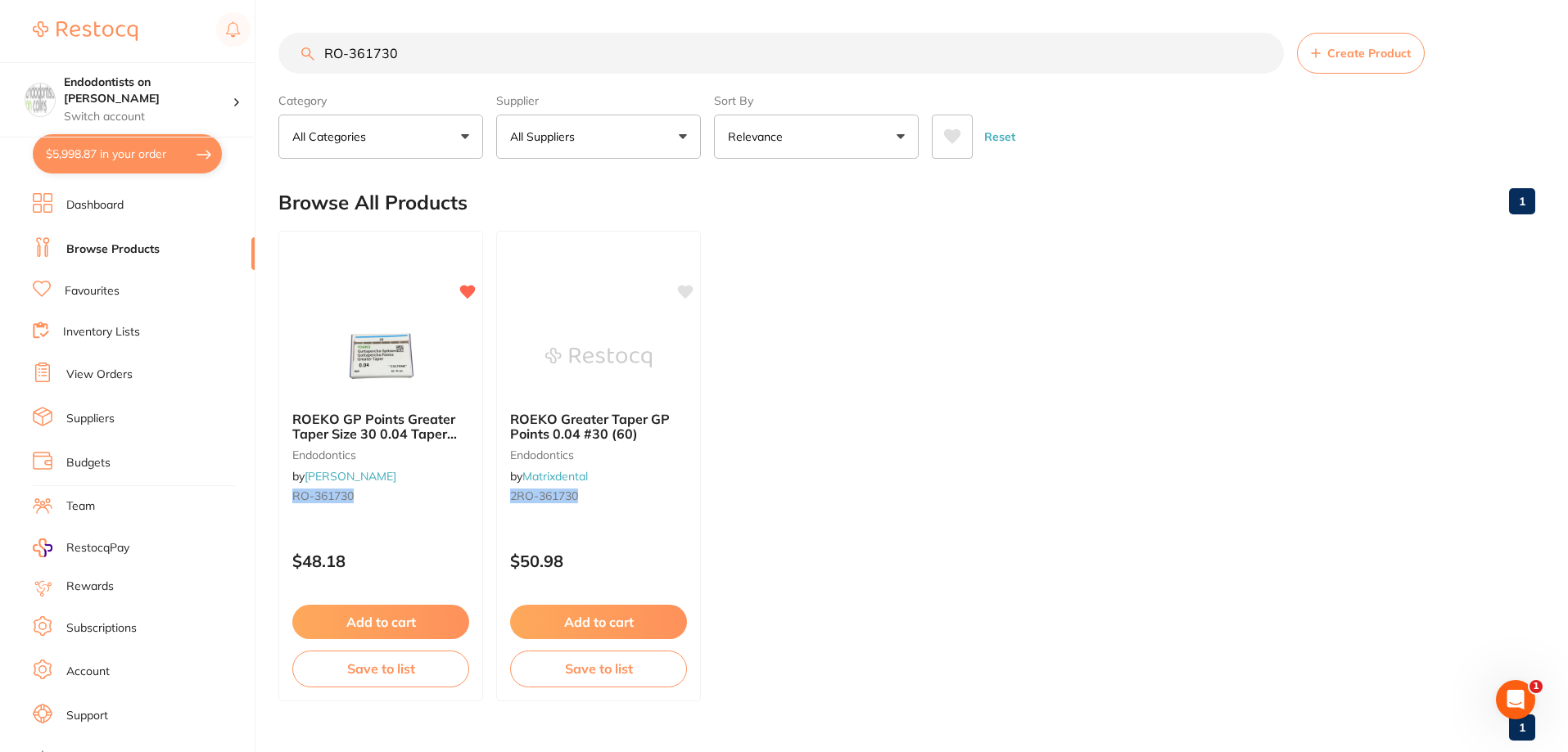
click at [139, 165] on button "$5,998.87 in your order" at bounding box center [128, 154] width 189 height 39
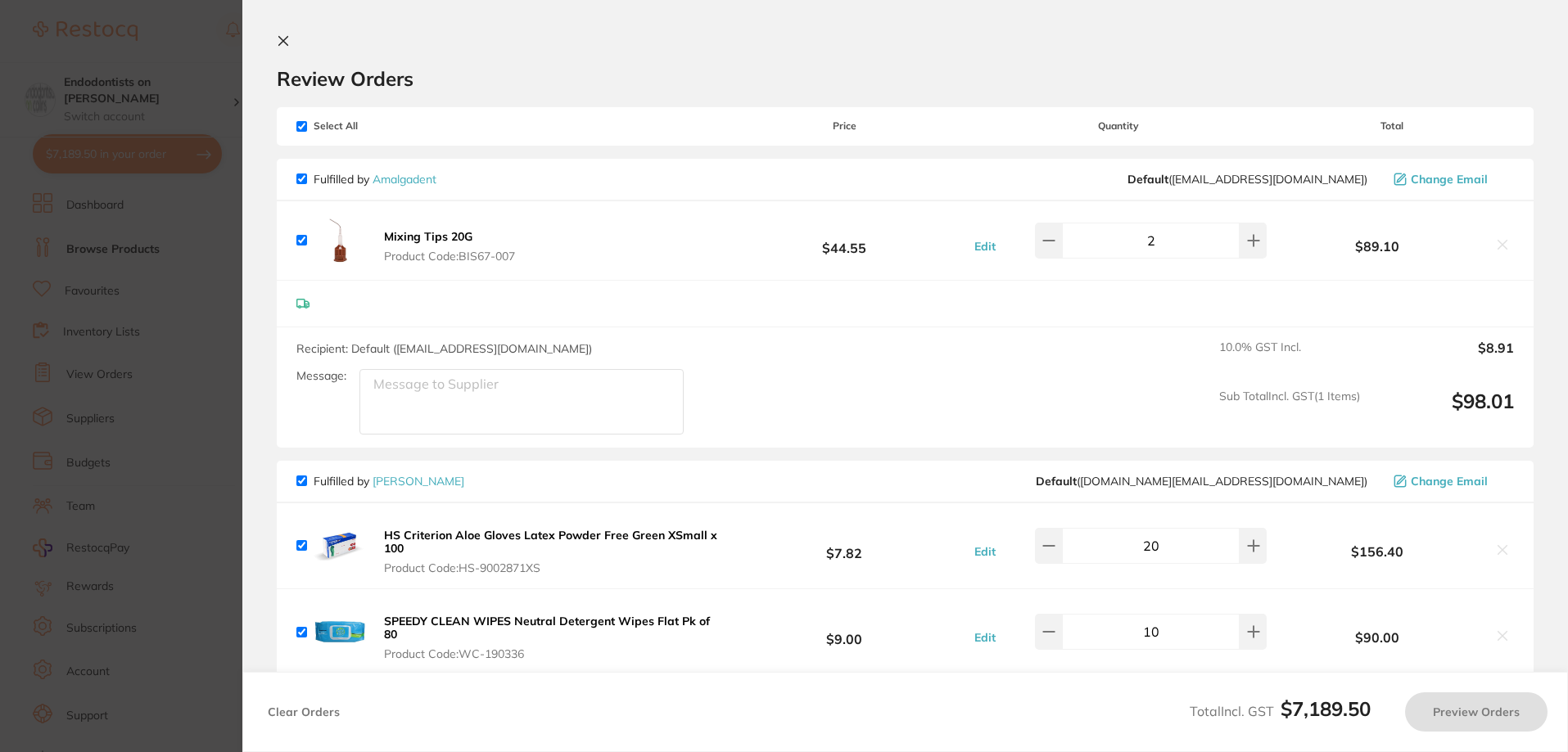
checkbox input "true"
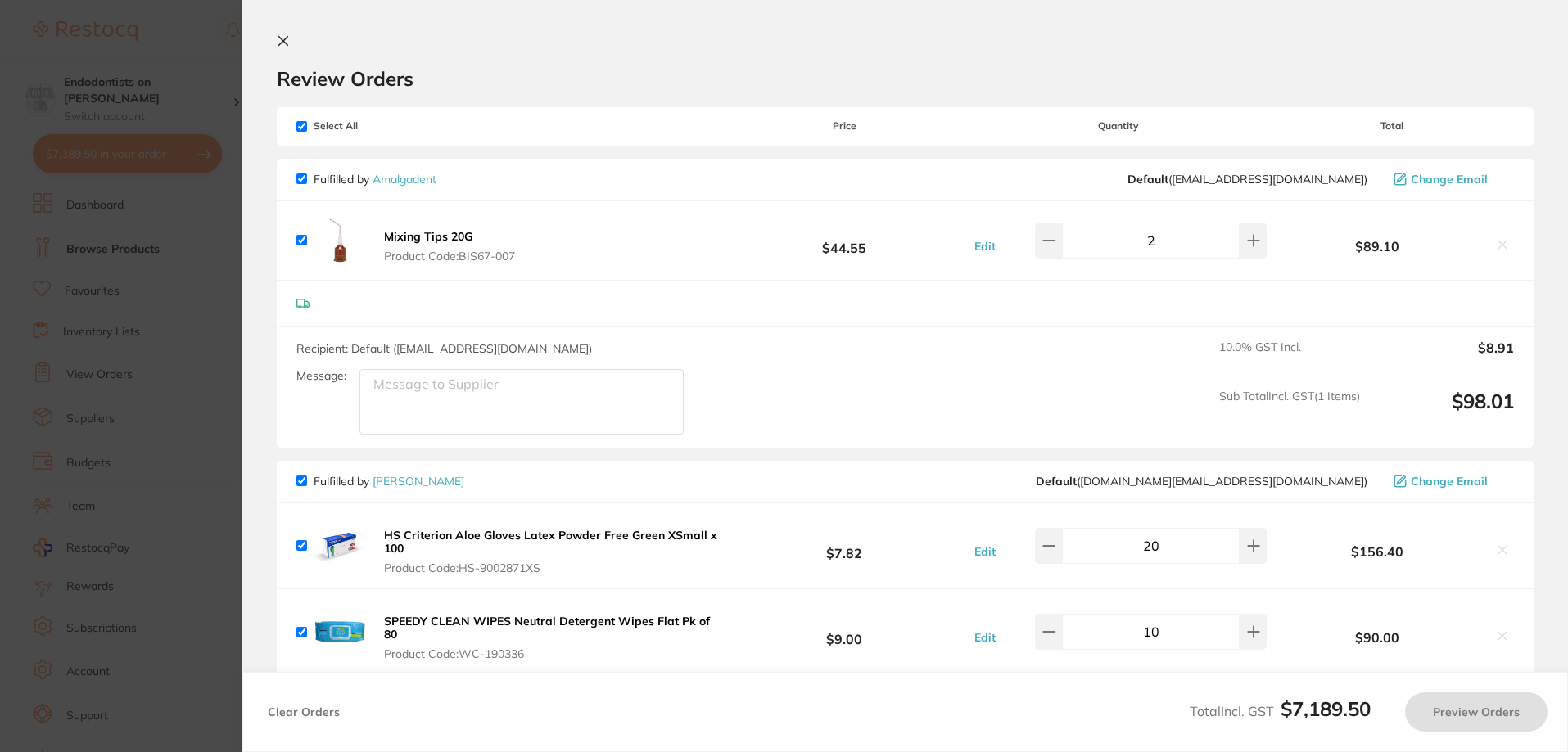
checkbox input "true"
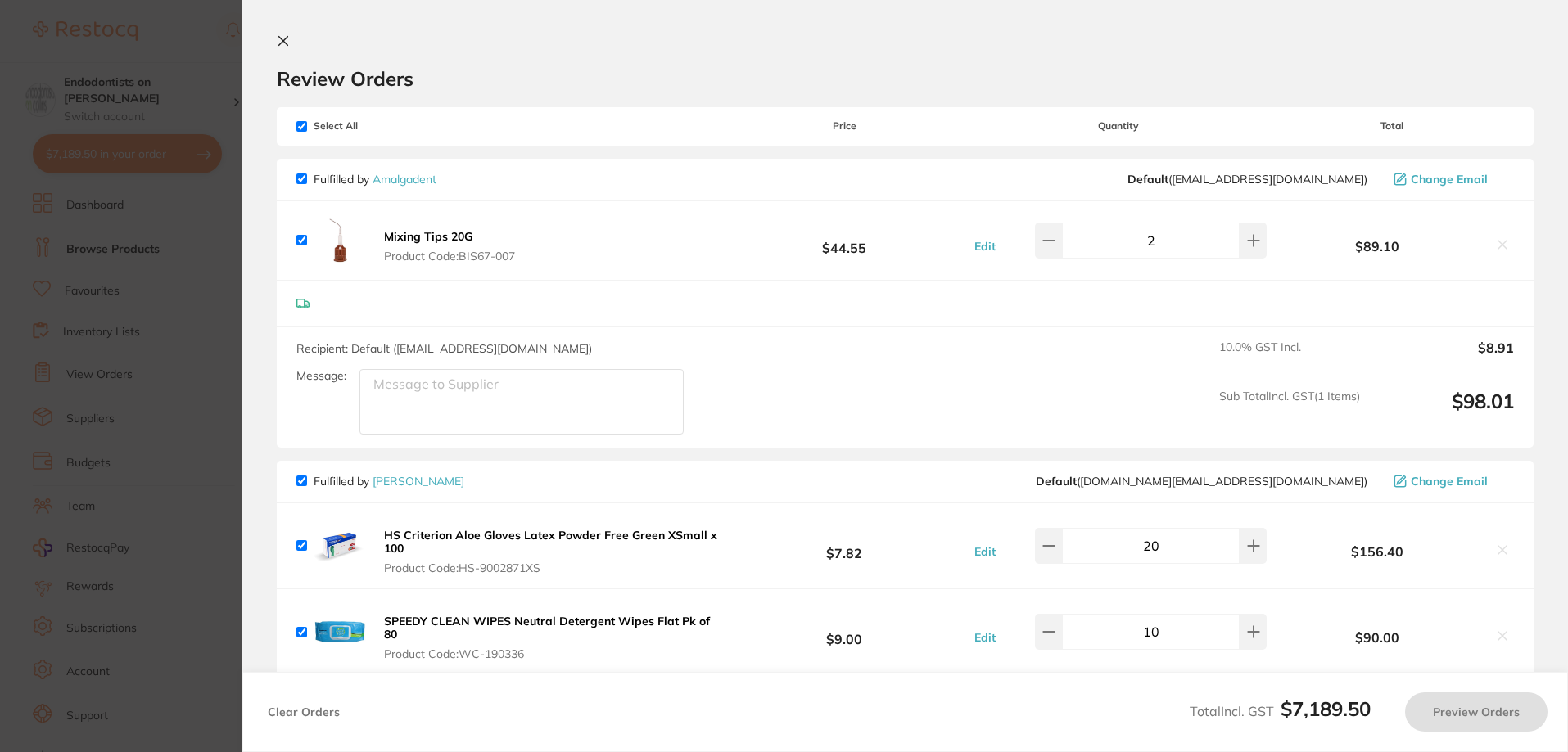
checkbox input "true"
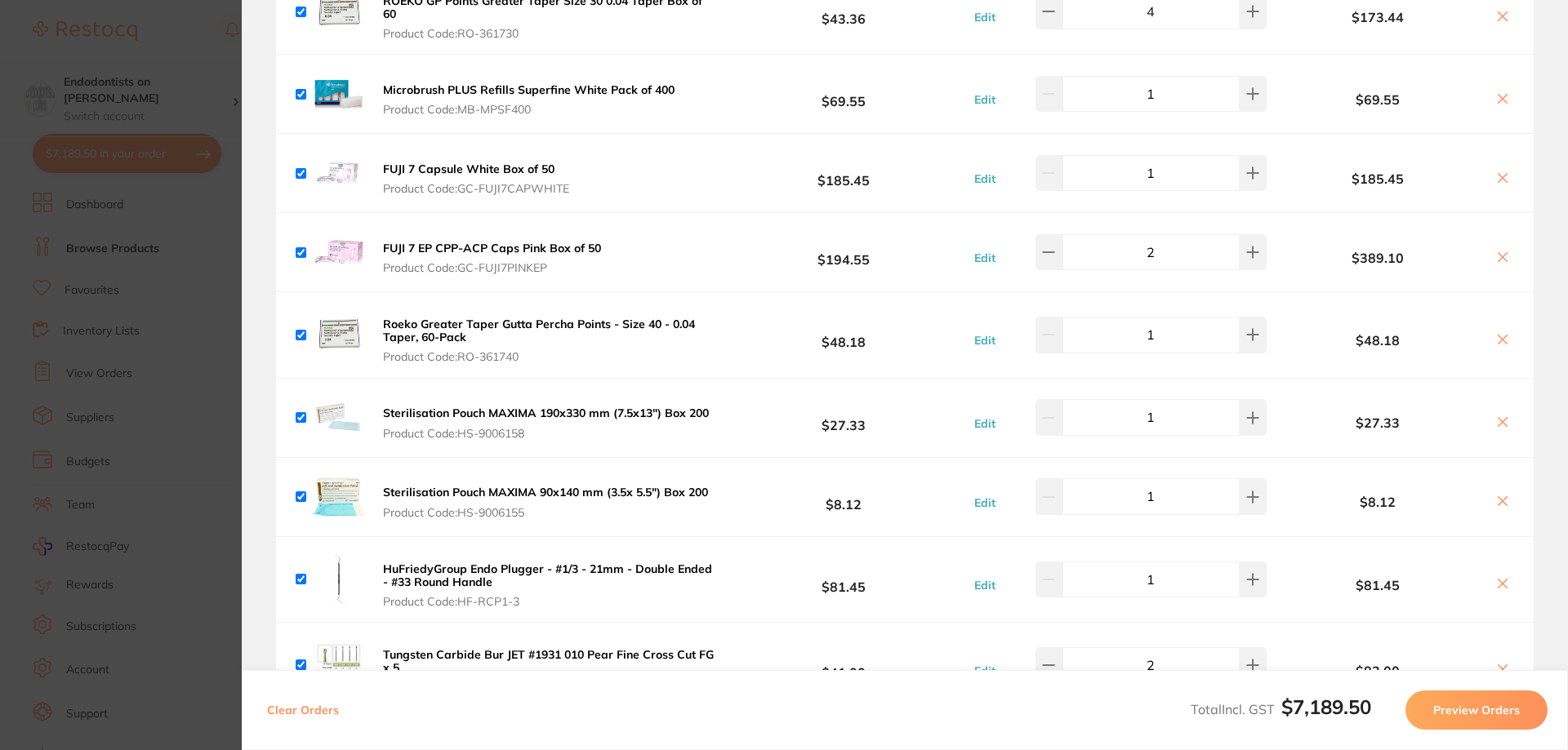
scroll to position [1551, 0]
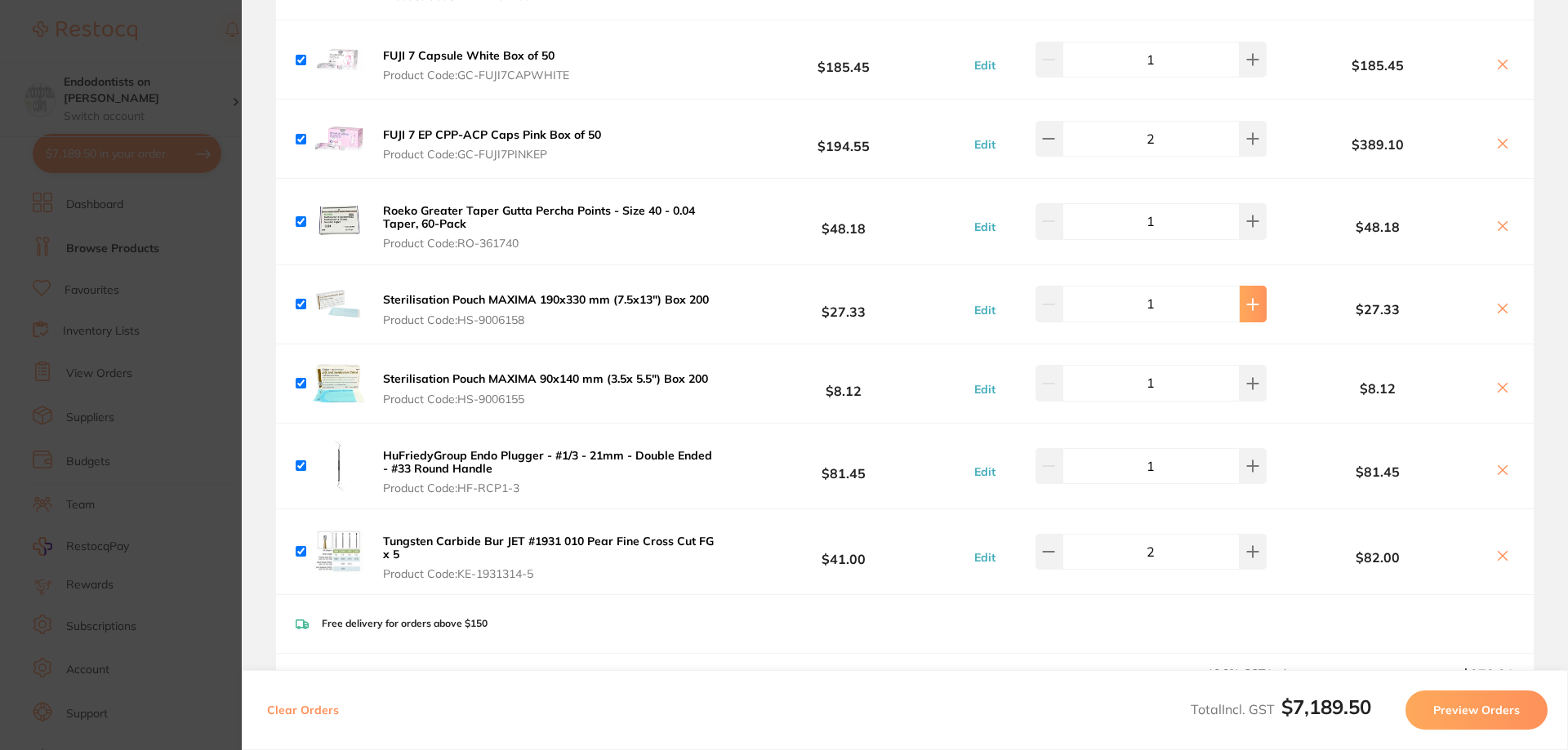
type input "2"
click at [98, 101] on section "Update RRP Set your pre negotiated price for this item. Item Agreed RRP (excl. …" at bounding box center [784, 375] width 1568 height 750
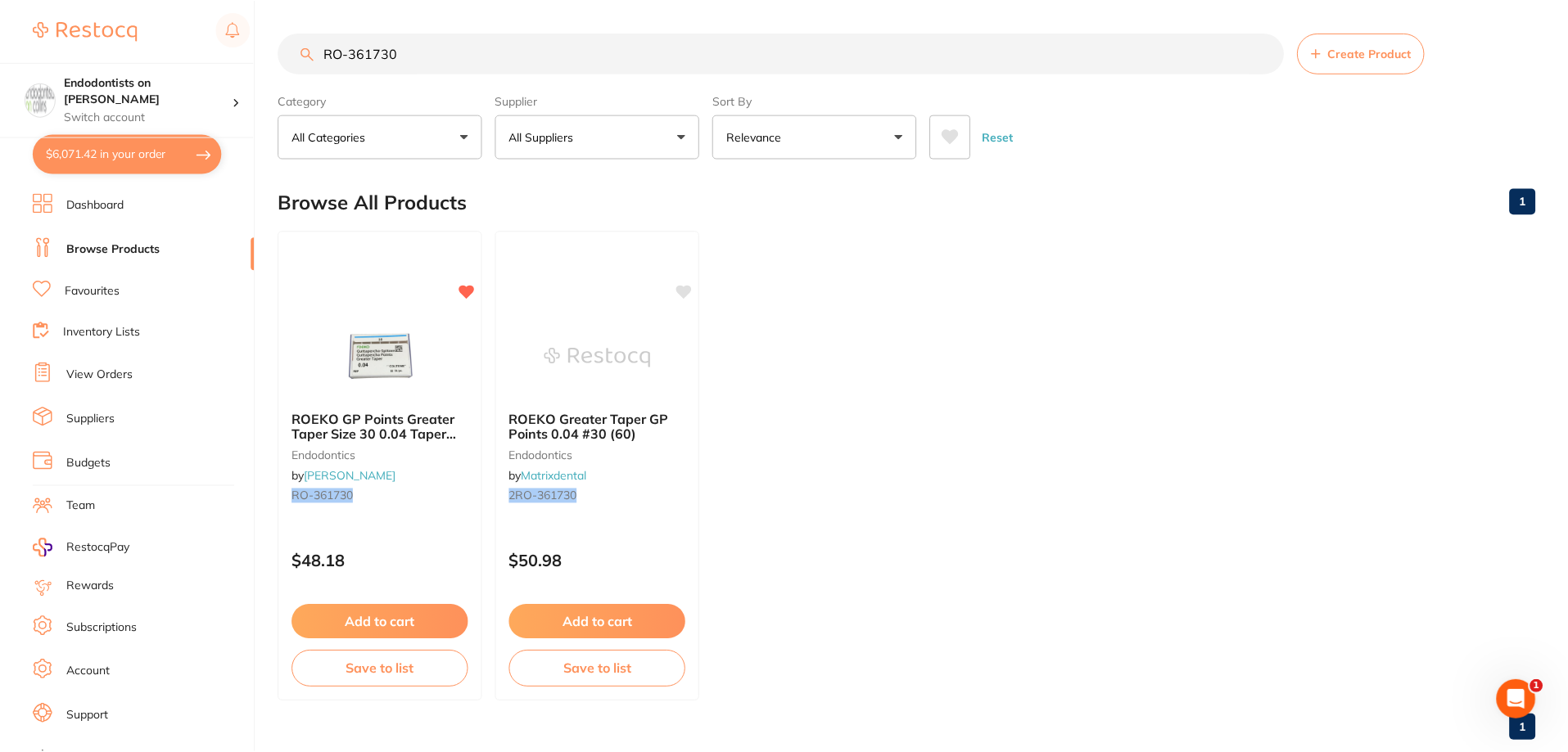
scroll to position [34, 0]
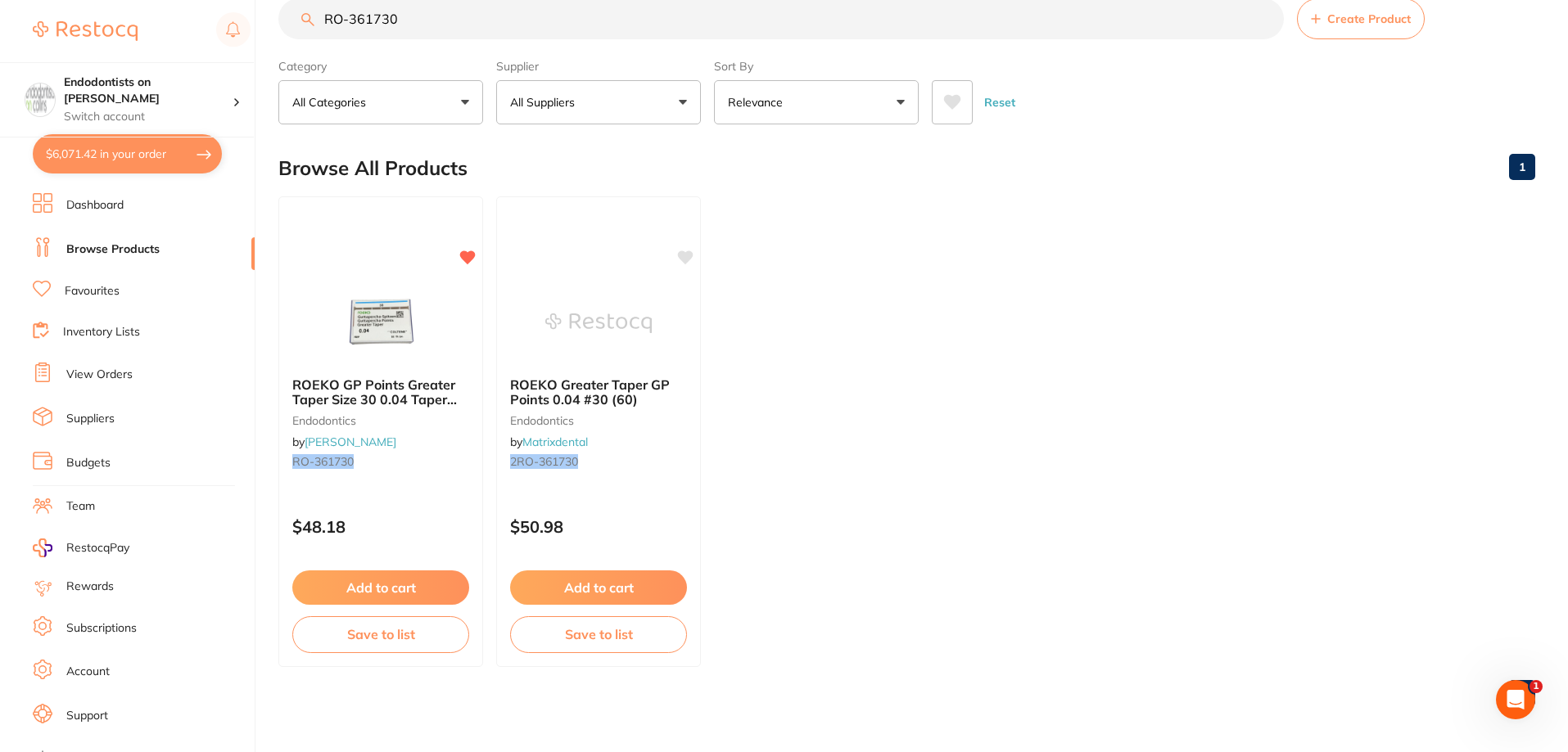
click at [131, 248] on link "Browse Products" at bounding box center [113, 249] width 93 height 16
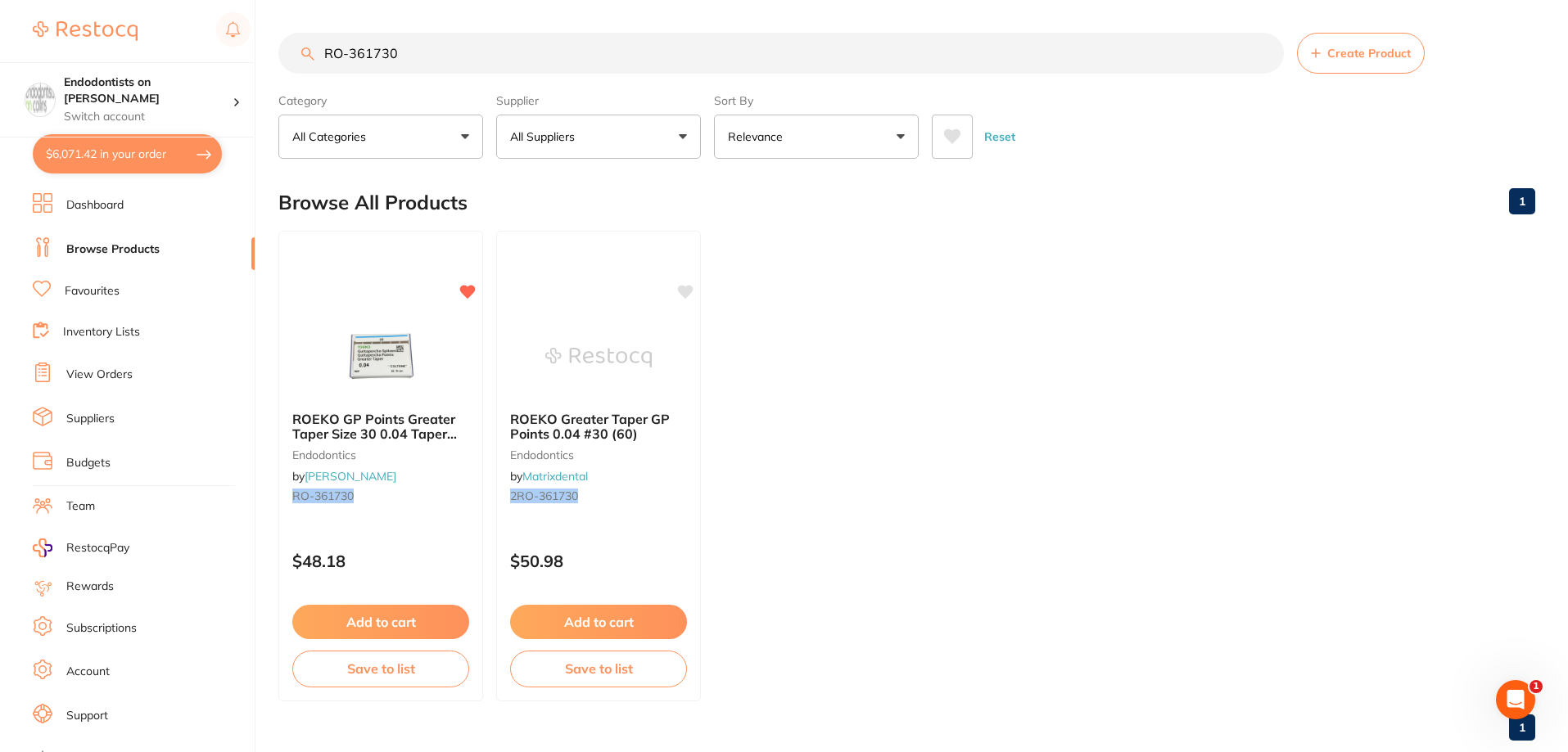
drag, startPoint x: 398, startPoint y: 57, endPoint x: 253, endPoint y: 48, distance: 145.3
click at [253, 48] on div "$6,071.42 Endodontists on Collins Switch account Endodontists on Collins $6,071…" at bounding box center [784, 376] width 1568 height 752
paste input "40225"
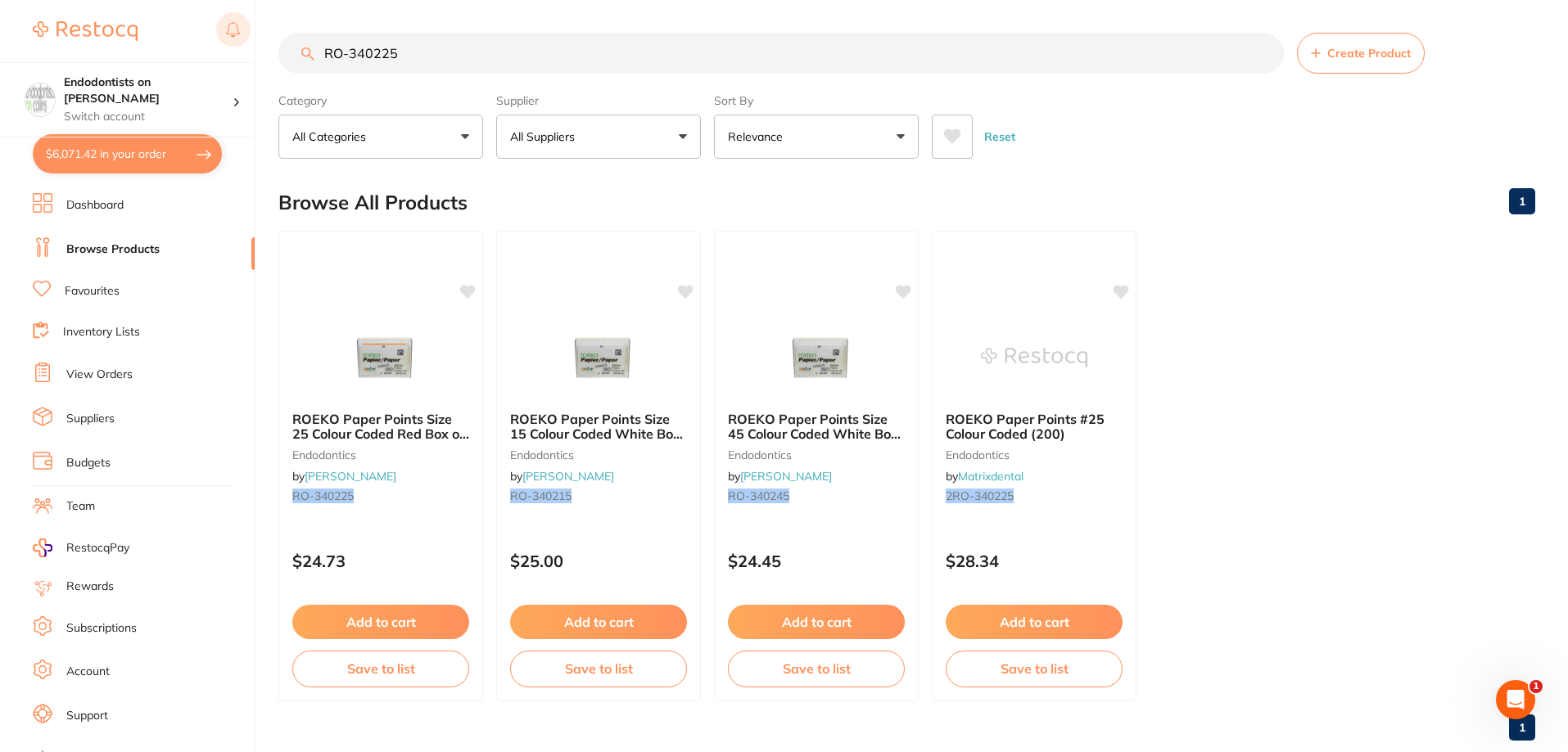
drag, startPoint x: 316, startPoint y: 42, endPoint x: 226, endPoint y: 41, distance: 90.0
click at [226, 41] on div "$6,071.42 Endodontists on Collins Switch account Endodontists on Collins $6,071…" at bounding box center [784, 376] width 1568 height 752
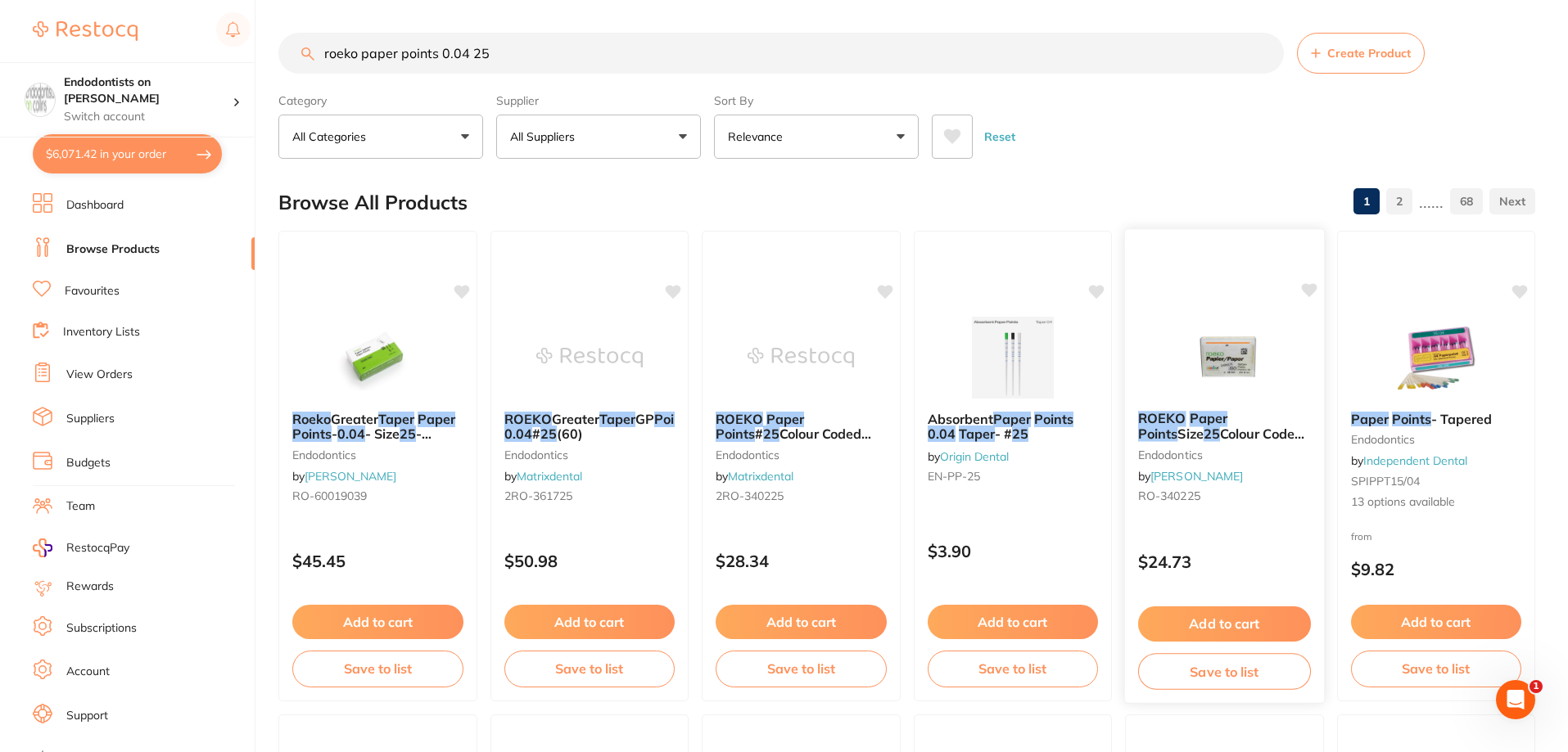
click at [1220, 349] on img at bounding box center [1225, 356] width 107 height 83
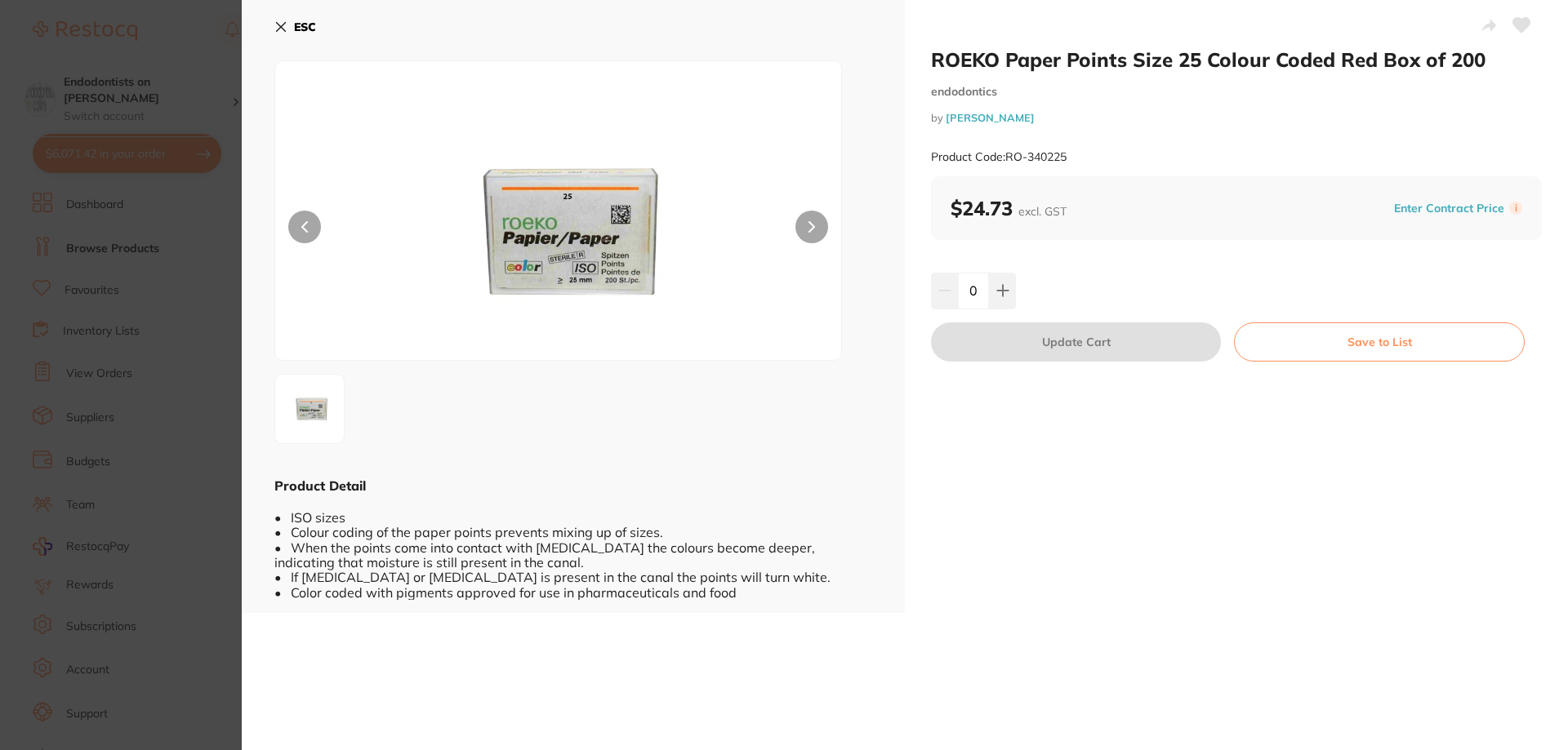
drag, startPoint x: 30, startPoint y: 258, endPoint x: 94, endPoint y: 230, distance: 69.9
click at [32, 257] on section "ROEKO Paper Points Size 25 Colour Coded Red Box of 200 endodontics by Henry Sch…" at bounding box center [784, 375] width 1568 height 750
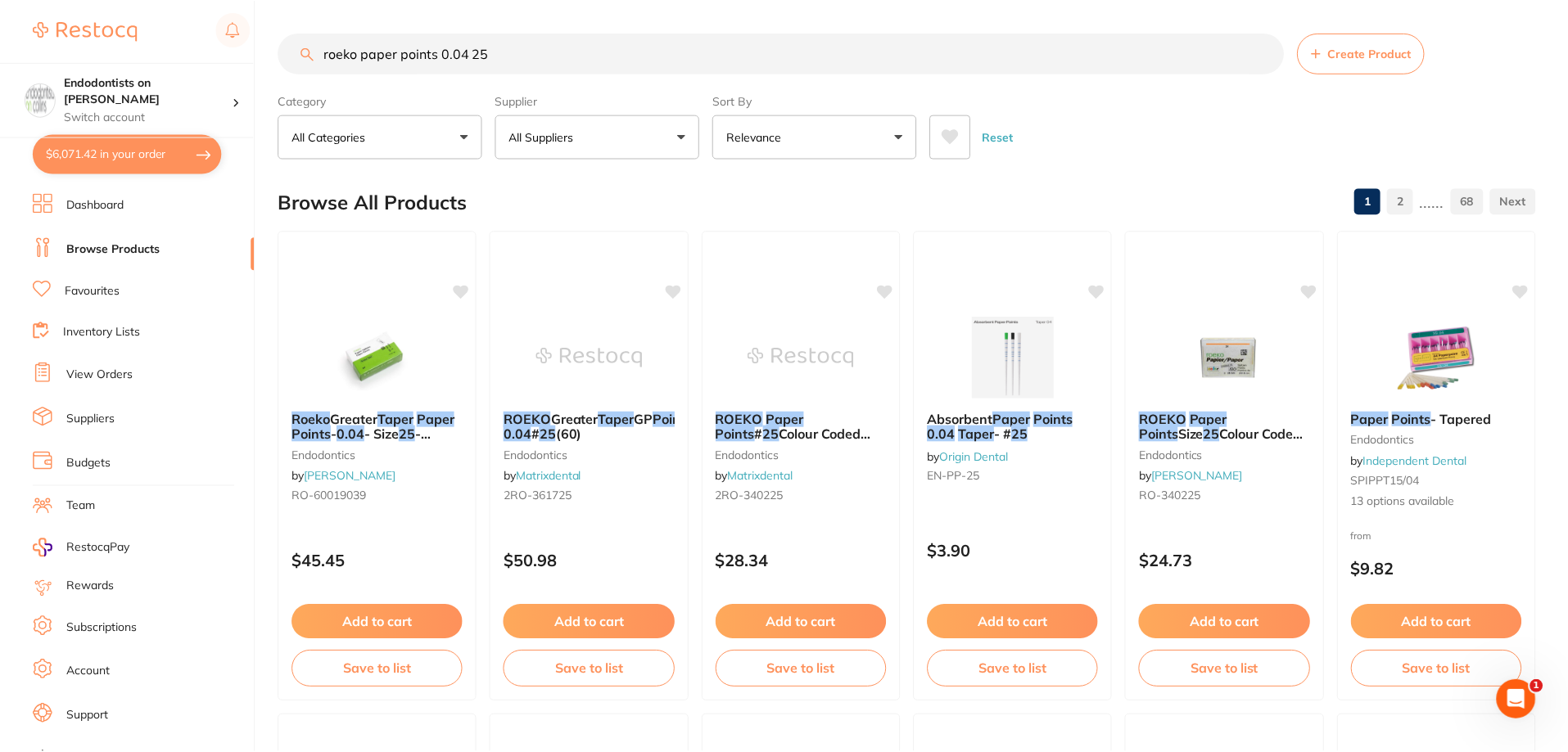
scroll to position [1, 0]
drag, startPoint x: 495, startPoint y: 57, endPoint x: 326, endPoint y: 55, distance: 169.0
click at [326, 55] on input "roeko paper points 0.04 25" at bounding box center [781, 53] width 1005 height 41
paste input "RO-3617"
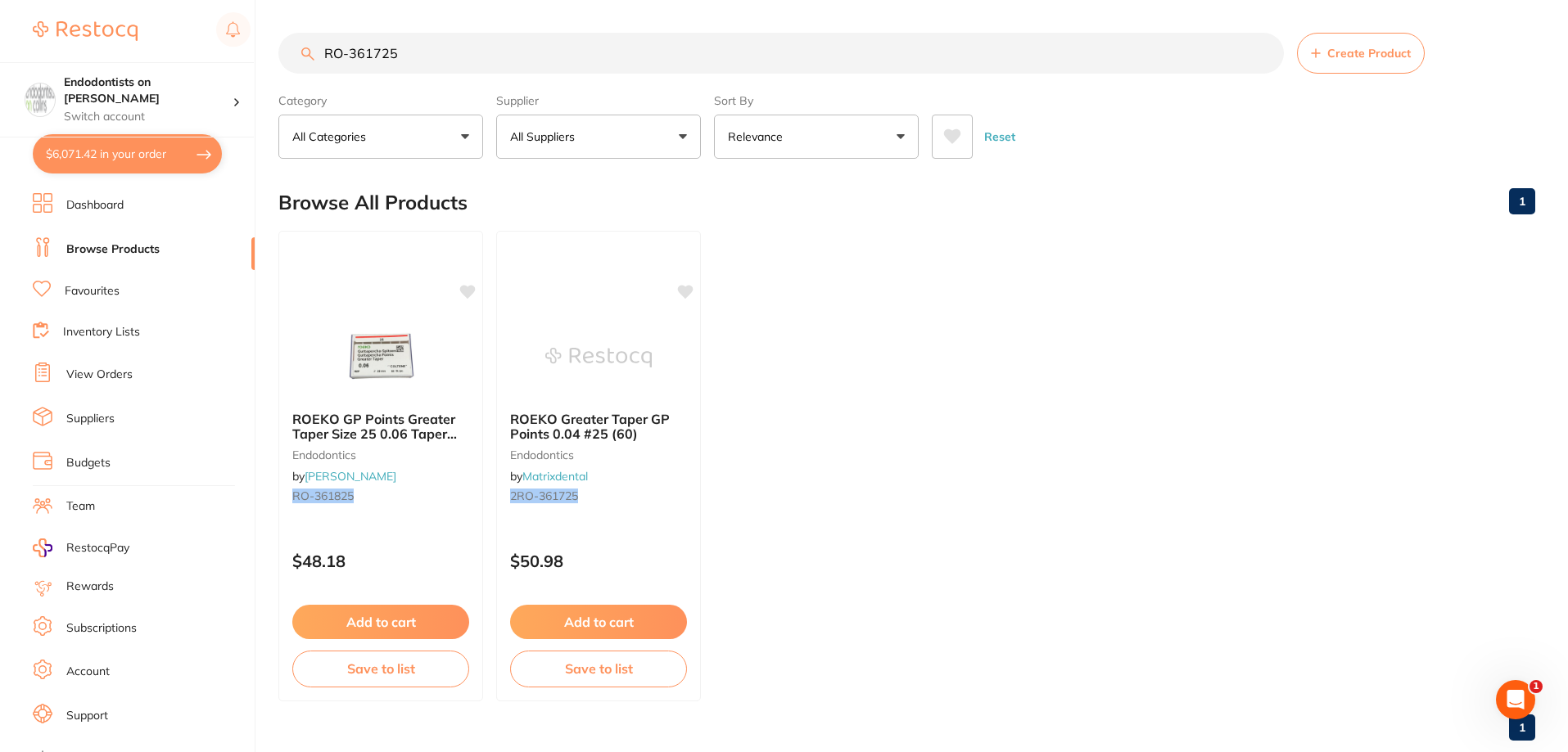
scroll to position [0, 0]
click at [877, 421] on ul "ROEKO GP Points Greater Taper Size 25 0.06 Taper Box of 60 endodontics by Henry…" at bounding box center [907, 465] width 1257 height 471
click at [430, 63] on input "RO-361725" at bounding box center [781, 54] width 1005 height 41
drag, startPoint x: 326, startPoint y: 67, endPoint x: 291, endPoint y: 62, distance: 35.4
click at [291, 62] on input "RO-361725" at bounding box center [781, 54] width 1005 height 41
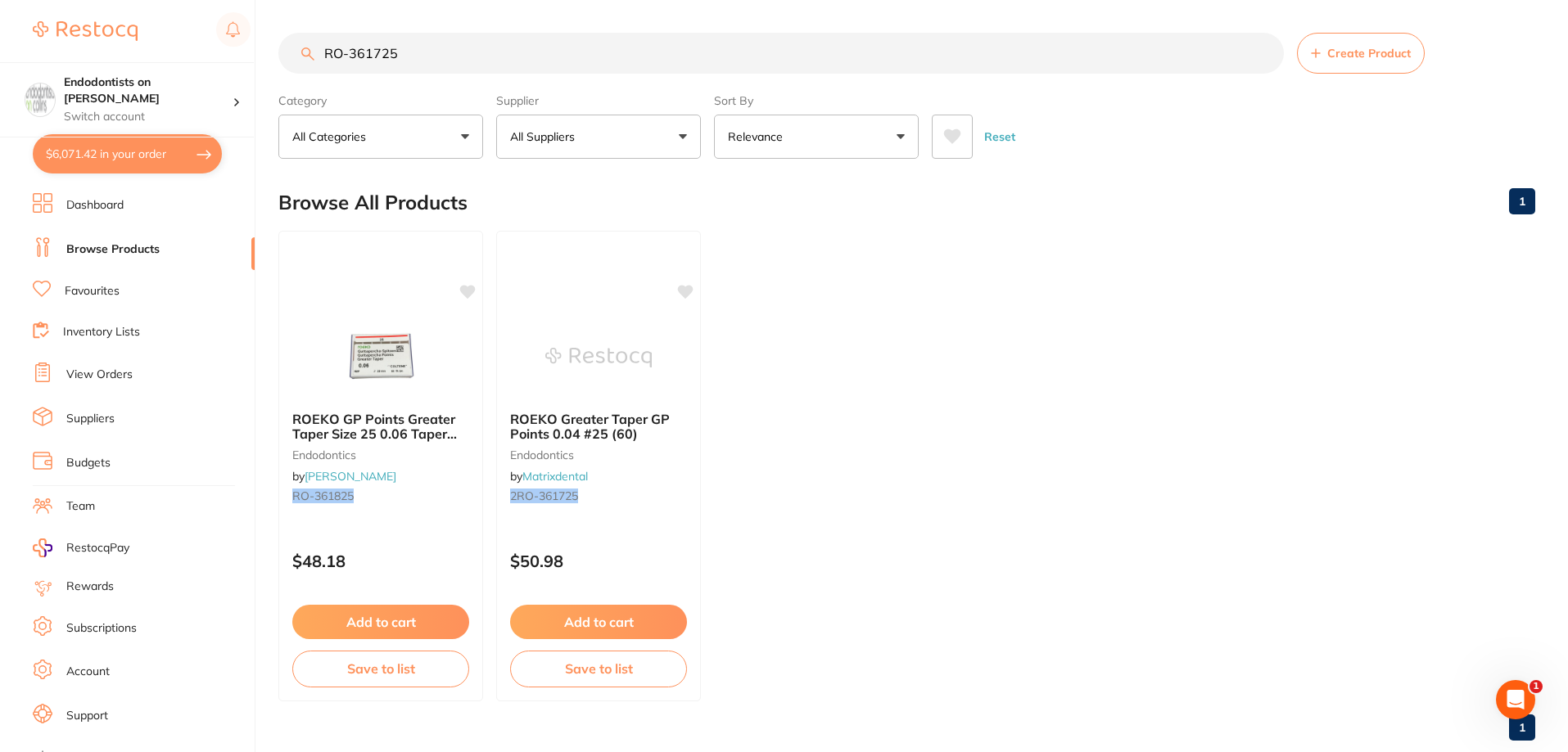
paste input "BE-632508"
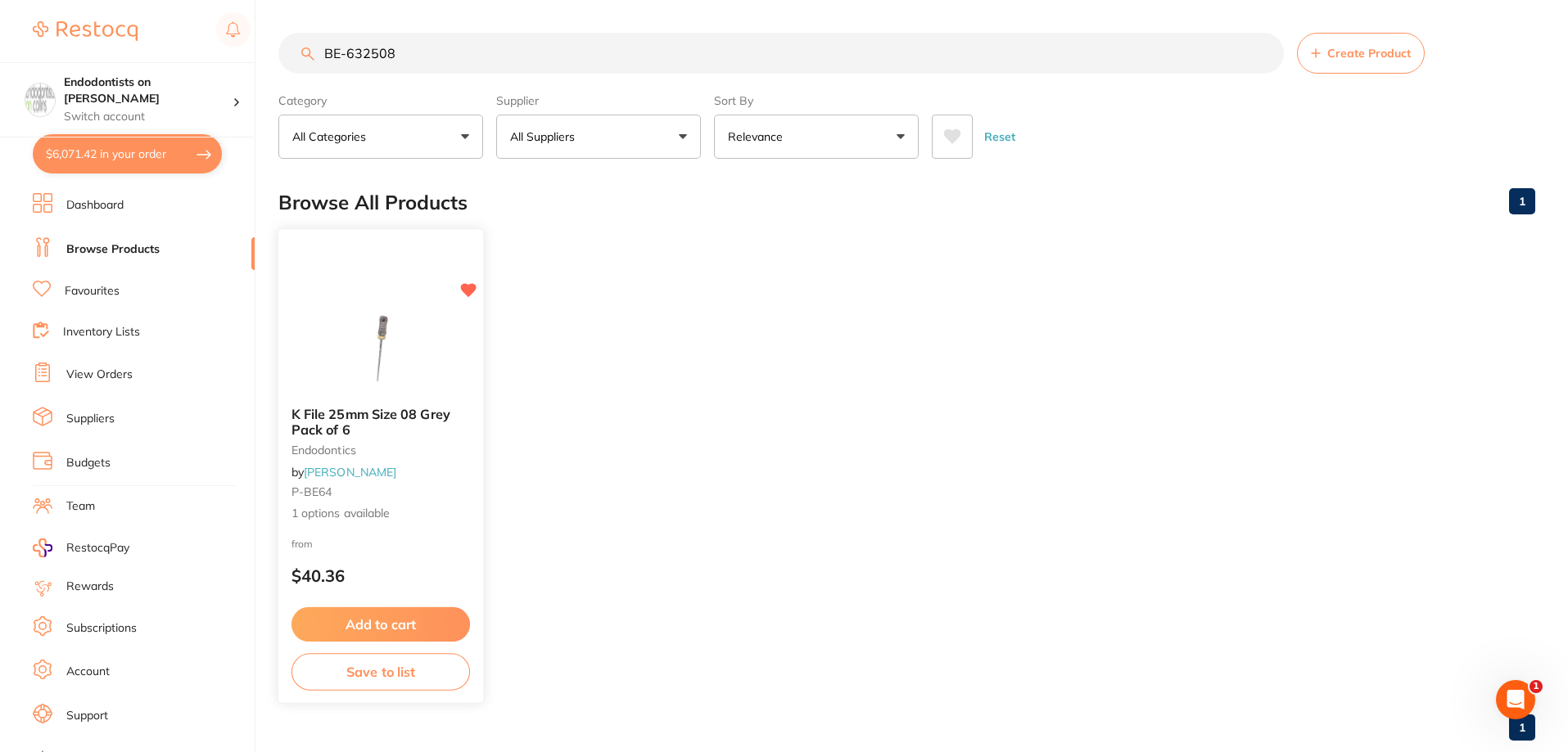
type input "BE-632508"
click at [419, 621] on button "Add to cart" at bounding box center [381, 624] width 179 height 35
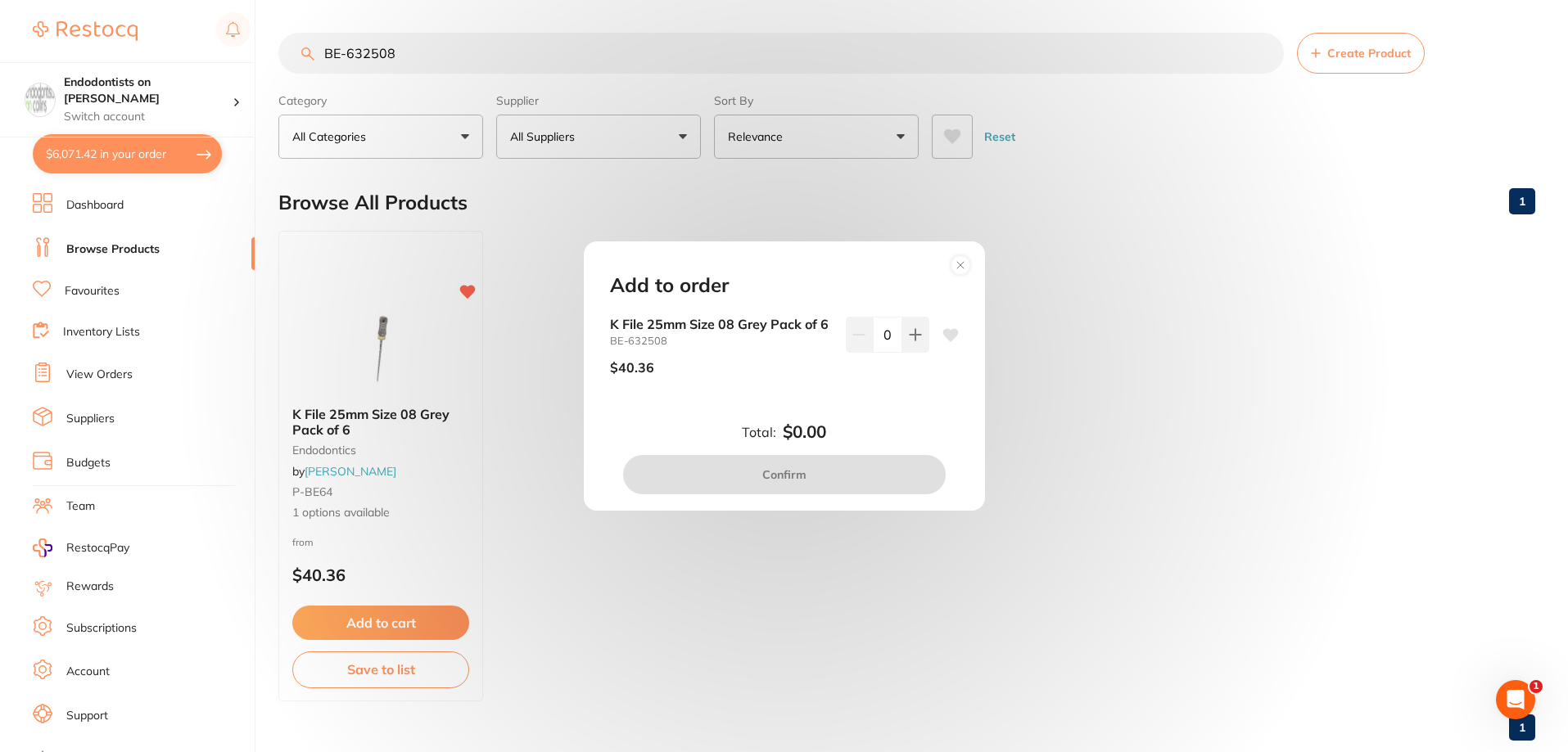
click at [948, 338] on icon at bounding box center [950, 335] width 15 height 13
click at [946, 335] on icon at bounding box center [950, 335] width 15 height 13
click at [909, 340] on icon at bounding box center [915, 335] width 13 height 13
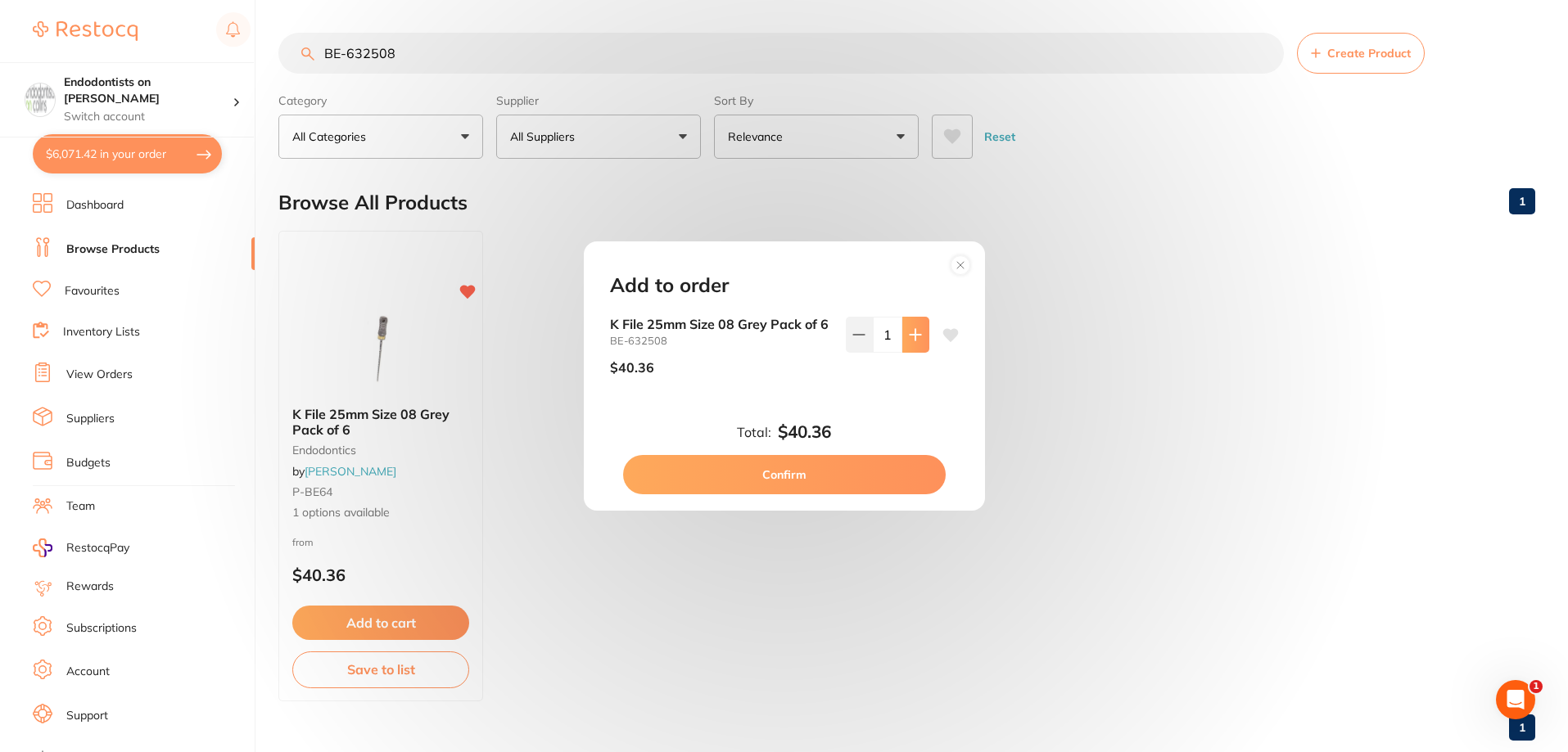
click at [909, 340] on icon at bounding box center [915, 335] width 13 height 13
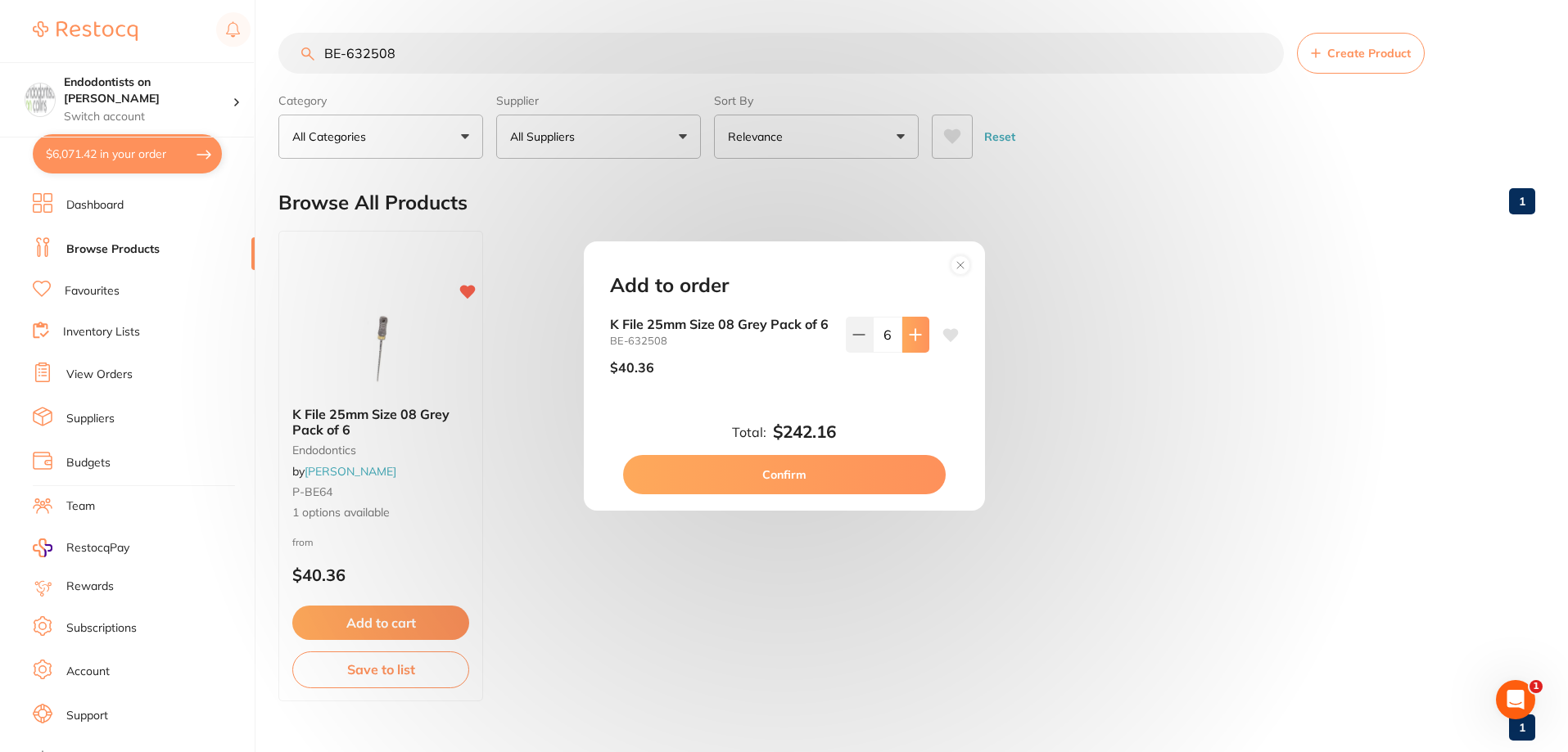
click at [909, 340] on icon at bounding box center [915, 335] width 13 height 13
click at [909, 338] on icon at bounding box center [915, 335] width 13 height 13
type input "10"
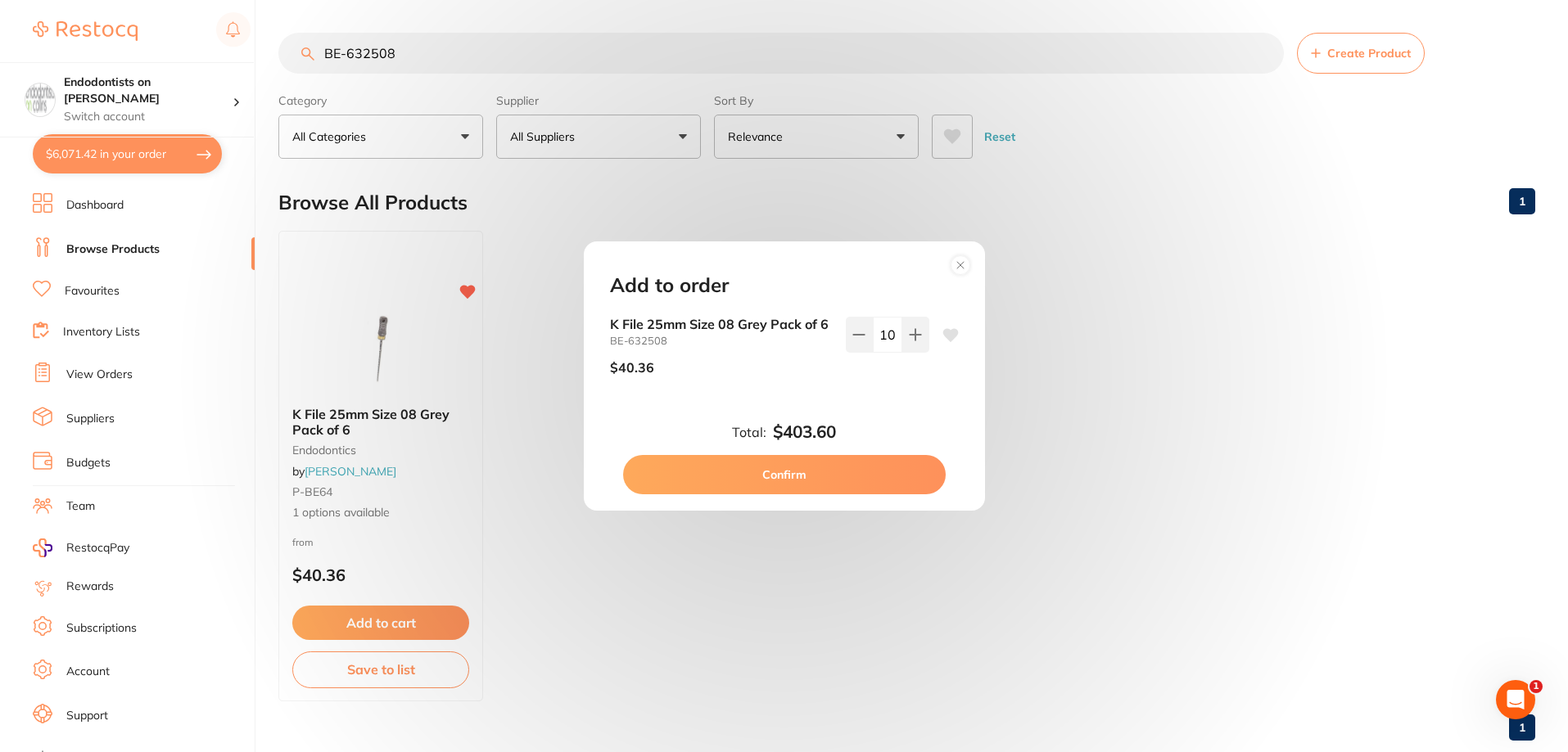
click at [902, 474] on button "Confirm" at bounding box center [784, 475] width 323 height 39
checkbox input "false"
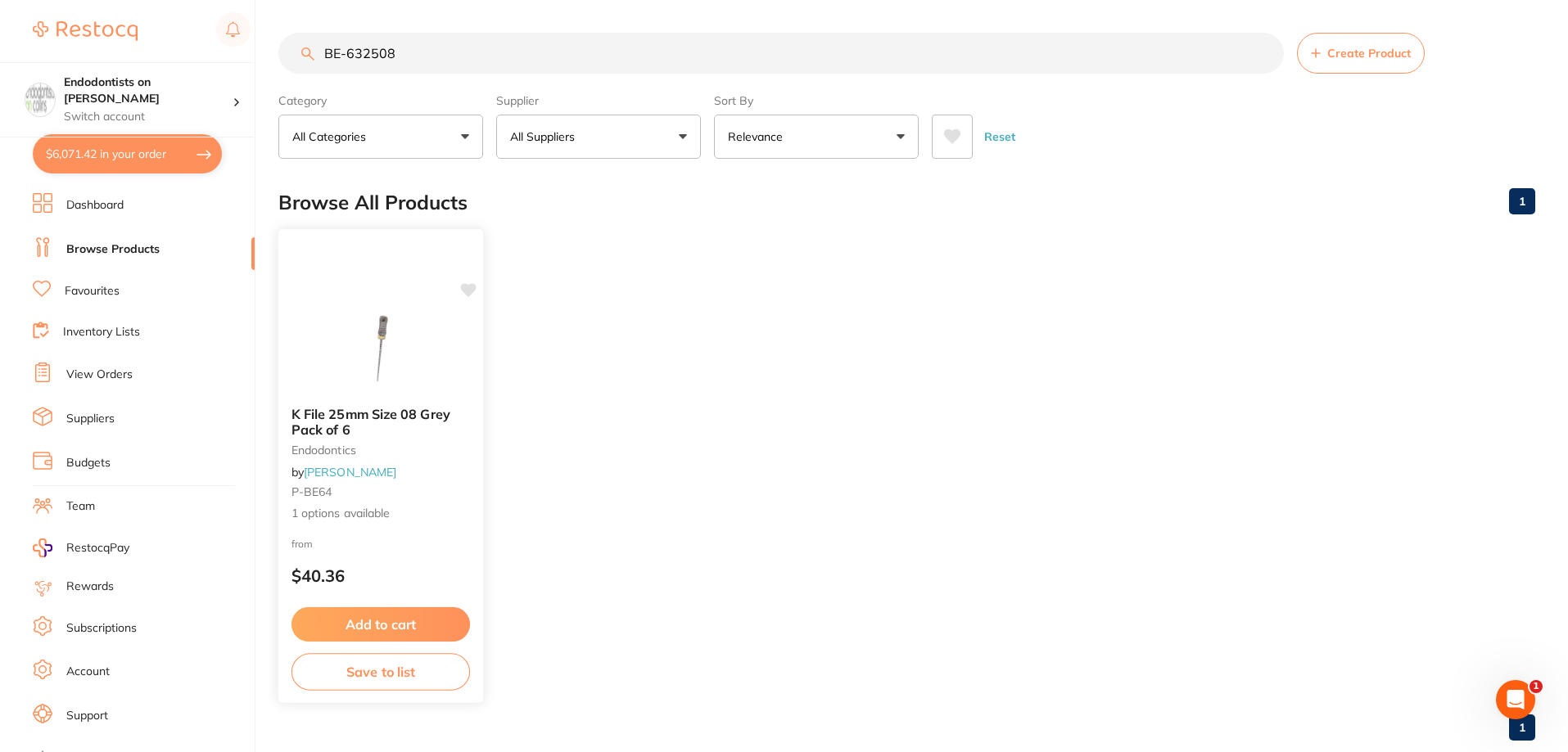
click at [464, 287] on icon at bounding box center [468, 290] width 15 height 14
drag, startPoint x: 441, startPoint y: 54, endPoint x: 288, endPoint y: 45, distance: 153.3
click at [288, 45] on input "BE-632508" at bounding box center [781, 54] width 1005 height 41
paste input "RO-60019013"
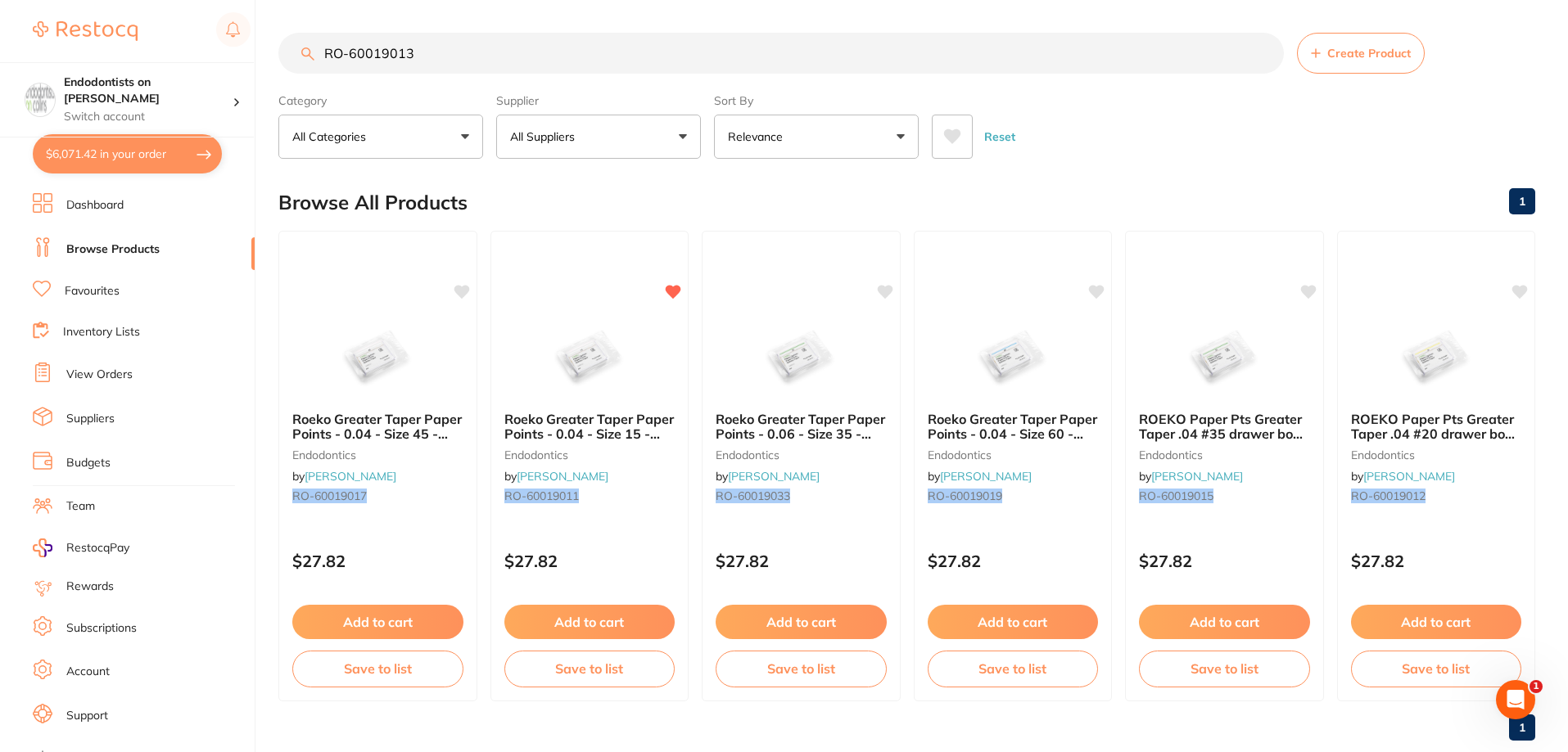
drag, startPoint x: 449, startPoint y: 28, endPoint x: 181, endPoint y: -4, distance: 269.9
click at [181, 0] on html "$6,071.42 Endodontists on Collins Switch account Endodontists on Collins $6,071…" at bounding box center [784, 376] width 1568 height 752
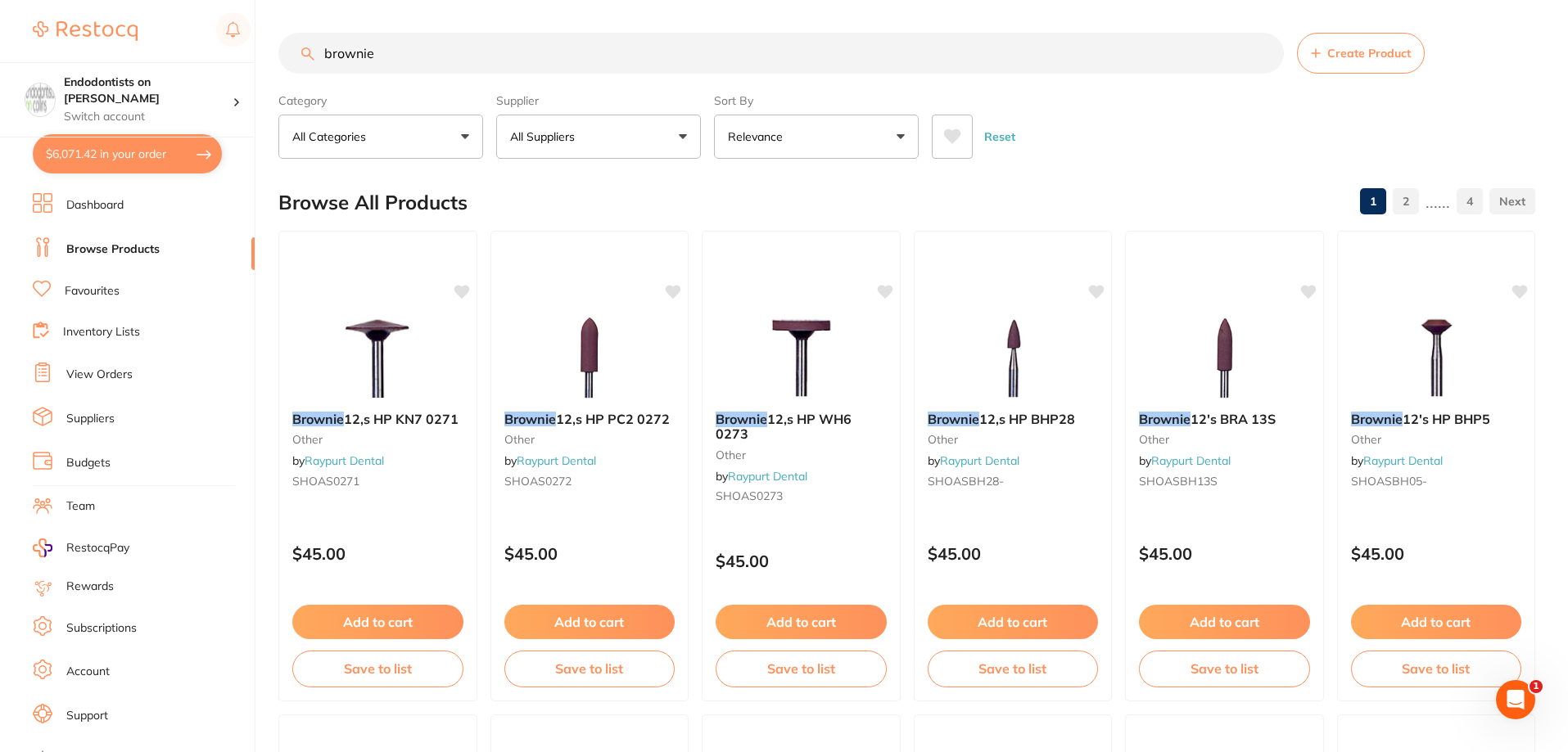
drag, startPoint x: 421, startPoint y: 54, endPoint x: 273, endPoint y: 46, distance: 148.2
click at [273, 46] on div "$6,071.42 Endodontists on Collins Switch account Endodontists on Collins $6,071…" at bounding box center [784, 376] width 1568 height 752
paste input "SHO07367269"
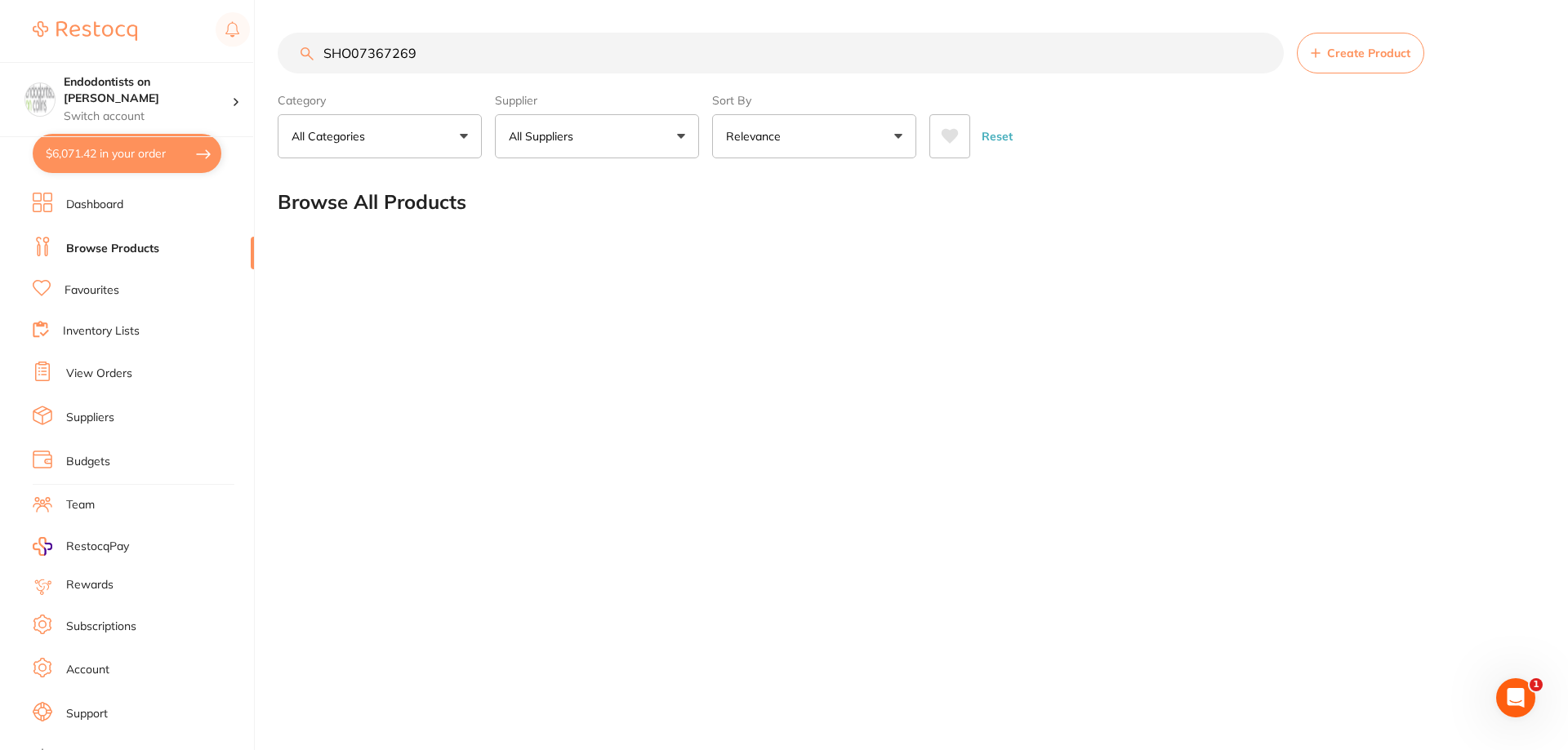
drag, startPoint x: 453, startPoint y: 53, endPoint x: 144, endPoint y: 24, distance: 310.4
click at [144, 24] on div "$6,071.42 Endodontists on Collins Switch account Endodontists on Collins $6,071…" at bounding box center [784, 375] width 1568 height 750
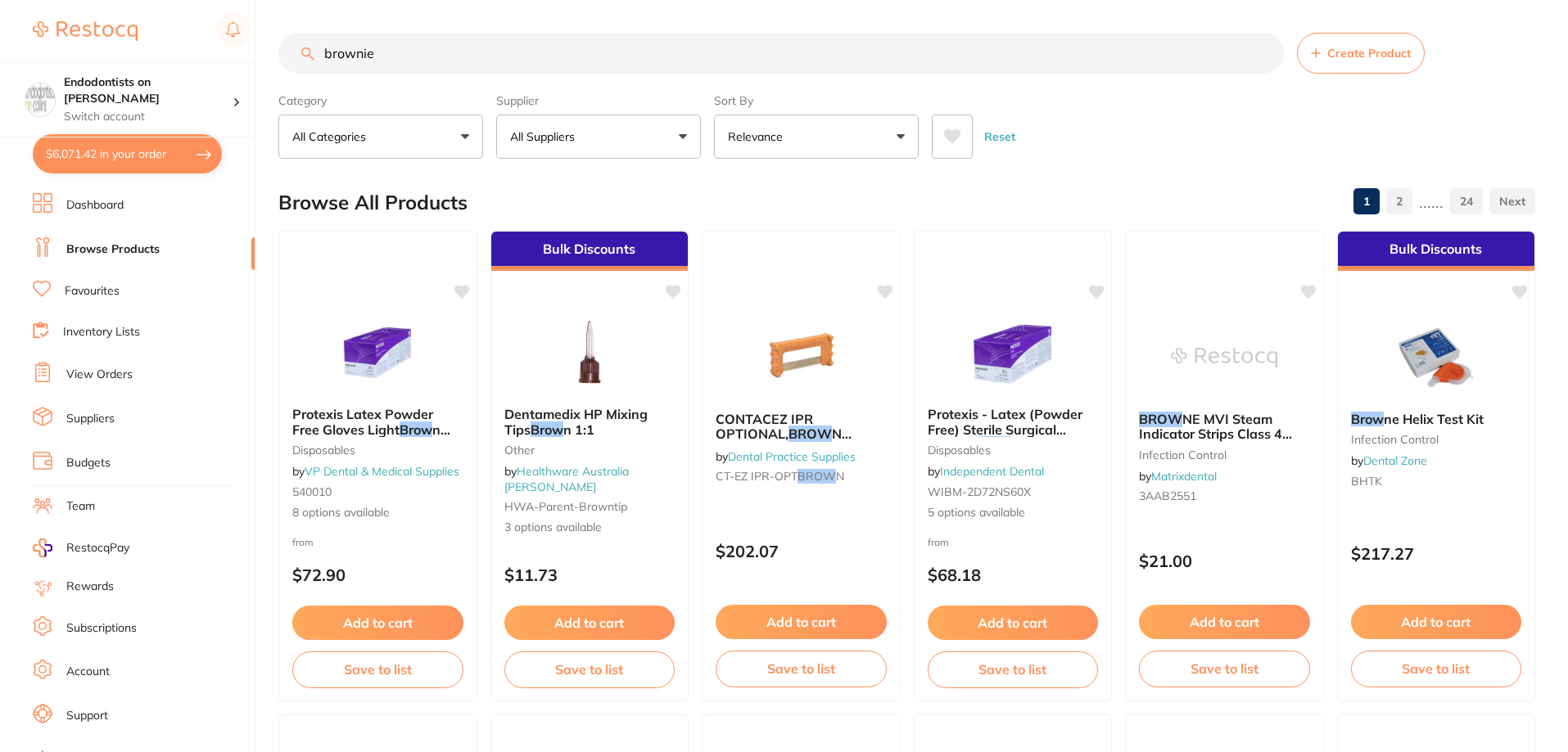
type input "brownie"
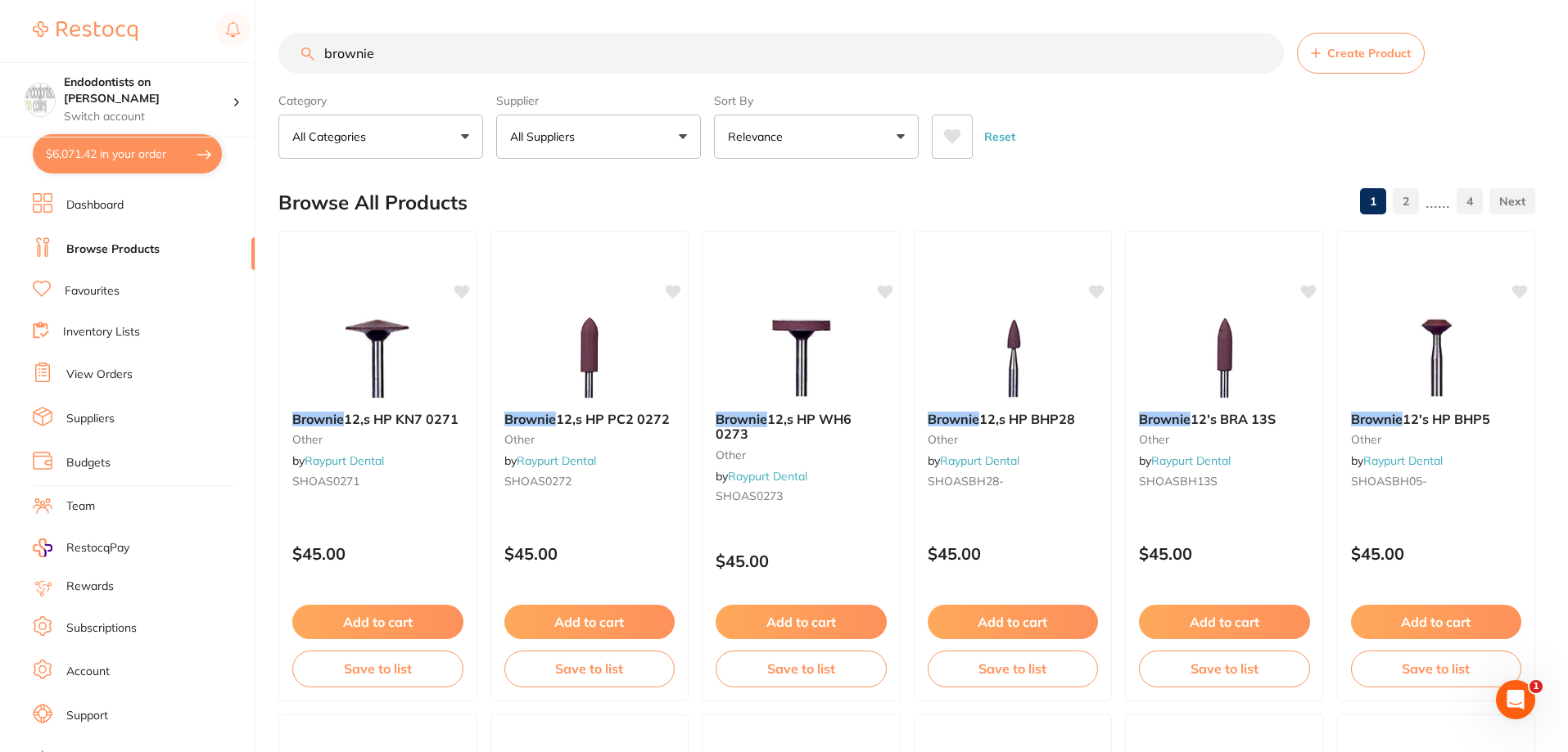
scroll to position [1555, 0]
click at [1016, 365] on img at bounding box center [1012, 356] width 107 height 83
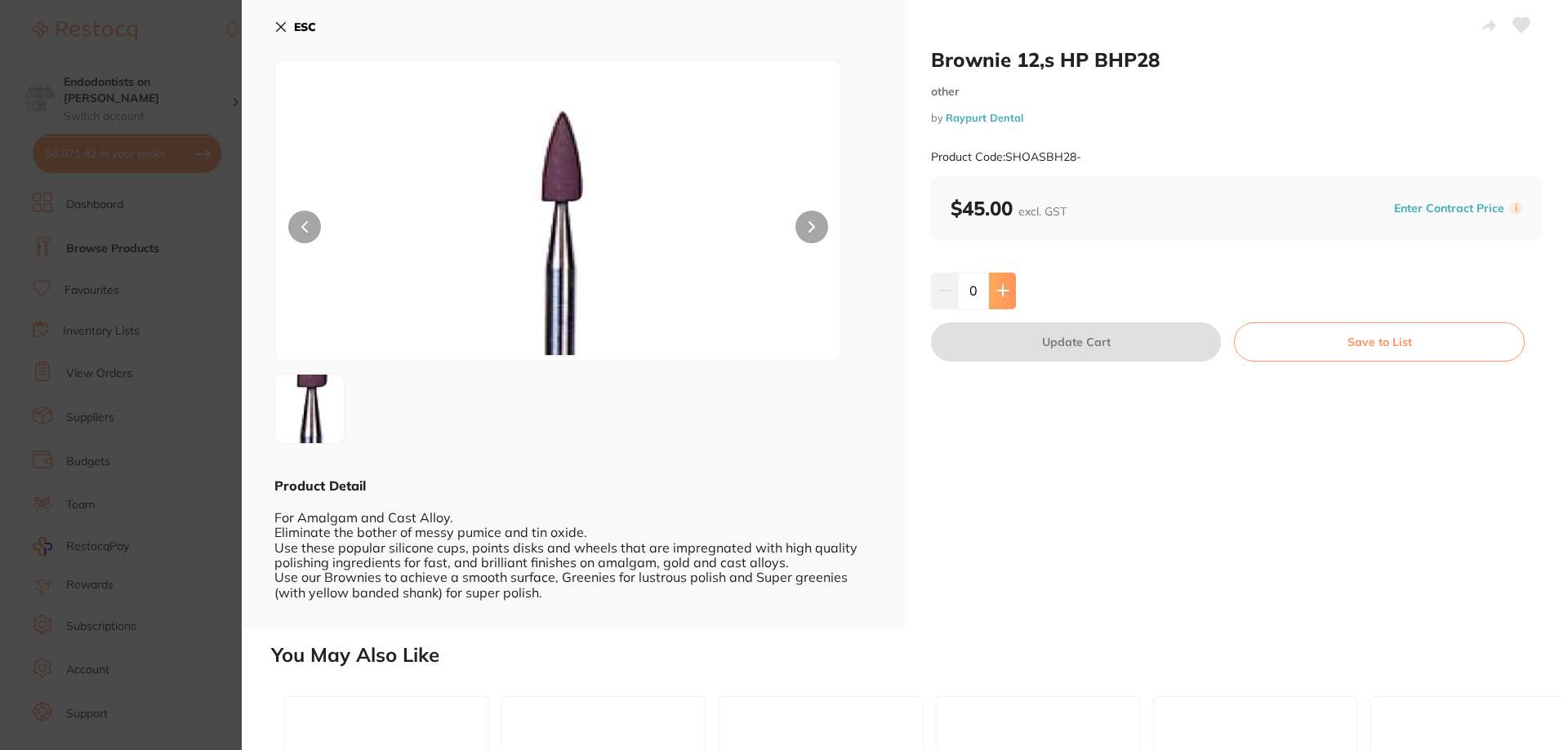
click at [1009, 291] on button at bounding box center [1002, 290] width 27 height 36
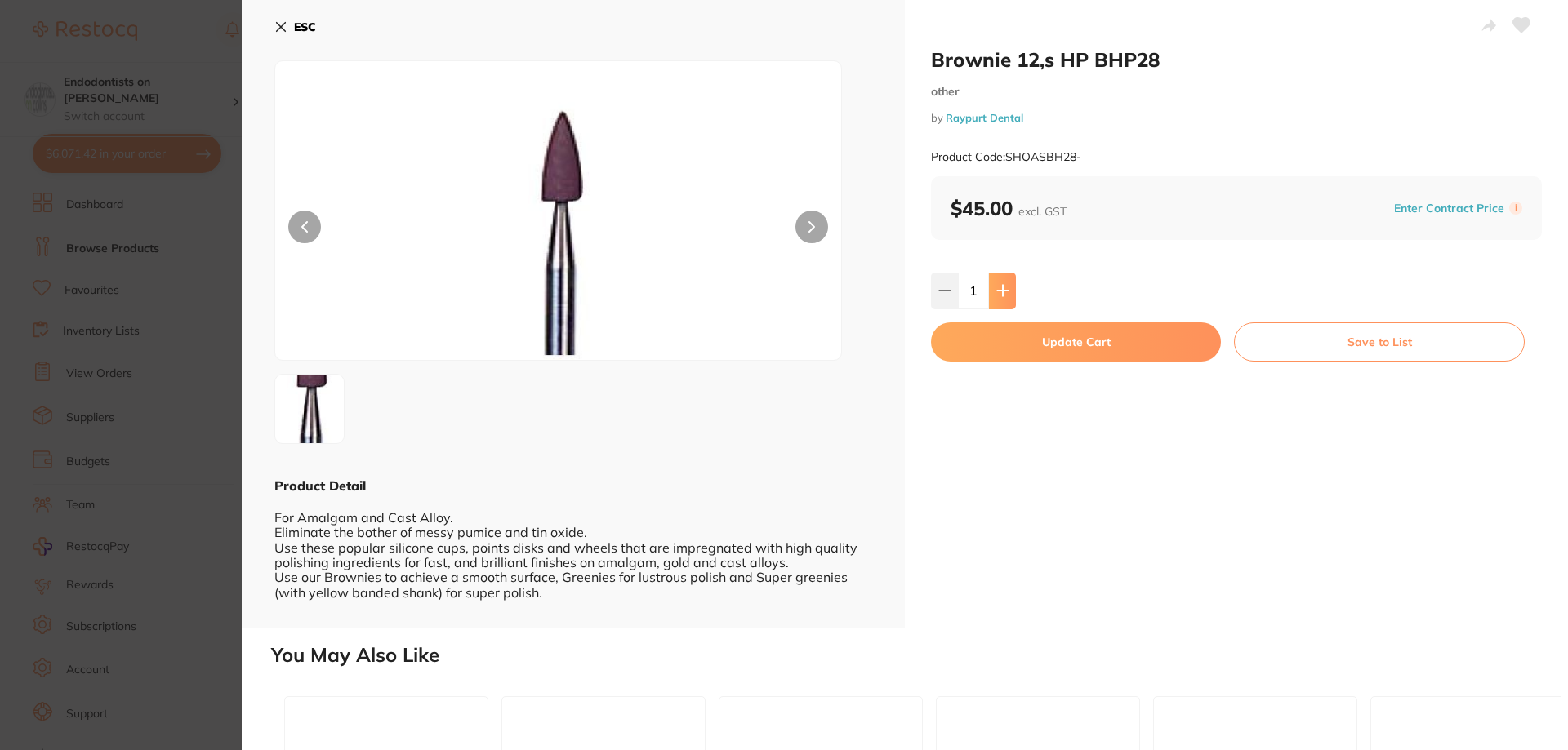
click at [1005, 291] on icon at bounding box center [1002, 291] width 11 height 11
type input "2"
click at [1135, 338] on button "Update Cart" at bounding box center [1075, 342] width 290 height 39
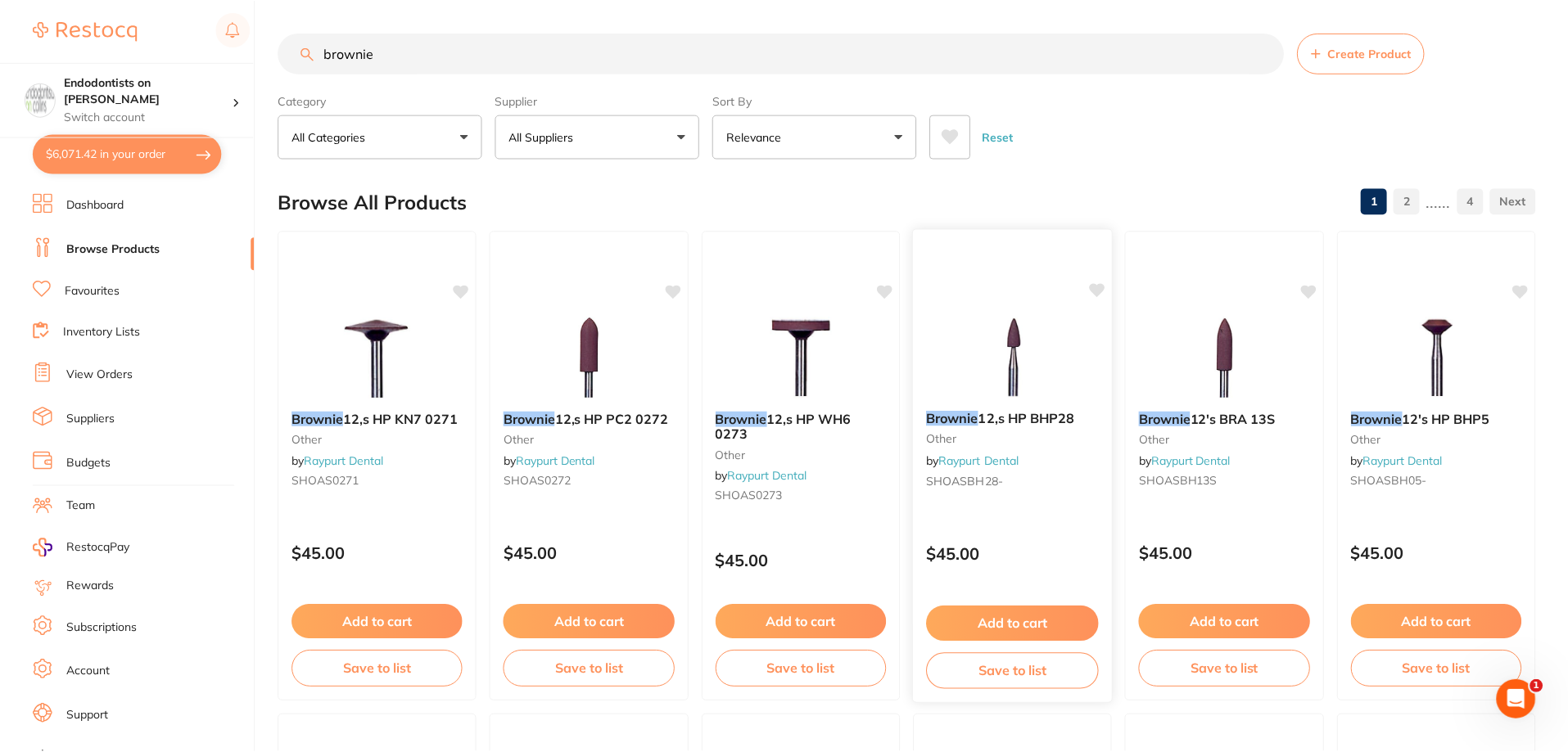
scroll to position [1, 0]
drag, startPoint x: 432, startPoint y: 58, endPoint x: 214, endPoint y: 34, distance: 219.3
click at [214, 34] on div "$6,071.42 Endodontists on [PERSON_NAME] Switch account Endodontists on [PERSON_…" at bounding box center [784, 375] width 1568 height 752
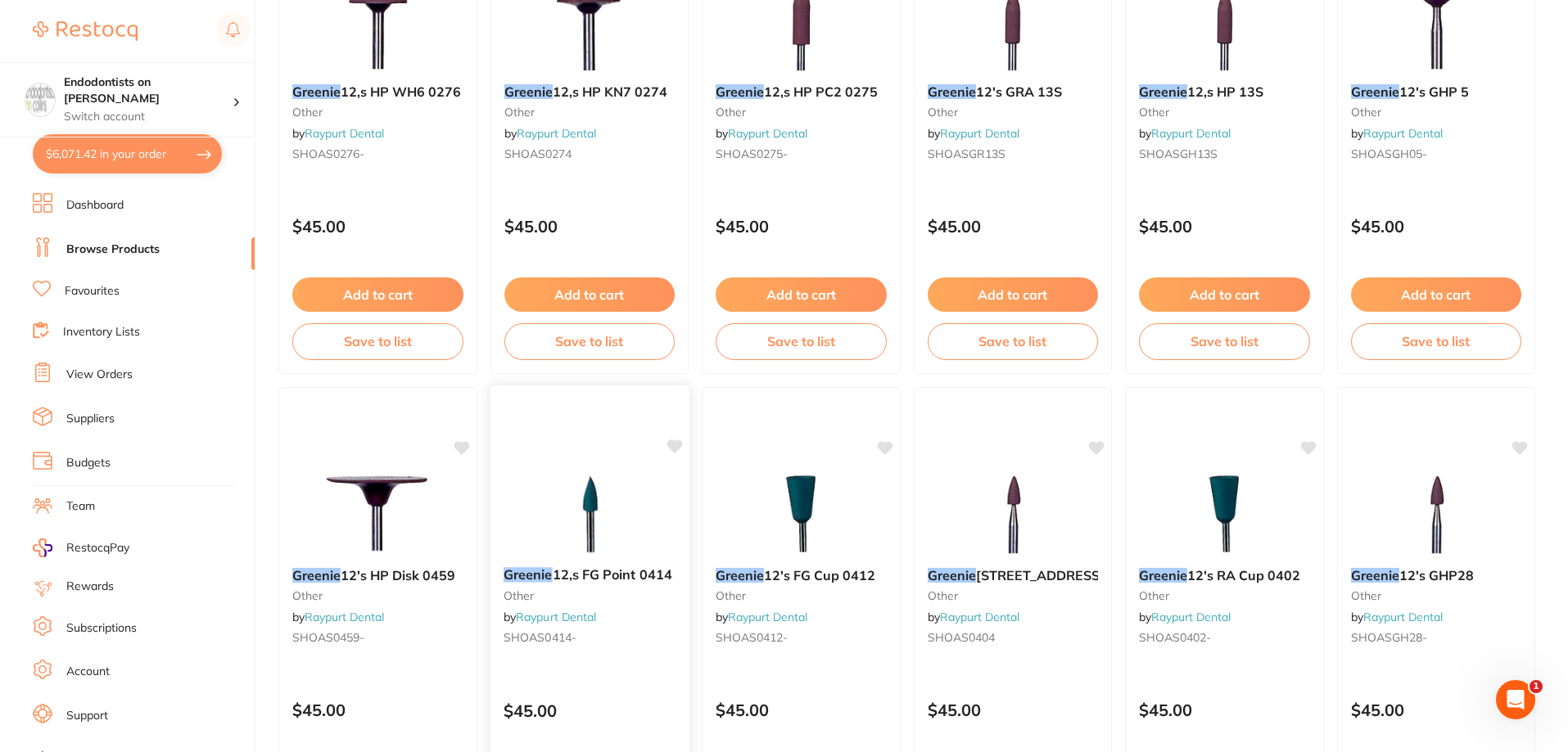
scroll to position [409, 0]
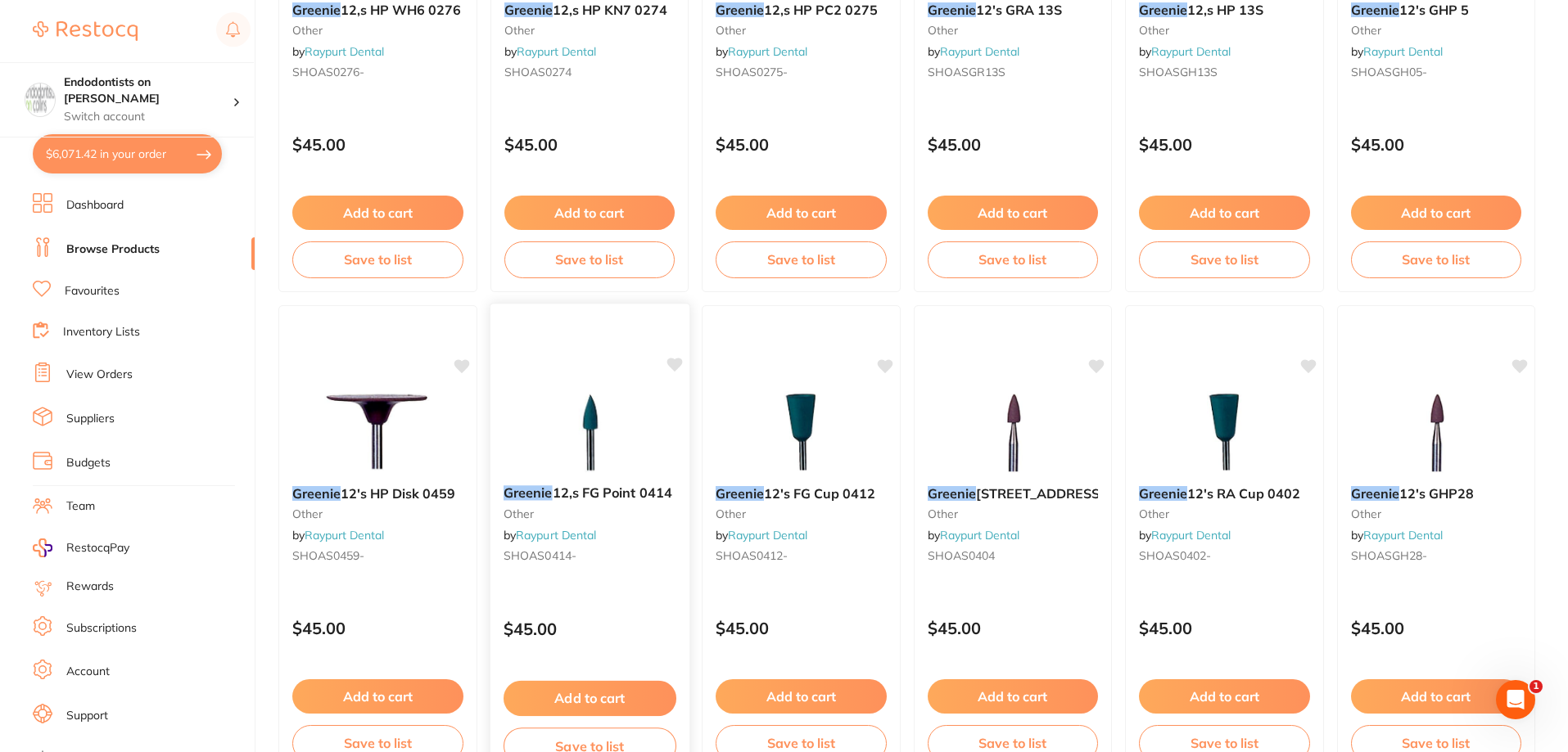
type input "greenie"
click at [672, 363] on icon at bounding box center [674, 365] width 15 height 14
click at [605, 690] on button "Add to cart" at bounding box center [589, 698] width 172 height 35
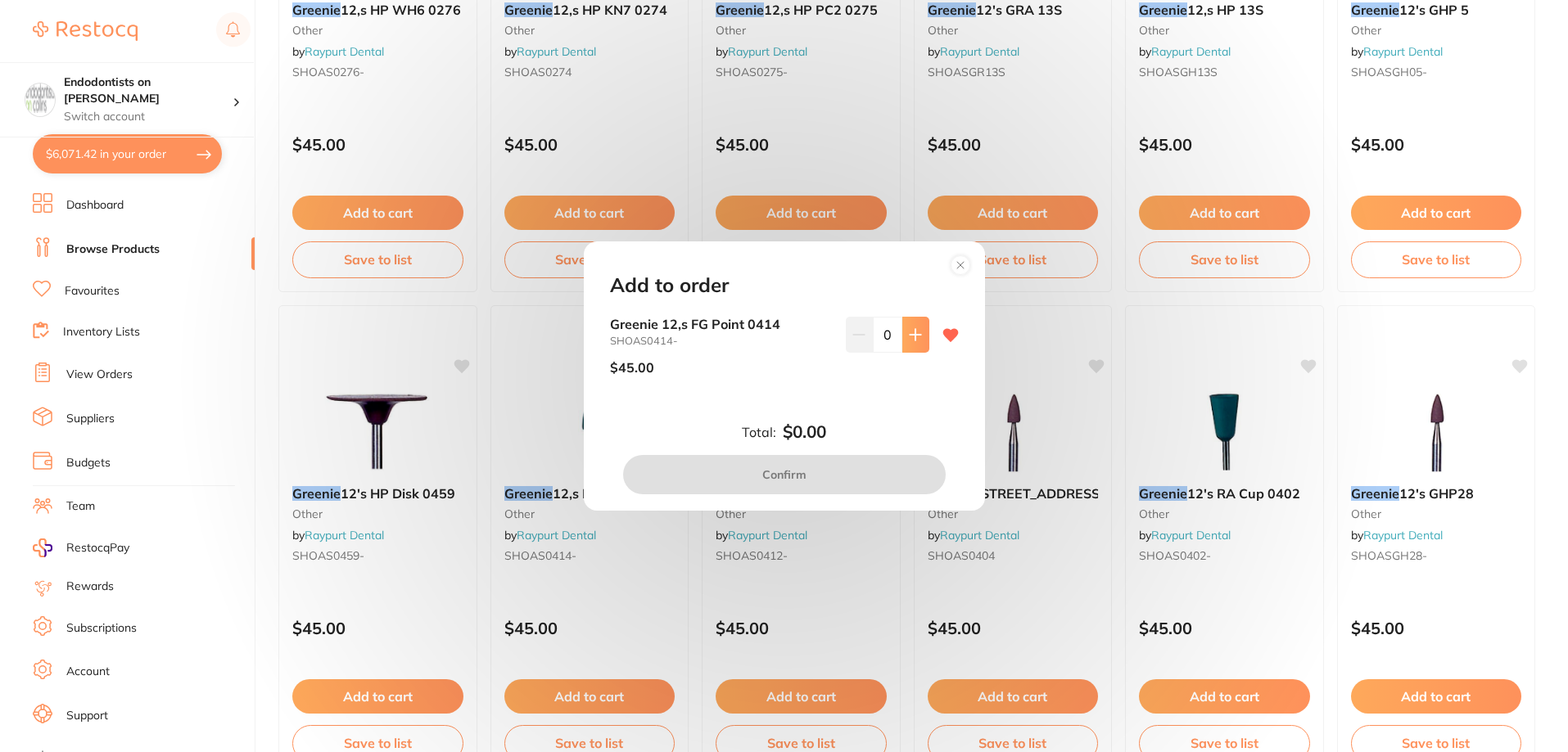
click at [917, 339] on icon at bounding box center [915, 335] width 13 height 13
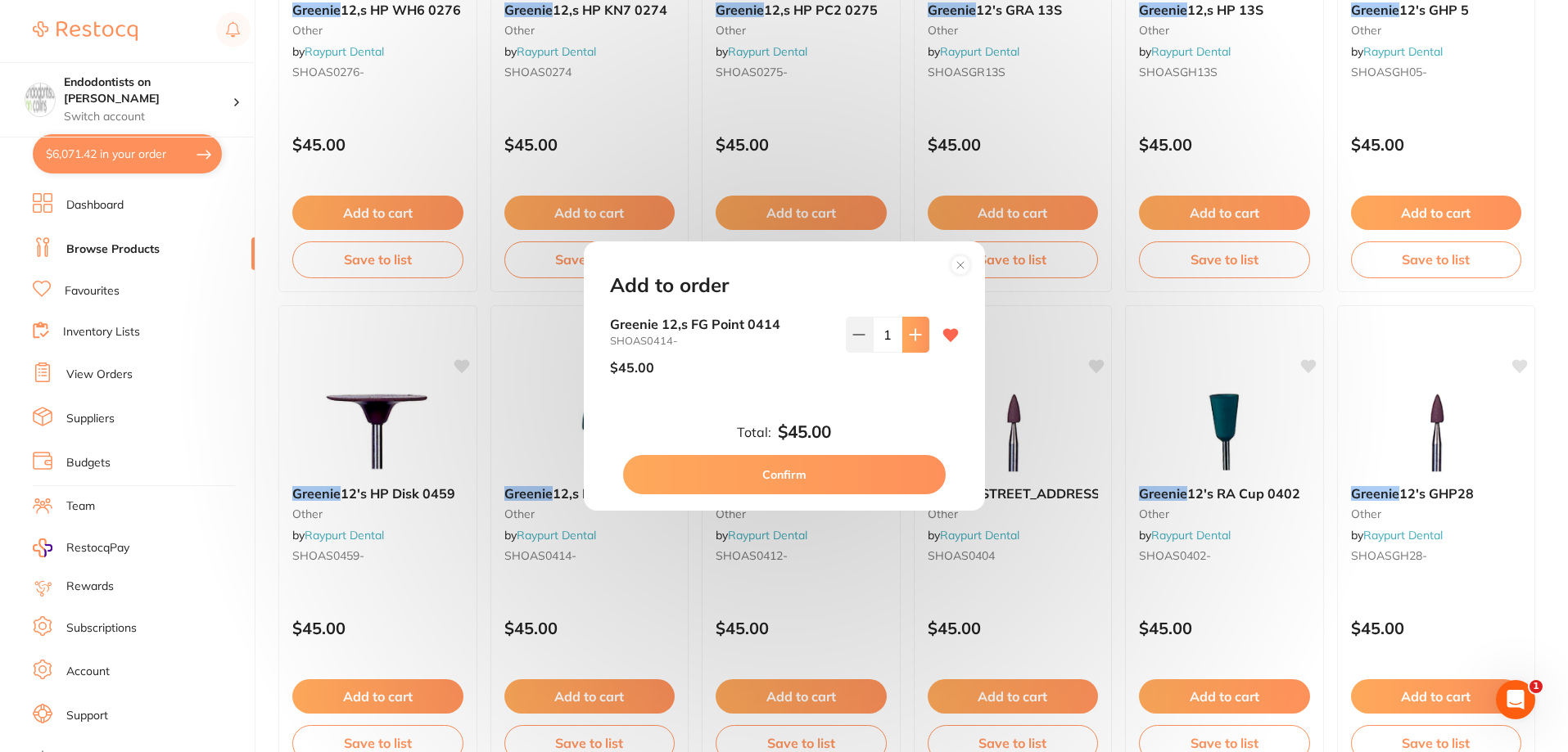
scroll to position [0, 0]
click at [917, 338] on icon at bounding box center [915, 335] width 13 height 13
type input "2"
click at [776, 486] on button "Confirm" at bounding box center [784, 475] width 323 height 39
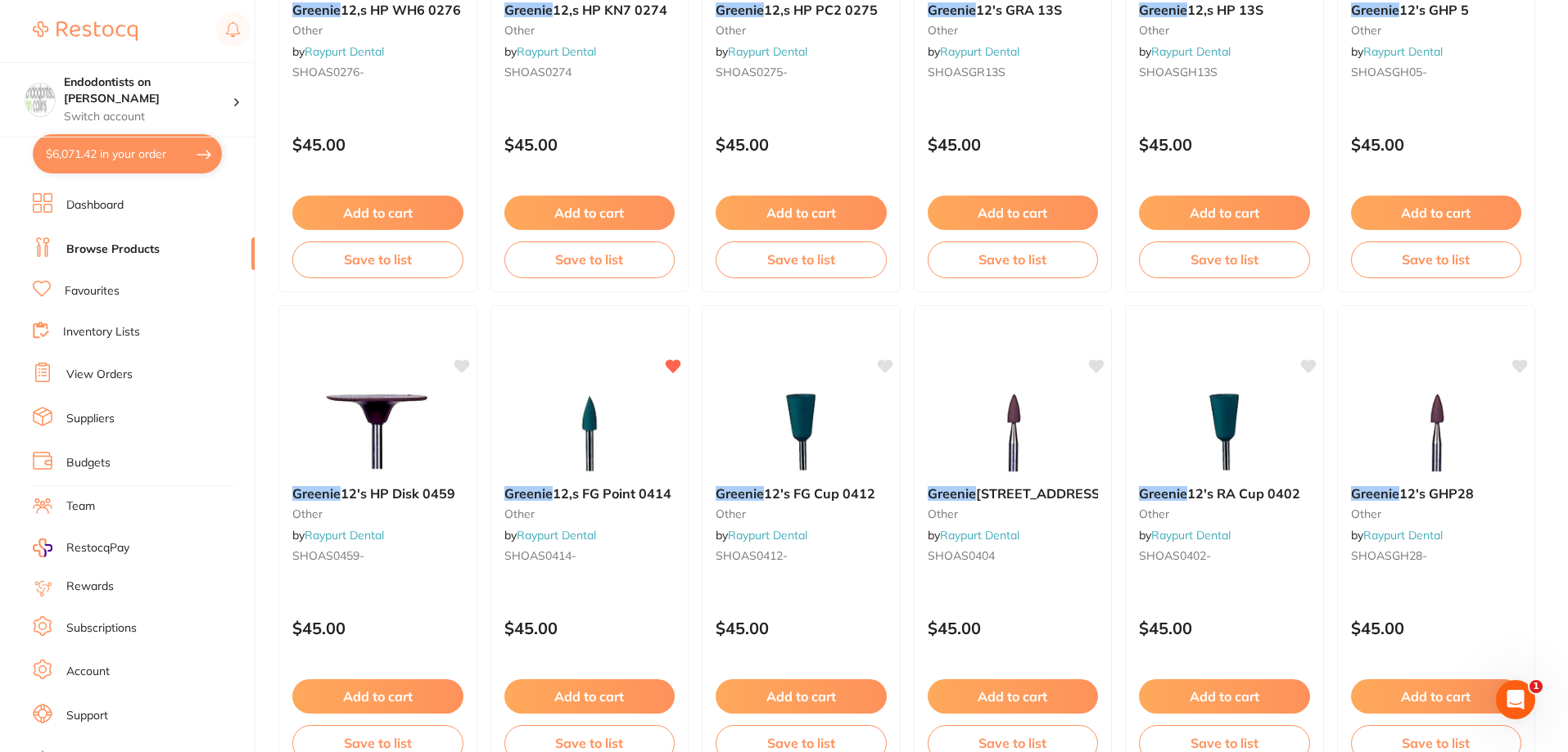
click at [113, 161] on button "$6,071.42 in your order" at bounding box center [128, 154] width 189 height 39
checkbox input "true"
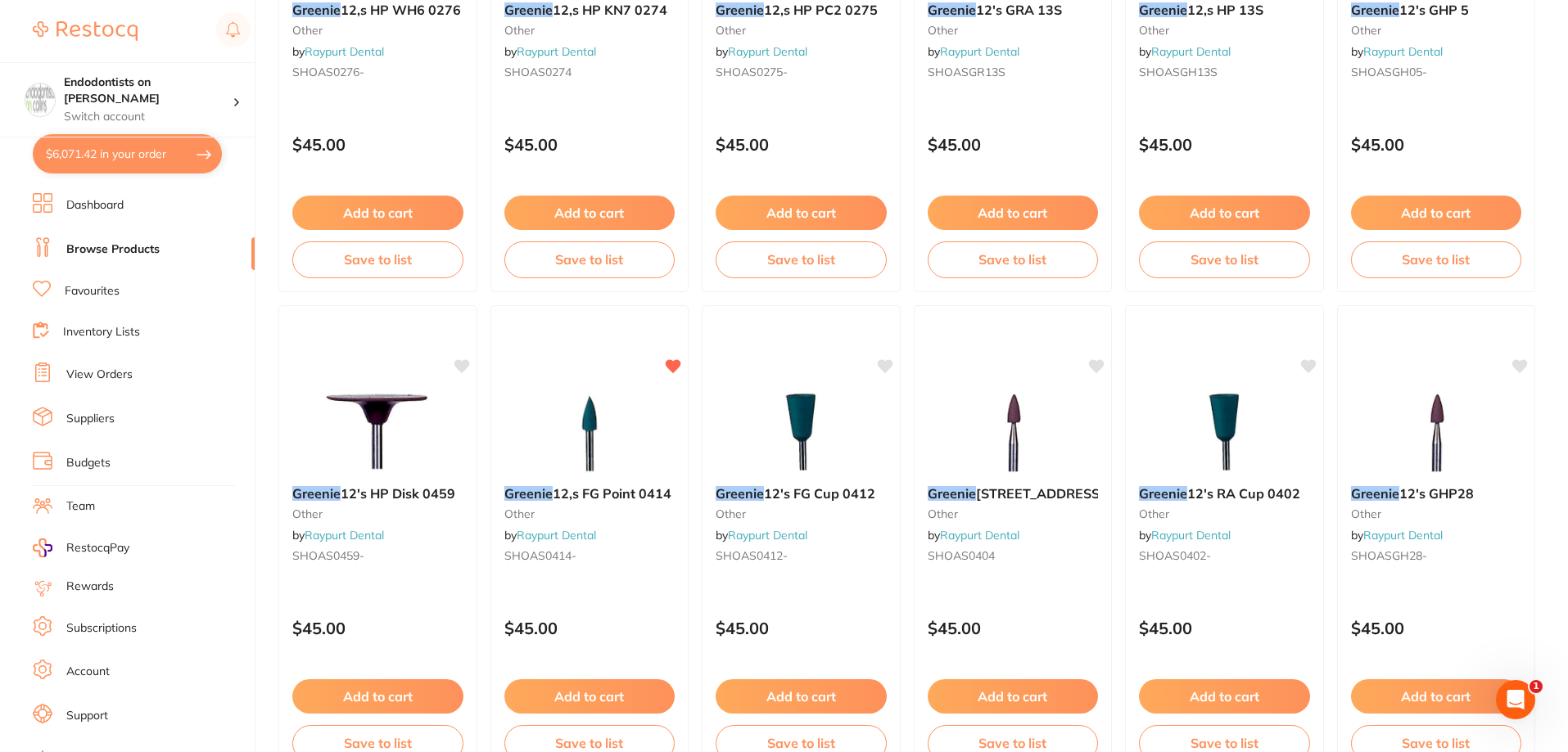
checkbox input "true"
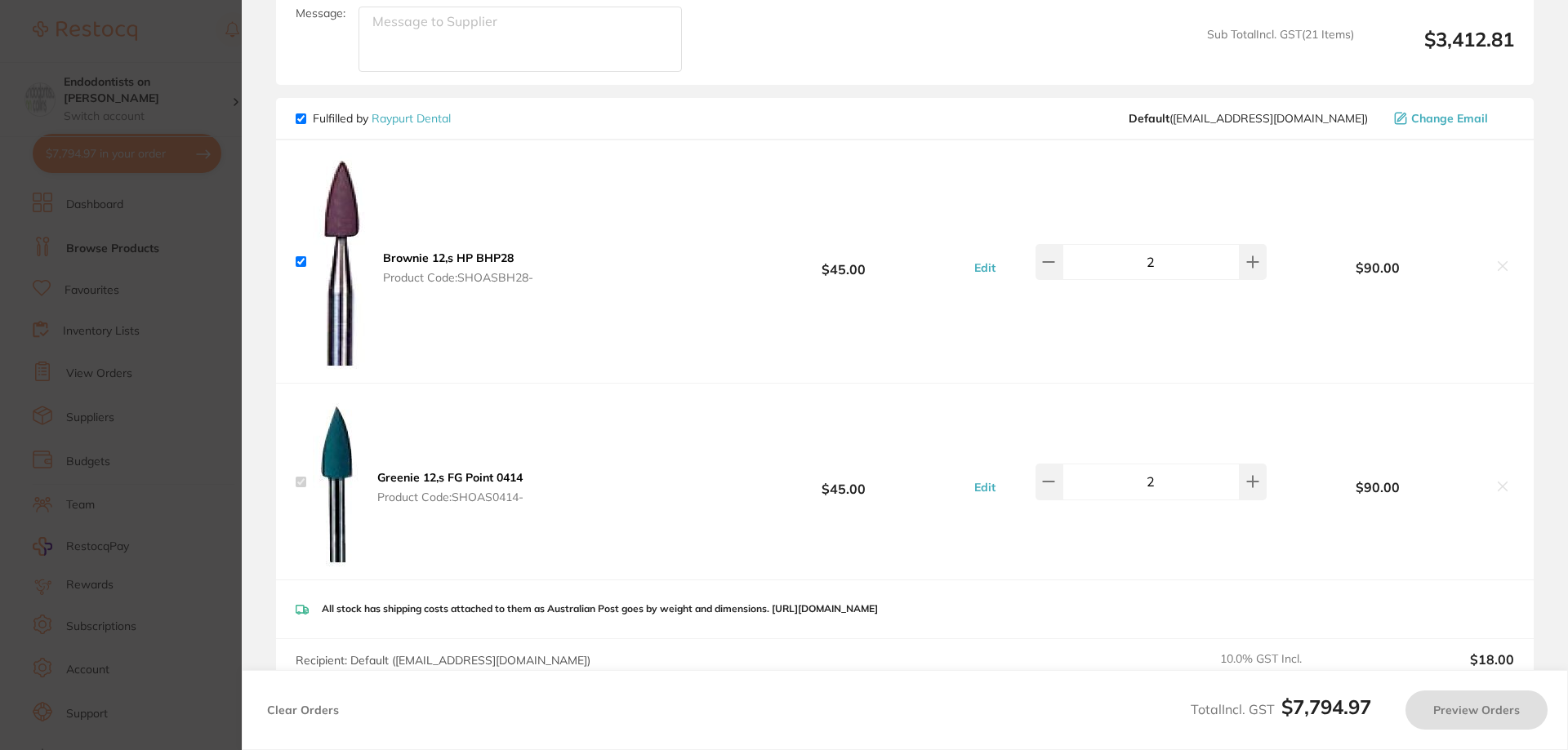
scroll to position [2368, 0]
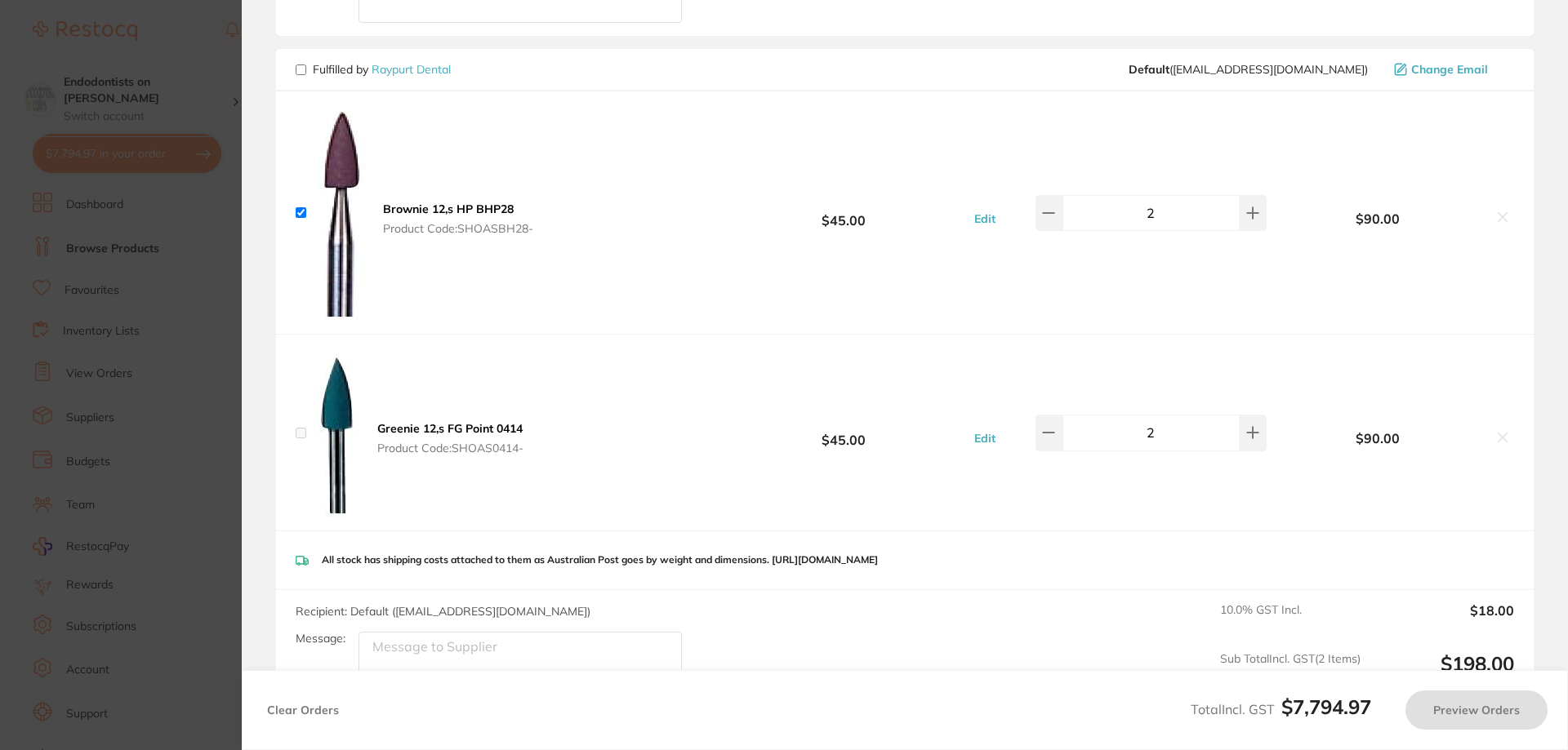
checkbox input "false"
checkbox input "true"
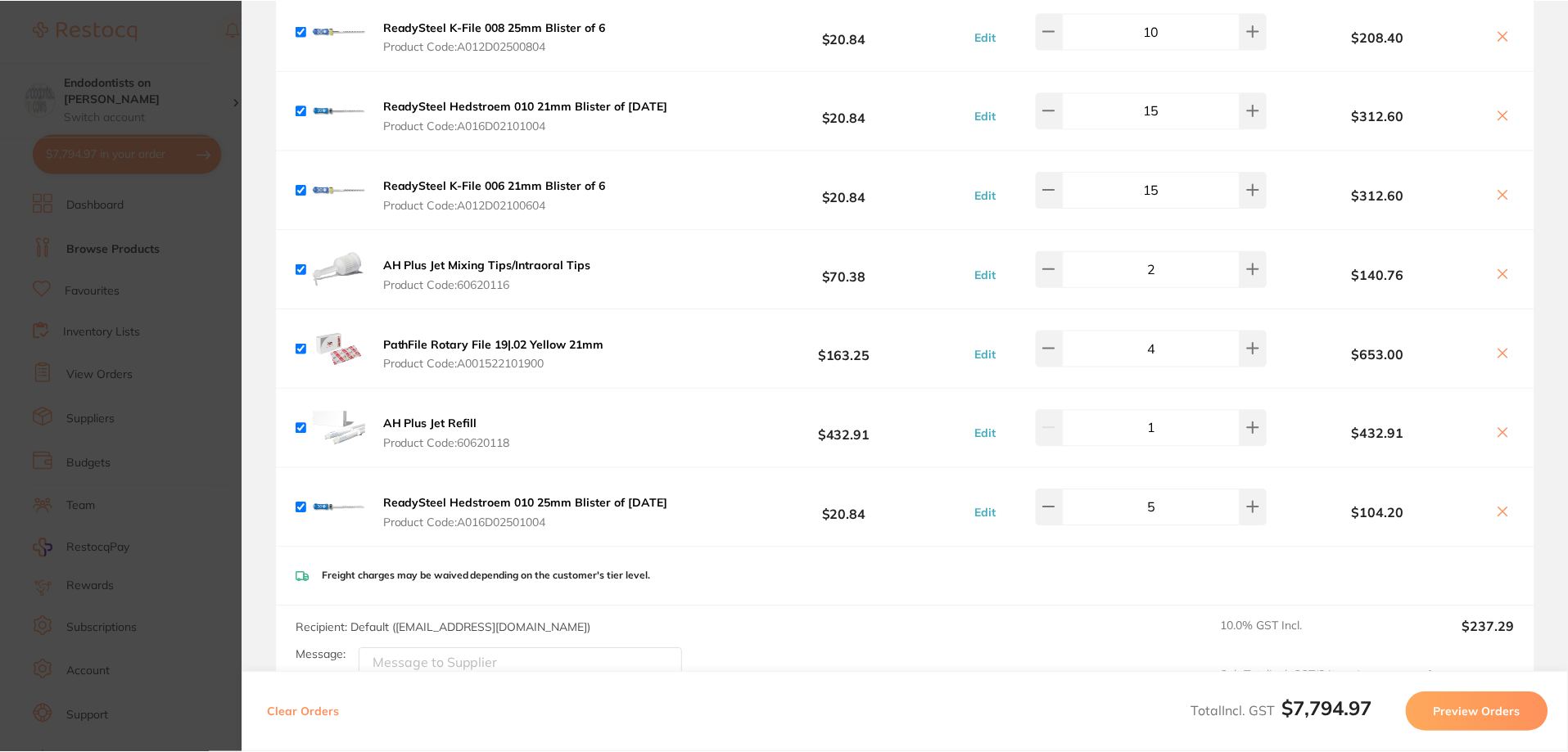
scroll to position [6139, 0]
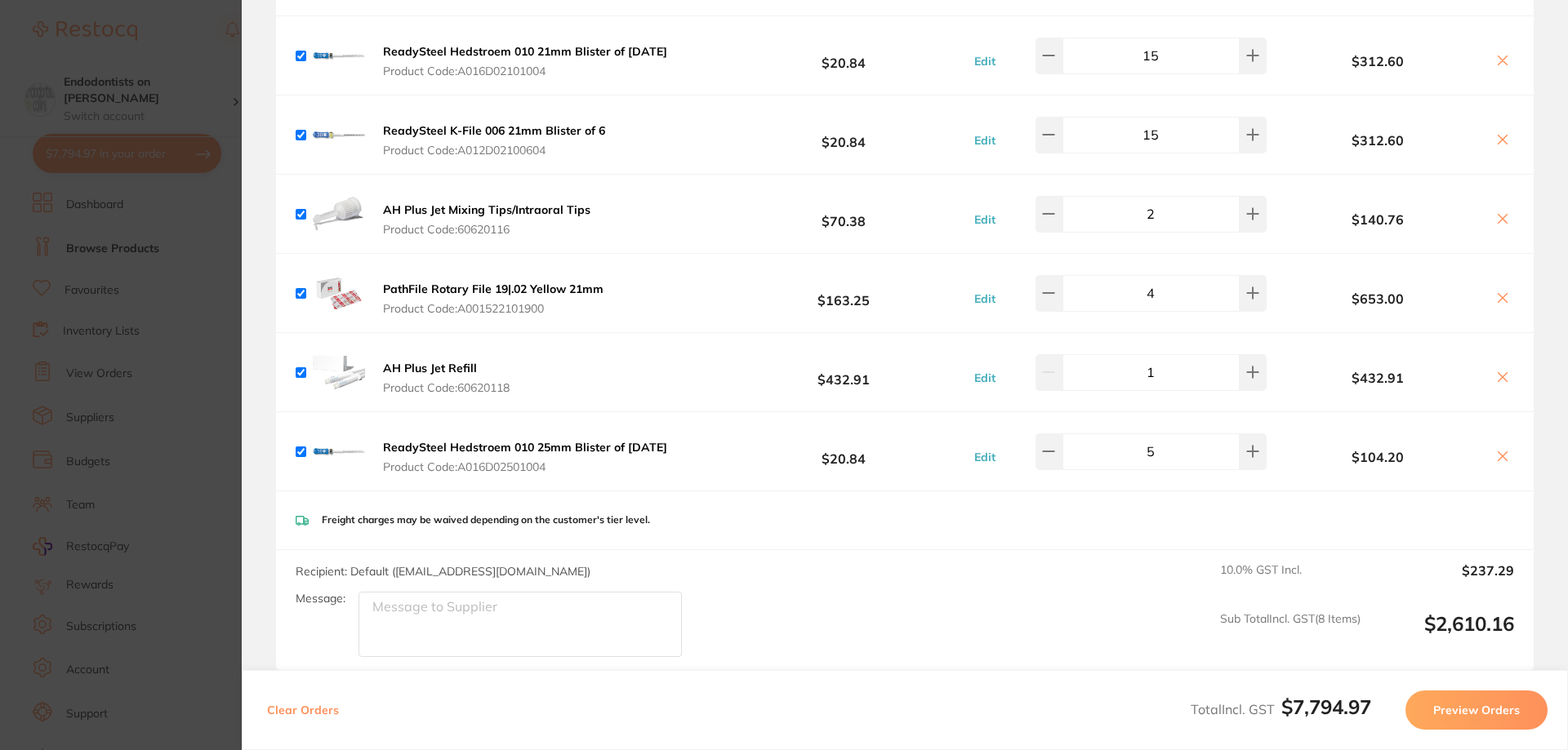
click at [135, 273] on section "Update RRP Set your pre negotiated price for this item. Item Agreed RRP (excl. …" at bounding box center [784, 375] width 1568 height 750
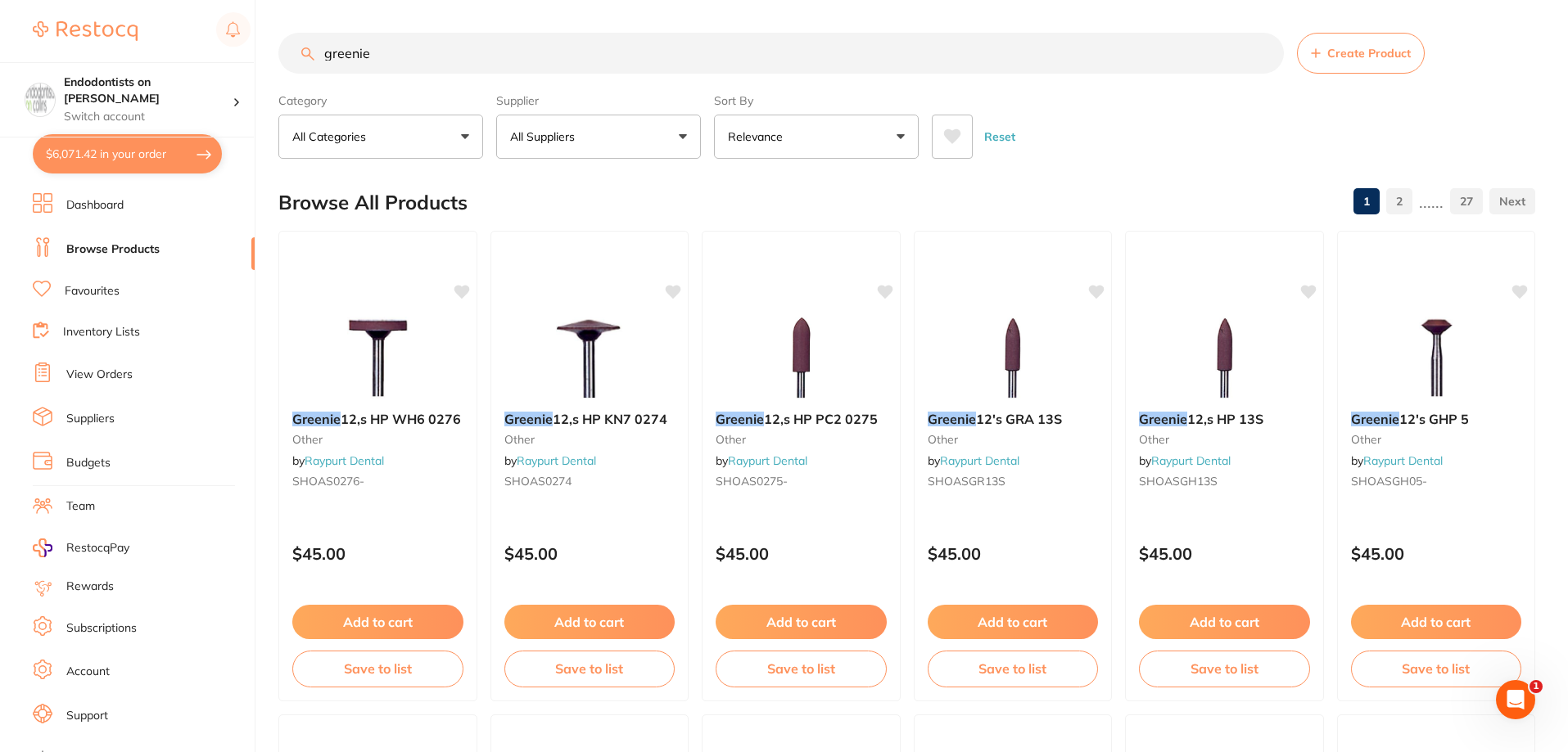
click at [130, 241] on link "Browse Products" at bounding box center [113, 249] width 93 height 16
drag, startPoint x: 437, startPoint y: 41, endPoint x: 200, endPoint y: 29, distance: 237.3
click at [200, 29] on div "$6,071.42 Endodontists on Collins Switch account Endodontists on Collins $6,071…" at bounding box center [784, 376] width 1568 height 752
paste input "RO-60019013"
type input "RO-60019013"
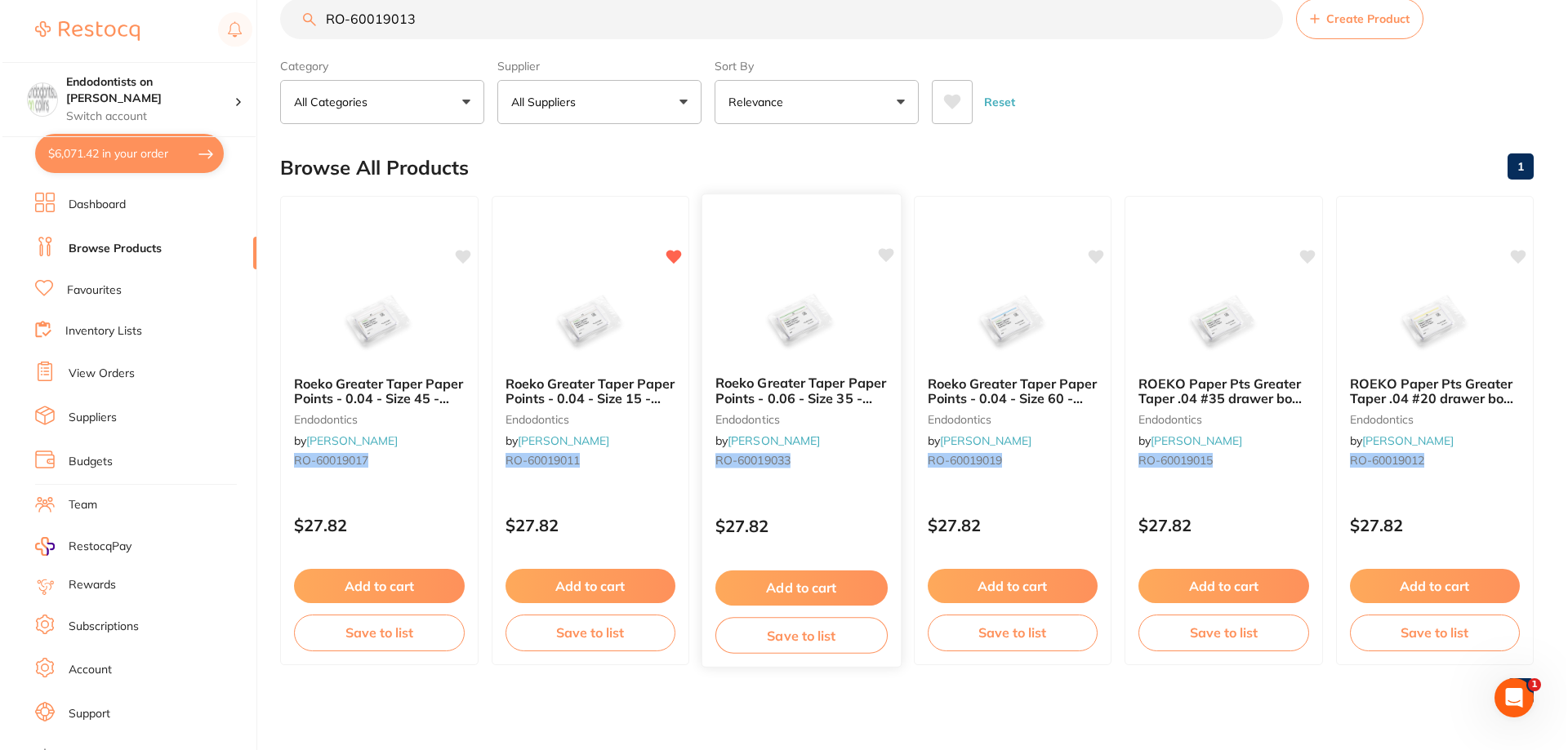
scroll to position [0, 0]
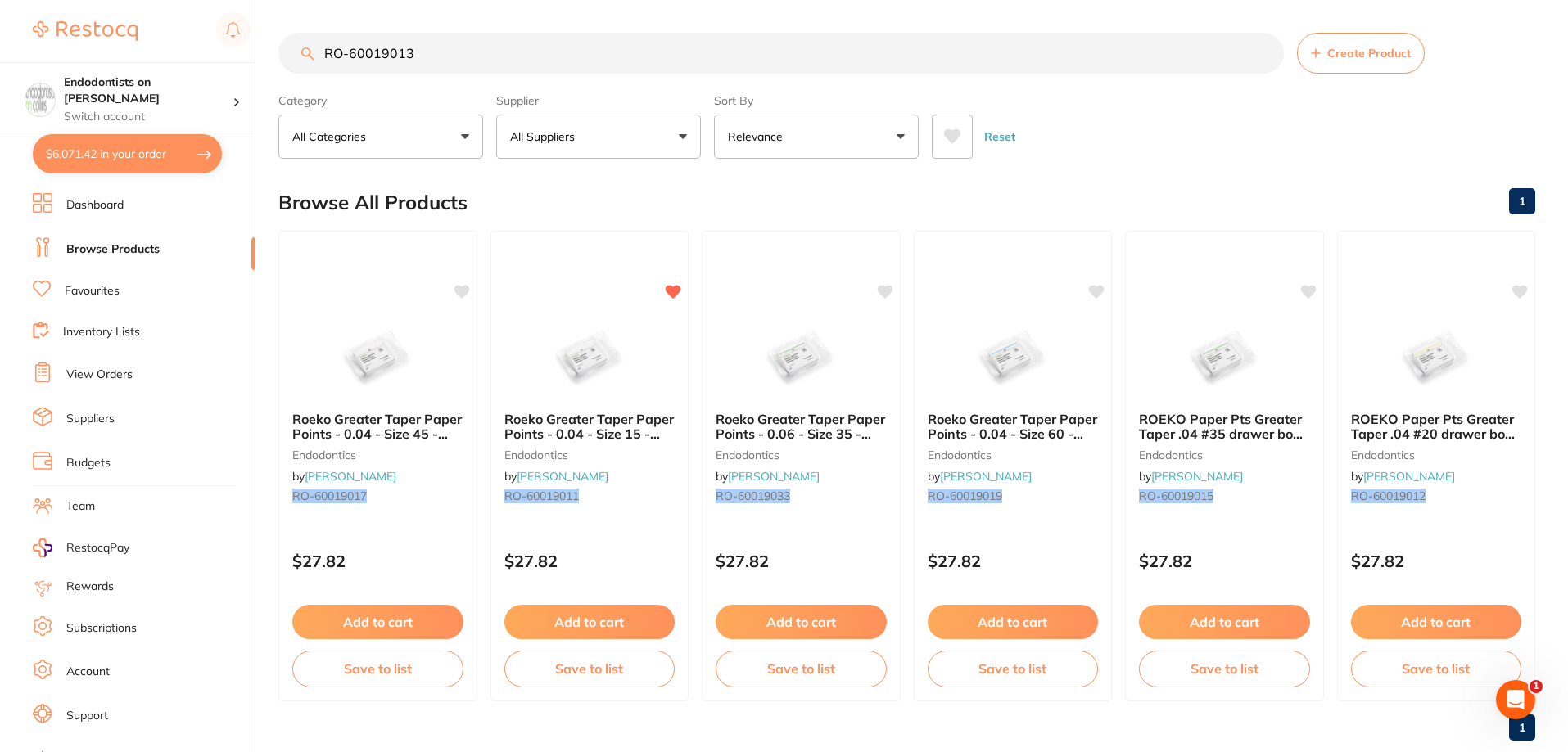
click at [1040, 181] on div "Browse All Products 1" at bounding box center [907, 202] width 1257 height 54
click at [122, 139] on button "$6,071.42 in your order" at bounding box center [128, 154] width 189 height 39
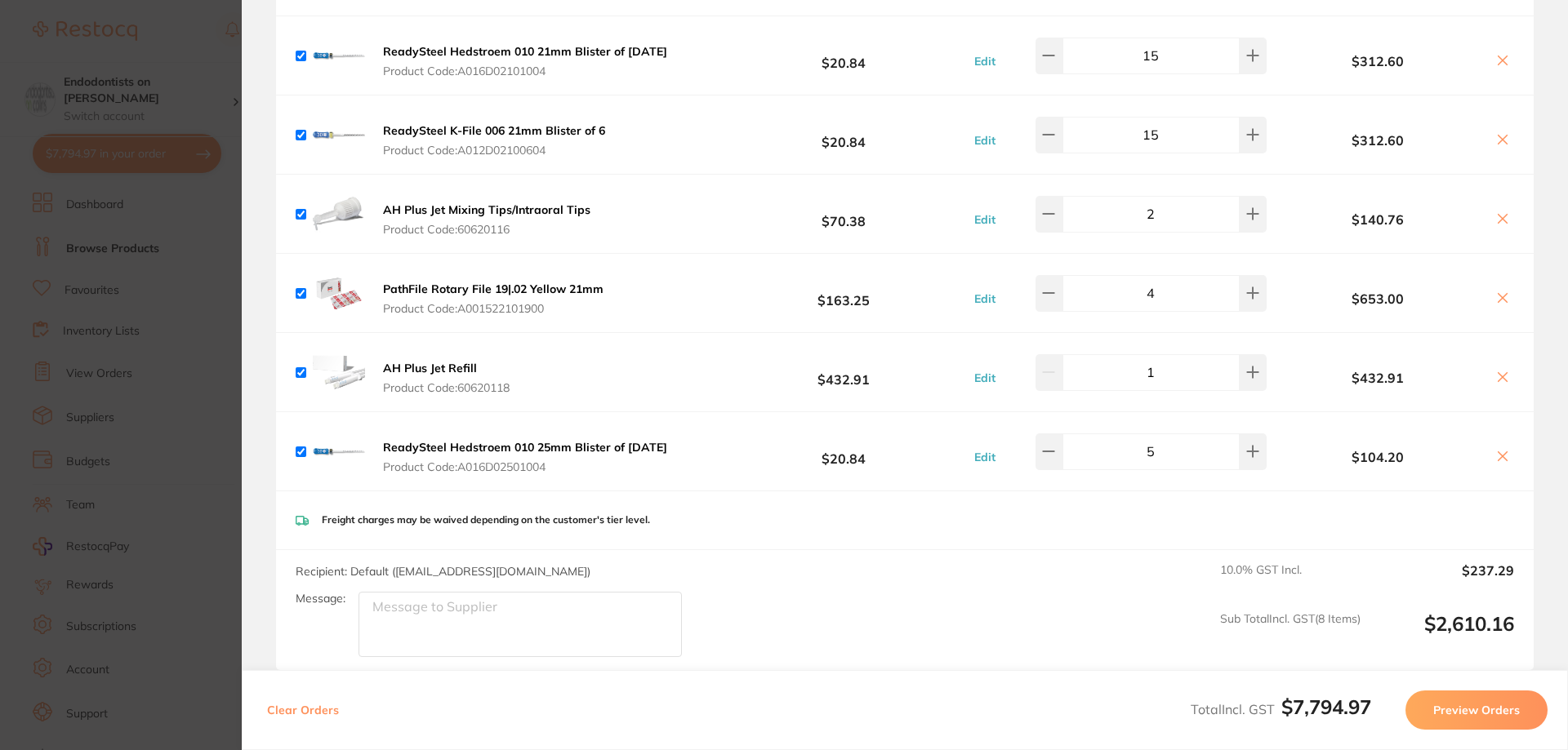
scroll to position [5878, 0]
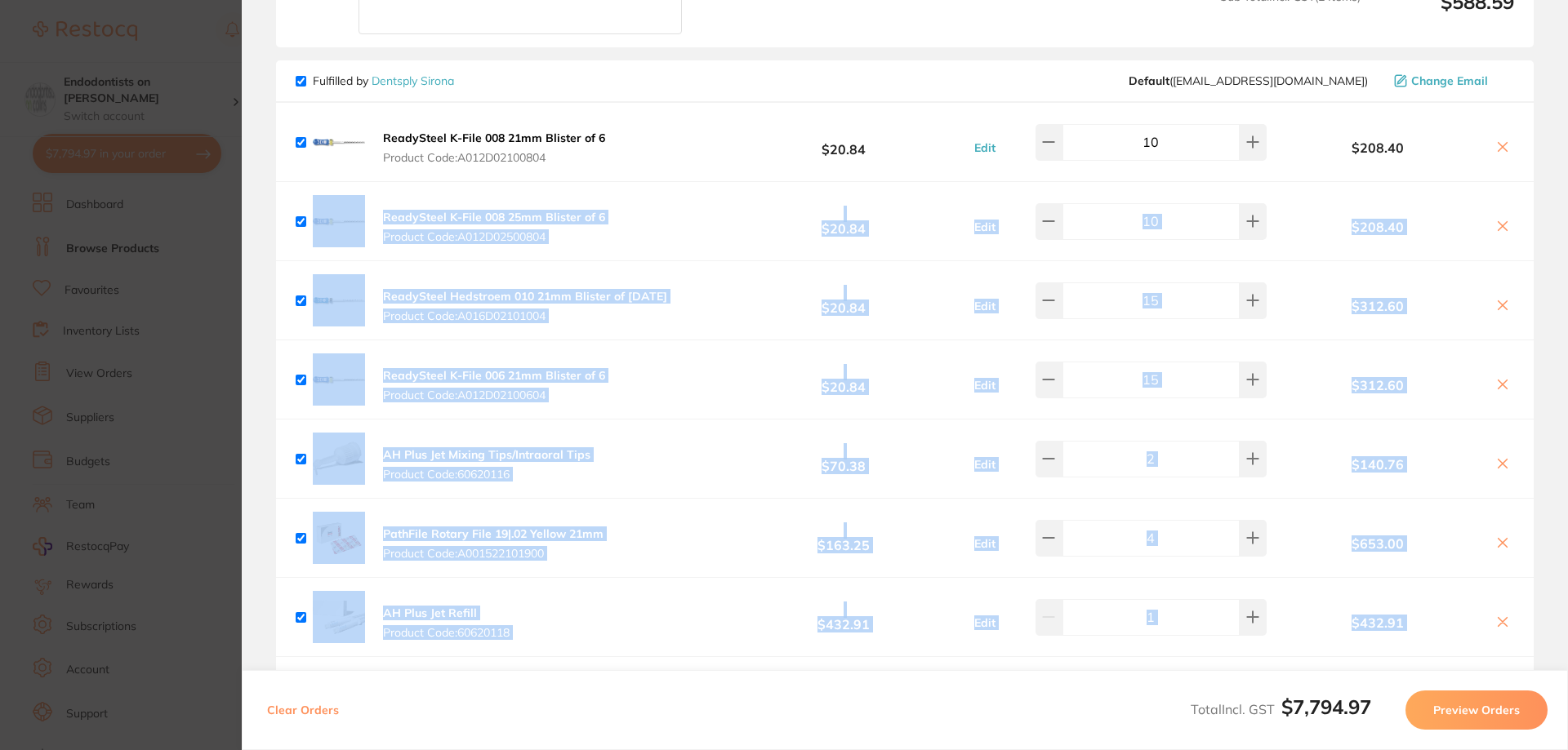
drag, startPoint x: 1562, startPoint y: 648, endPoint x: 1567, endPoint y: 146, distance: 502.0
click at [1563, 146] on section "Review Orders Your orders are being processed and we will notify you once we ha…" at bounding box center [904, 375] width 1326 height 750
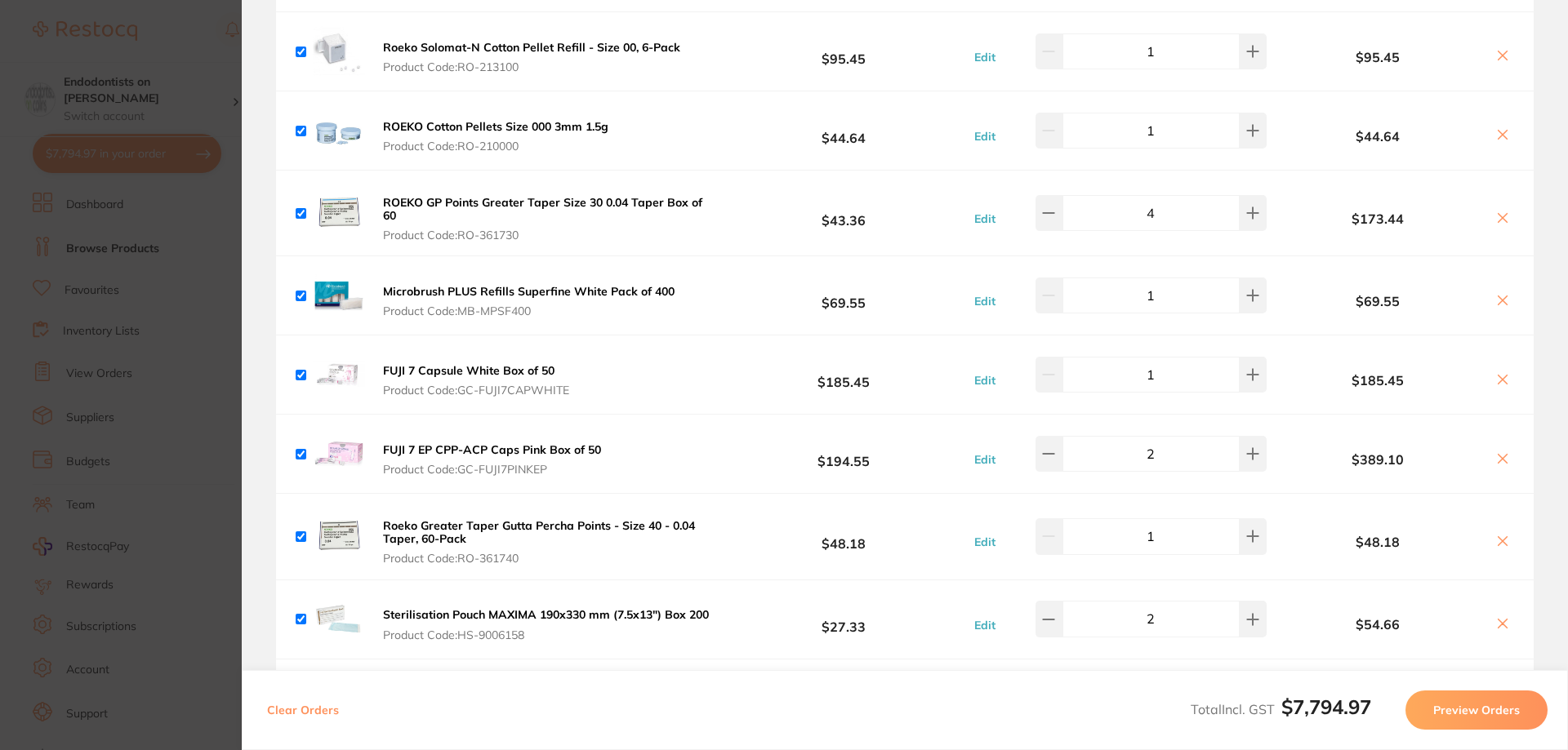
scroll to position [1154, 0]
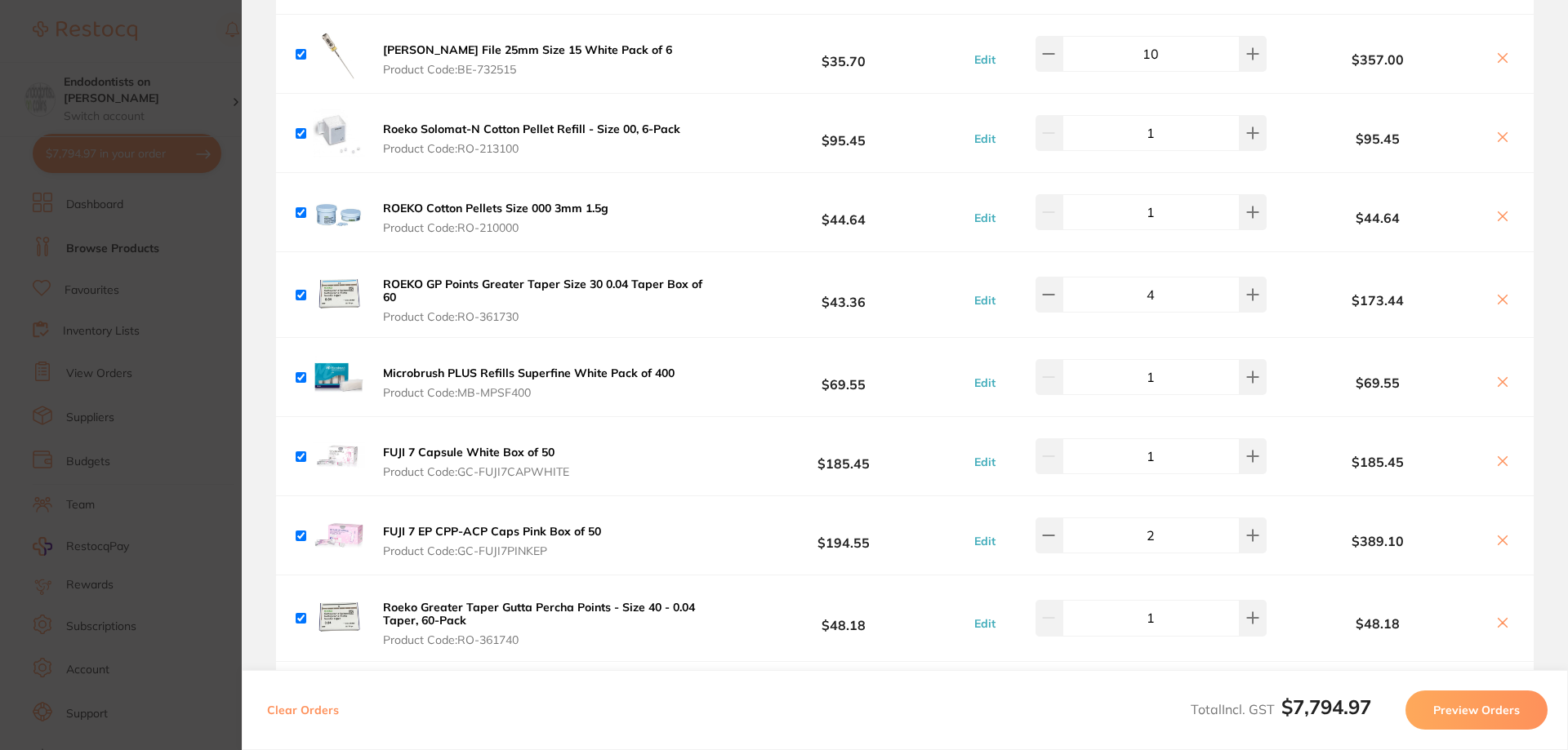
click at [603, 277] on b "ROEKO GP Points Greater Taper Size 30 0.04 Taper Box of 60" at bounding box center [543, 290] width 319 height 28
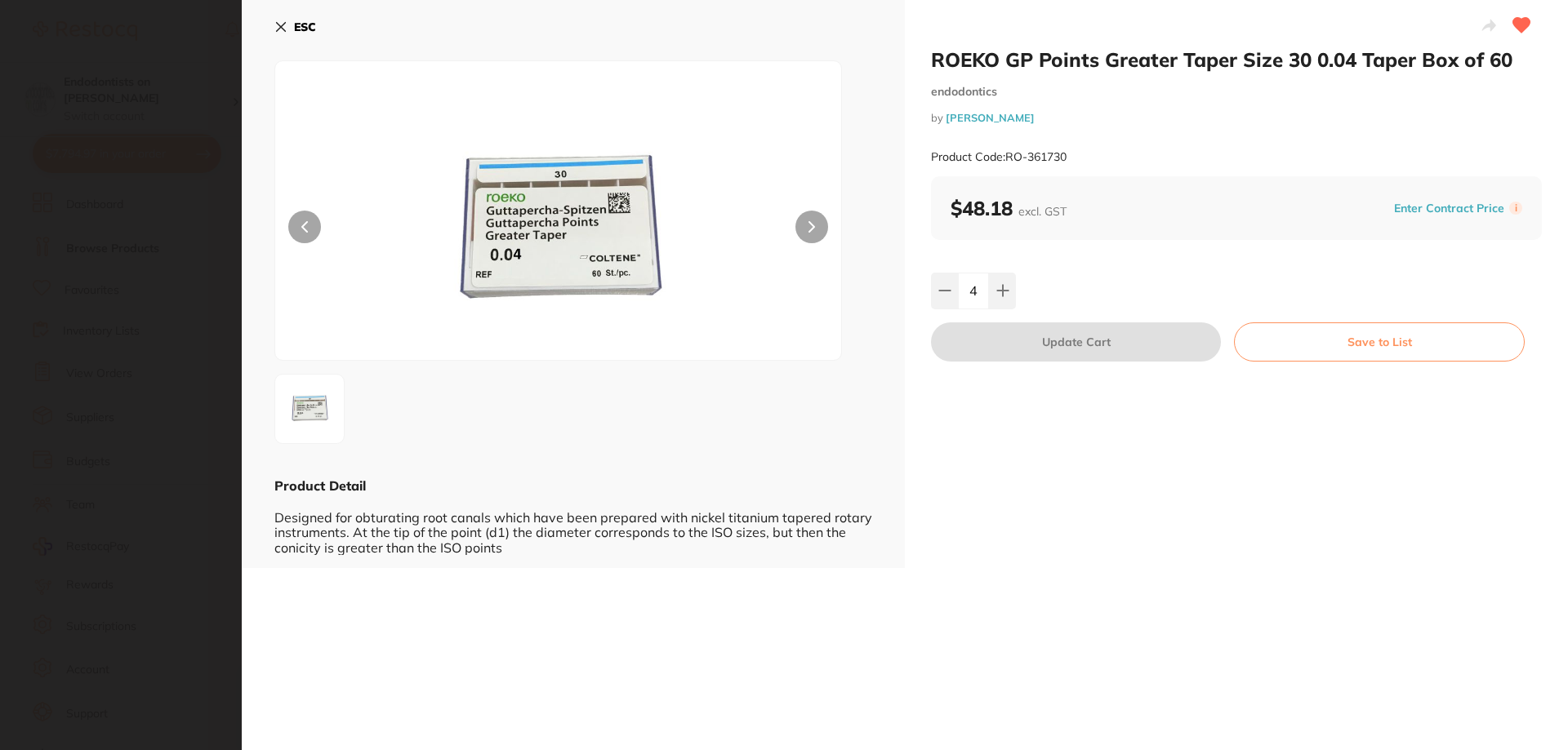
scroll to position [0, 0]
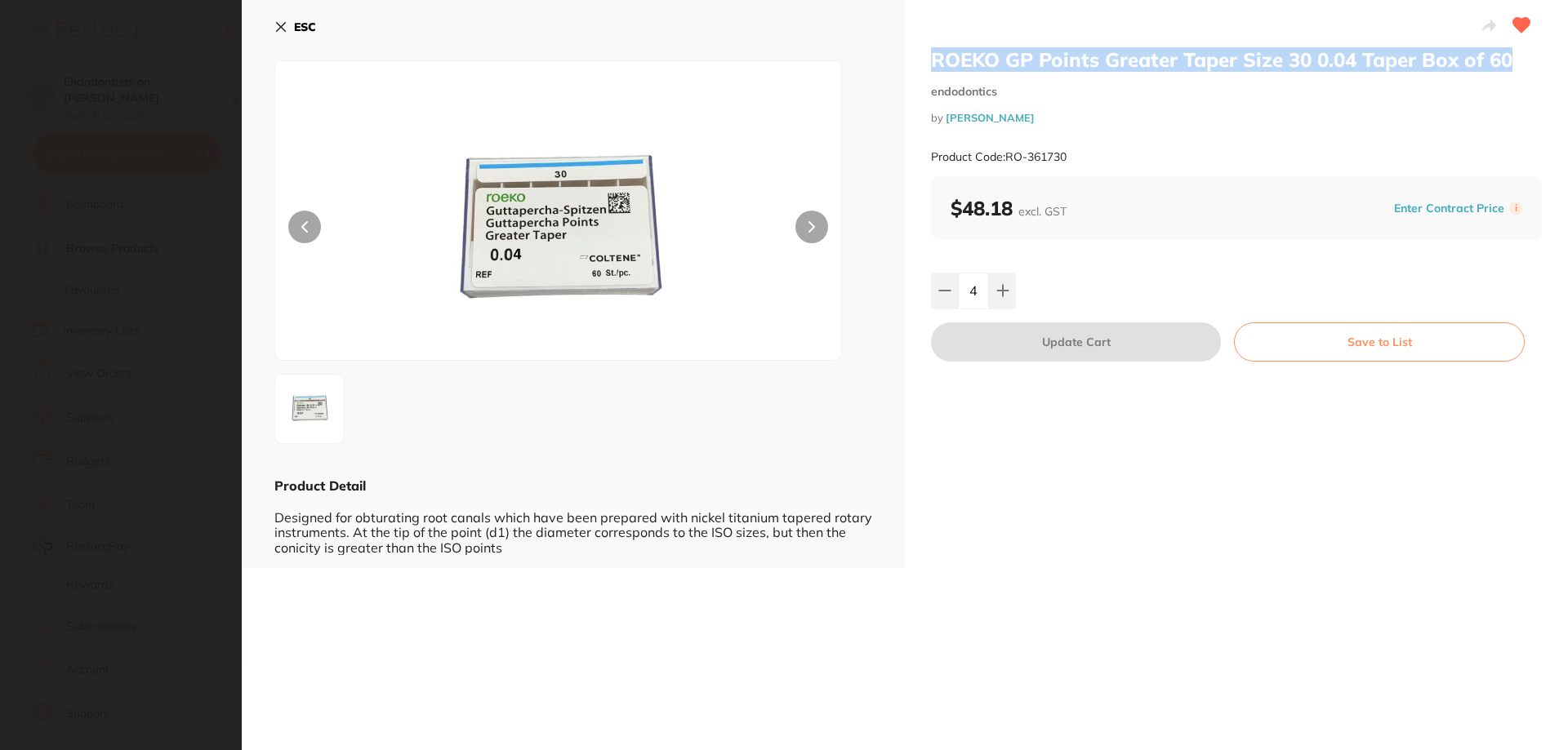
drag, startPoint x: 929, startPoint y: 57, endPoint x: 1513, endPoint y: 56, distance: 584.0
click at [1513, 56] on h2 "ROEKO GP Points Greater Taper Size 30 0.04 Taper Box of 60" at bounding box center [1237, 59] width 611 height 24
copy h2 "ROEKO GP Points Greater Taper Size 30 0.04 Taper Box of 60"
click at [293, 35] on button "ESC" at bounding box center [295, 27] width 42 height 28
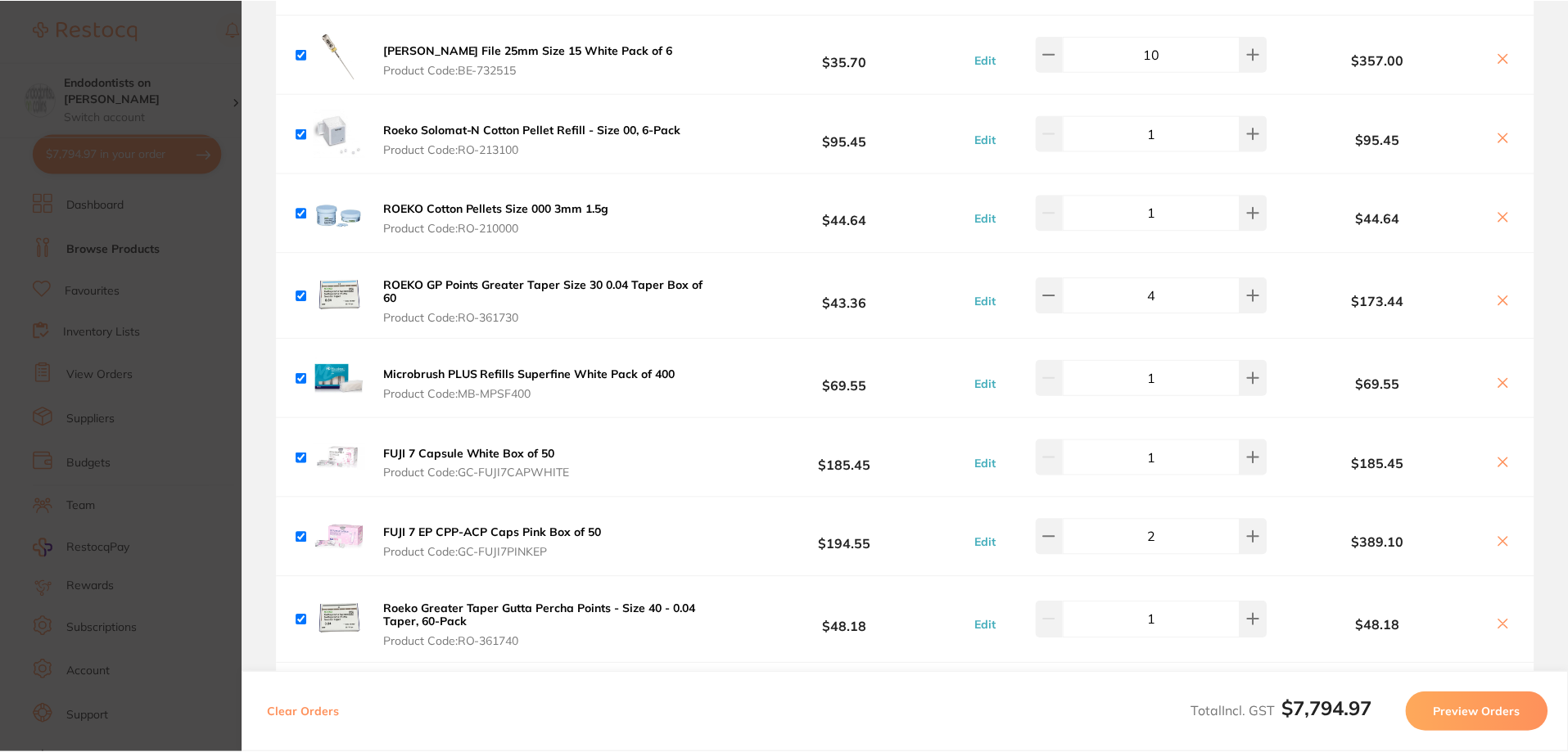
scroll to position [1, 0]
click at [151, 188] on section "Update RRP Set your pre negotiated price for this item. Item Agreed RRP (excl. …" at bounding box center [784, 376] width 1568 height 752
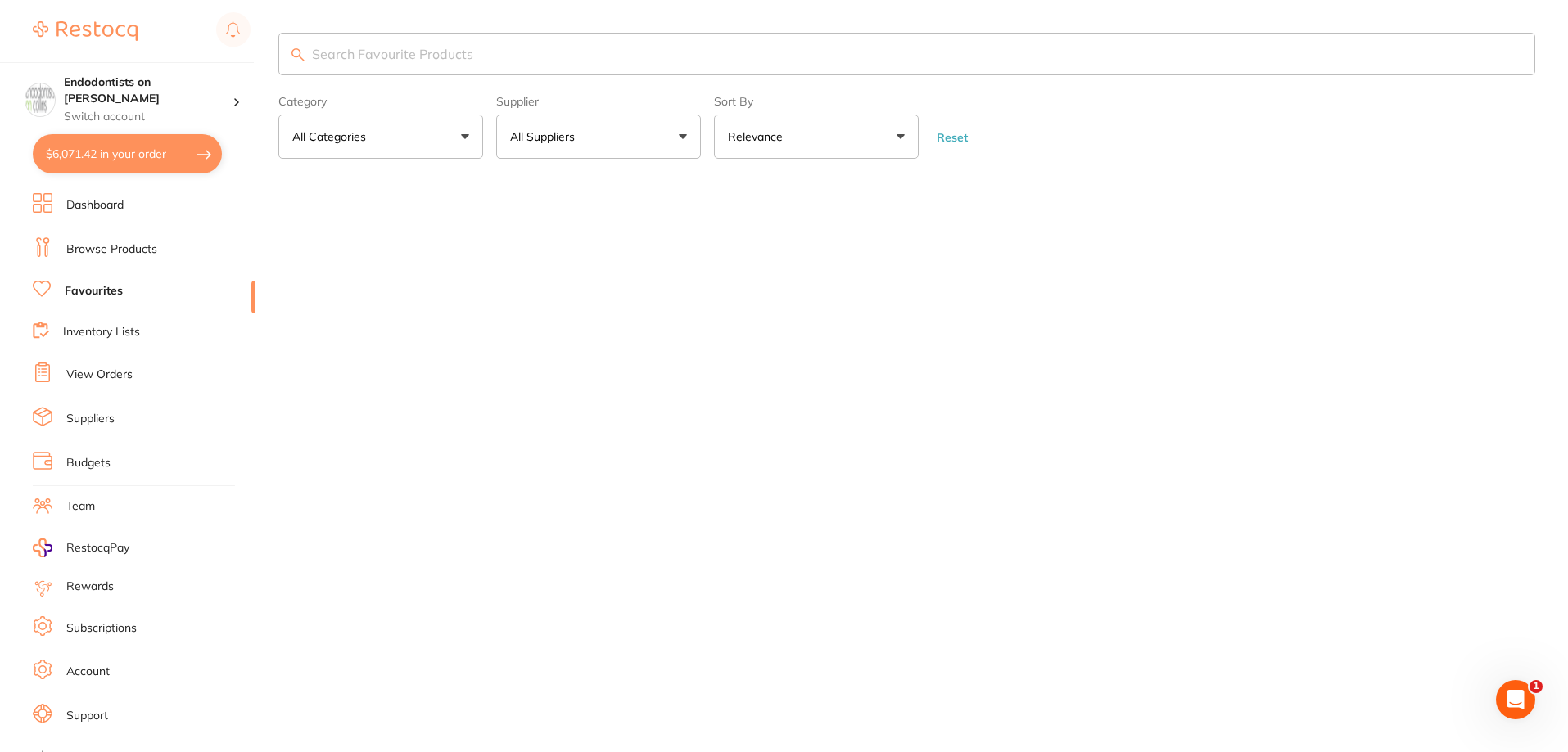
click at [382, 40] on input "search" at bounding box center [907, 54] width 1257 height 43
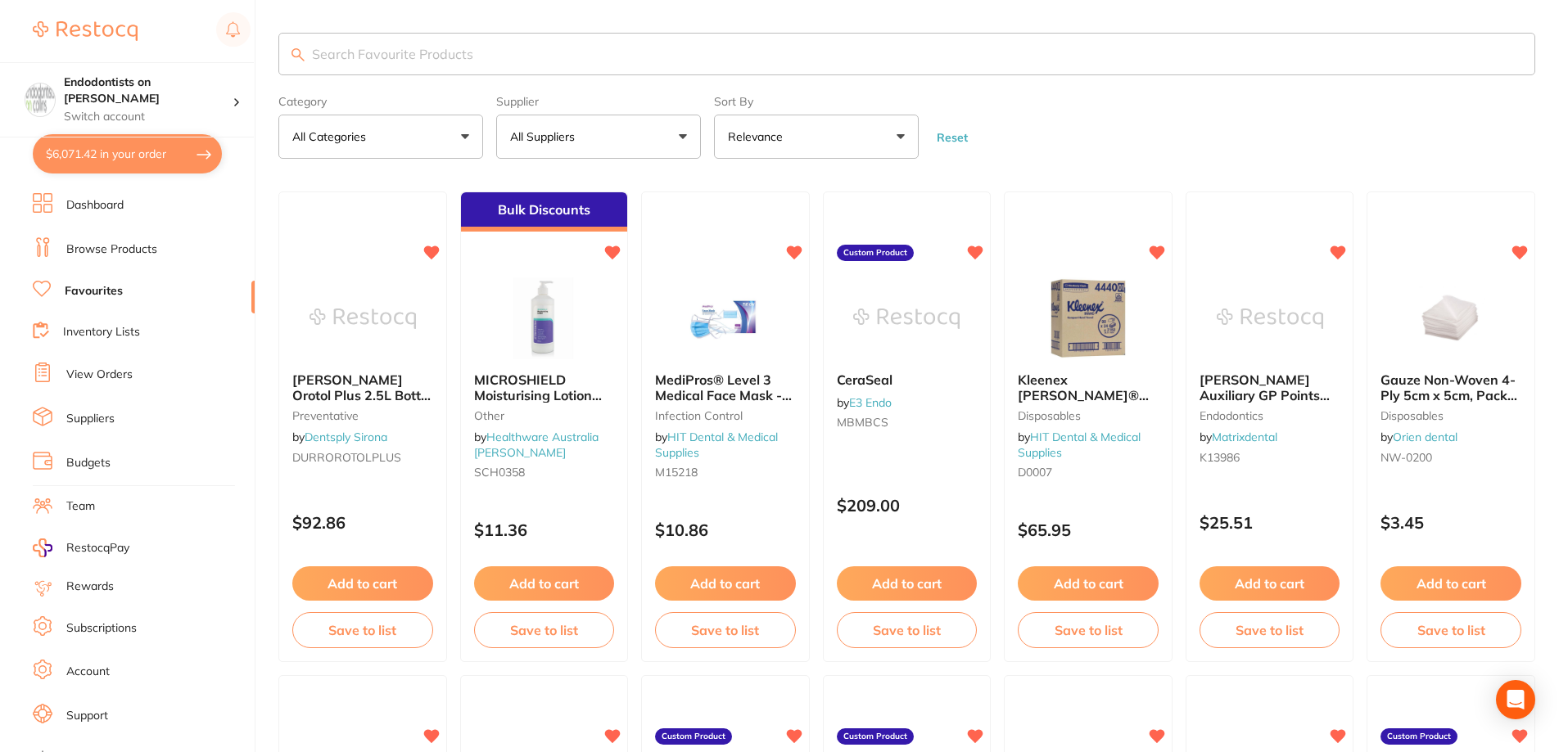
paste input "ROEKO GP Points Greater Taper Size 30 0.04 Taper Box of 60"
click at [554, 54] on input "ROEKO GP Points Greater Taper Size 30 0.04 Taper Box of 60" at bounding box center [907, 54] width 1257 height 43
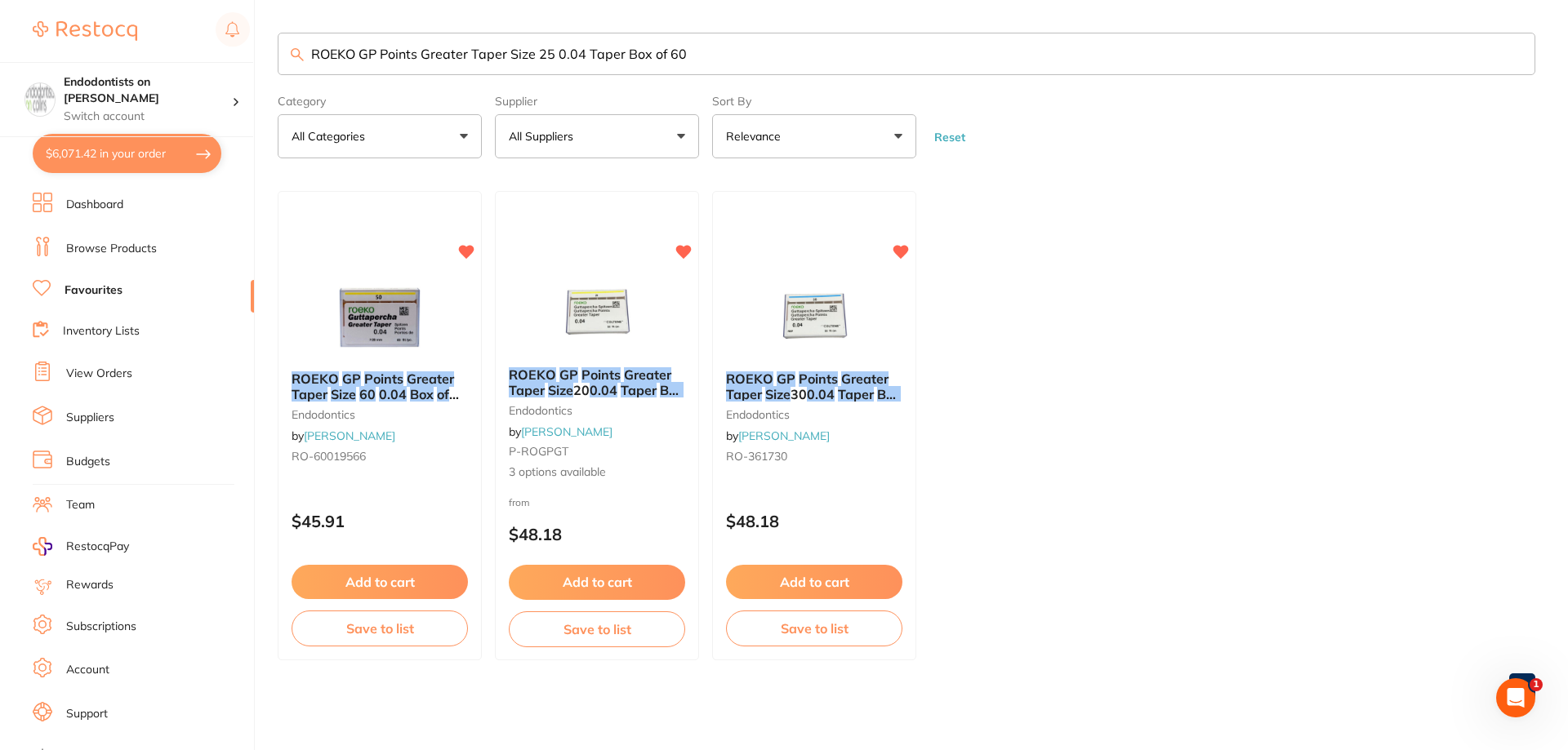
click at [690, 53] on input "ROEKO GP Points Greater Taper Size 25 0.04 Taper Box of 60" at bounding box center [906, 54] width 1257 height 43
drag, startPoint x: 777, startPoint y: 61, endPoint x: 185, endPoint y: 13, distance: 593.9
click at [185, 13] on div "$6,071.42 Endodontists on Collins Switch account Endodontists on Collins $6,071…" at bounding box center [784, 375] width 1568 height 750
paste input "-60019013"
type input "RO-60019013"
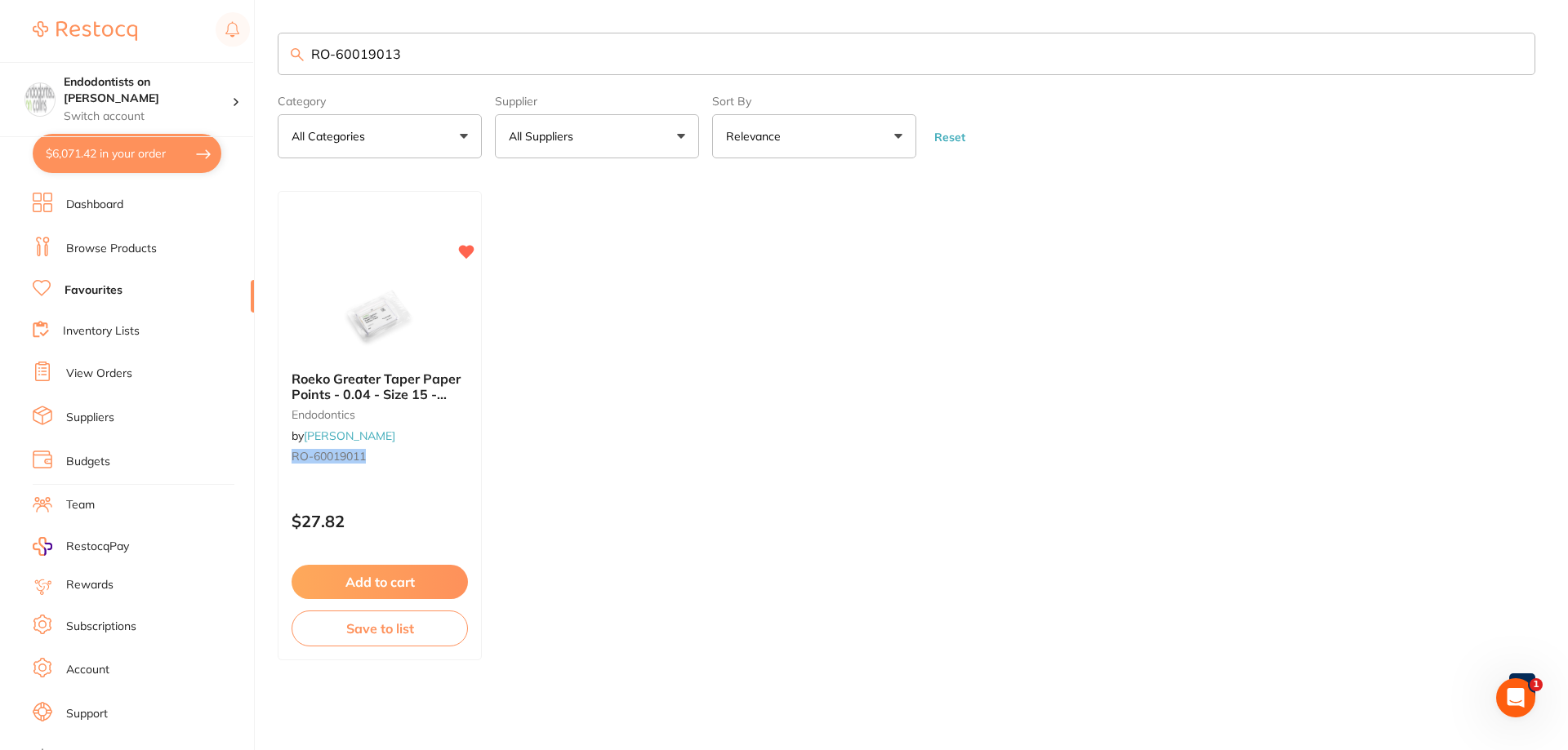
click at [121, 250] on link "Browse Products" at bounding box center [111, 249] width 91 height 16
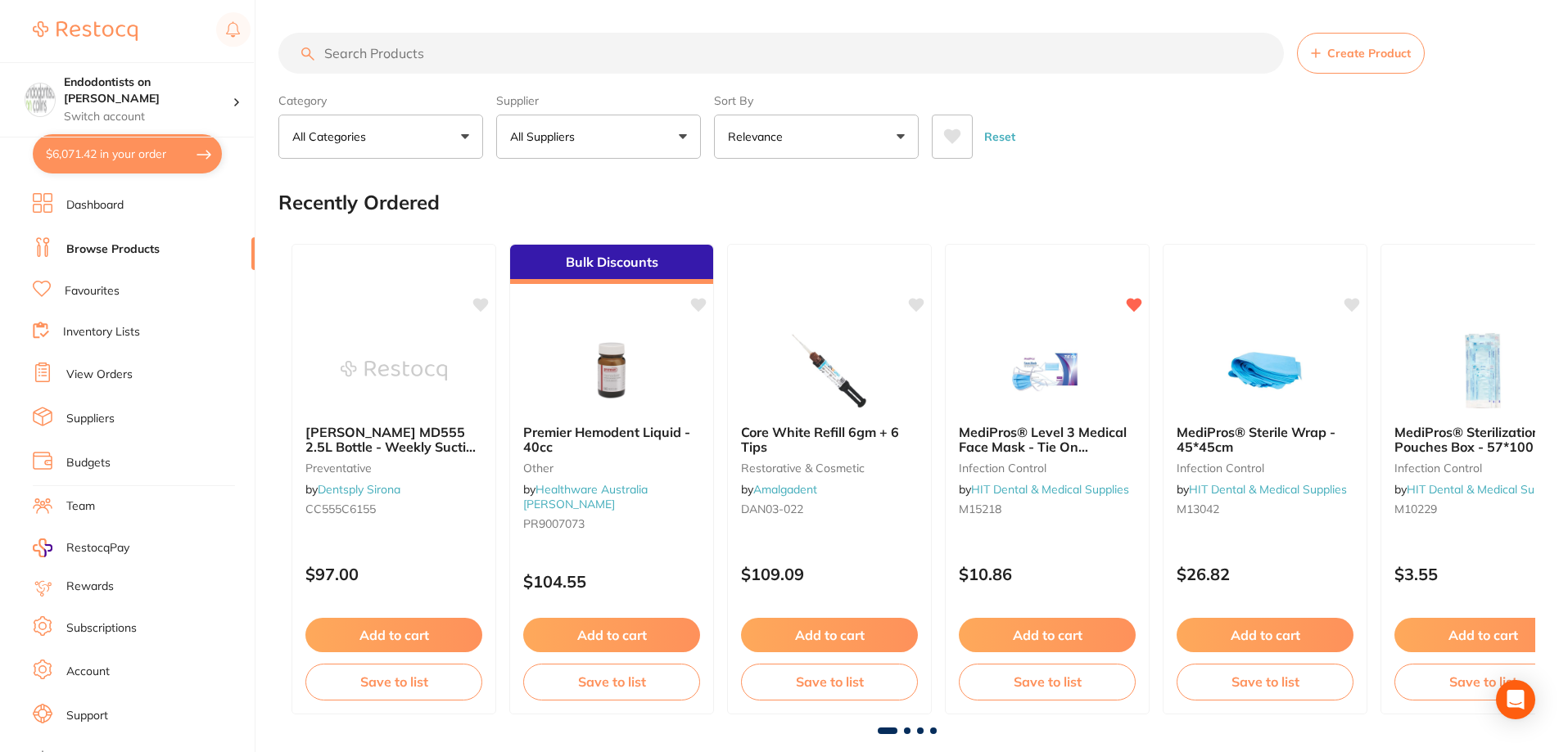
click at [423, 60] on input "search" at bounding box center [781, 54] width 1005 height 41
paste input "RO-60019013"
type input "RO-60019013"
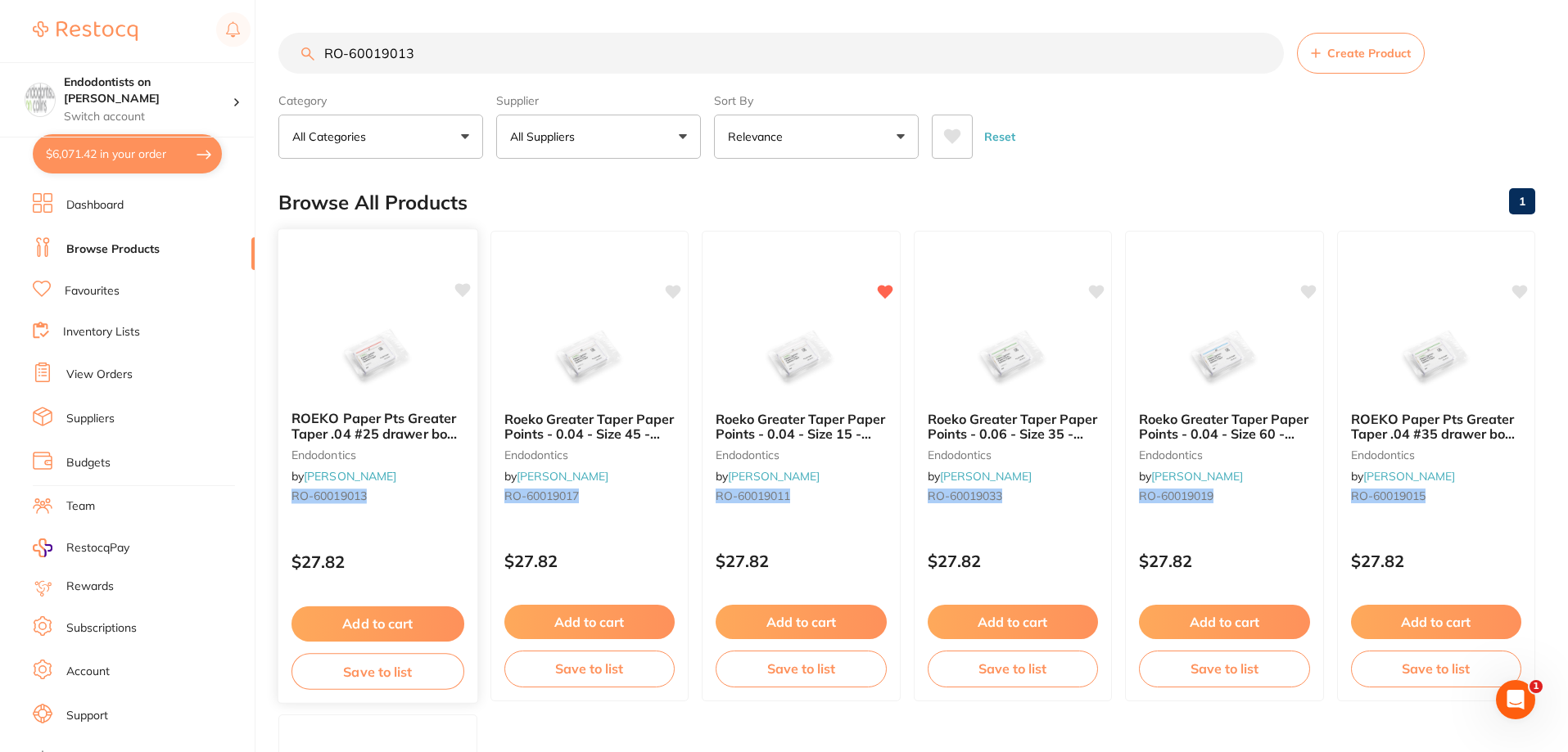
click at [371, 372] on img at bounding box center [378, 356] width 107 height 83
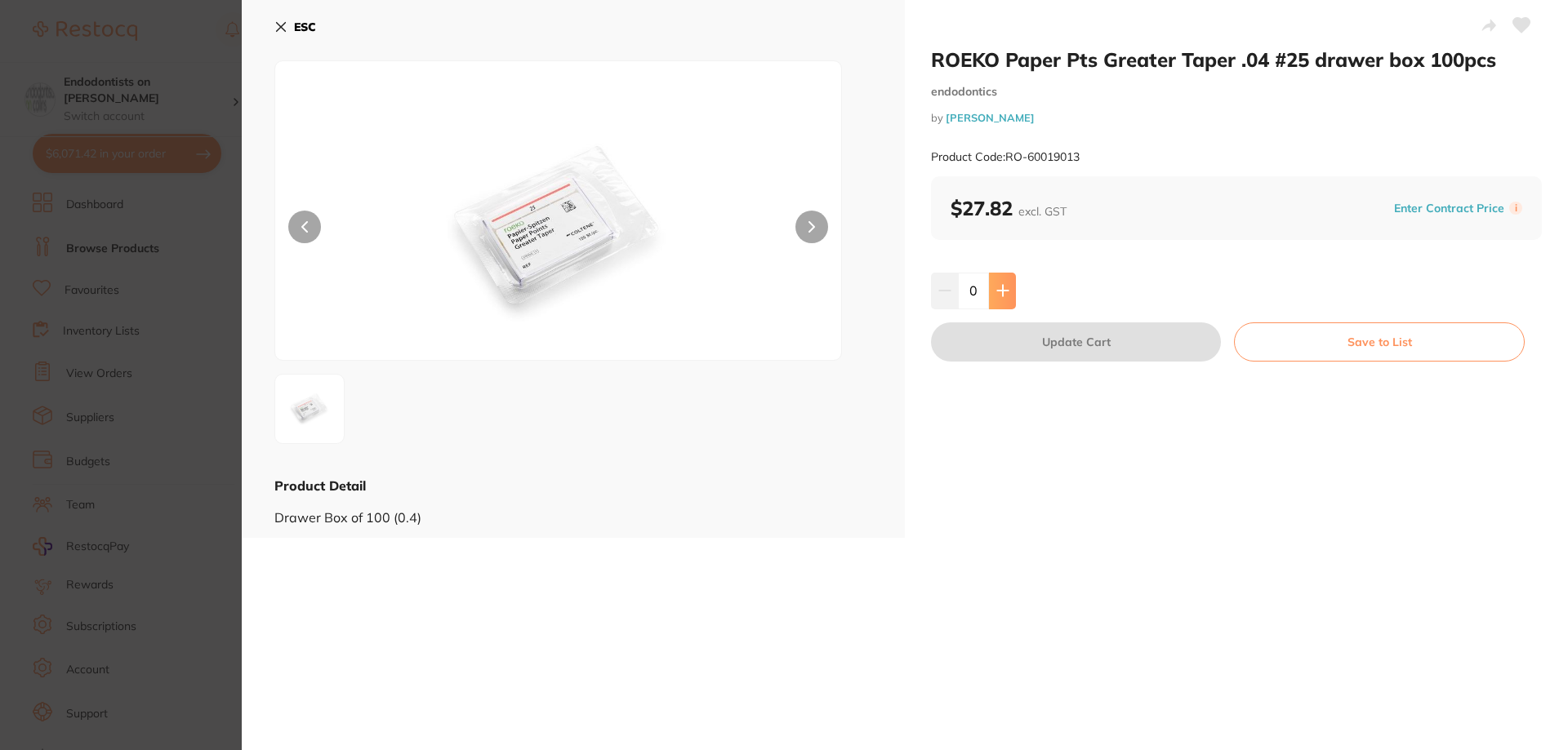
drag, startPoint x: 1520, startPoint y: 22, endPoint x: 993, endPoint y: 292, distance: 592.1
click at [1515, 23] on icon at bounding box center [1521, 25] width 17 height 14
click at [1001, 285] on icon at bounding box center [1002, 290] width 13 height 13
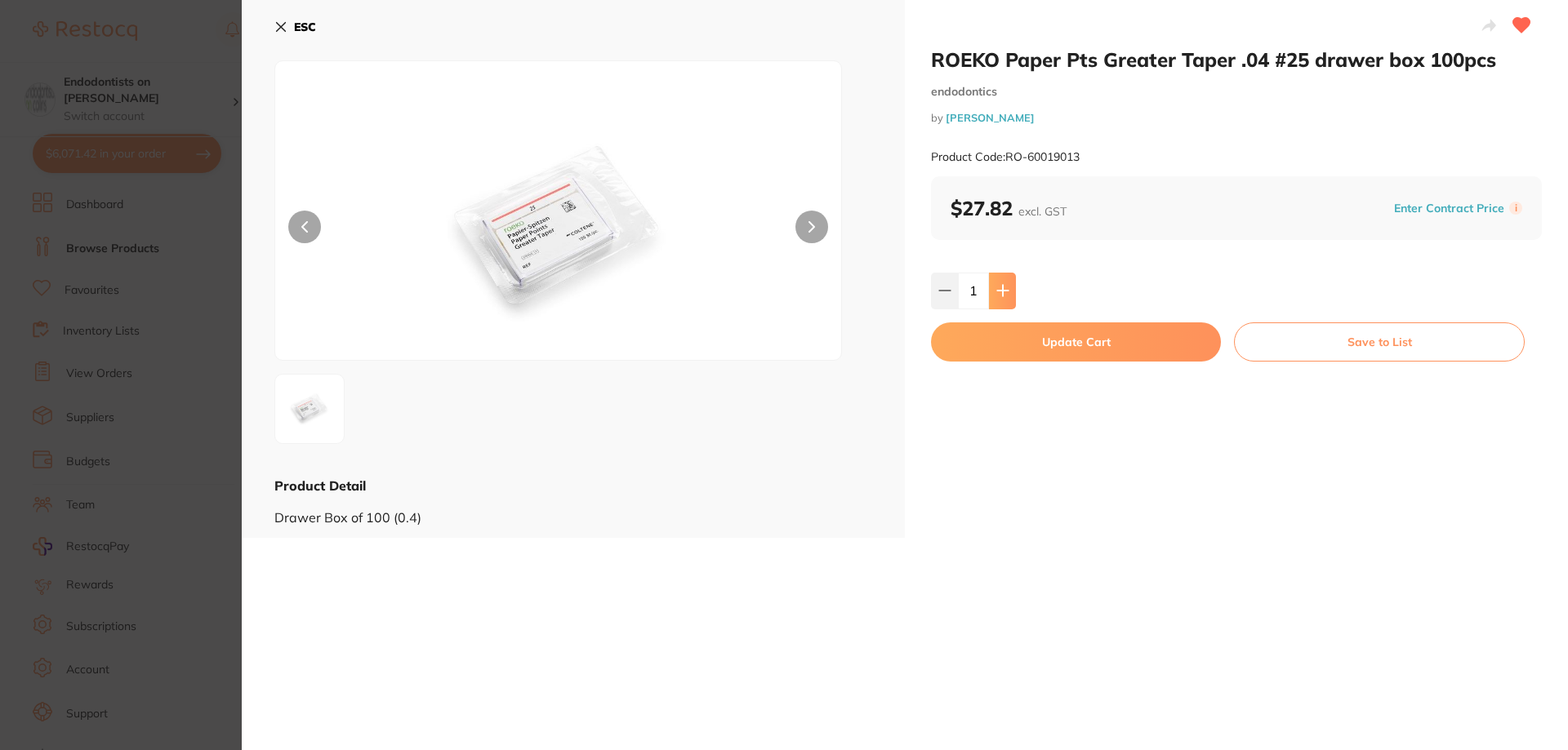
click at [1000, 286] on icon at bounding box center [1002, 291] width 11 height 11
type input "4"
click at [1065, 344] on button "Update Cart" at bounding box center [1075, 342] width 290 height 39
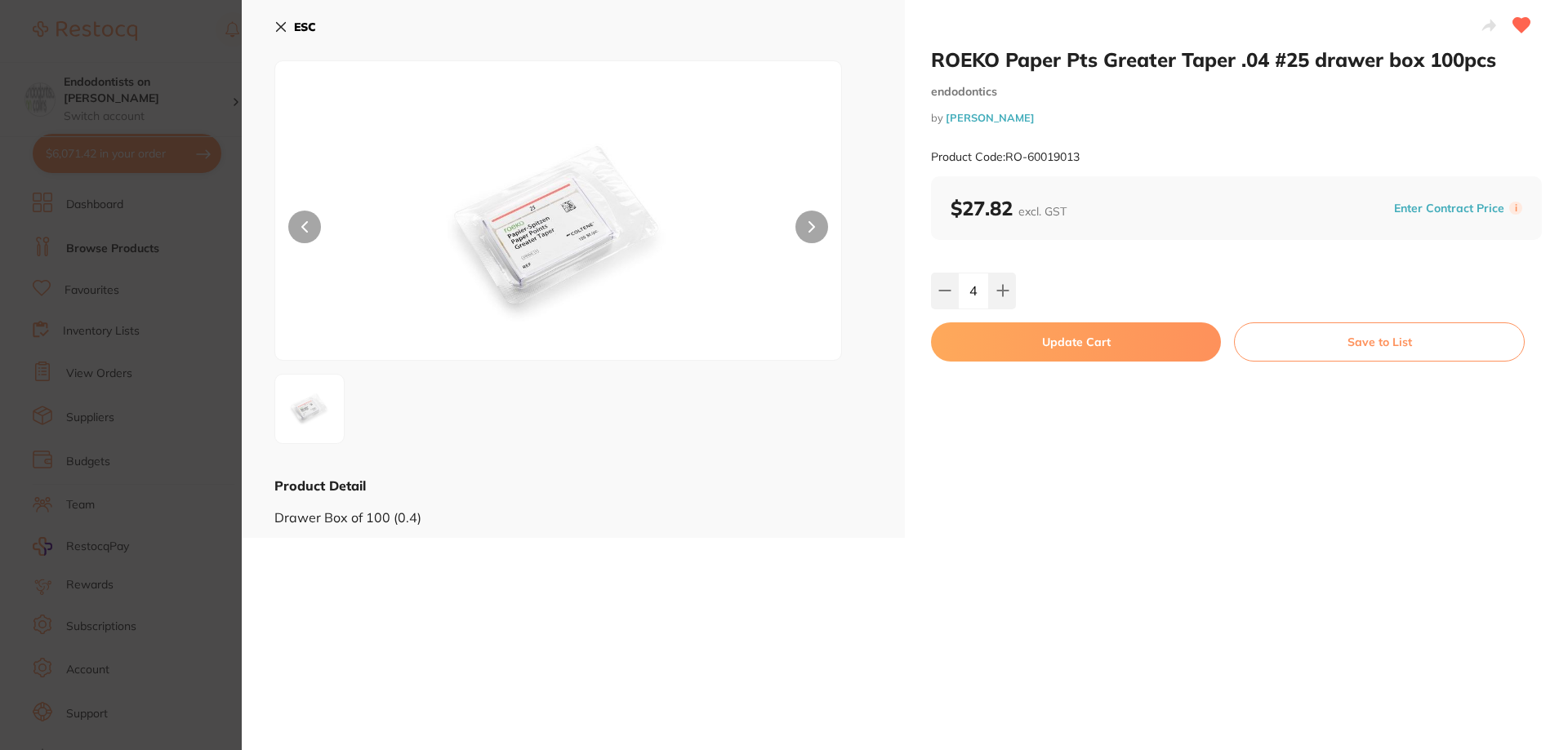
checkbox input "false"
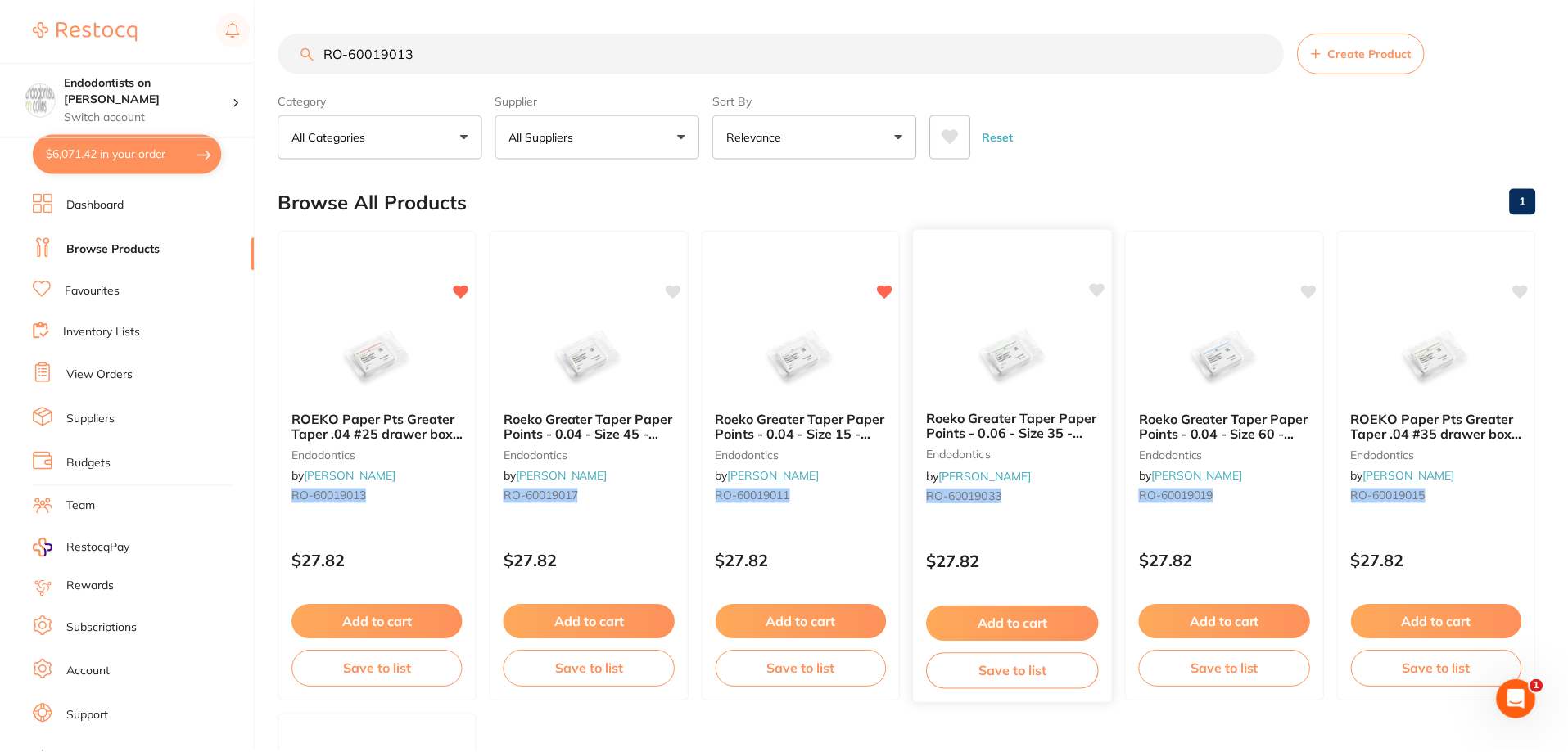
scroll to position [1, 0]
drag, startPoint x: 446, startPoint y: 55, endPoint x: 349, endPoint y: 54, distance: 97.0
click at [349, 54] on input "RO-60019013" at bounding box center [781, 53] width 1005 height 41
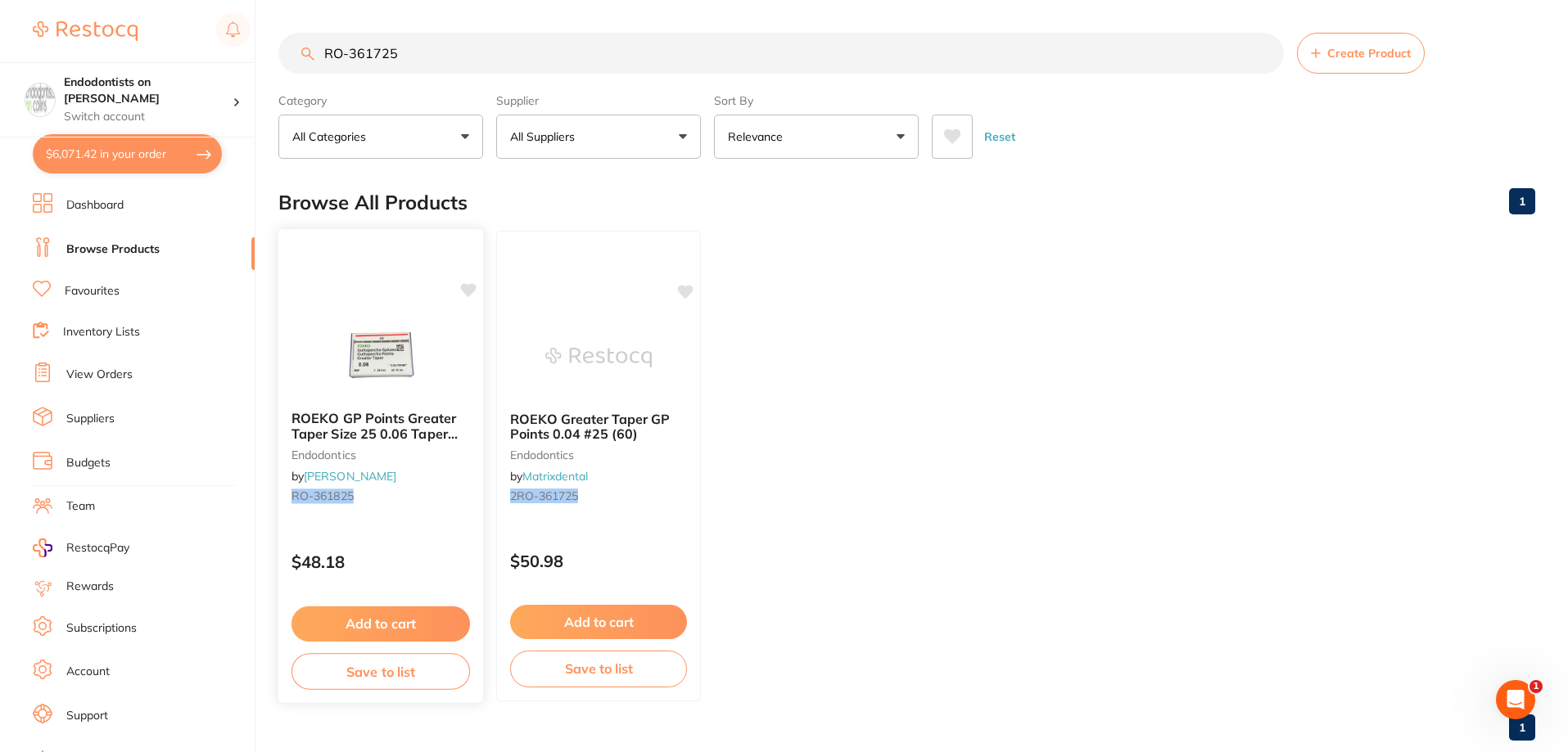
scroll to position [0, 0]
type input "RO-361725"
click at [688, 287] on icon at bounding box center [686, 290] width 15 height 14
click at [690, 286] on icon at bounding box center [686, 290] width 15 height 14
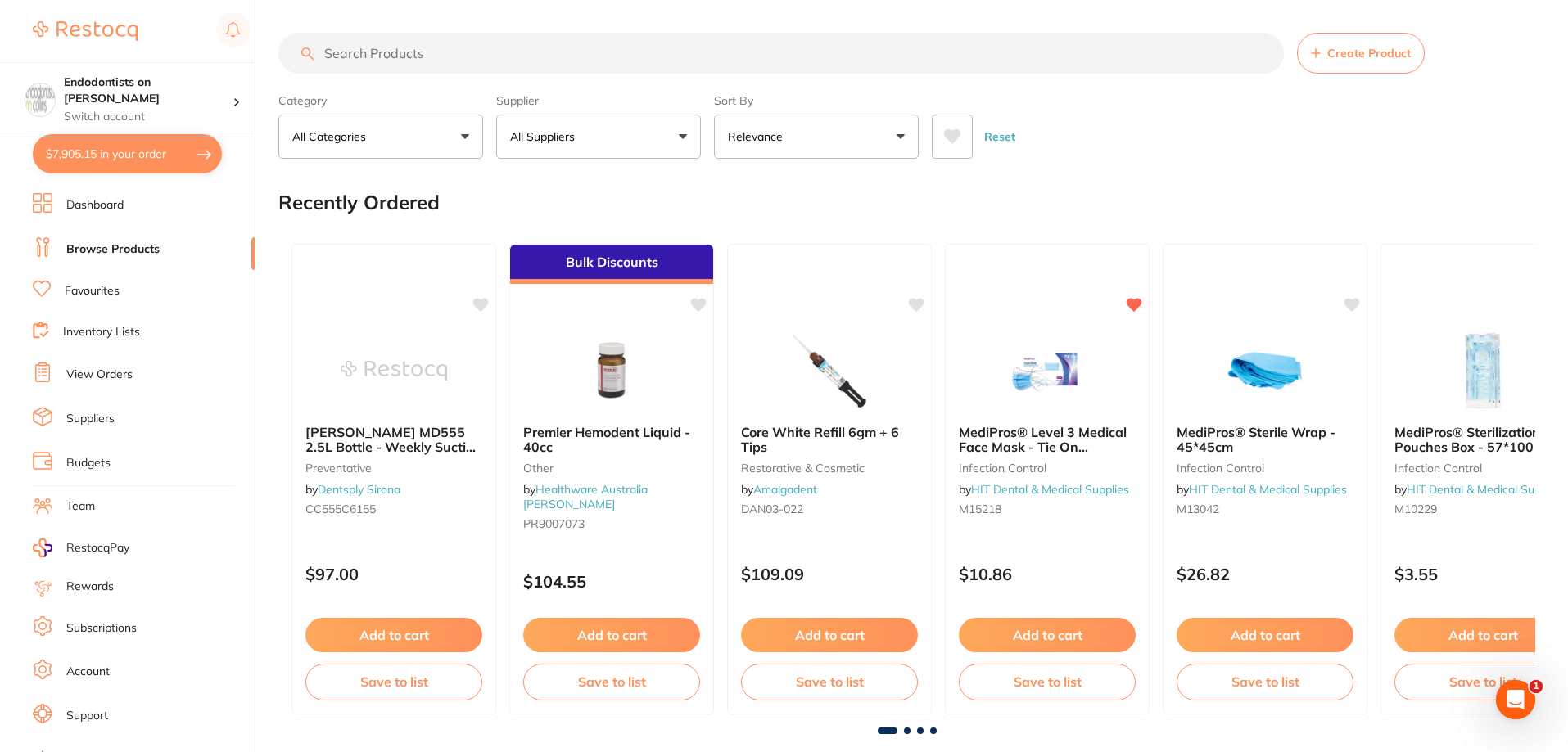
click at [364, 69] on input "search" at bounding box center [781, 54] width 1005 height 41
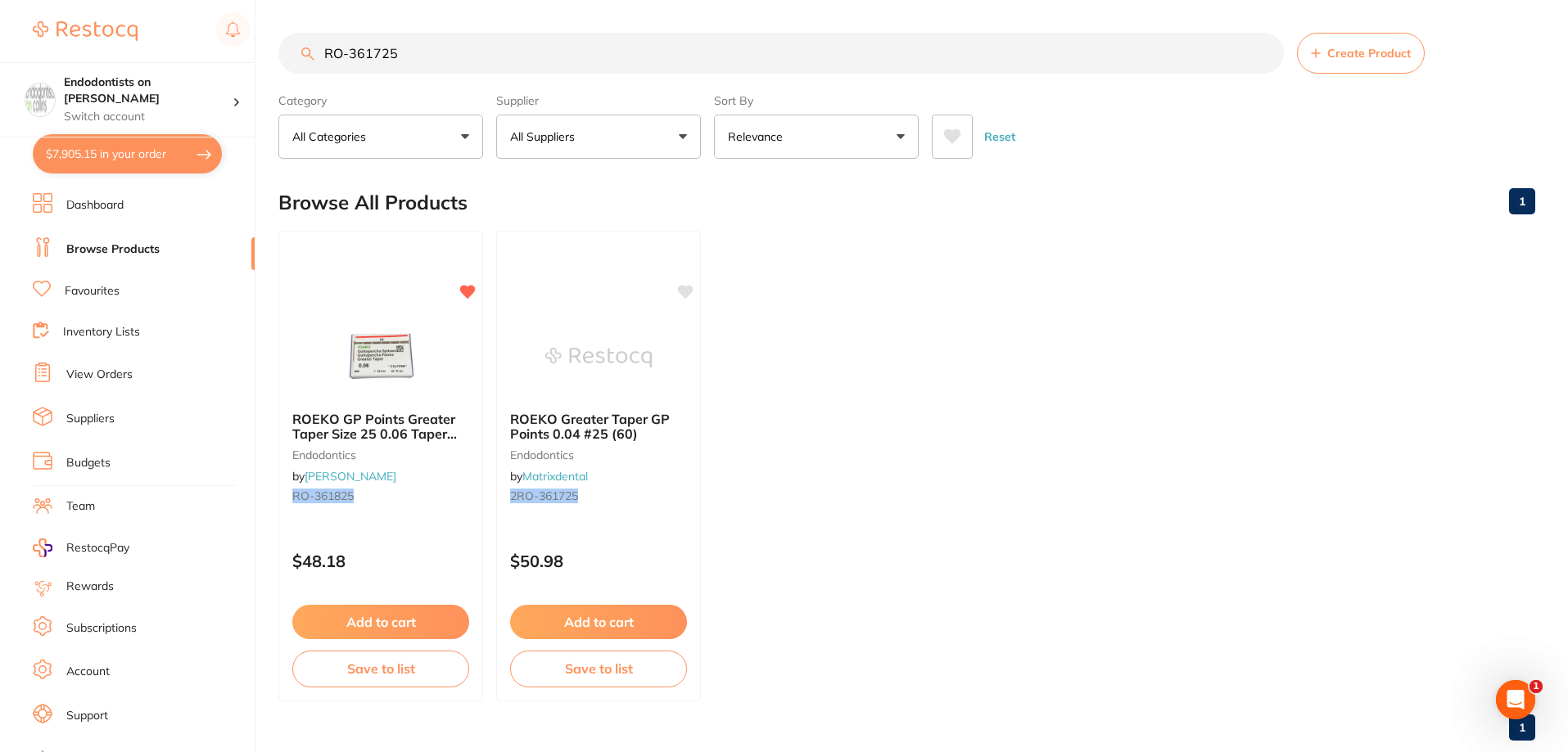
type input "RO-361725"
drag, startPoint x: 423, startPoint y: 54, endPoint x: 290, endPoint y: 36, distance: 134.2
click at [290, 36] on input "RO-361725" at bounding box center [781, 54] width 1005 height 41
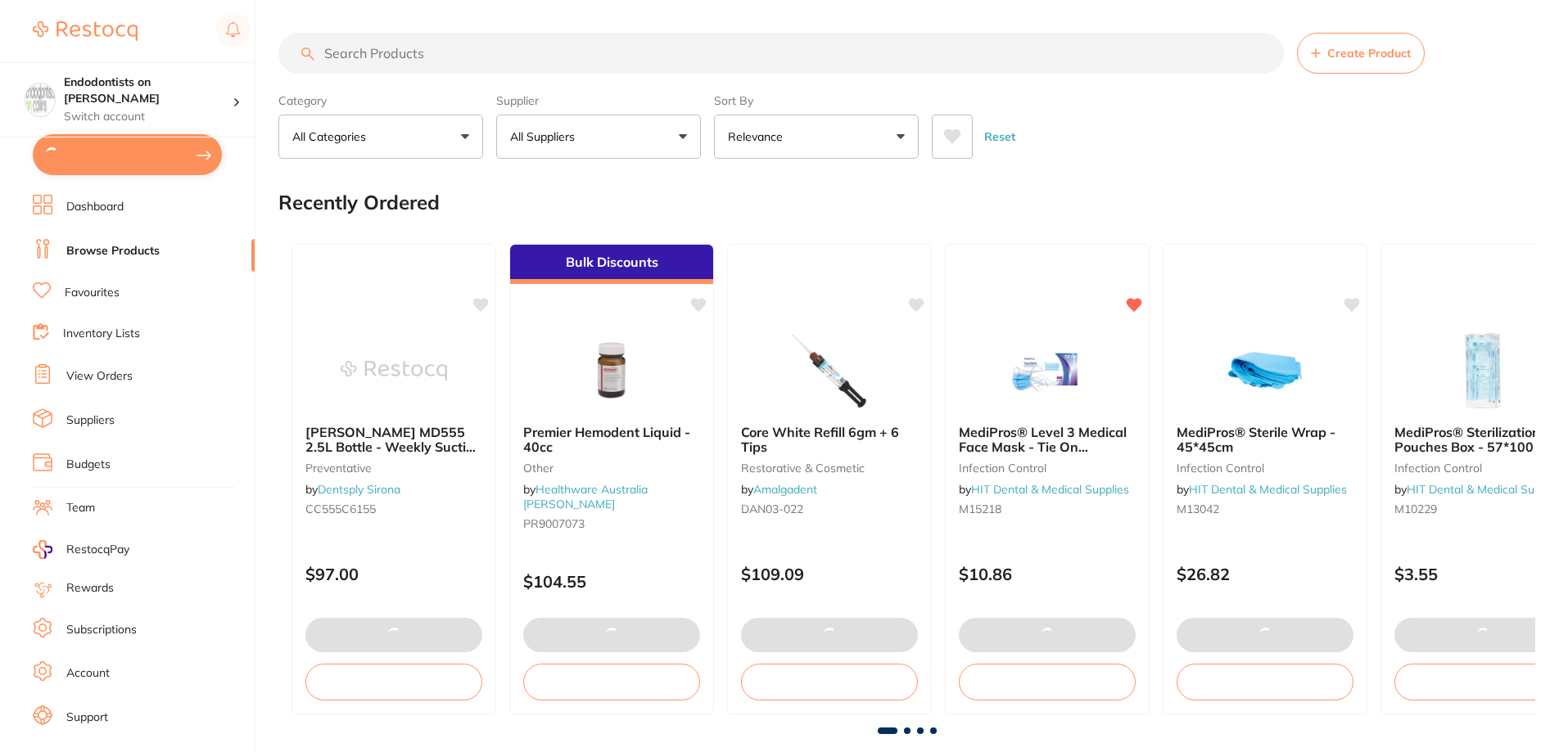
click at [356, 54] on input "search" at bounding box center [781, 54] width 1005 height 41
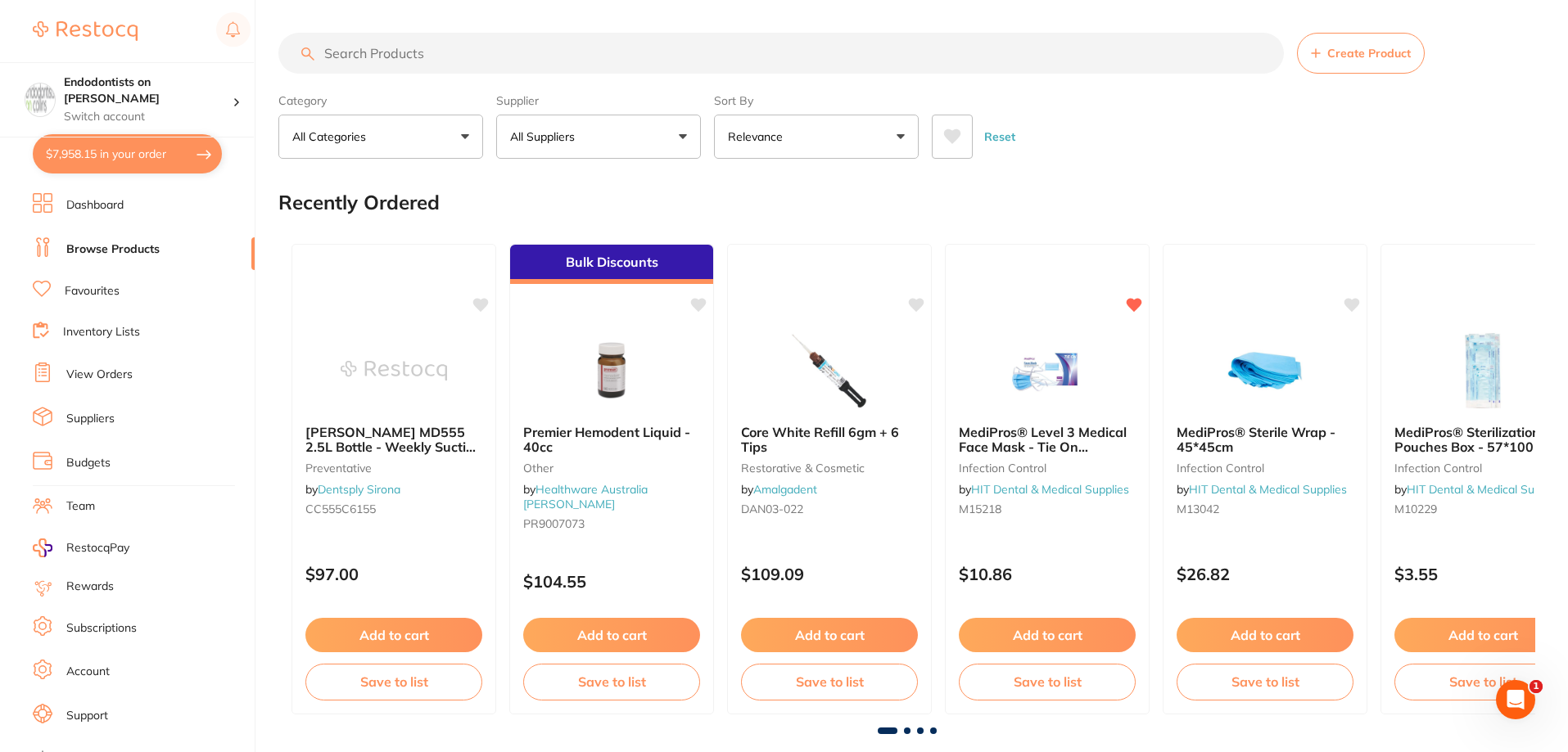
paste input "RO-361725"
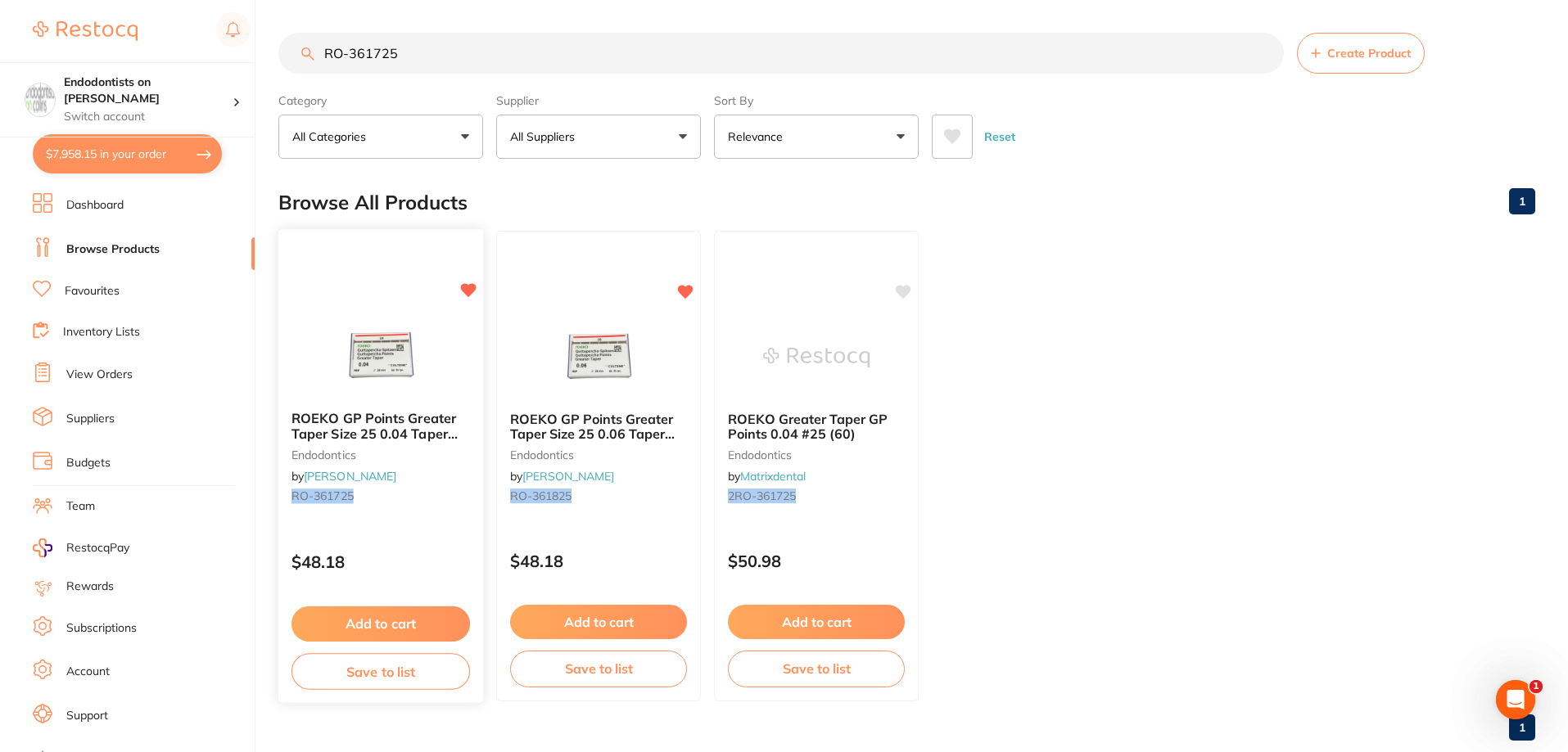
type input "RO-361725"
click at [432, 626] on button "Add to cart" at bounding box center [381, 623] width 179 height 35
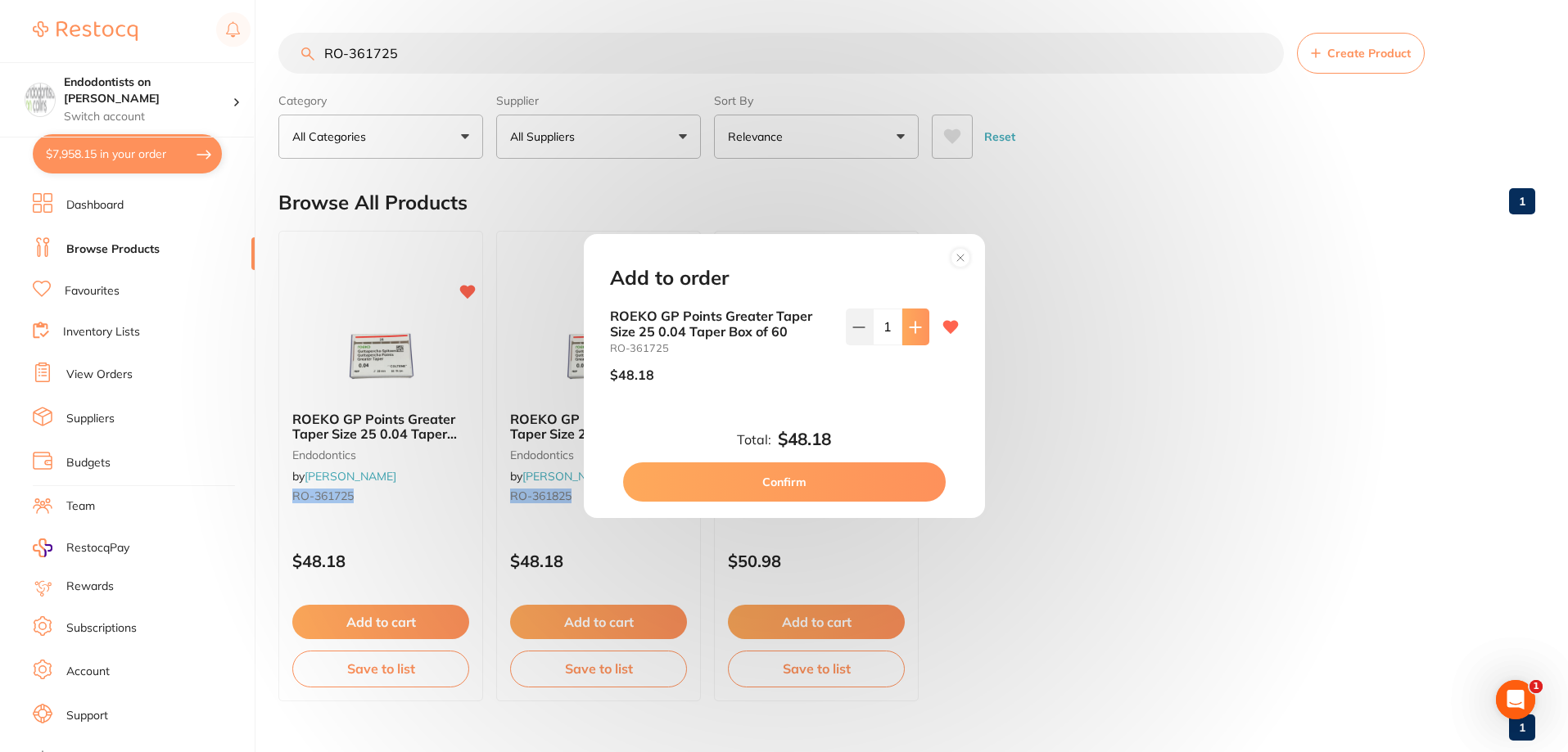
click at [910, 330] on icon at bounding box center [915, 327] width 11 height 11
type input "4"
click at [797, 486] on button "Confirm" at bounding box center [784, 482] width 323 height 39
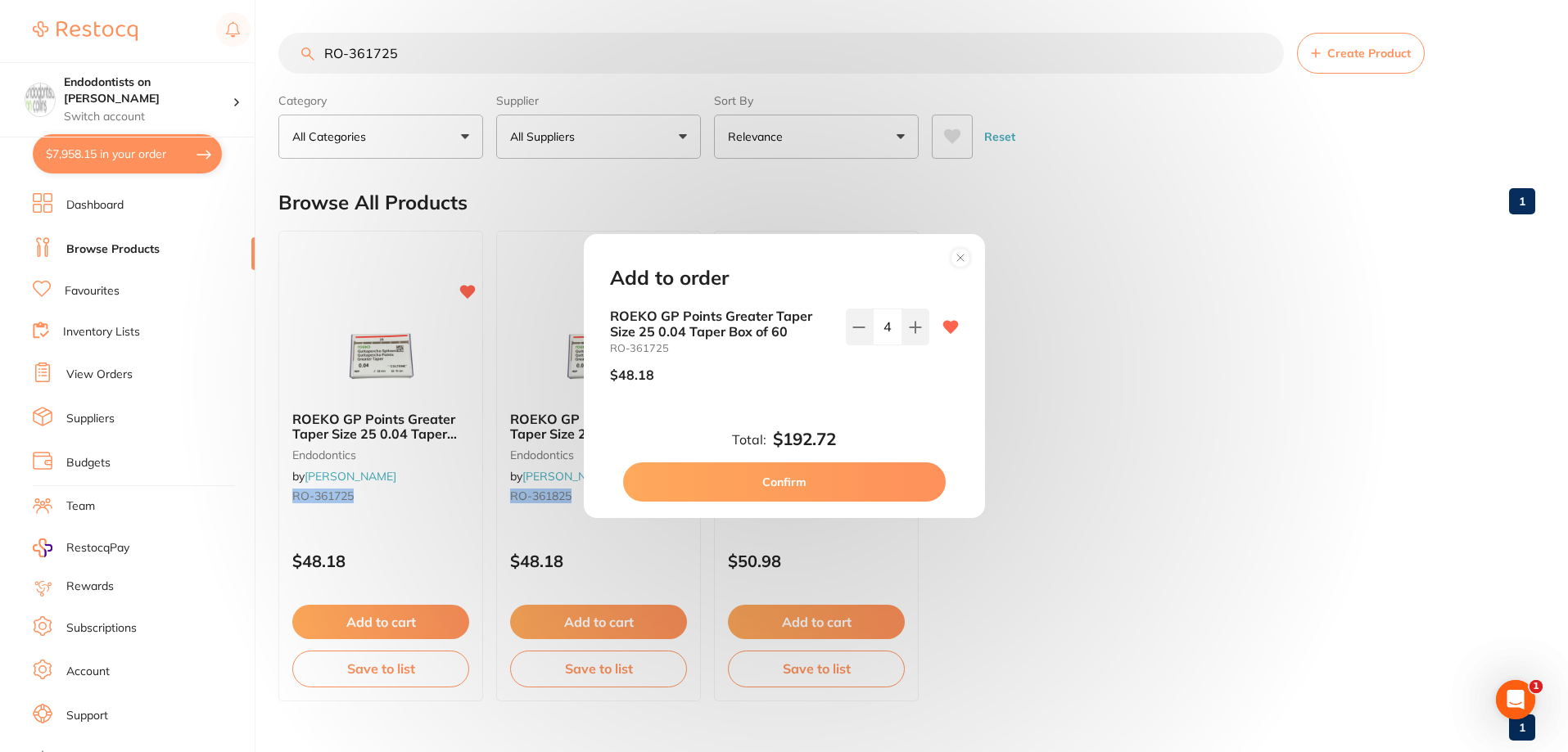
type input "4"
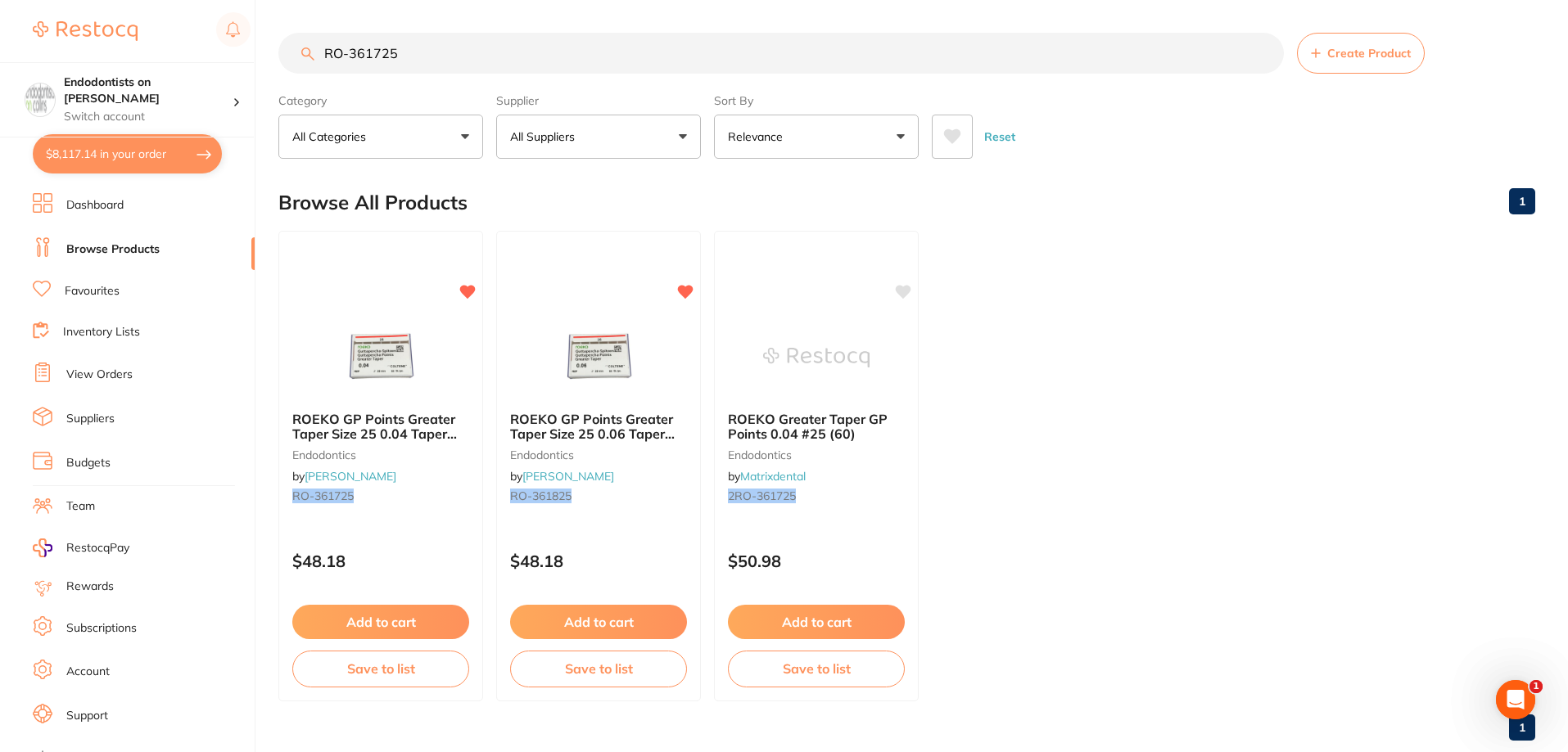
drag, startPoint x: 1132, startPoint y: 504, endPoint x: 1111, endPoint y: 511, distance: 22.1
click at [1132, 508] on ul "ROEKO GP Points Greater Taper Size 25 0.04 Taper Box of 60 endodontics by [PERS…" at bounding box center [907, 465] width 1257 height 471
click at [1093, 495] on ul "ROEKO GP Points Greater Taper Size 25 0.04 Taper Box of 60 endodontics by [PERS…" at bounding box center [907, 465] width 1257 height 471
click at [141, 157] on button "$8,117.14 in your order" at bounding box center [128, 154] width 189 height 39
checkbox input "true"
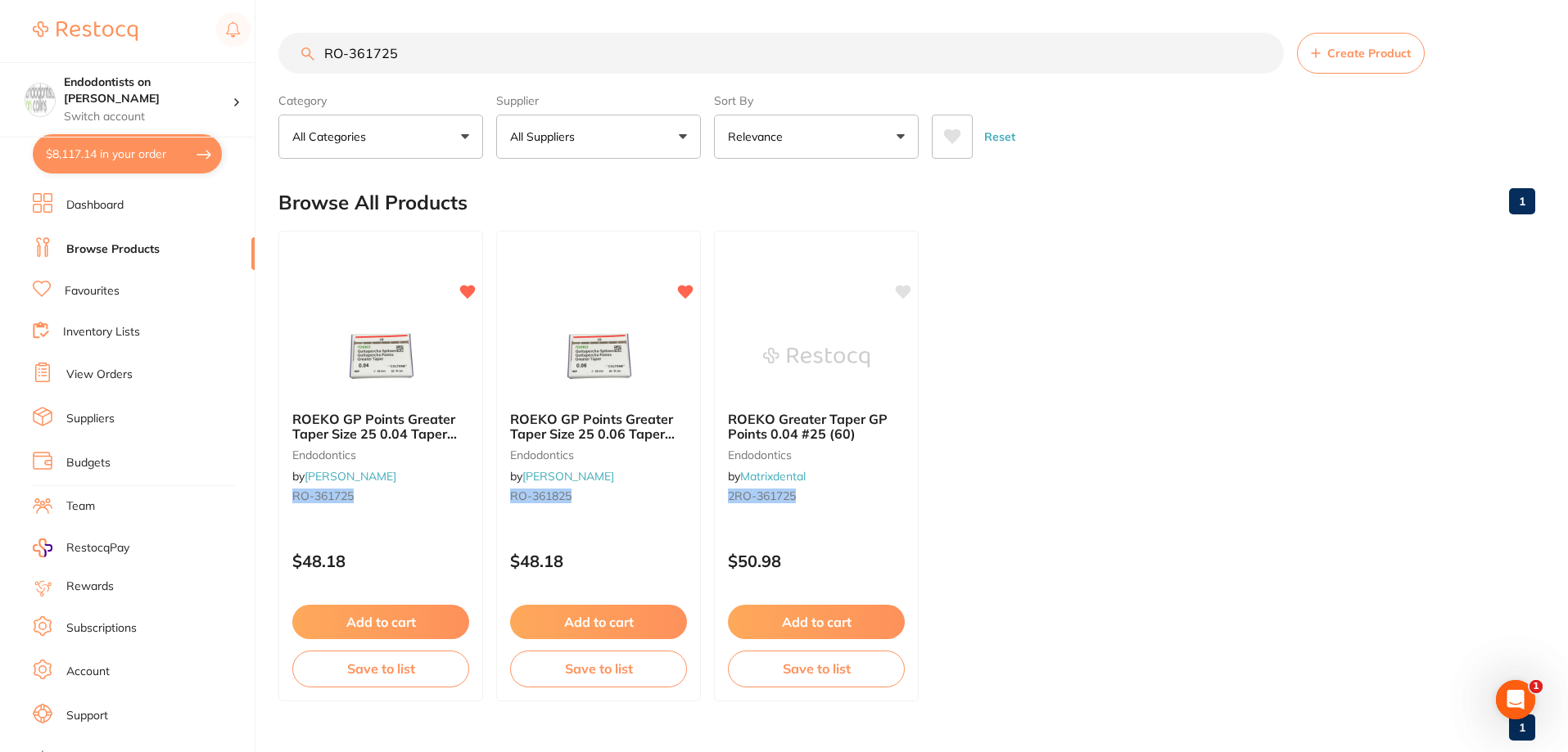
checkbox input "true"
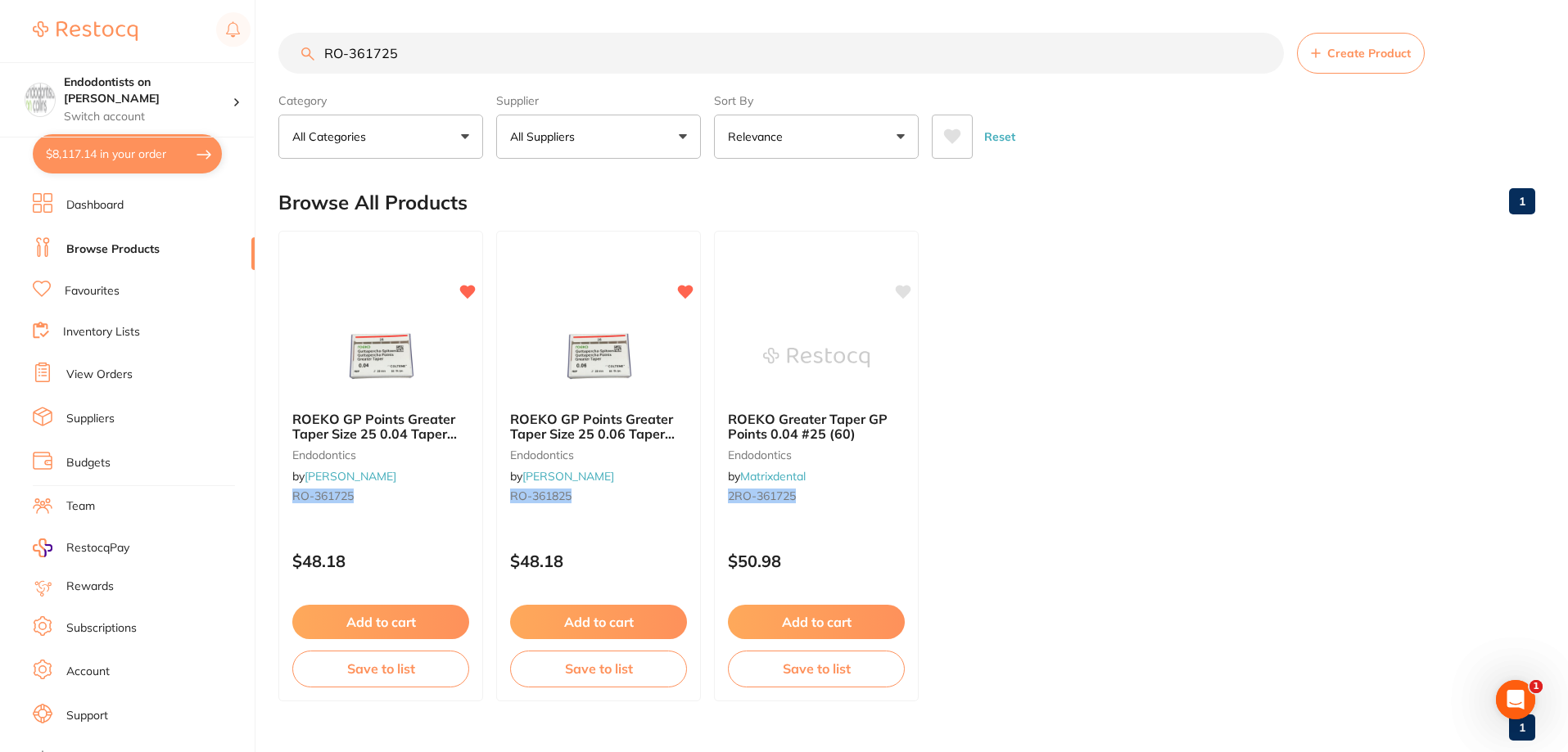
checkbox input "true"
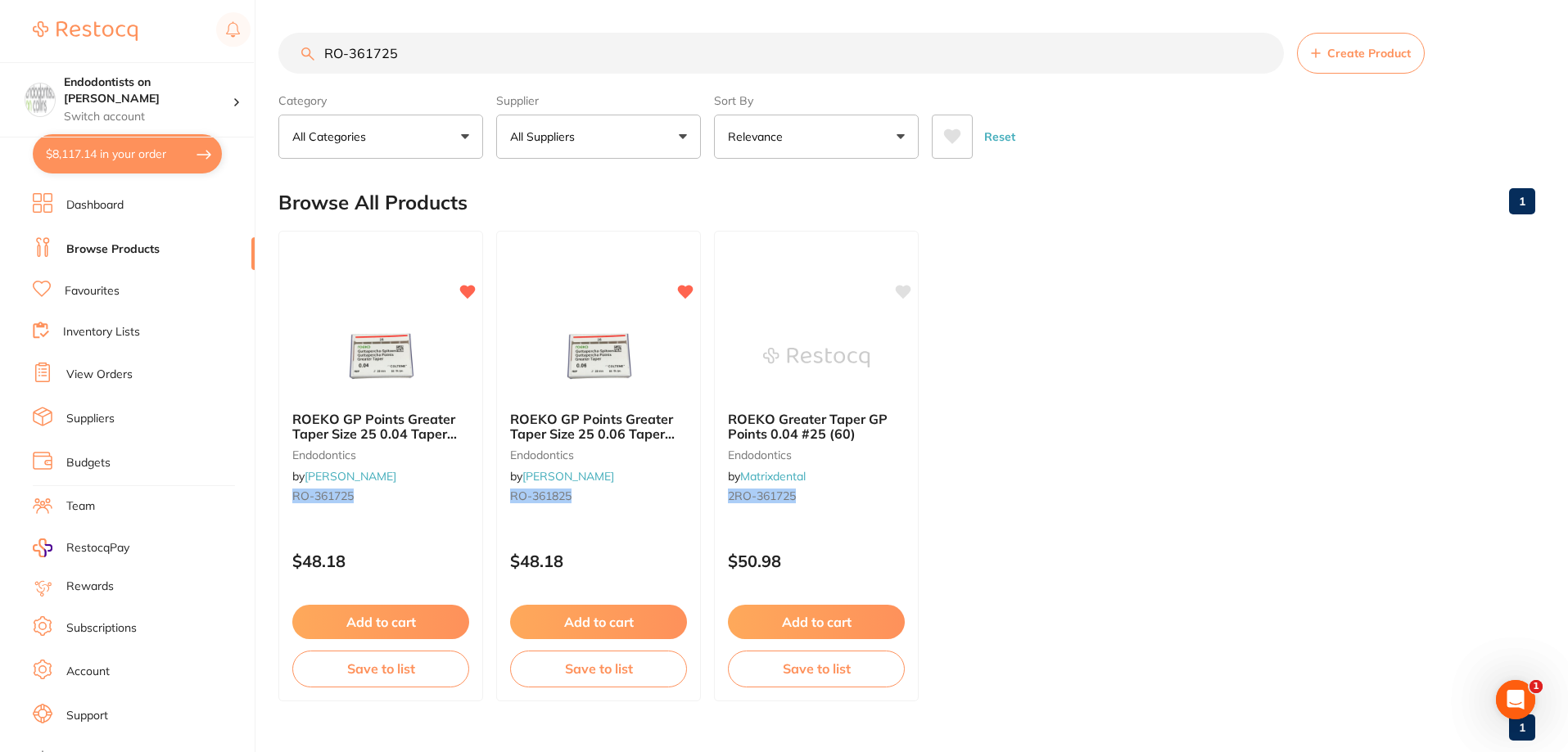
checkbox input "true"
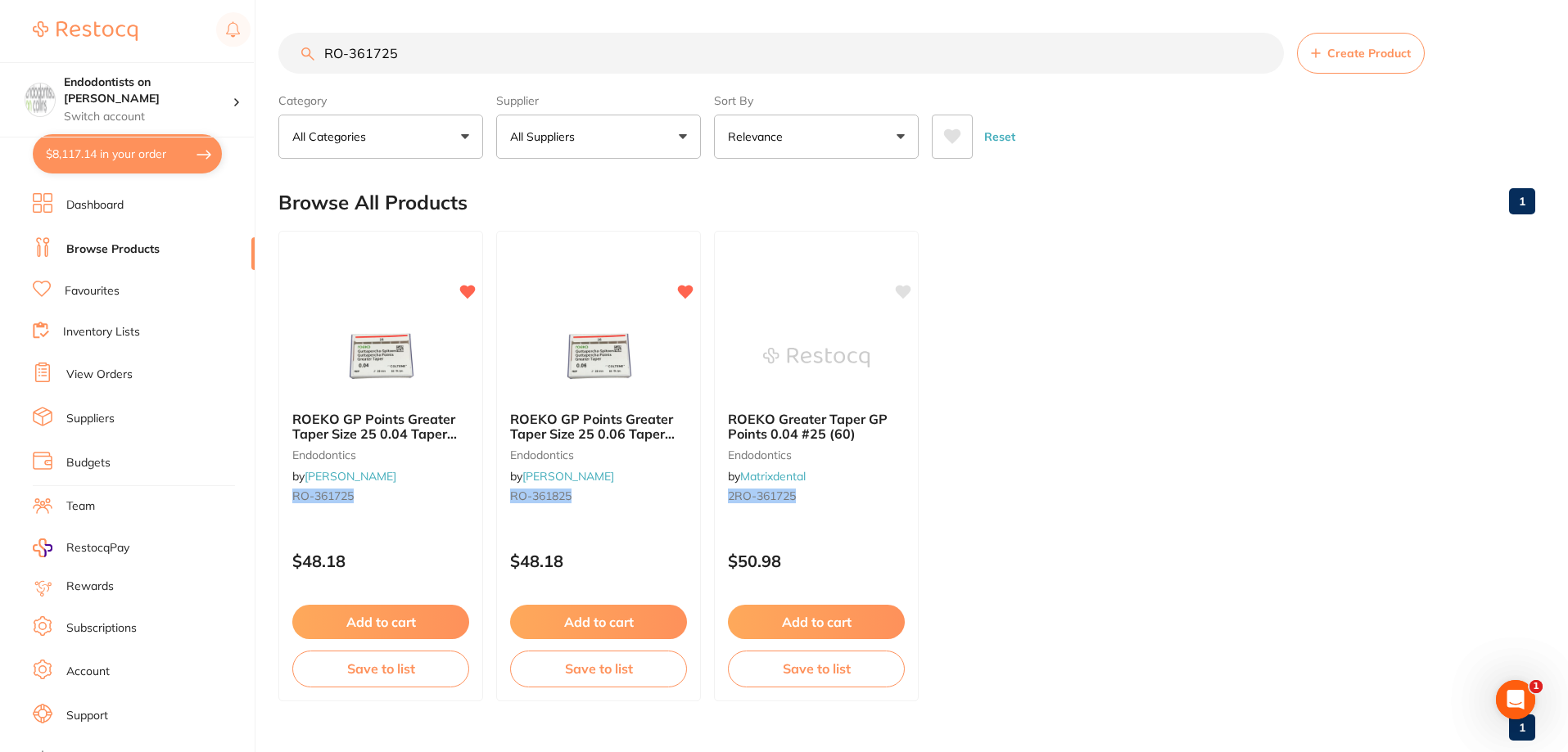
checkbox input "true"
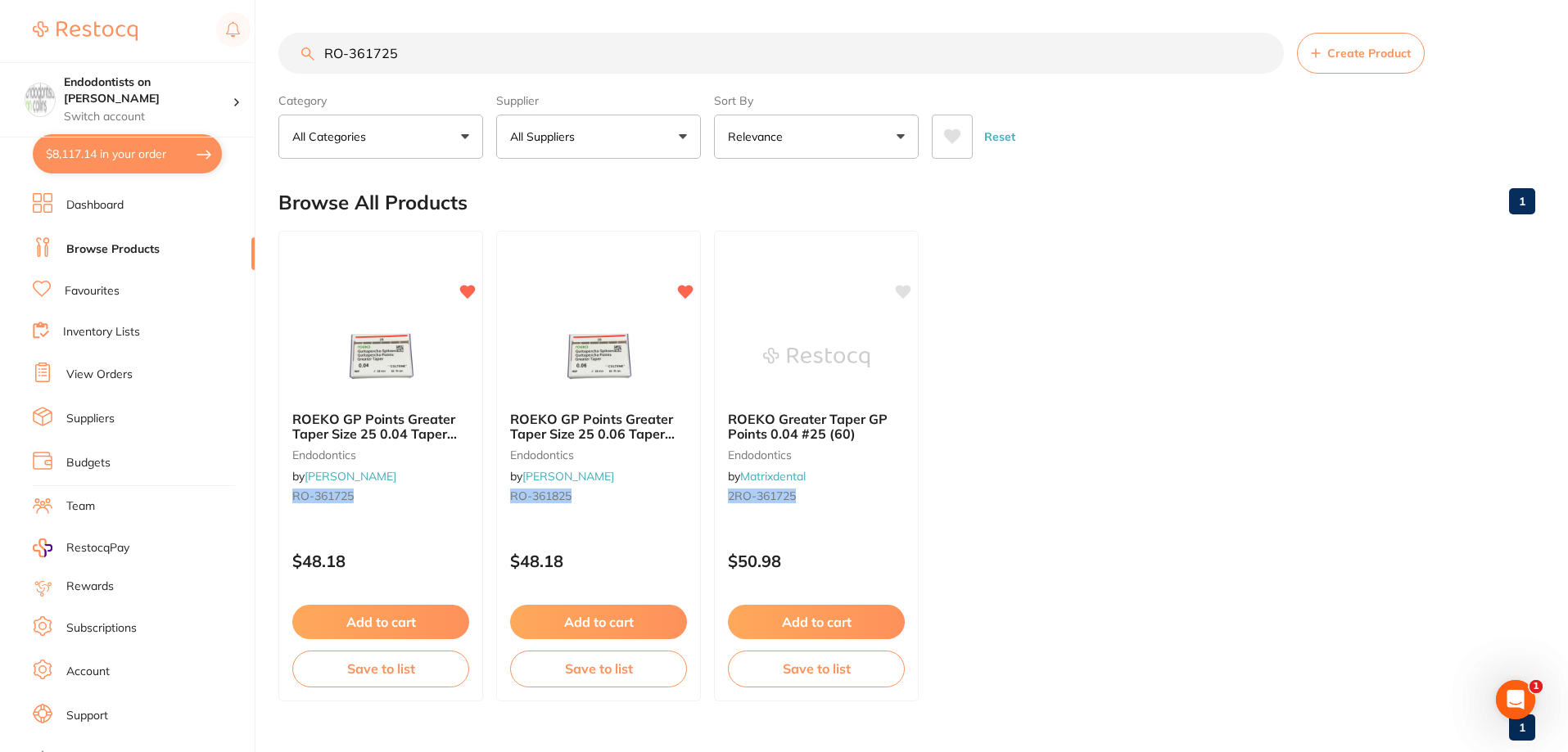
checkbox input "true"
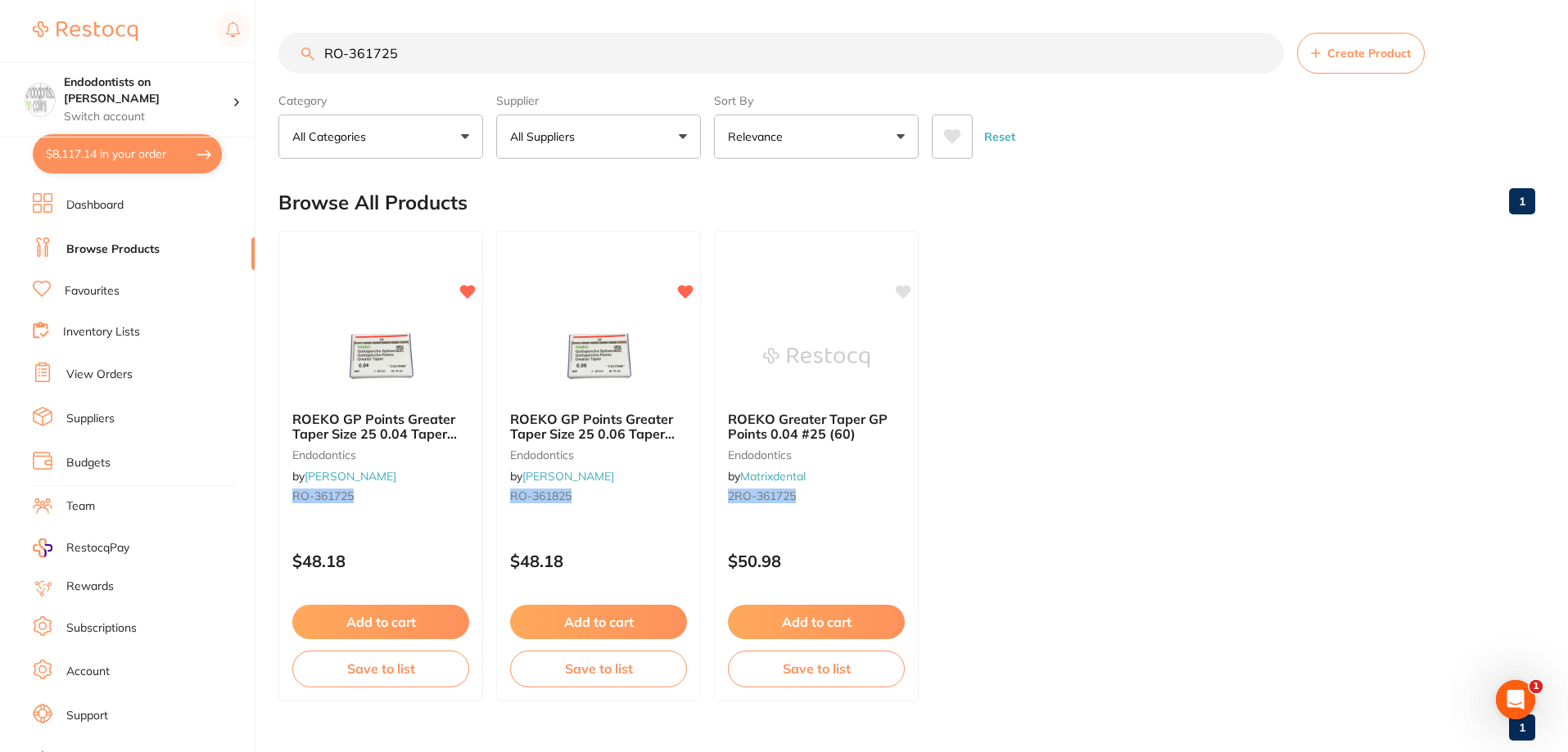
checkbox input "true"
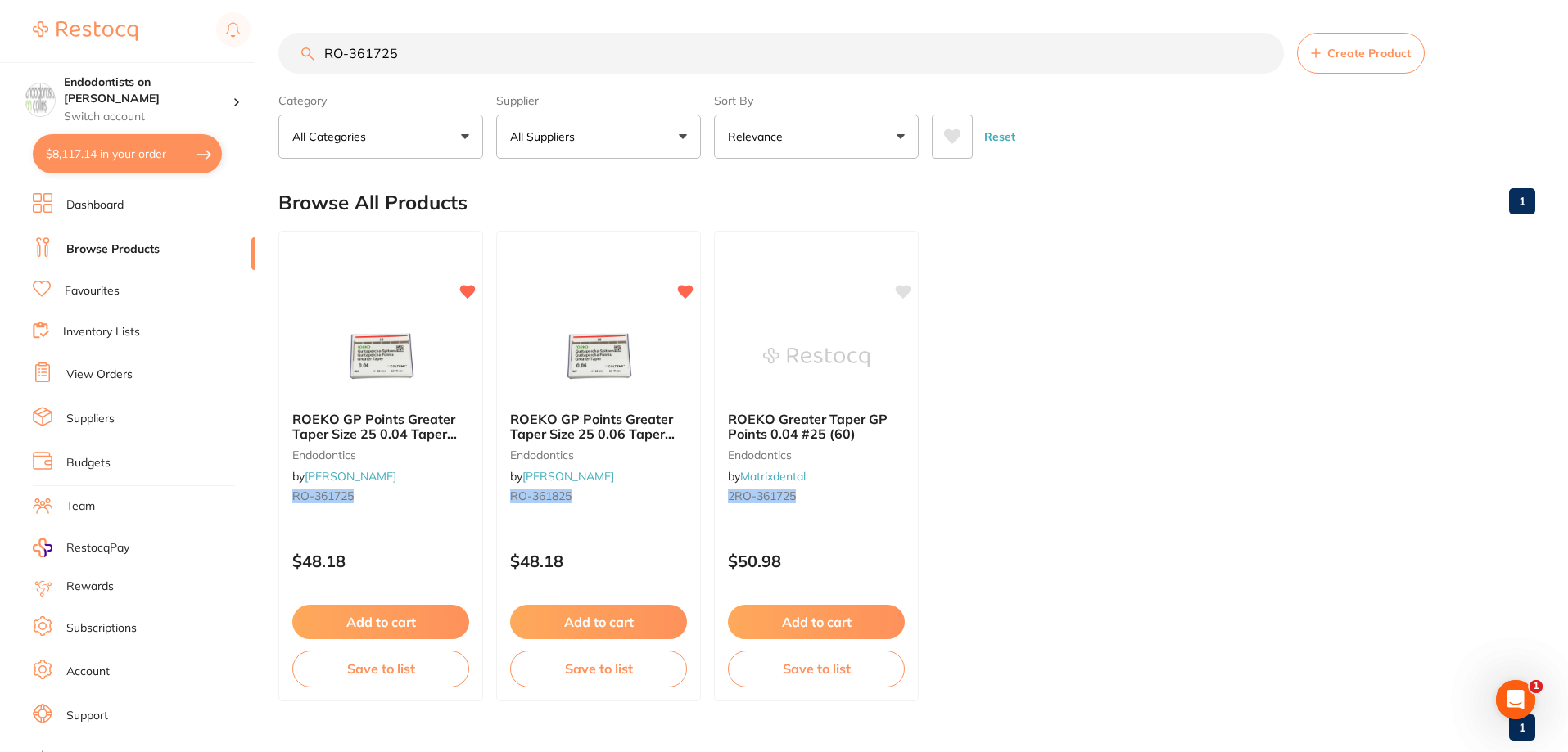
checkbox input "true"
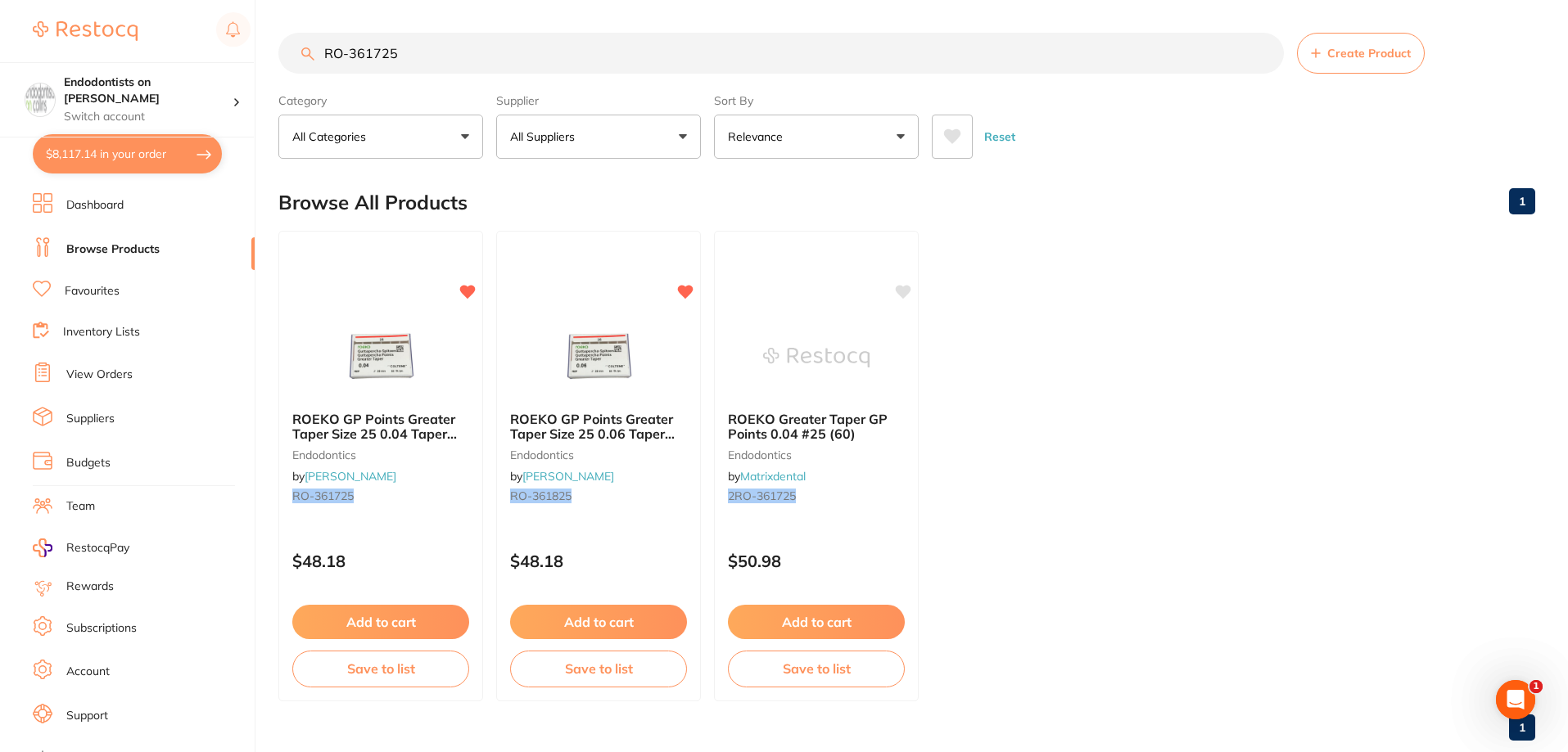
checkbox input "true"
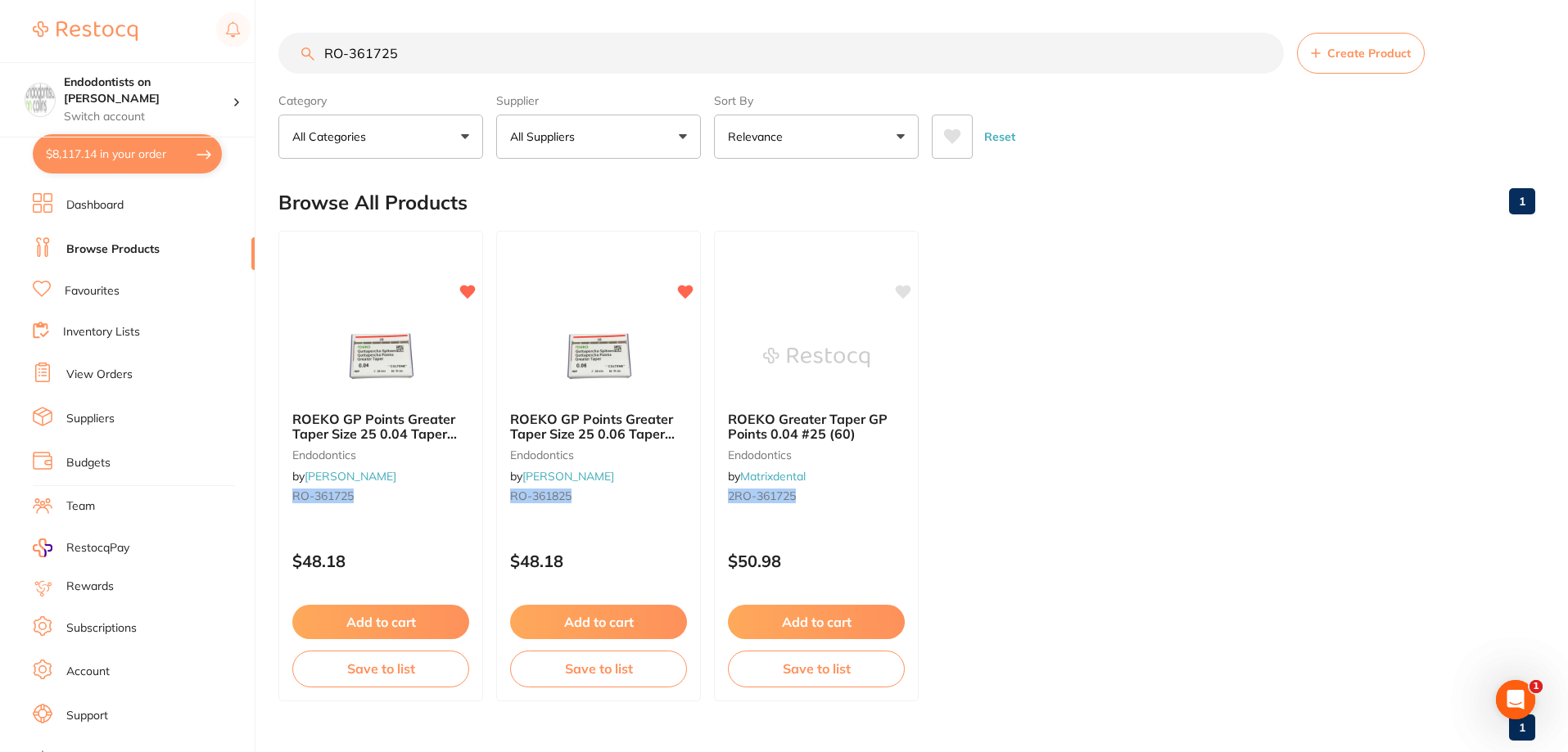
checkbox input "true"
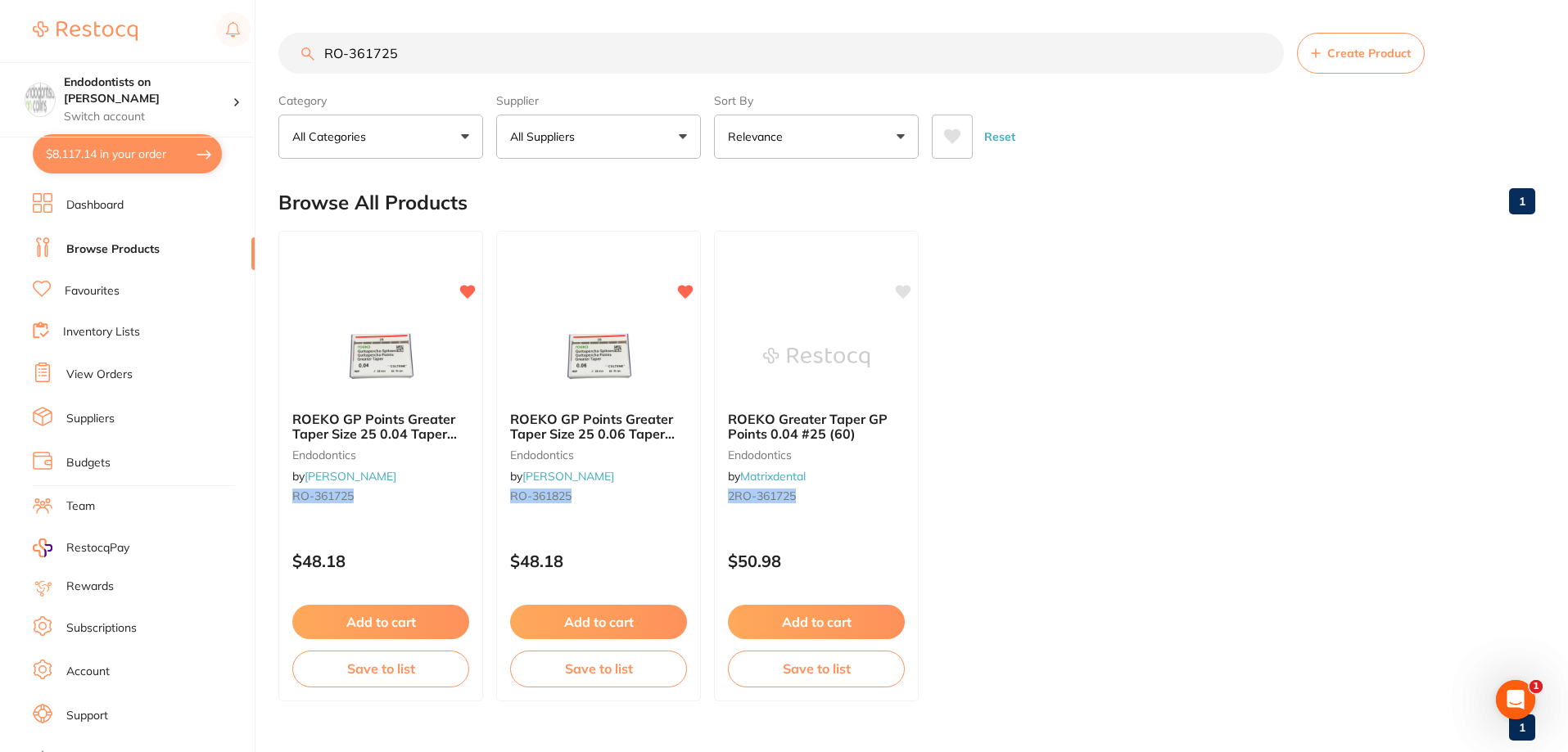
checkbox input "true"
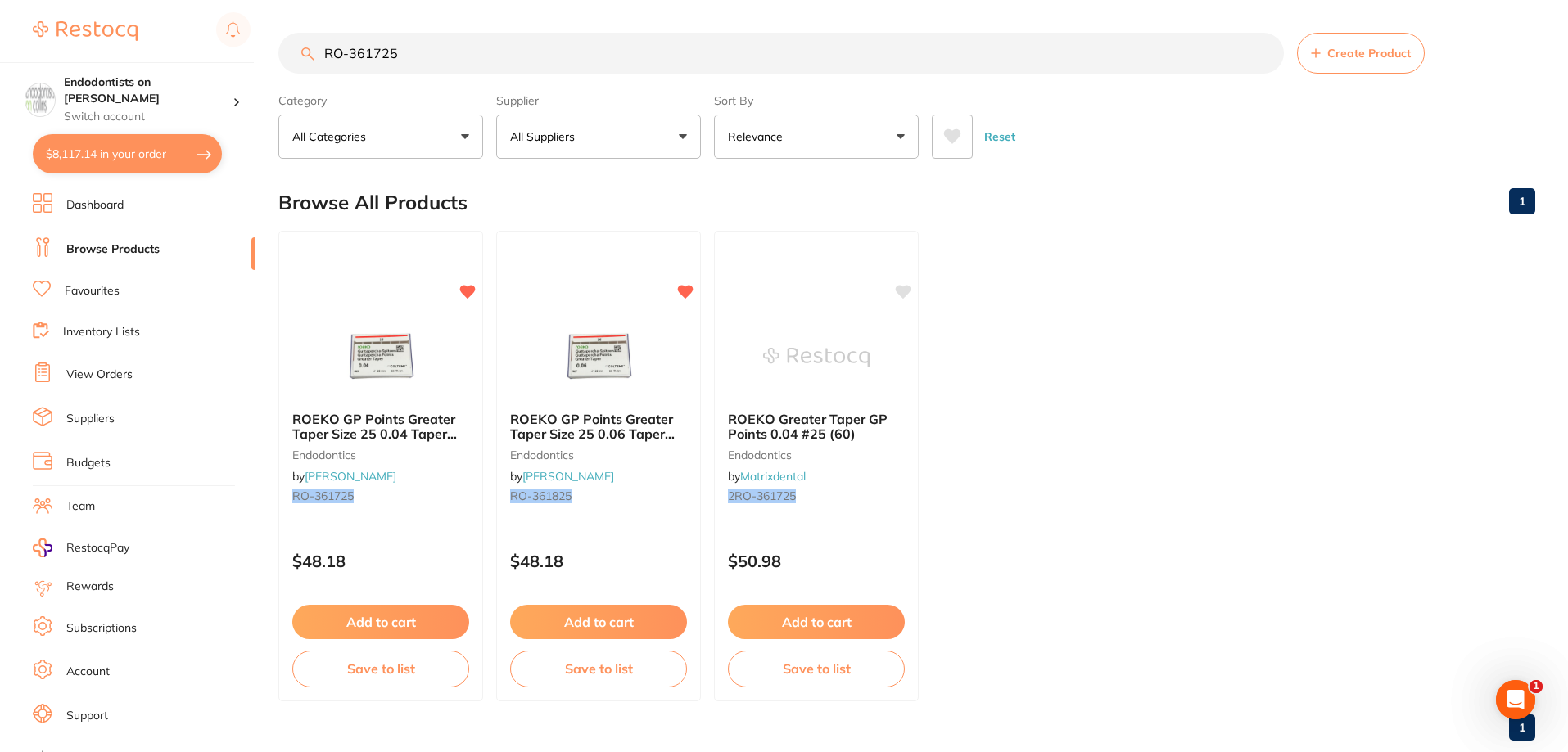
checkbox input "true"
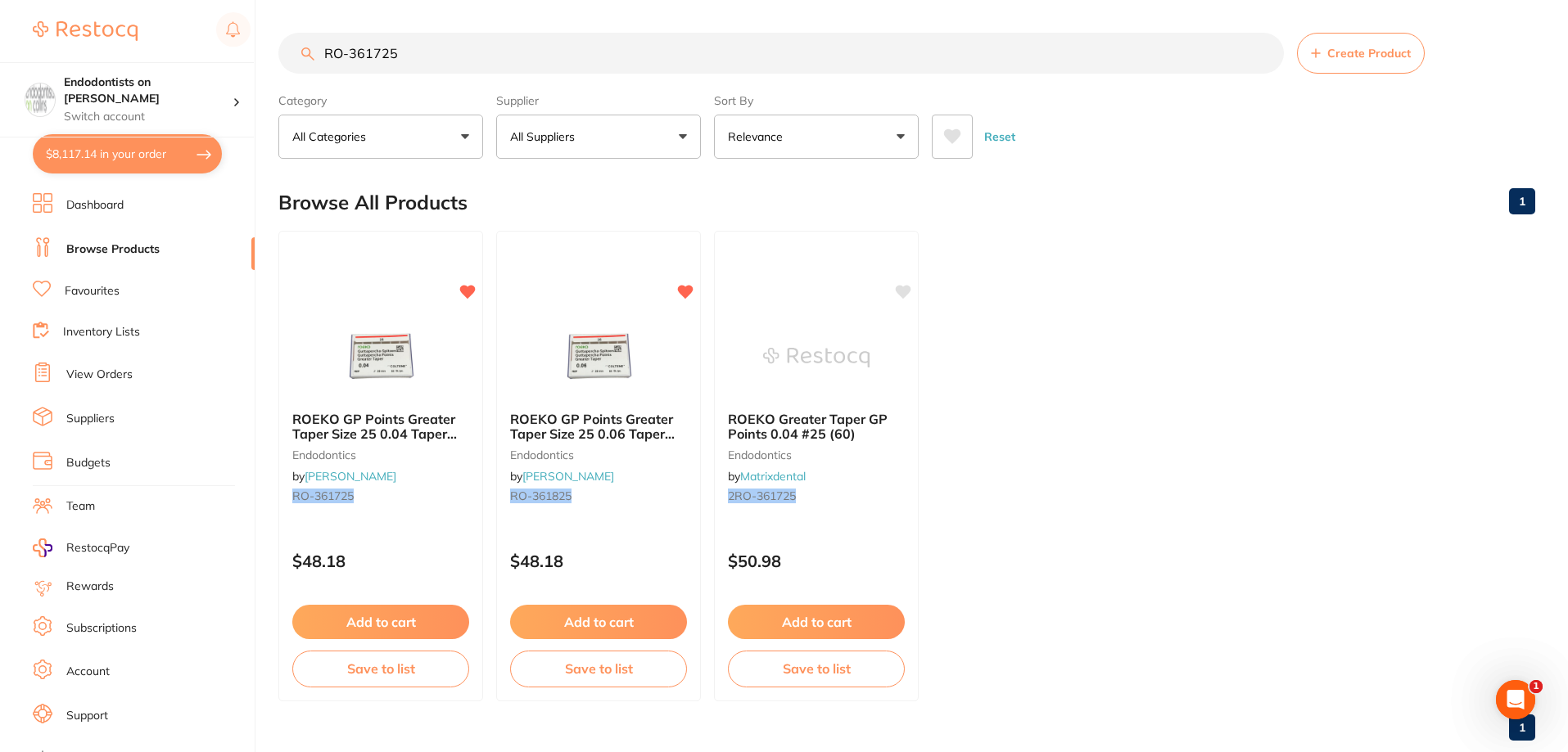
checkbox input "true"
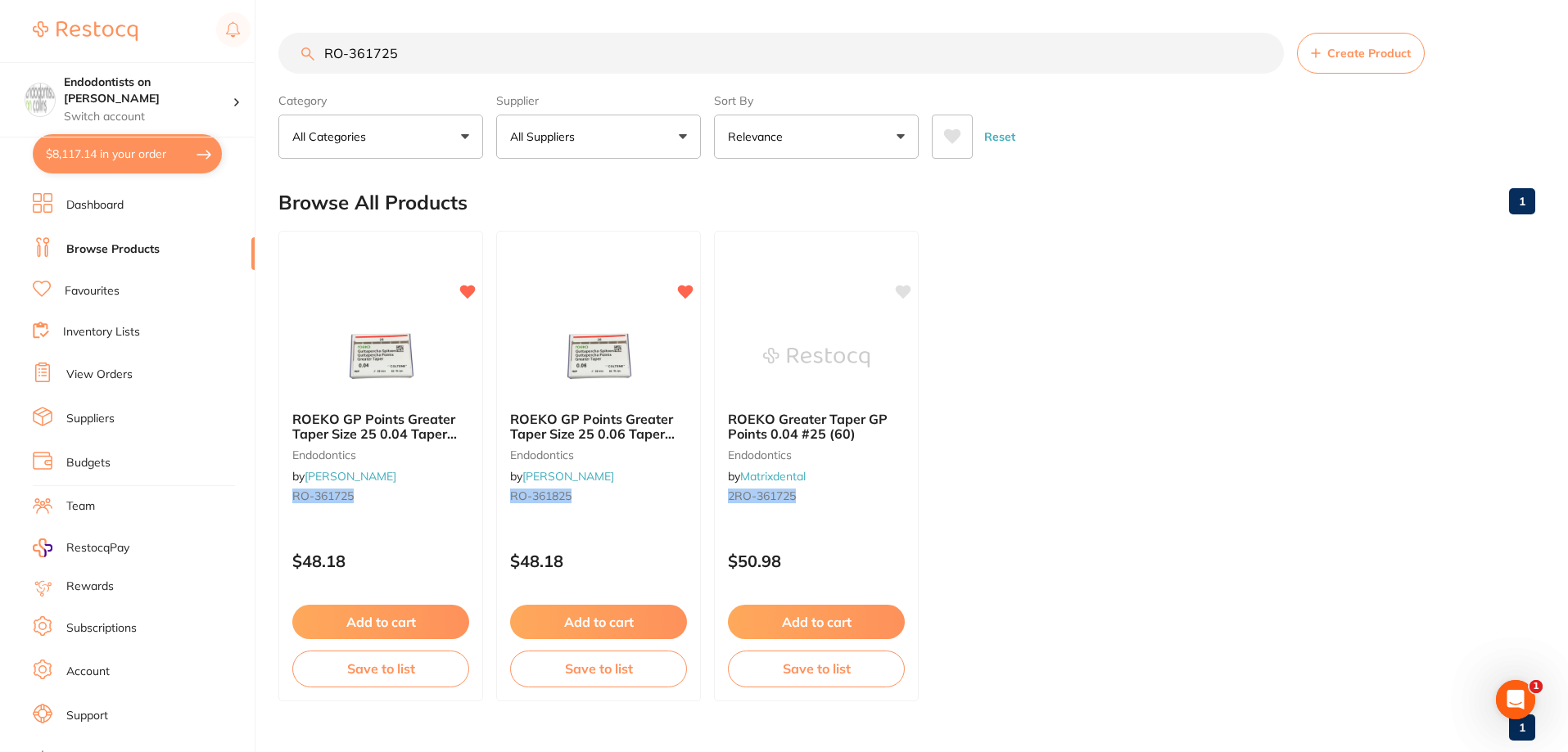
checkbox input "true"
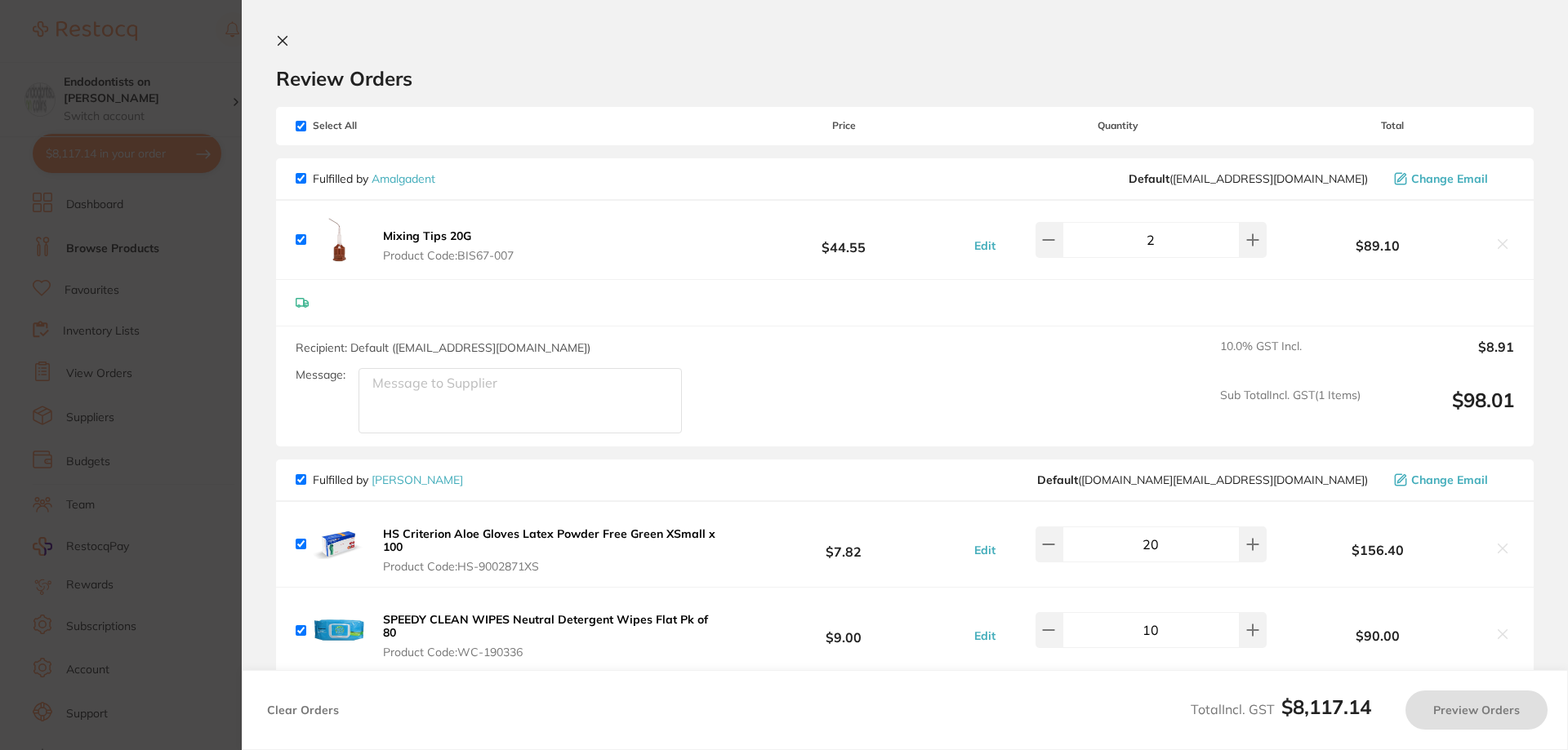
checkbox input "true"
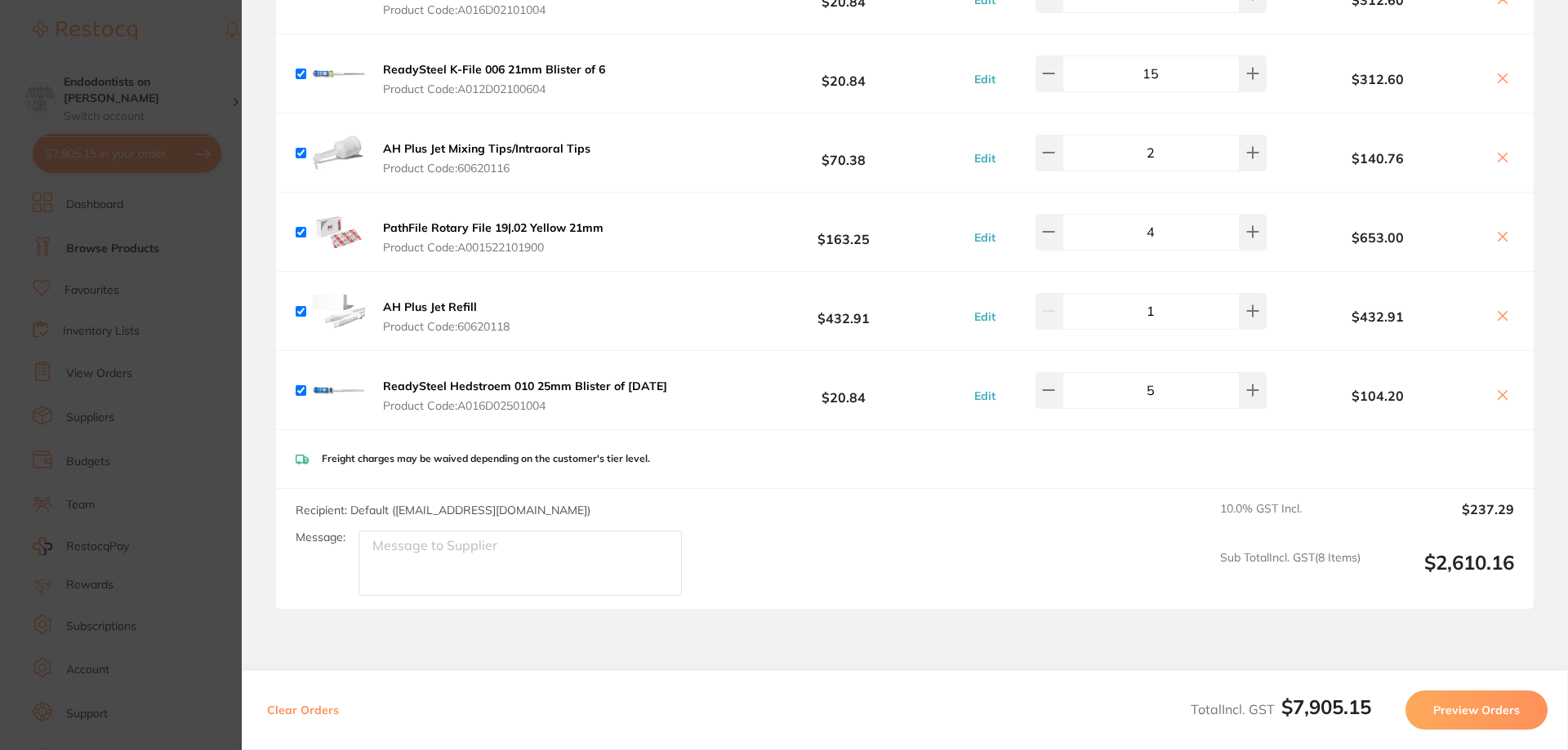
scroll to position [6355, 0]
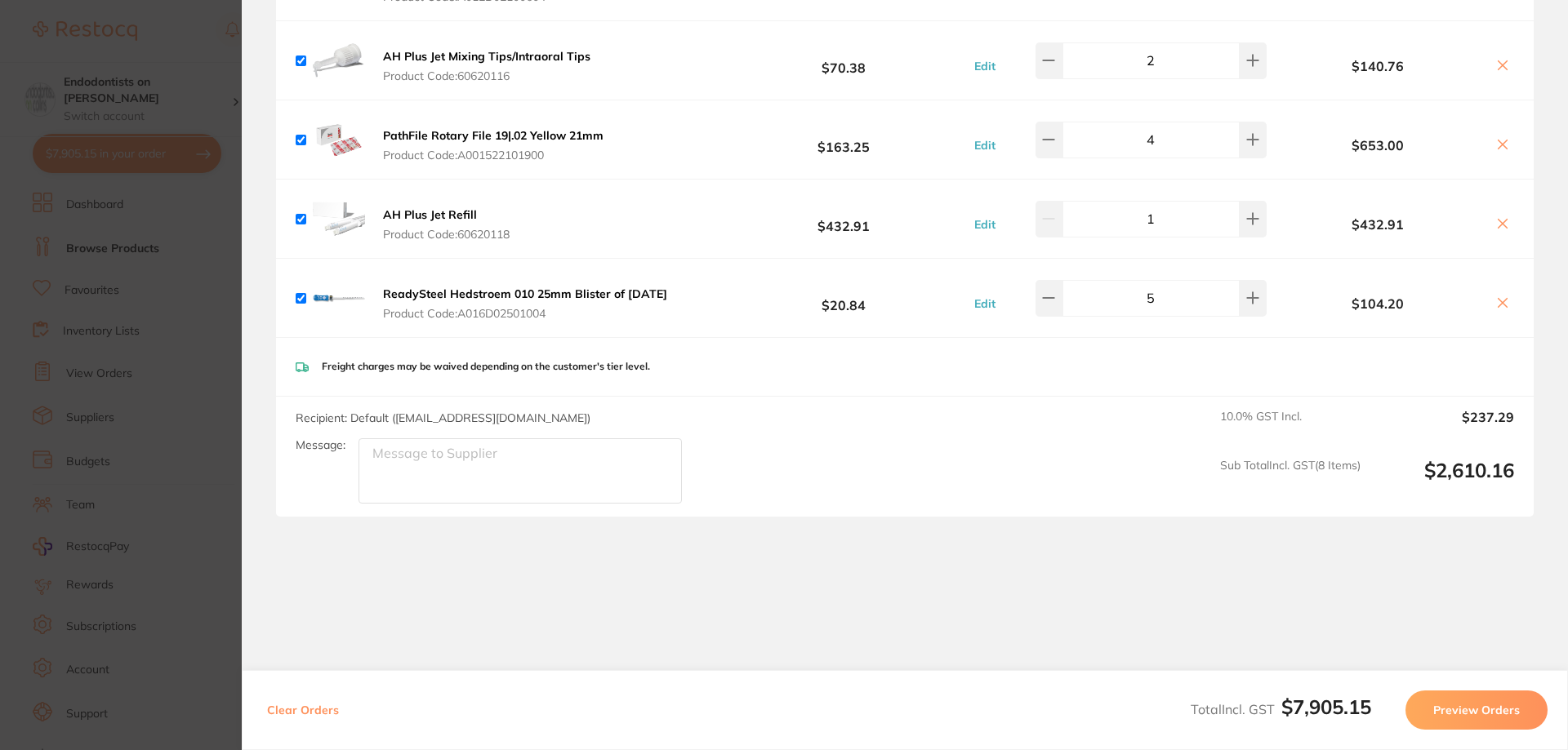
click at [164, 446] on section "Update RRP Set your pre negotiated price for this item. Item Agreed RRP (excl. …" at bounding box center [784, 375] width 1568 height 750
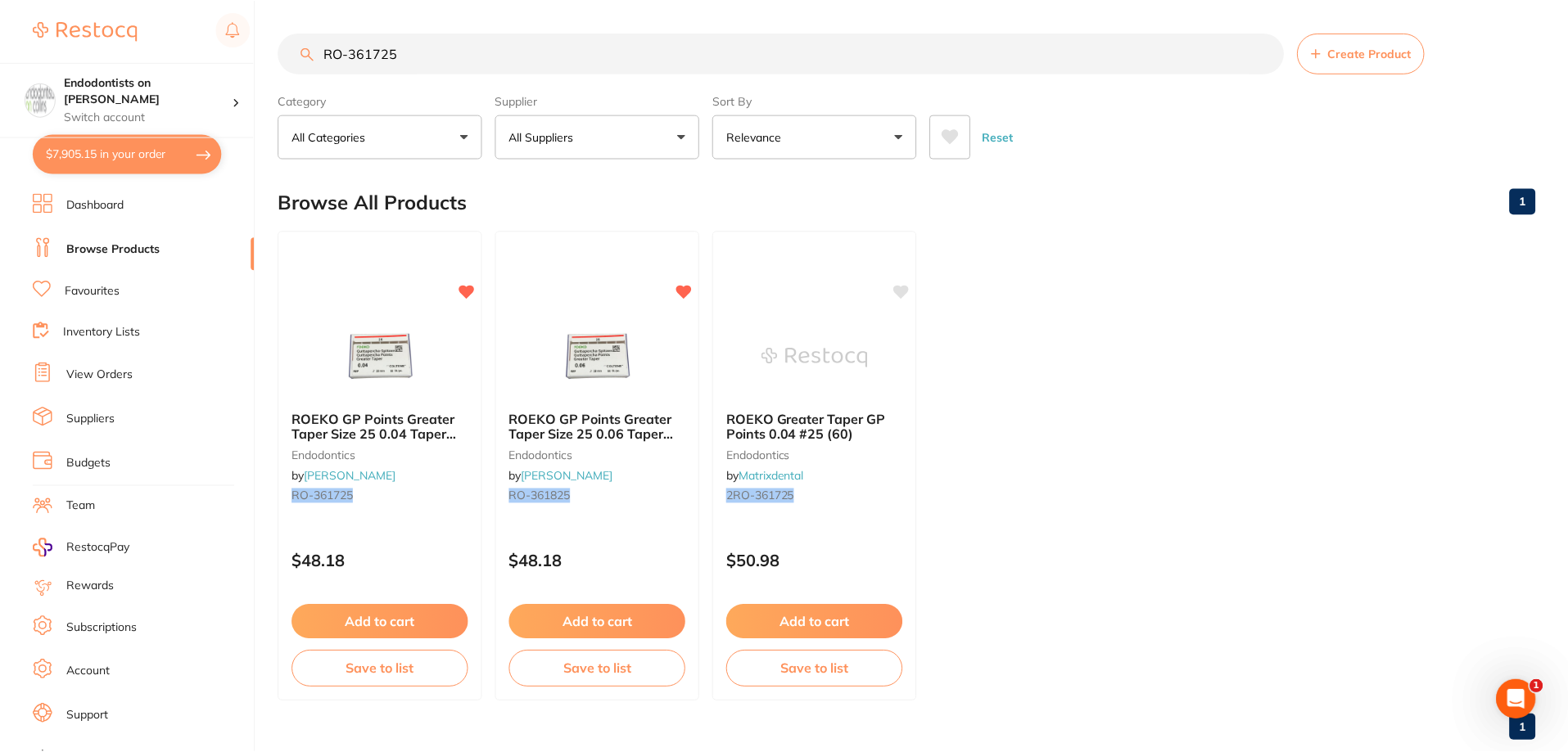
scroll to position [1, 0]
click at [95, 152] on button "$7,905.15 in your order" at bounding box center [128, 154] width 189 height 39
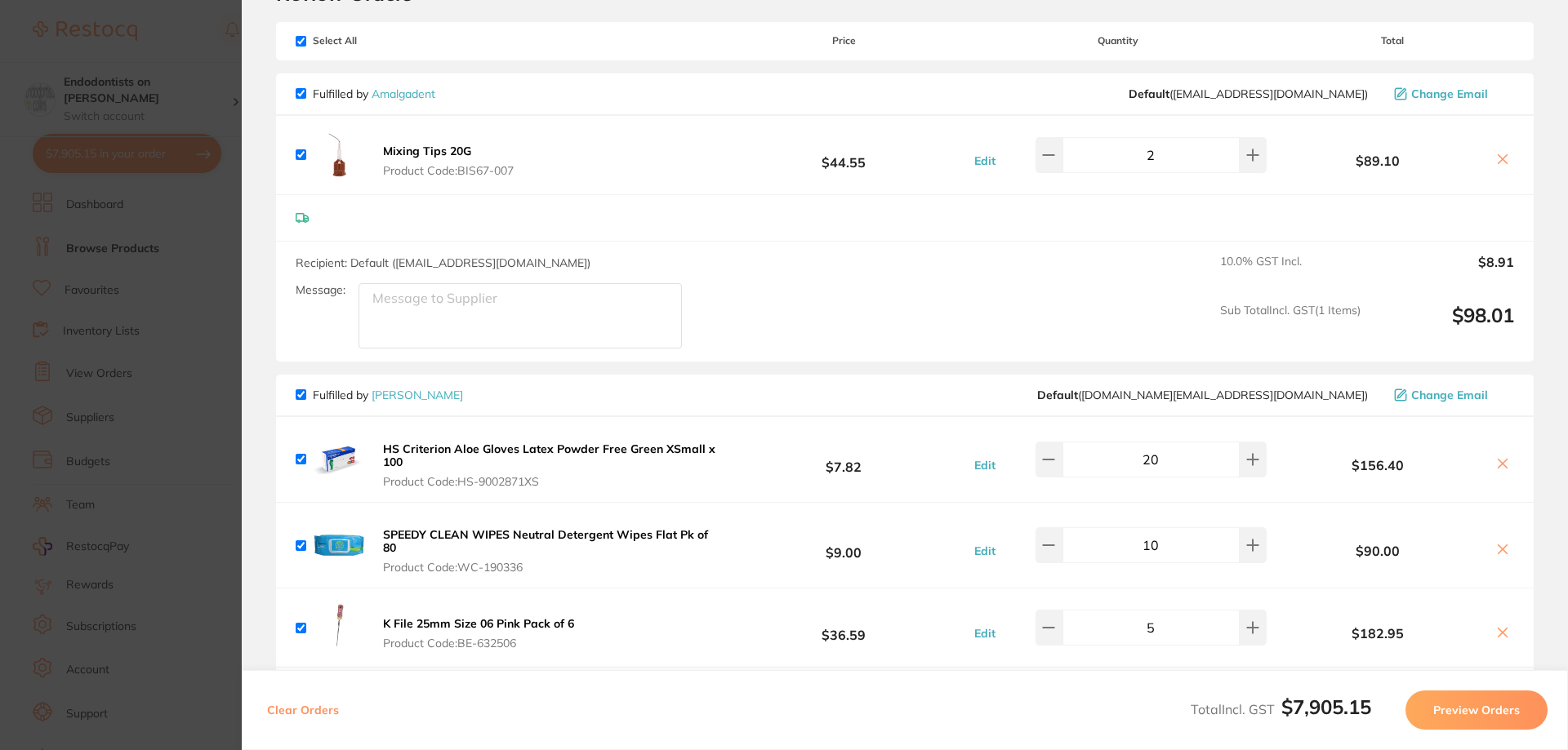
scroll to position [69, 0]
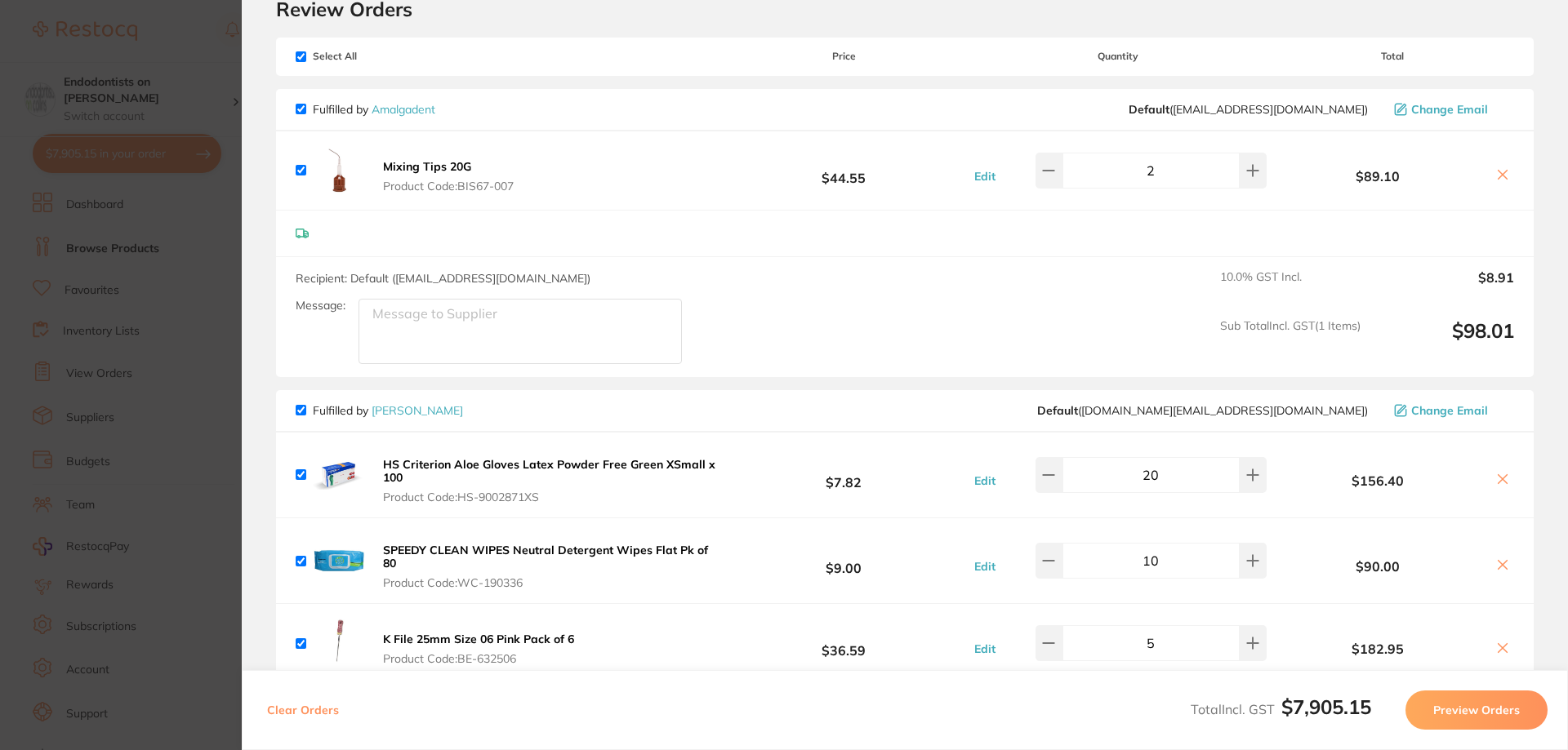
click at [1499, 710] on button "Preview Orders" at bounding box center [1475, 710] width 142 height 39
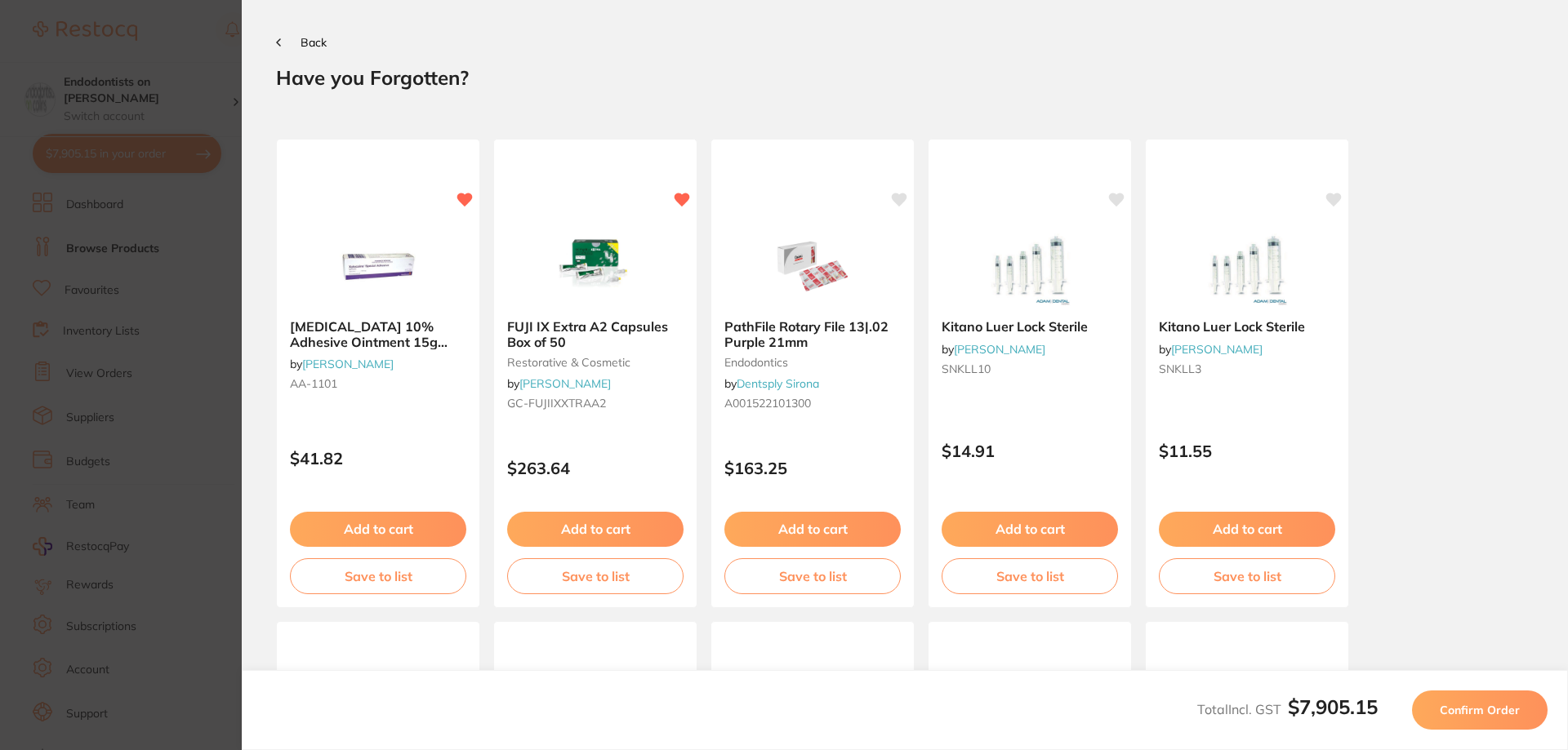
scroll to position [0, 0]
click at [1485, 709] on span "Confirm Order" at bounding box center [1480, 710] width 80 height 14
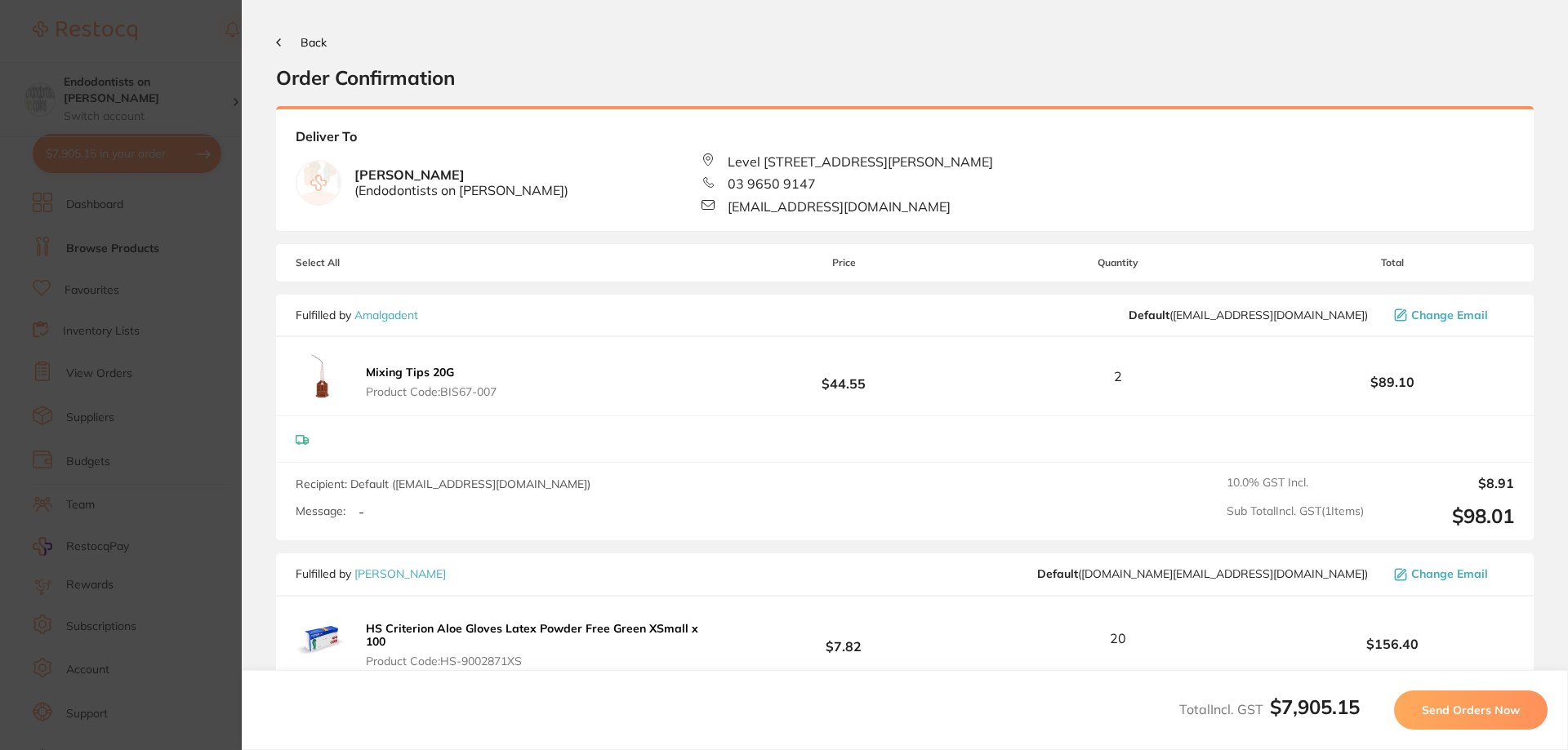
click at [1472, 705] on span "Send Orders Now" at bounding box center [1471, 710] width 98 height 14
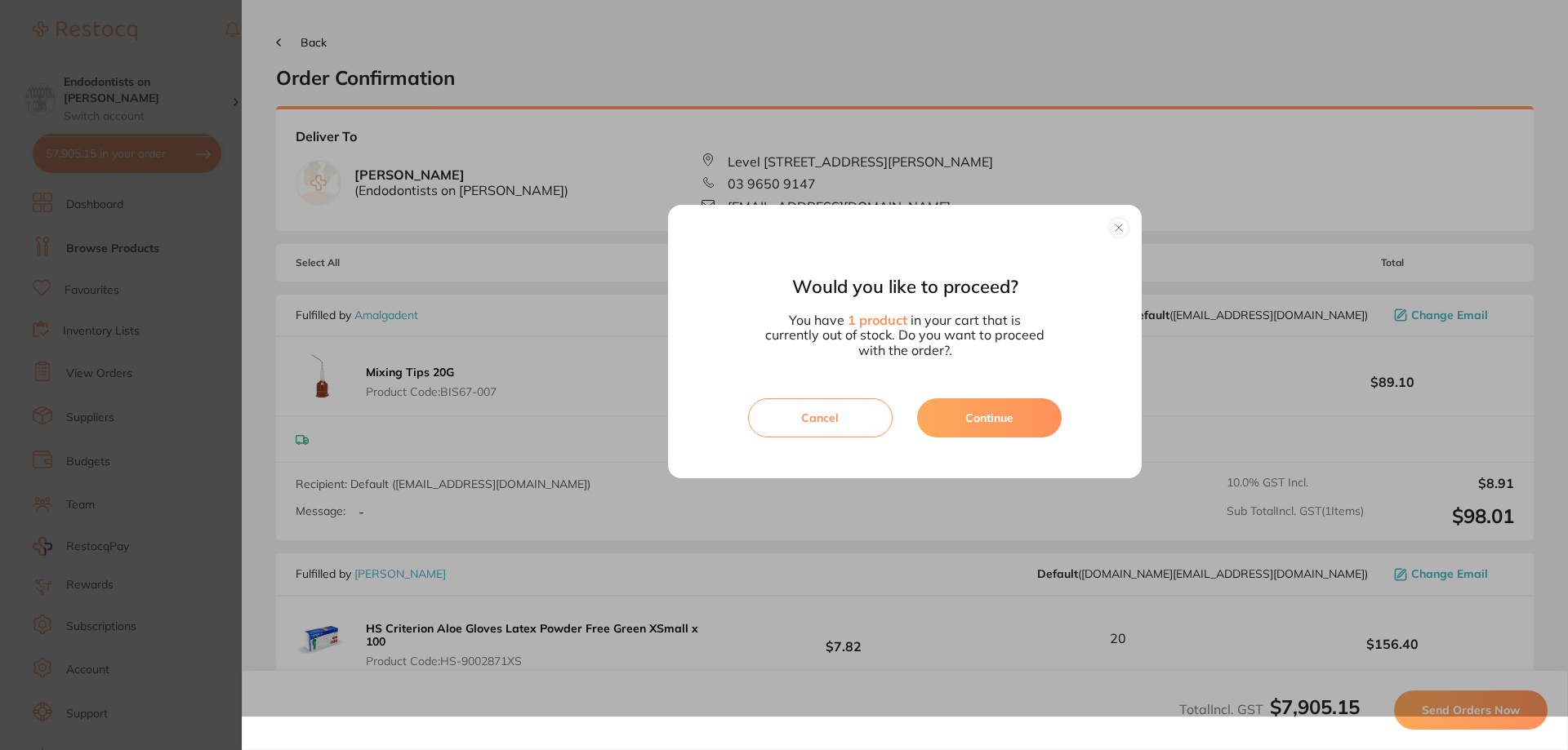
click at [1005, 414] on button "Continue" at bounding box center [989, 418] width 144 height 39
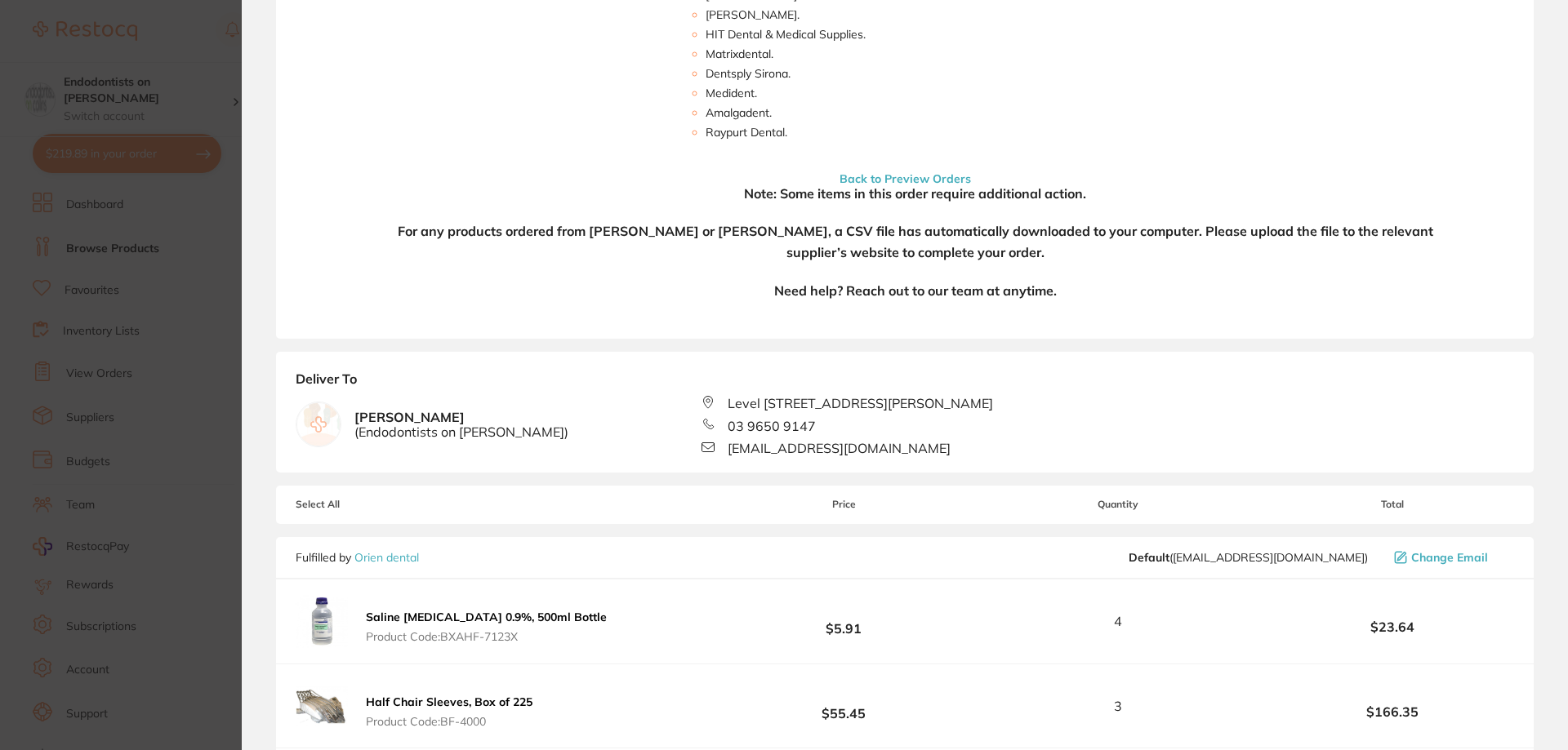
scroll to position [490, 0]
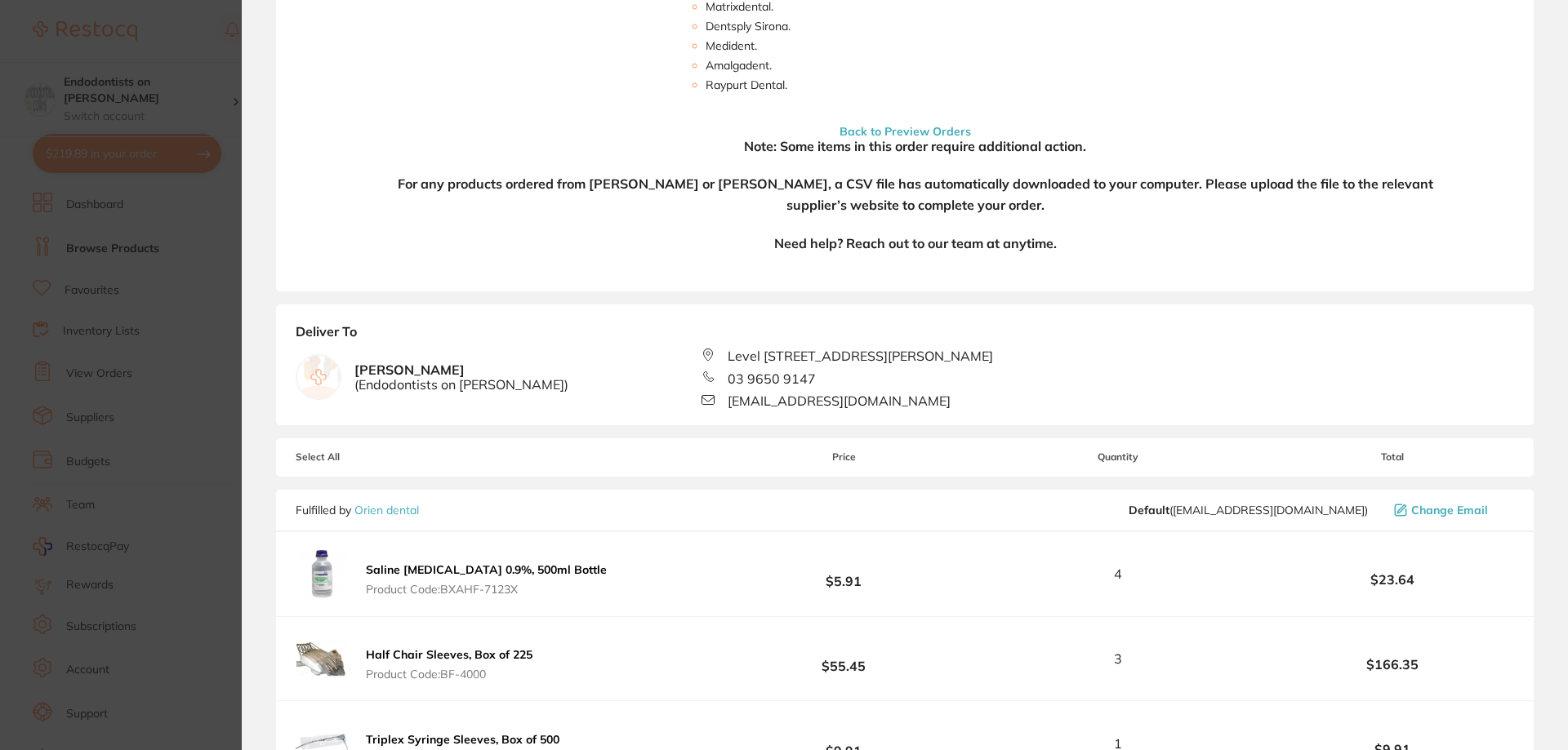
drag, startPoint x: 617, startPoint y: 189, endPoint x: 308, endPoint y: 102, distance: 321.0
click at [583, 188] on h4 "For any products ordered from [PERSON_NAME] or [PERSON_NAME], a CSV file has au…" at bounding box center [915, 194] width 1049 height 42
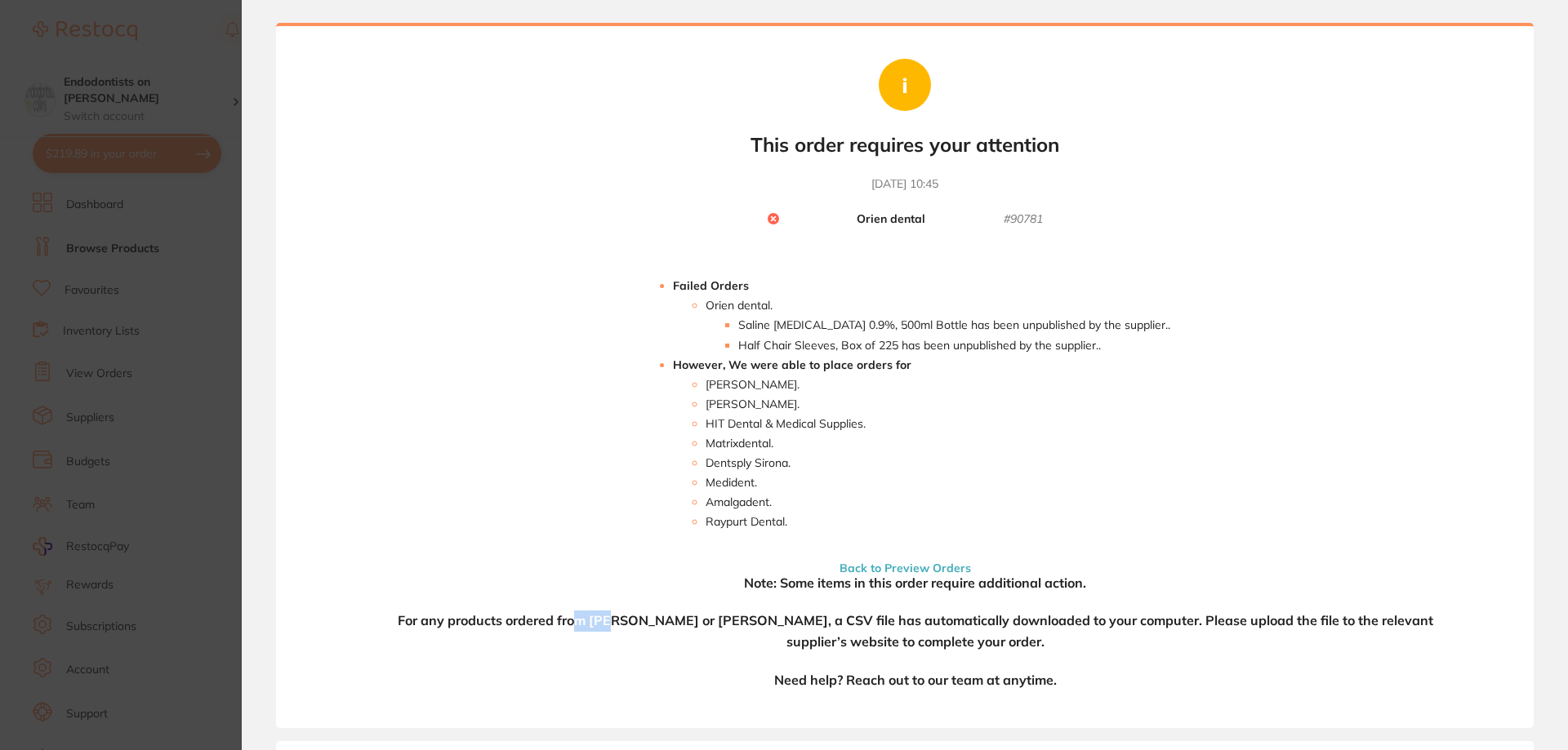
scroll to position [0, 0]
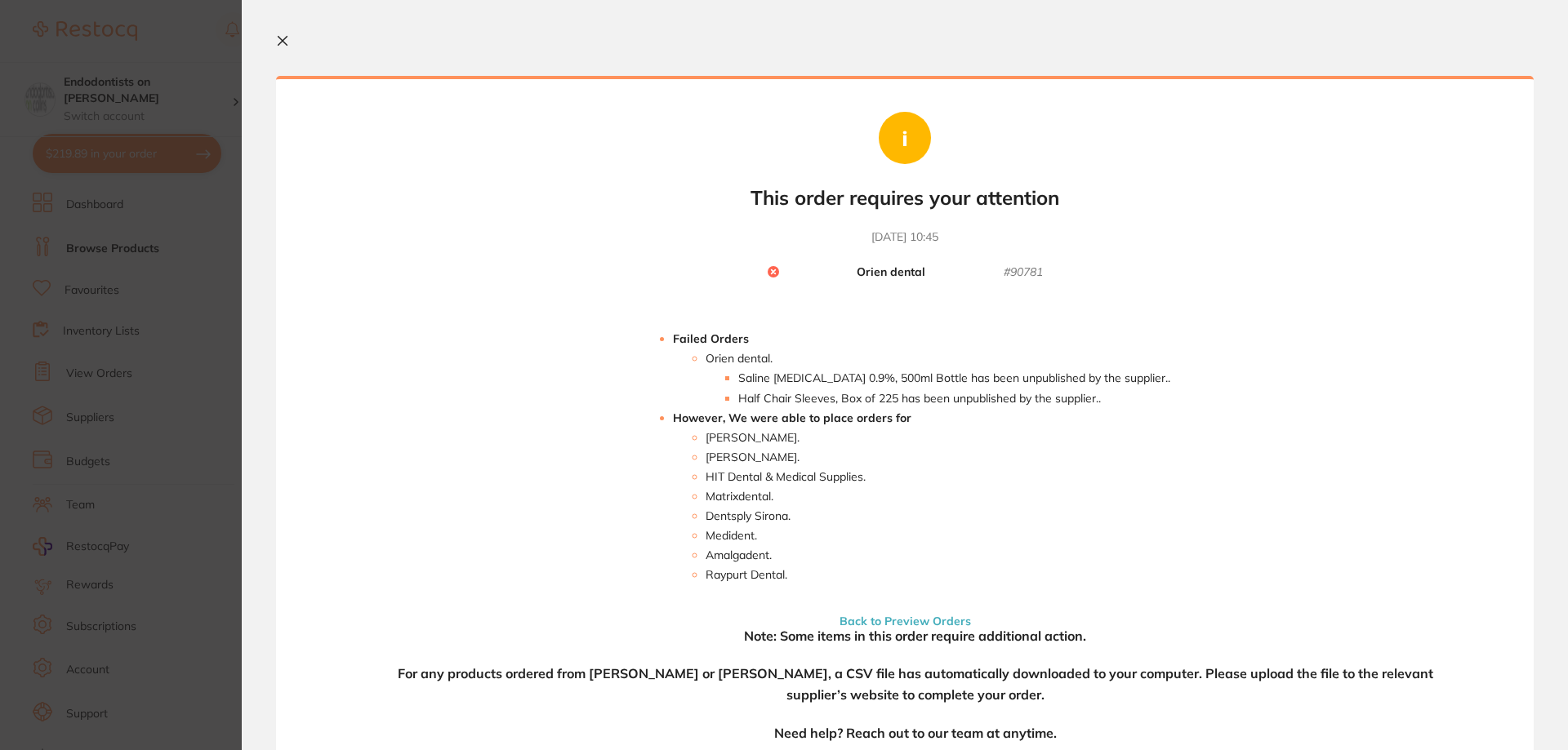
click at [764, 378] on li "Saline [MEDICAL_DATA] 0.9%, 500ml Bottle has been unpublished by the supplier. ." at bounding box center [954, 378] width 432 height 13
drag, startPoint x: 777, startPoint y: 376, endPoint x: 1000, endPoint y: 388, distance: 223.3
click at [962, 386] on ul "Saline [MEDICAL_DATA] 0.9%, 500ml Bottle has been unpublished by the supplier. …" at bounding box center [937, 387] width 464 height 33
click at [1055, 401] on li "Half Chair Sleeves, Box of 225 has been unpublished by the supplier. ." at bounding box center [954, 398] width 432 height 13
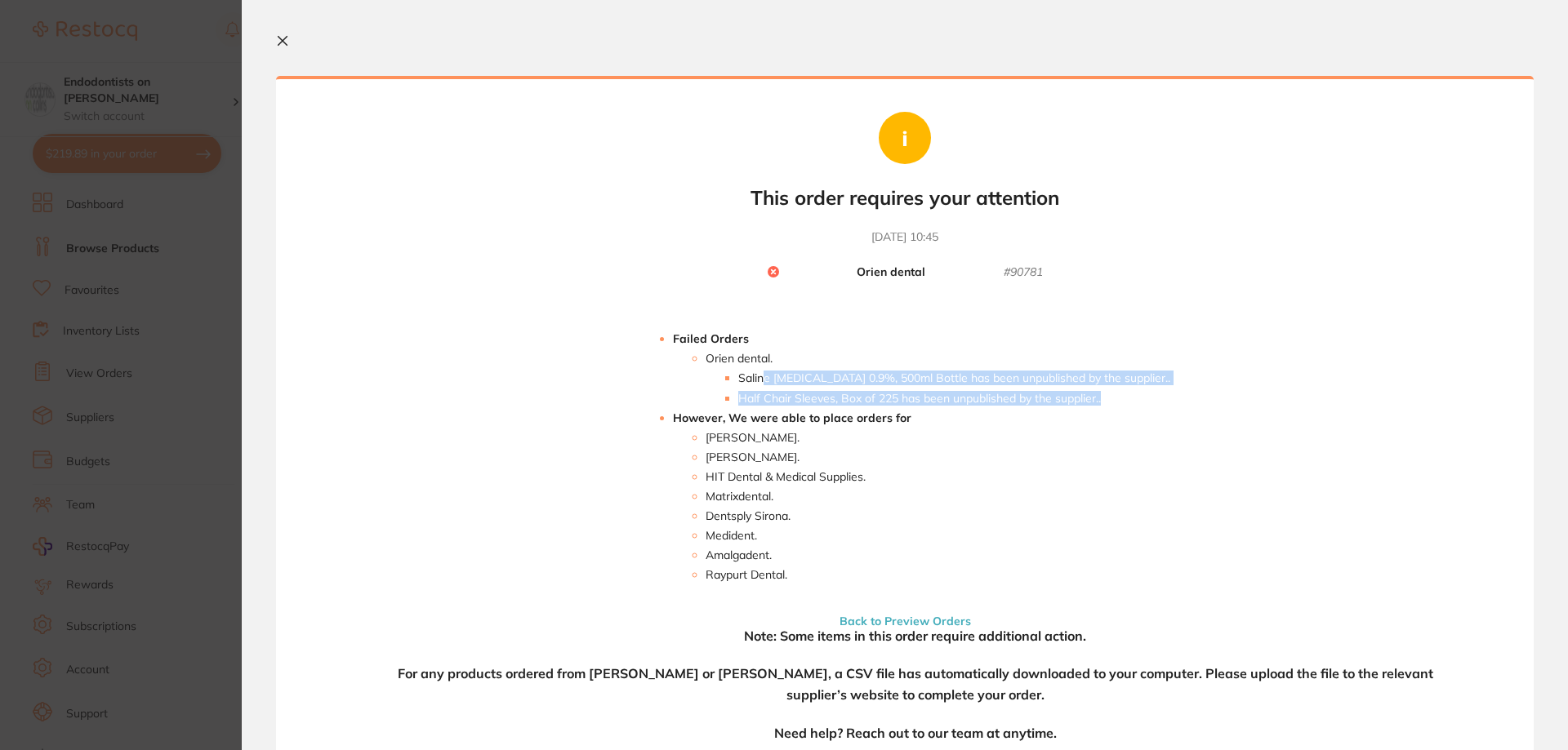
drag, startPoint x: 1123, startPoint y: 407, endPoint x: 757, endPoint y: 381, distance: 366.9
click at [757, 381] on li "Failed Orders Orien dental . Saline [MEDICAL_DATA] 0.9%, 500ml Bottle has been …" at bounding box center [921, 457] width 497 height 249
click at [289, 39] on icon at bounding box center [282, 40] width 13 height 13
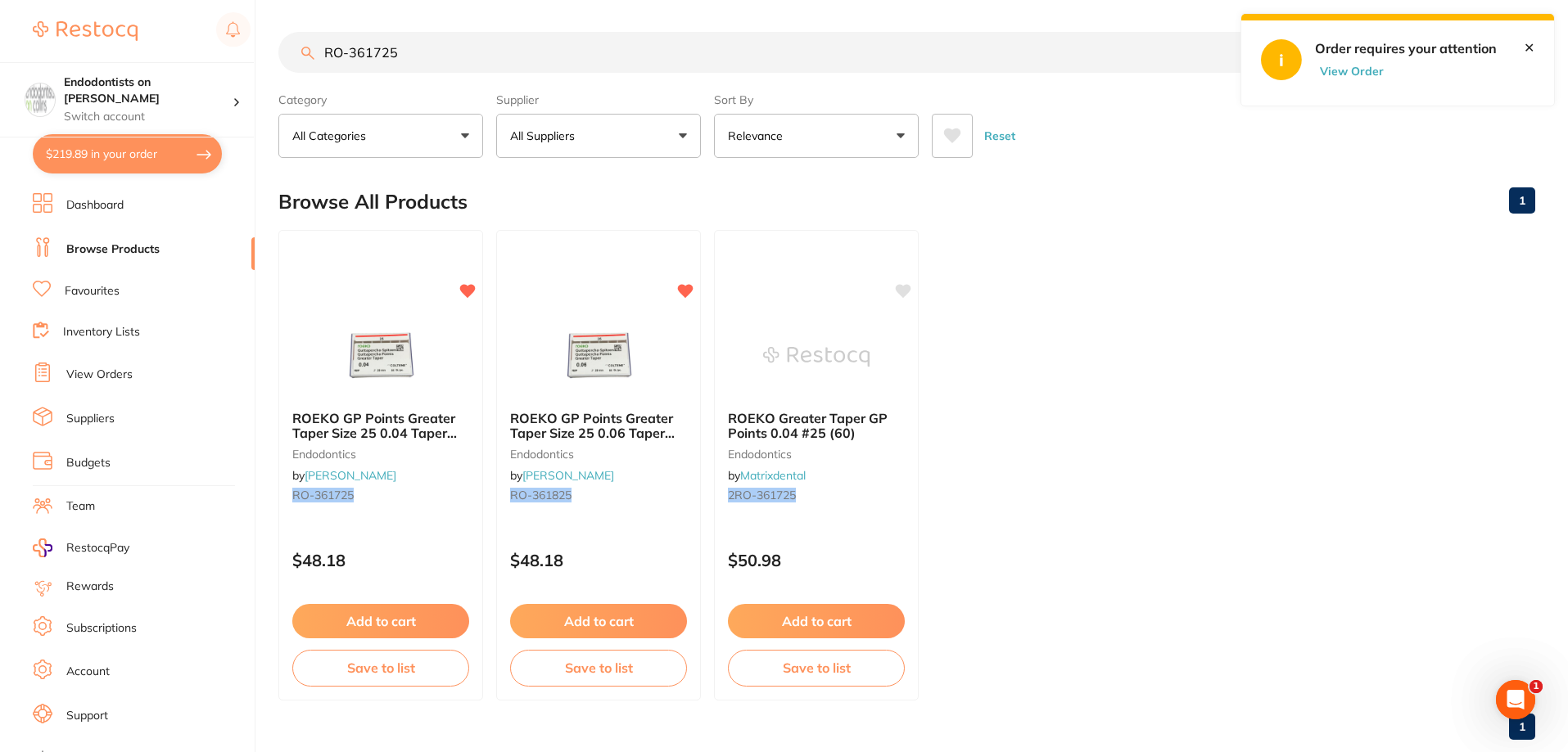
click at [127, 158] on button "$219.89 in your order" at bounding box center [128, 154] width 189 height 39
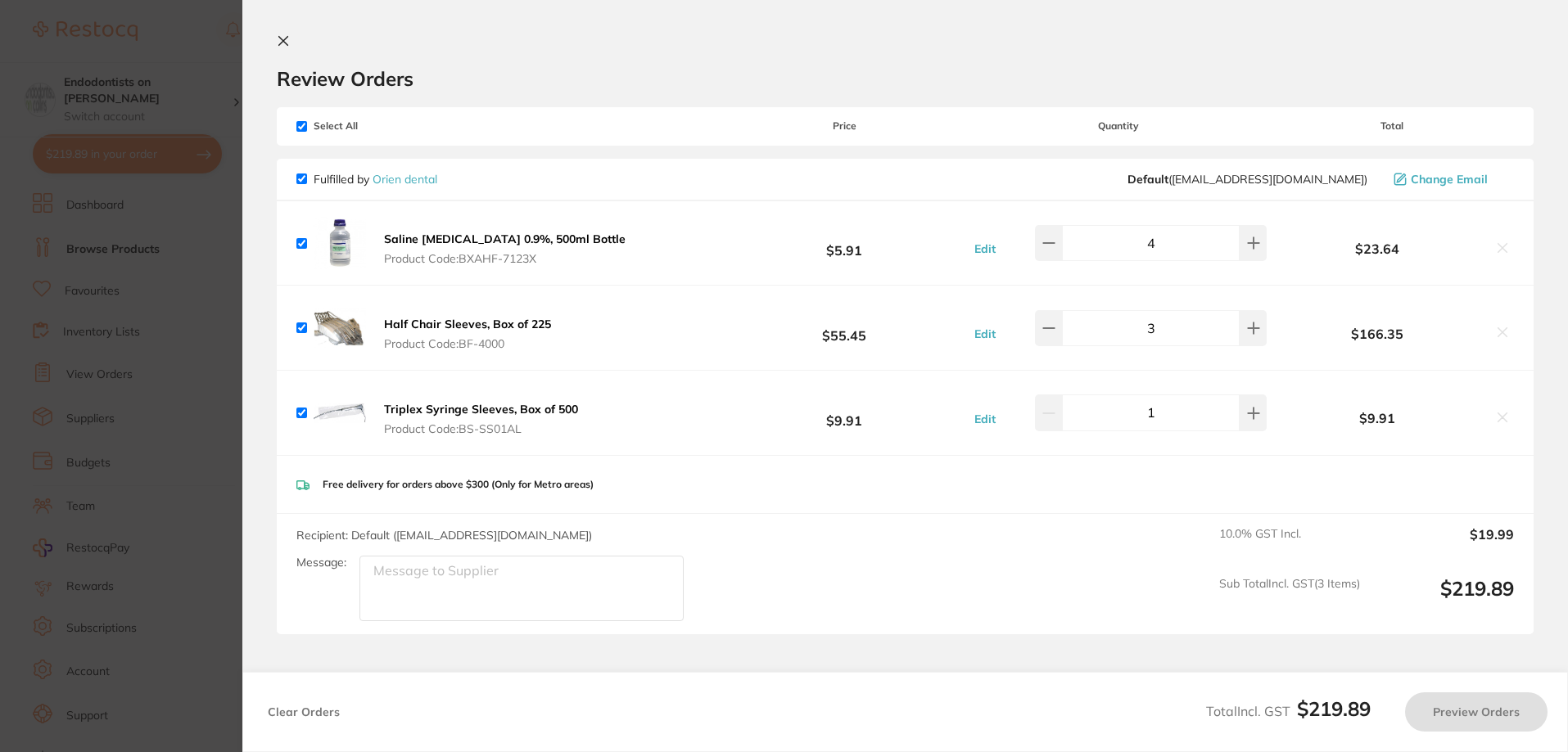
checkbox input "true"
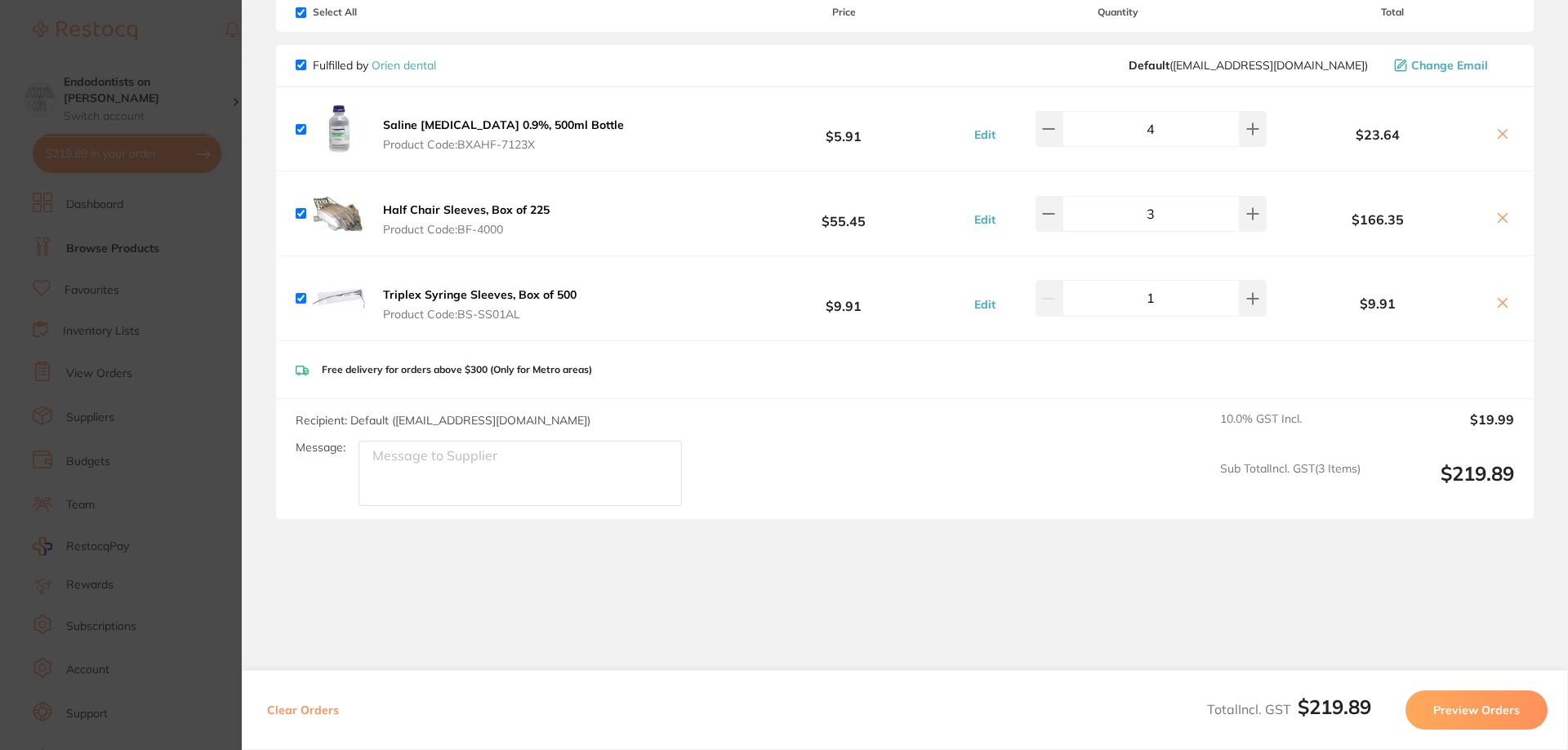
scroll to position [142, 0]
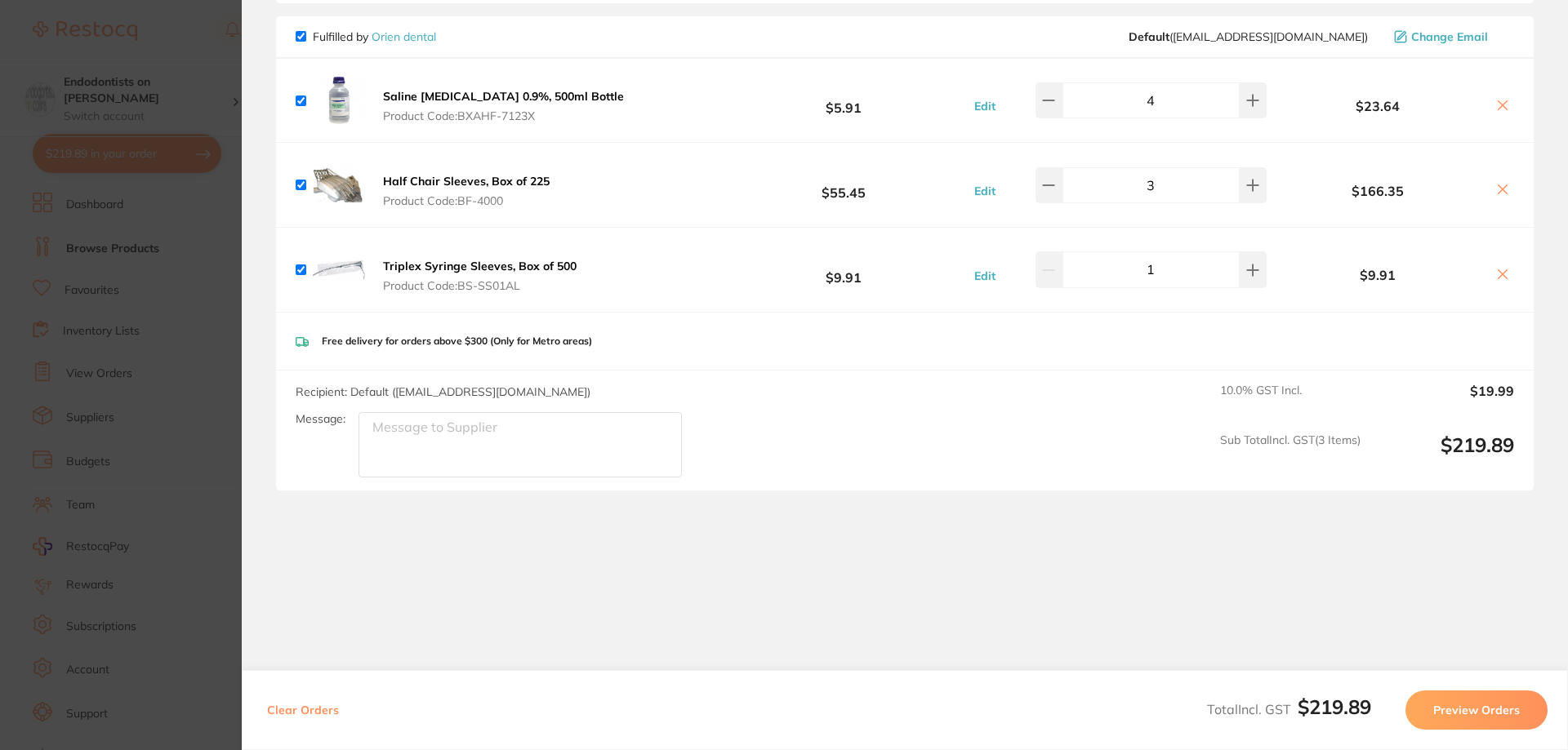
click at [1221, 529] on section "Review Orders Your orders are being processed and we will notify you once we ha…" at bounding box center [904, 375] width 1326 height 750
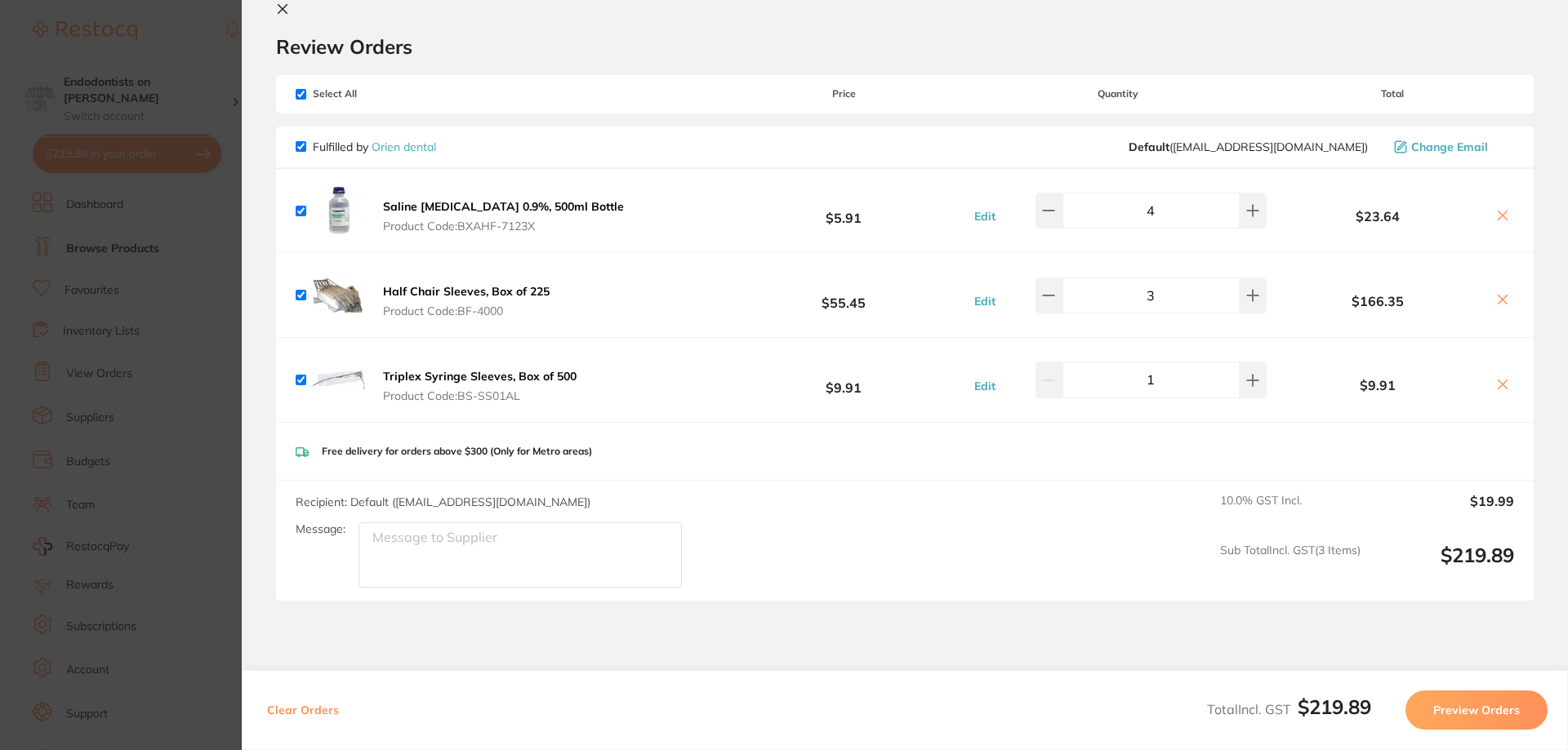
scroll to position [0, 0]
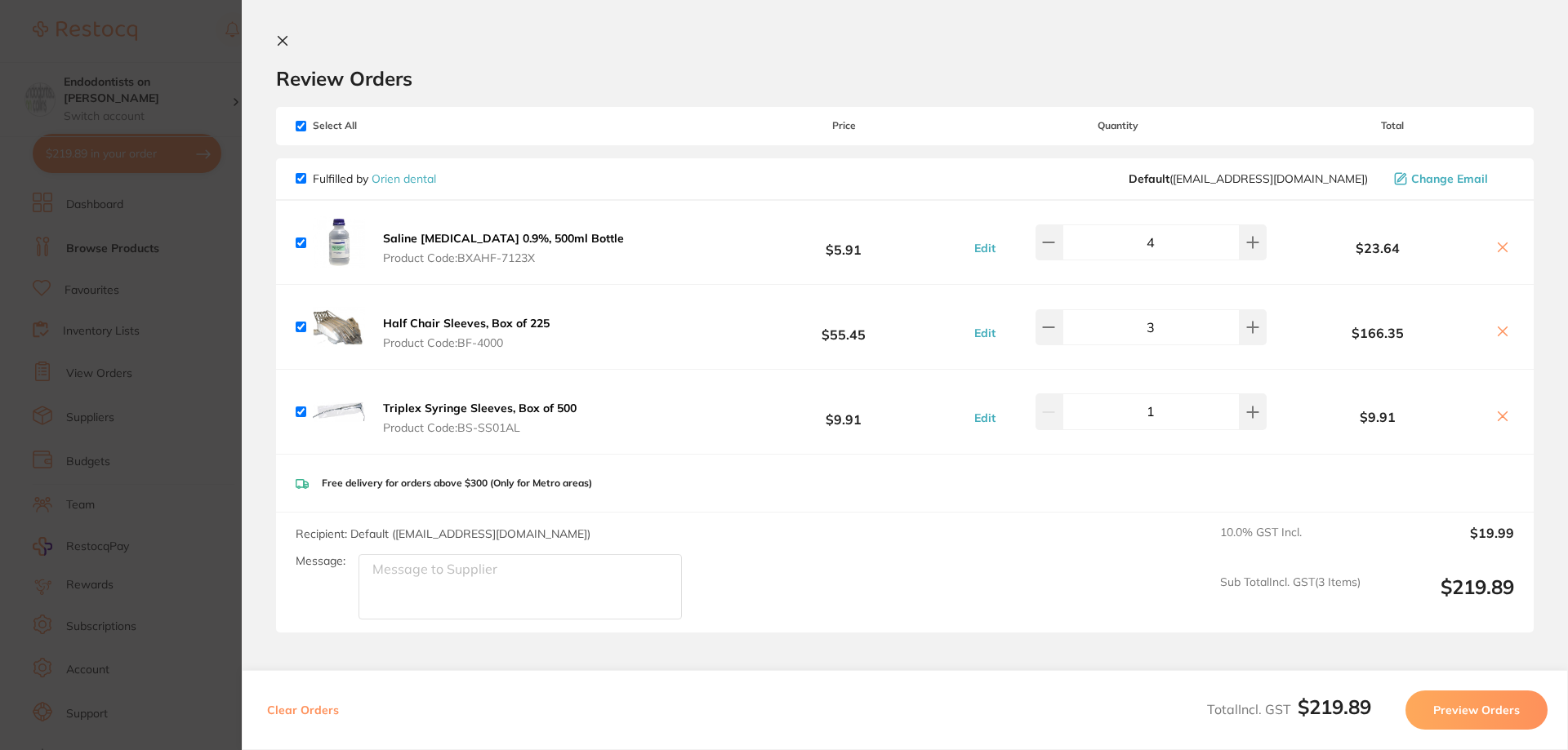
click at [1462, 713] on button "Preview Orders" at bounding box center [1475, 710] width 142 height 39
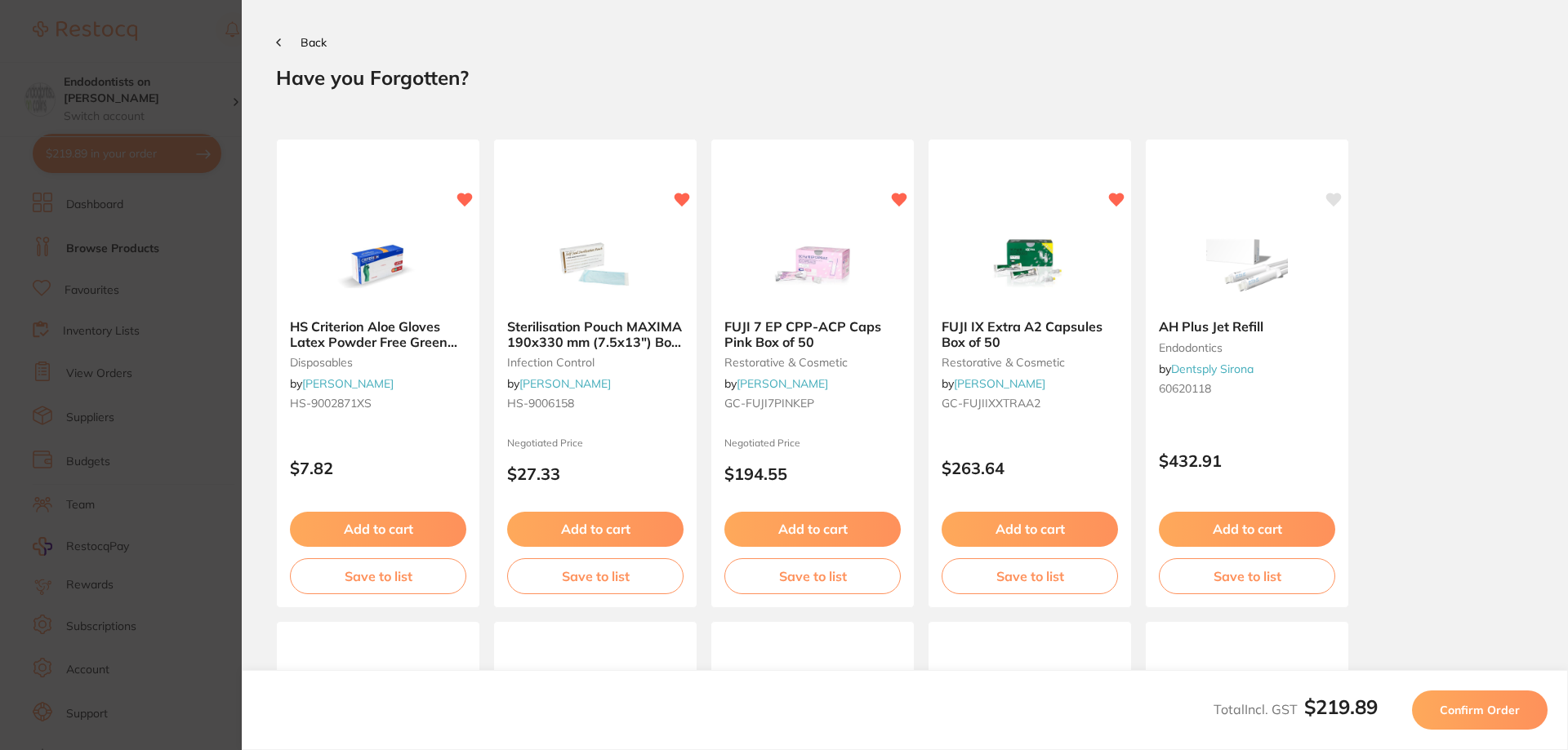
click at [1503, 715] on span "Confirm Order" at bounding box center [1480, 710] width 80 height 14
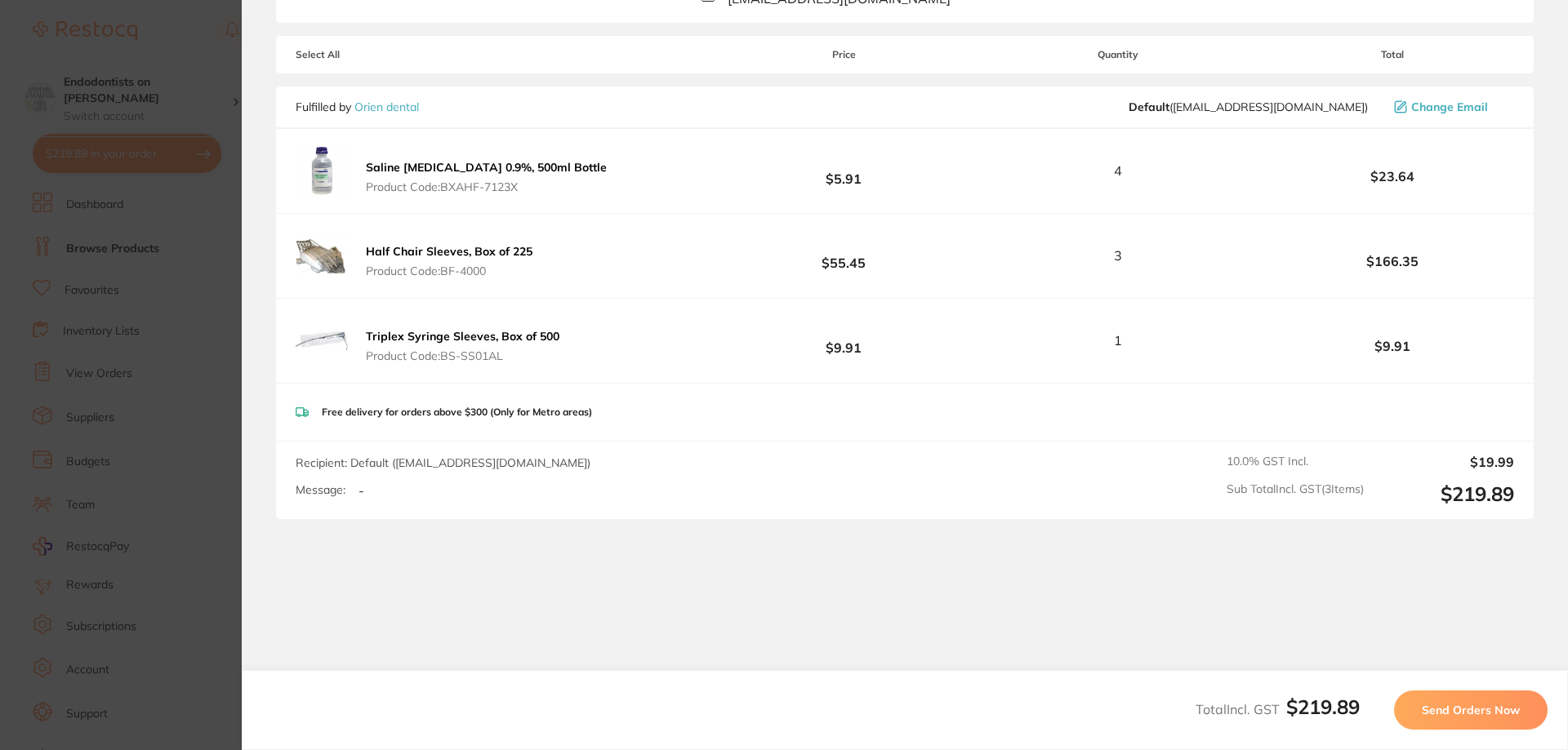
scroll to position [237, 0]
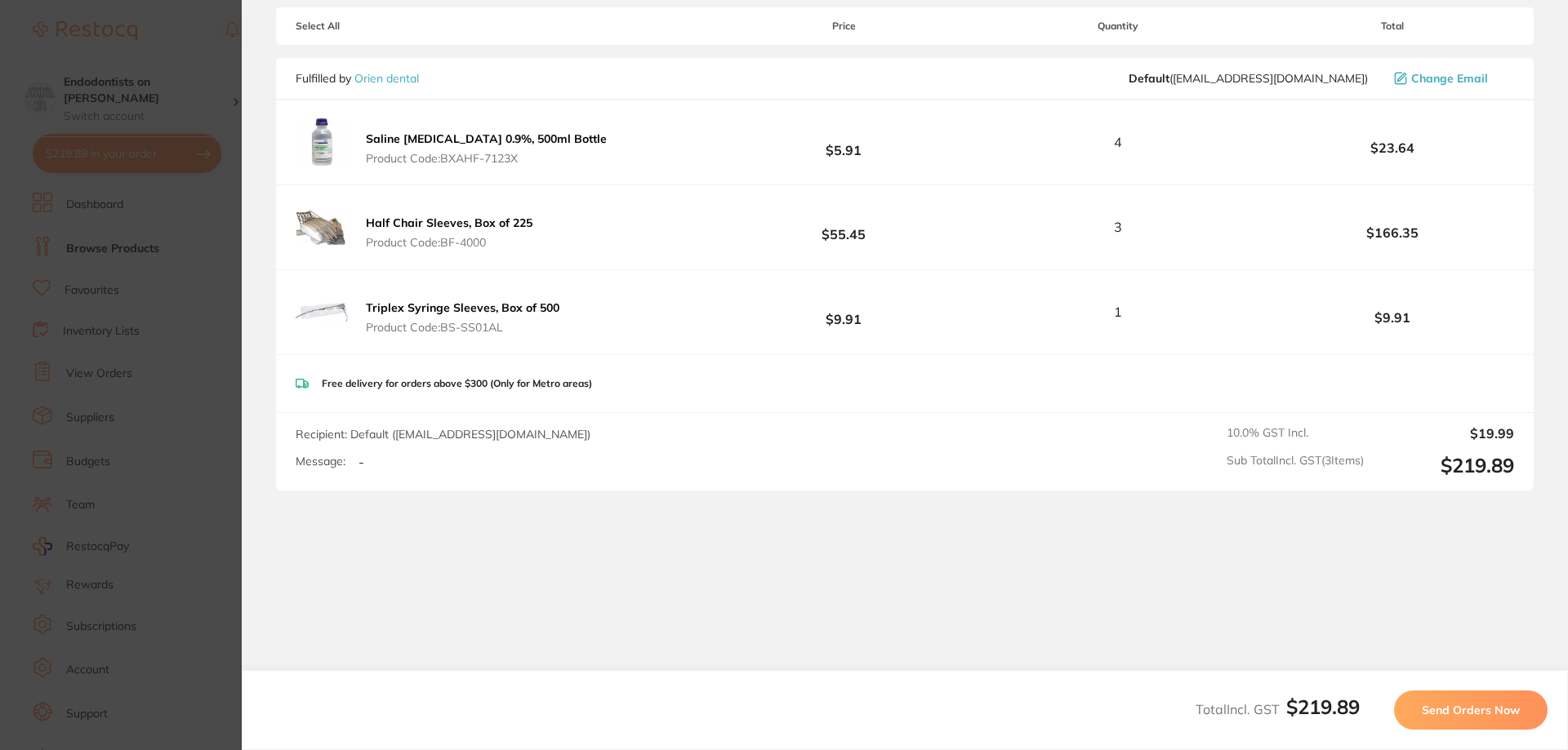
click at [1466, 711] on span "Send Orders Now" at bounding box center [1471, 710] width 98 height 14
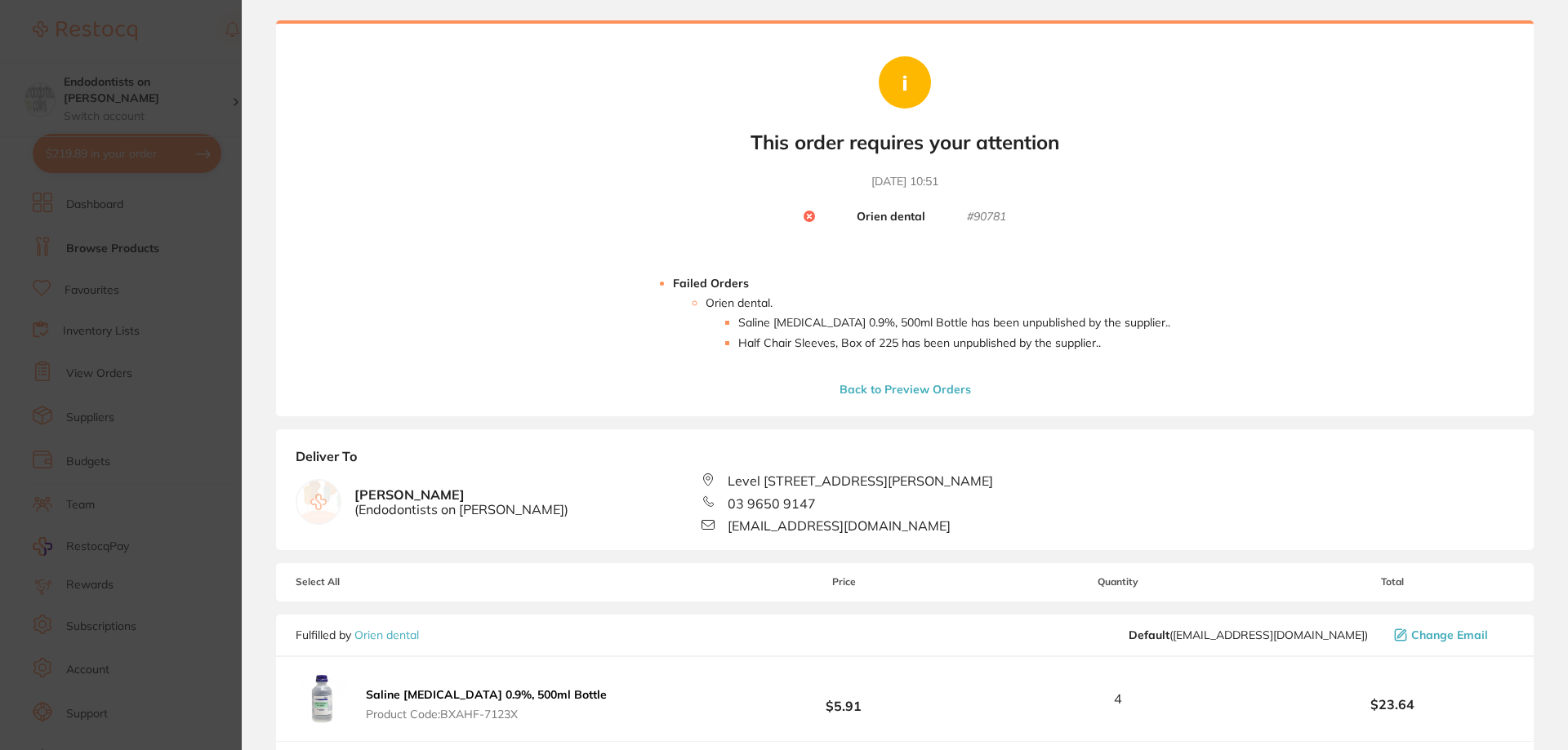
scroll to position [0, 0]
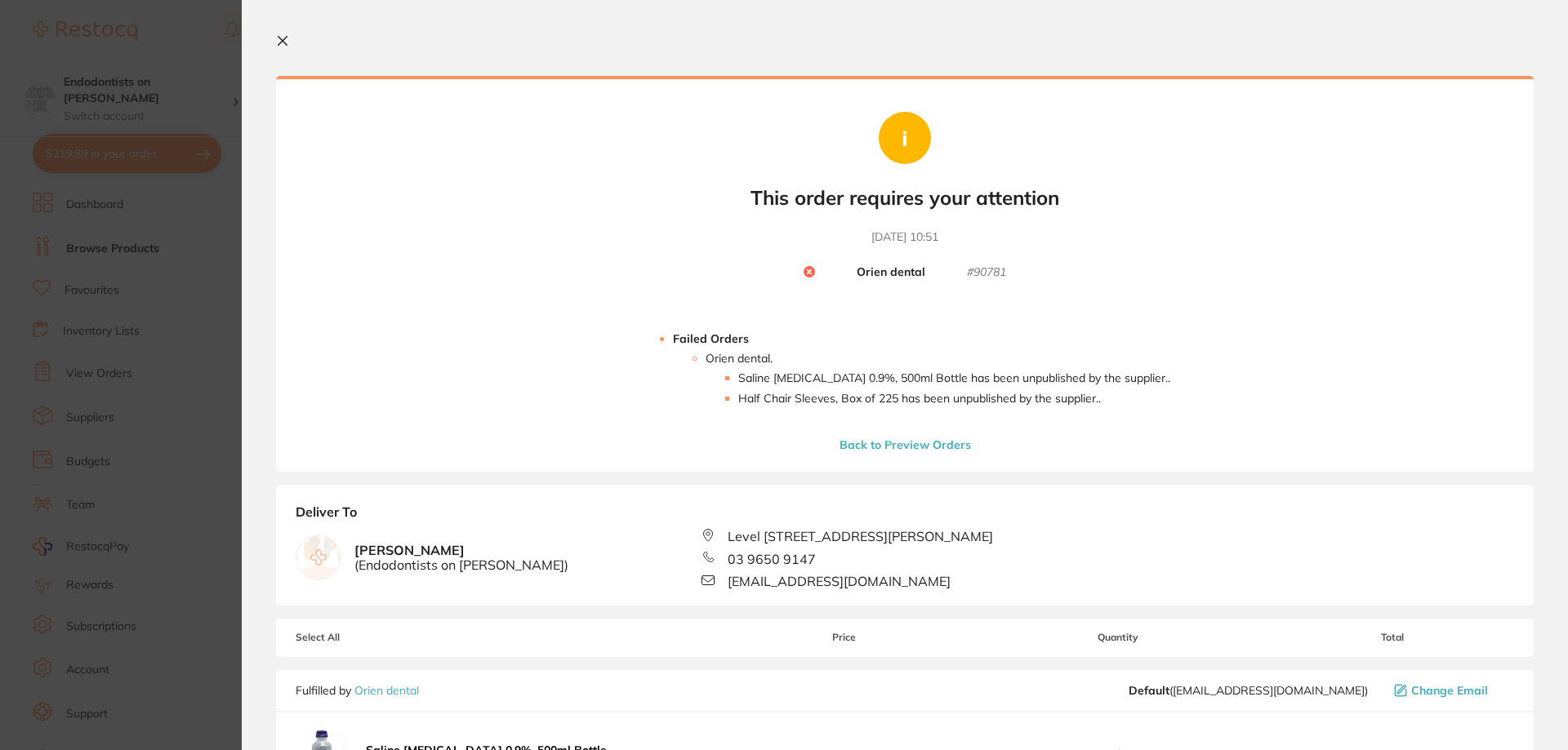
click at [282, 41] on icon at bounding box center [283, 41] width 9 height 9
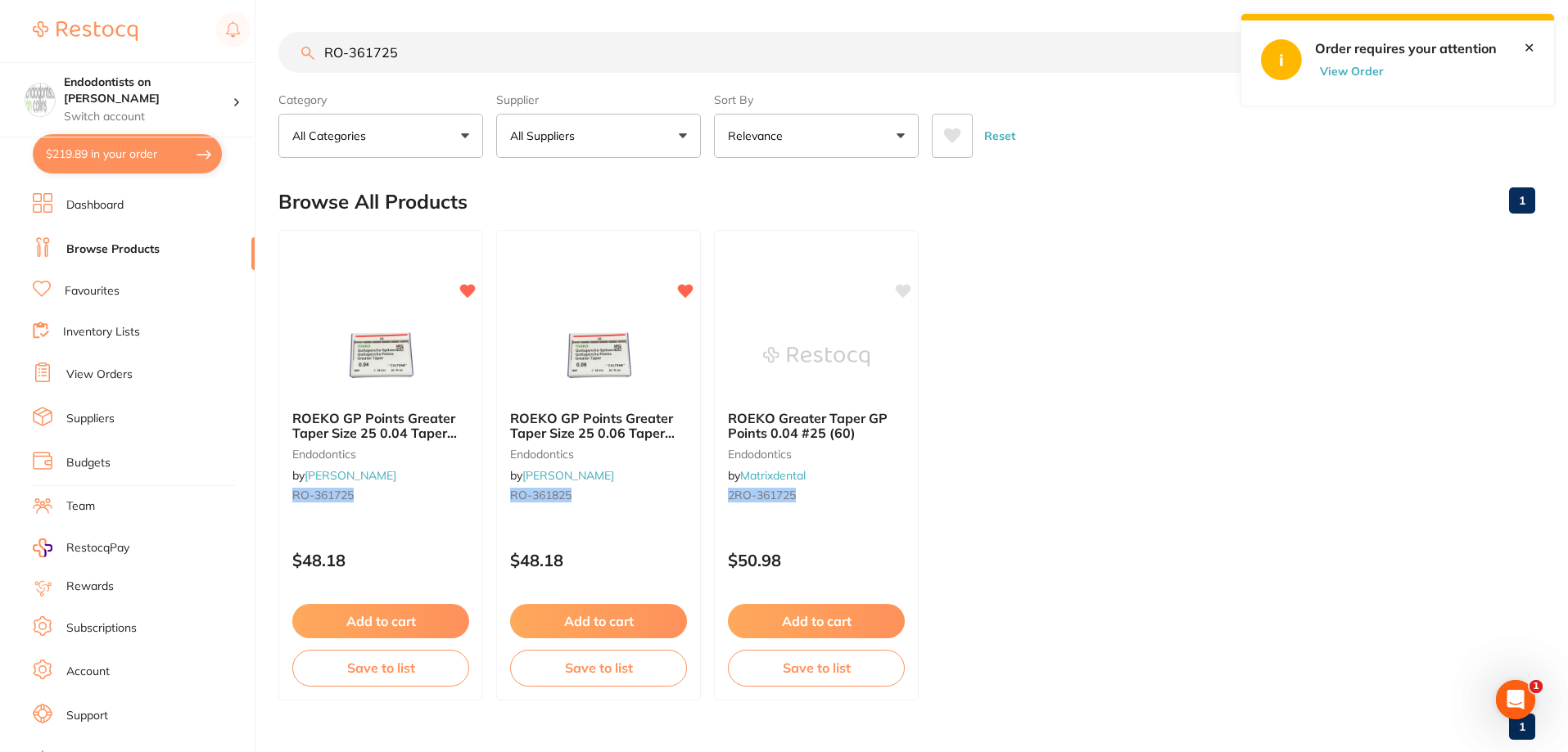
click at [96, 149] on button "$219.89 in your order" at bounding box center [128, 154] width 189 height 39
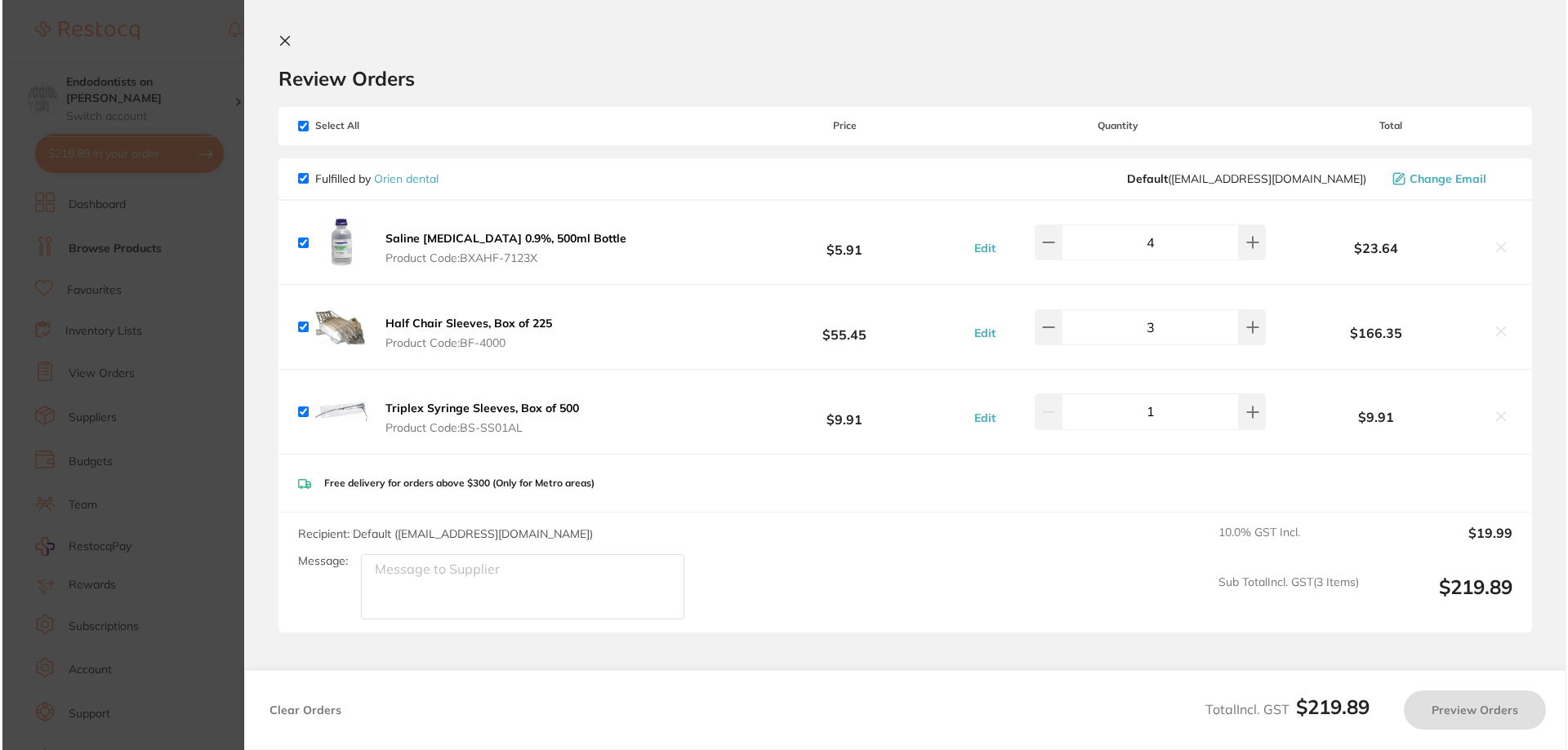
scroll to position [0, 0]
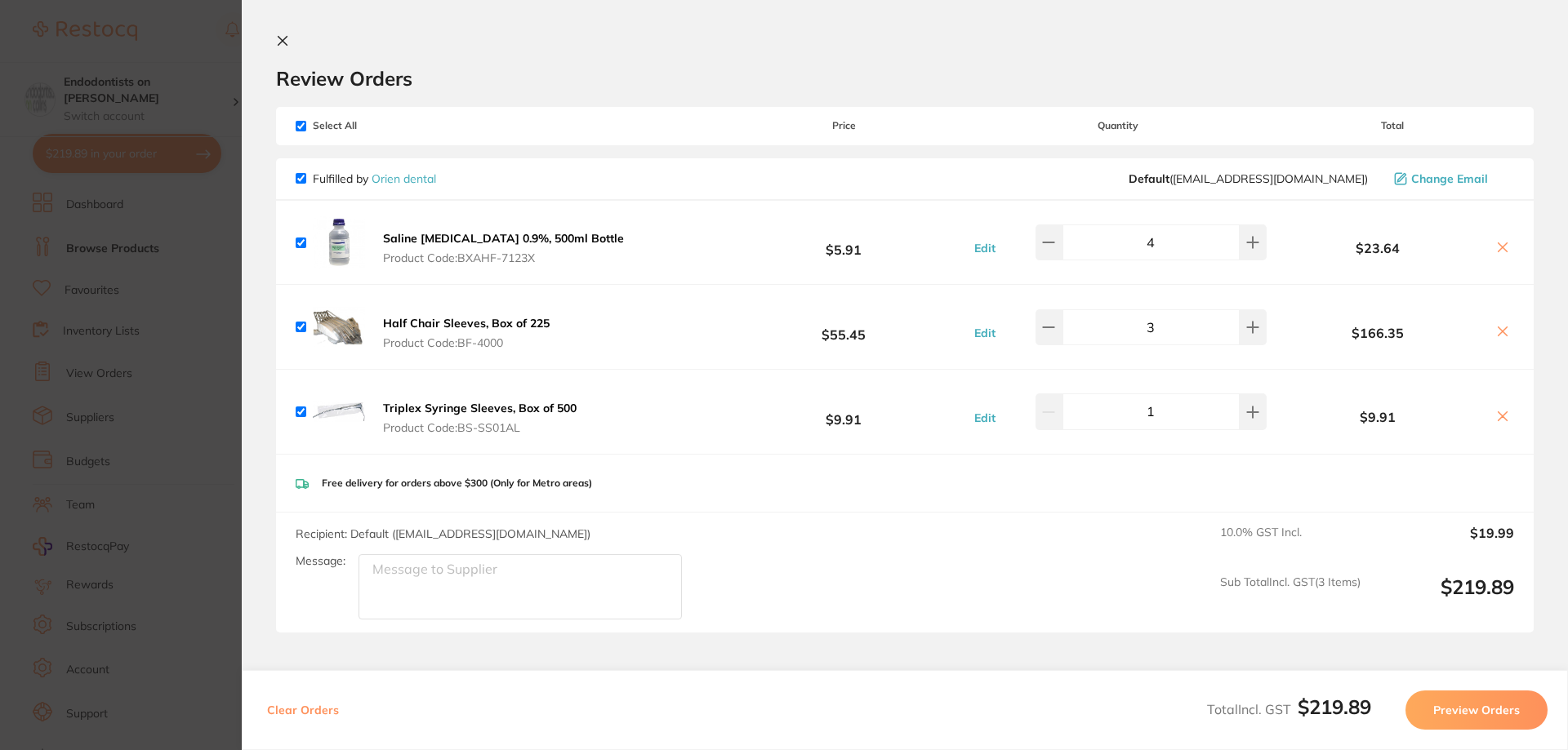
click at [300, 129] on input "checkbox" at bounding box center [301, 126] width 11 height 11
checkbox input "false"
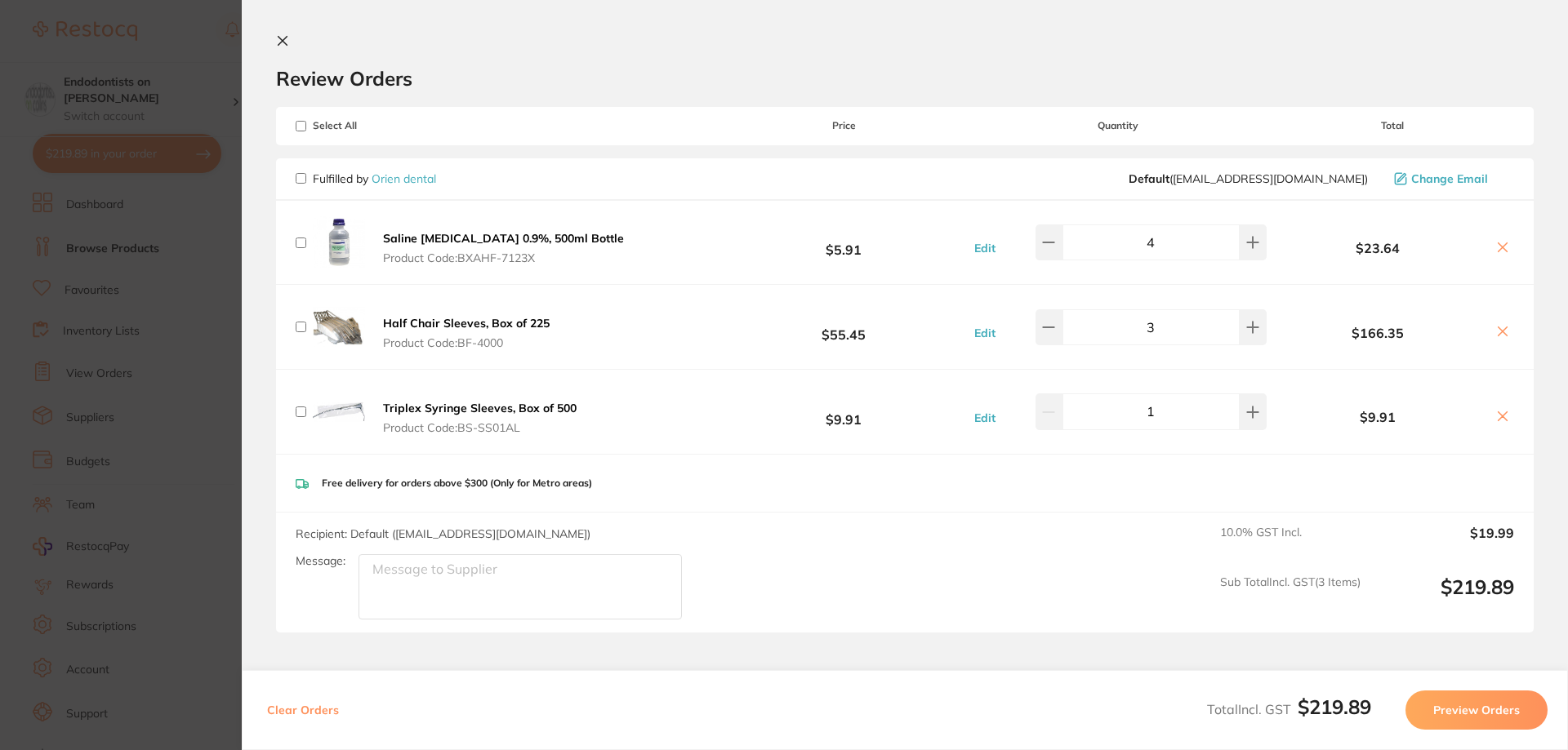
checkbox input "false"
click at [1496, 242] on icon at bounding box center [1502, 247] width 13 height 13
click at [1497, 242] on icon at bounding box center [1502, 247] width 13 height 13
click at [1499, 242] on icon at bounding box center [1502, 247] width 13 height 13
click at [298, 122] on input "checkbox" at bounding box center [301, 126] width 11 height 11
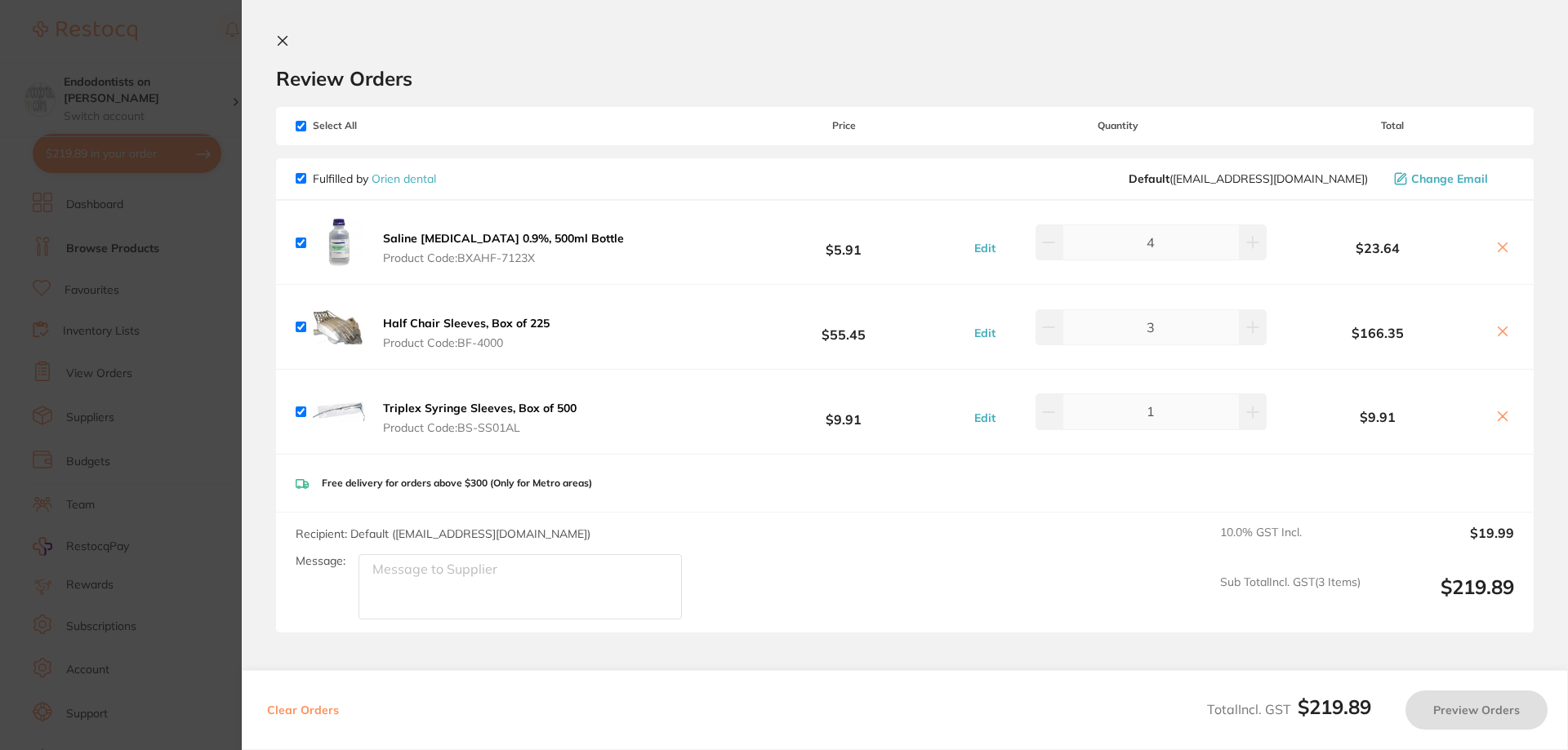
checkbox input "true"
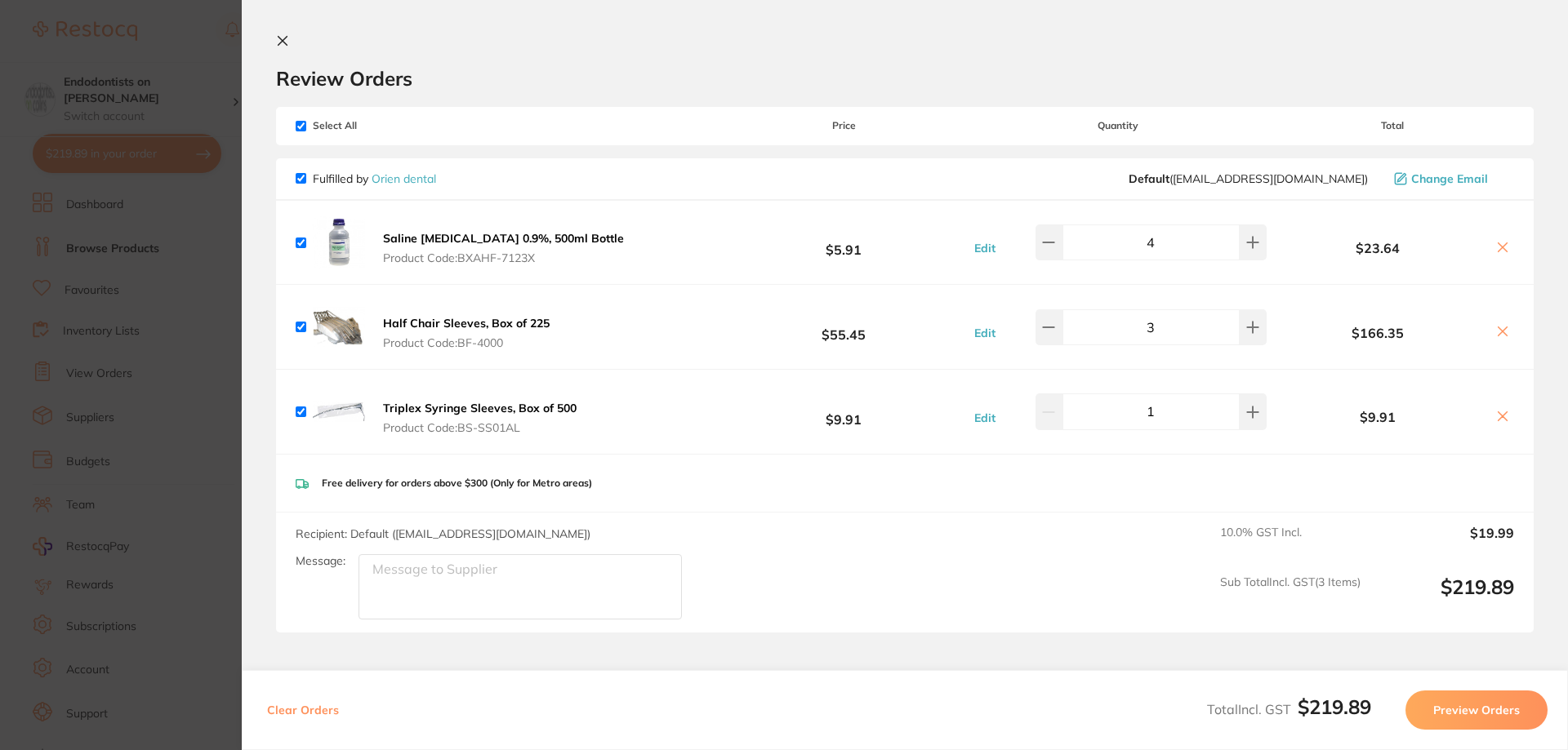
click at [1498, 244] on icon at bounding box center [1502, 247] width 13 height 13
click at [1500, 248] on icon at bounding box center [1502, 247] width 13 height 13
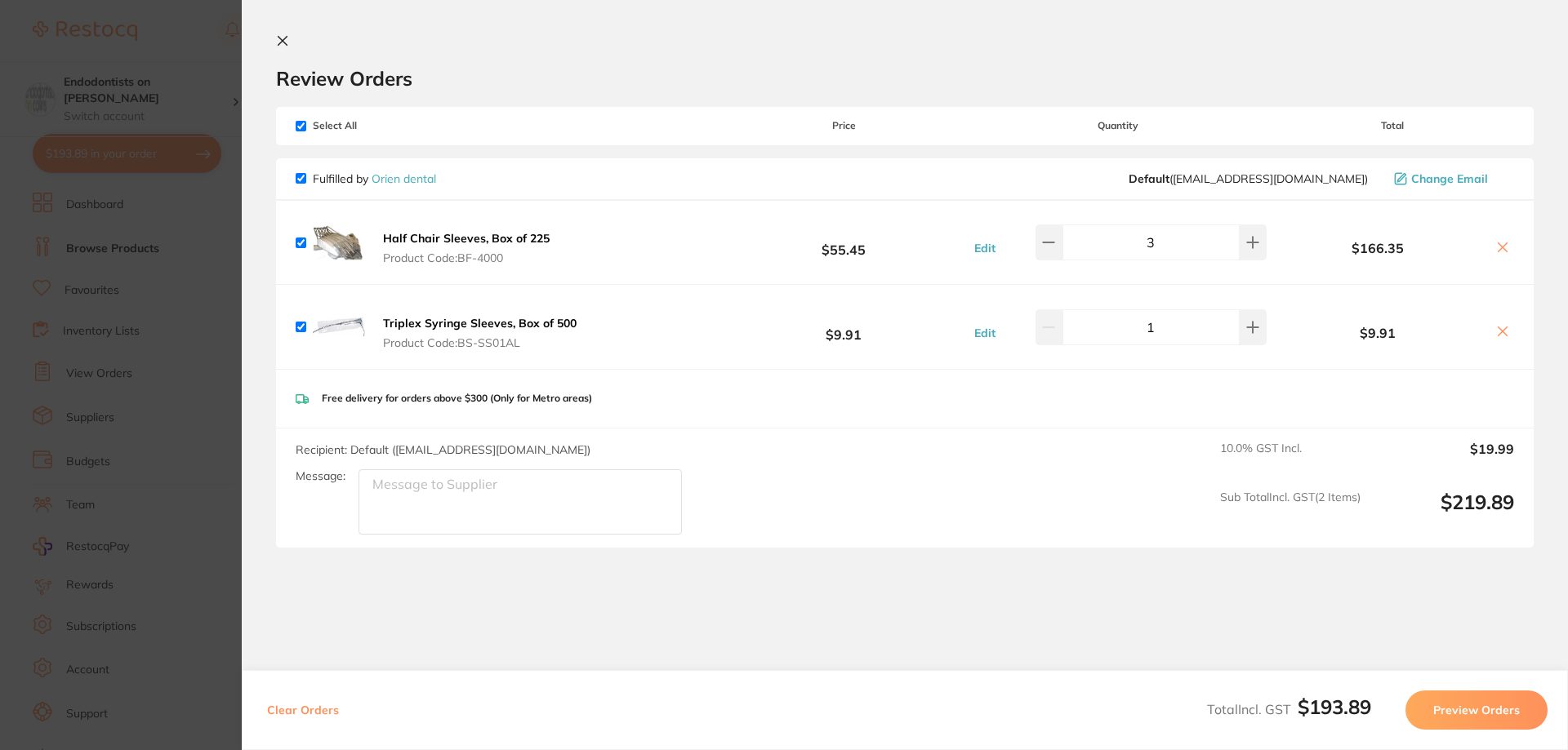
click at [289, 704] on button "Clear Orders" at bounding box center [303, 710] width 82 height 39
checkbox input "true"
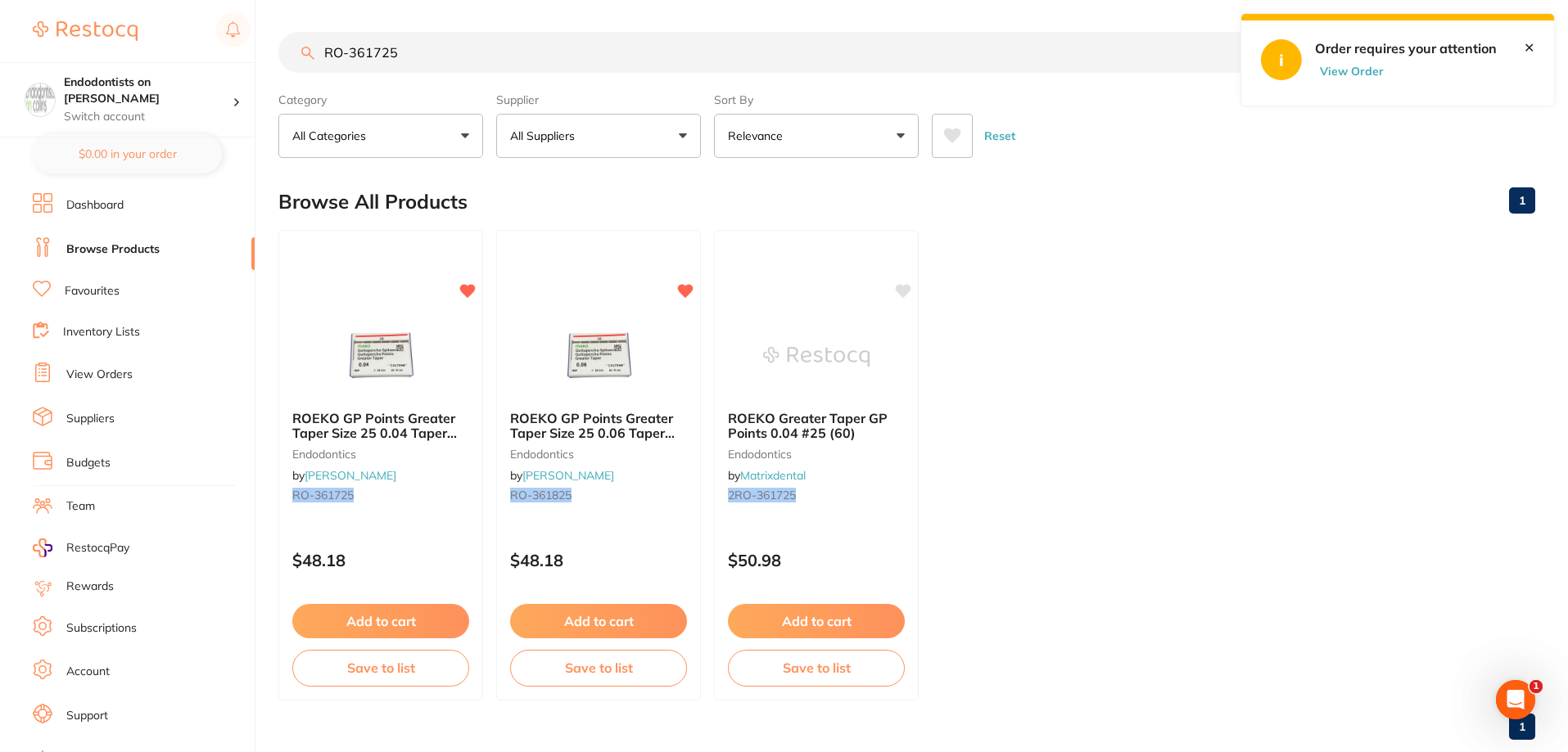
click at [1279, 343] on ul "ROEKO GP Points Greater Taper Size 25 0.04 Taper Box of 60 endodontics by [PERS…" at bounding box center [907, 465] width 1257 height 471
